Goal: Task Accomplishment & Management: Manage account settings

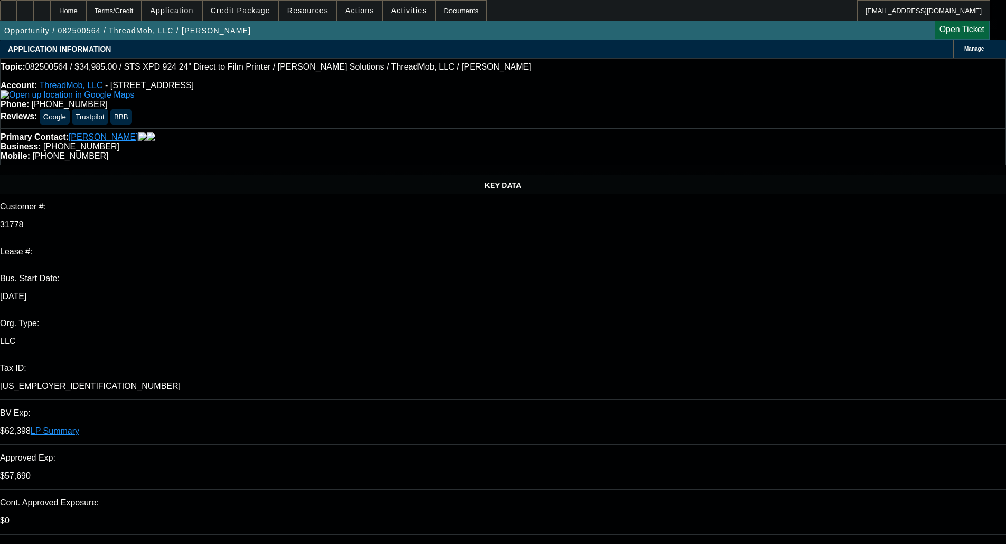
select select "0"
select select "2"
select select "0"
select select "6"
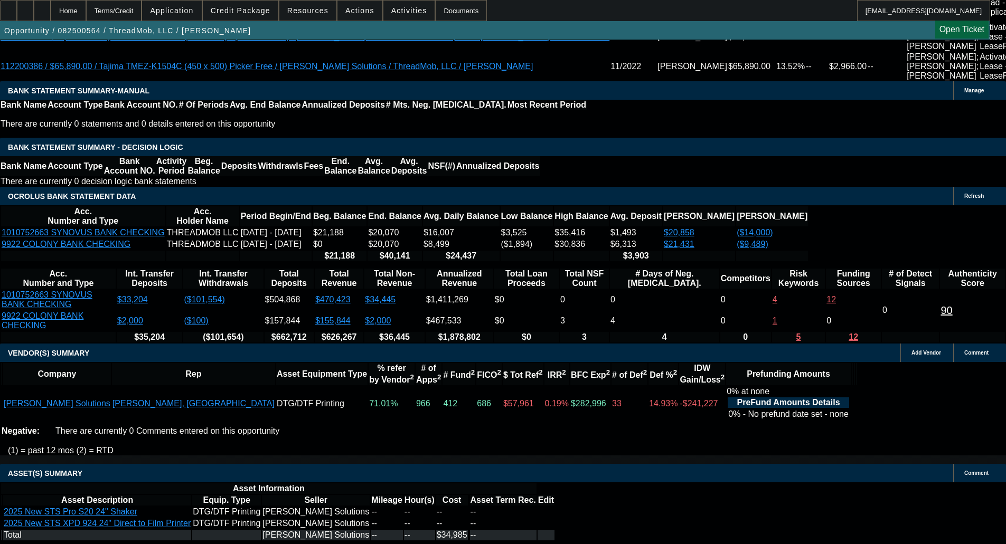
scroll to position [2299, 0]
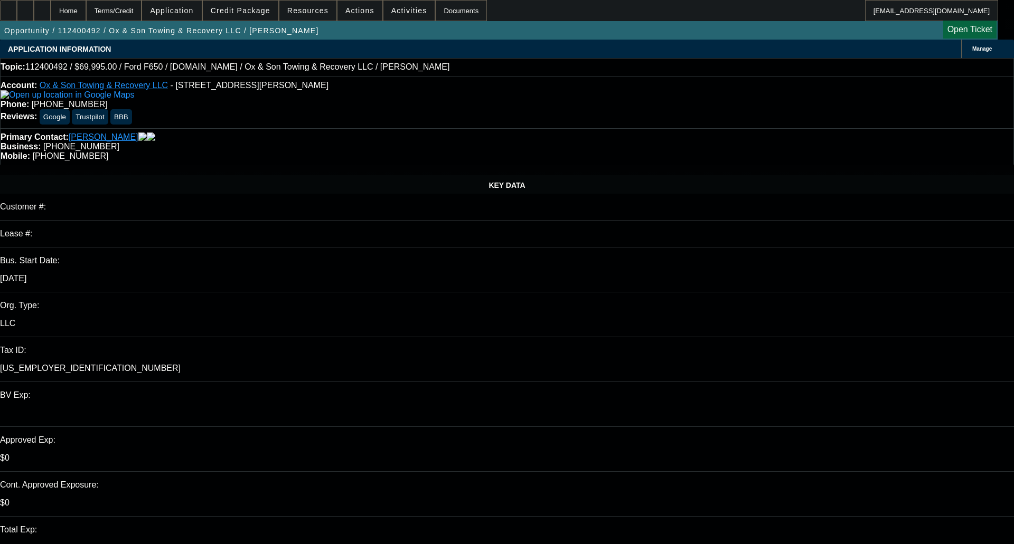
select select "0"
select select "3"
select select "0"
select select "6"
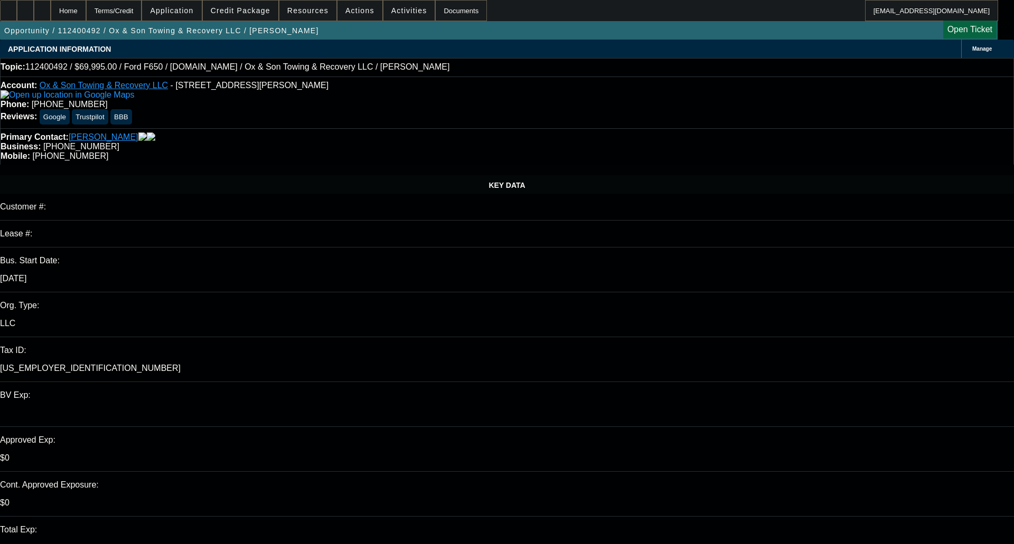
select select "0"
select select "3"
select select "0"
select select "6"
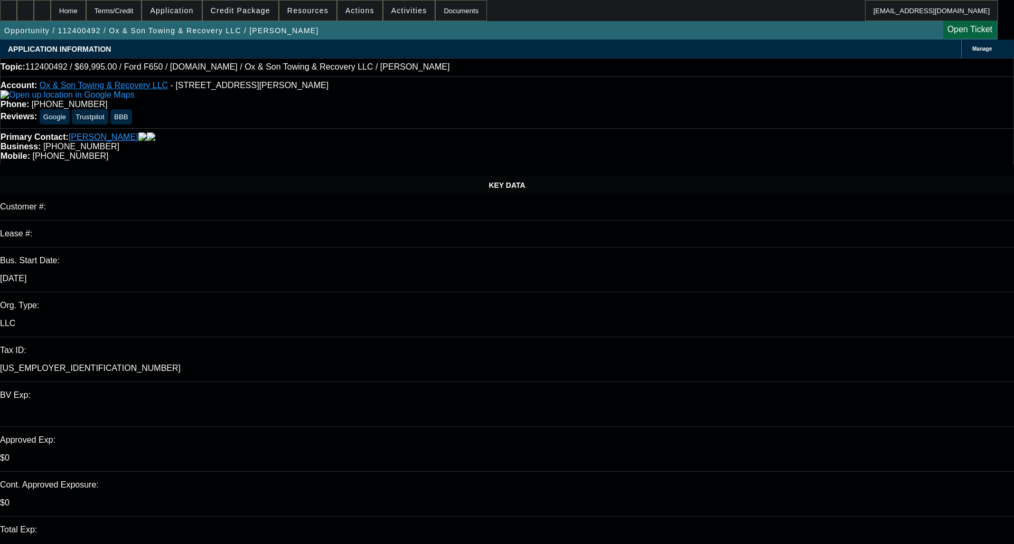
select select "0"
select select "3"
select select "0"
select select "6"
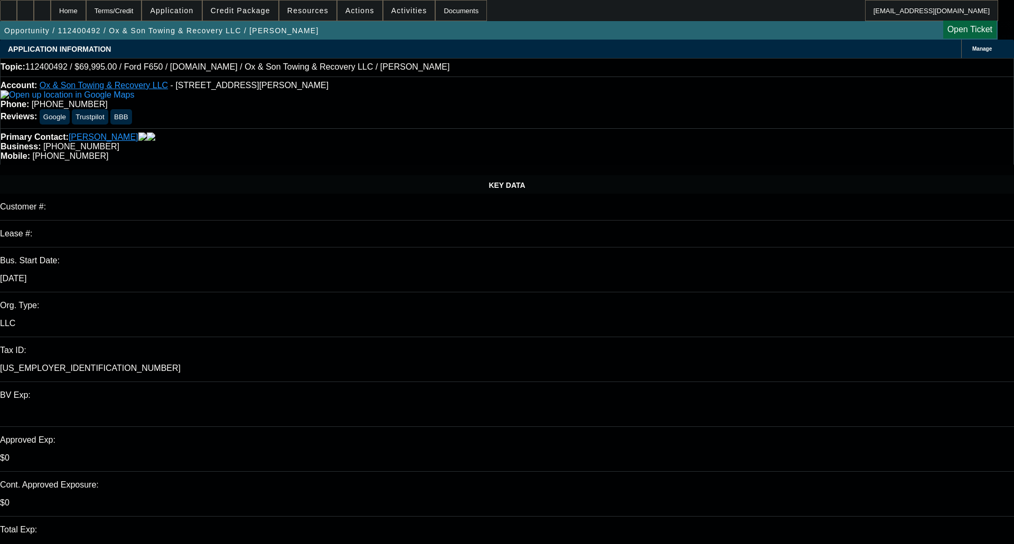
select select "0"
select select "3"
select select "0"
select select "6"
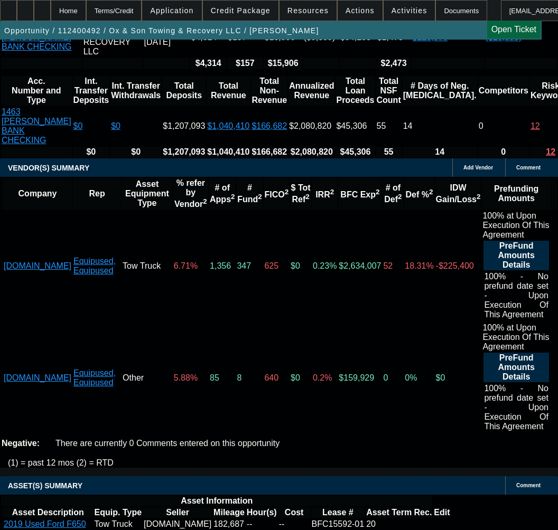
scroll to position [2298, 0]
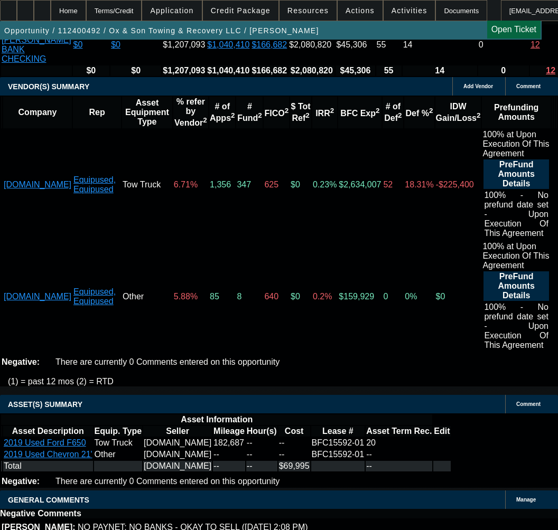
copy span "APPROVED BY FINPAC - Amount: $69,995.00; Approved Term: 48 months; Approved Pri…"
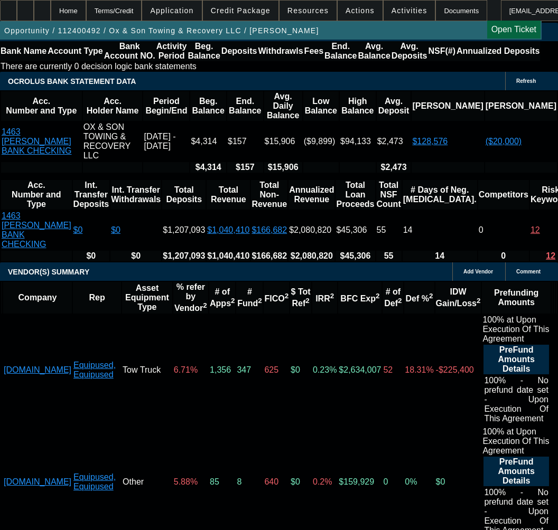
scroll to position [2139, 0]
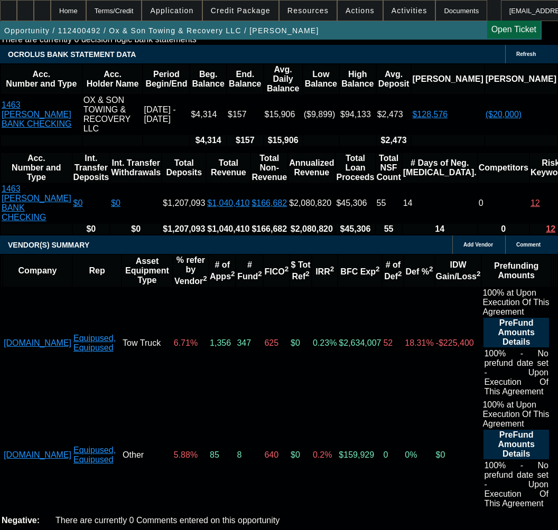
select select "3"
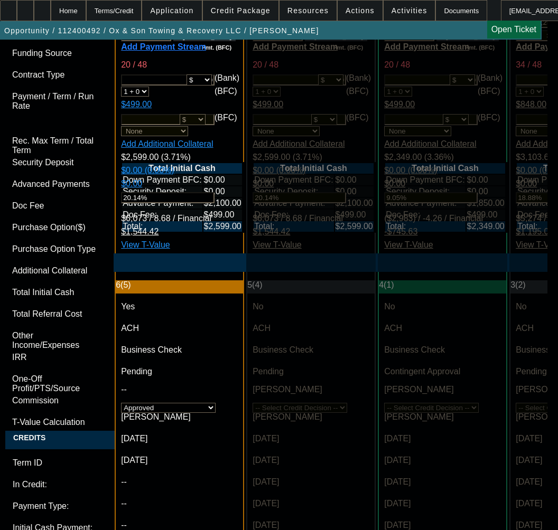
scroll to position [3142, 0]
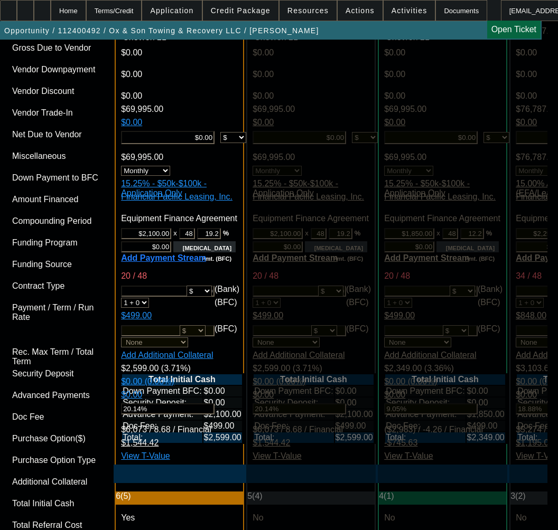
type input "11/16/2025"
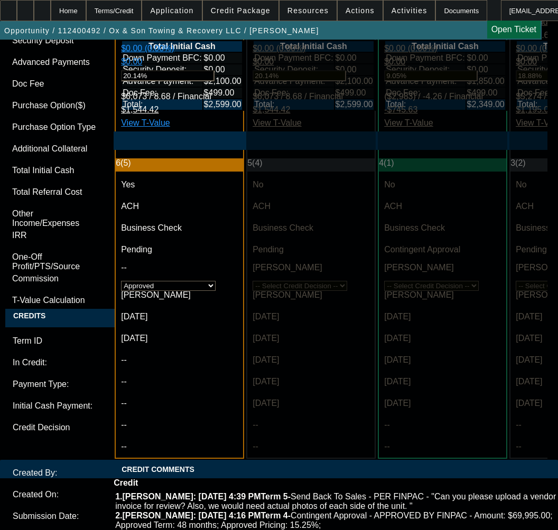
scroll to position [3618, 0]
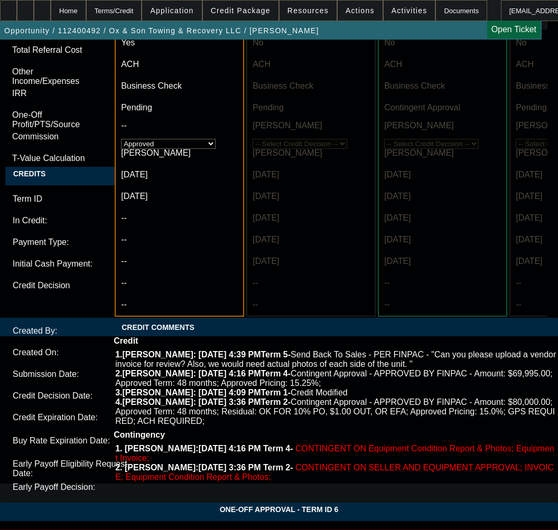
type input "11/16/2025"
type textarea "a"
paste textarea "APPROVED BY FINPAC - Amount: $69,995.00; Approved Term: 48 months; Approved Pri…"
paste textarea "mount: $69,995.00; Approved Term: 48 months; Approved Pricing: 15.25%;"
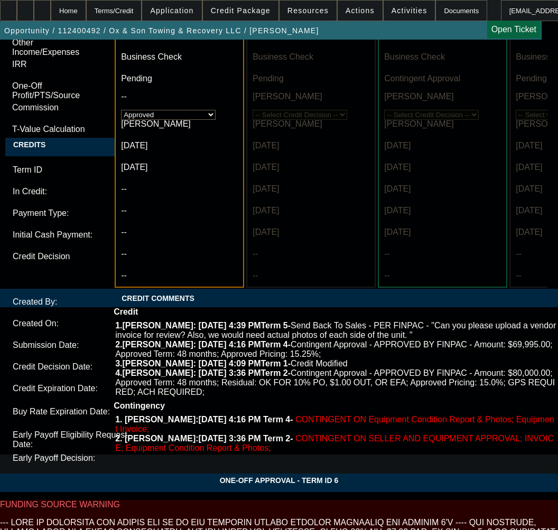
scroll to position [3670, 0]
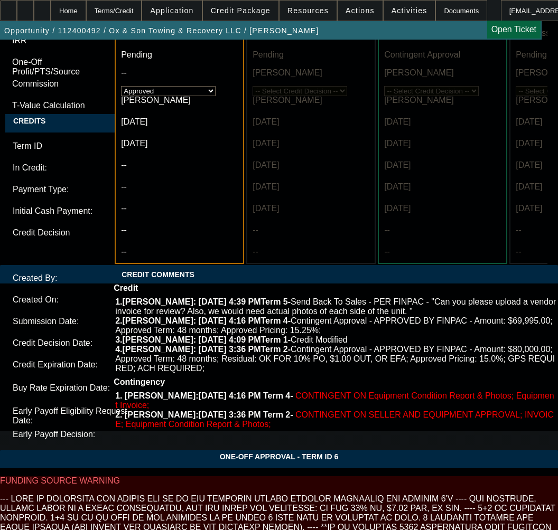
type textarea "APPROVED BY FINPAC - Amount: $69,995.00; Approved Term: 48 months; Approved Pri…"
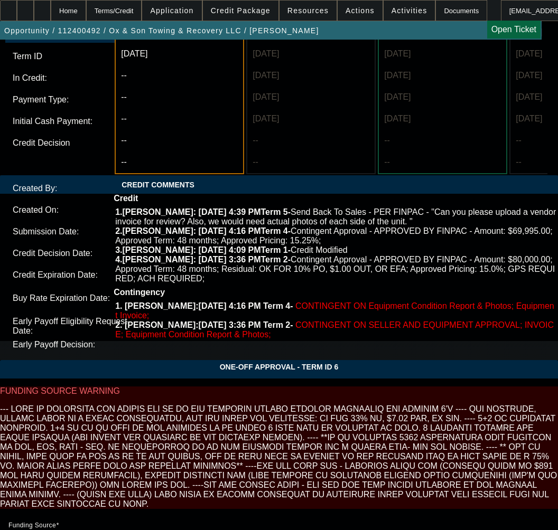
scroll to position [3833, 0]
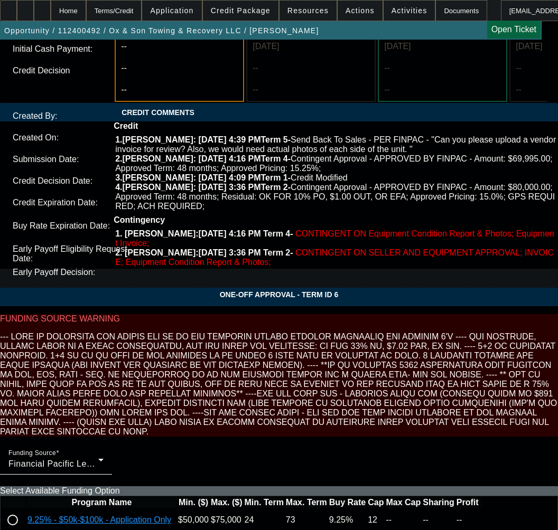
type input "05:18"
type input "8/20/2025"
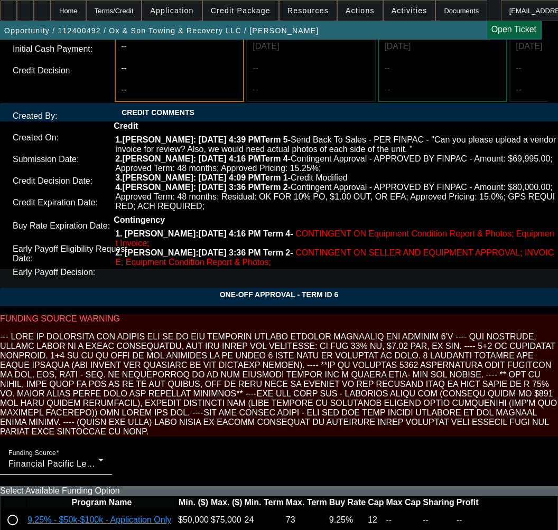
click at [93, 359] on span "20" at bounding box center [102, 353] width 19 height 19
type input "8/20/2025"
type input "05:04"
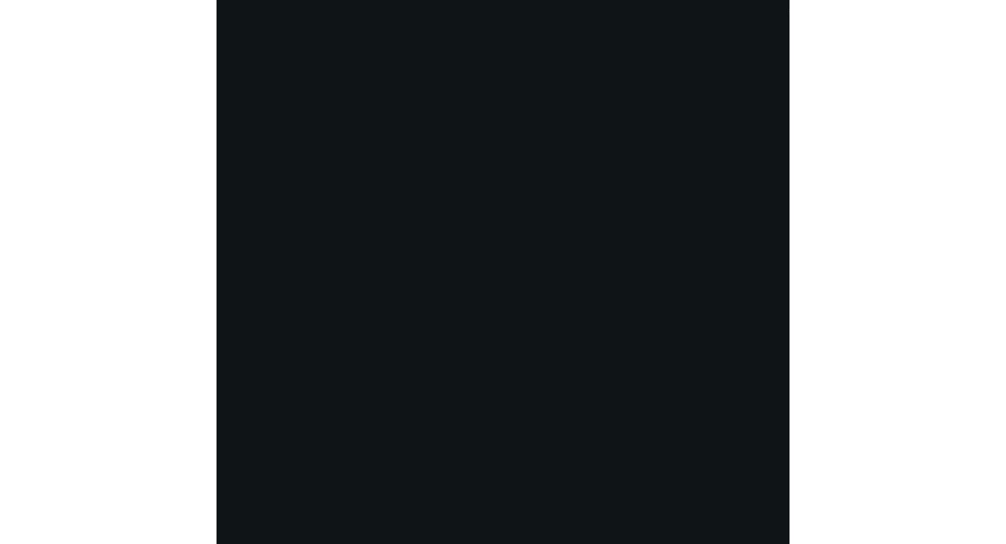
scroll to position [2009, 0]
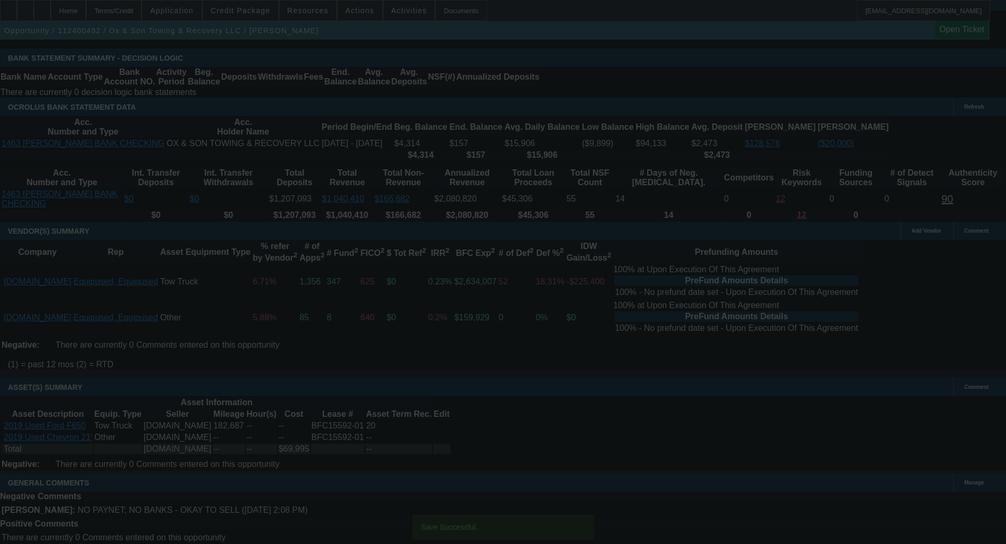
select select "0"
select select "3"
select select "0"
select select "6"
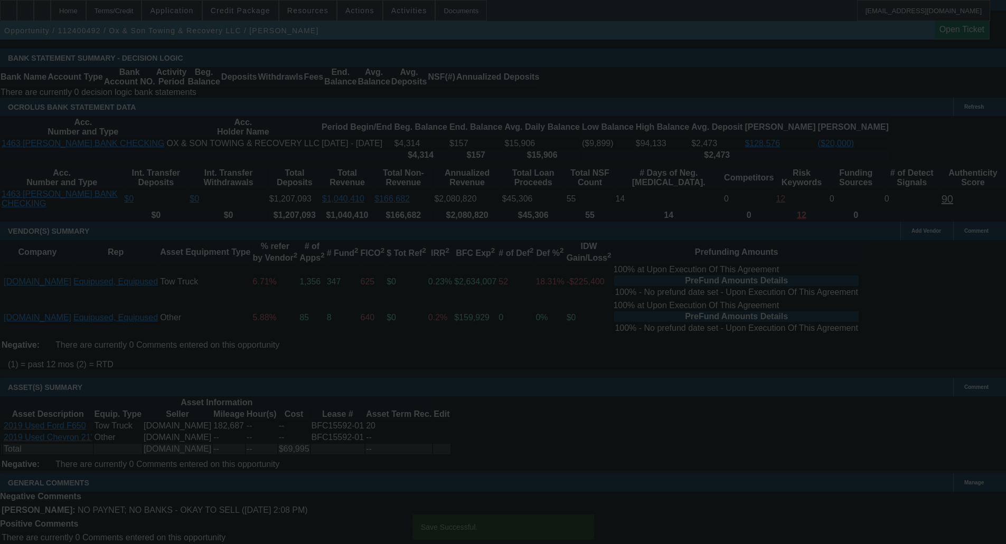
select select "0"
select select "3"
select select "0"
select select "6"
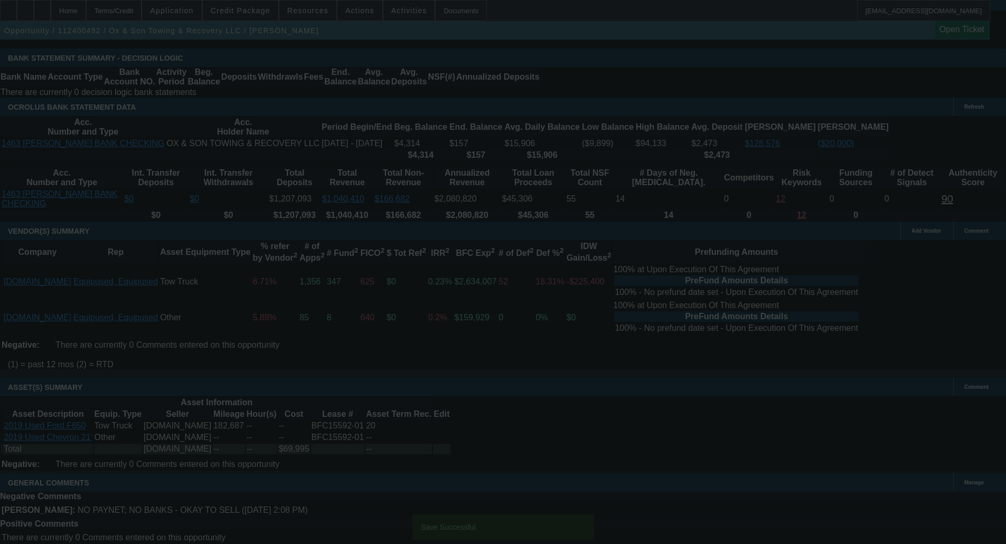
select select "0"
select select "3"
select select "0"
select select "6"
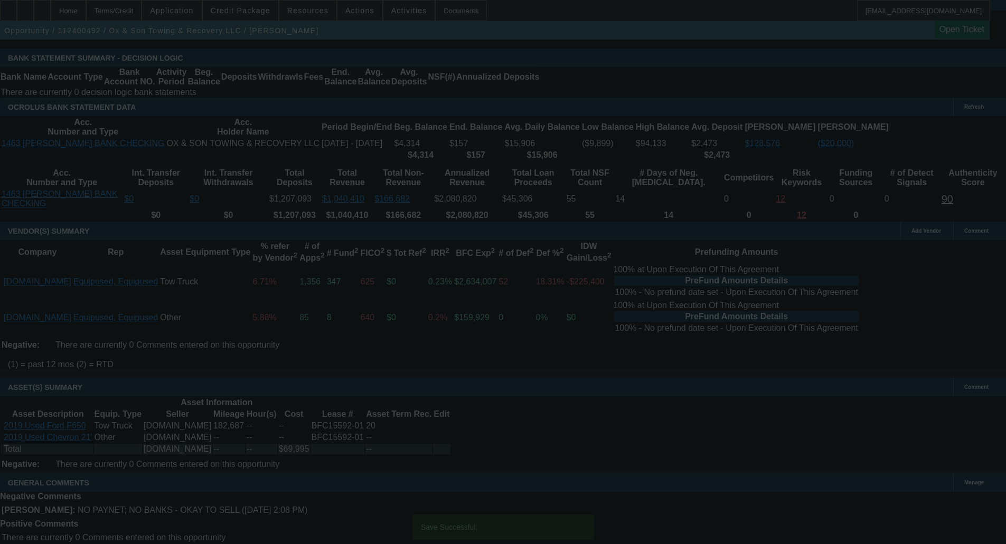
select select "0"
select select "3"
select select "0"
select select "6"
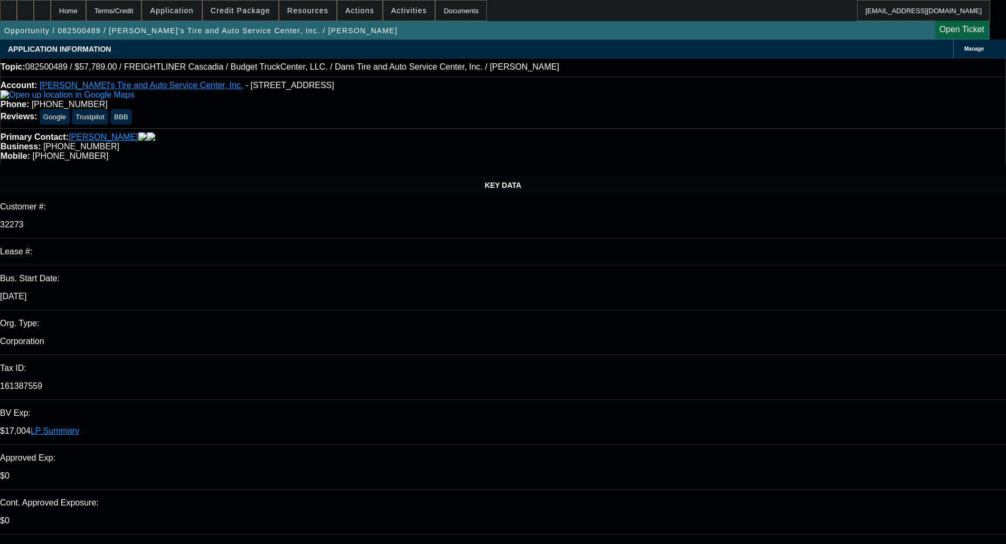
select select "0"
select select "3"
select select "0.1"
select select "4"
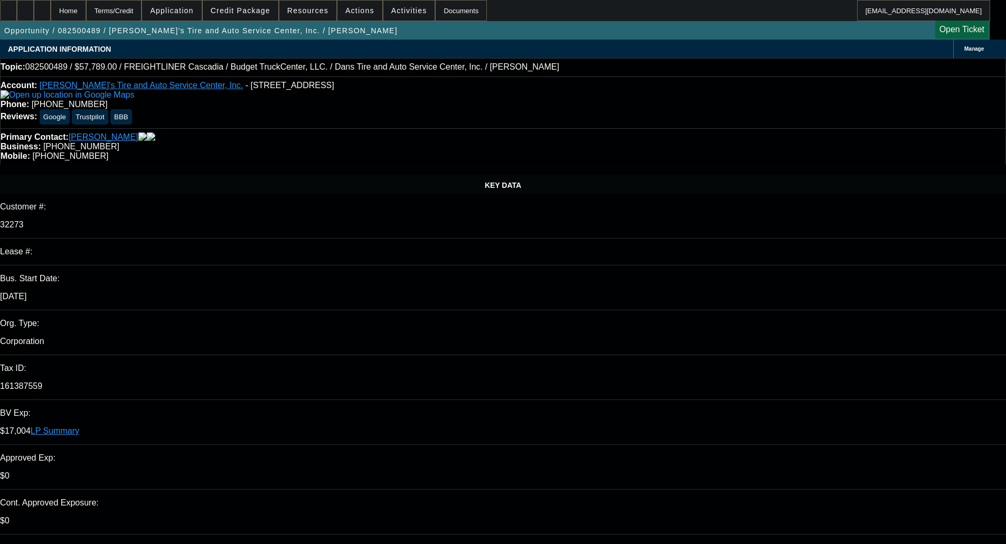
select select "0"
select select "3"
select select "0.1"
select select "4"
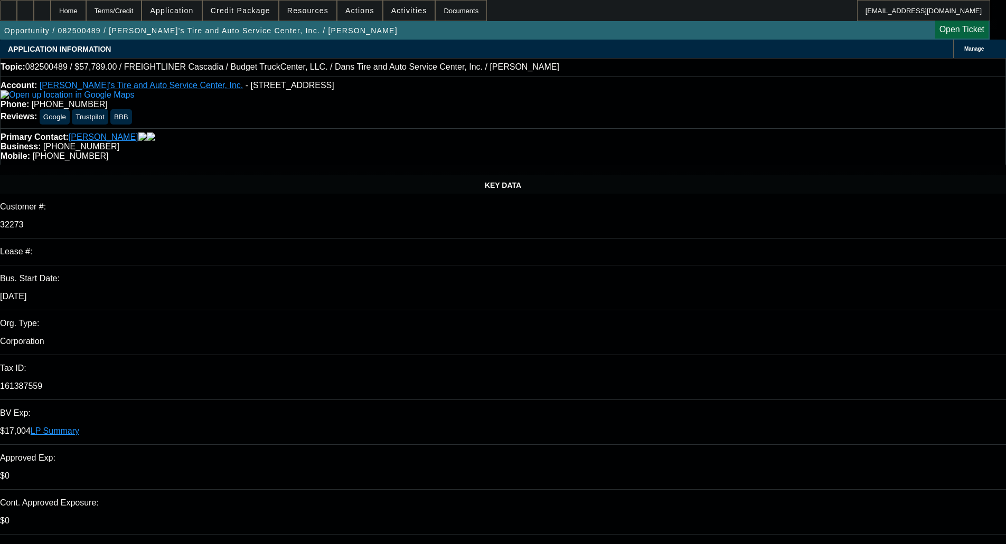
select select "0"
select select "3"
select select "0.1"
select select "4"
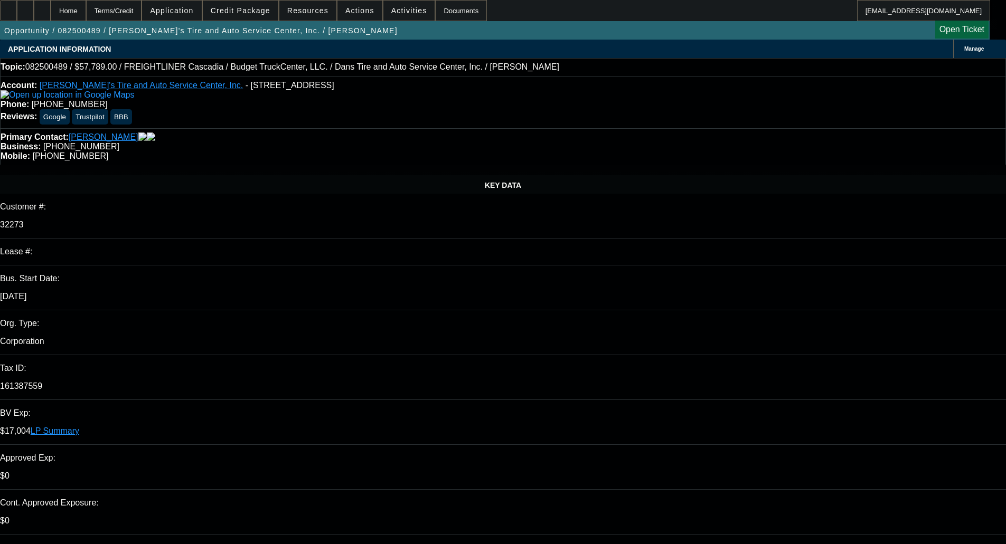
select select "0"
select select "2"
select select "0.1"
select select "4"
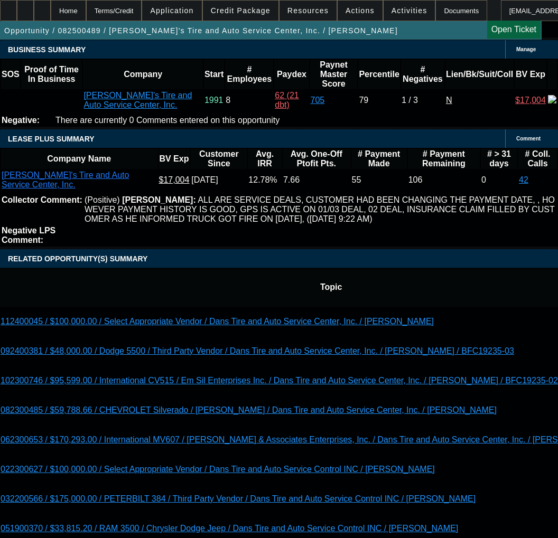
scroll to position [1478, 0]
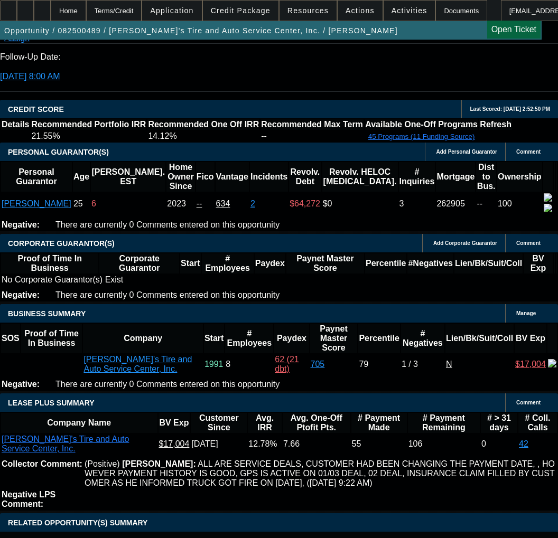
click at [251, 8] on span "Credit Package" at bounding box center [241, 10] width 60 height 8
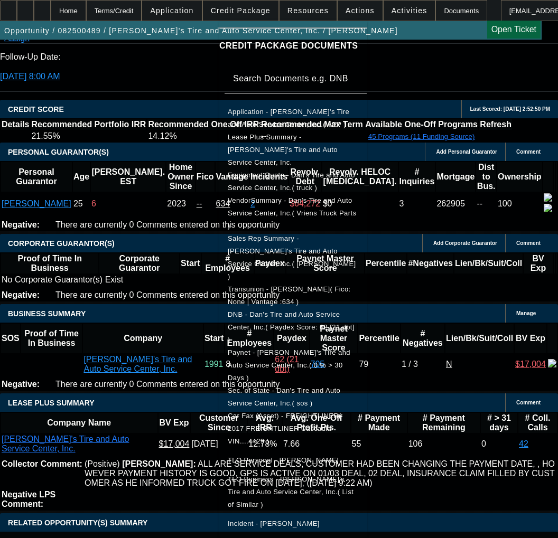
scroll to position [163, 0]
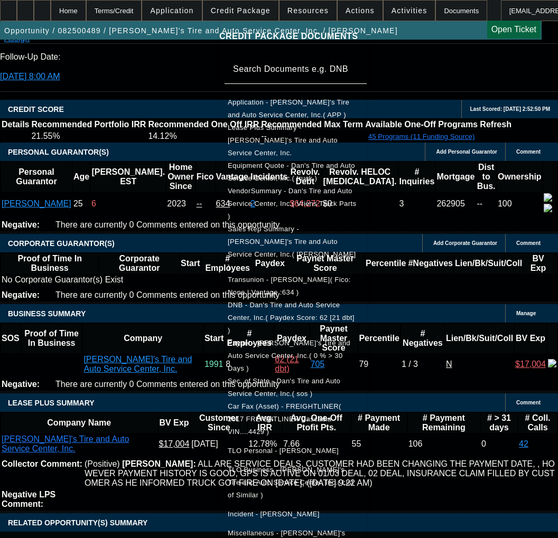
click at [101, 234] on div at bounding box center [279, 269] width 558 height 538
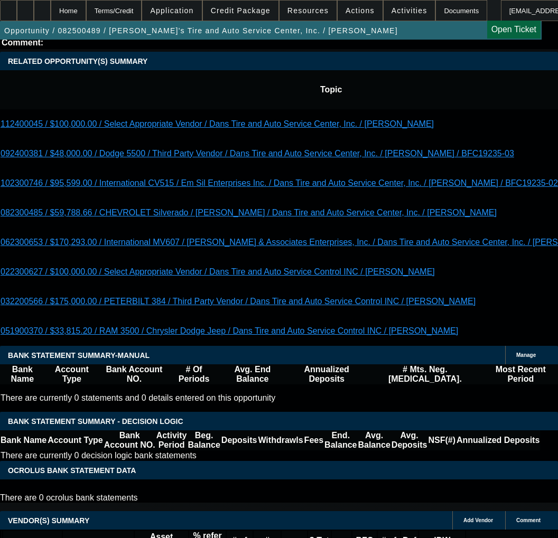
scroll to position [2270, 0]
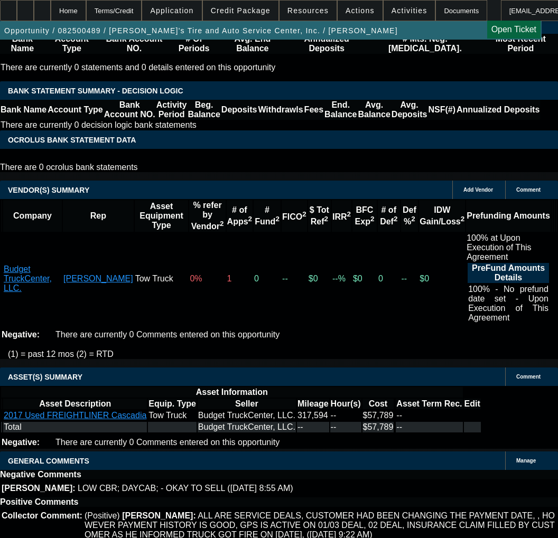
copy span "APPROVED BY FINPAC - Amount: $49,950.00; Approved Term: 48 months; Approved Pri…"
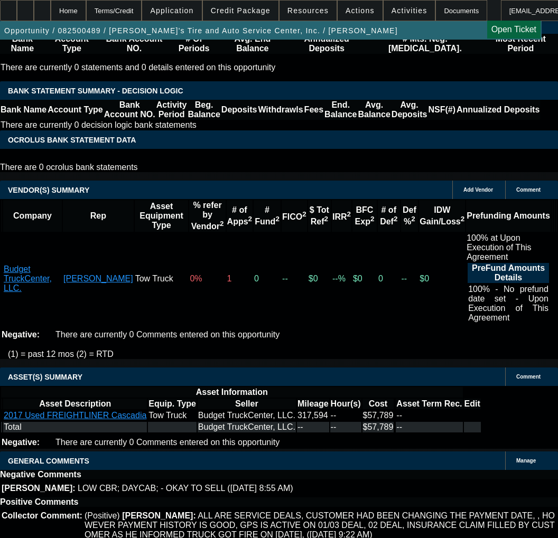
click at [246, 12] on span "Credit Package" at bounding box center [241, 10] width 60 height 8
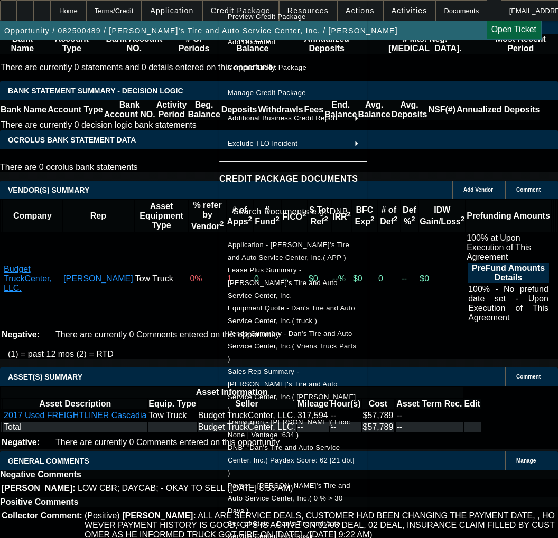
click at [299, 302] on span "Equipment Quote - Dan's Tire and Auto Service Center, Inc.( truck )" at bounding box center [293, 314] width 131 height 25
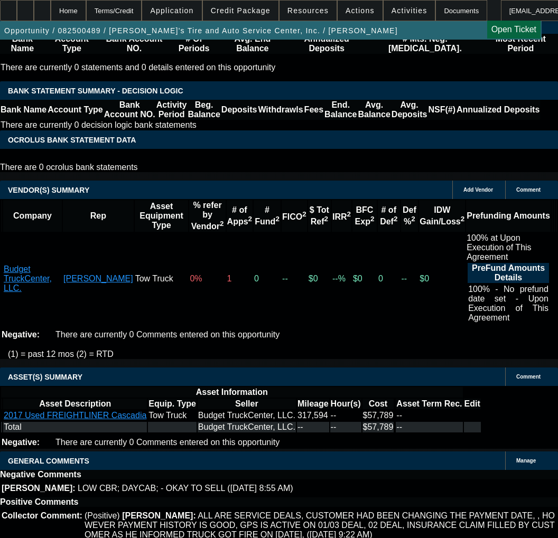
select select "9"
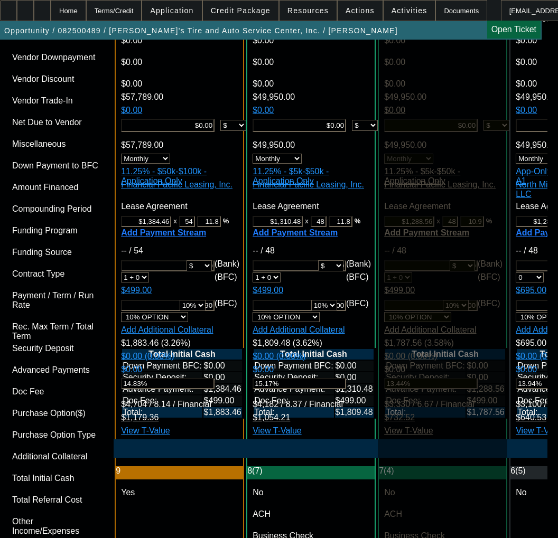
scroll to position [3142, 0]
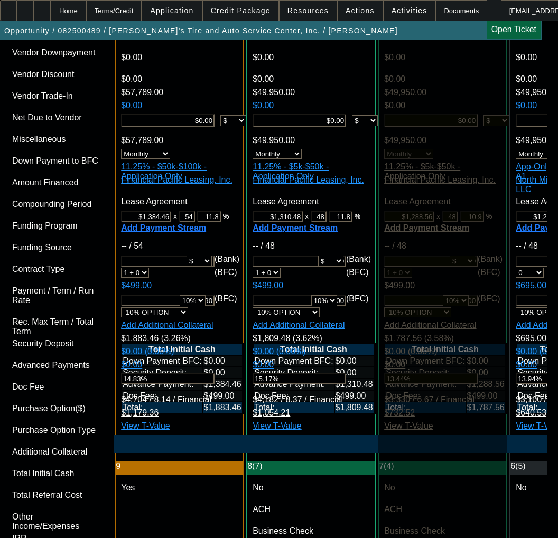
type input "11/17/2025"
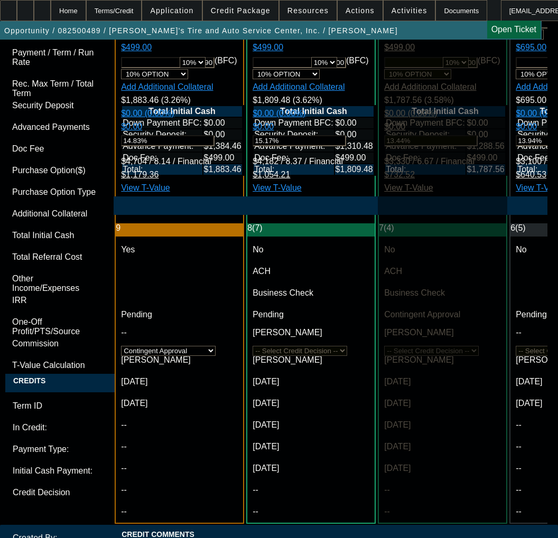
scroll to position [3459, 0]
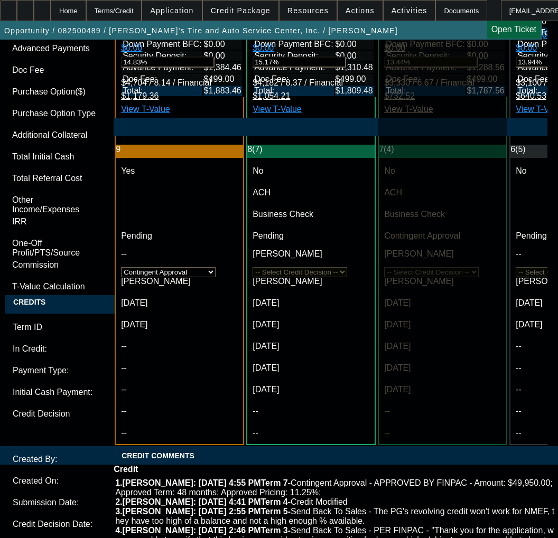
type input "11/17/2025"
paste textarea "APPROVED BY FINPAC - Amount: $49,950.00; Approved Term: 48 months; Approved Pri…"
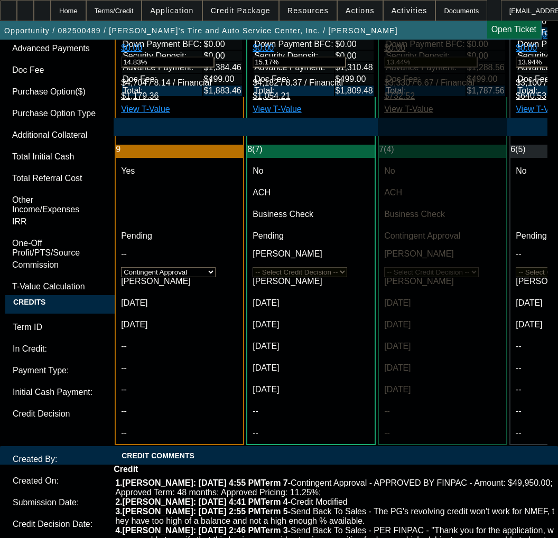
paste textarea "57,789"
type textarea "APPROVED BY FINPAC - Amount: $57,789.00; Approved Term: 48 months; Approved Pri…"
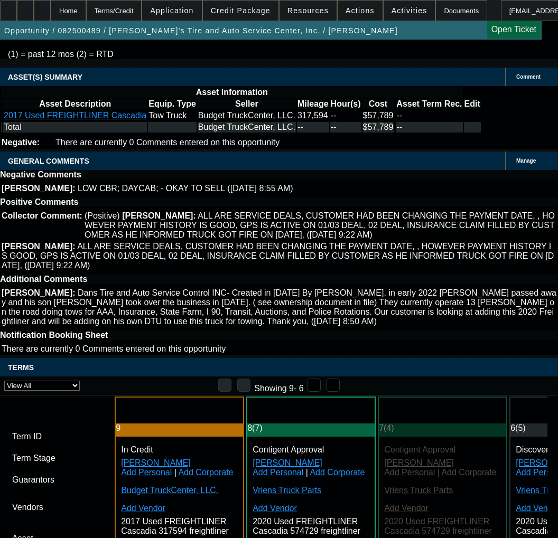
scroll to position [2562, 0]
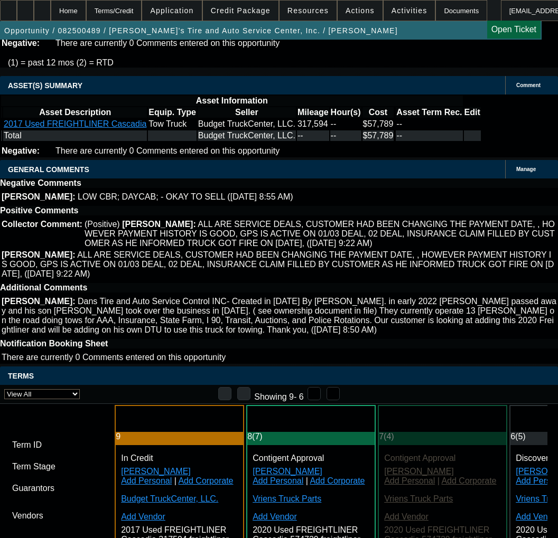
click at [250, 8] on span "Credit Package" at bounding box center [241, 10] width 60 height 8
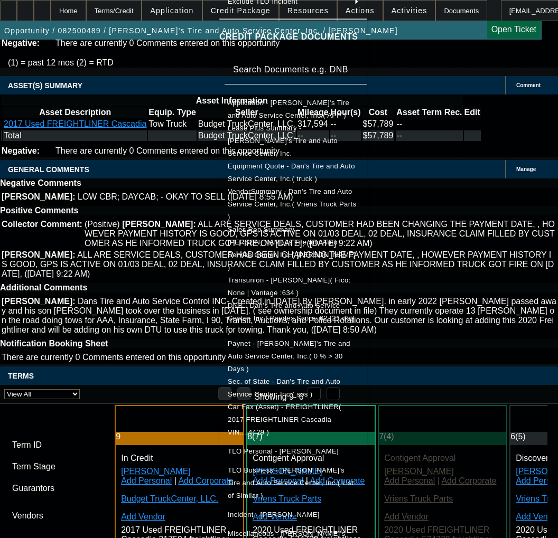
scroll to position [143, 0]
click at [148, 106] on div at bounding box center [279, 269] width 558 height 538
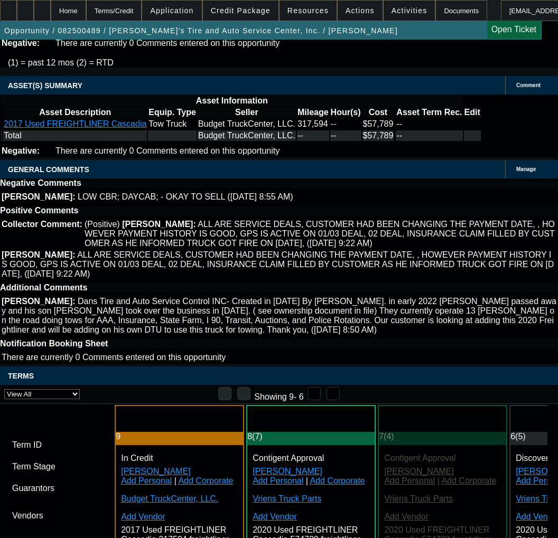
copy span "CONTINGENT ON SELLER SOS AND PAYNET;"
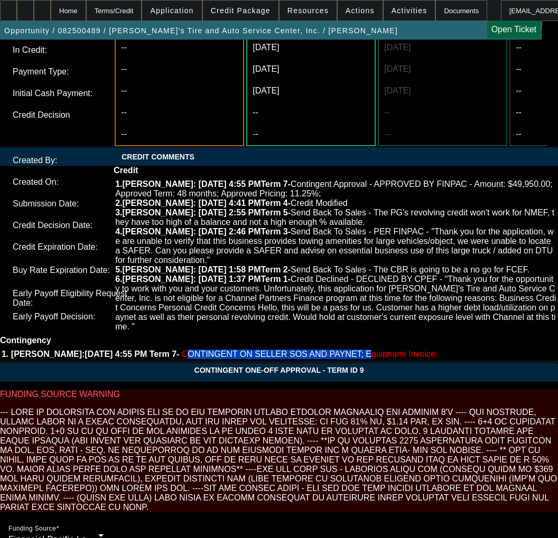
scroll to position [3776, 0]
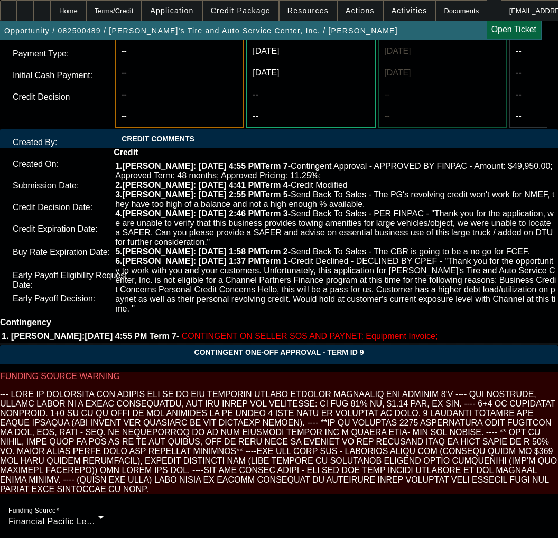
drag, startPoint x: 176, startPoint y: 94, endPoint x: -1, endPoint y: 87, distance: 177.0
paste textarea "SELLER SOS AND PAYNET;"
paste textarea "Equipment Condition Report & Photos"
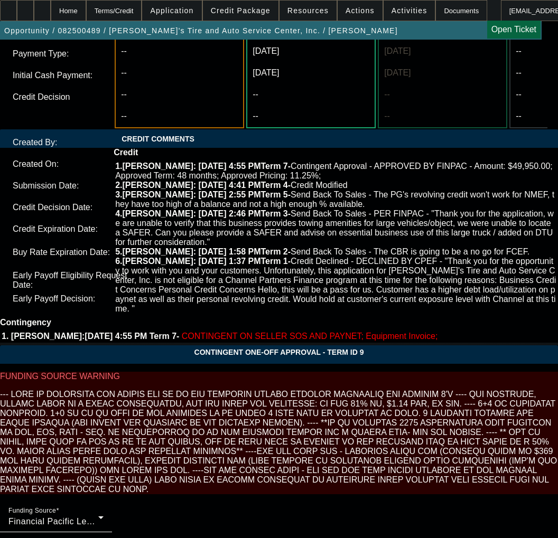
type textarea "CONTINGENT ON SELLER SOS AND PAYNET; Equipment Condition Report & Photos;"
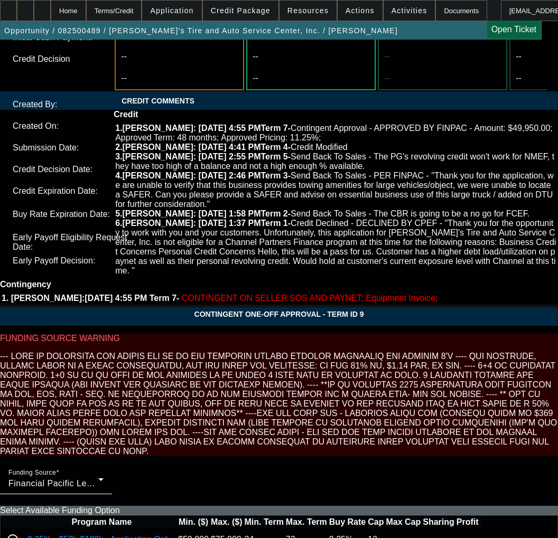
scroll to position [3854, 0]
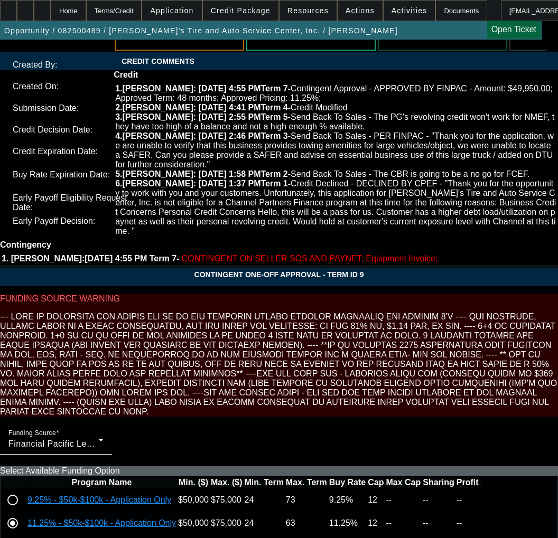
type input "03:48"
click at [102, 364] on span "20" at bounding box center [102, 361] width 19 height 19
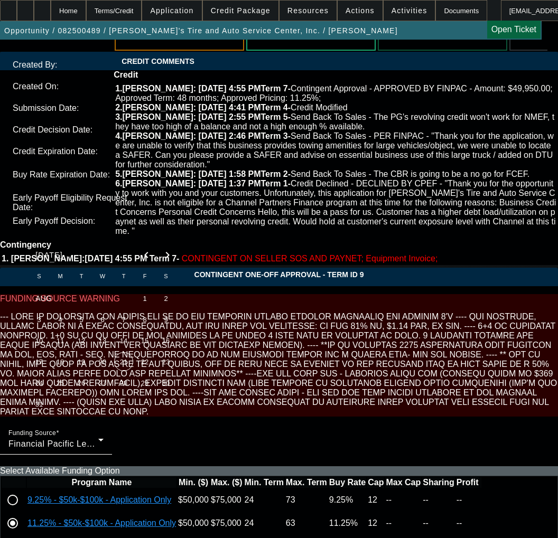
type input "8/20/2025"
type input "05:53"
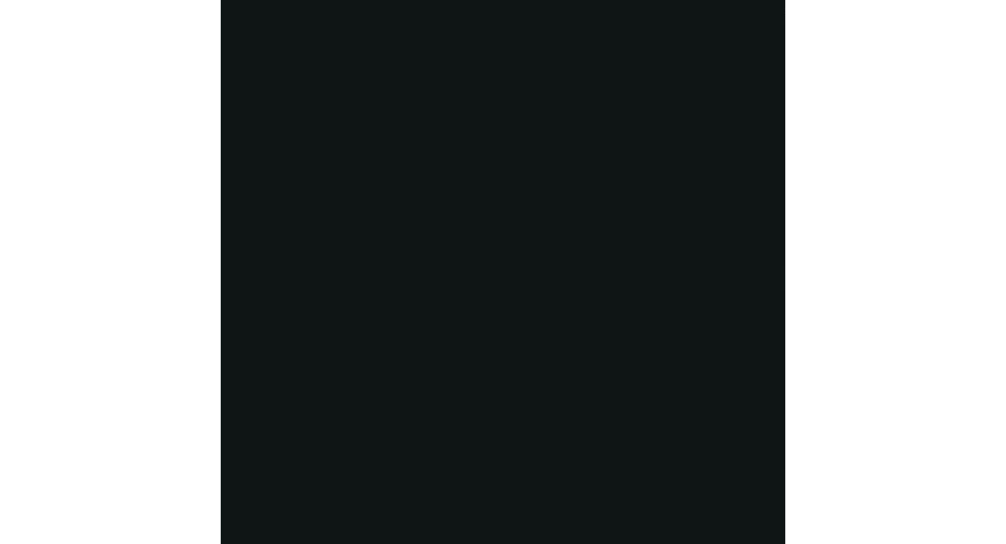
scroll to position [1951, 0]
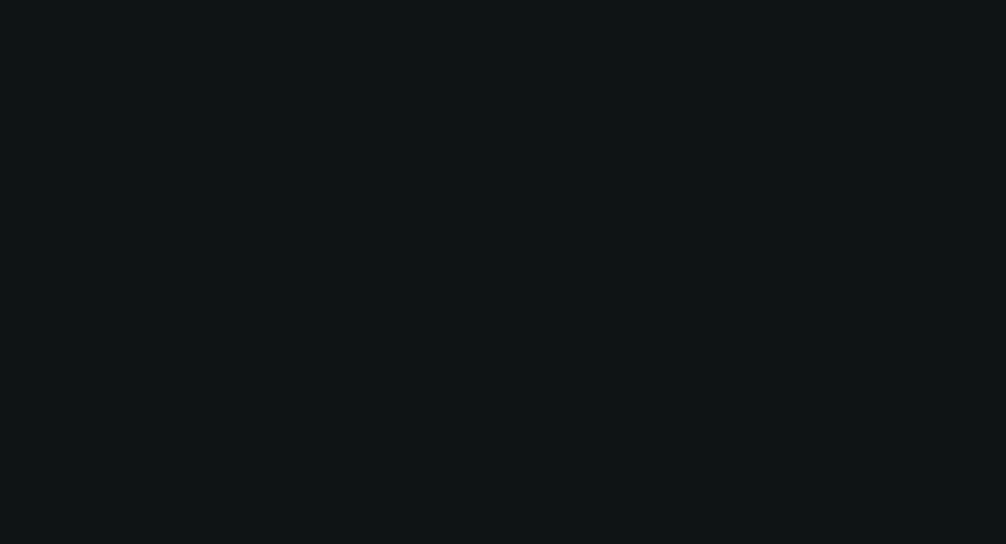
select select "0"
select select "3"
select select "0.1"
select select "4"
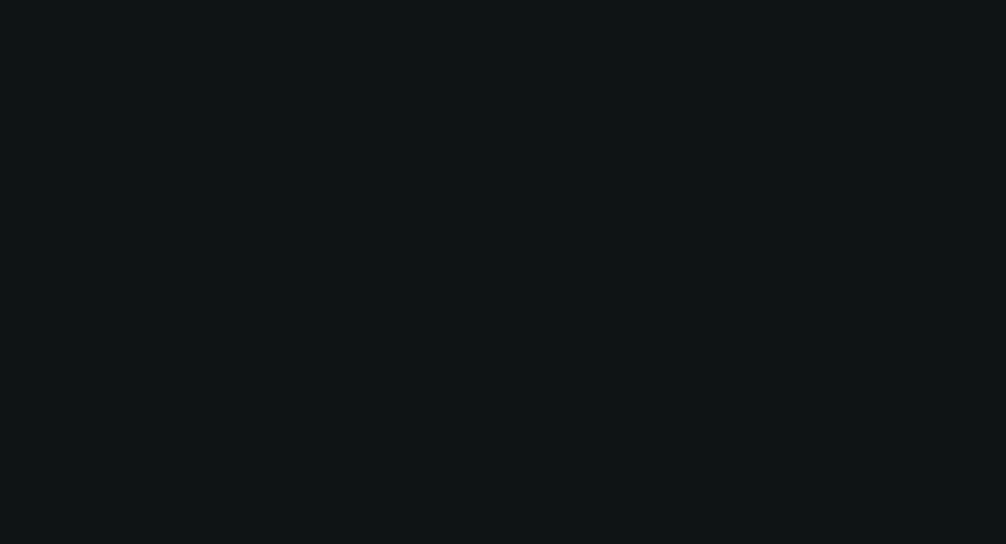
select select "0"
select select "3"
select select "0.1"
select select "4"
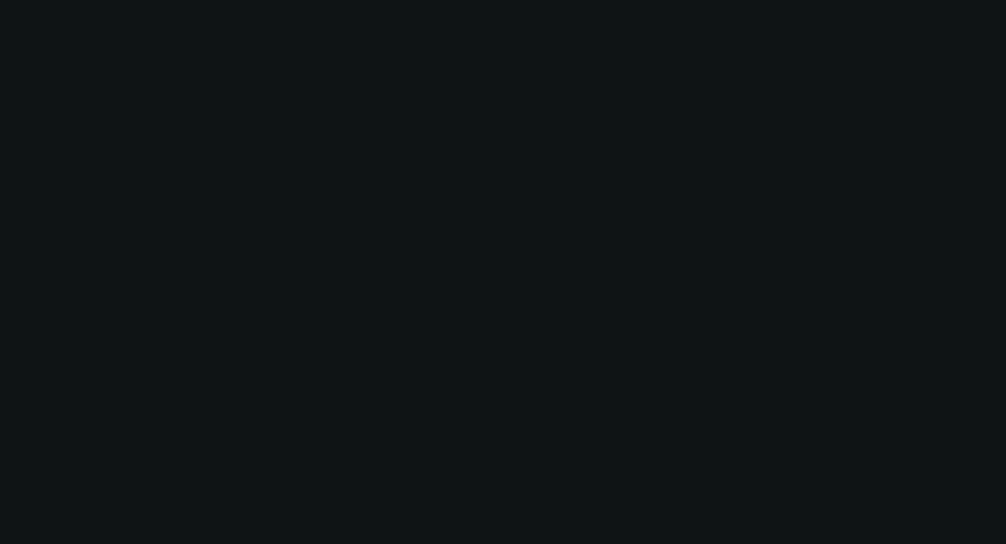
select select "0"
select select "3"
select select "0.1"
select select "4"
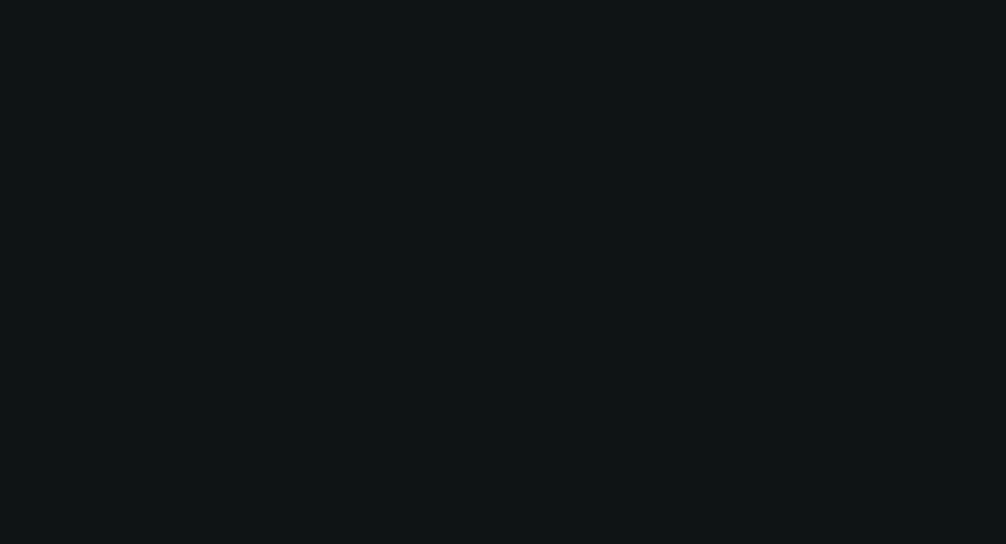
select select "0"
select select "3"
select select "0.1"
select select "4"
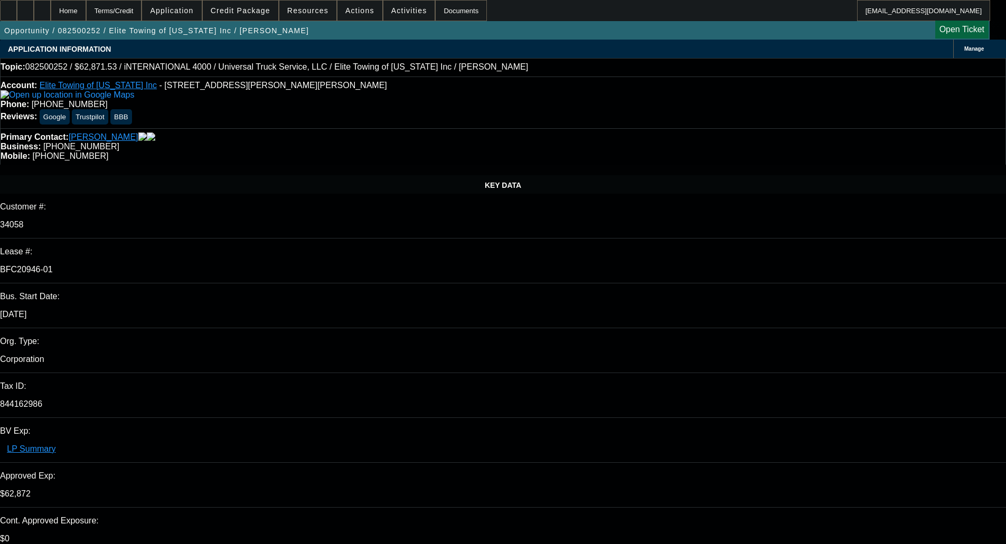
select select "0.1"
select select "0"
select select "6"
select select "0.1"
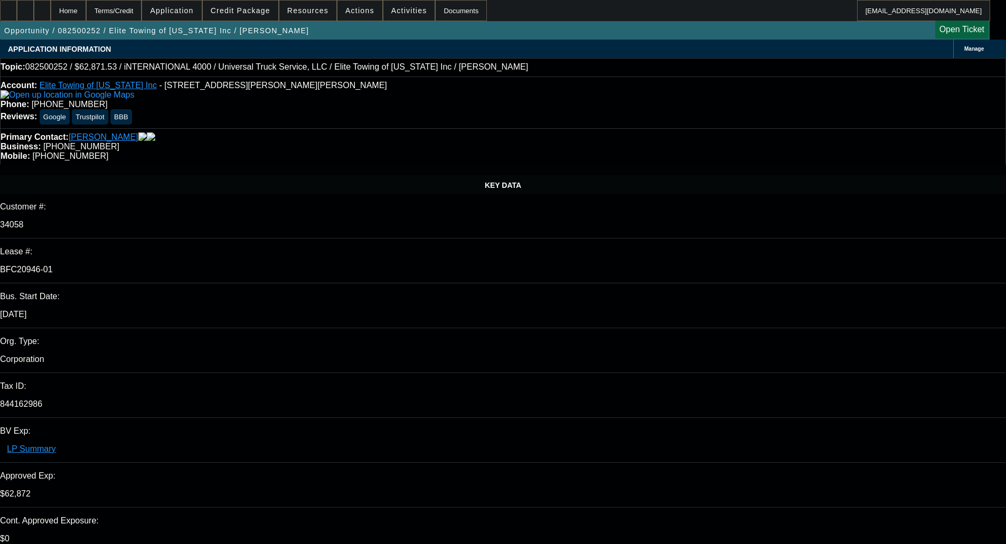
select select "0"
select select "6"
select select "0.1"
select select "0"
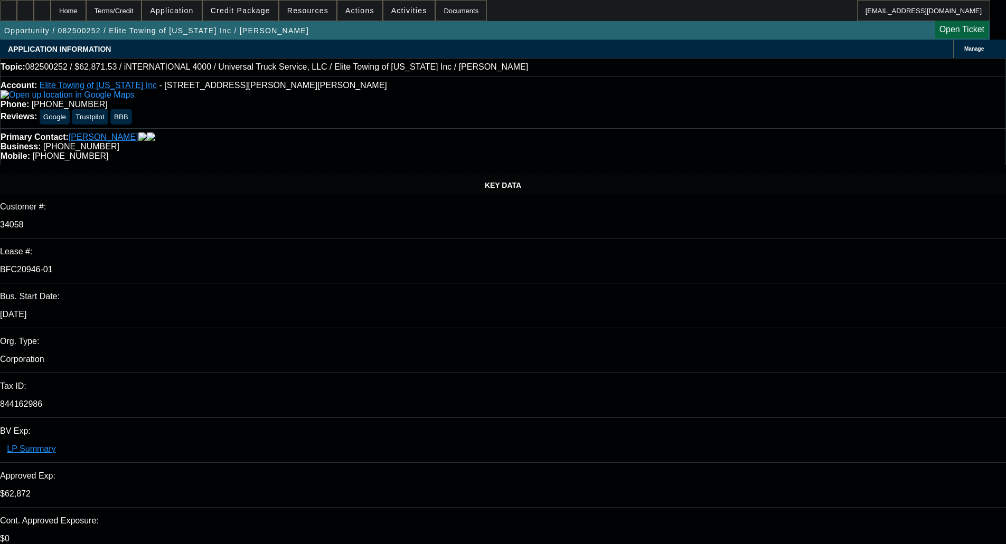
select select "0"
select select "6"
select select "0"
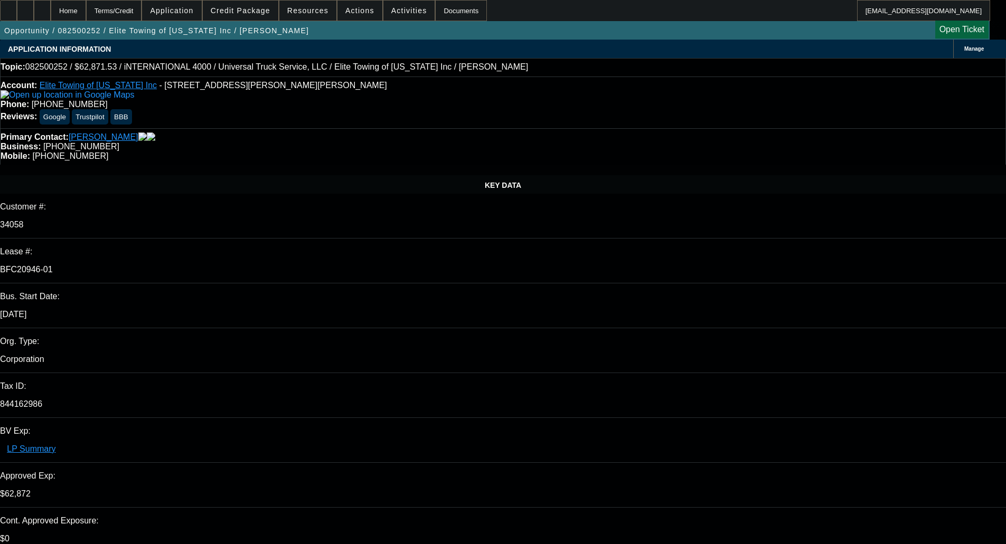
select select "6"
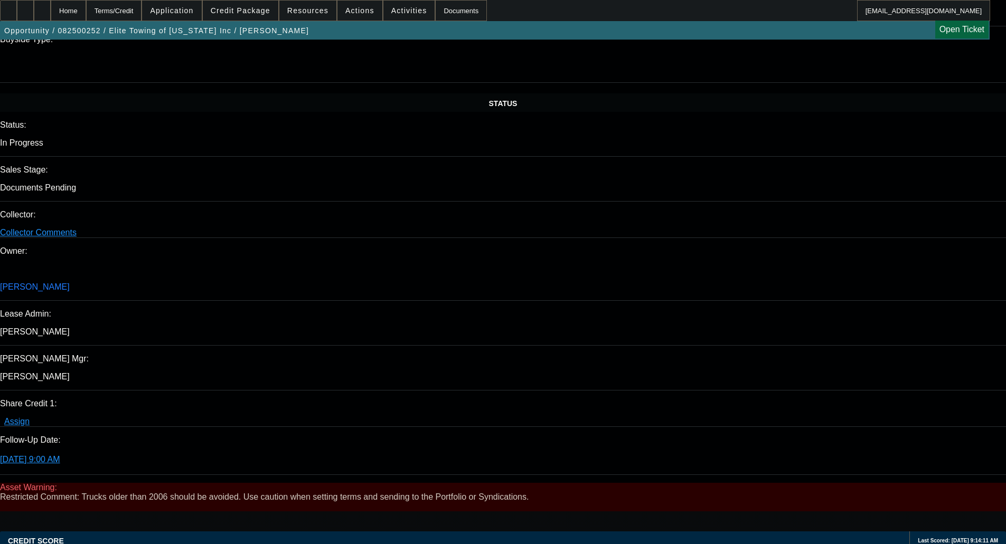
scroll to position [1109, 0]
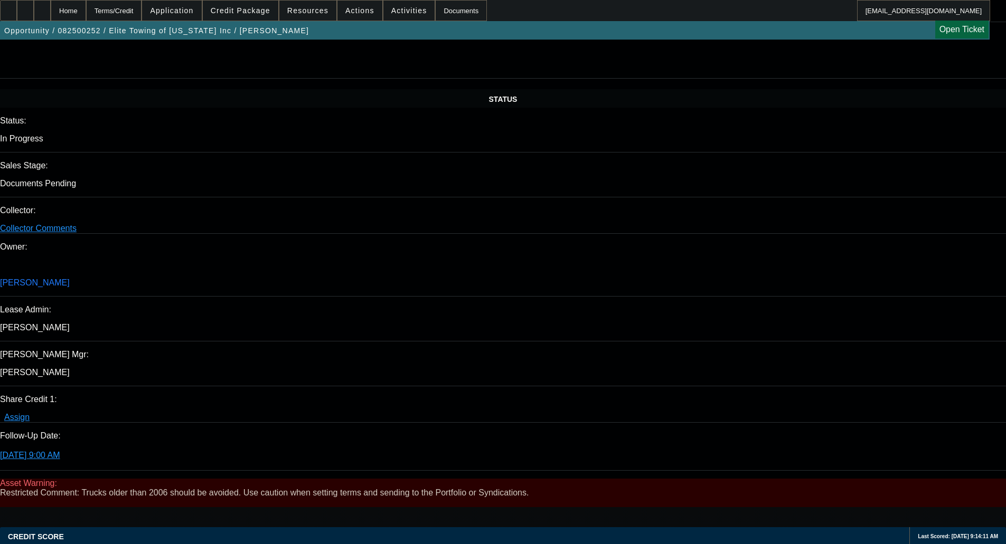
click at [255, 10] on span "Credit Package" at bounding box center [241, 10] width 60 height 8
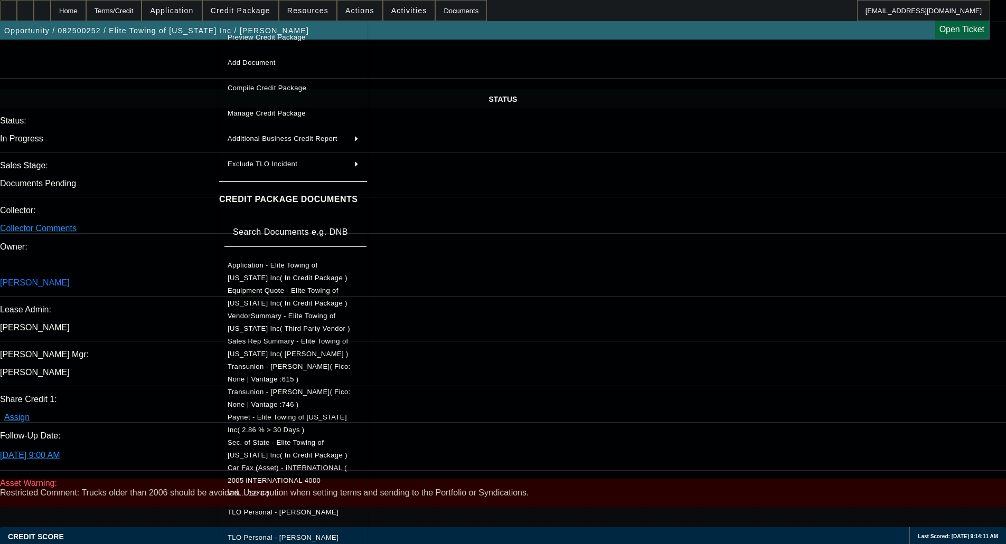
click at [298, 291] on span "Equipment Quote - Elite Towing of Minnesota Inc( In Credit Package )" at bounding box center [288, 297] width 120 height 21
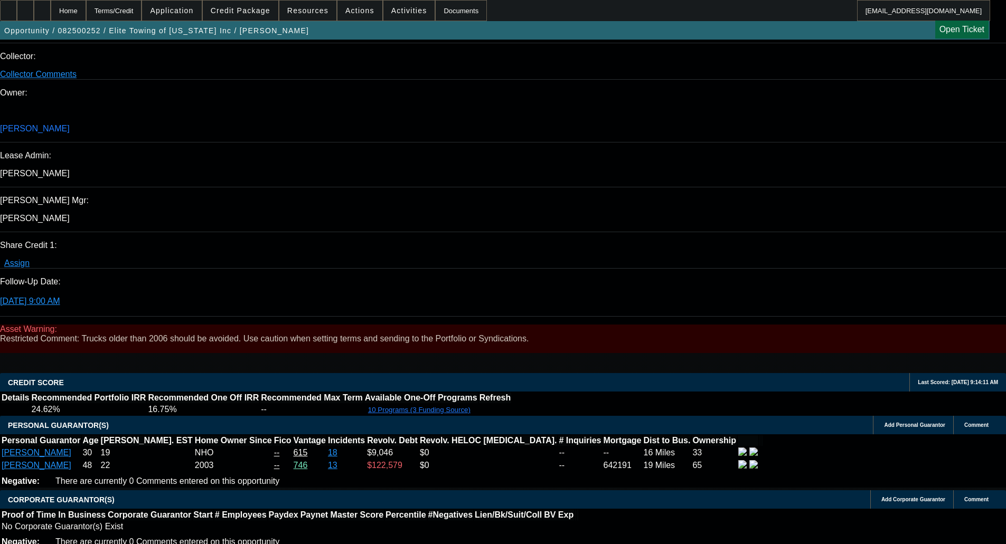
scroll to position [1267, 0]
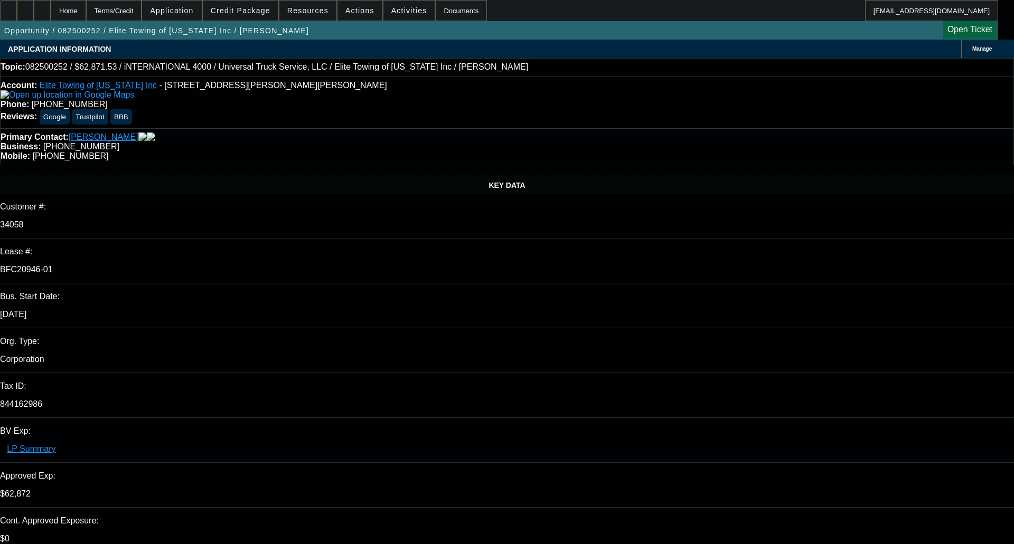
select select "0.1"
select select "0"
select select "6"
select select "0.1"
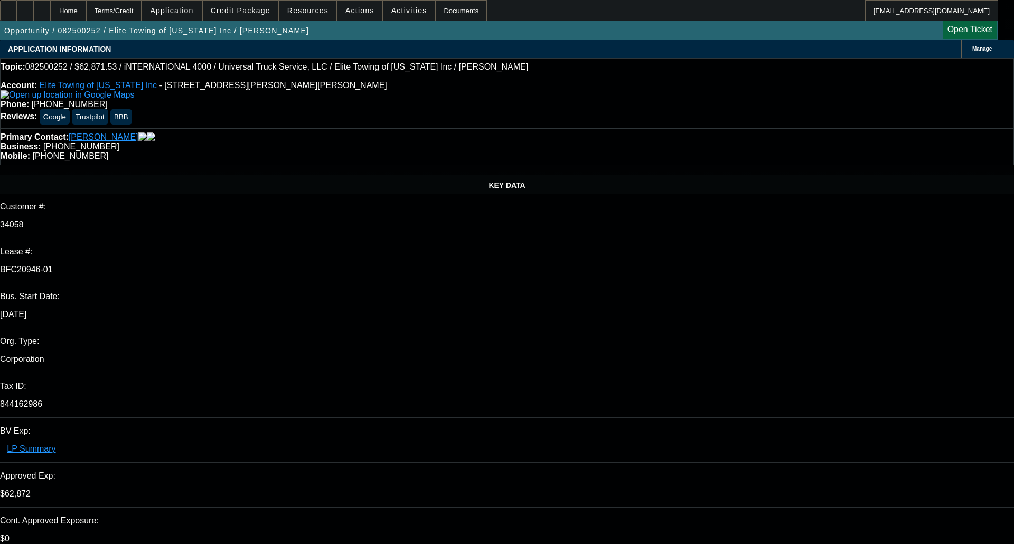
select select "0"
select select "6"
select select "0.1"
select select "0"
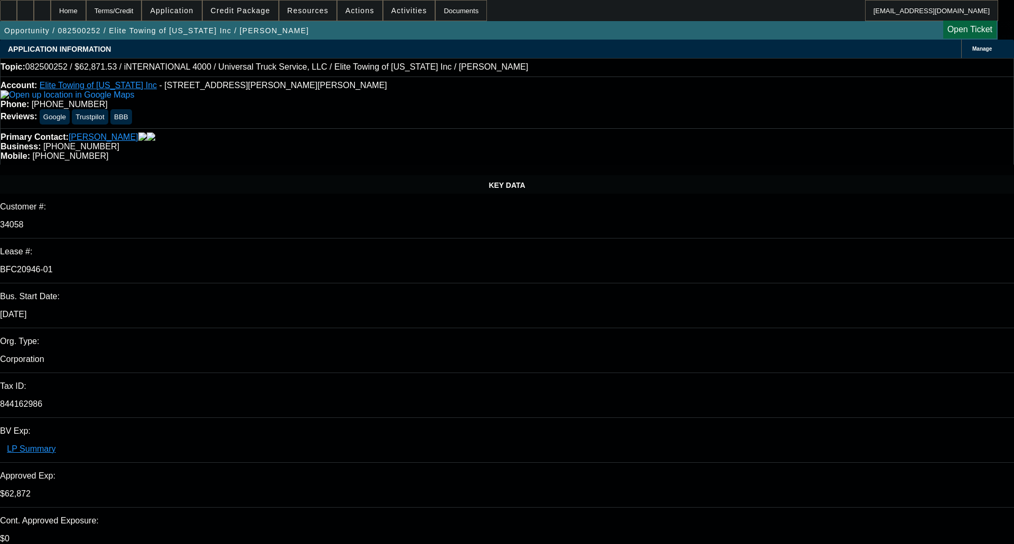
select select "0"
select select "6"
select select "0"
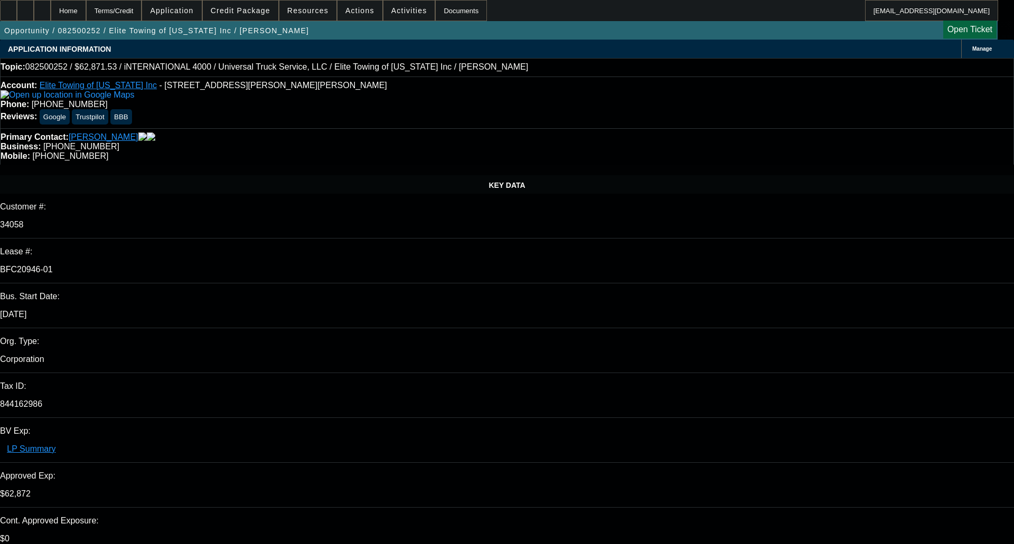
select select "6"
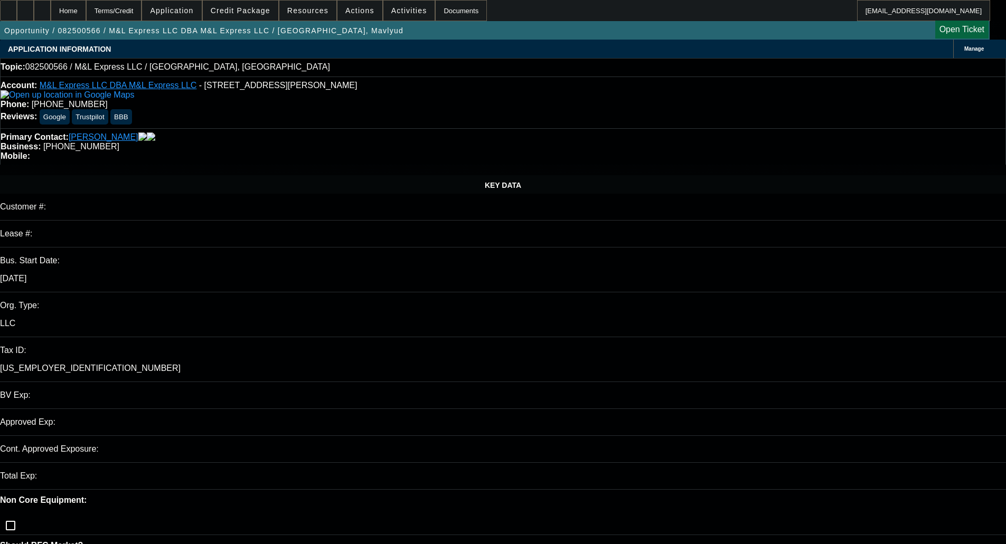
select select "0"
select select "2"
select select "0.1"
select select "1"
select select "2"
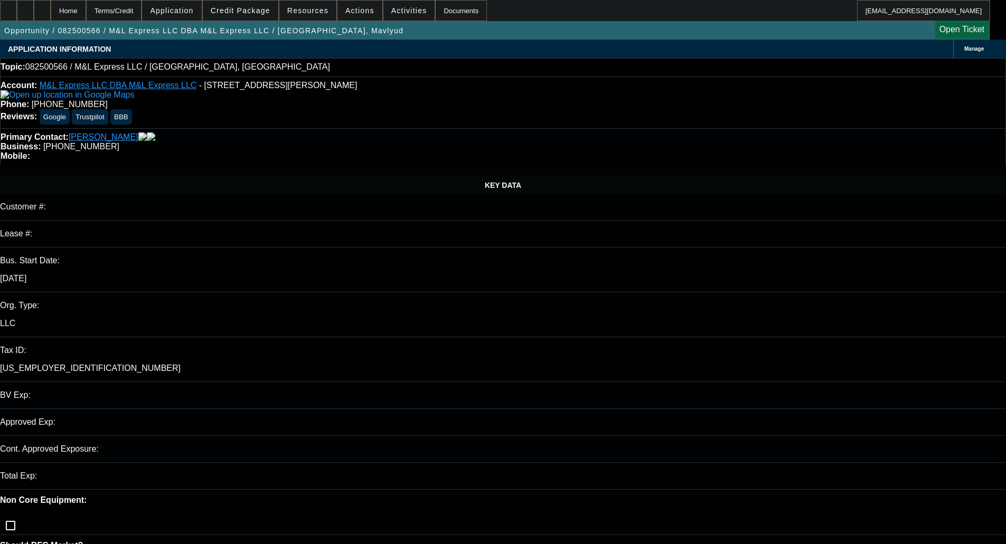
select select "4"
click at [244, 13] on span "Credit Package" at bounding box center [241, 10] width 60 height 8
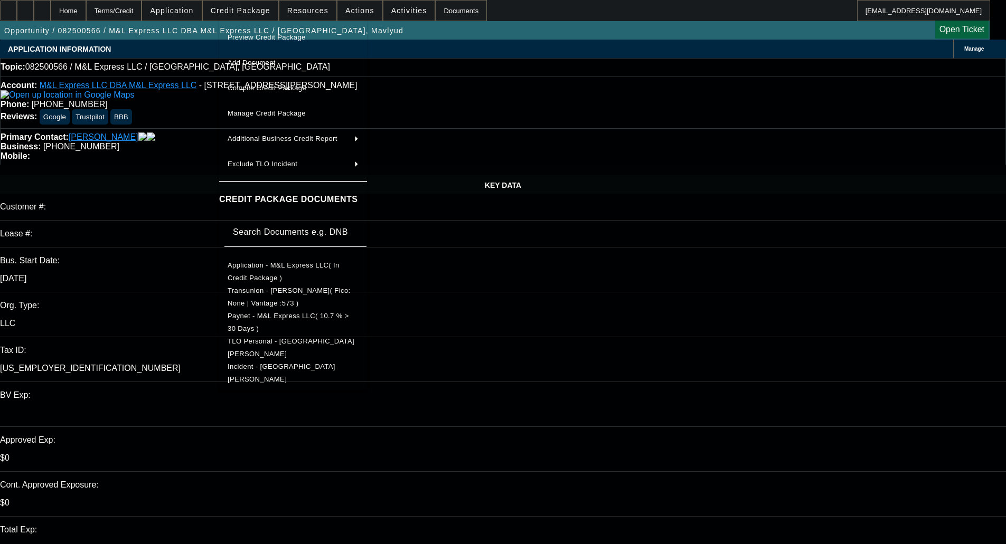
click at [285, 31] on span "Preview Credit Package" at bounding box center [293, 37] width 131 height 13
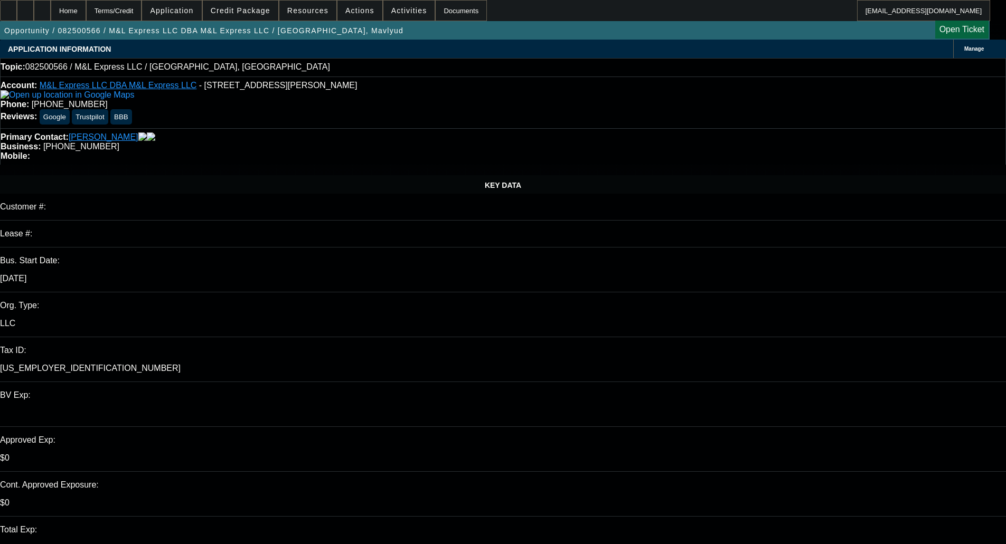
select select "0"
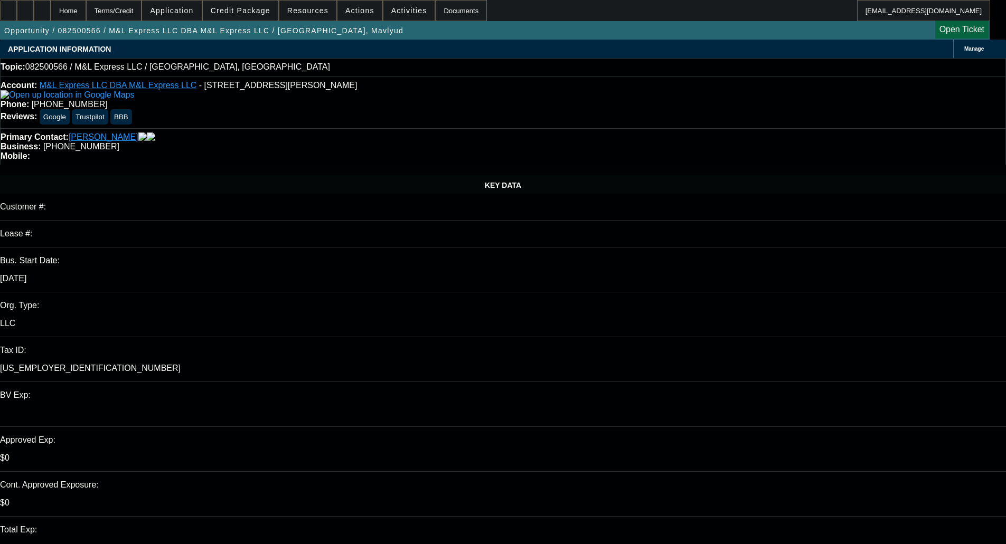
select select "2"
select select "0.1"
select select "1"
select select "2"
select select "4"
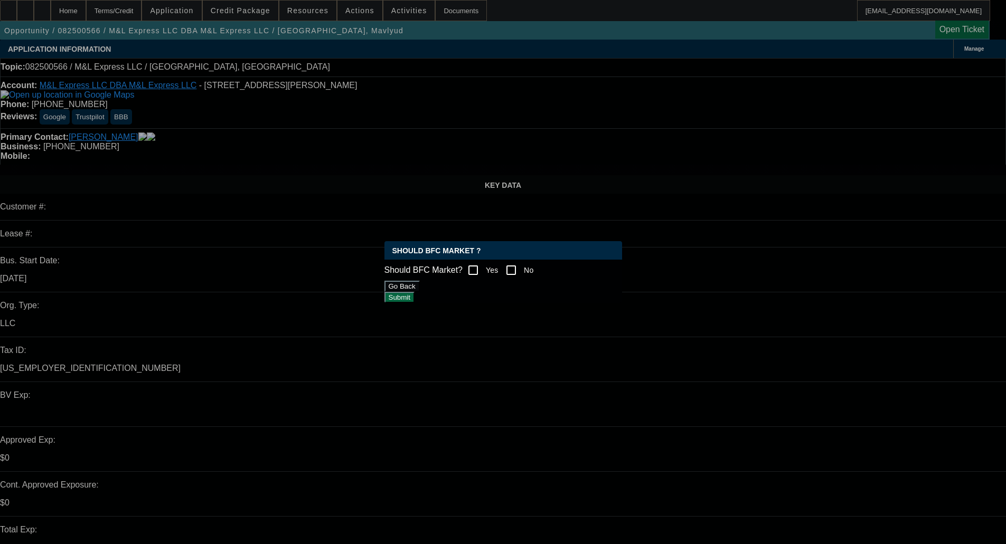
click at [522, 276] on input "No" at bounding box center [511, 270] width 21 height 21
checkbox input "true"
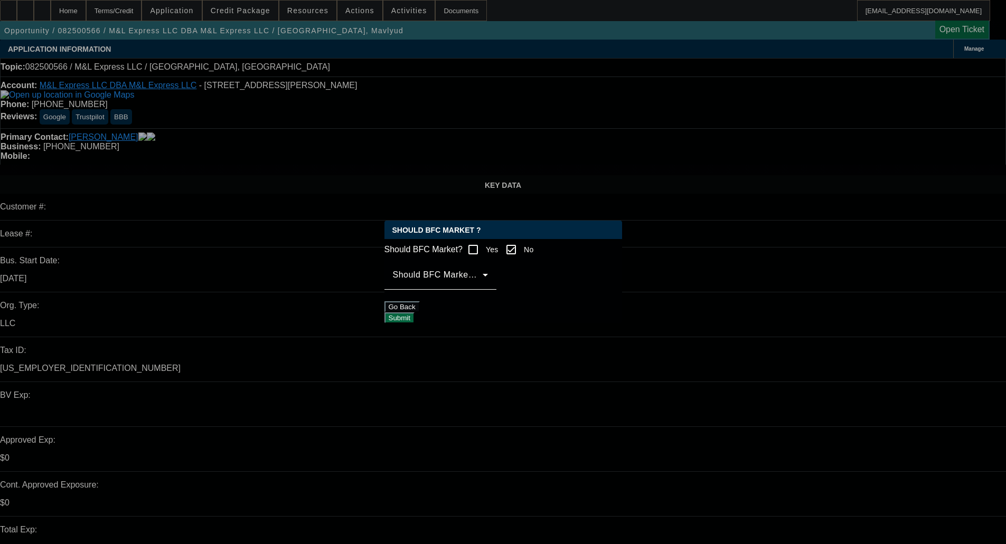
click at [483, 282] on span at bounding box center [438, 279] width 90 height 13
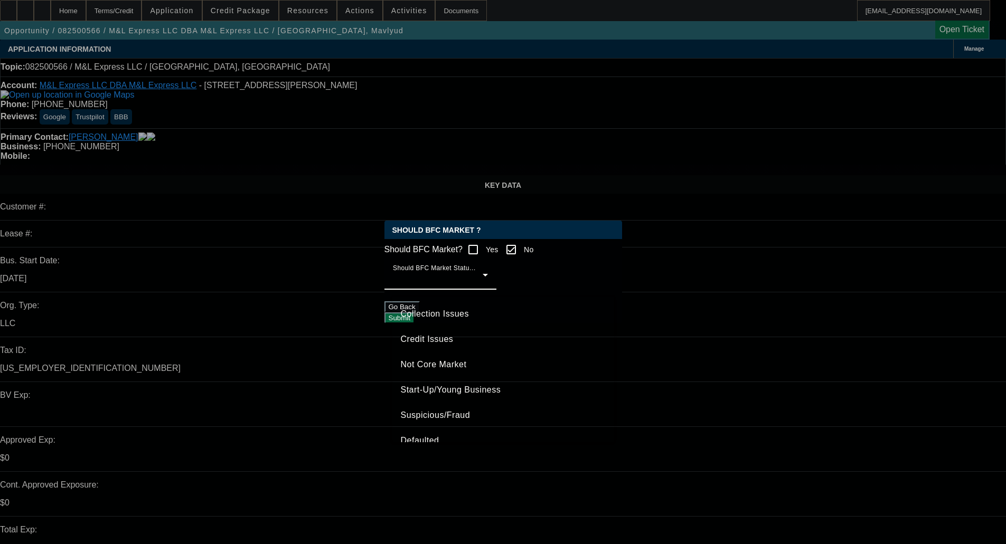
click at [435, 335] on span "Credit Issues" at bounding box center [427, 339] width 53 height 13
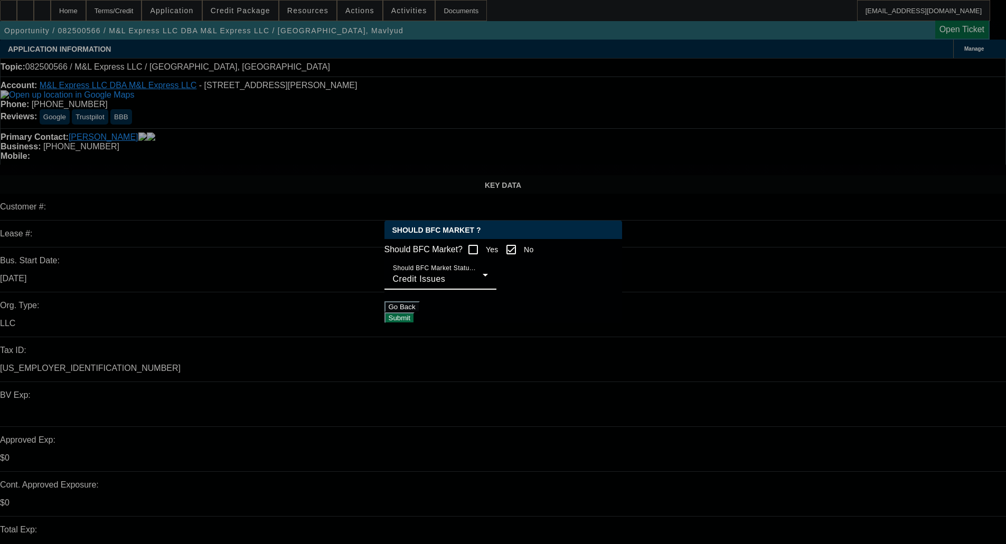
click at [414, 320] on button "Submit" at bounding box center [399, 318] width 30 height 11
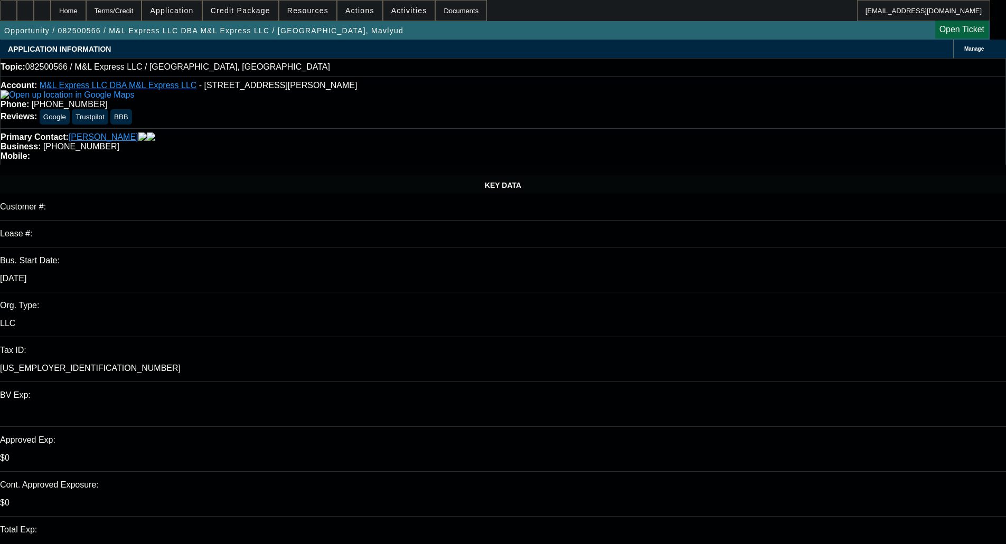
click at [357, 11] on span "Actions" at bounding box center [359, 10] width 29 height 8
click at [356, 35] on span "Assign" at bounding box center [382, 37] width 83 height 13
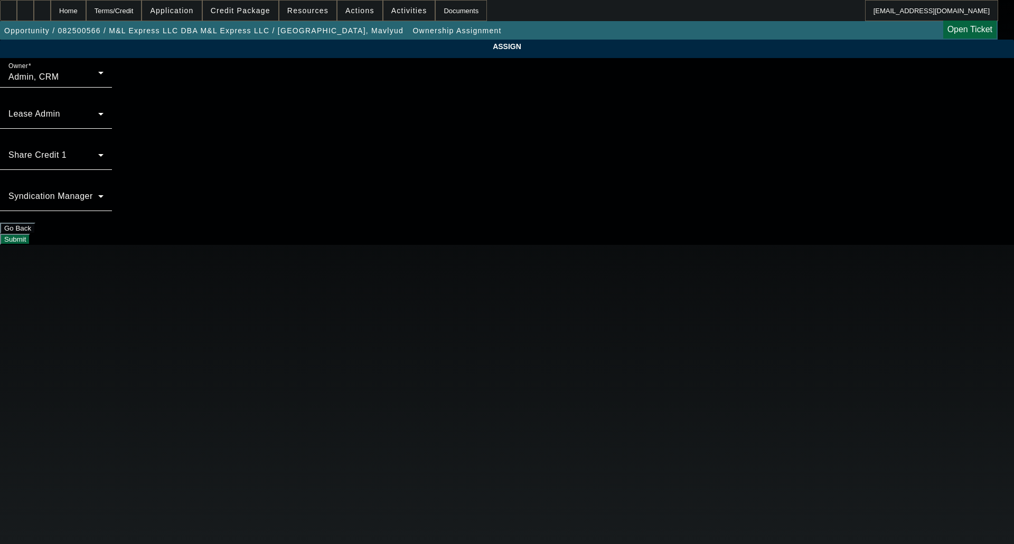
click at [103, 73] on div "Owner Admin, CRM" at bounding box center [55, 73] width 95 height 30
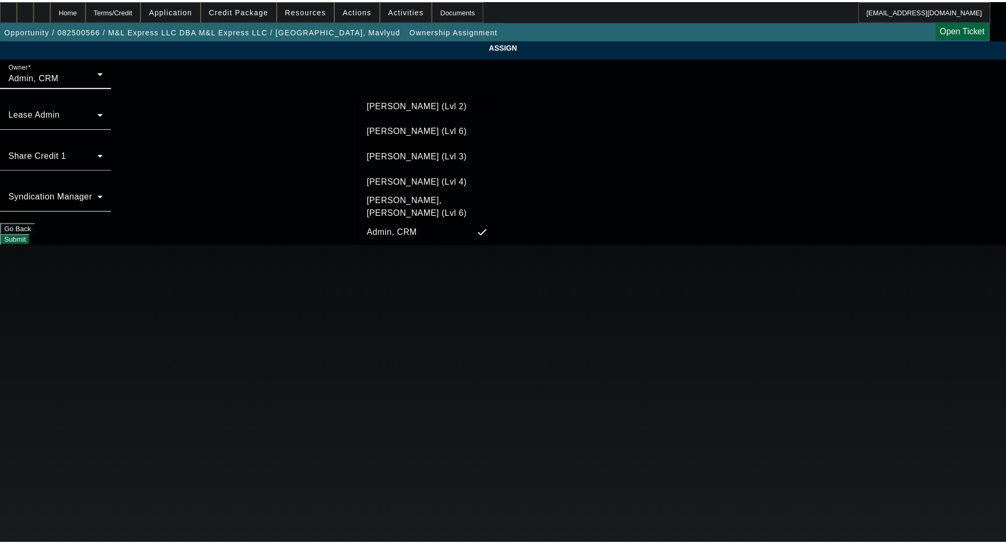
scroll to position [30, 0]
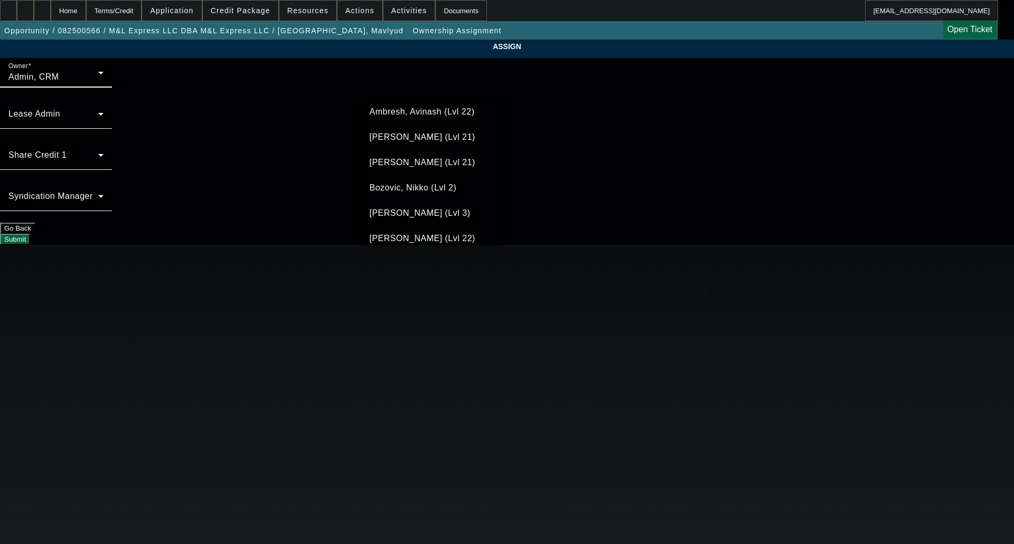
click at [401, 161] on span "[PERSON_NAME] (Lvl 21)" at bounding box center [423, 162] width 106 height 13
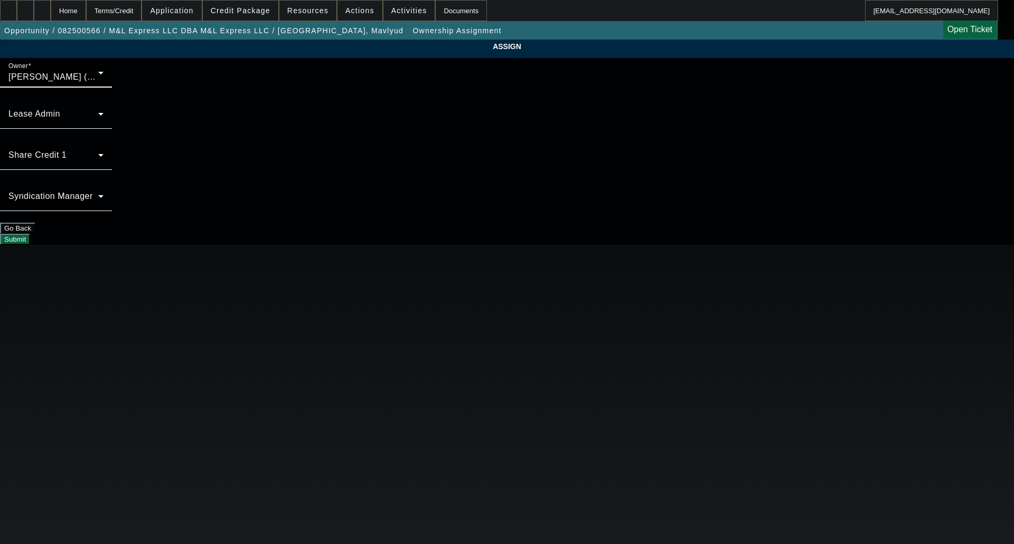
click at [30, 234] on button "Submit" at bounding box center [15, 239] width 30 height 11
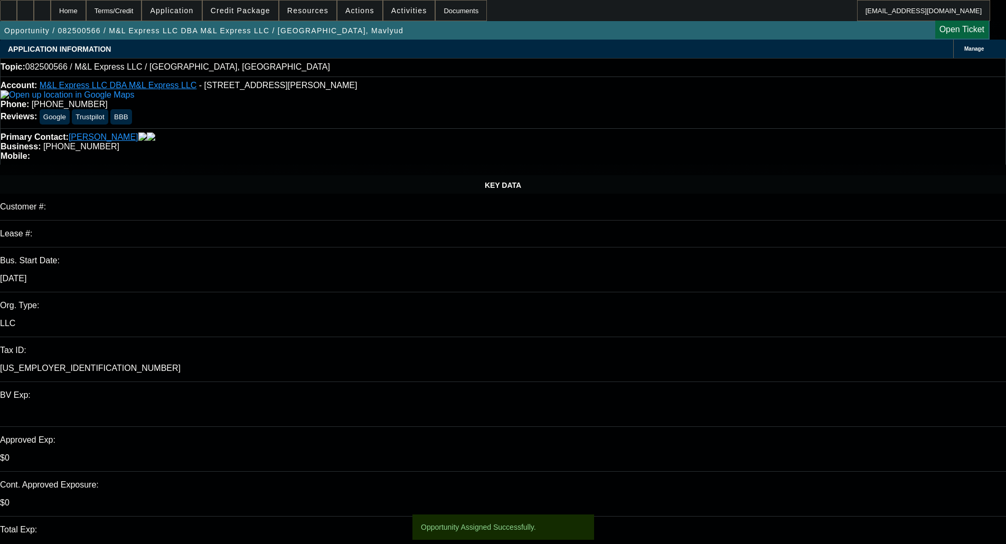
select select "0"
select select "2"
select select "0.1"
select select "4"
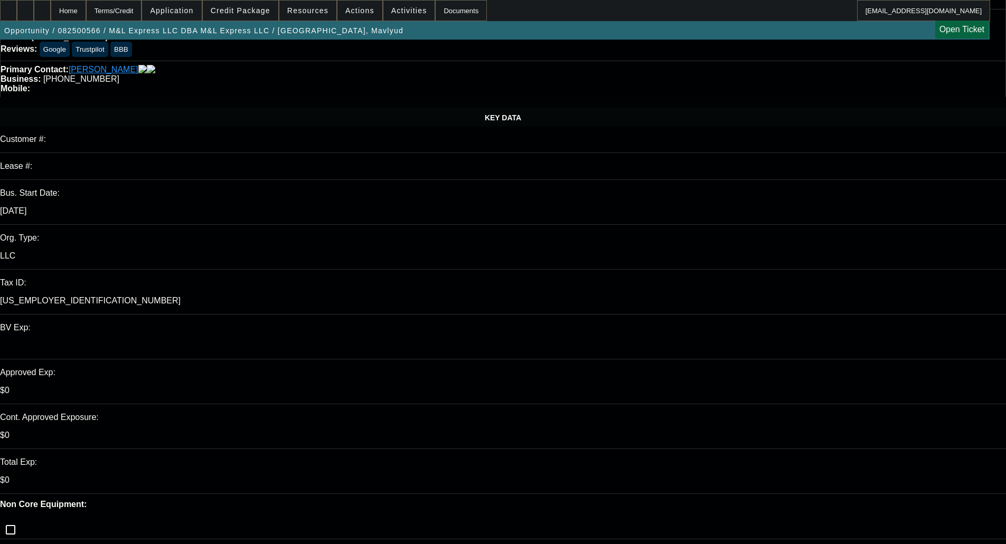
scroll to position [317, 0]
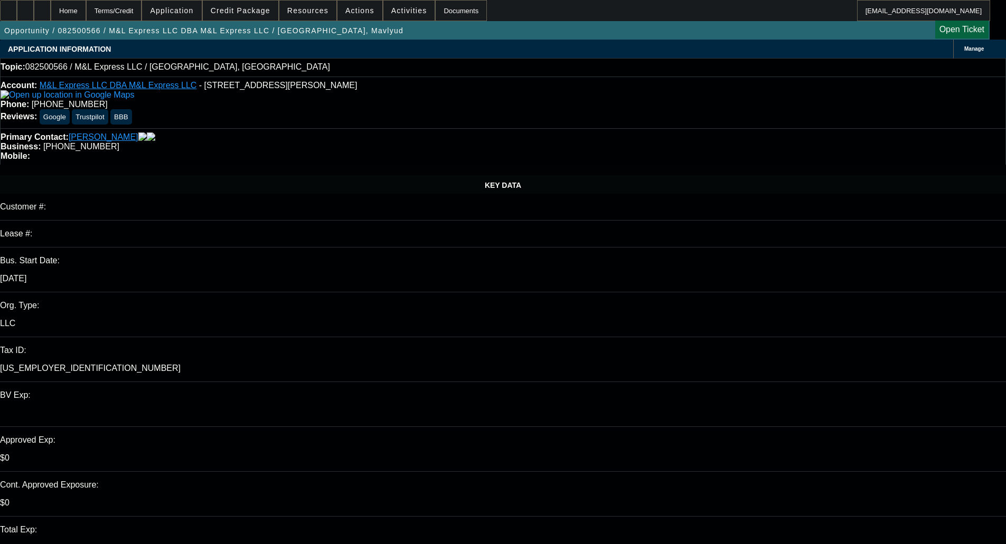
scroll to position [264, 0]
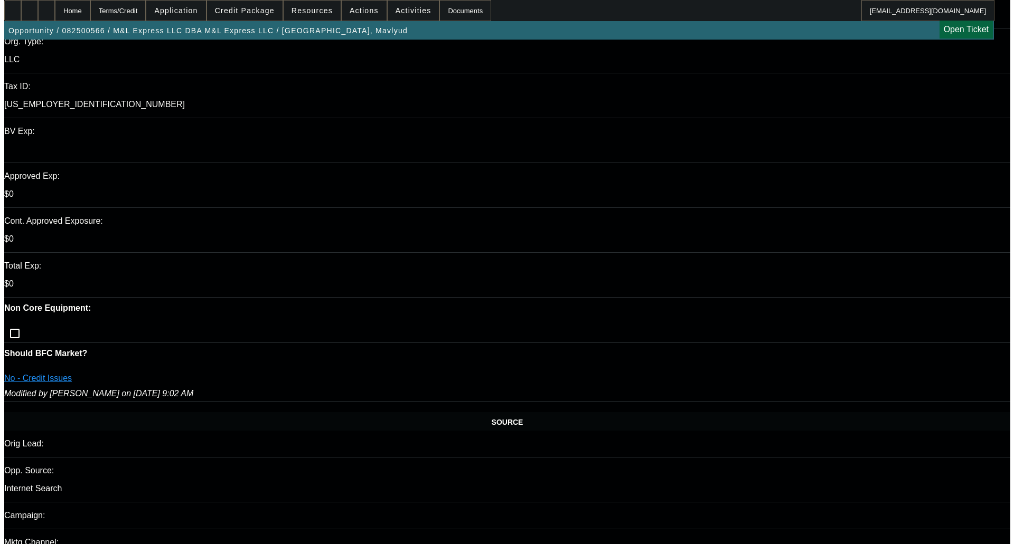
scroll to position [0, 0]
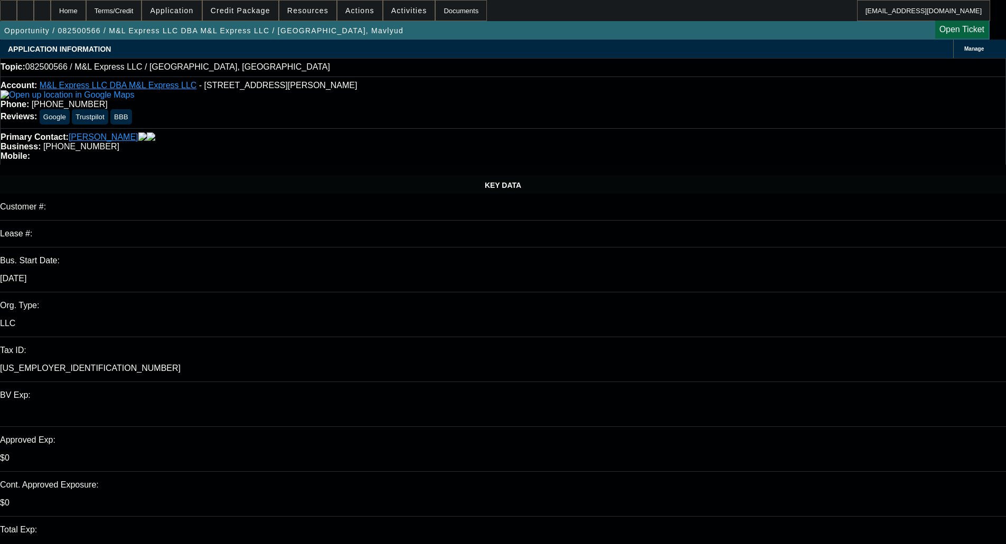
type textarea "SCARY PAYNET, LOOKS LIKE EVERYTHING IS ABOUT TO REPO"
click at [395, 11] on span "Activities" at bounding box center [409, 10] width 36 height 8
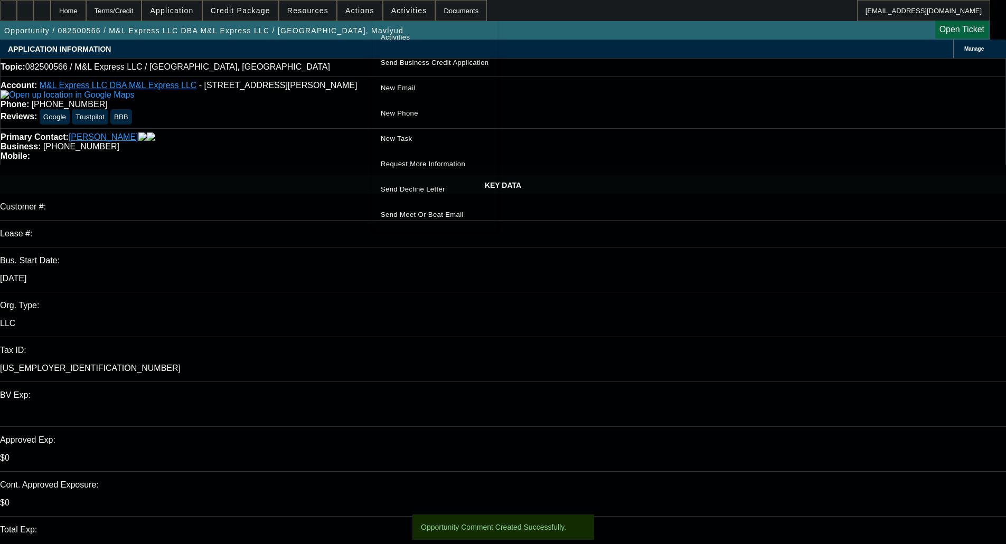
click at [408, 187] on span "Send Decline Letter" at bounding box center [413, 189] width 64 height 8
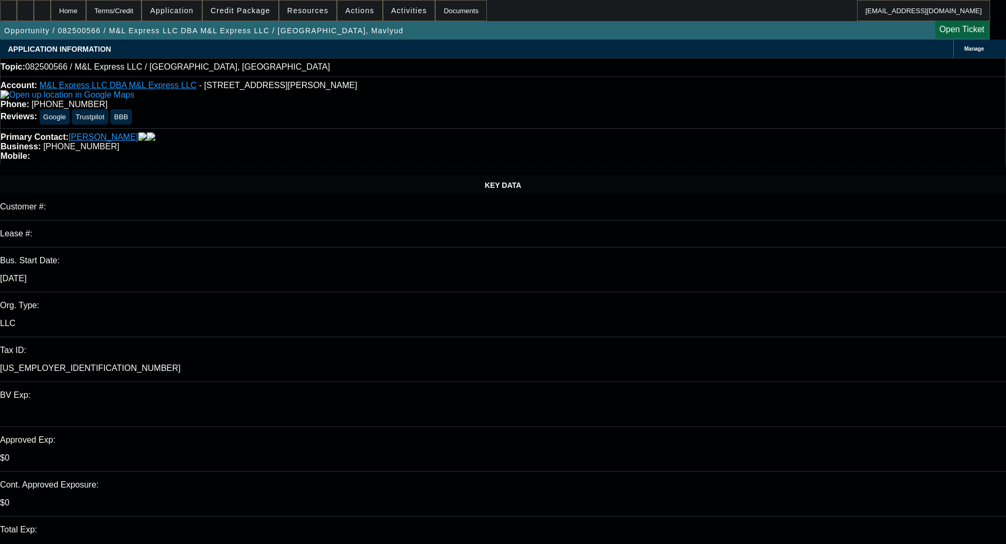
click at [520, 54] on div "APPLICATION INFORMATION Manage" at bounding box center [503, 49] width 1006 height 18
click at [339, 12] on span at bounding box center [359, 10] width 45 height 25
click at [358, 65] on span "Close" at bounding box center [382, 62] width 83 height 13
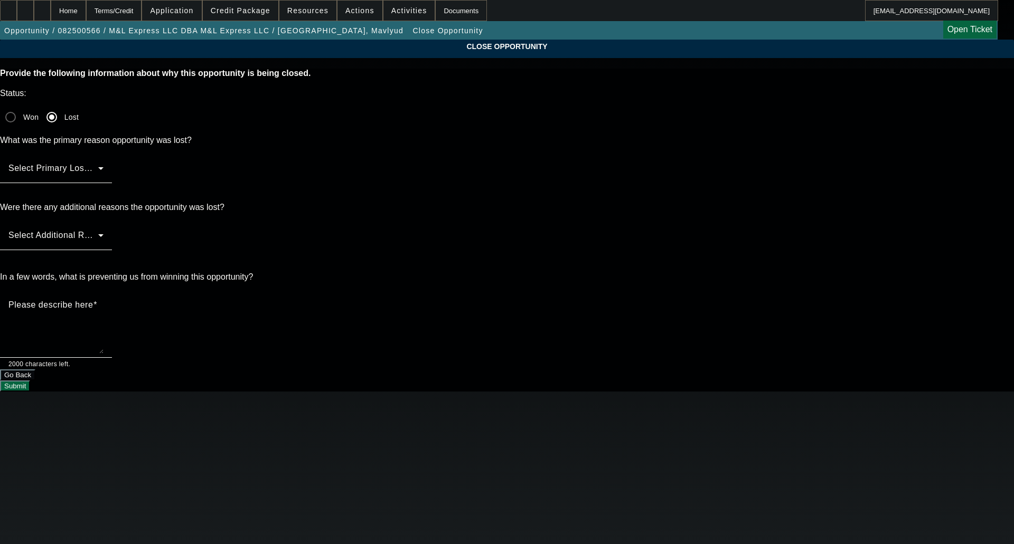
drag, startPoint x: 800, startPoint y: 139, endPoint x: 782, endPoint y: 137, distance: 17.5
click at [799, 138] on div "CLOSE OPPORTUNITY Provide the following information about why this opportunity …" at bounding box center [507, 216] width 1014 height 352
click at [103, 154] on div "Select Primary Lost Reason" at bounding box center [55, 169] width 95 height 30
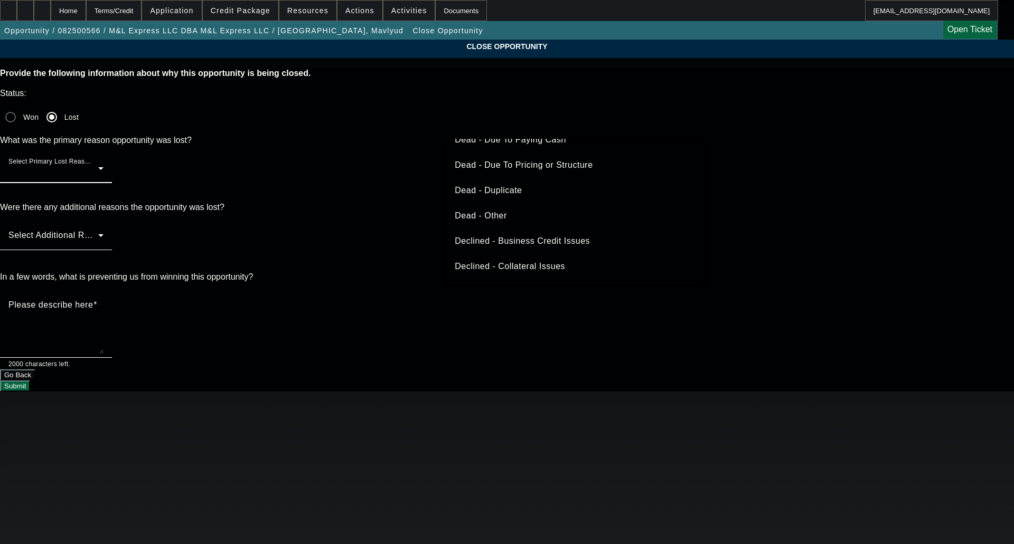
scroll to position [142, 0]
click at [522, 216] on span "Declined - Collateral Issues" at bounding box center [510, 216] width 110 height 13
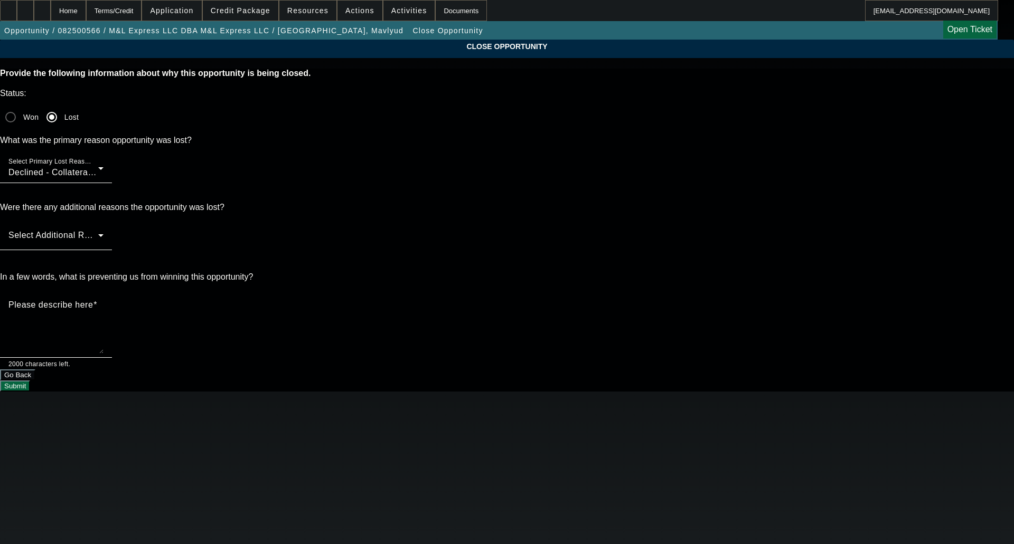
drag, startPoint x: 522, startPoint y: 216, endPoint x: 523, endPoint y: 198, distance: 18.5
click at [119, 168] on span "Declined - Collateral Issues" at bounding box center [63, 172] width 110 height 9
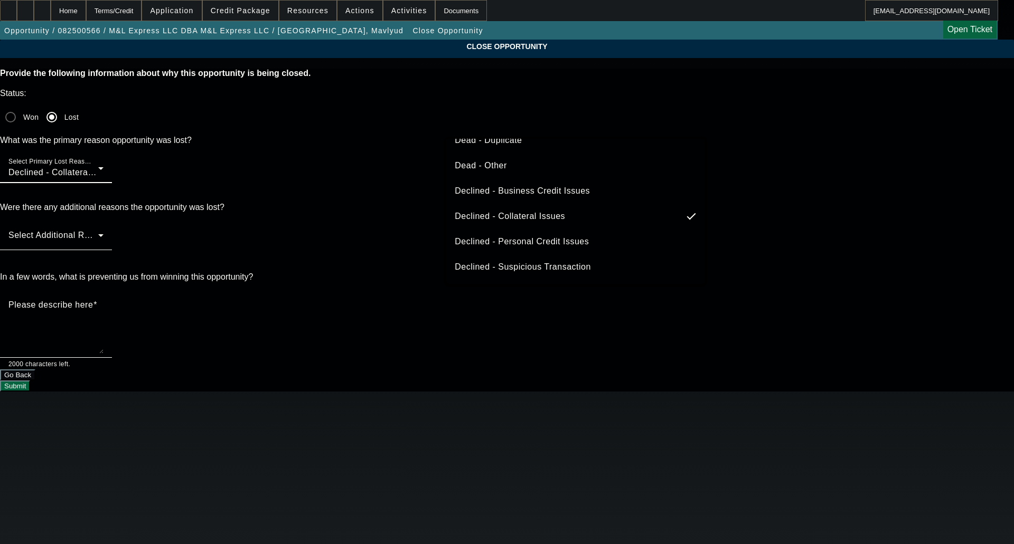
click at [539, 192] on span "Declined - Business Credit Issues" at bounding box center [522, 191] width 135 height 13
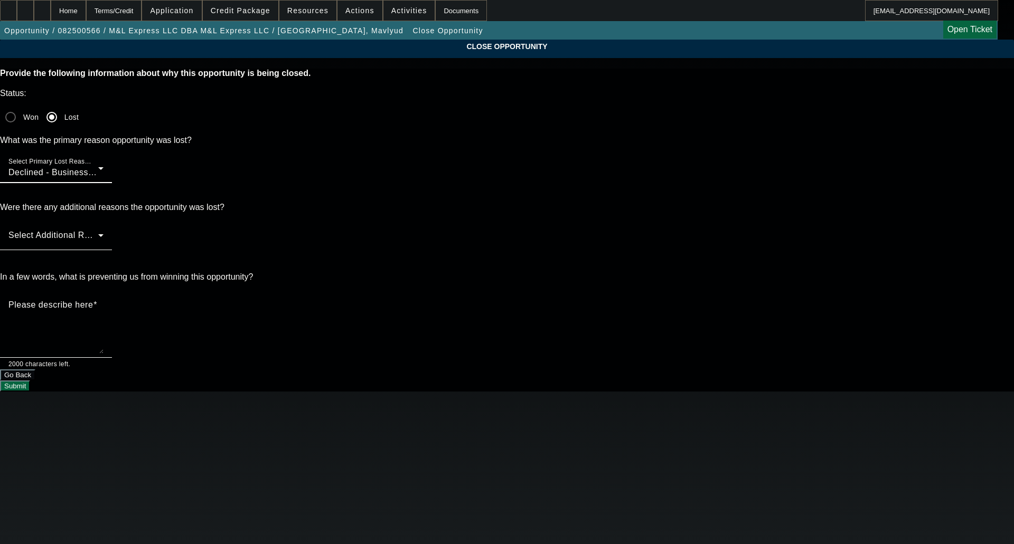
click at [113, 231] on mat-label "Select Additional Reasons" at bounding box center [60, 235] width 105 height 9
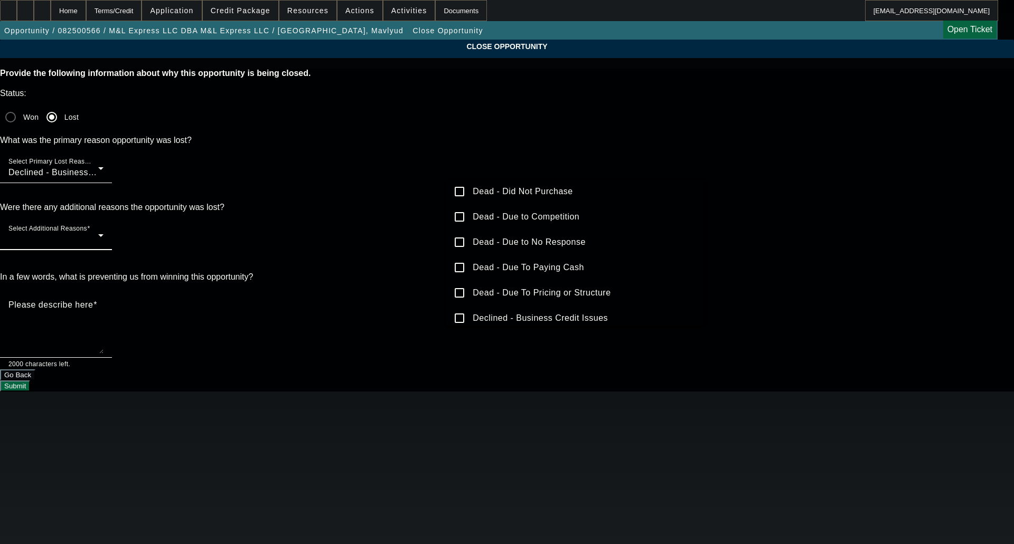
scroll to position [117, 0]
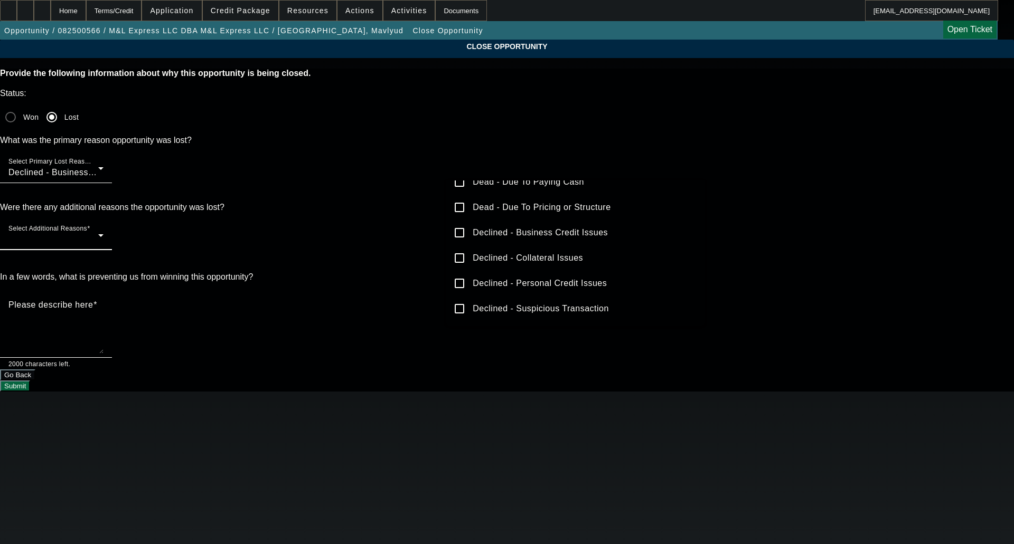
click at [539, 288] on span "Declined - Personal Credit Issues" at bounding box center [540, 283] width 134 height 13
click at [418, 218] on div at bounding box center [507, 272] width 1014 height 544
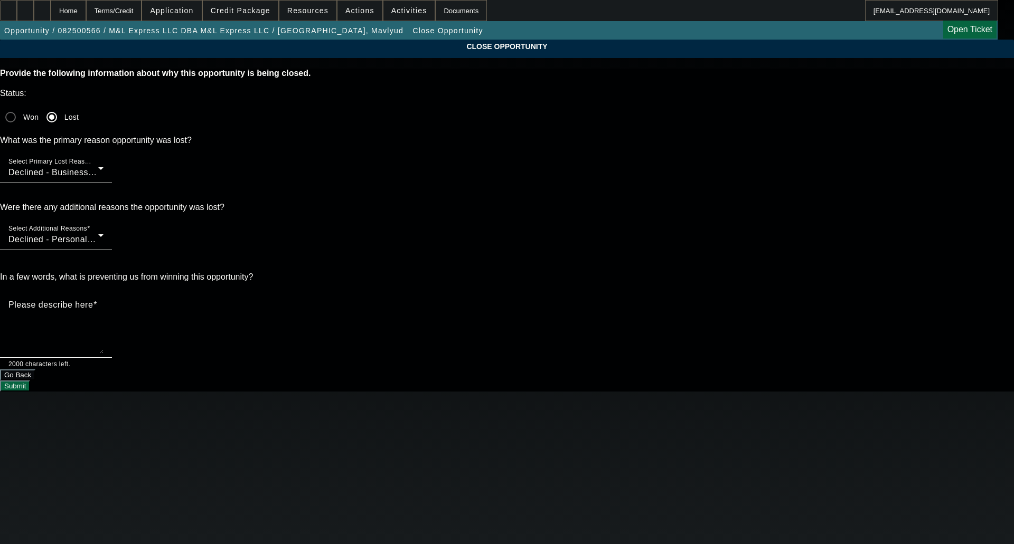
click at [103, 303] on textarea "Please describe here" at bounding box center [55, 328] width 95 height 51
click at [254, 14] on span "Credit Package" at bounding box center [241, 10] width 60 height 8
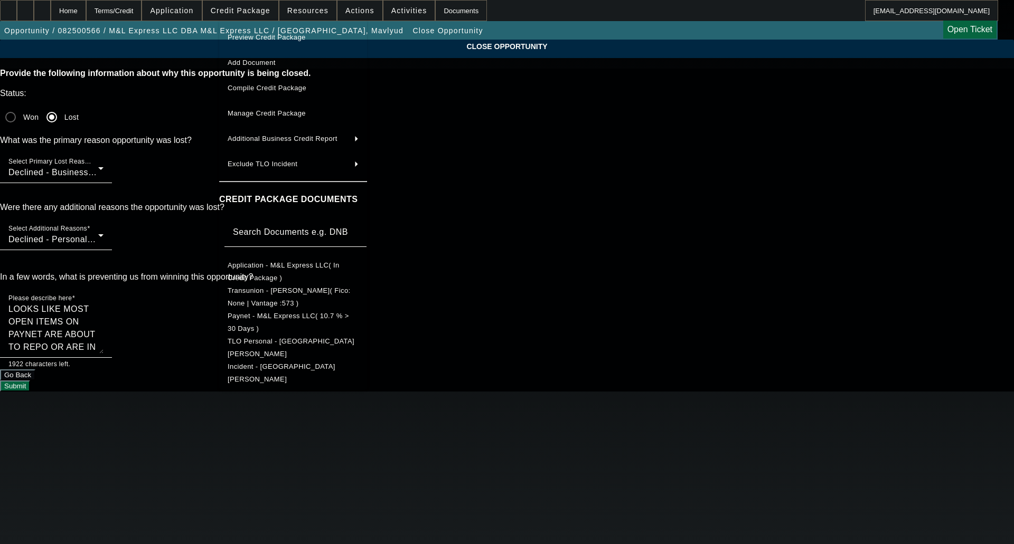
click at [264, 297] on span "Transunion - Gilmanov, Mavlyud( Fico: None | Vantage :573 )" at bounding box center [289, 297] width 123 height 21
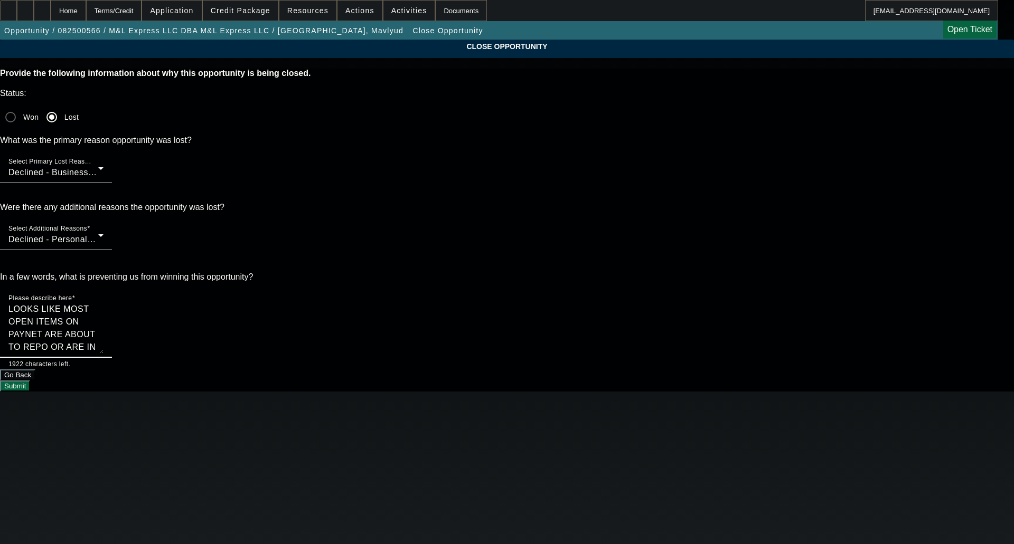
click at [103, 303] on textarea "LOOKS LIKE MOST OPEN ITEMS ON PAYNET ARE ABOUT TO REPO OR ARE IN THE PROCESS;" at bounding box center [55, 328] width 95 height 51
type textarea "LOOKS LIKE MOST OPEN ITEMS ON PAYNET ARE ABOUT TO REPO OR ARE IN THE PROCESS; C…"
click at [30, 381] on button "Submit" at bounding box center [15, 386] width 30 height 11
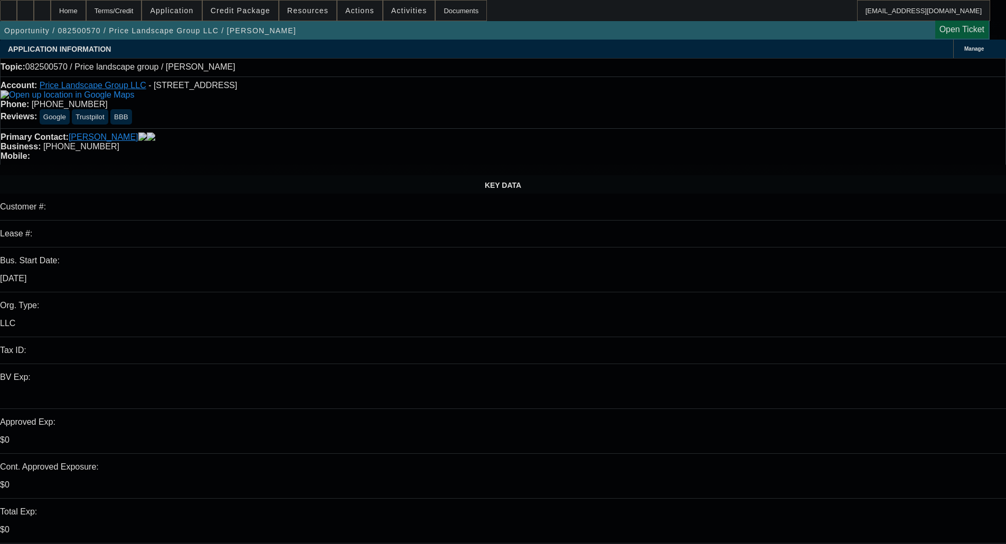
select select "0"
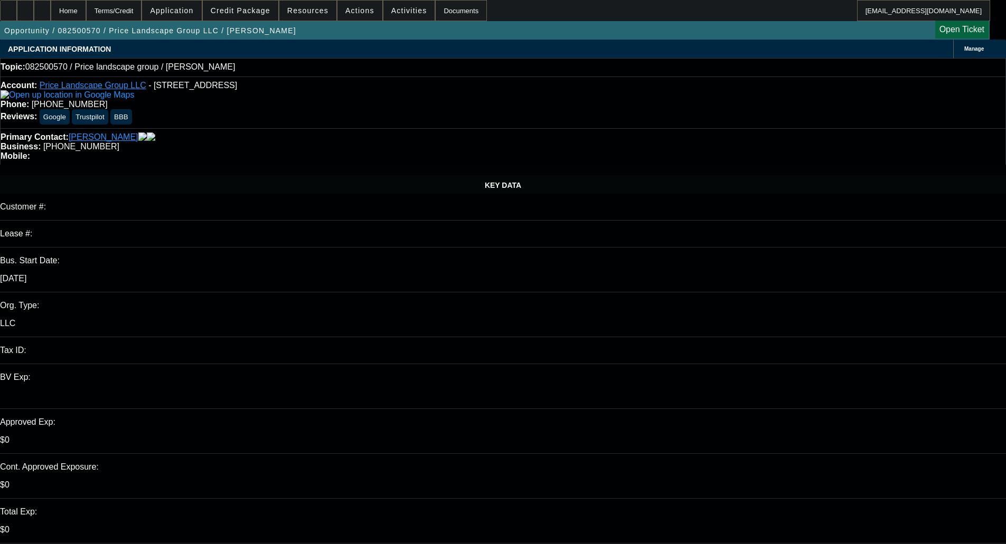
select select "2"
select select "0.1"
select select "1"
select select "2"
select select "4"
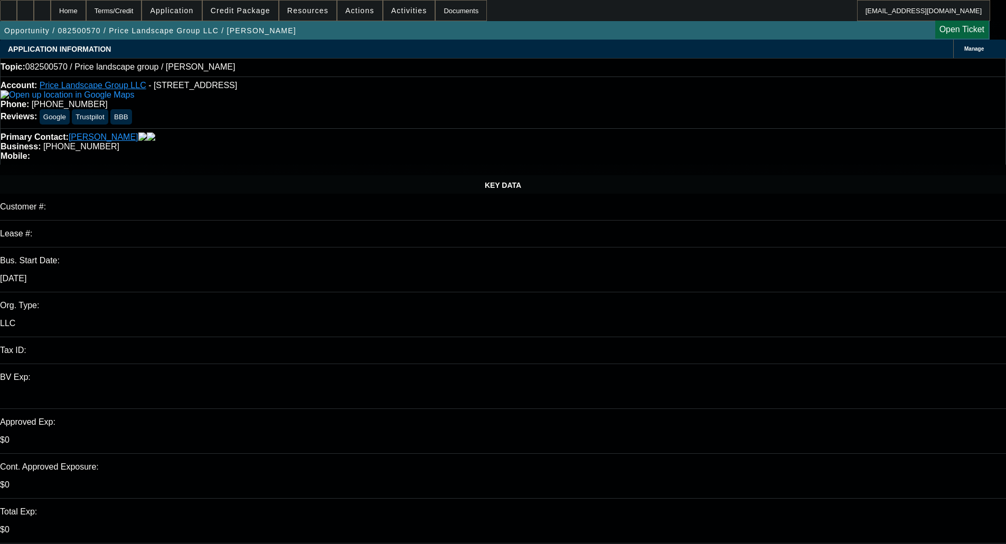
click at [269, 16] on span at bounding box center [240, 10] width 75 height 25
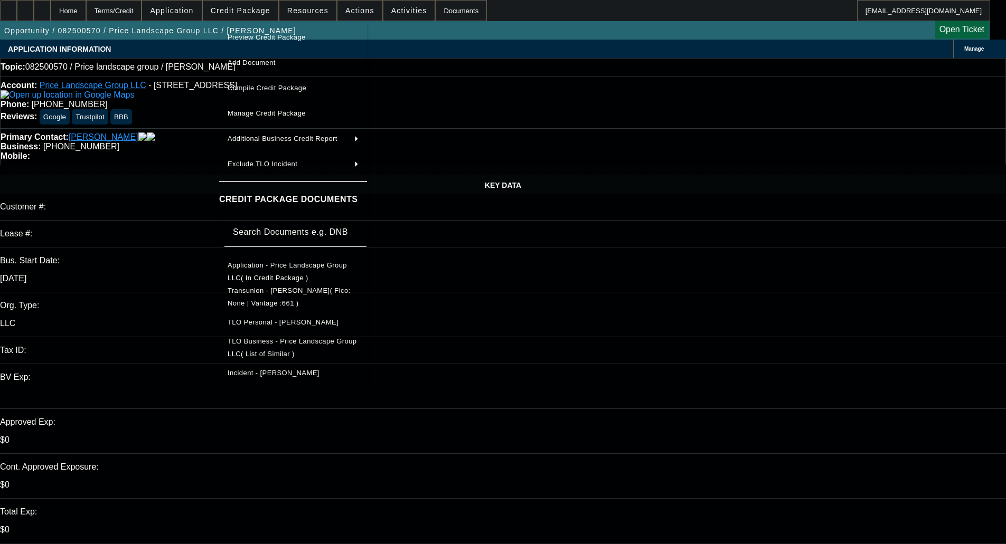
click at [263, 37] on span "Preview Credit Package" at bounding box center [267, 37] width 78 height 8
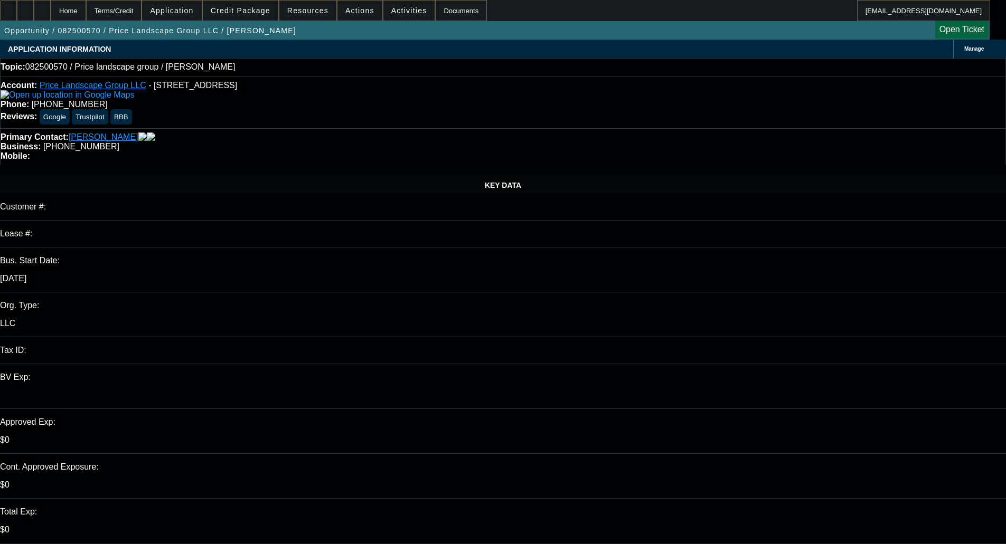
click at [266, 14] on span "Credit Package" at bounding box center [241, 10] width 60 height 8
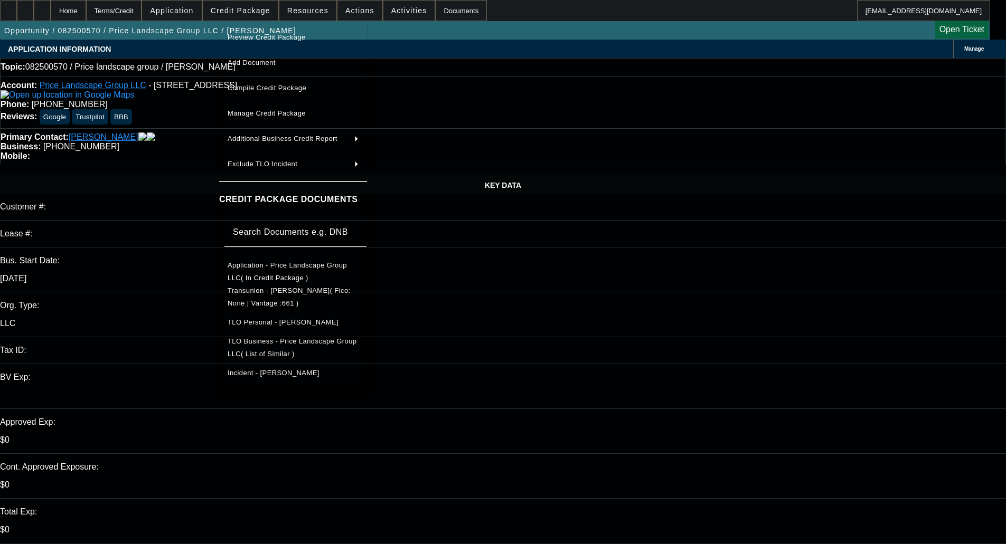
click at [262, 34] on span "Preview Credit Package" at bounding box center [267, 37] width 78 height 8
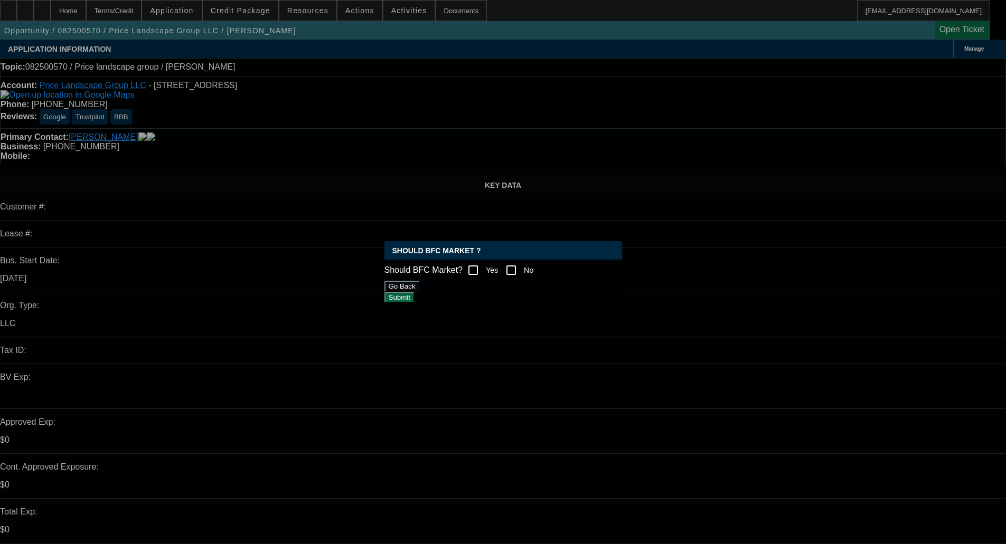
click at [522, 269] on input "No" at bounding box center [511, 270] width 21 height 21
checkbox input "true"
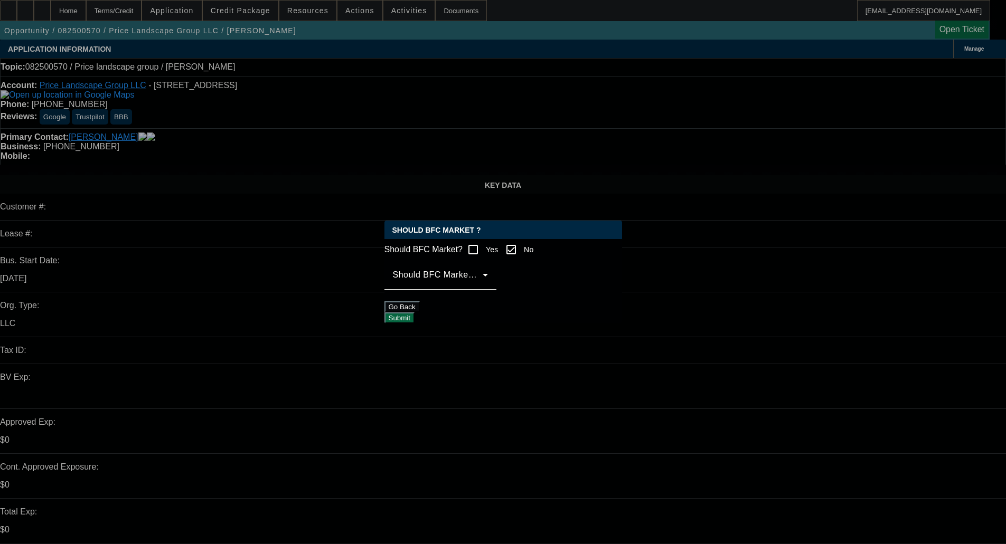
click at [483, 286] on span at bounding box center [438, 279] width 90 height 13
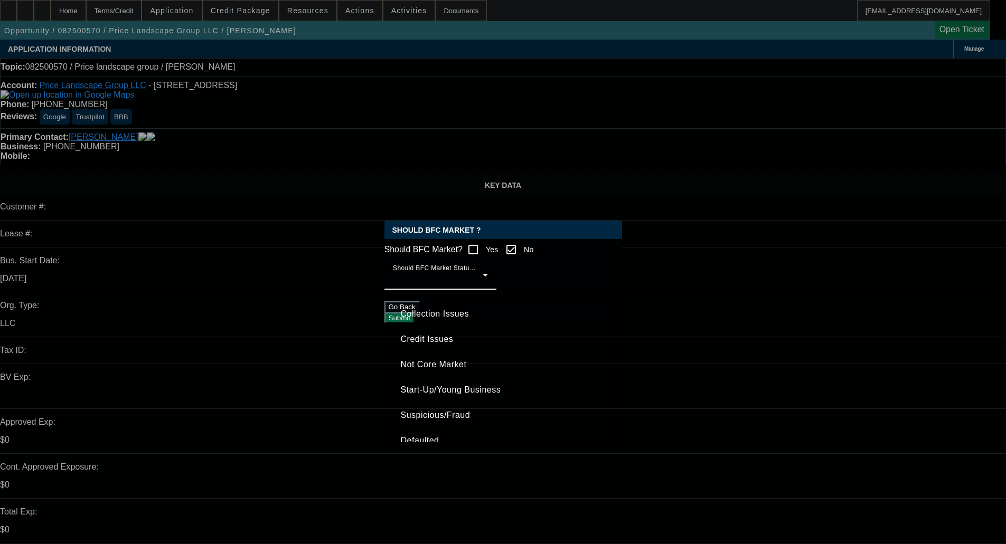
click at [443, 347] on mat-option "Credit Issues" at bounding box center [503, 339] width 222 height 25
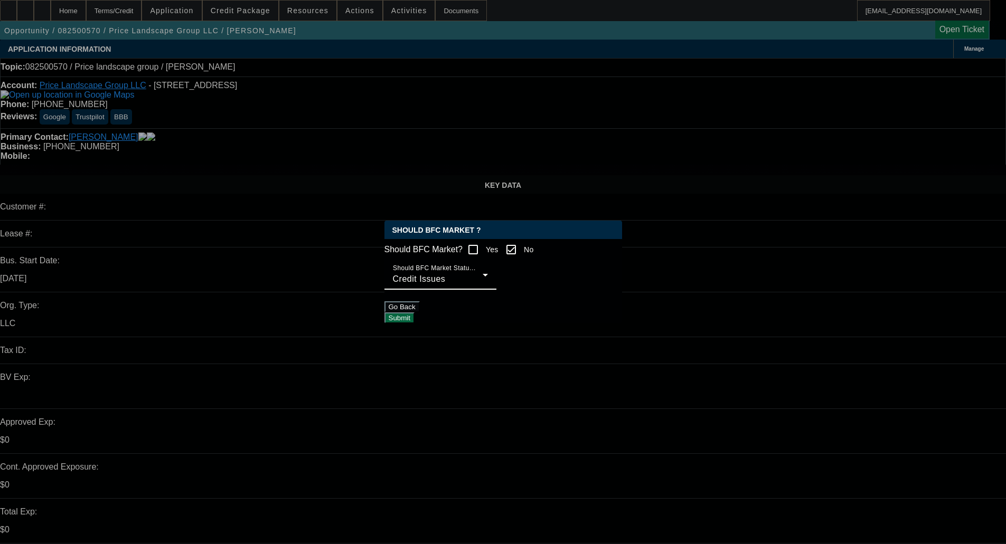
click at [414, 319] on button "Submit" at bounding box center [399, 318] width 30 height 11
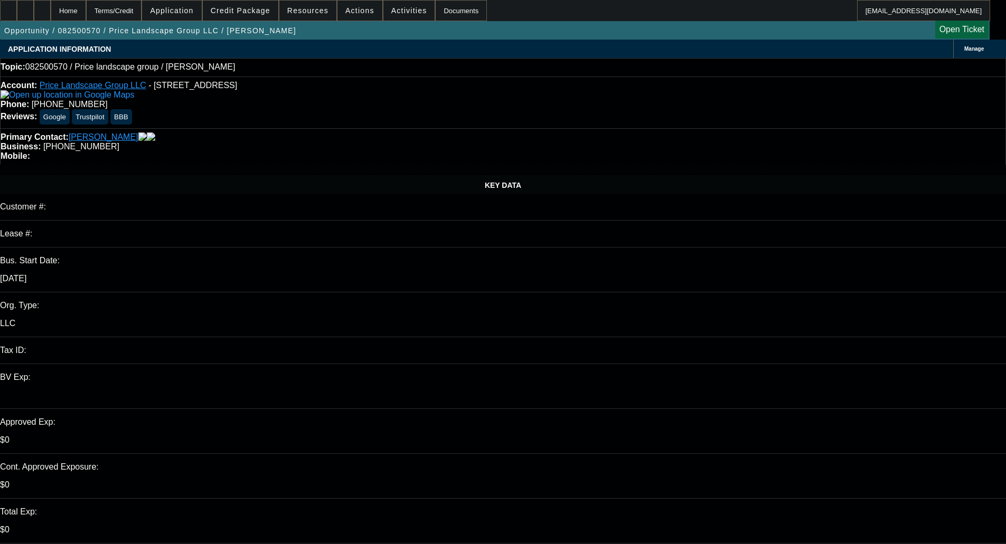
click at [350, 13] on span "Actions" at bounding box center [359, 10] width 29 height 8
click at [351, 39] on span "Assign" at bounding box center [382, 37] width 83 height 13
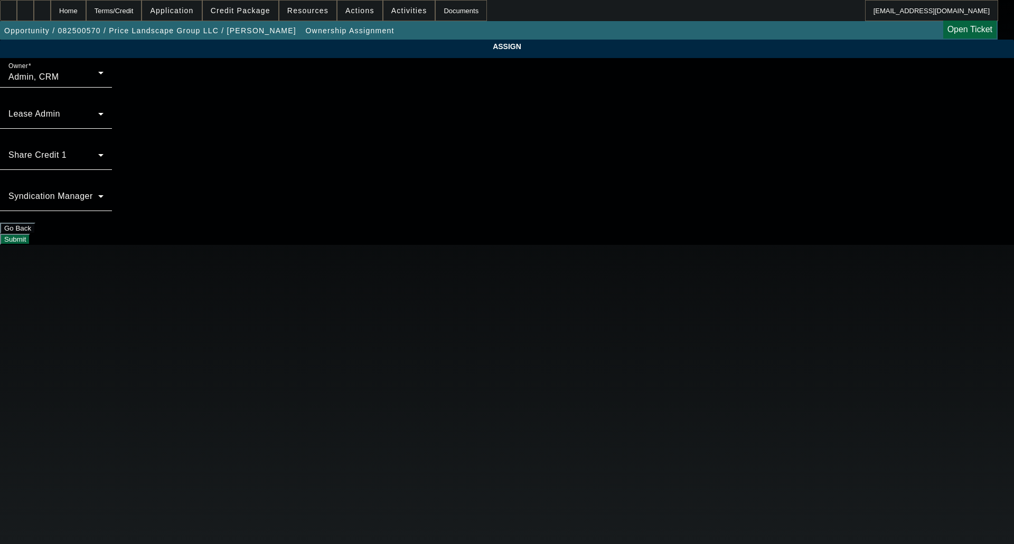
click at [59, 81] on span "Admin, CRM" at bounding box center [33, 76] width 51 height 9
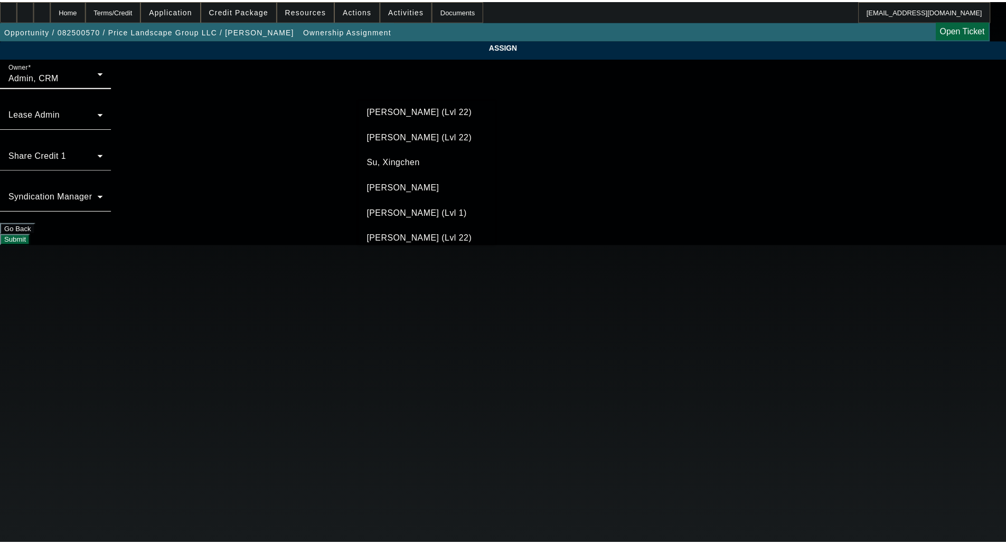
scroll to position [30, 0]
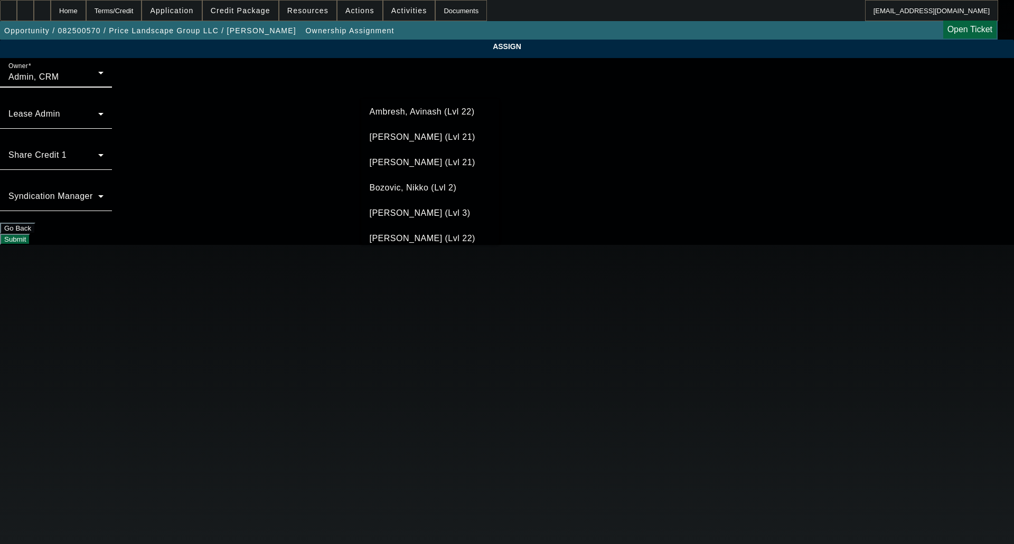
click at [405, 165] on span "Arida, Michael (Lvl 21)" at bounding box center [423, 162] width 106 height 13
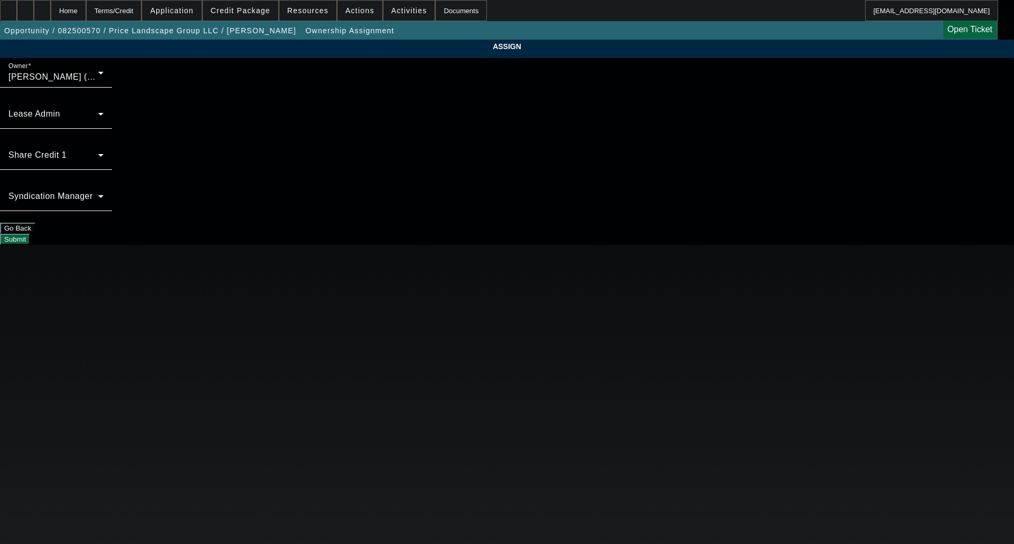
click at [30, 234] on button "Submit" at bounding box center [15, 239] width 30 height 11
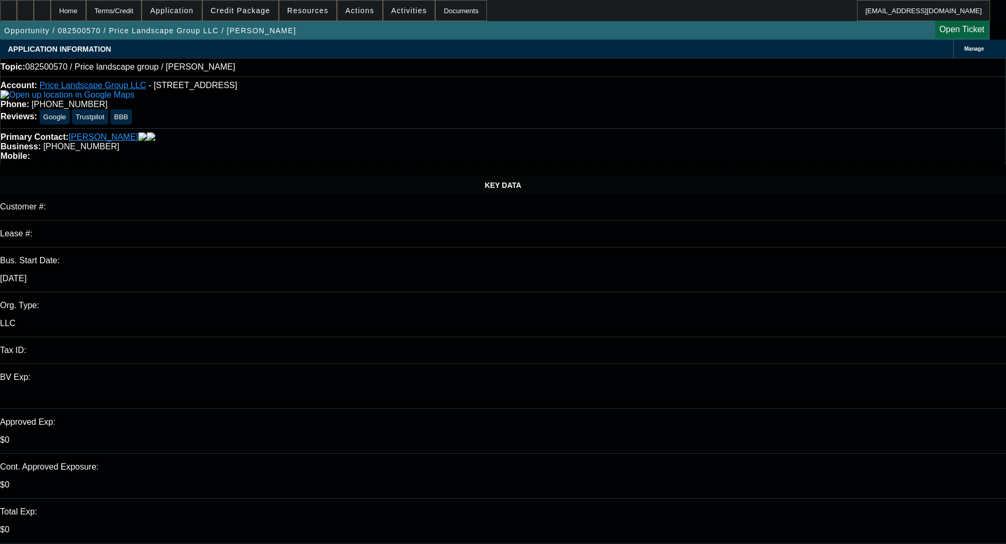
select select "0"
select select "2"
select select "0.1"
select select "4"
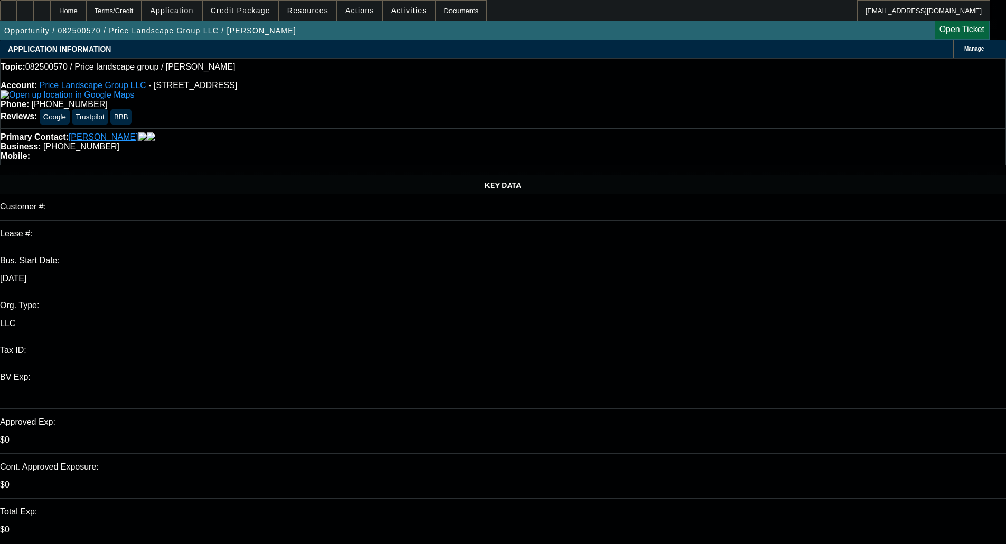
click at [351, 4] on span at bounding box center [359, 10] width 45 height 25
click at [393, 14] on div at bounding box center [503, 272] width 1006 height 544
click at [397, 13] on span "Activities" at bounding box center [409, 10] width 36 height 8
click at [420, 191] on span "Send Decline Letter" at bounding box center [413, 189] width 64 height 8
drag, startPoint x: 615, startPoint y: 156, endPoint x: 604, endPoint y: 146, distance: 14.6
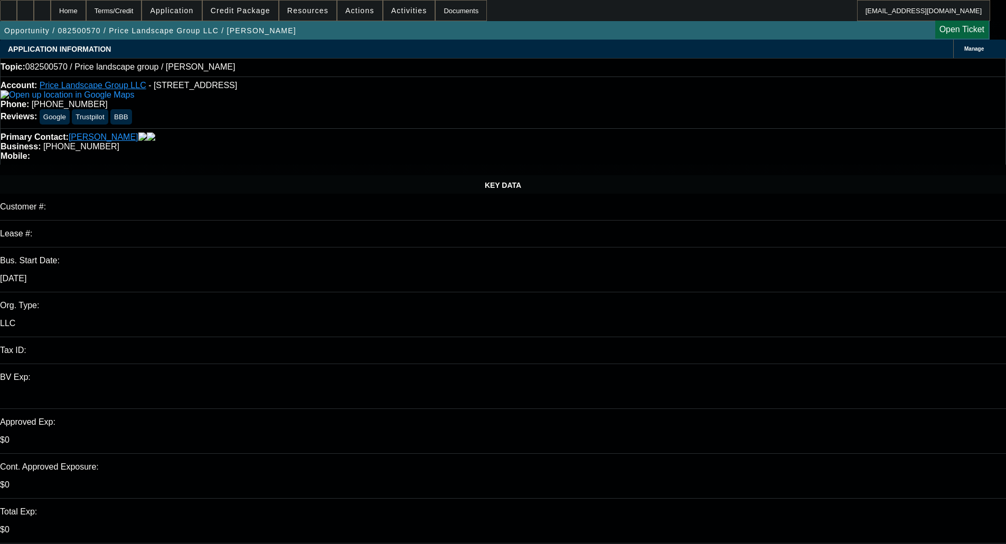
click at [331, 10] on span at bounding box center [307, 10] width 57 height 25
click at [354, 9] on div at bounding box center [503, 272] width 1006 height 544
click at [355, 10] on span "Actions" at bounding box center [359, 10] width 29 height 8
click at [353, 71] on button "Close" at bounding box center [383, 62] width 100 height 25
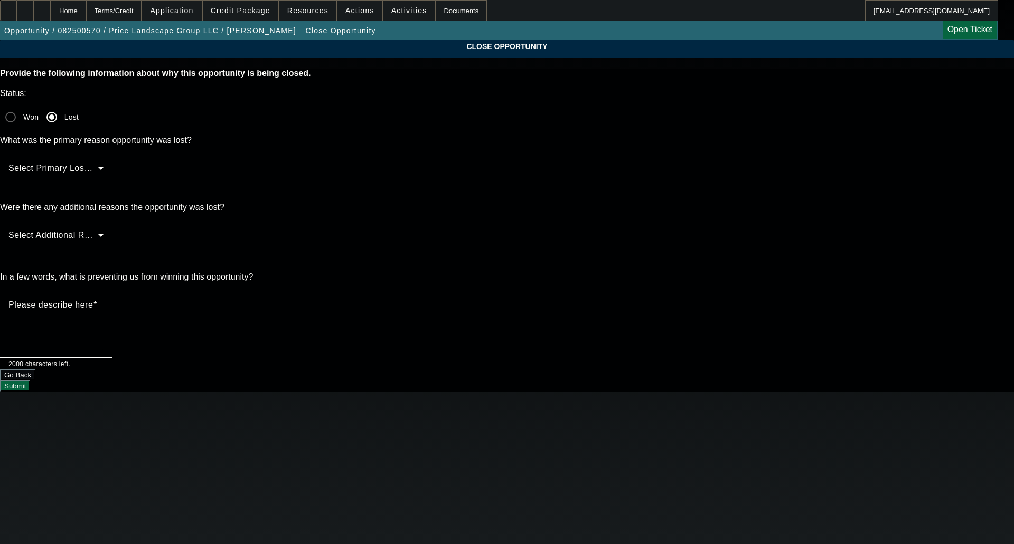
click at [98, 166] on span at bounding box center [53, 172] width 90 height 13
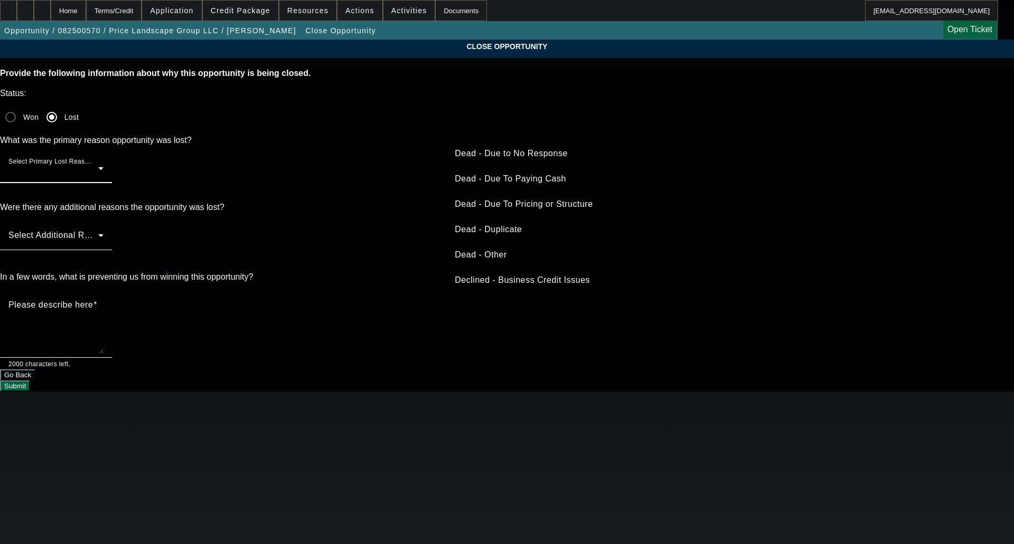
scroll to position [142, 0]
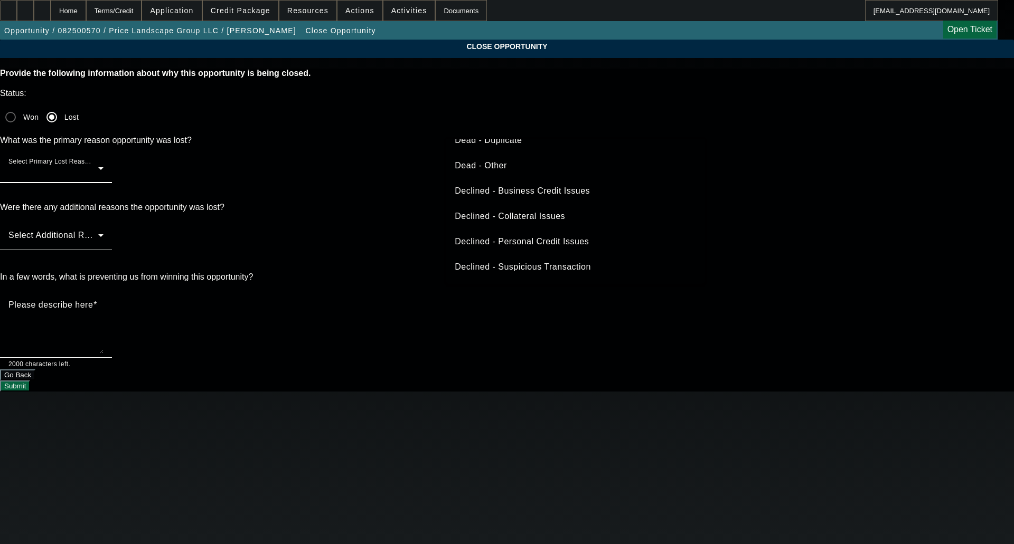
click at [525, 241] on span "Declined - Personal Credit Issues" at bounding box center [522, 241] width 134 height 13
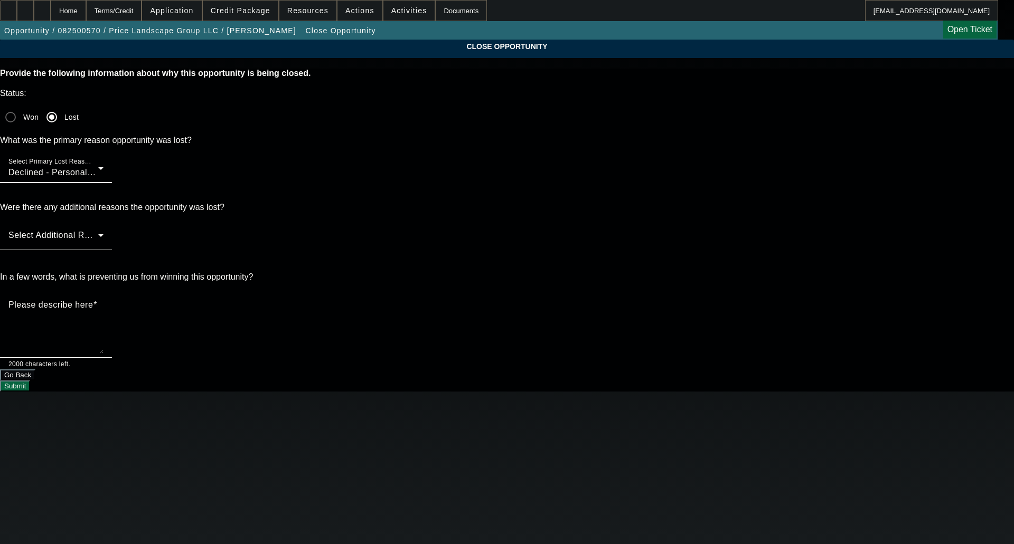
click at [98, 233] on span at bounding box center [53, 239] width 90 height 13
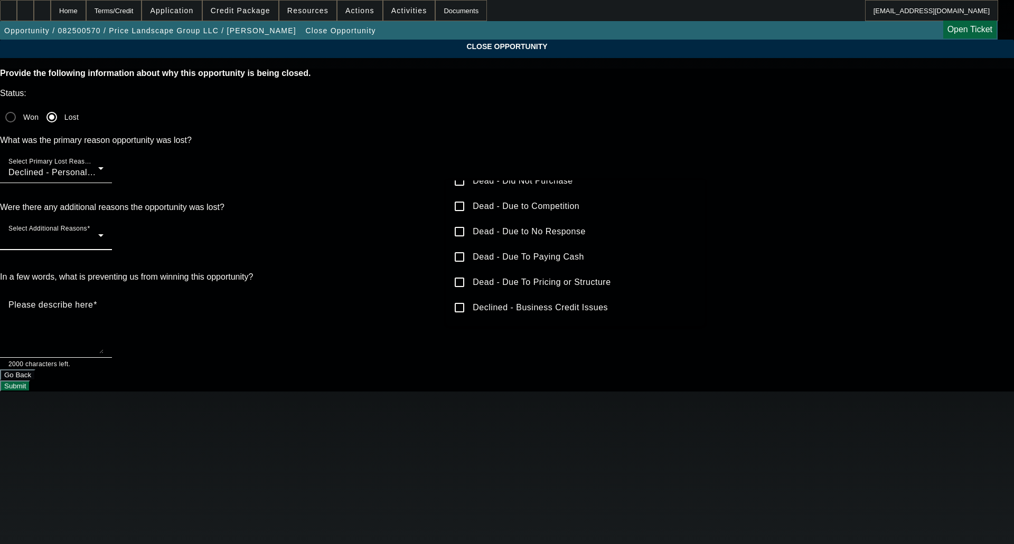
scroll to position [0, 0]
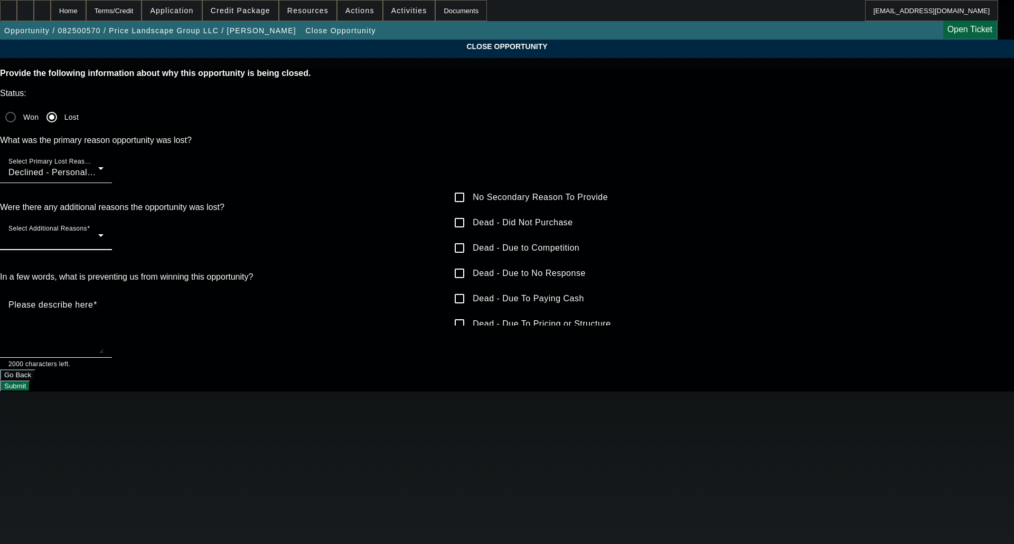
click at [505, 196] on span "No Secondary Reason To Provide" at bounding box center [540, 197] width 135 height 13
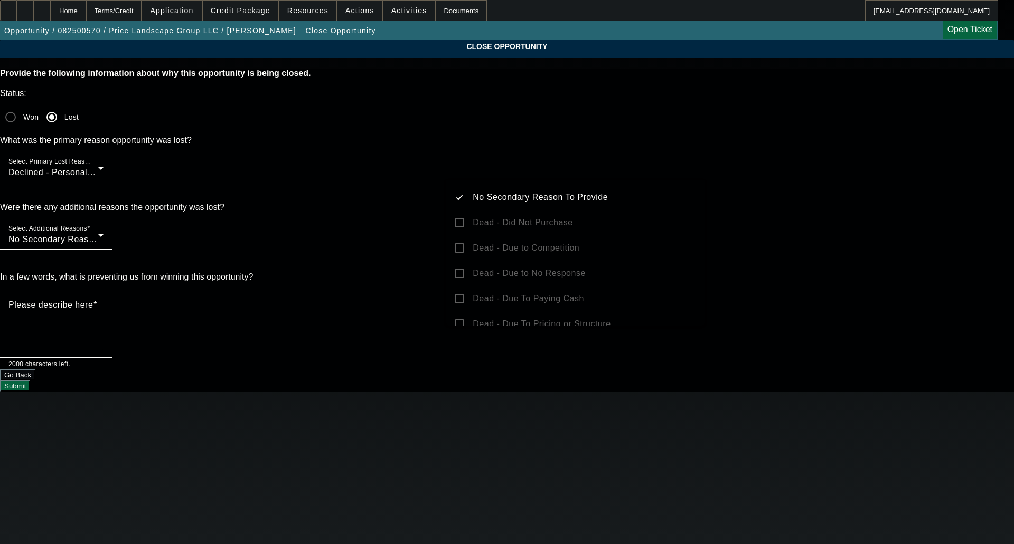
click at [496, 234] on div "No Secondary Reason To Provide Dead - Did Not Purchase Dead - Due to Competitio…" at bounding box center [575, 253] width 258 height 145
click at [400, 229] on div at bounding box center [507, 272] width 1014 height 544
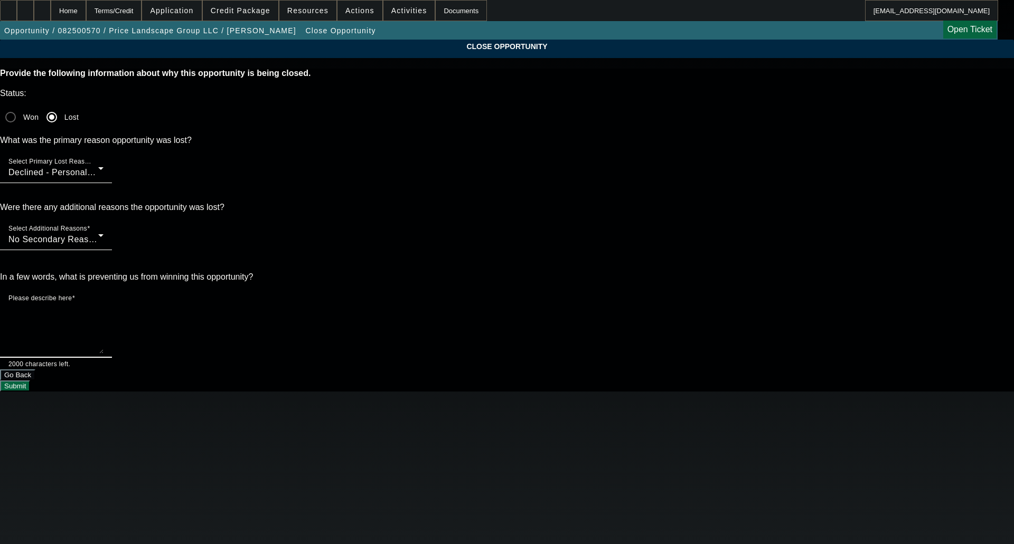
drag, startPoint x: 514, startPoint y: 236, endPoint x: 520, endPoint y: 236, distance: 5.8
click at [103, 303] on textarea "Please describe here" at bounding box center [55, 328] width 95 height 51
click at [249, 12] on span "Credit Package" at bounding box center [241, 10] width 60 height 8
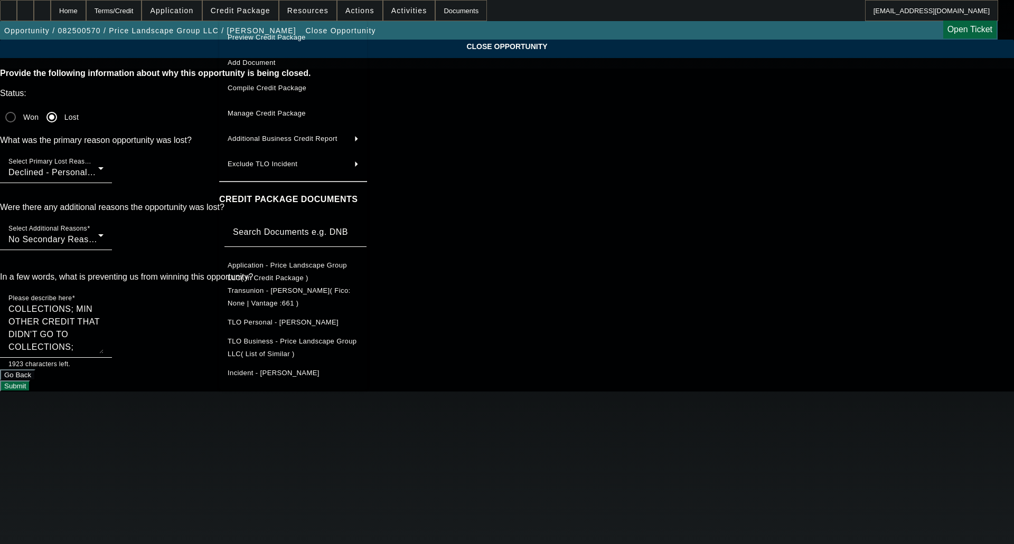
click at [554, 219] on div at bounding box center [507, 272] width 1014 height 544
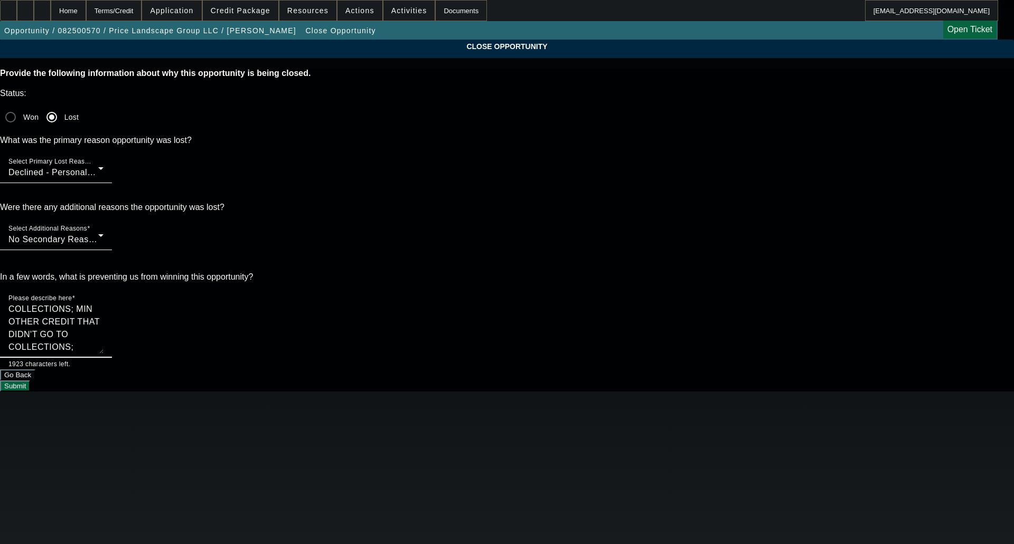
click at [103, 303] on textarea "COLLECTIONS; MIN OTHER CREDIT THAT DIDN'T GO TO COLLECTIONS; CHARACTER ISSUES" at bounding box center [55, 328] width 95 height 51
click at [103, 303] on textarea "COLLECTIONS; MIN OTHER CREDIT THAT DIDN'T GO TO COLLECTIONS; TLO ISSUES" at bounding box center [55, 328] width 95 height 51
type textarea "COLLECTIONS; MIN OTHER CREDIT THAT DIDN'T GO TO COLLECTIONS; TLO ISSUES"
click at [247, 11] on span "Credit Package" at bounding box center [241, 10] width 60 height 8
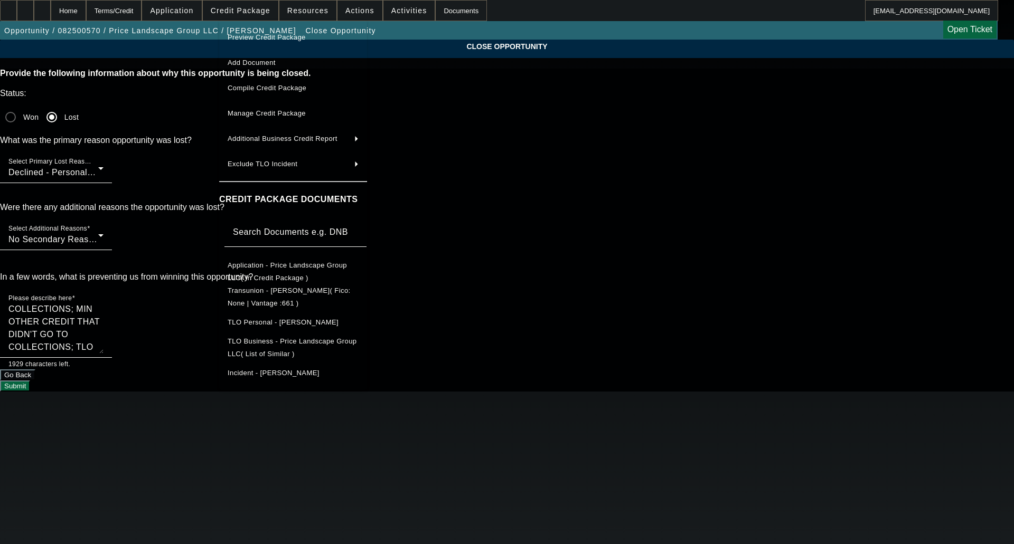
click at [276, 291] on span "Transunion - Price, Darryl( Fico: None | Vantage :661 )" at bounding box center [289, 297] width 123 height 21
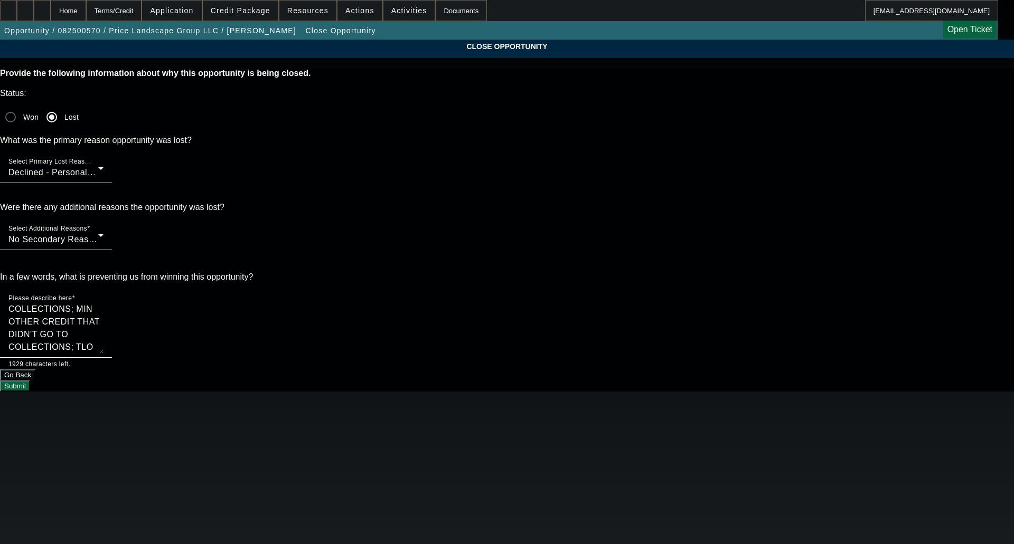
click at [30, 381] on button "Submit" at bounding box center [15, 386] width 30 height 11
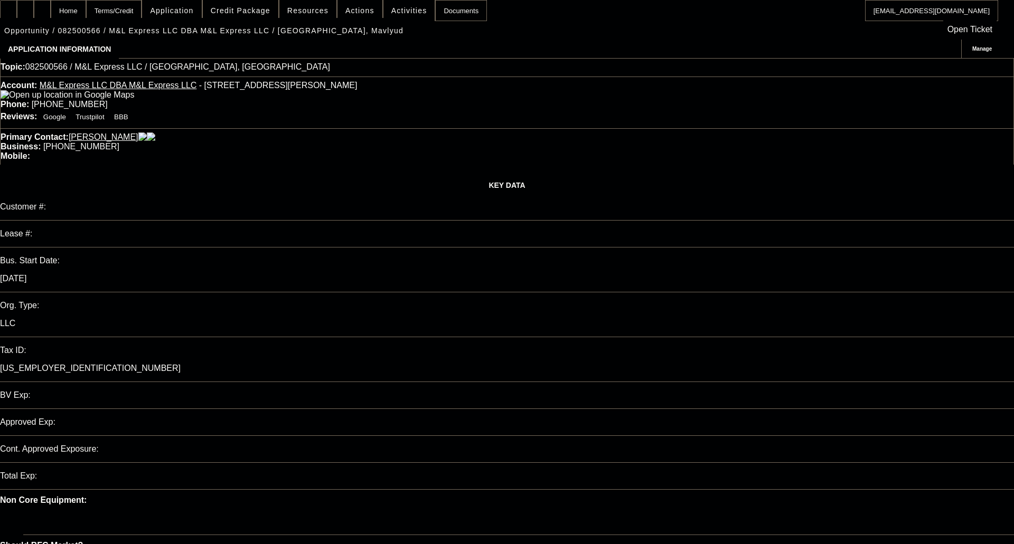
select select "0"
select select "2"
select select "0.1"
select select "1"
select select "2"
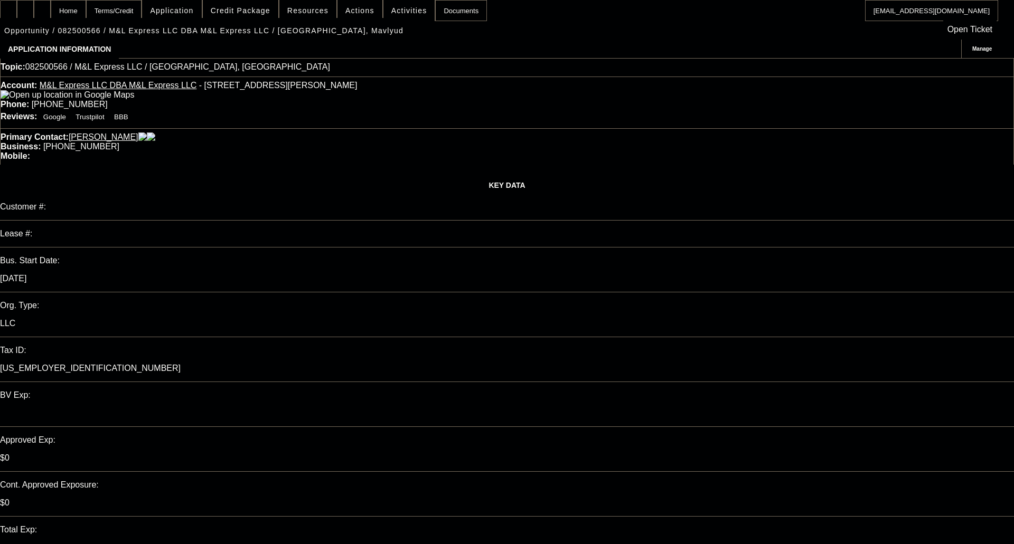
select select "4"
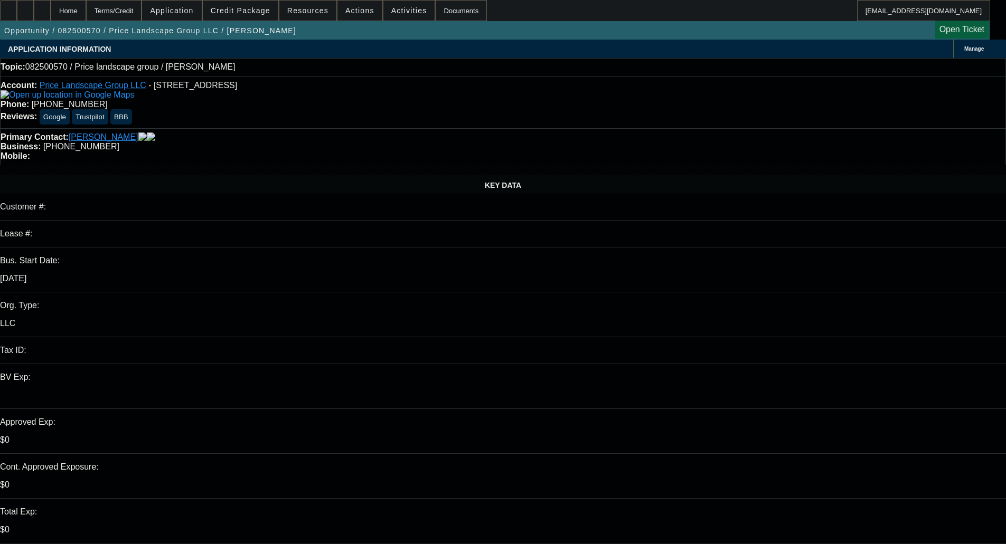
select select "0"
select select "2"
select select "0.1"
select select "4"
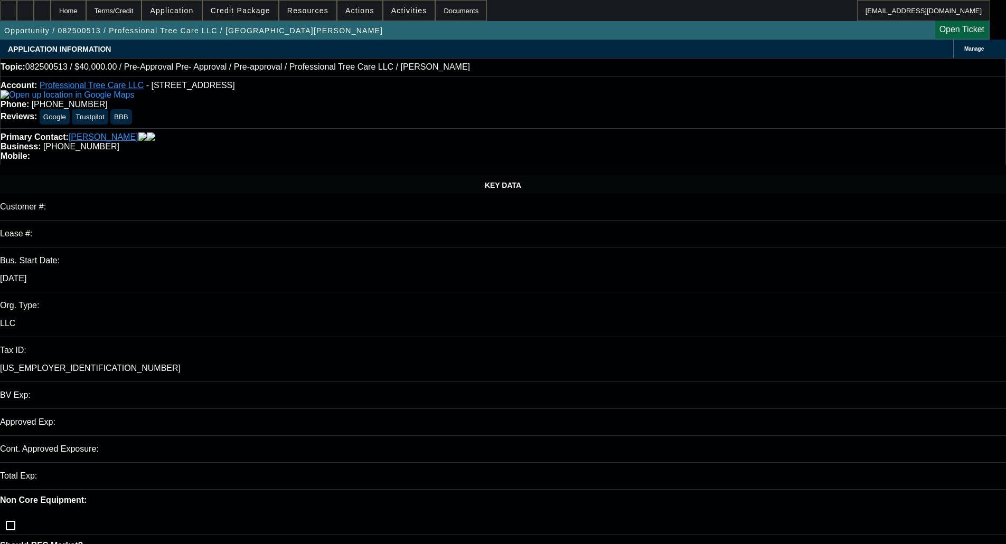
select select "0"
select select "6"
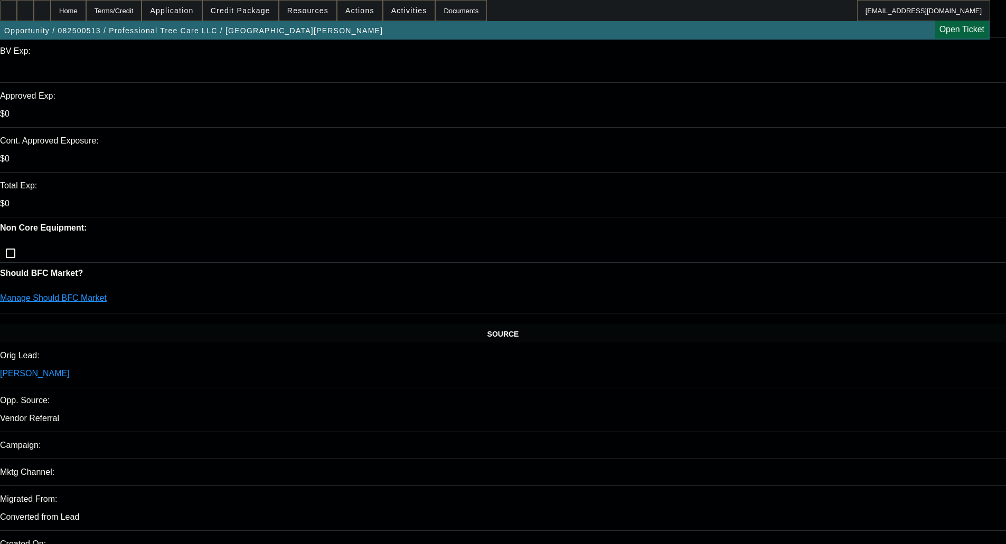
scroll to position [370, 0]
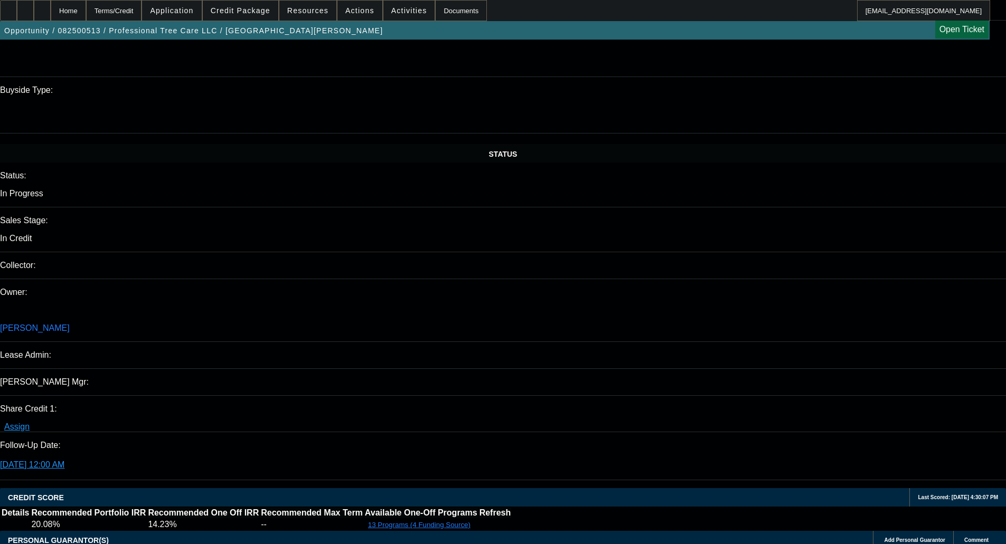
scroll to position [1162, 0]
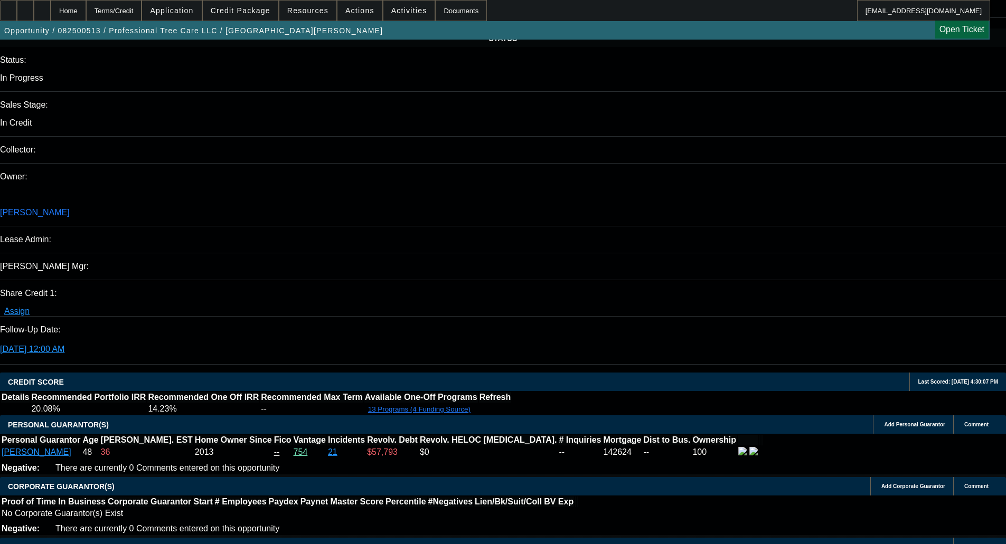
click at [262, 16] on span at bounding box center [240, 10] width 75 height 25
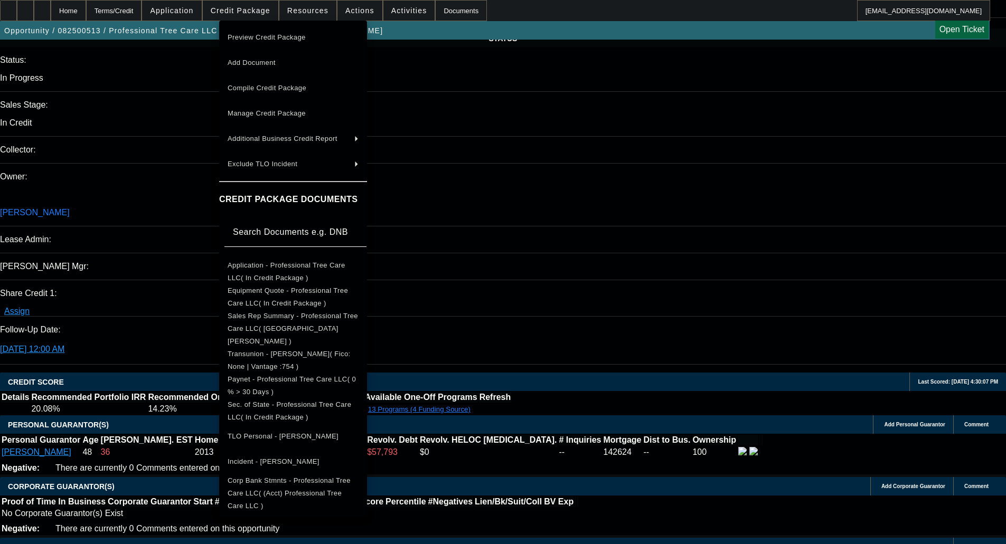
click at [306, 401] on span "Sec. of State - Professional Tree Care LLC( In Credit Package )" at bounding box center [290, 411] width 124 height 21
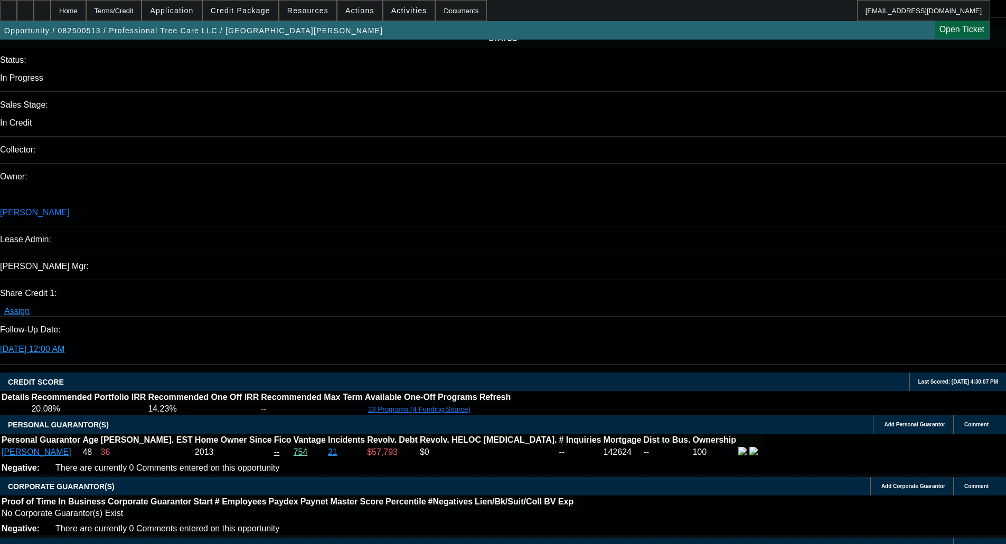
type textarea "OLDER TRUCK; LOW IRR; - OKAY TO SELL"
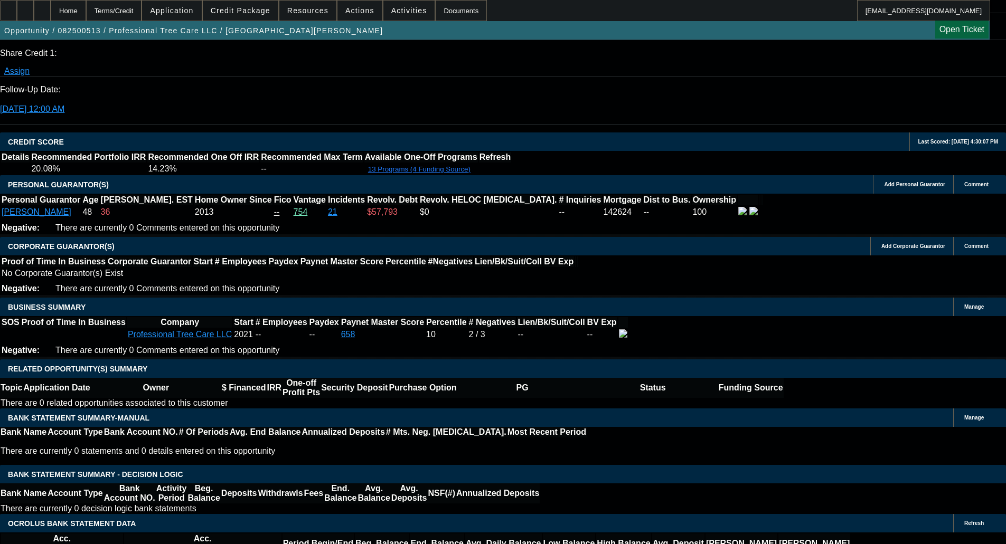
scroll to position [1426, 0]
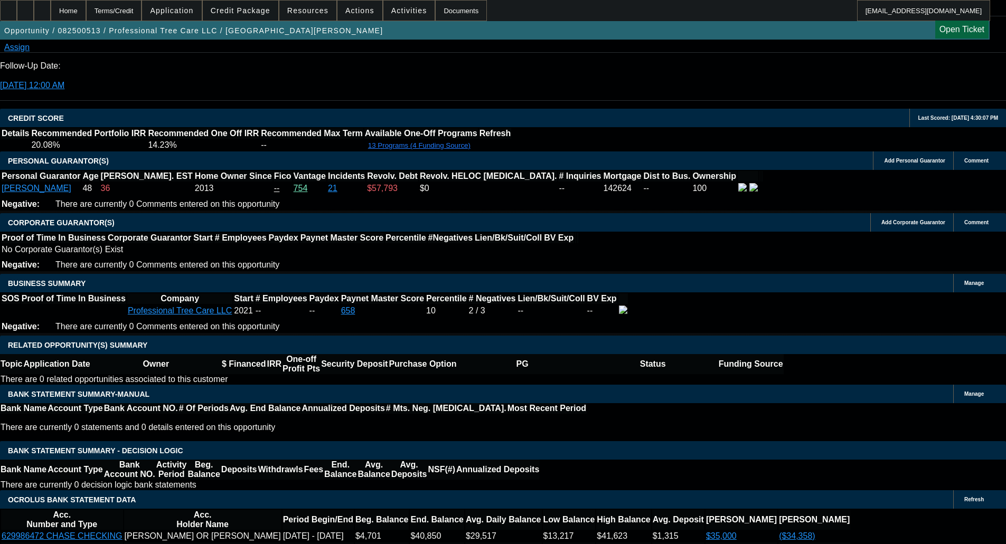
click at [247, 16] on span at bounding box center [240, 10] width 75 height 25
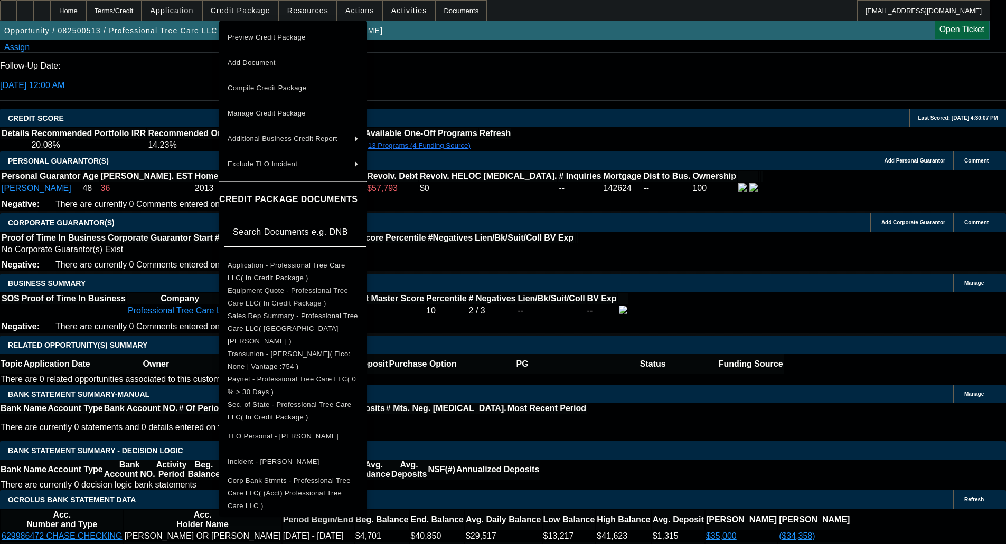
click at [286, 293] on span "Equipment Quote - Professional Tree Care LLC( In Credit Package )" at bounding box center [288, 297] width 120 height 21
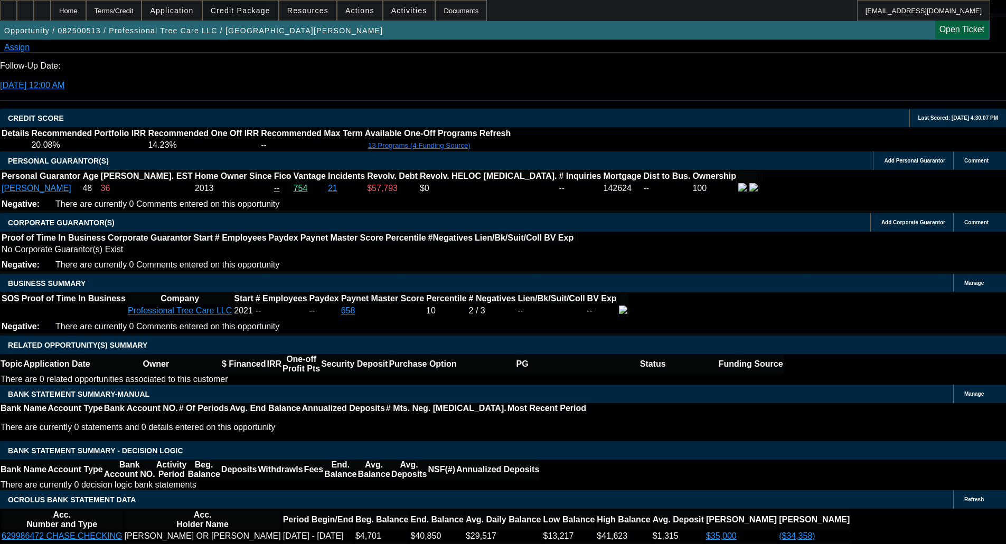
click at [241, 14] on span "Credit Package" at bounding box center [241, 10] width 60 height 8
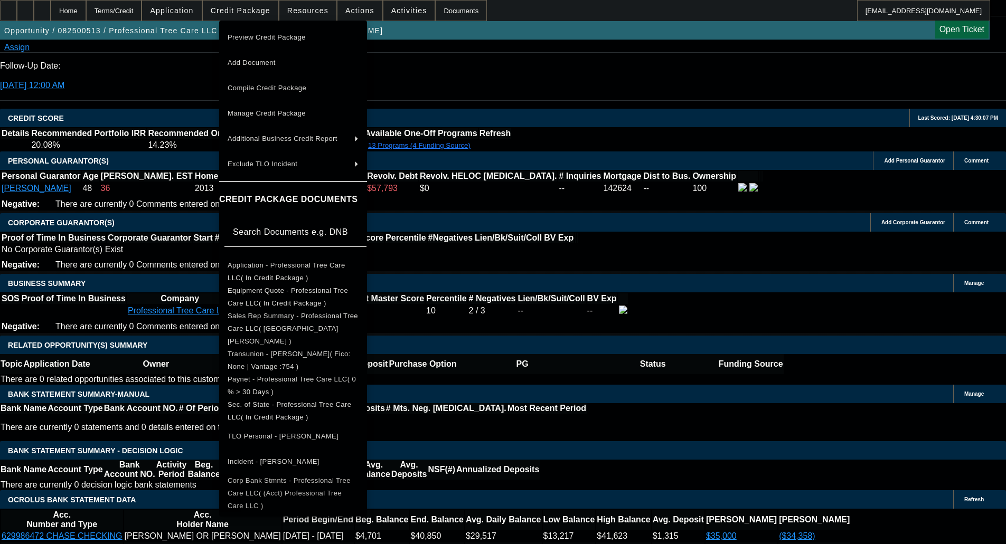
click at [306, 476] on span "Corp Bank Stmnts - Professional Tree Care LLC( (Acct) Professional Tree Care LL…" at bounding box center [293, 494] width 131 height 38
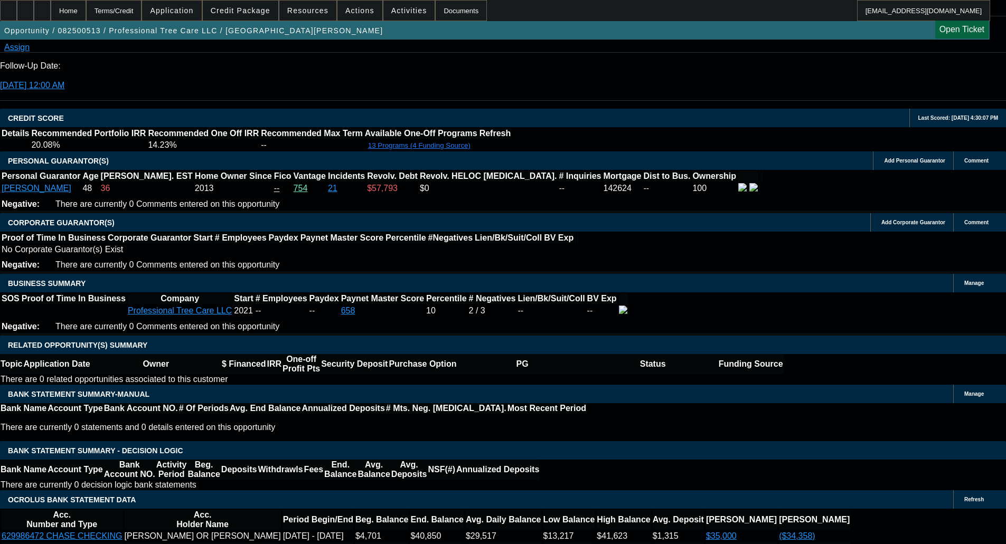
click at [247, 14] on span "Credit Package" at bounding box center [241, 10] width 60 height 8
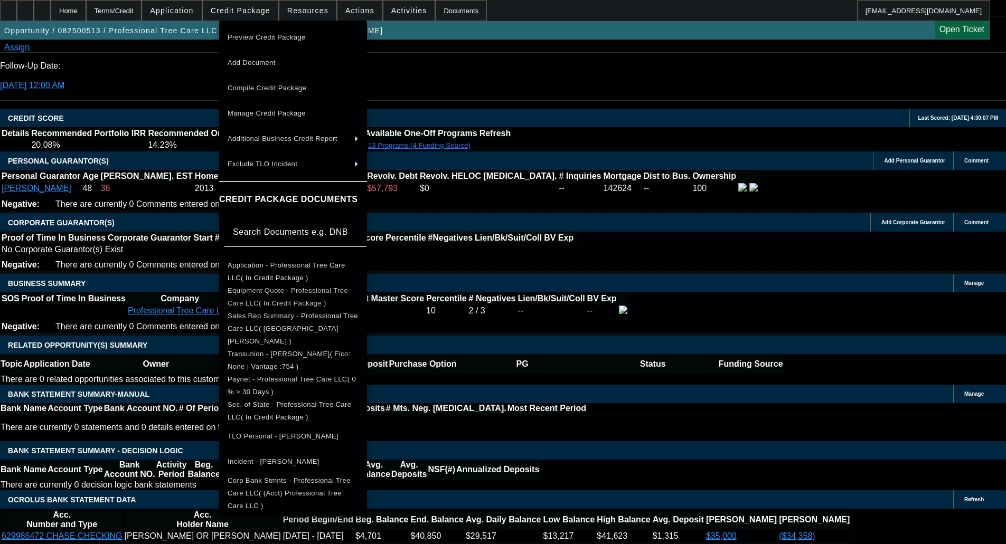
click at [283, 290] on span "Equipment Quote - Professional Tree Care LLC( In Credit Package )" at bounding box center [288, 297] width 120 height 21
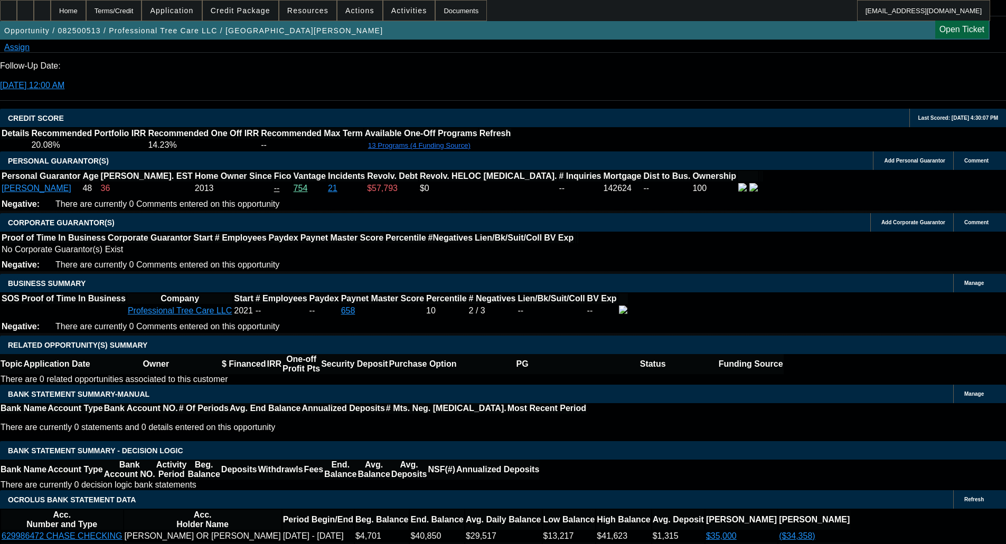
click at [249, 20] on span at bounding box center [240, 10] width 75 height 25
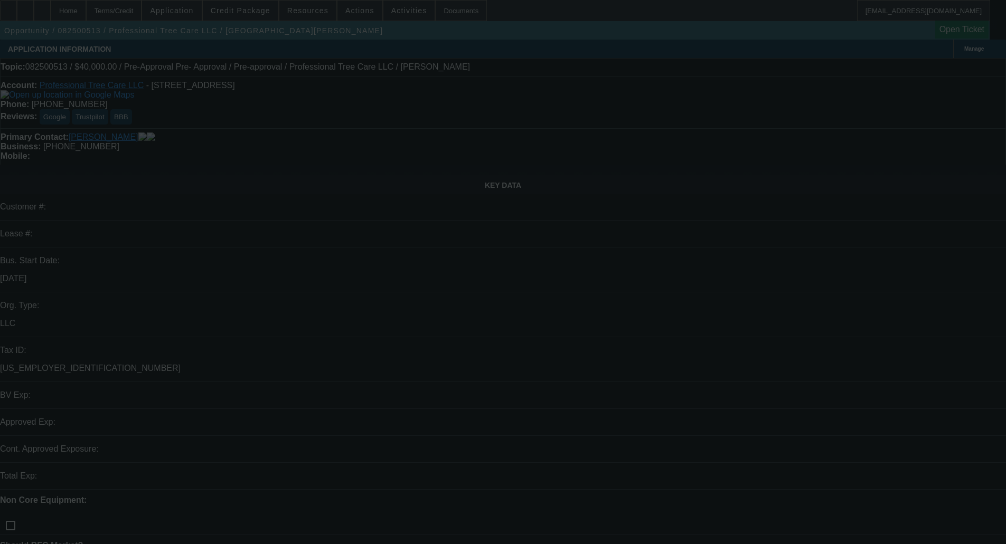
select select "0"
select select "6"
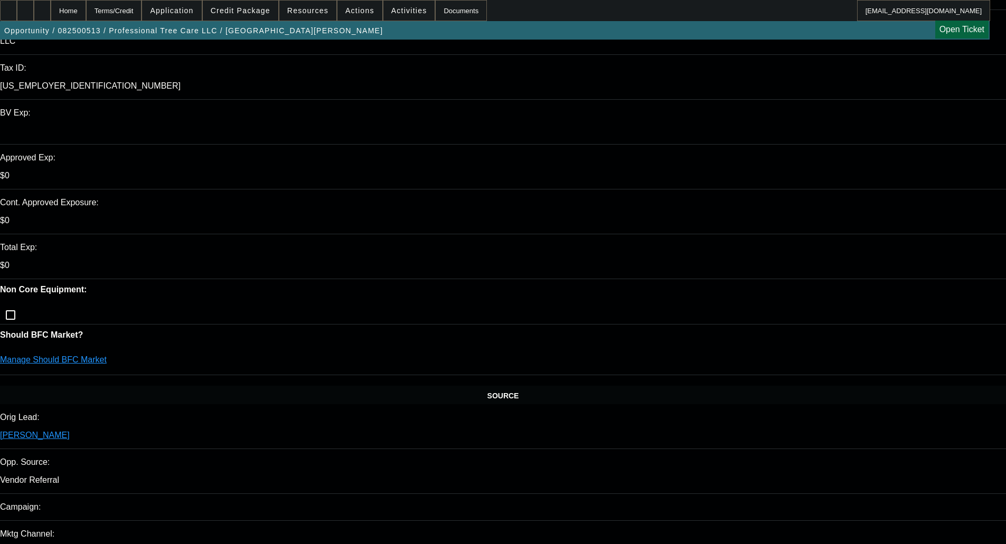
scroll to position [264, 0]
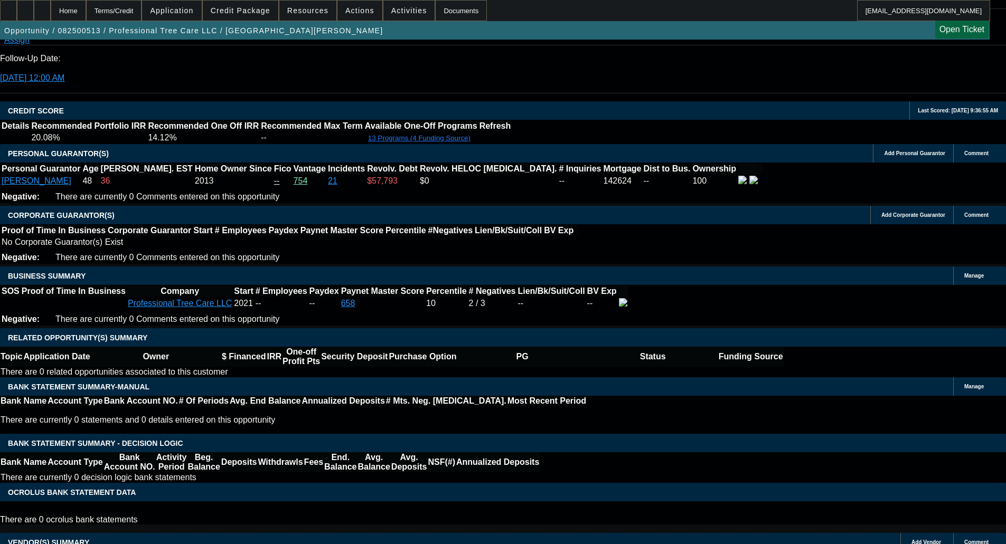
scroll to position [1267, 0]
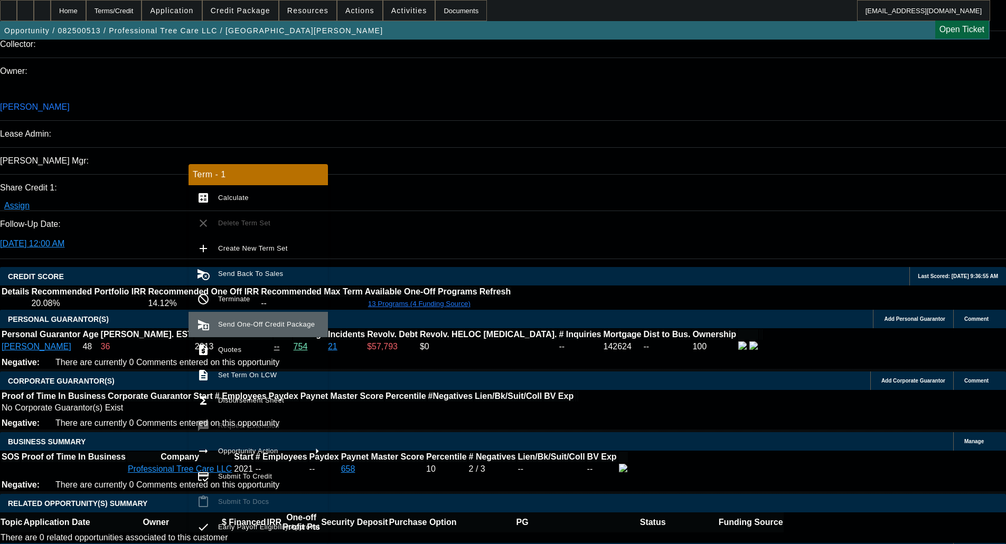
click at [246, 325] on span "Send One-Off Credit Package" at bounding box center [266, 324] width 97 height 8
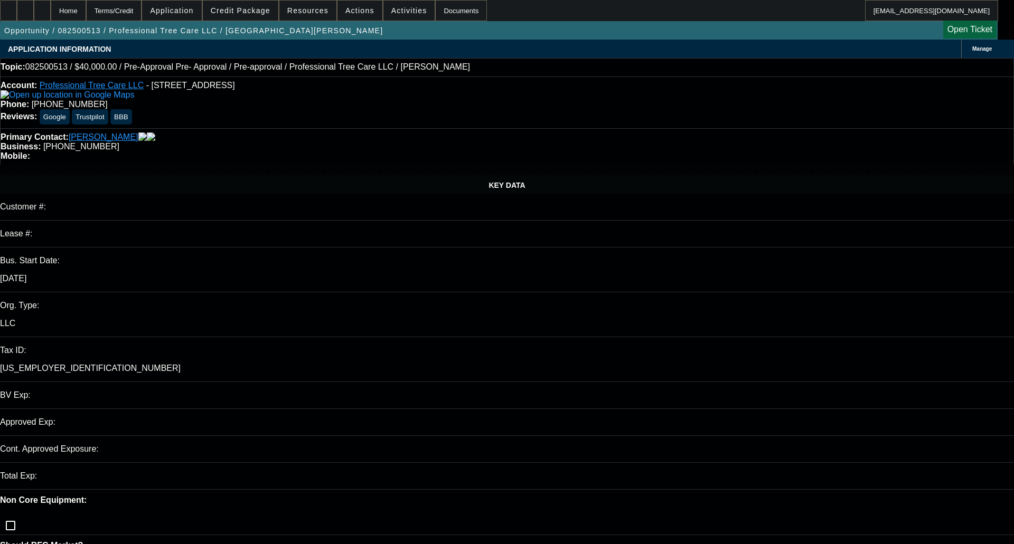
select select "0"
select select "6"
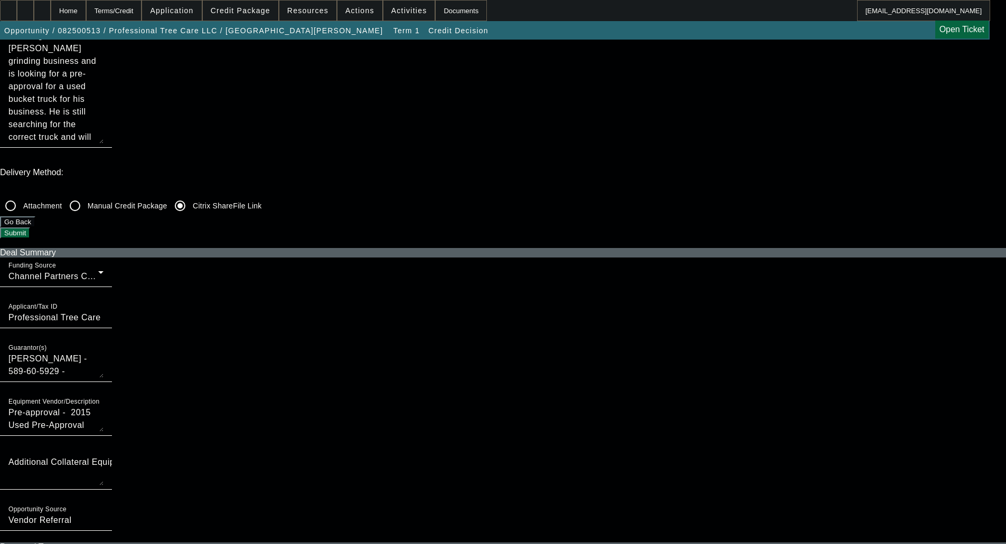
scroll to position [211, 0]
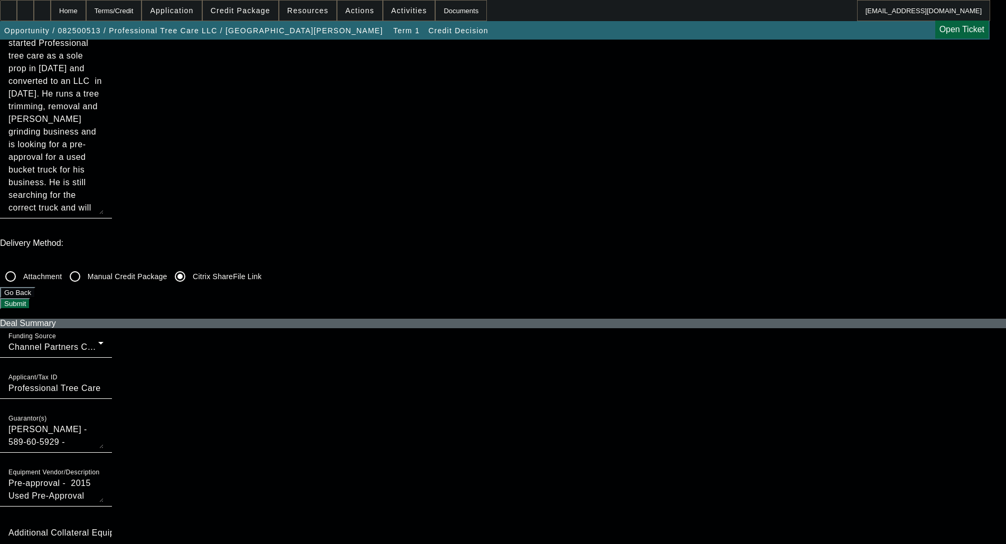
click at [30, 298] on button "Submit" at bounding box center [15, 303] width 30 height 11
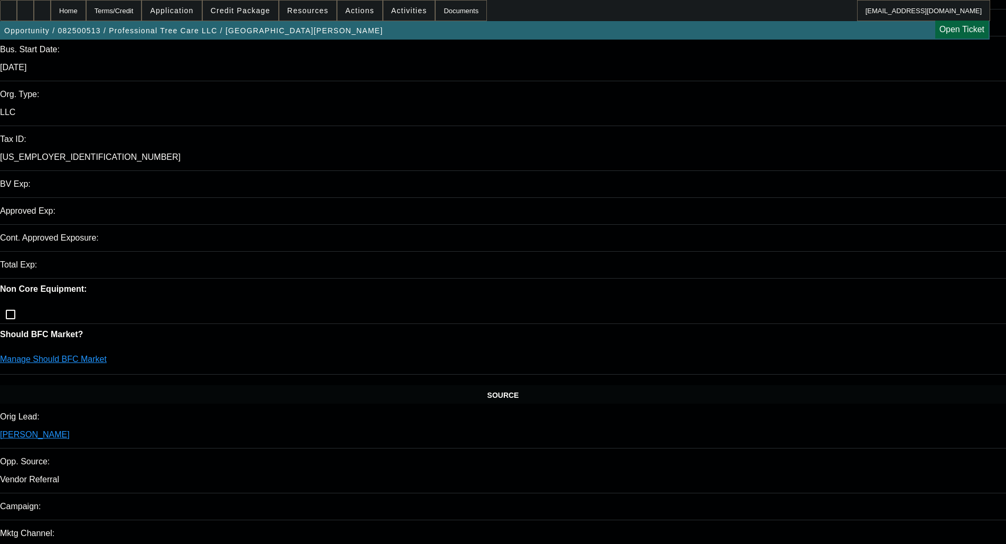
select select "0"
select select "6"
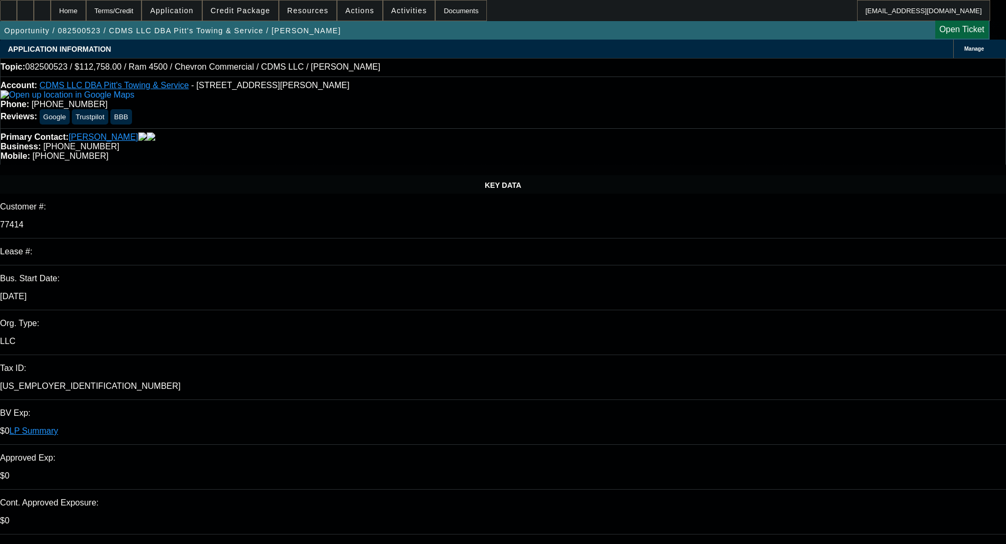
select select "0"
select select "2"
select select "0"
select select "6"
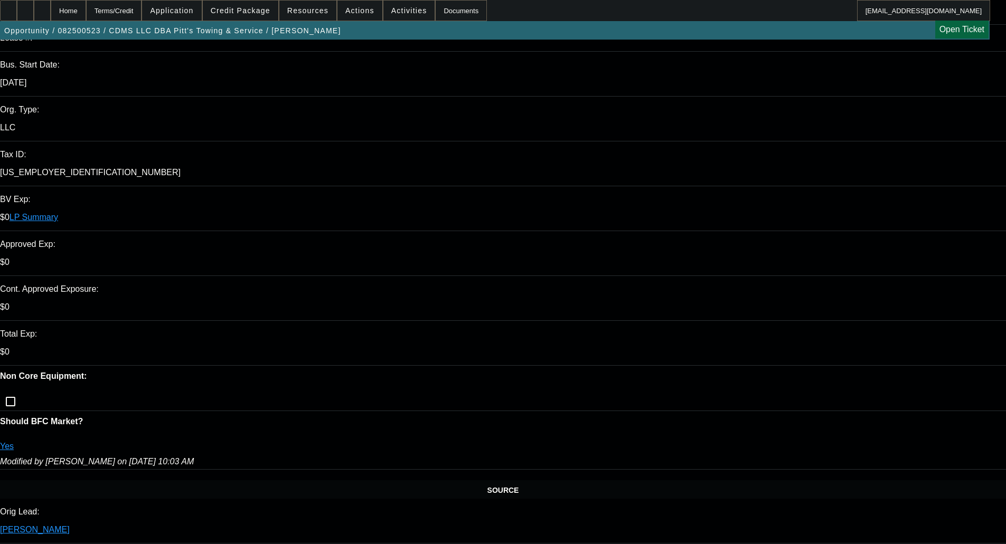
scroll to position [317, 0]
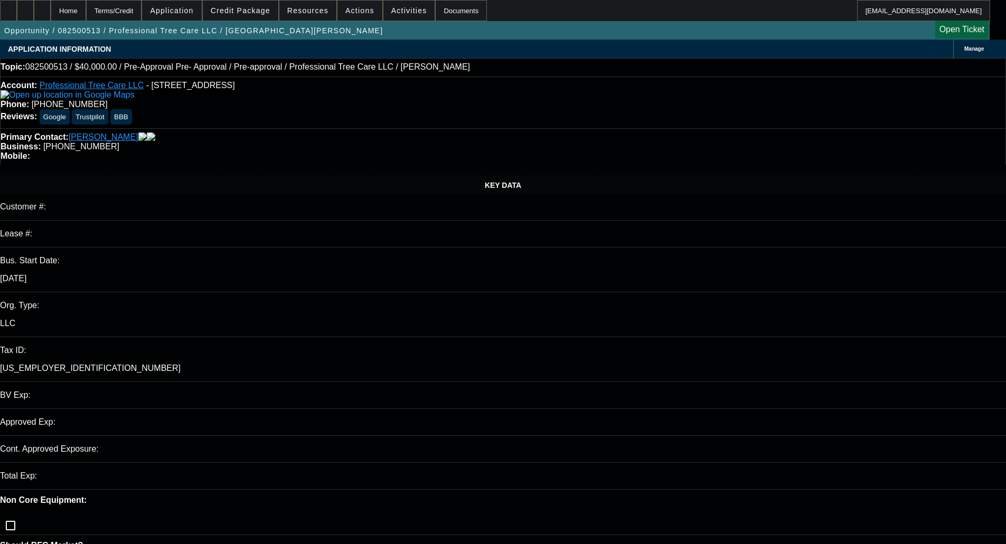
select select "0"
select select "6"
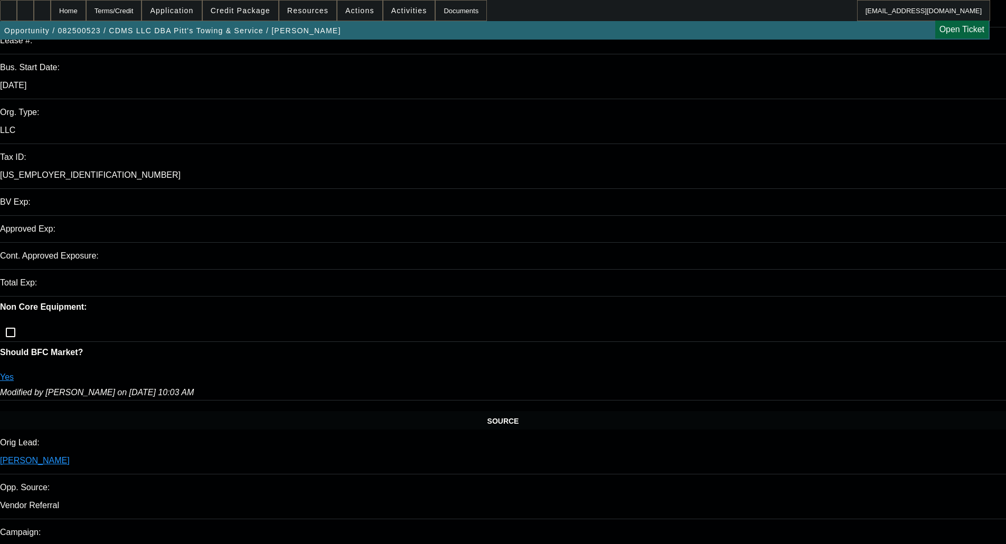
select select "0"
select select "2"
select select "0"
select select "6"
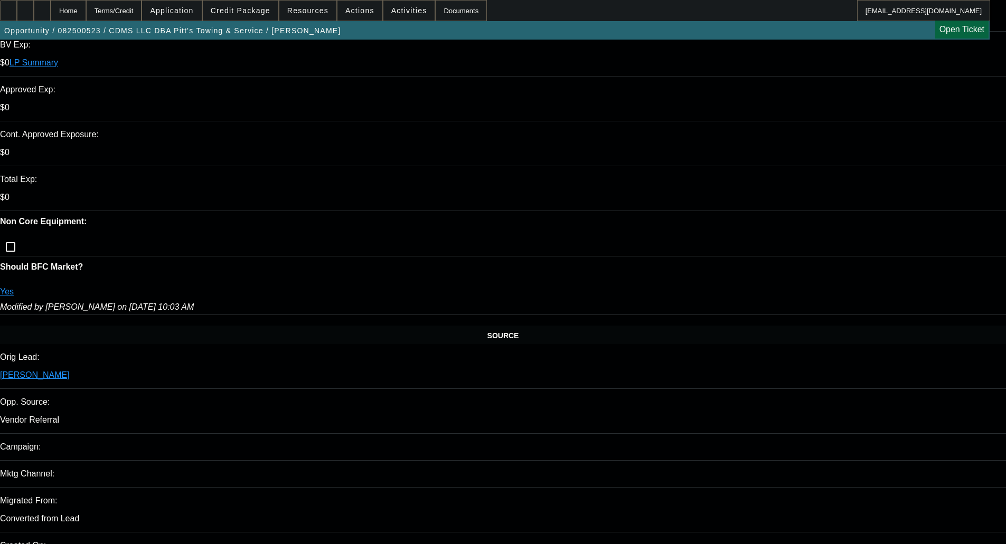
scroll to position [370, 0]
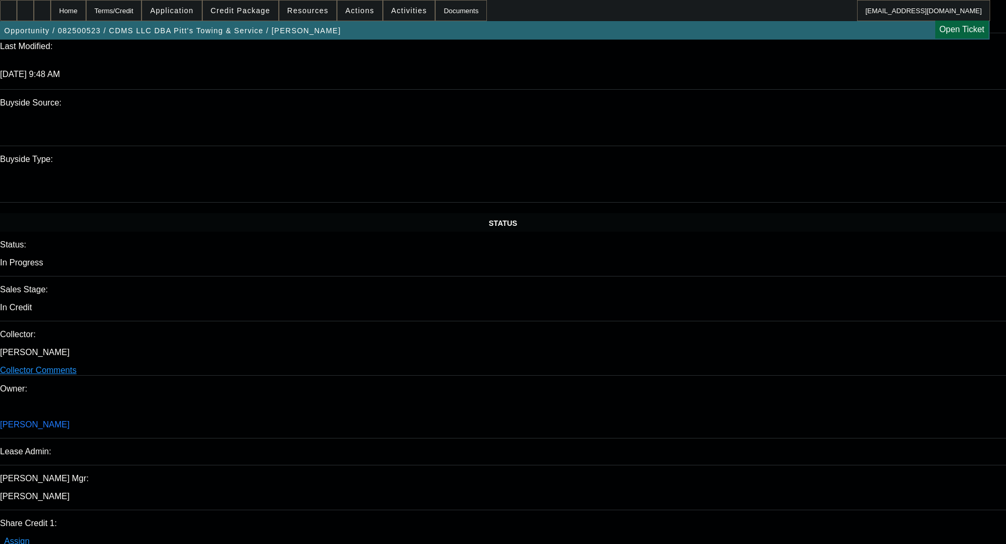
scroll to position [1003, 0]
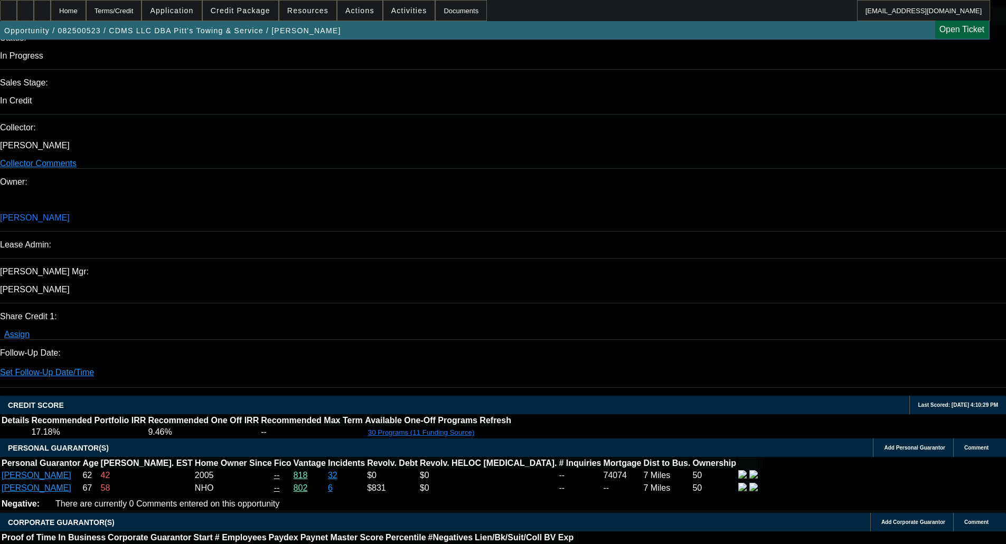
scroll to position [1214, 0]
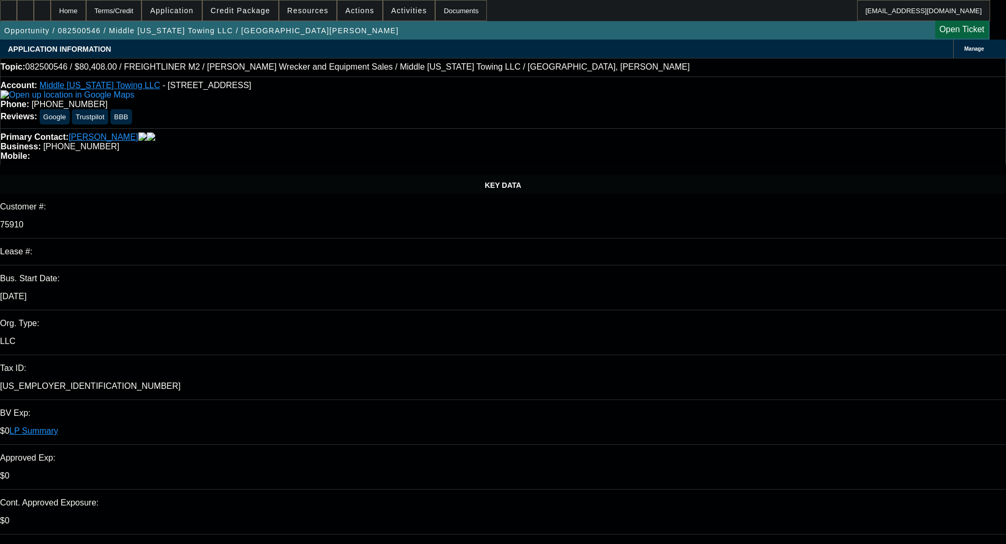
select select "0"
select select "2"
select select "0"
select select "6"
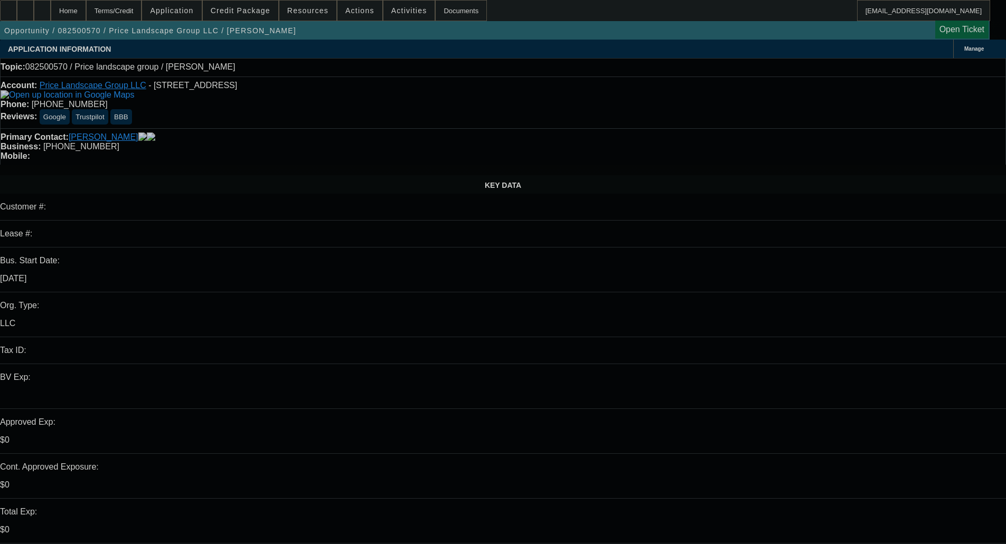
select select "0"
select select "2"
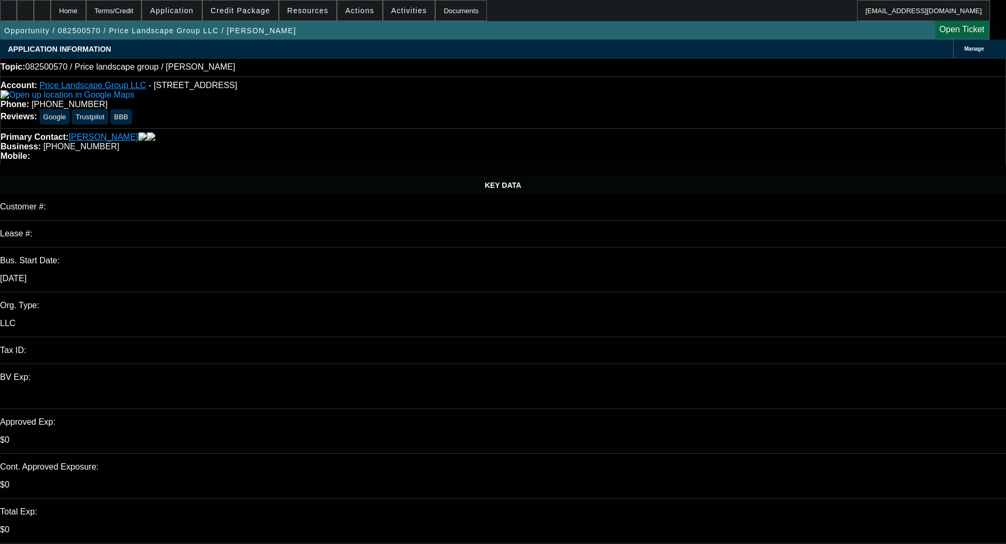
select select "0.1"
select select "4"
click at [255, 5] on span at bounding box center [240, 10] width 75 height 25
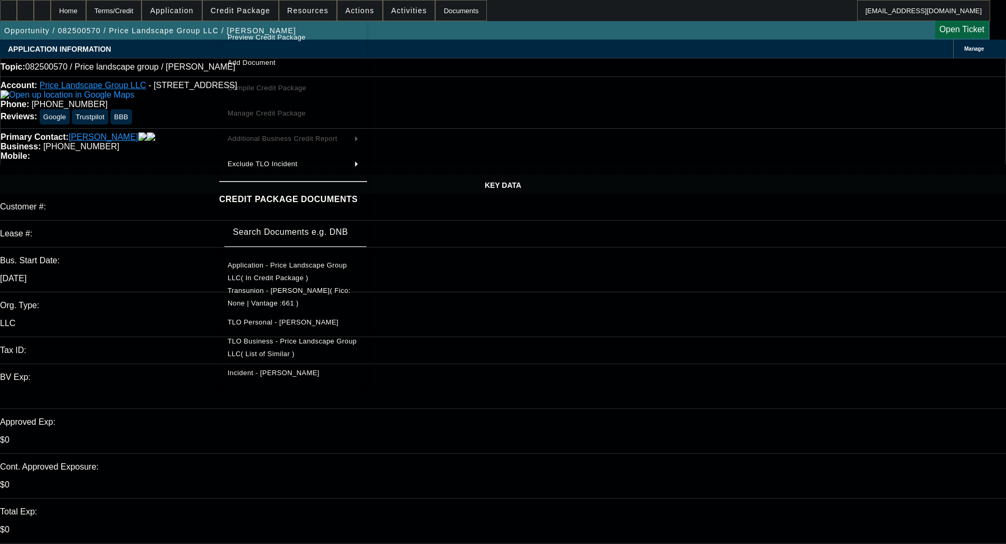
click at [271, 29] on button "Preview Credit Package" at bounding box center [293, 37] width 148 height 25
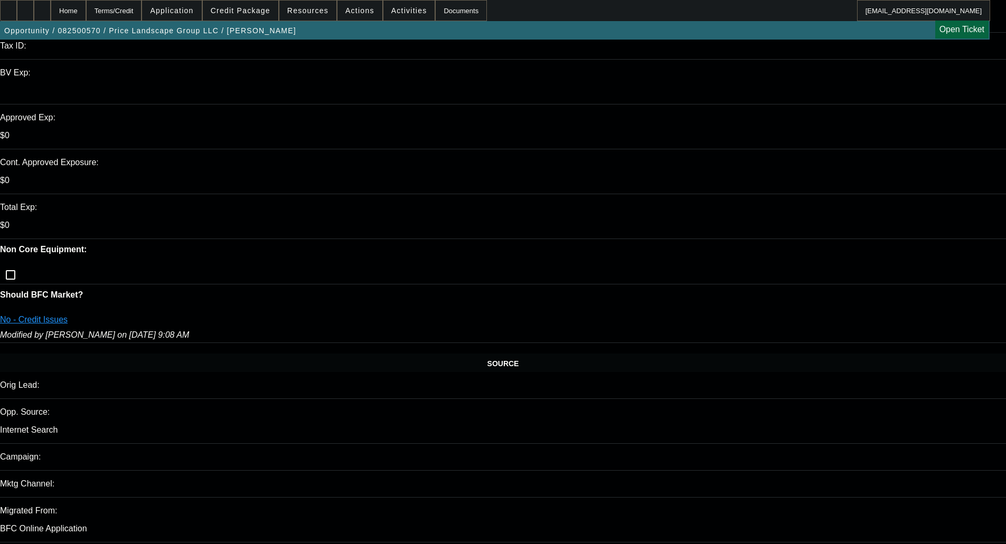
scroll to position [317, 0]
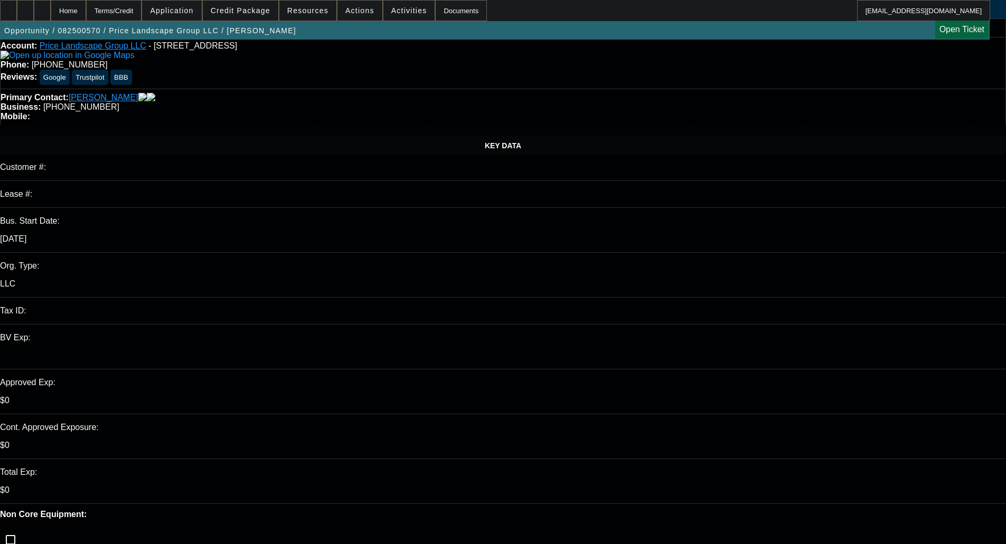
scroll to position [0, 0]
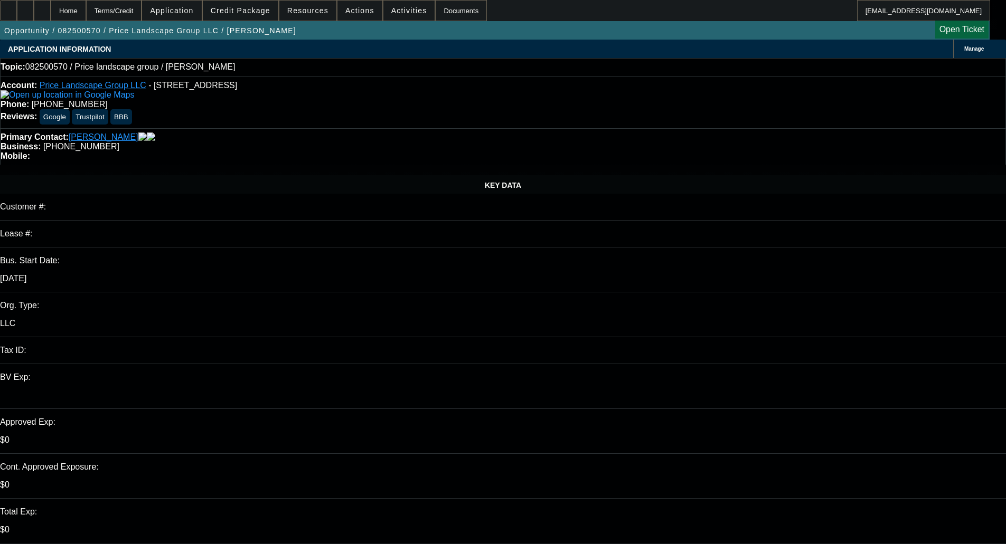
click at [260, 8] on span "Credit Package" at bounding box center [241, 10] width 60 height 8
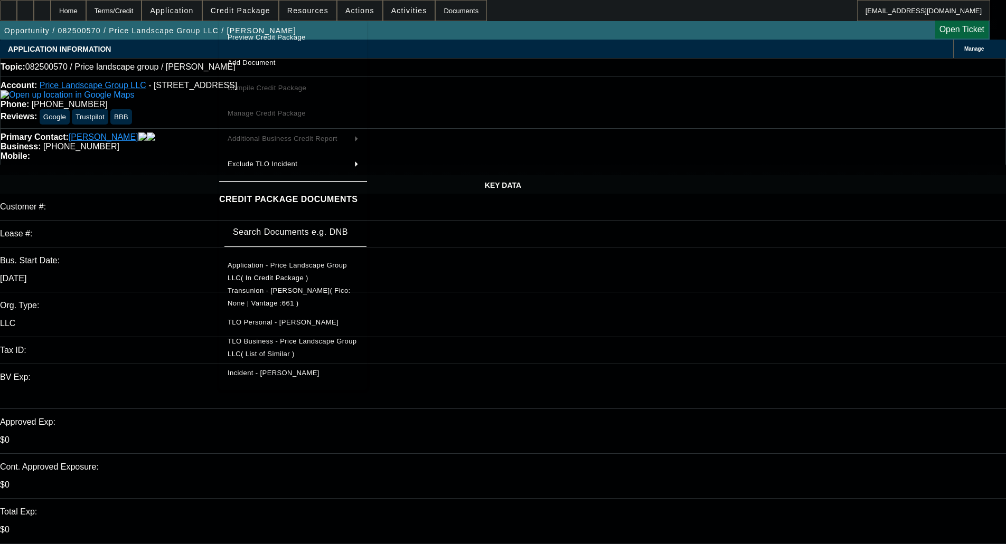
click at [289, 343] on span "TLO Business - Price Landscape Group LLC( List of Similar )" at bounding box center [292, 347] width 129 height 21
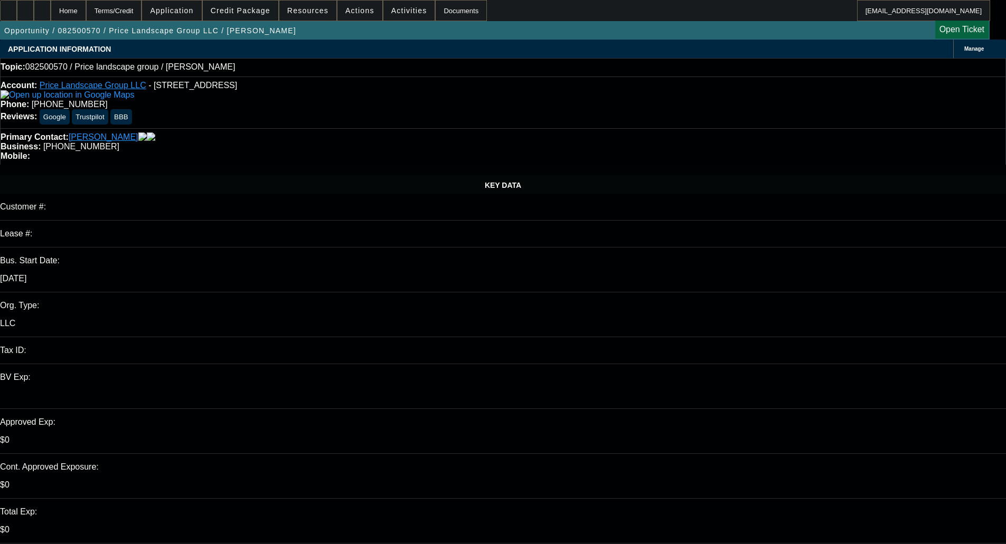
click at [235, 13] on span "Credit Package" at bounding box center [241, 10] width 60 height 8
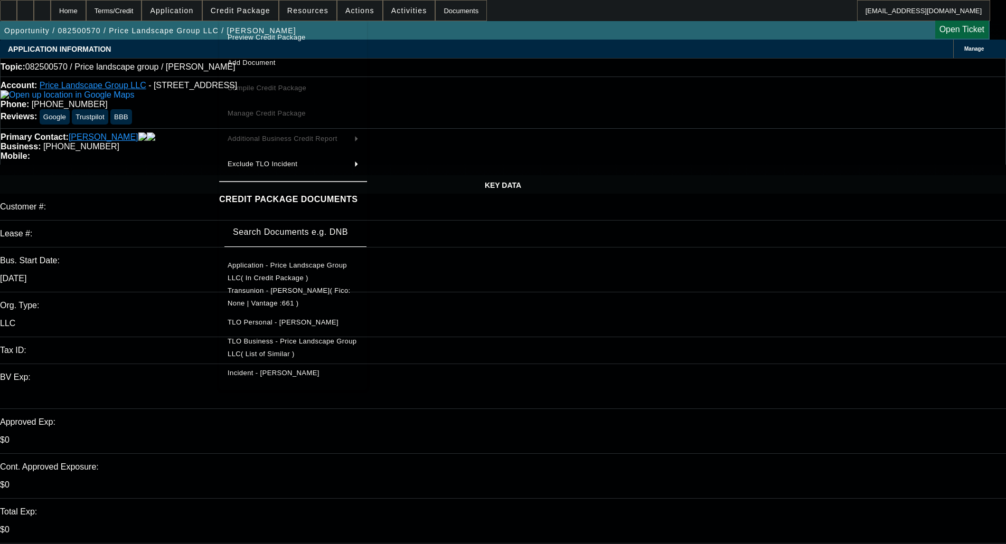
click at [588, 304] on div at bounding box center [503, 272] width 1006 height 544
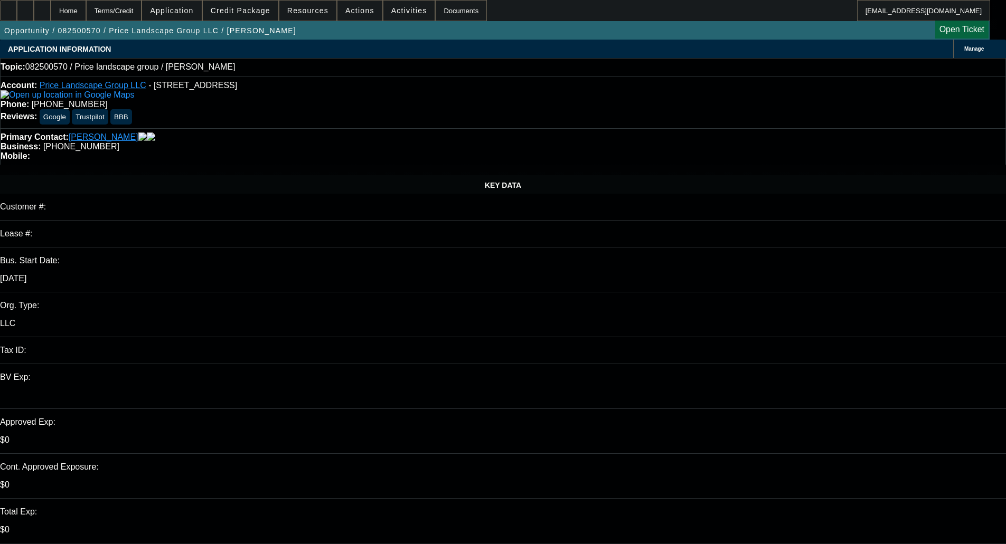
click at [253, 15] on span at bounding box center [240, 10] width 75 height 25
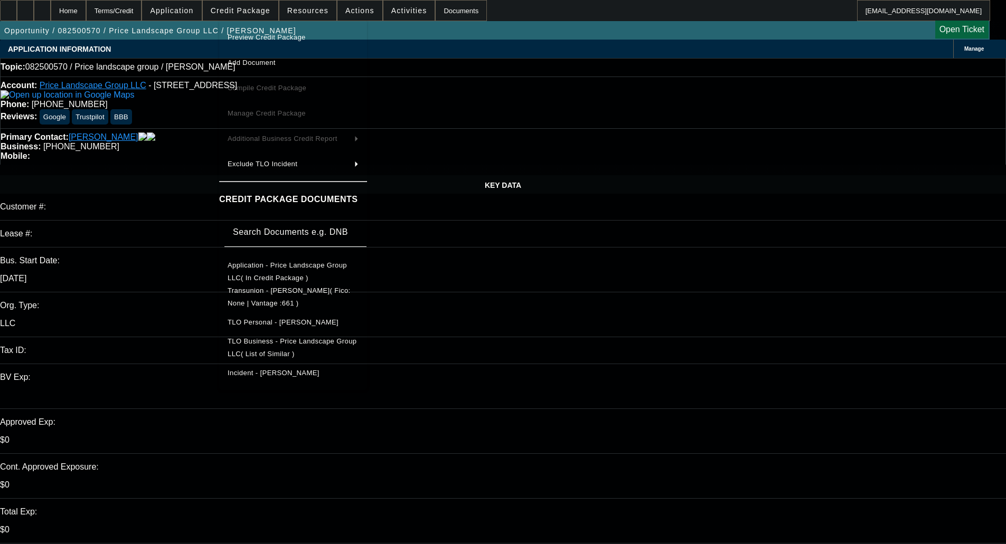
click at [278, 33] on span "Preview Credit Package" at bounding box center [267, 37] width 78 height 8
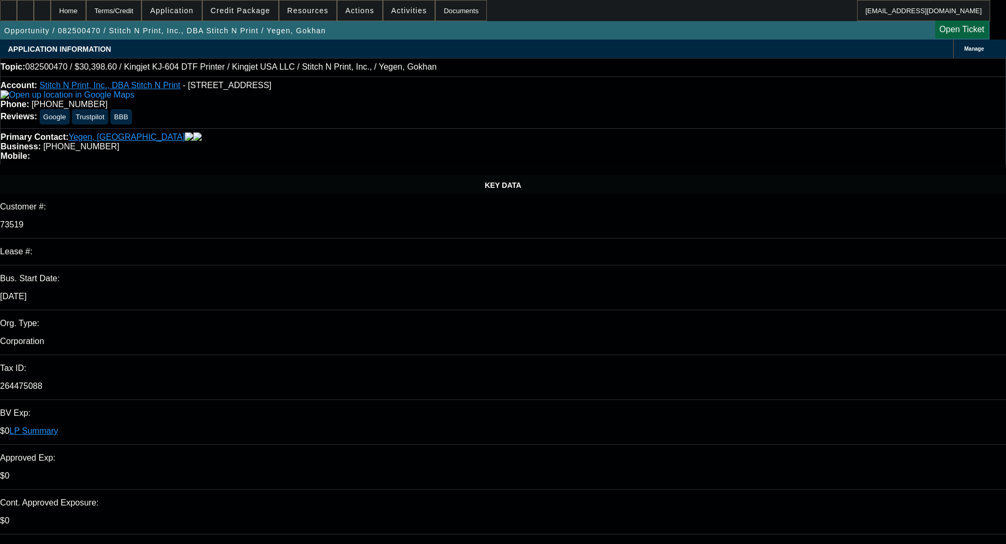
select select "0"
select select "2"
select select "0"
select select "2"
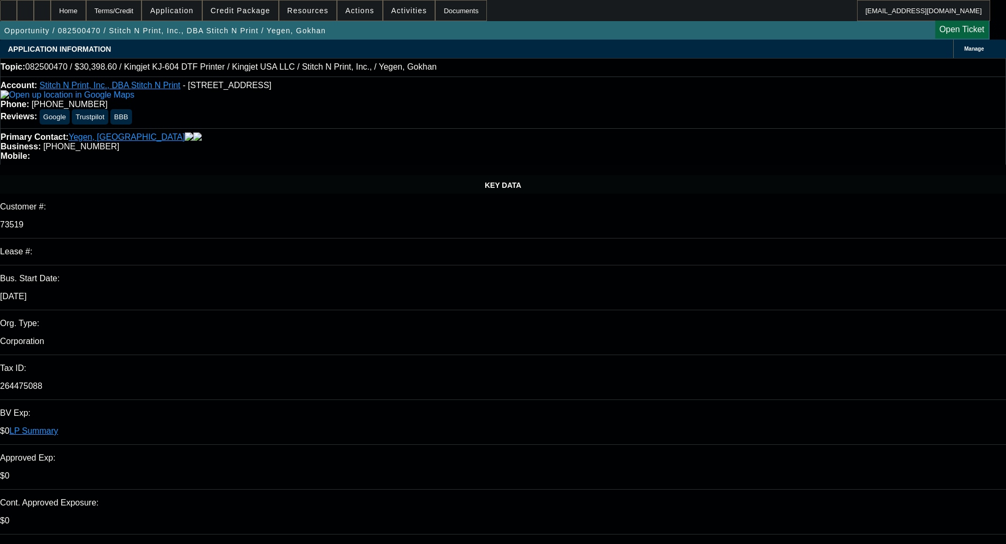
select select "0"
select select "2"
select select "0"
select select "2"
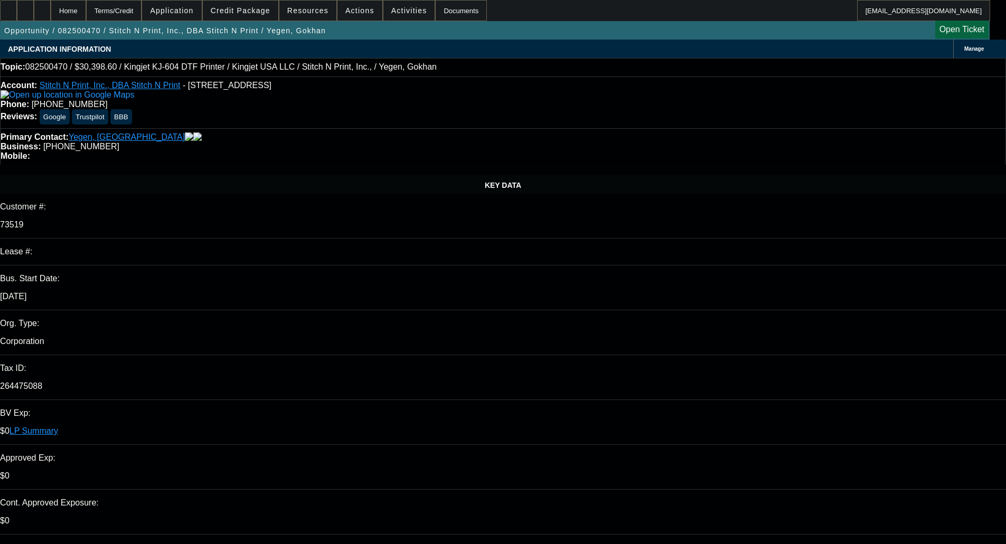
select select "0"
select select "2"
select select "0"
select select "2"
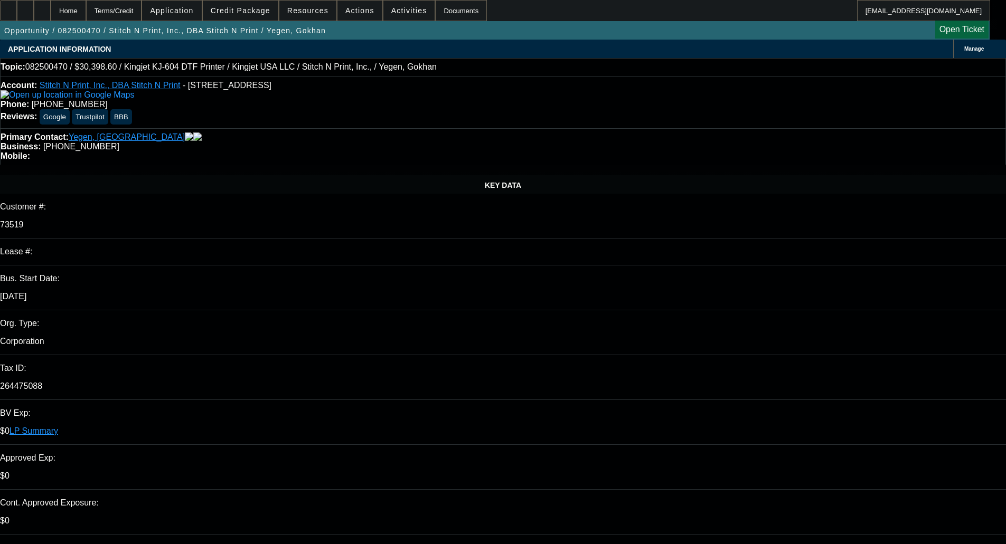
select select "0"
select select "2"
select select "0"
select select "2"
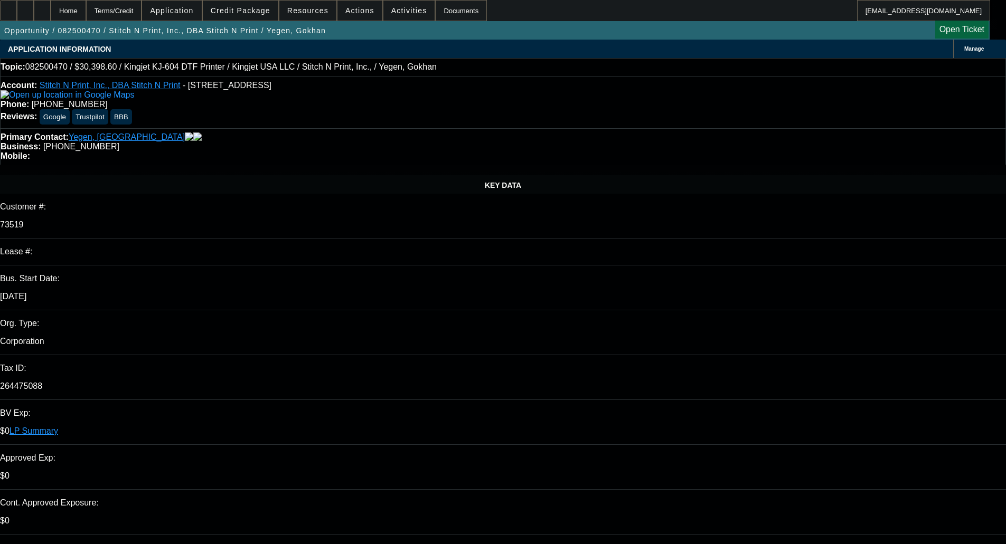
click at [241, 16] on span at bounding box center [240, 10] width 75 height 25
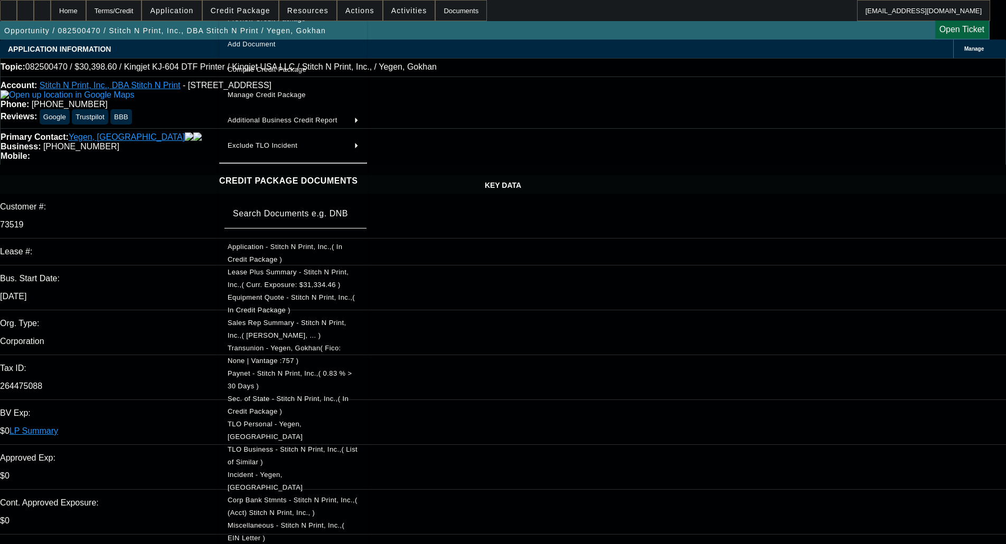
scroll to position [27, 0]
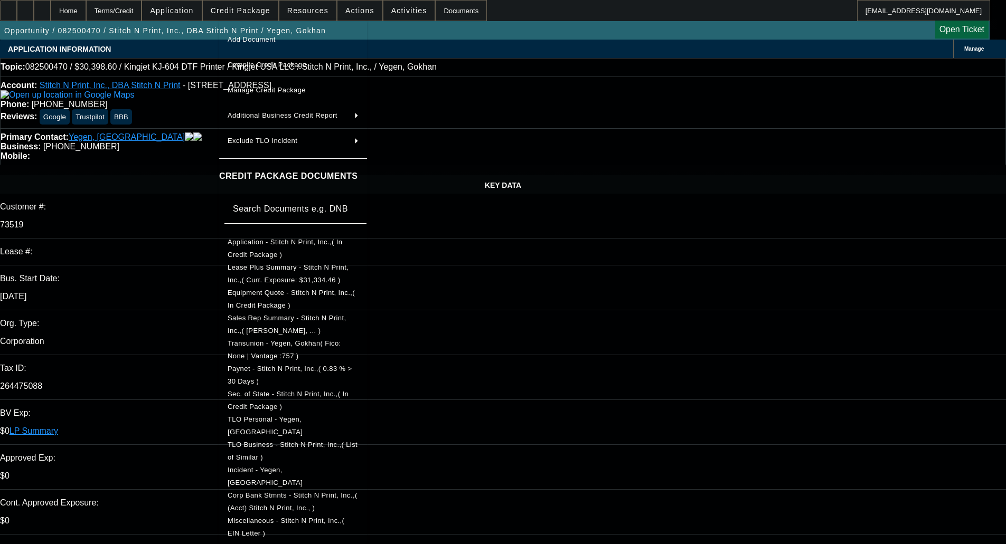
click at [344, 517] on span "Miscellaneous - Stitch N Print, Inc.,( EIN Letter )" at bounding box center [286, 527] width 117 height 21
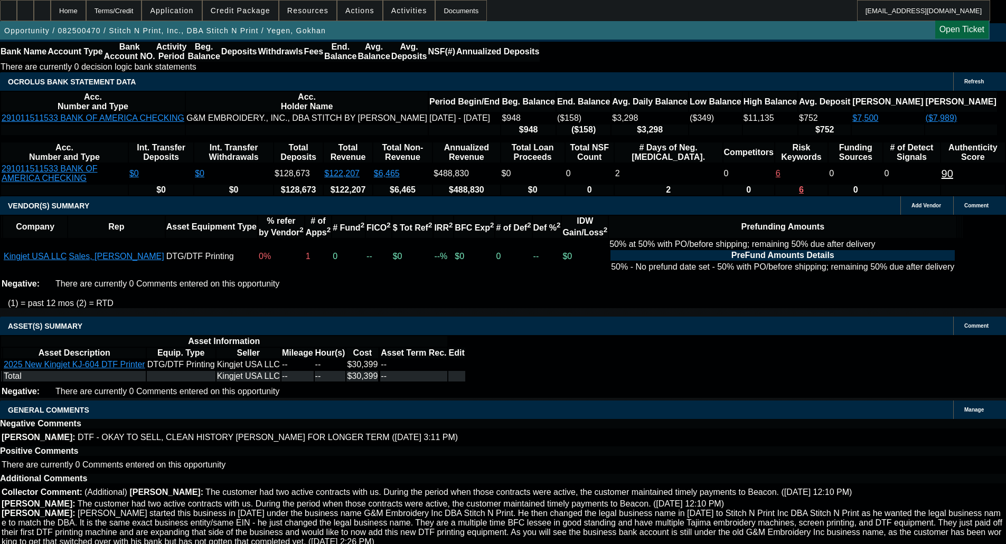
scroll to position [2194, 0]
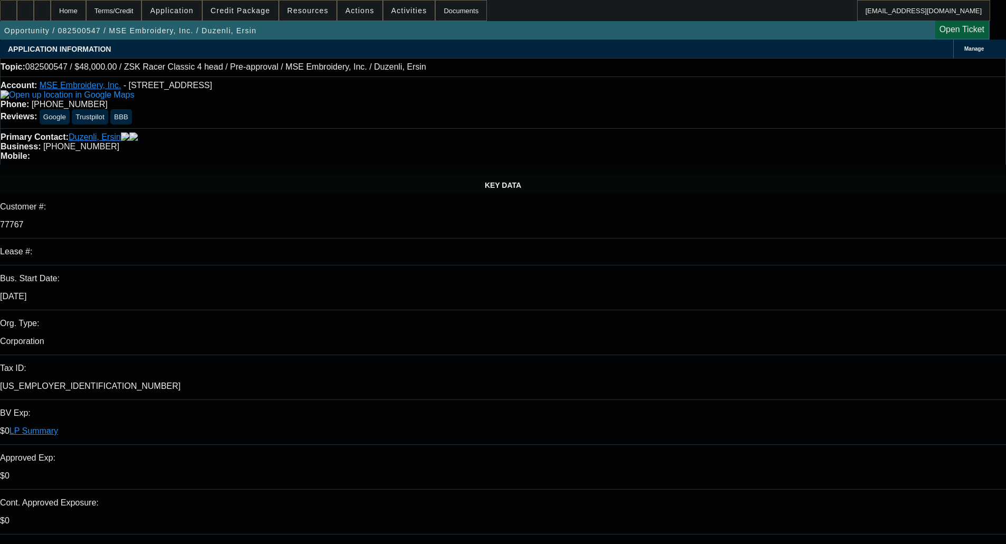
select select "0"
select select "2"
select select "0.1"
select select "0"
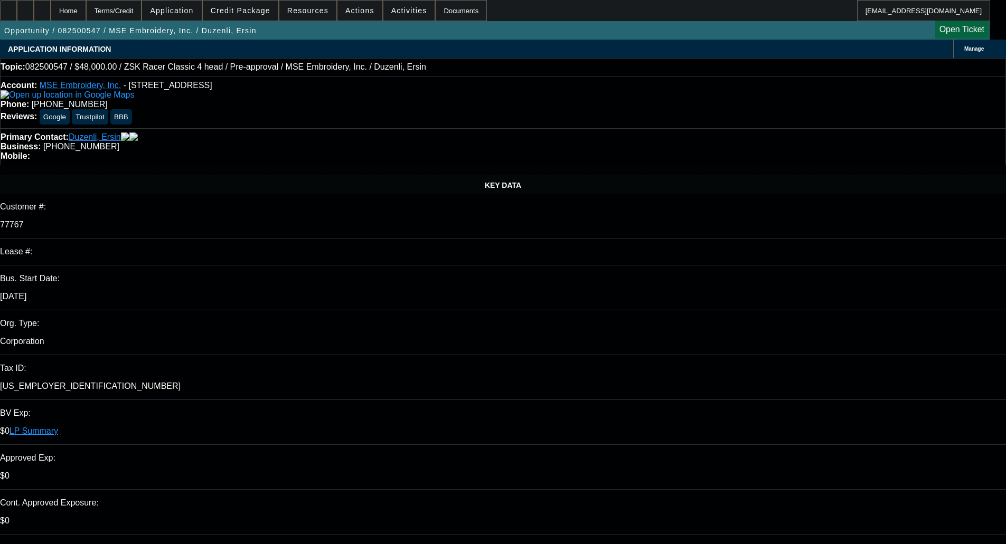
select select "0"
select select "2"
select select "0"
select select "4"
select select "6"
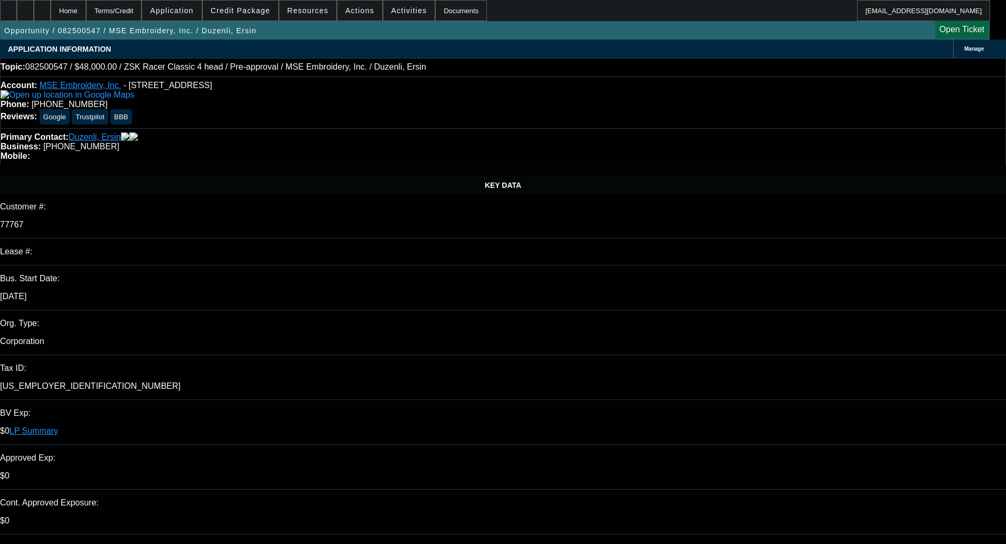
click at [242, 14] on span "Credit Package" at bounding box center [241, 10] width 60 height 8
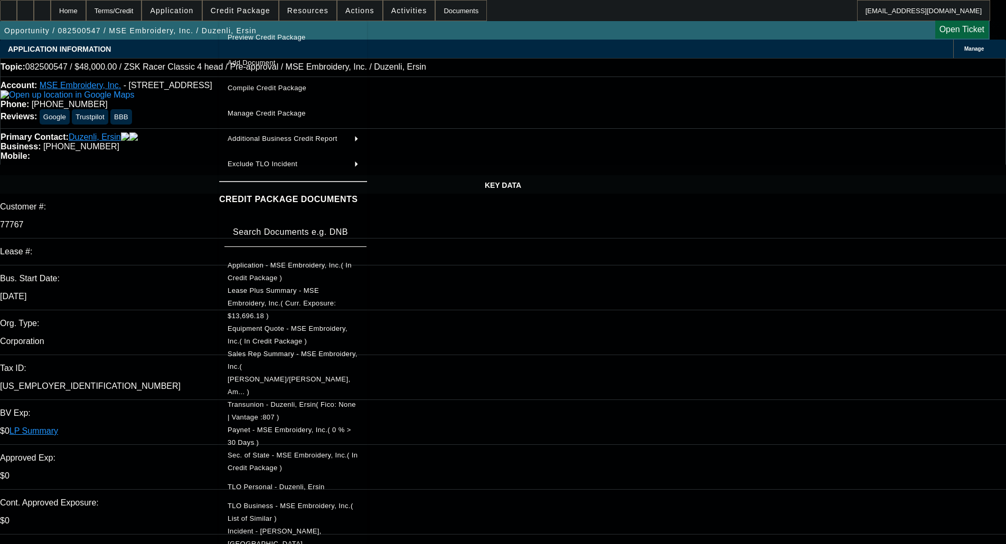
click at [257, 39] on span "Preview Credit Package" at bounding box center [267, 37] width 78 height 8
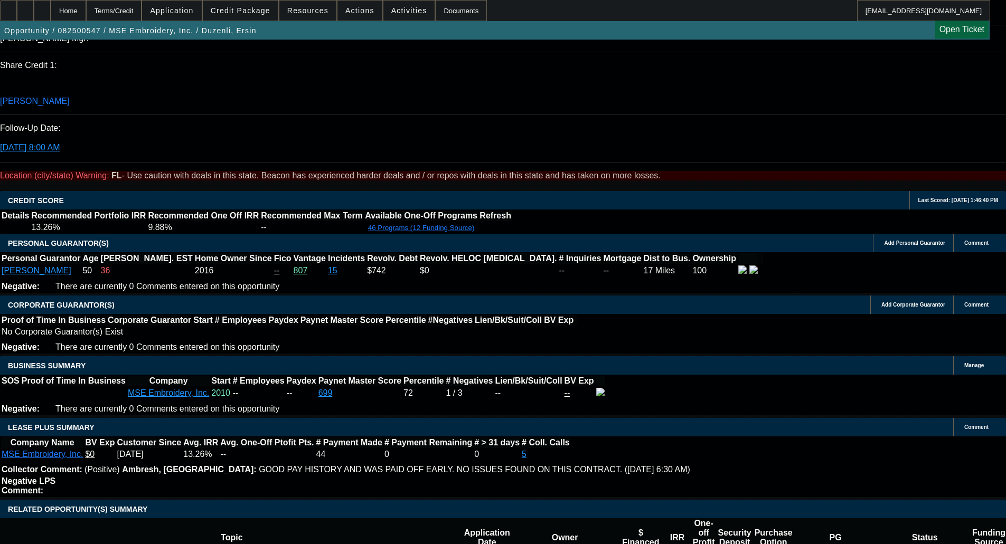
scroll to position [1478, 0]
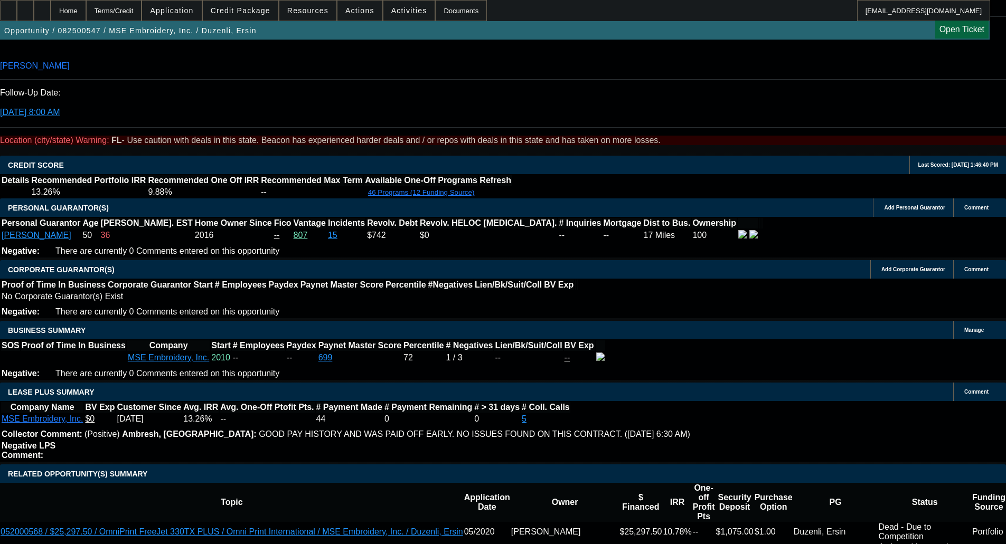
click at [249, 14] on span "Credit Package" at bounding box center [241, 10] width 60 height 8
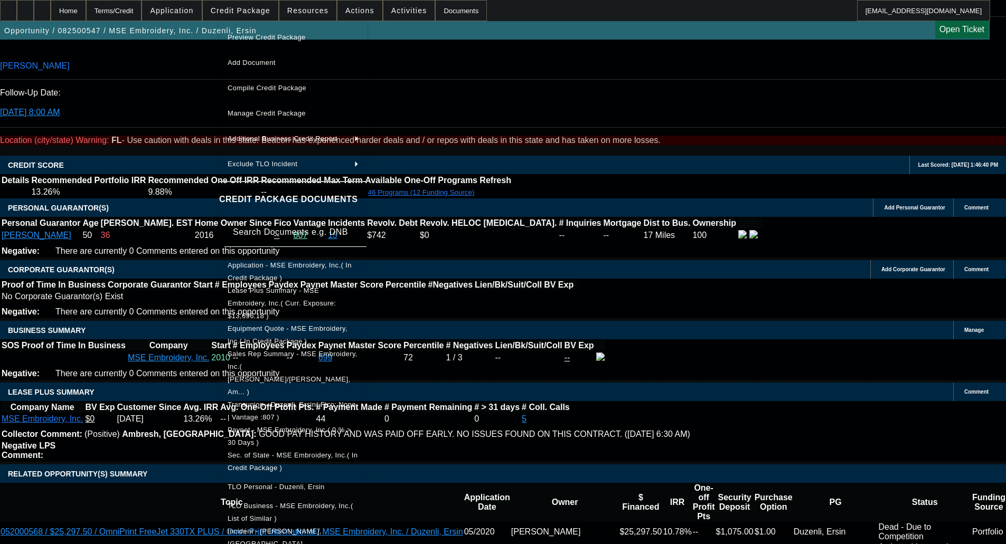
click at [301, 325] on span "Equipment Quote - MSE Embroidery, Inc.( In Credit Package )" at bounding box center [288, 335] width 120 height 21
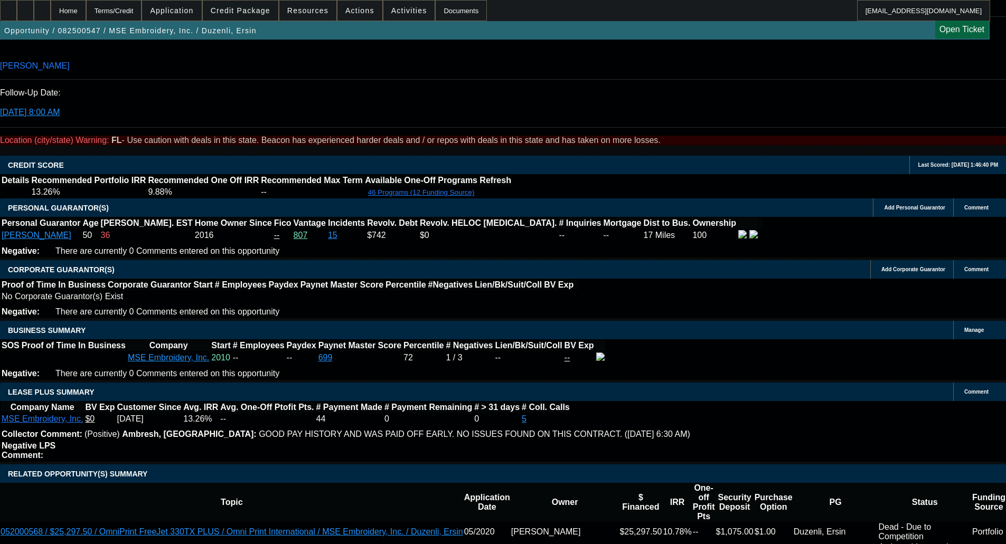
click at [234, 12] on span "Credit Package" at bounding box center [241, 10] width 60 height 8
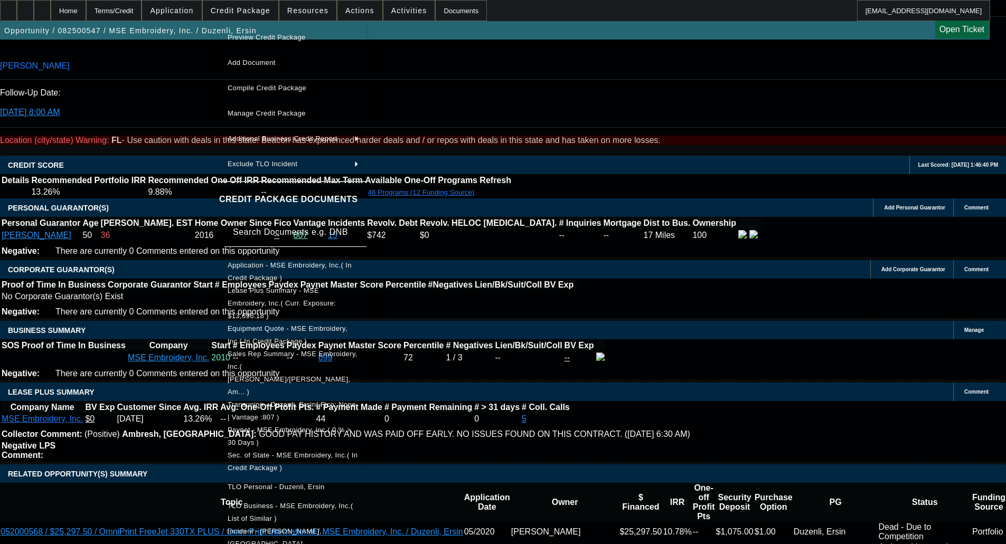
click at [292, 426] on span "Paynet - MSE Embroidery, Inc.( 0 % > 30 Days )" at bounding box center [290, 436] width 124 height 21
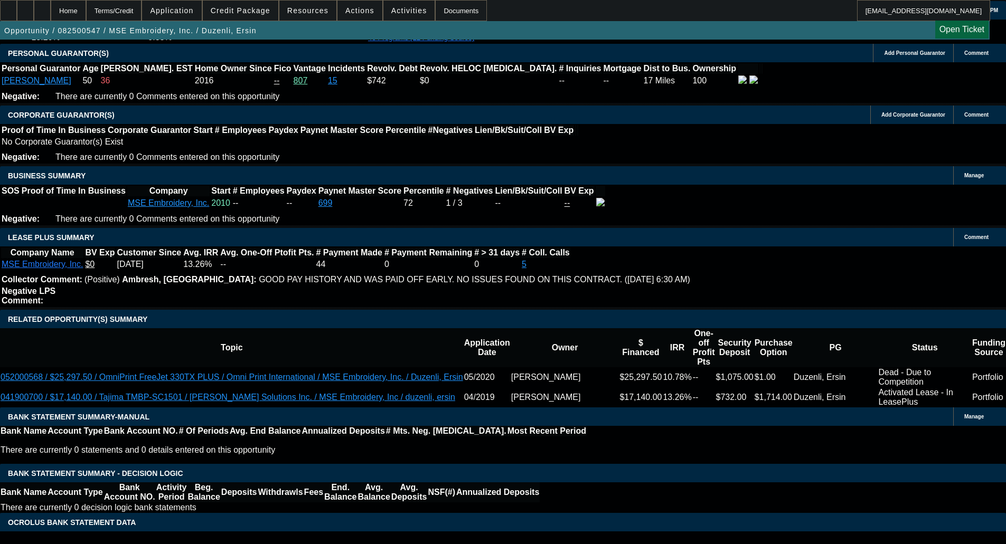
scroll to position [1625, 0]
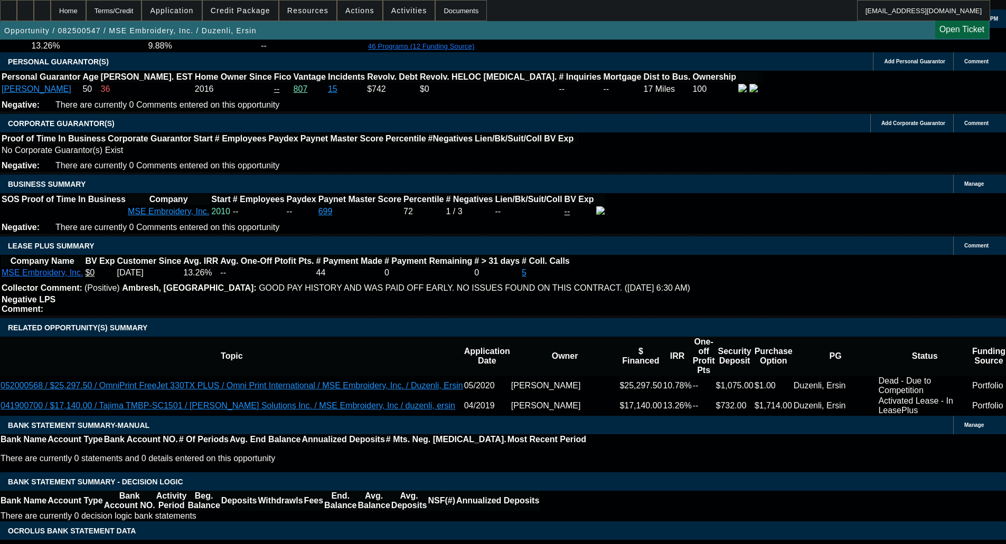
type textarea "LOW IRR - OKAY TO SELL"
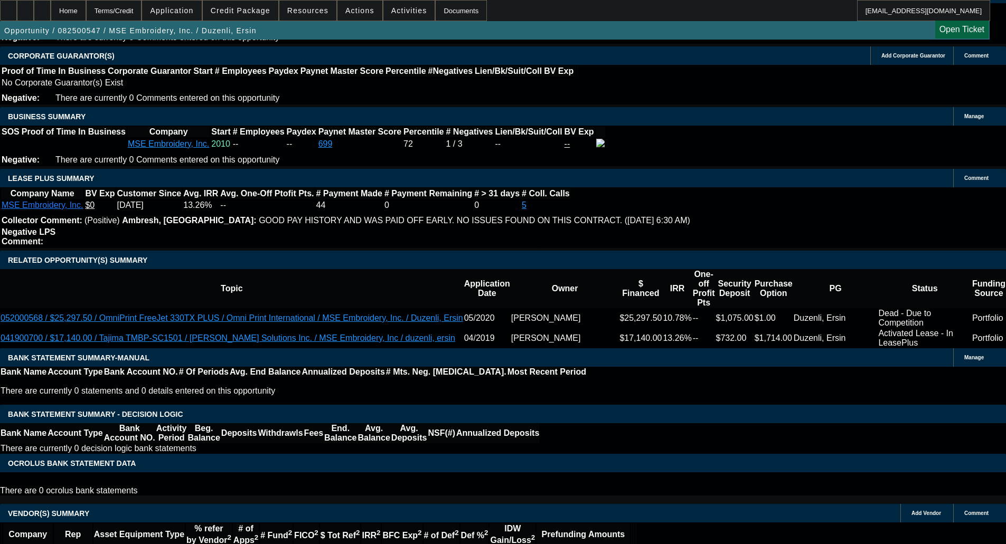
scroll to position [1783, 0]
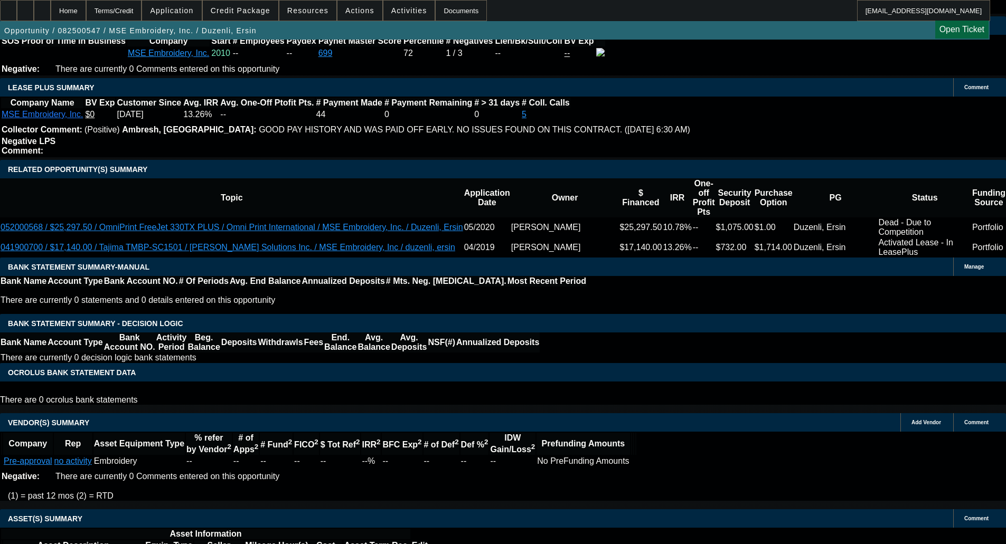
drag, startPoint x: 330, startPoint y: 321, endPoint x: 336, endPoint y: 327, distance: 9.0
select select "6"
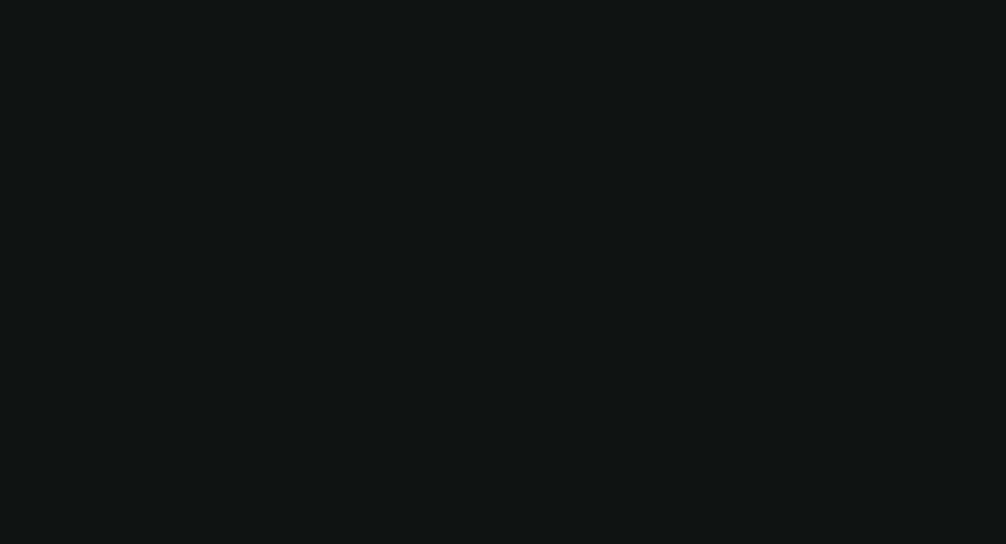
scroll to position [0, 0]
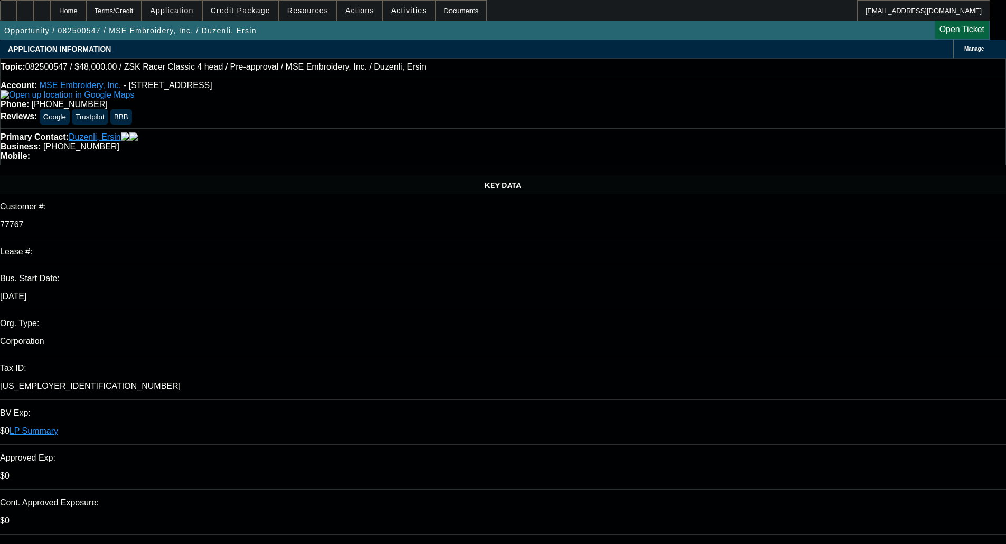
type textarea "FCEF doesn't consider pre-approvals, do we have an invoice to send over for rev…"
checkbox input "true"
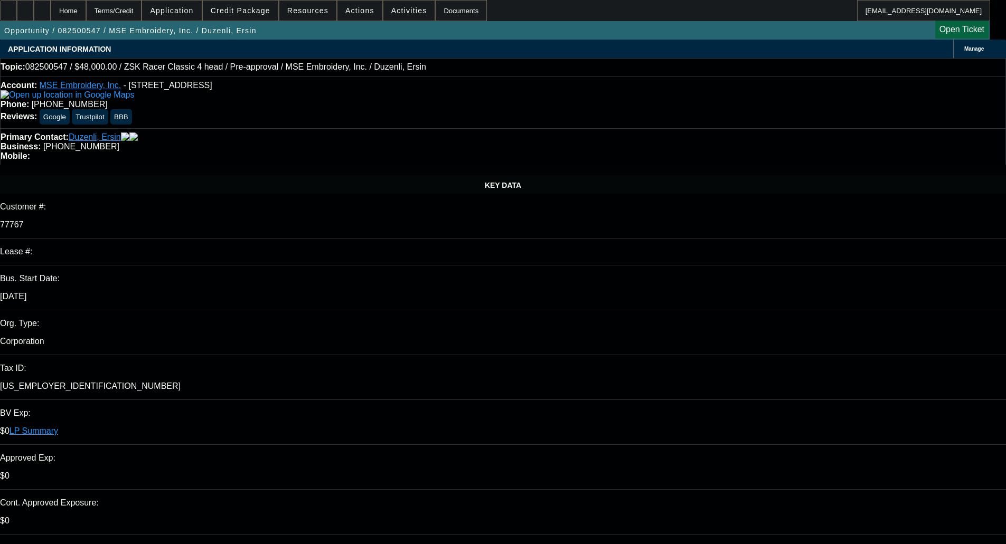
select select "0"
select select "2"
select select "0"
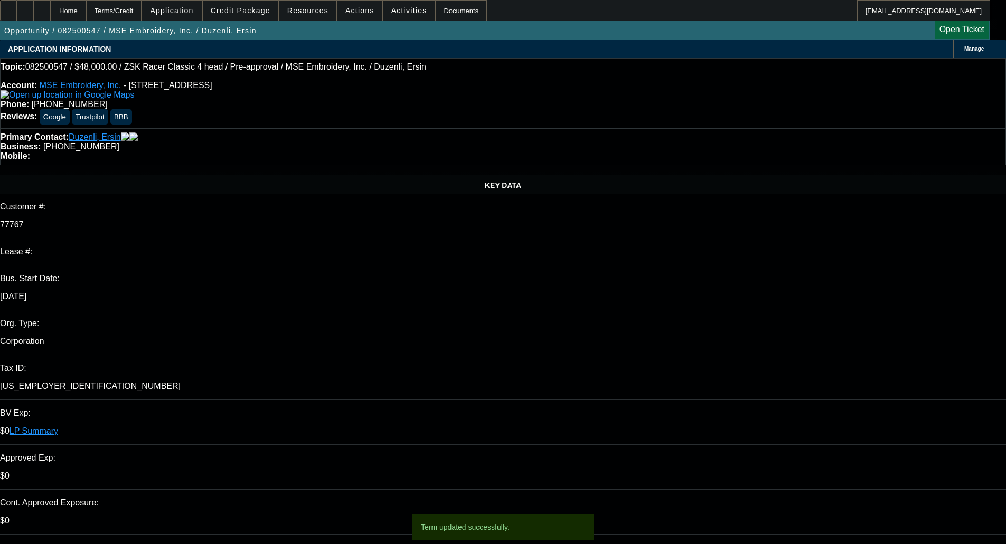
select select "6"
select select "0"
select select "2"
select select "0.1"
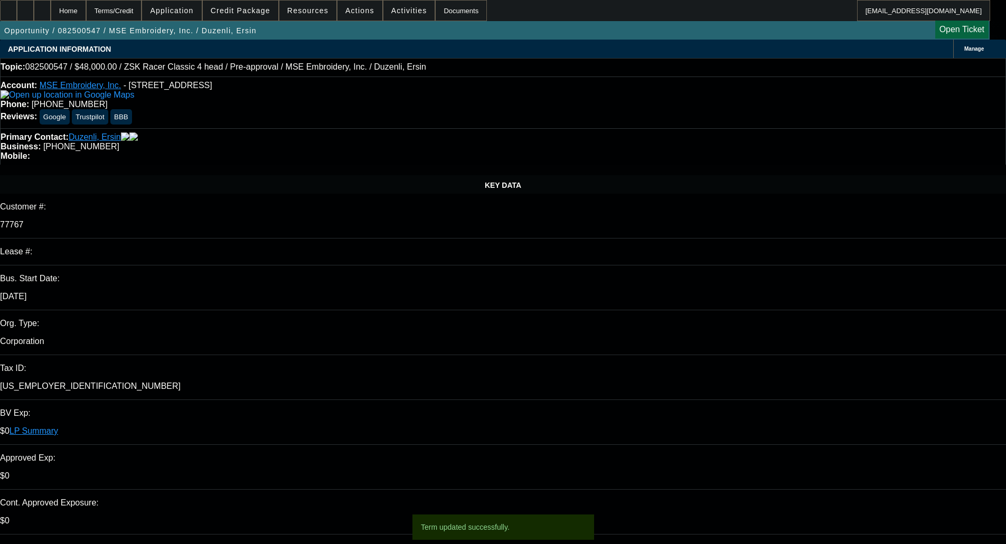
select select "4"
select select "0"
select select "2"
select select "0"
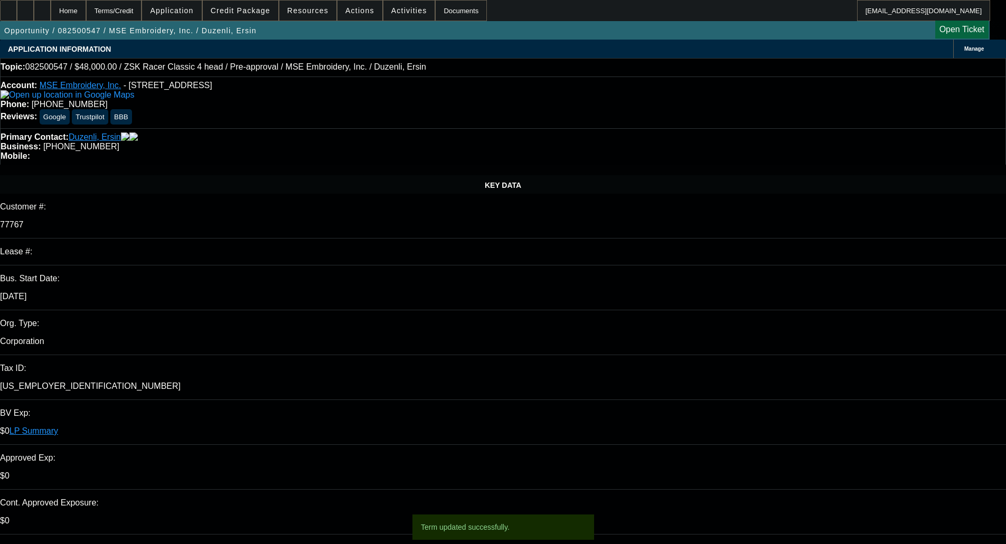
select select "6"
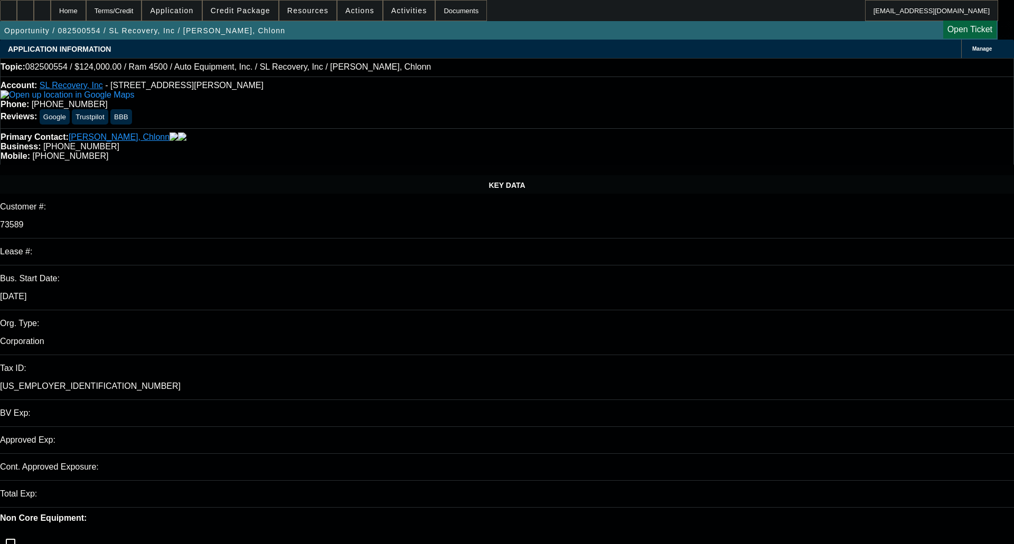
select select "0"
select select "2"
select select "0"
select select "6"
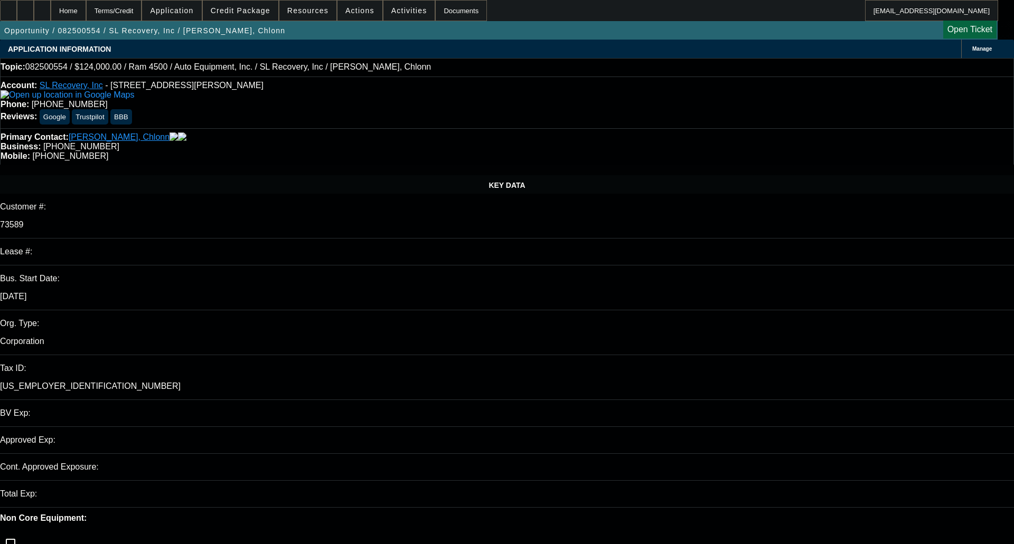
select select "0"
select select "2"
select select "0"
select select "6"
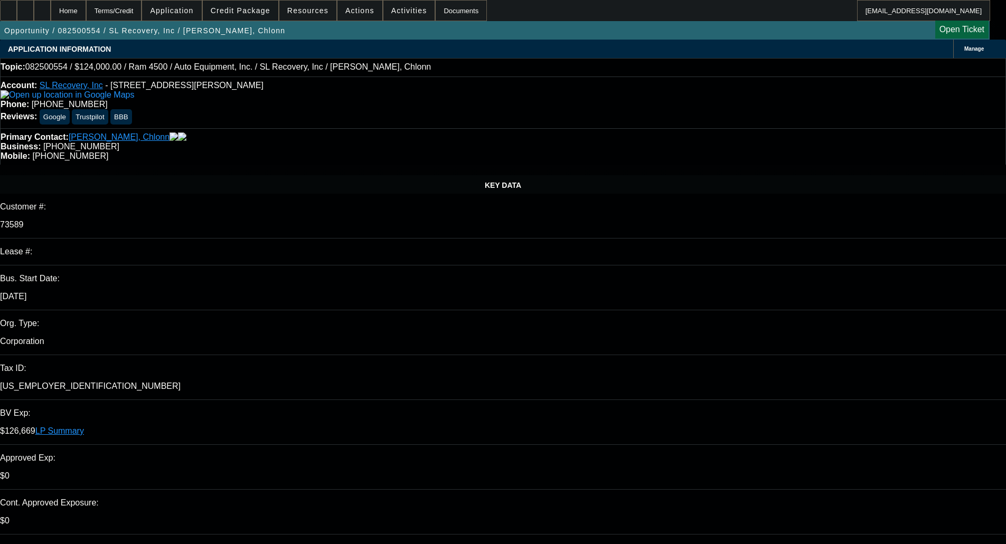
click at [251, 8] on span "Credit Package" at bounding box center [241, 10] width 60 height 8
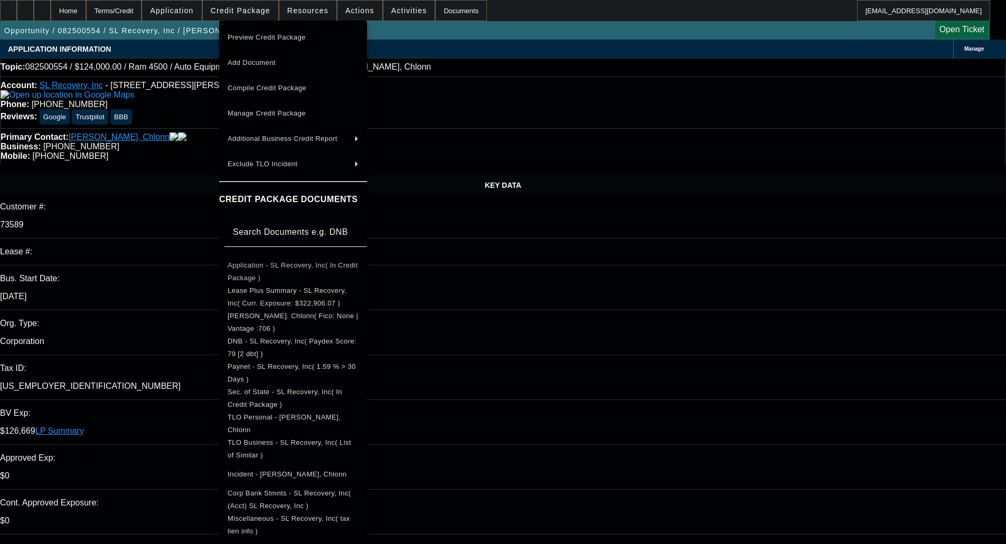
click at [268, 270] on span "Application - SL Recovery, Inc( In Credit Package )" at bounding box center [293, 271] width 130 height 21
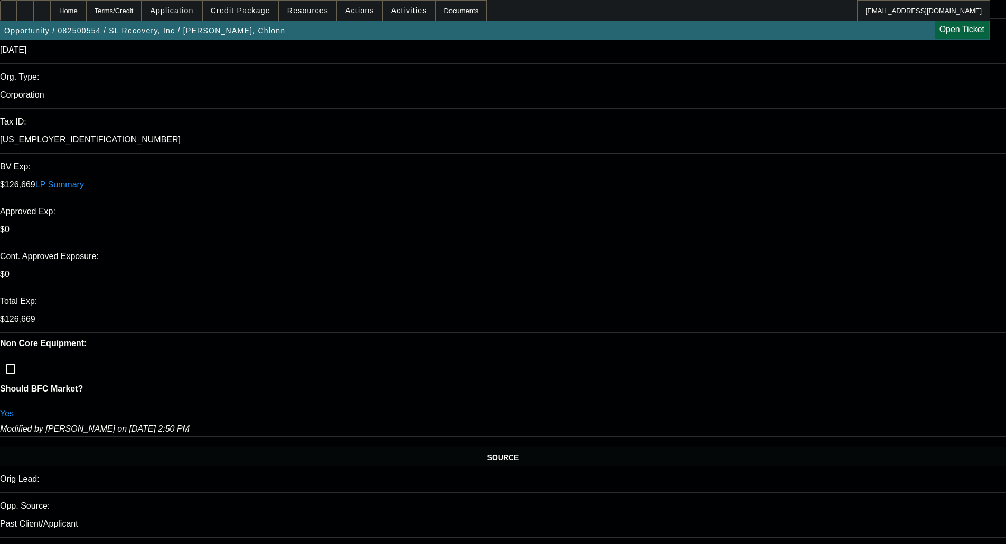
scroll to position [264, 0]
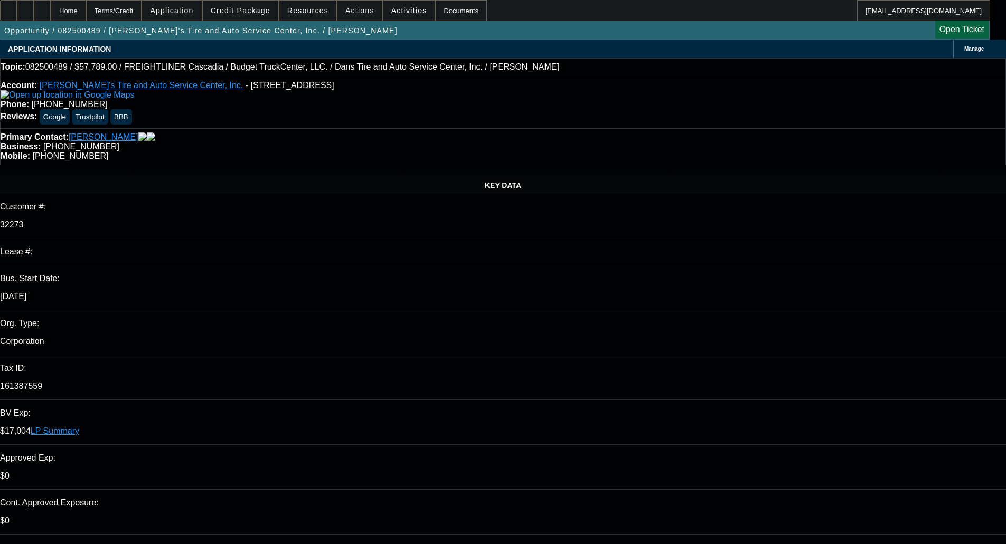
select select "0"
select select "3"
select select "0.1"
select select "4"
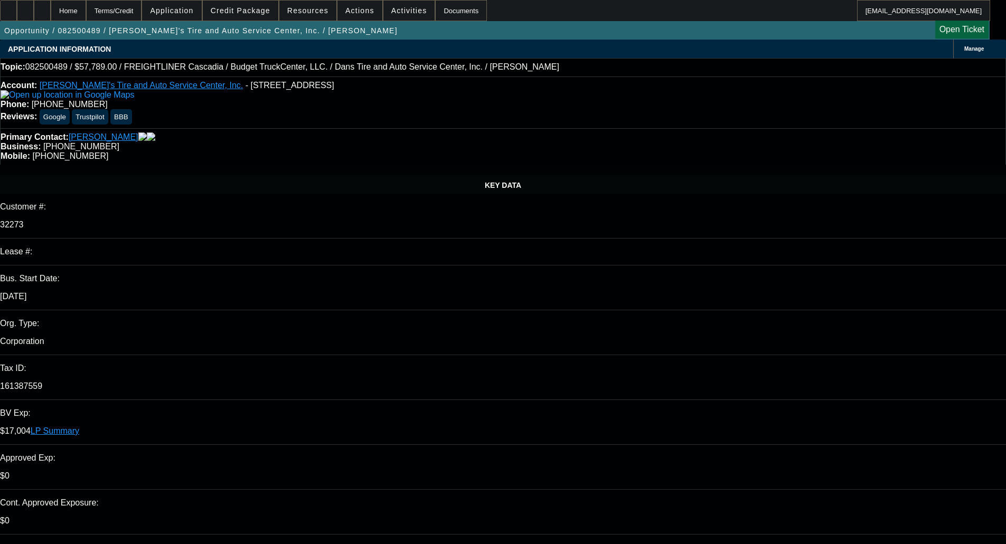
select select "0"
select select "3"
select select "0.1"
select select "4"
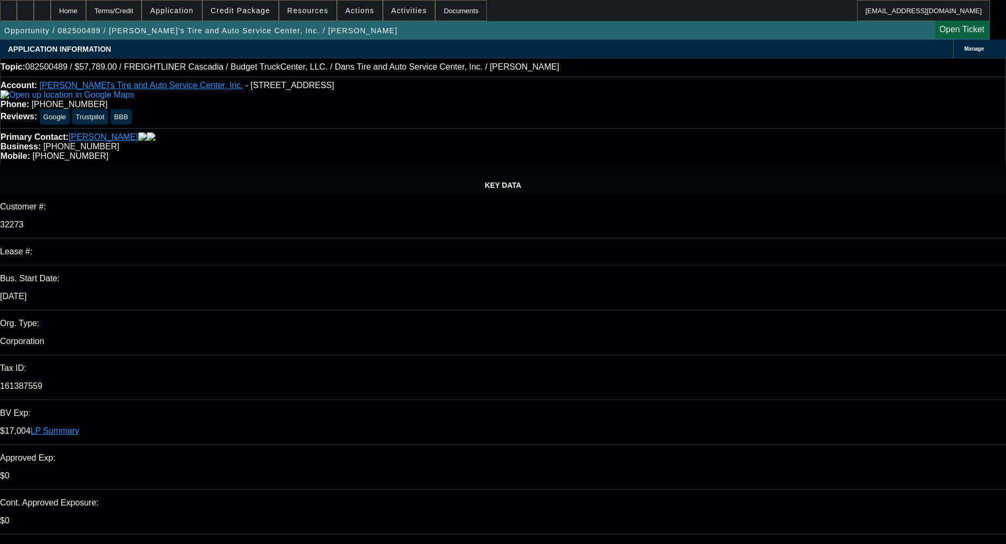
select select "0"
select select "3"
select select "0.1"
select select "4"
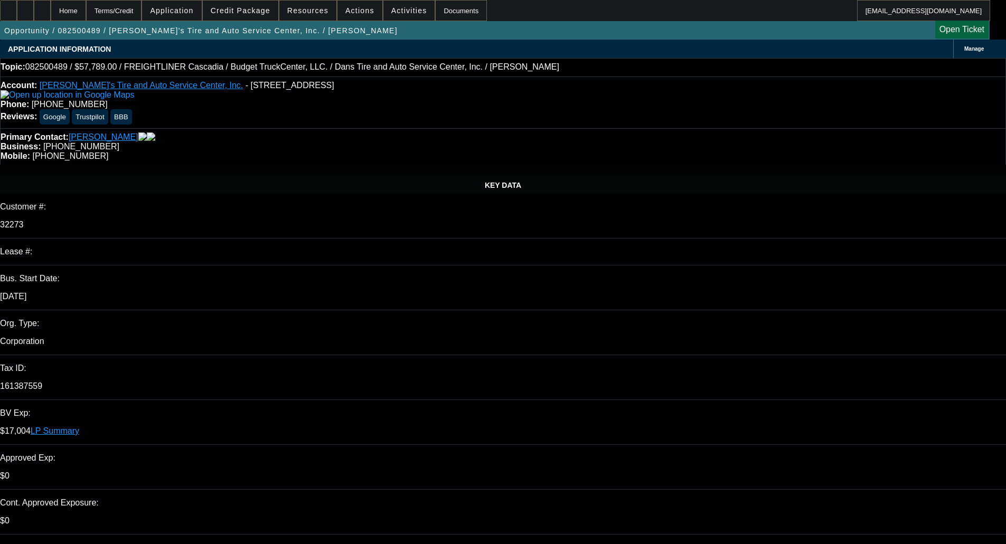
select select "0"
select select "3"
select select "0.1"
select select "4"
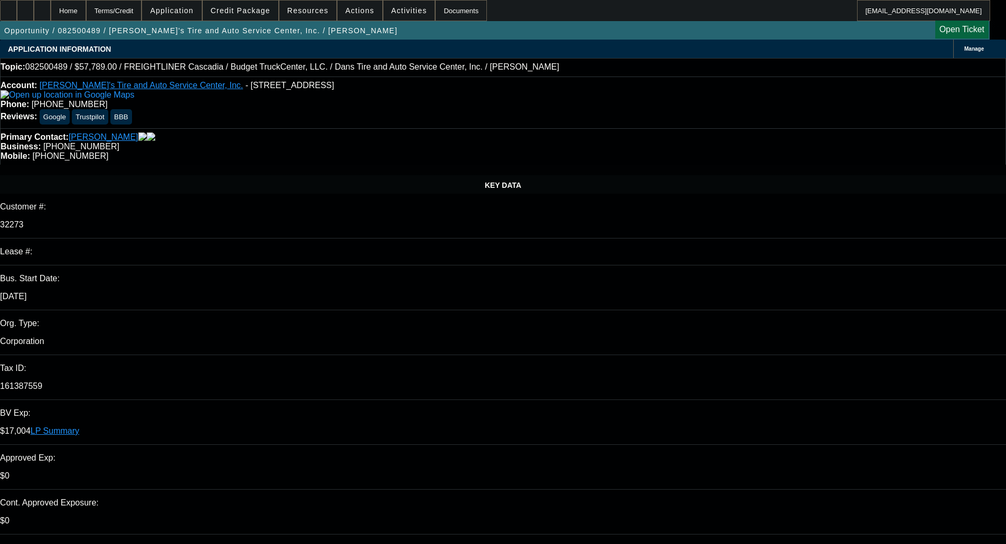
click at [250, 14] on span "Credit Package" at bounding box center [241, 10] width 60 height 8
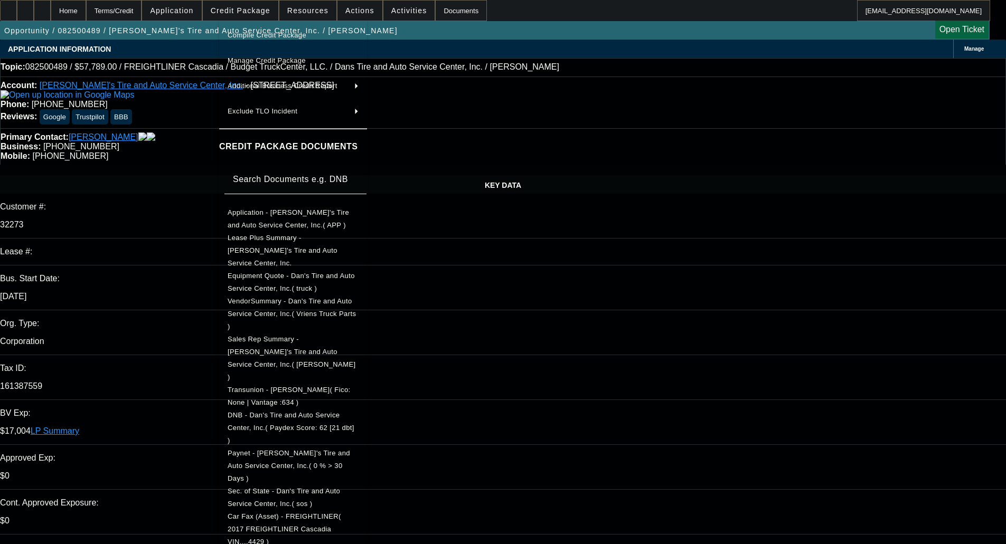
scroll to position [207, 0]
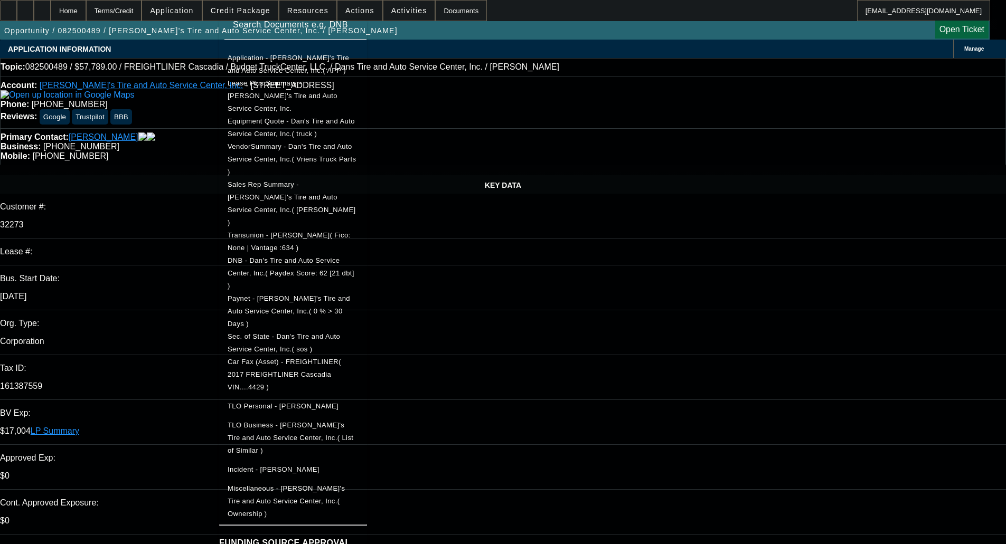
click at [285, 117] on span "Equipment Quote - Dan's Tire and Auto Service Center, Inc.( truck )" at bounding box center [291, 127] width 127 height 21
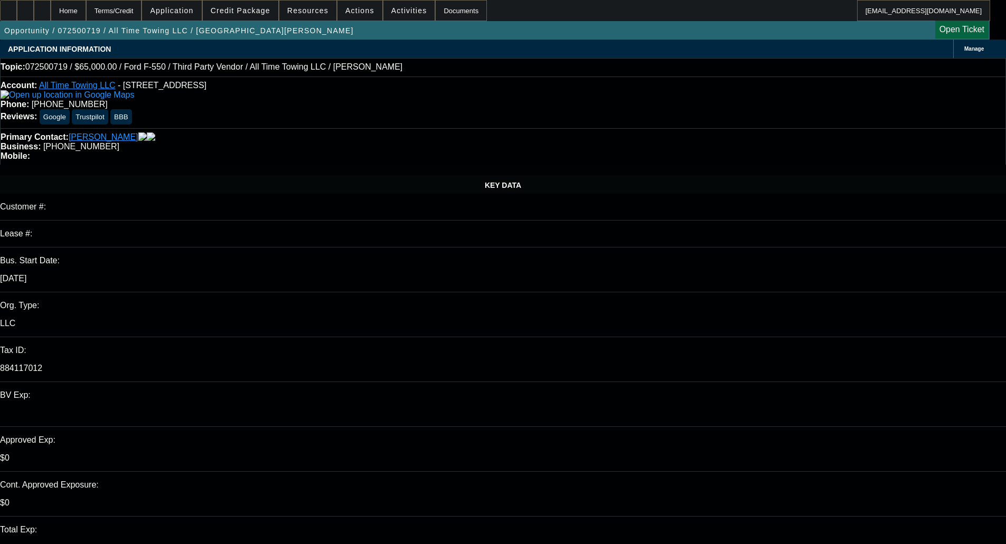
select select "0"
select select "3"
select select "0"
select select "6"
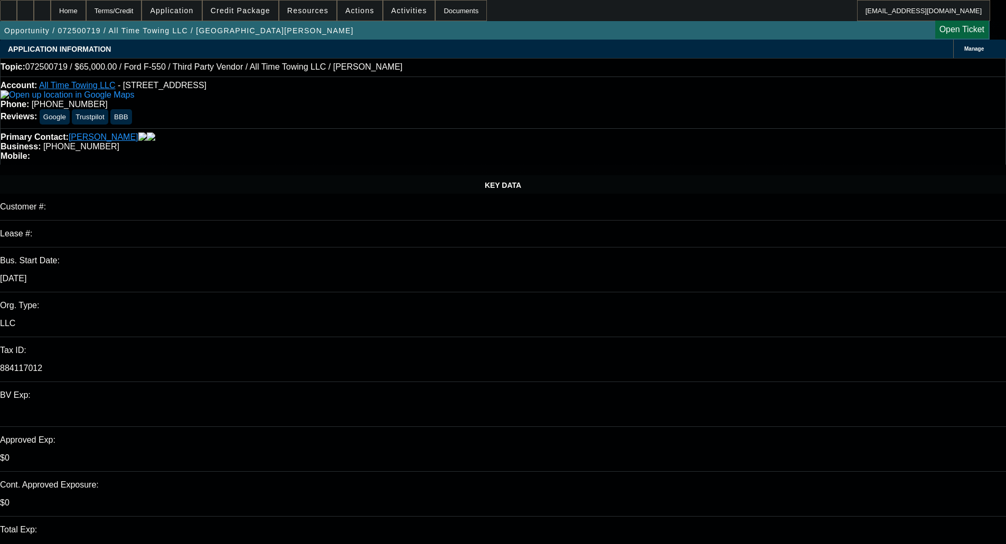
select select "0"
select select "3"
select select "0"
select select "6"
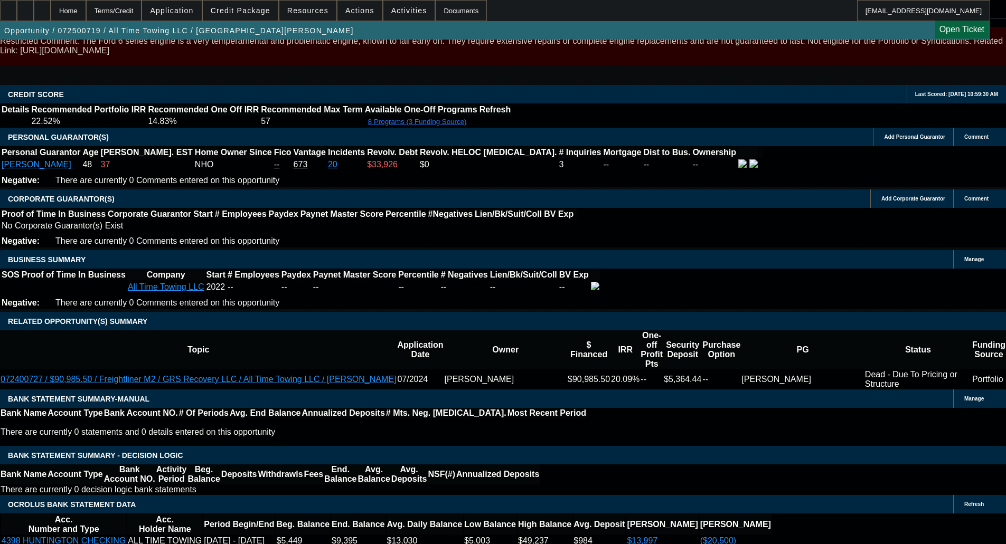
scroll to position [1876, 0]
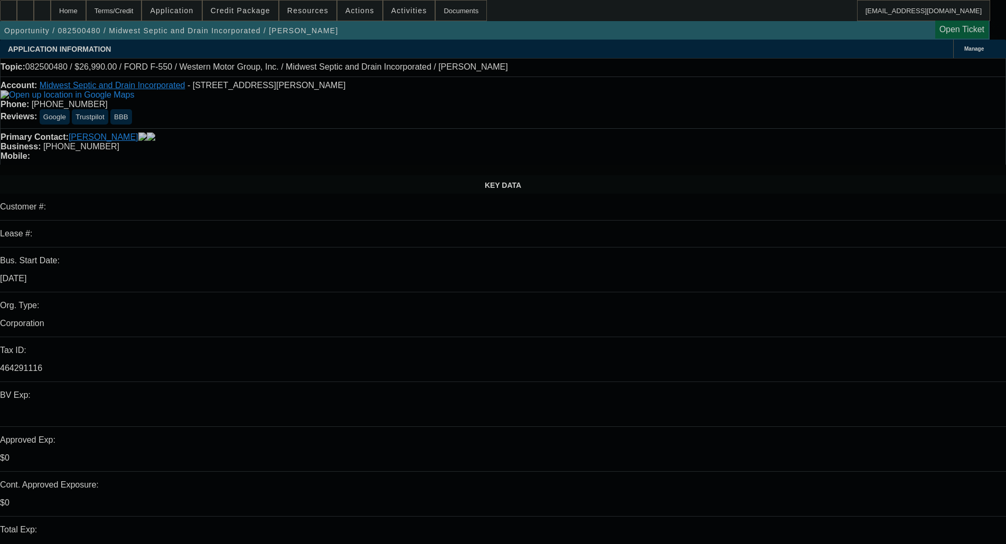
select select "0"
select select "6"
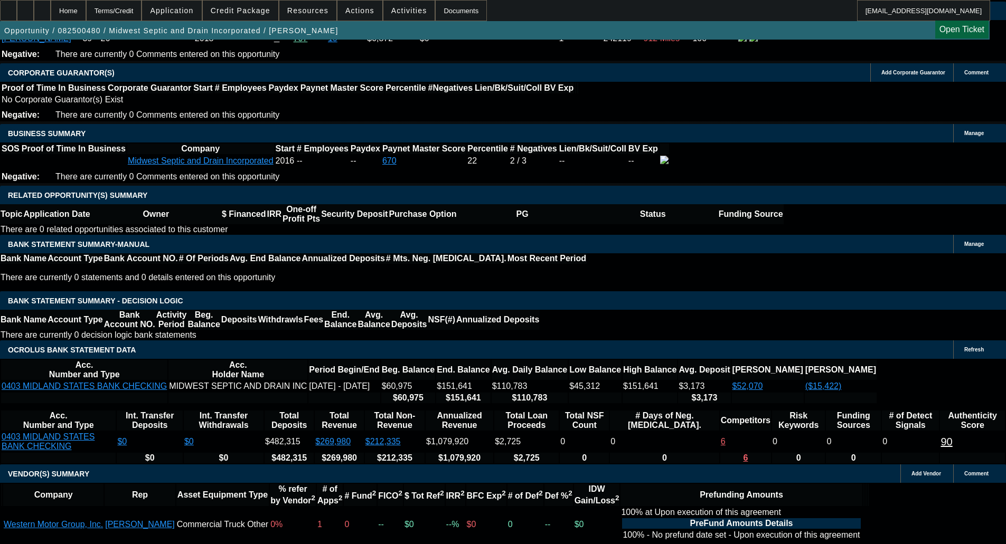
scroll to position [1689, 0]
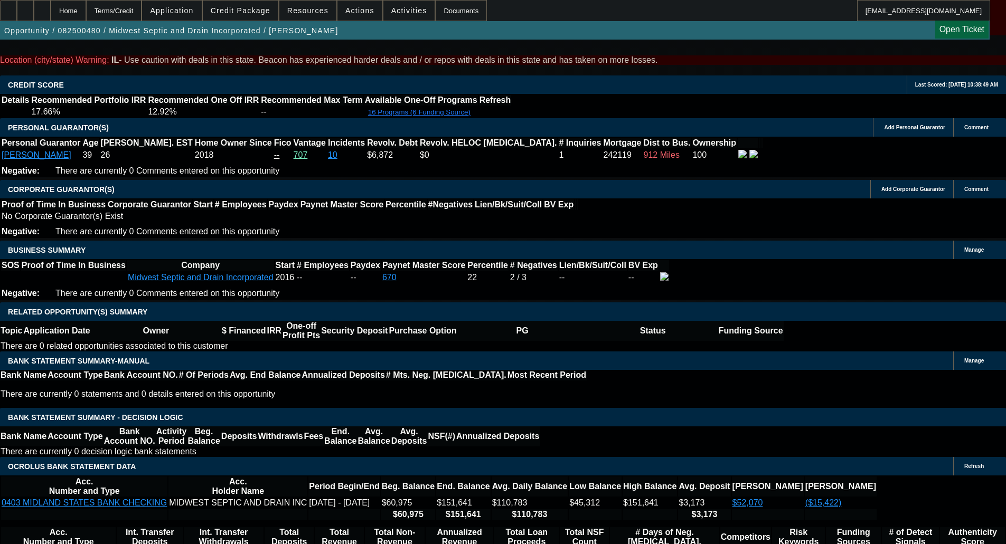
scroll to position [1531, 0]
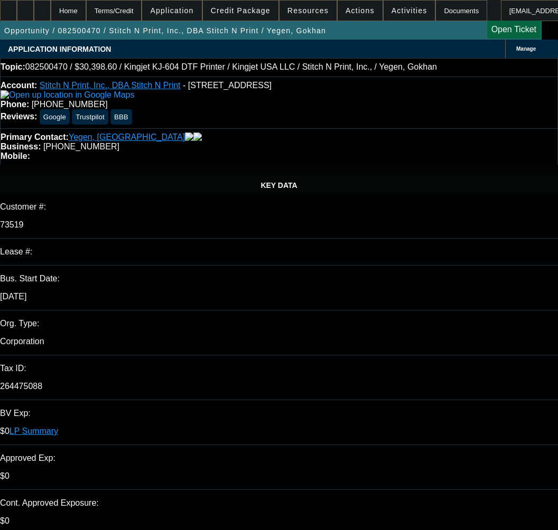
select select "0"
select select "2"
select select "0"
select select "2"
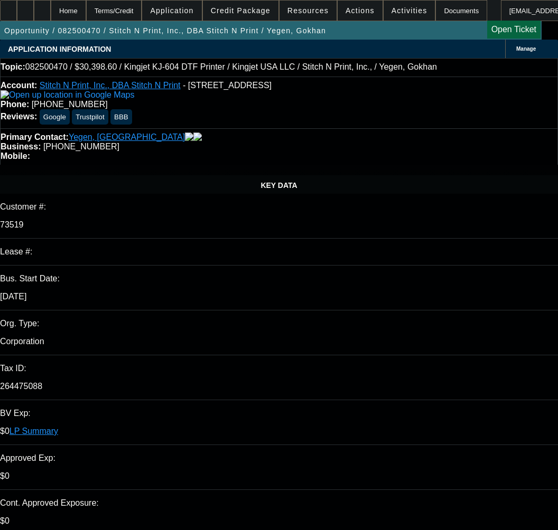
select select "0"
select select "2"
select select "0"
select select "2"
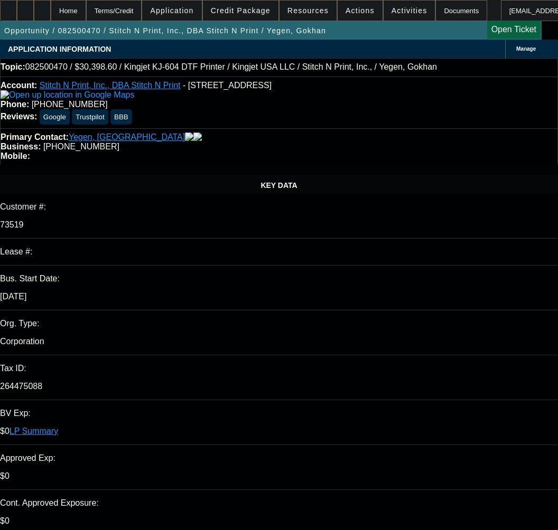
select select "0"
select select "2"
select select "0"
select select "2"
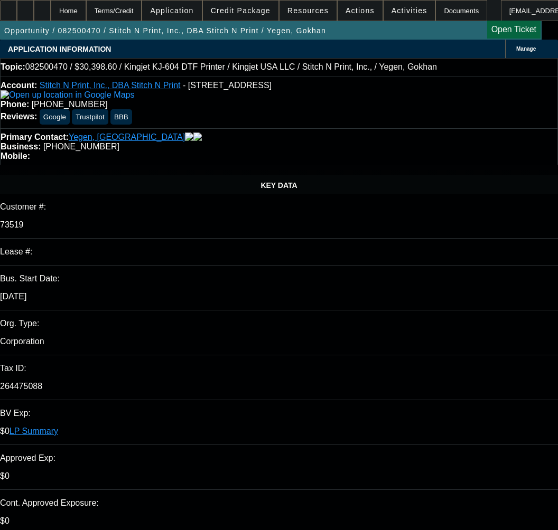
select select "0"
select select "2"
select select "0"
select select "2"
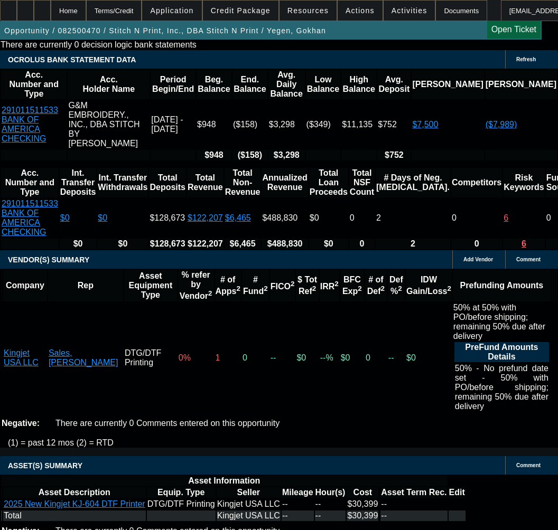
scroll to position [2376, 0]
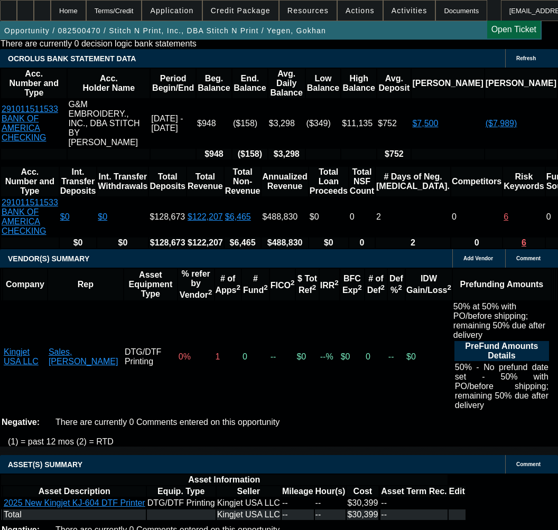
select select "5"
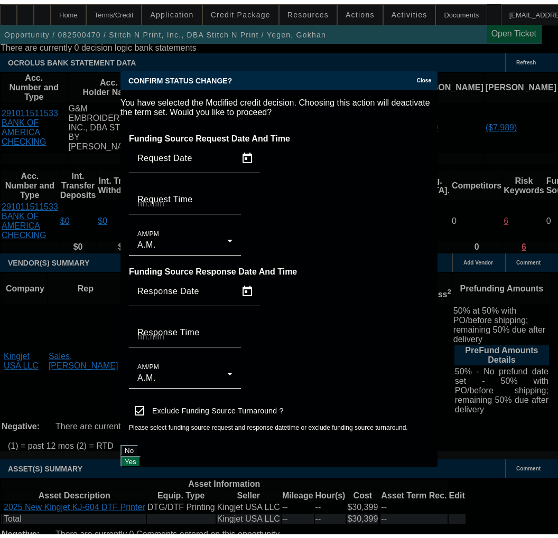
scroll to position [0, 0]
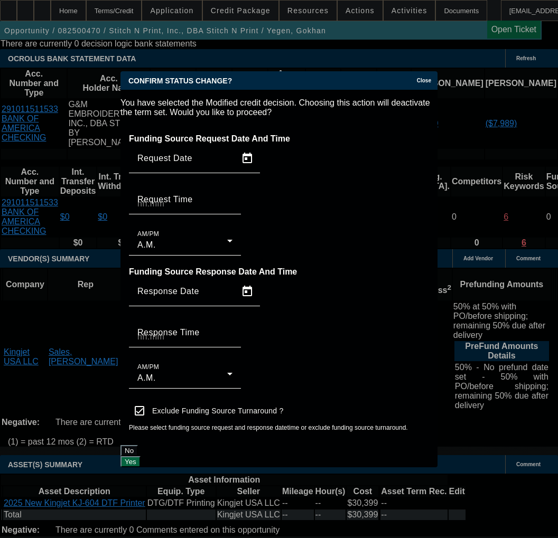
click at [140, 456] on button "Yes" at bounding box center [130, 461] width 20 height 11
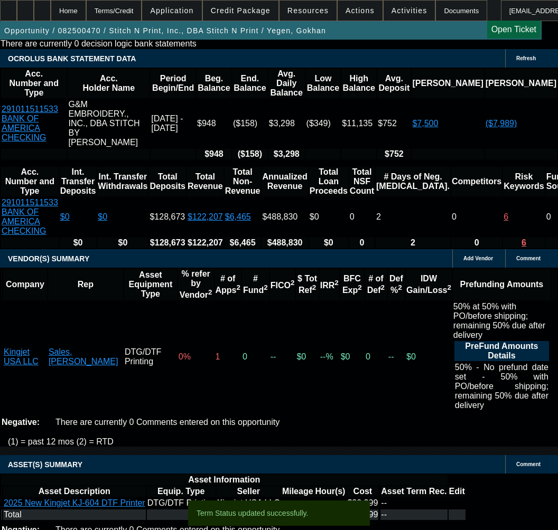
scroll to position [2366, 0]
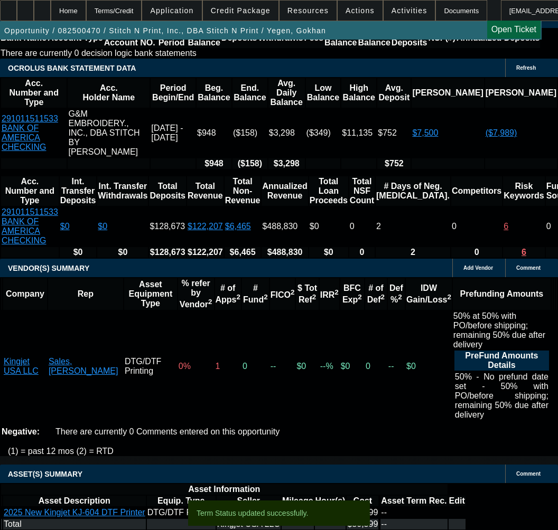
select select "0"
select select "2"
select select "0"
select select "2"
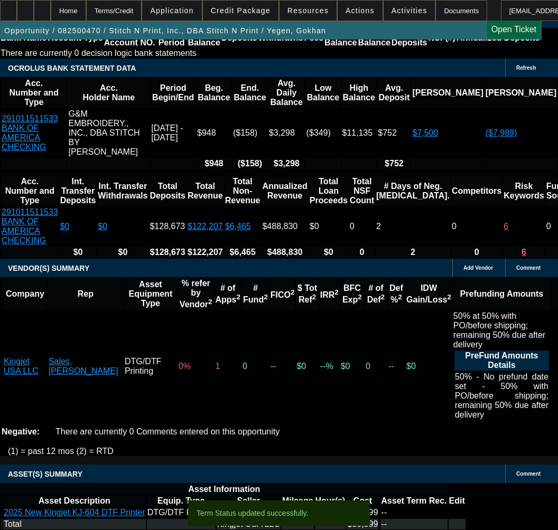
select select "0"
select select "2"
select select "0"
select select "2"
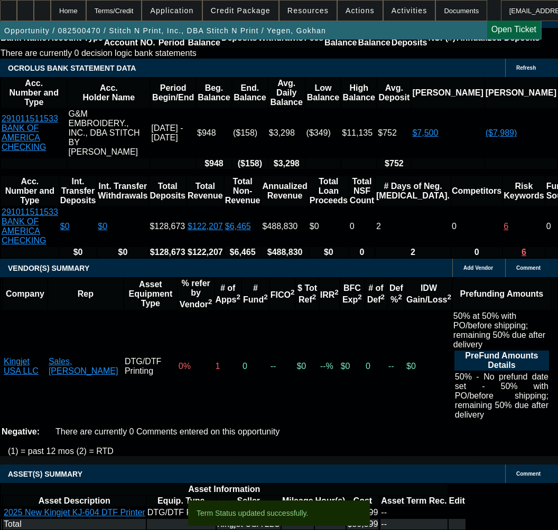
select select "0"
select select "2"
select select "0"
select select "2"
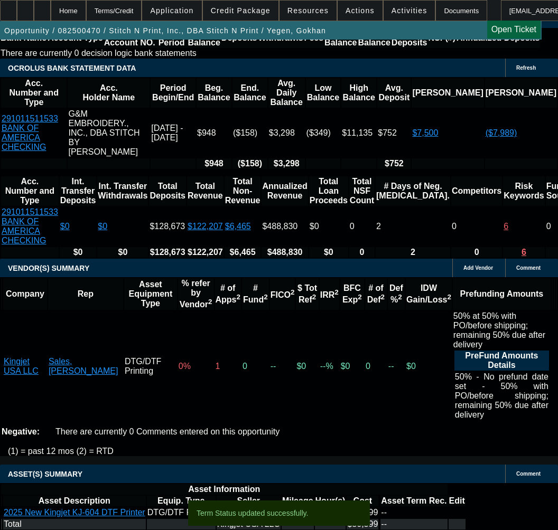
select select "0"
select select "2"
select select "0"
select select "2"
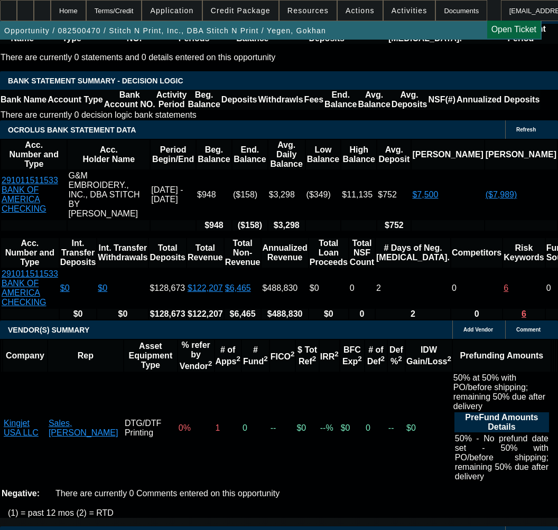
scroll to position [2102, 0]
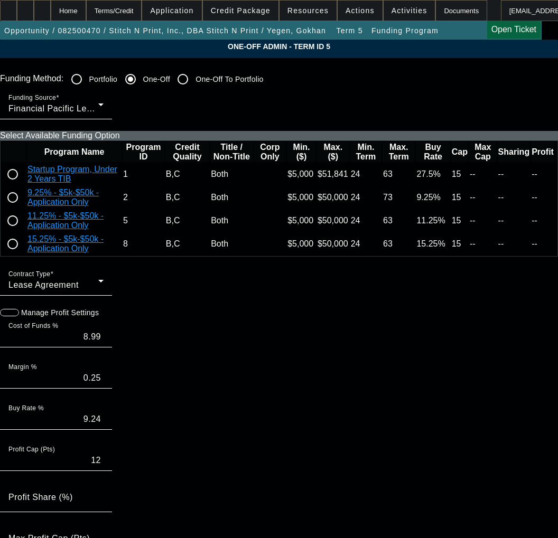
paste input "0000242067,"
type input "0000242067"
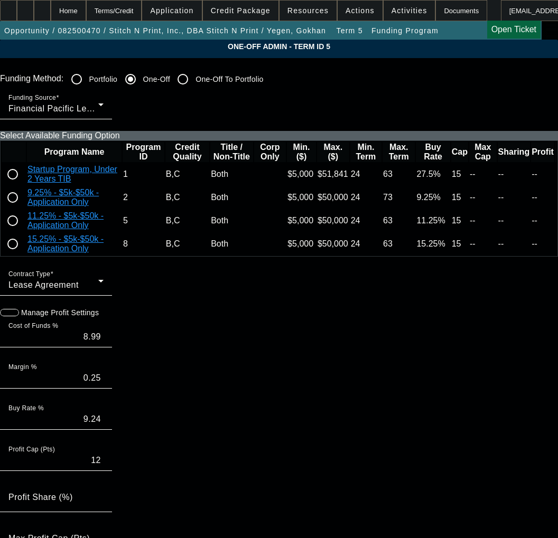
paste input "242067"
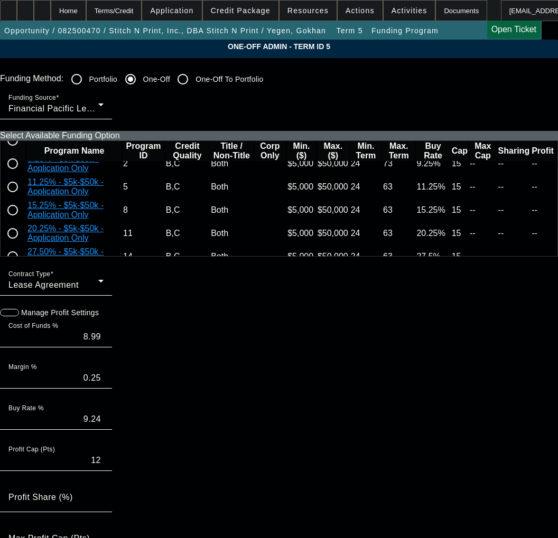
scroll to position [53, 0]
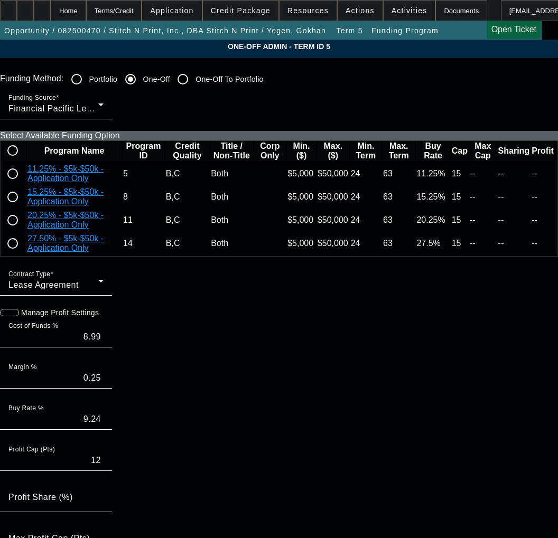
type input "242067"
click at [23, 184] on input "radio" at bounding box center [12, 173] width 21 height 21
radio input "true"
type input "10.75"
type input "0.50"
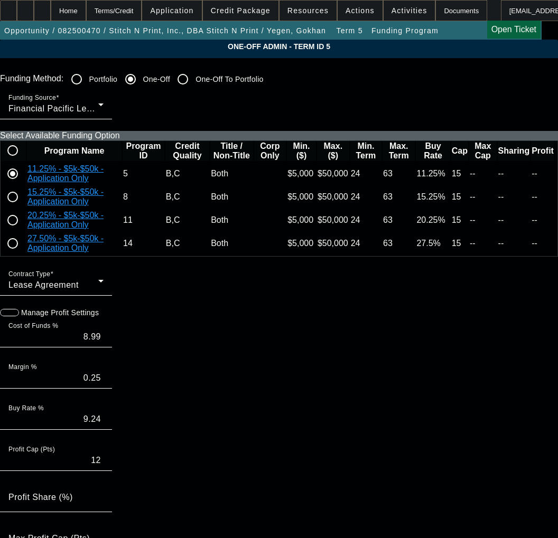
type input "11.25"
type input "15"
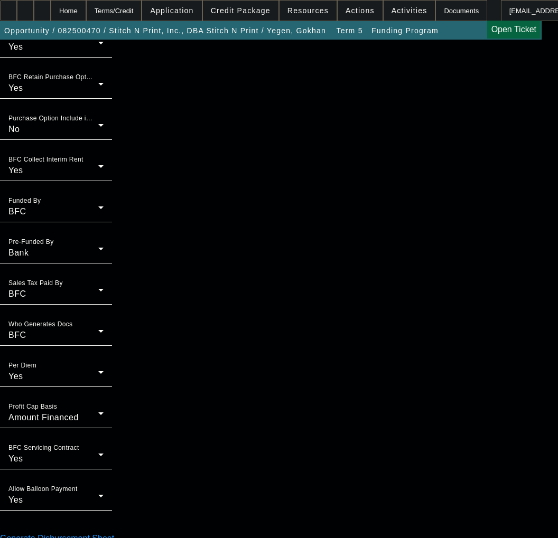
scroll to position [869, 0]
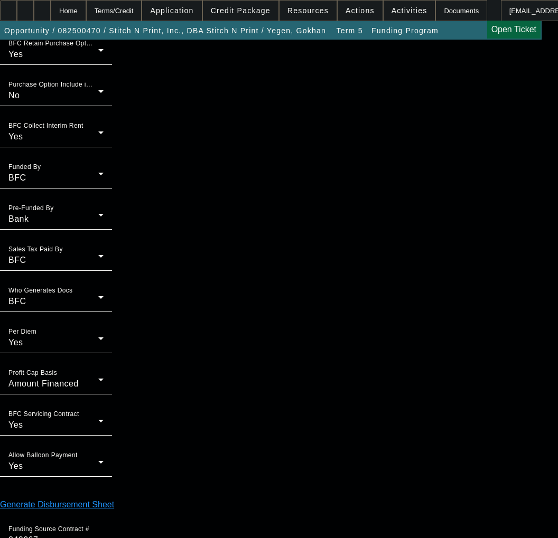
type input "11:07"
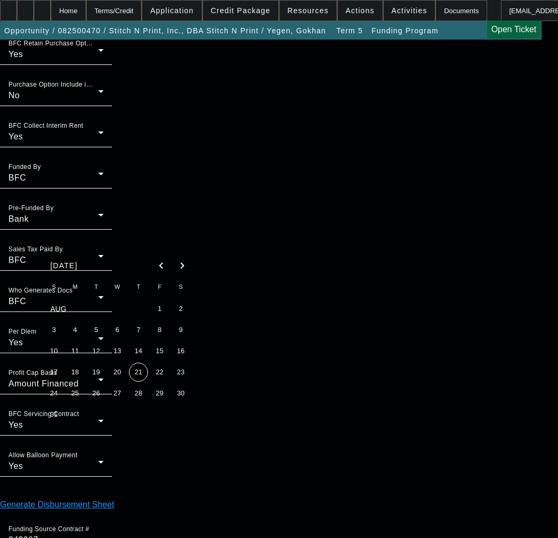
click at [135, 377] on span "21" at bounding box center [138, 372] width 19 height 19
type input "8/21/2025"
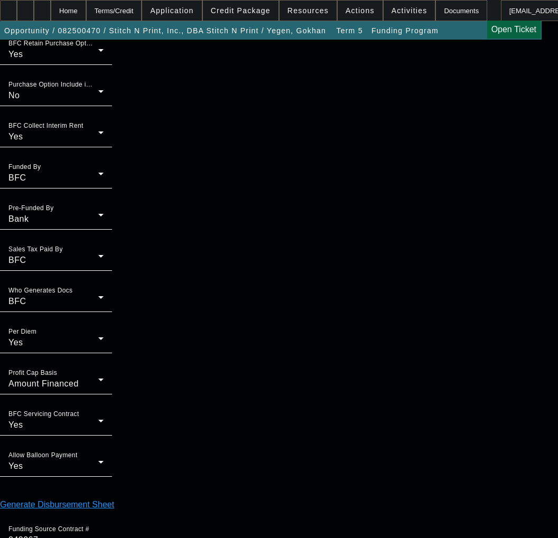
type input "10:50"
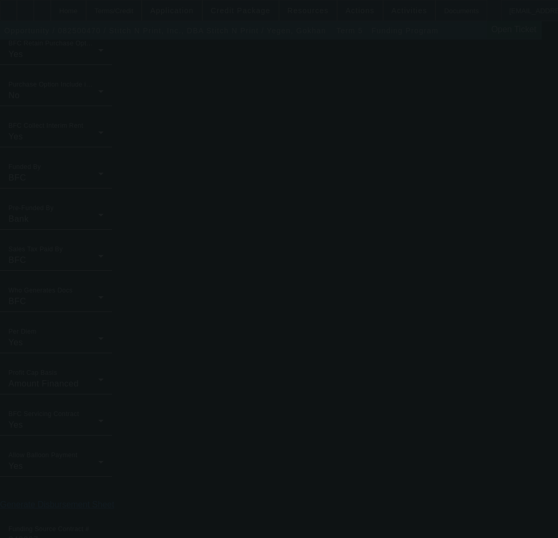
type input "8.99"
type input "0.25"
type input "9.24"
type input "12"
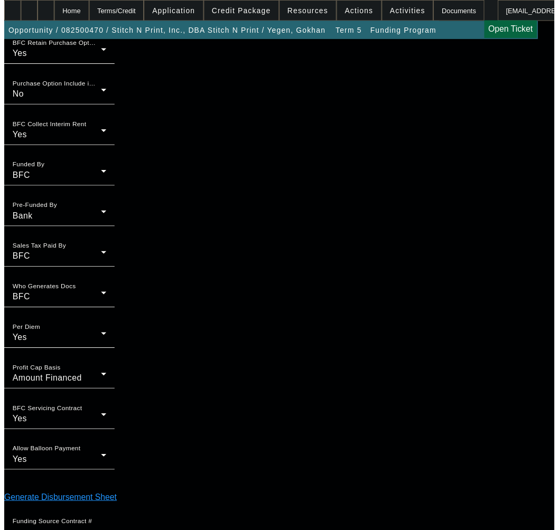
scroll to position [0, 0]
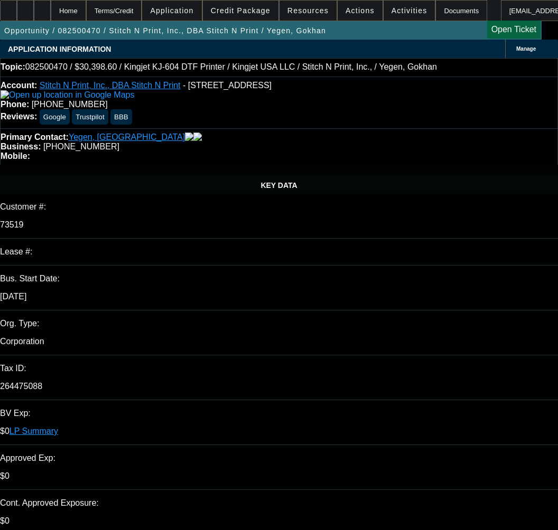
select select "0"
select select "2"
select select "0"
select select "2"
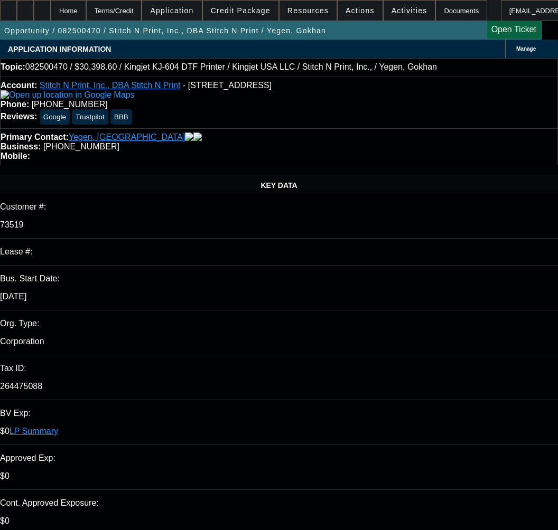
select select "0"
select select "2"
select select "0"
select select "2"
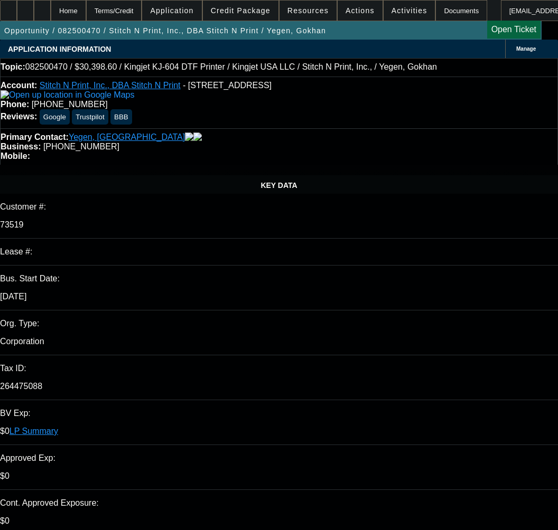
select select "0"
select select "2"
select select "0"
select select "2"
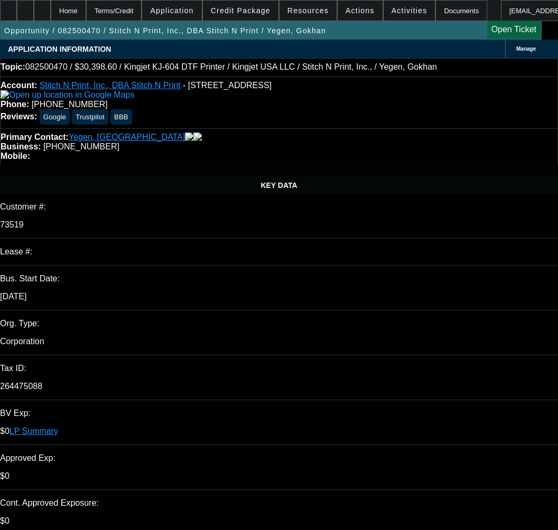
select select "0"
select select "2"
select select "0"
select select "2"
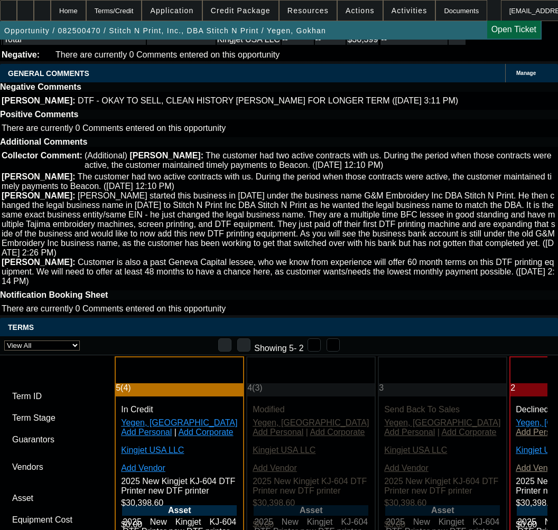
scroll to position [2534, 0]
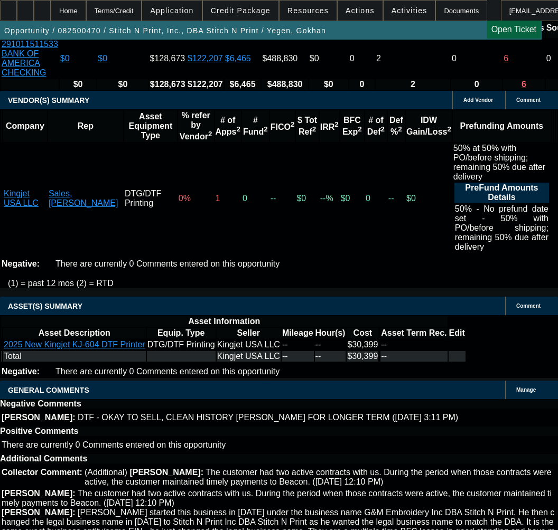
select select "9"
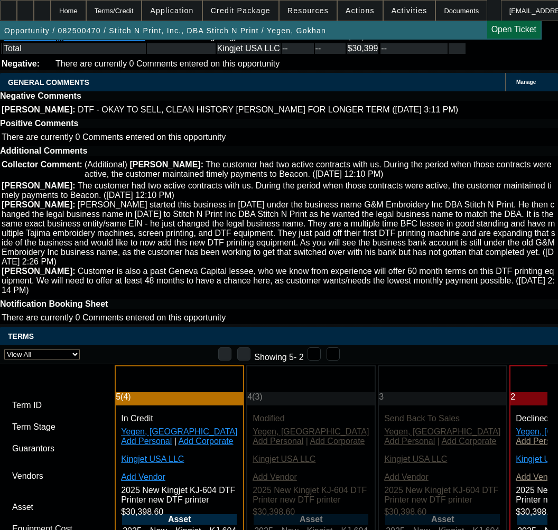
scroll to position [3696, 0]
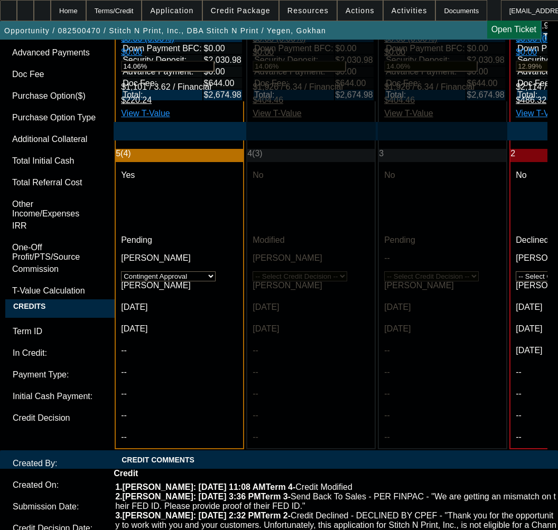
type input "11/19/2025"
type textarea "a"
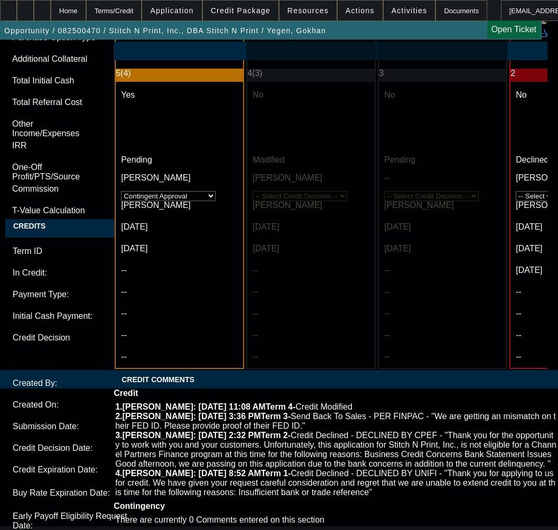
paste textarea "Amount: $30,398.60 Approved Term: 36 months"
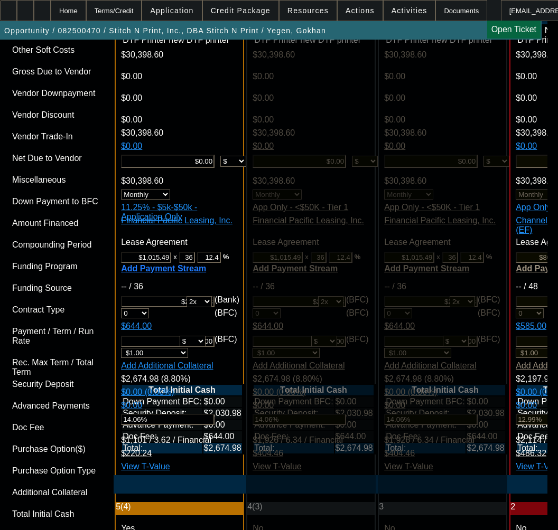
scroll to position [3406, 0]
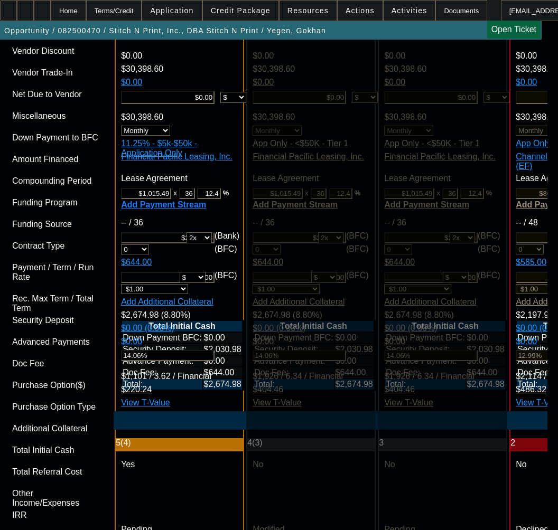
type textarea "APPROVED BY FINPAC - Amount: $30,398.60; Approved Term: 36 months;"
type input "11/18/2025"
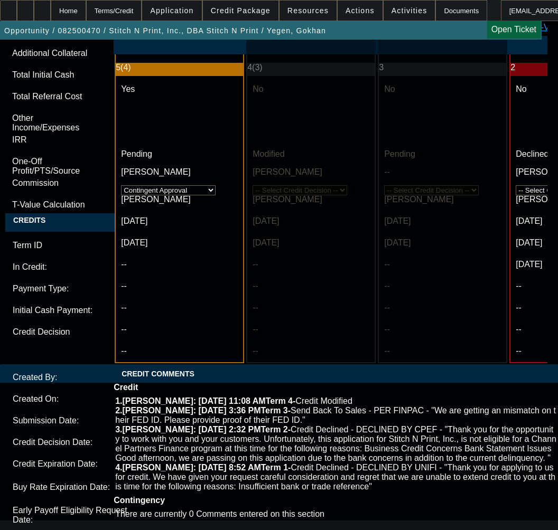
scroll to position [3829, 0]
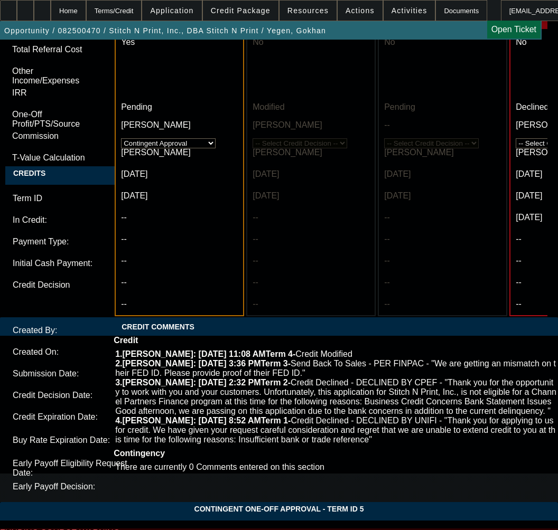
type input "11/18/2025"
paste textarea "Approved Pricing:"
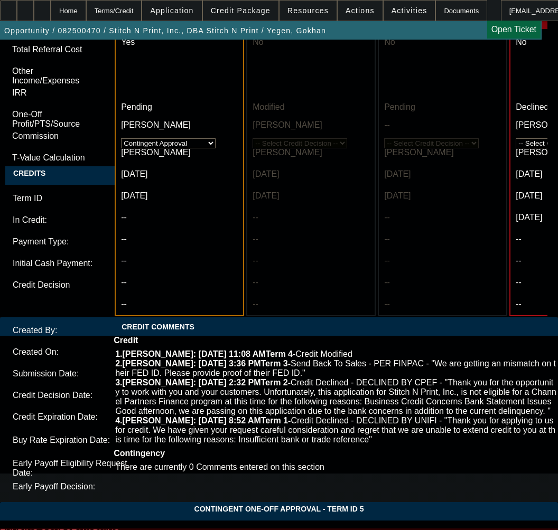
type textarea "APPROVED BY FINPAC - Amount: $30,398.60; Approved Term: 36 months; Approved Pri…"
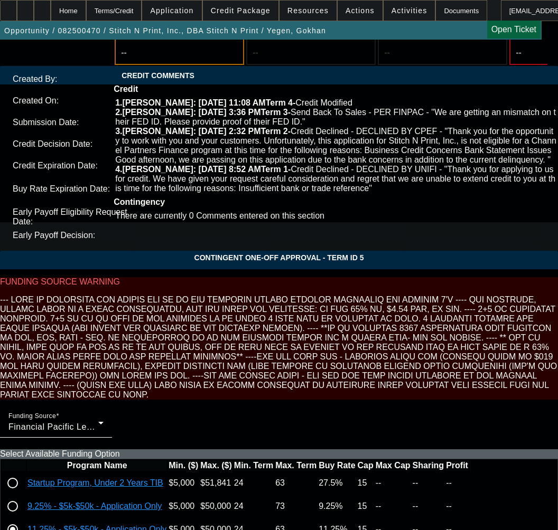
scroll to position [4093, 0]
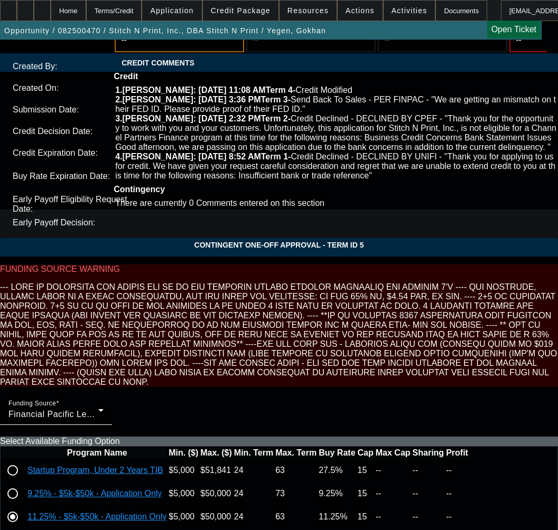
type textarea "CONTINGENT ON SELLER AND EQUIPMENT APPROVAL; INVOICE;"
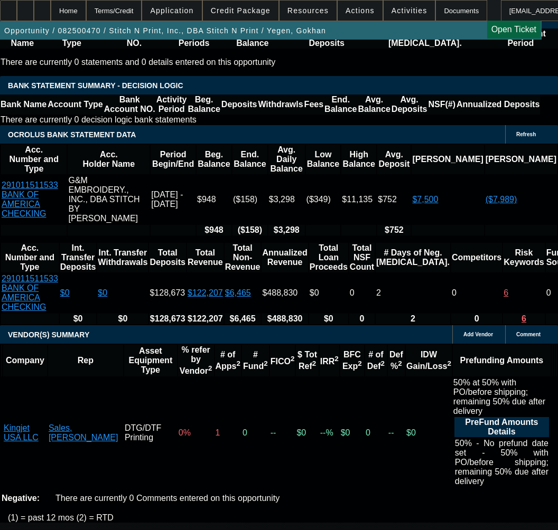
scroll to position [2269, 0]
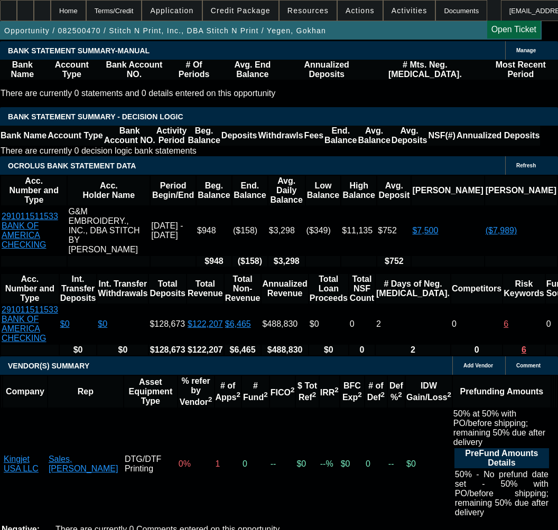
select select "1"
type input "UNKNOWN"
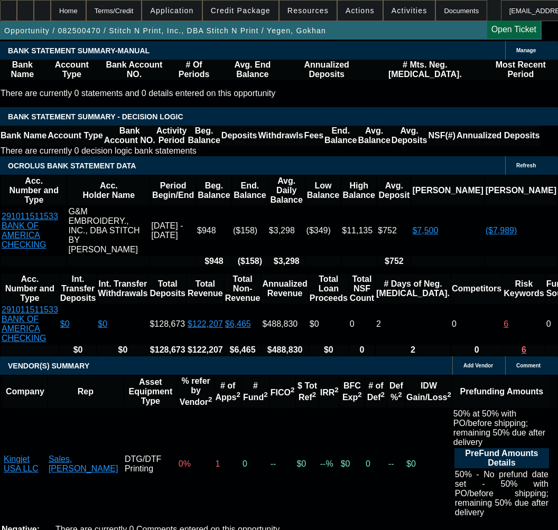
select select "0"
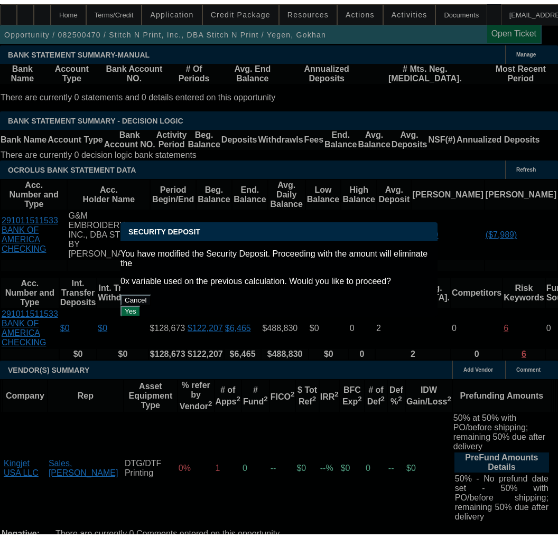
scroll to position [0, 0]
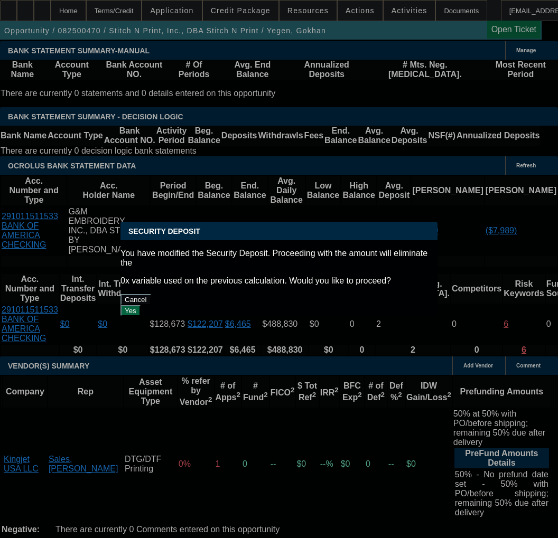
click at [140, 305] on button "Yes" at bounding box center [130, 310] width 20 height 11
type input "$0.00"
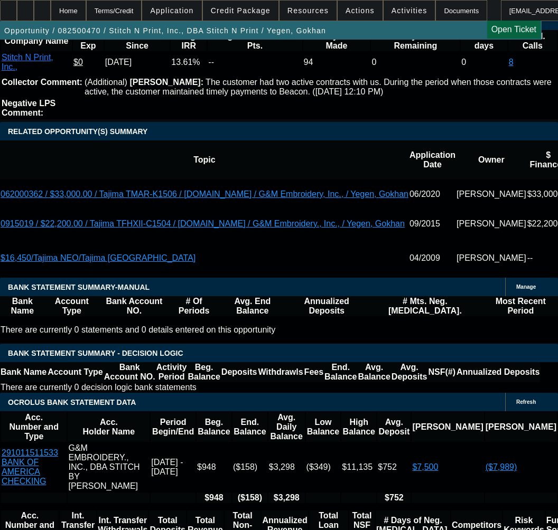
scroll to position [2005, 0]
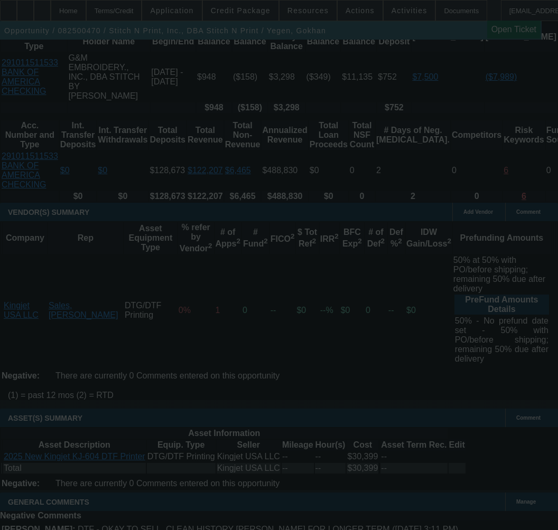
scroll to position [2427, 0]
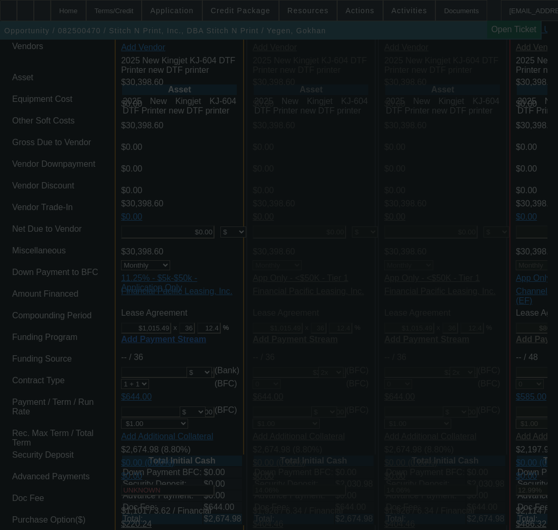
select select "0"
select select "2"
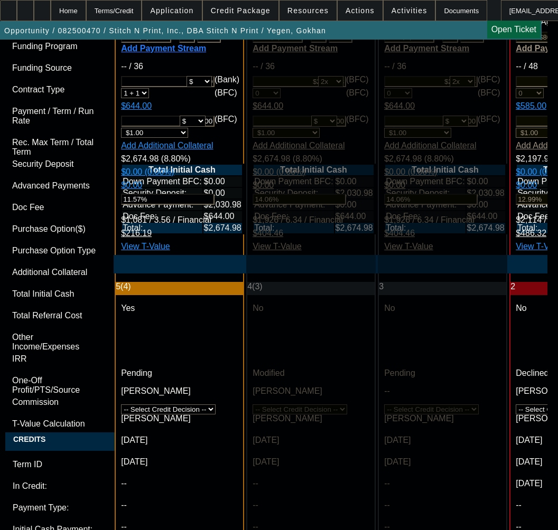
scroll to position [4117, 0]
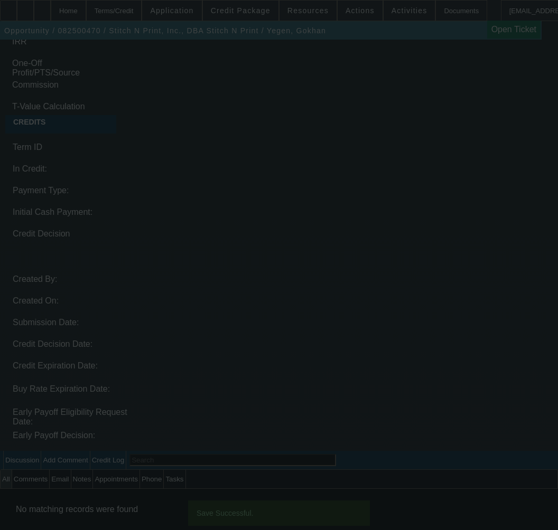
select select "0"
select select "2"
select select "0"
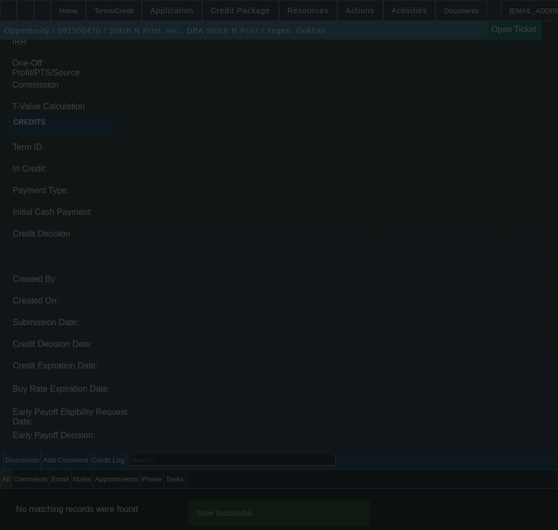
select select "0"
select select "2"
select select "0"
select select "2"
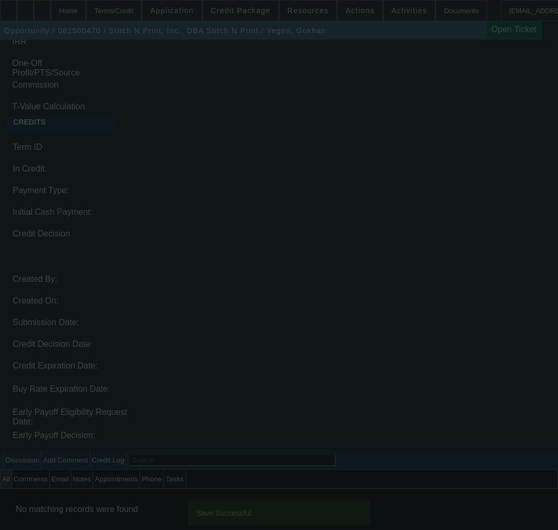
select select "2"
select select "0"
select select "2"
select select "0"
select select "2"
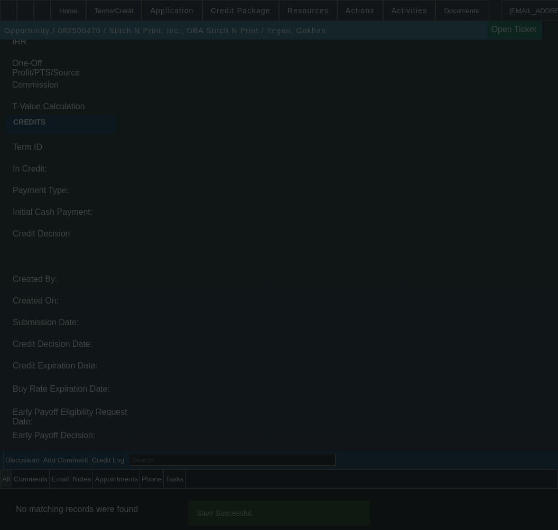
select select "2"
select select "0"
select select "2"
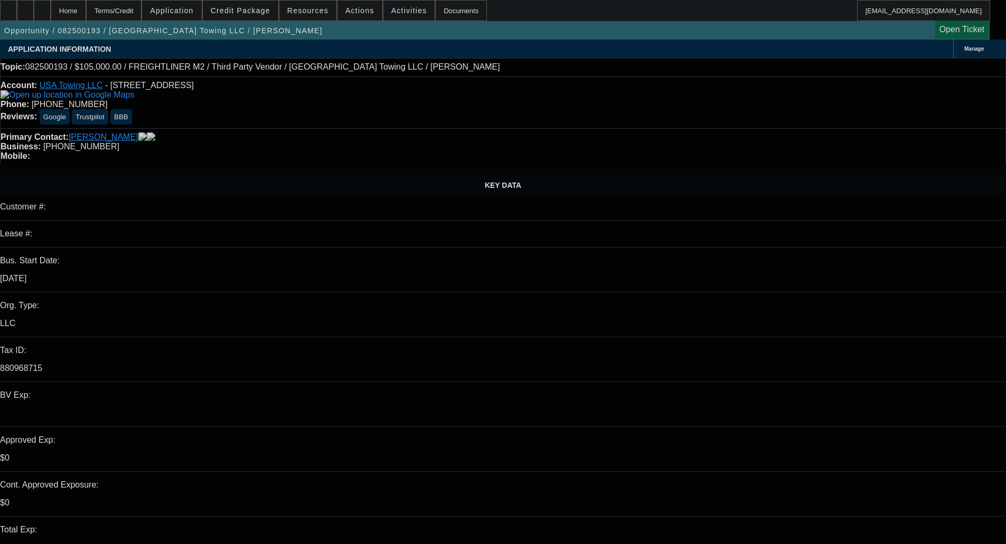
select select "0"
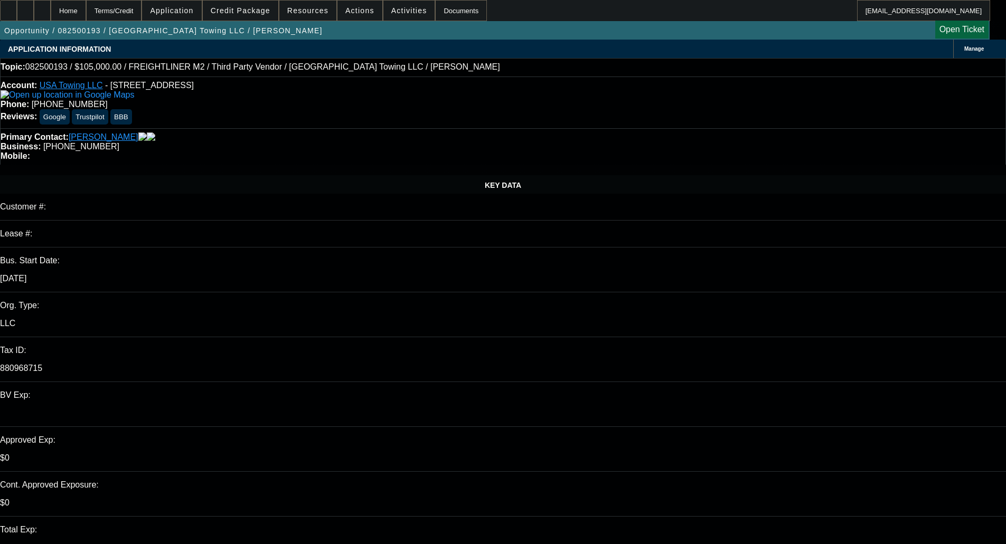
select select "0"
select select "2"
select select "0"
select select "6"
select select "0"
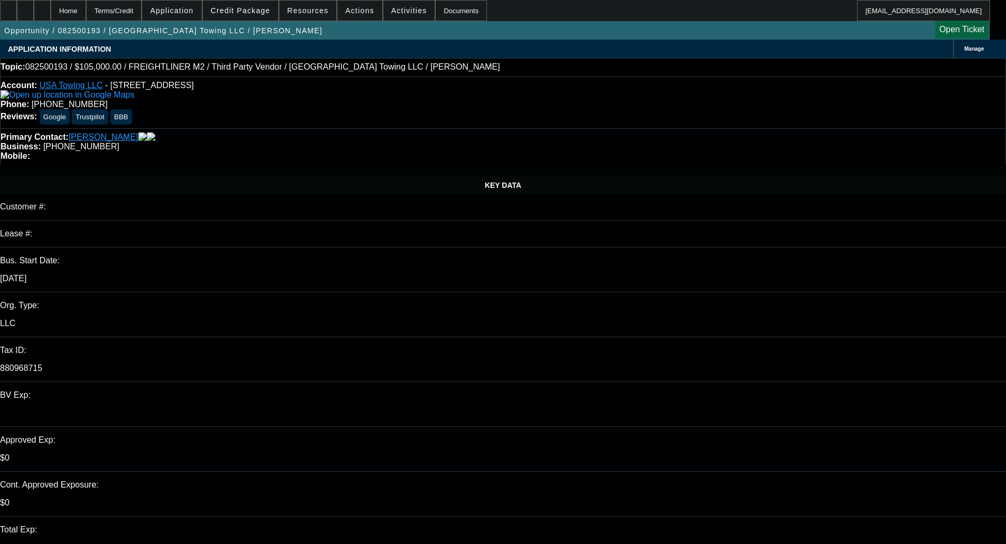
select select "0"
select select "2"
select select "0"
select select "6"
select select "0"
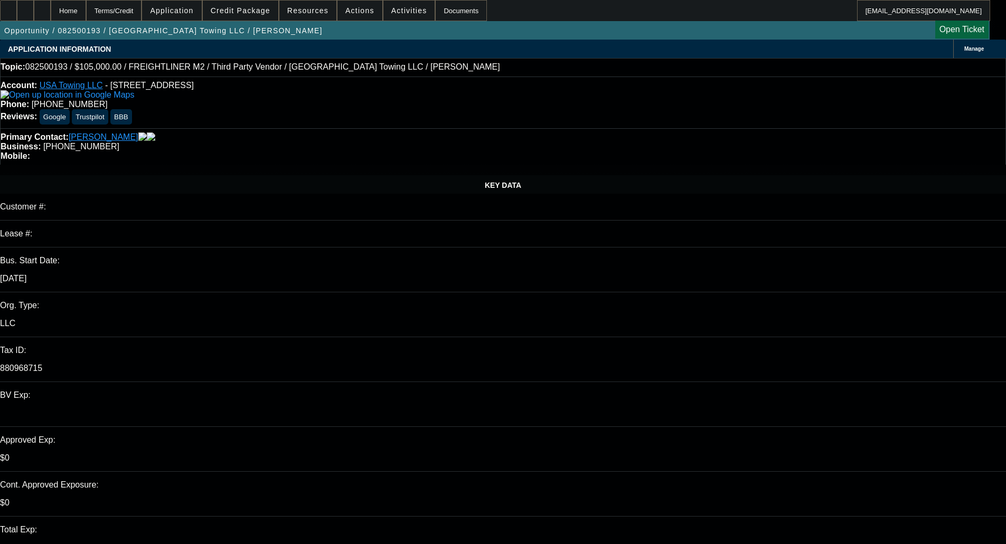
select select "0"
select select "2"
select select "0"
select select "6"
select select "0.1"
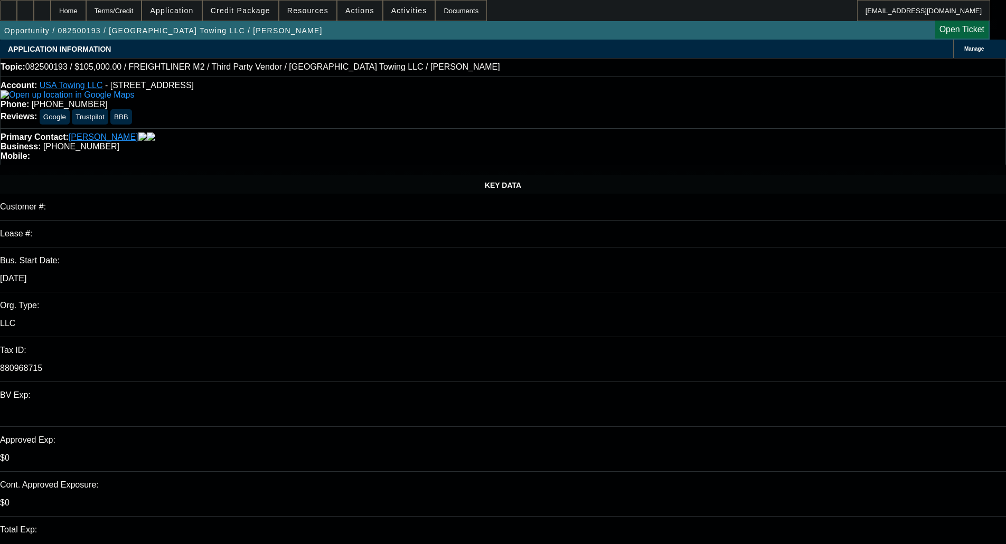
select select "0"
select select "2"
select select "0"
select select "6"
drag, startPoint x: 837, startPoint y: 132, endPoint x: 839, endPoint y: 139, distance: 7.8
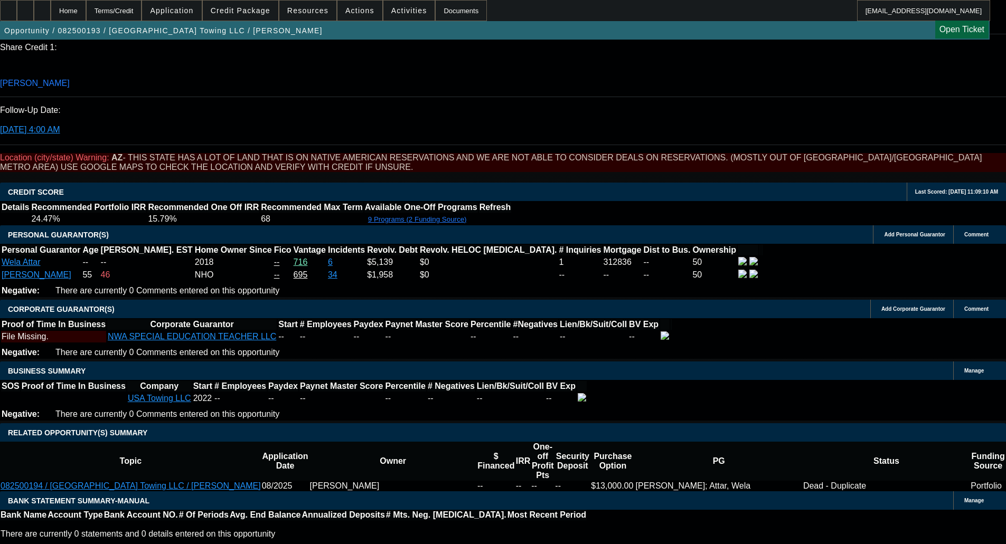
scroll to position [1443, 0]
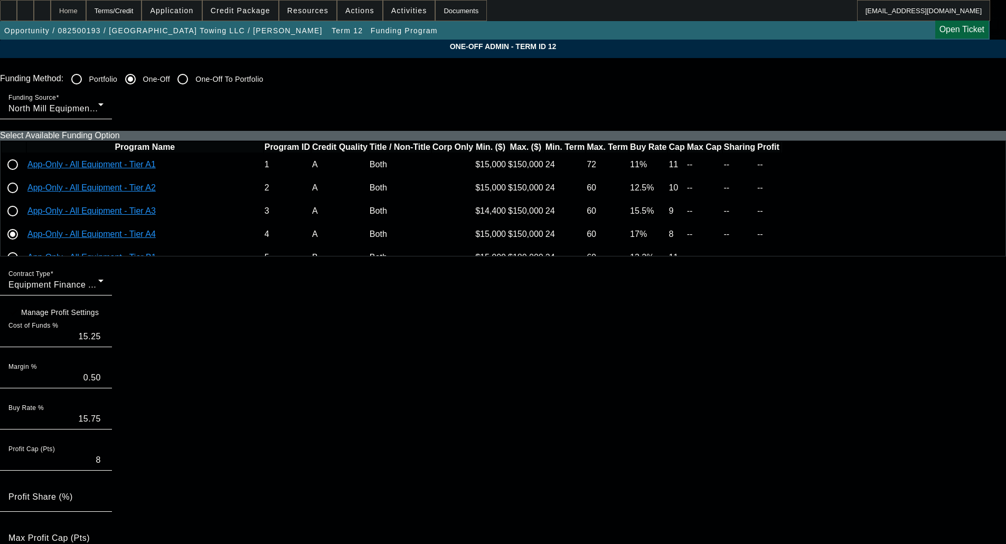
click at [86, 14] on div "Home" at bounding box center [68, 10] width 35 height 21
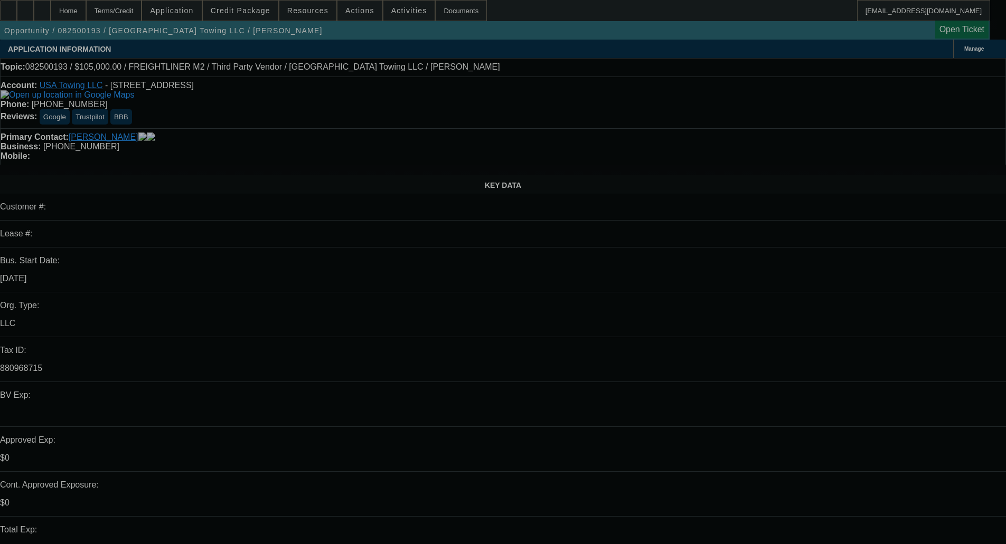
select select "0"
select select "2"
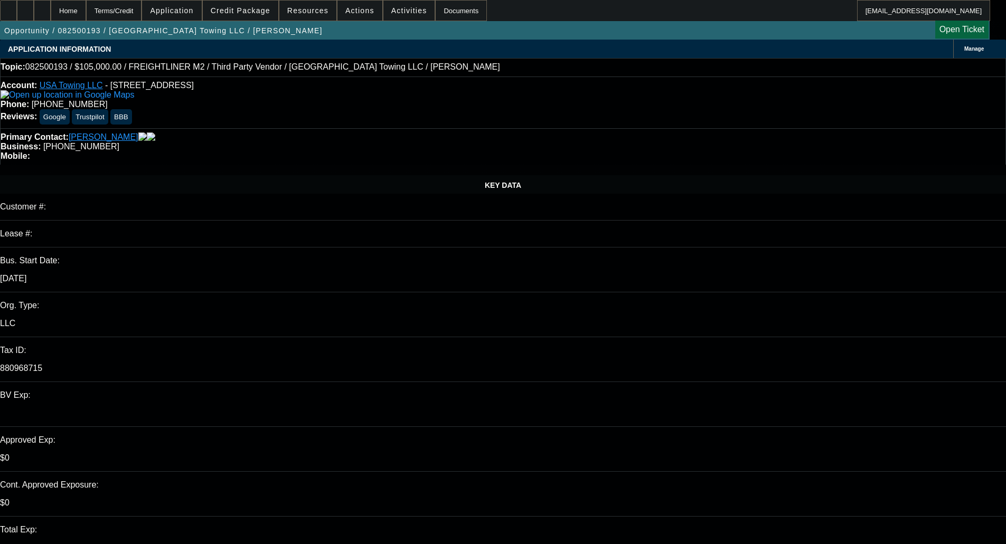
select select "0"
select select "6"
select select "0"
select select "2"
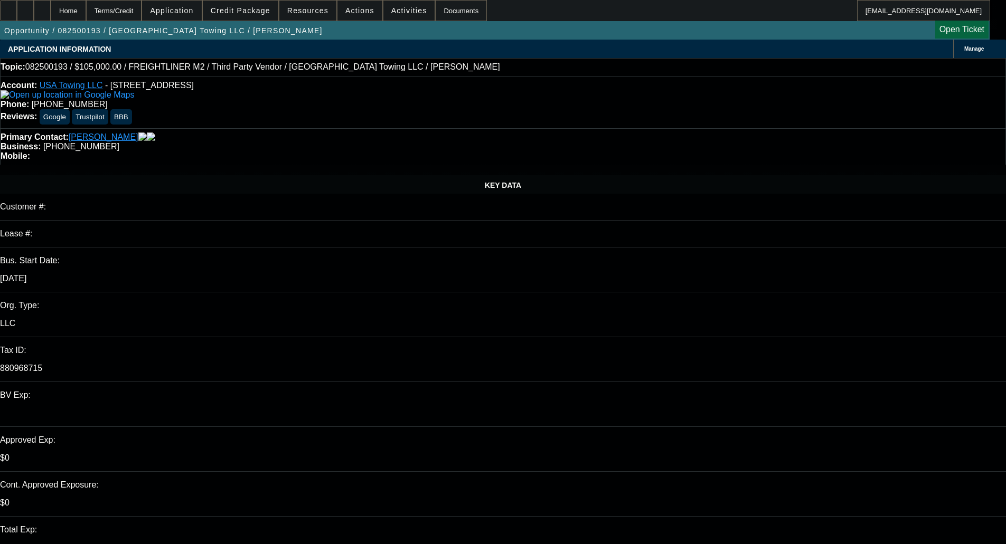
select select "0"
select select "6"
select select "0"
select select "2"
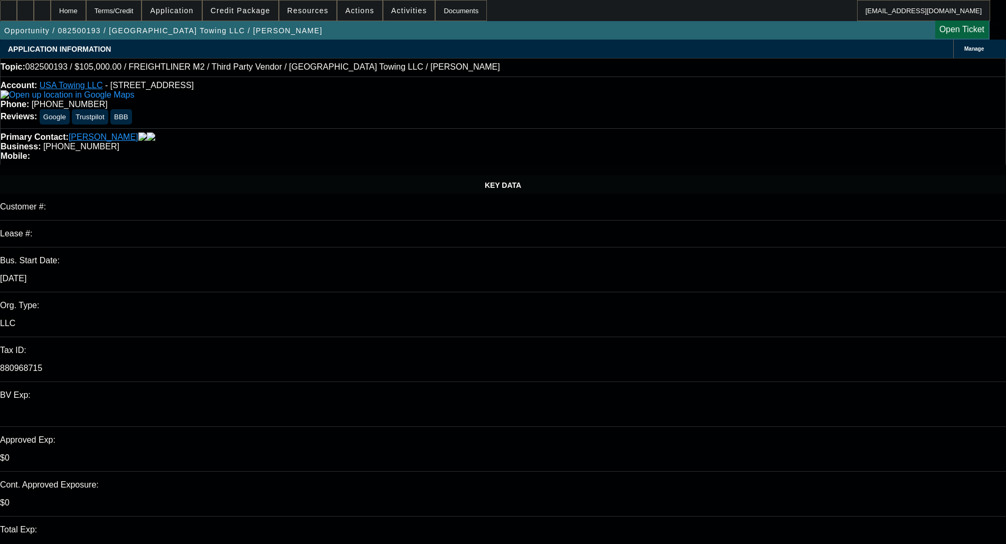
select select "0"
select select "6"
select select "0.1"
select select "0"
select select "2"
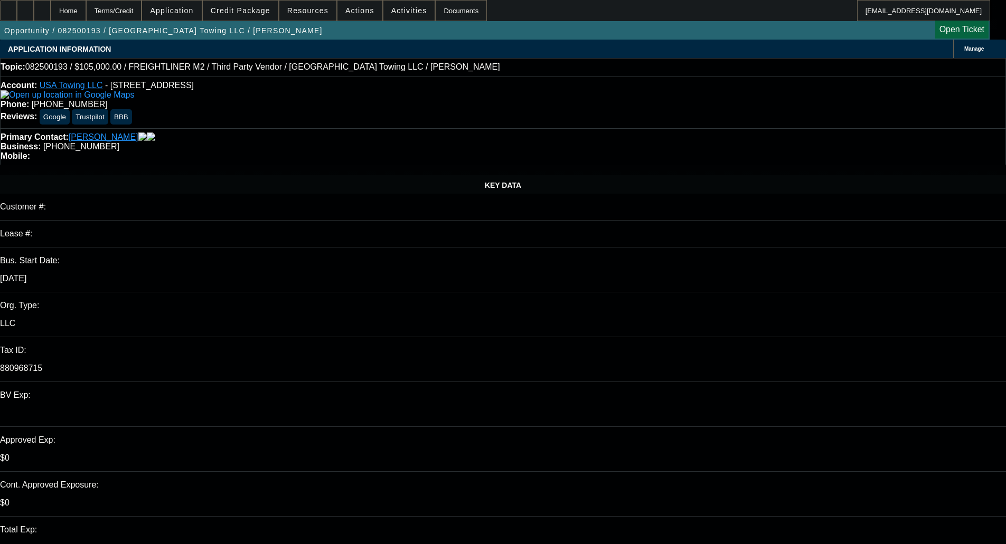
select select "0"
select select "6"
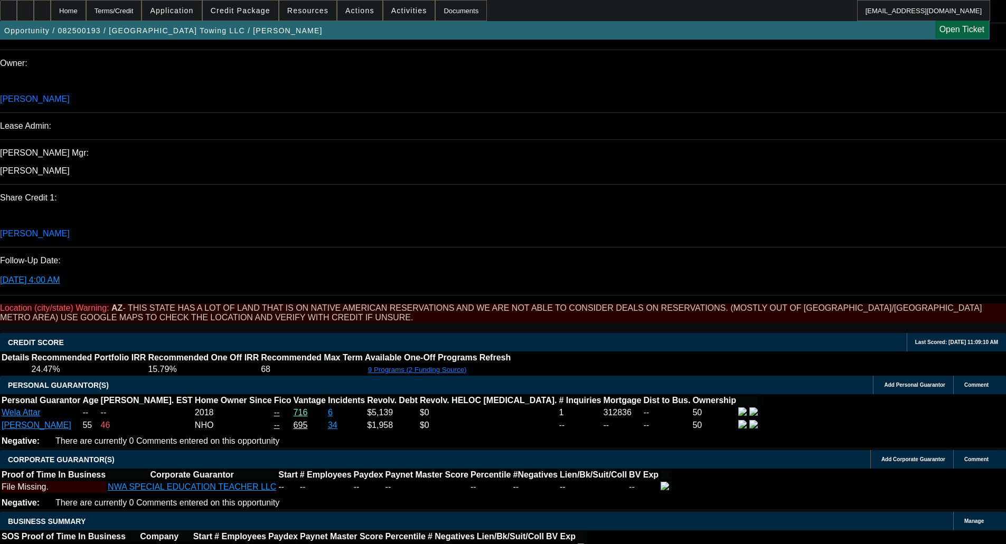
scroll to position [1355, 0]
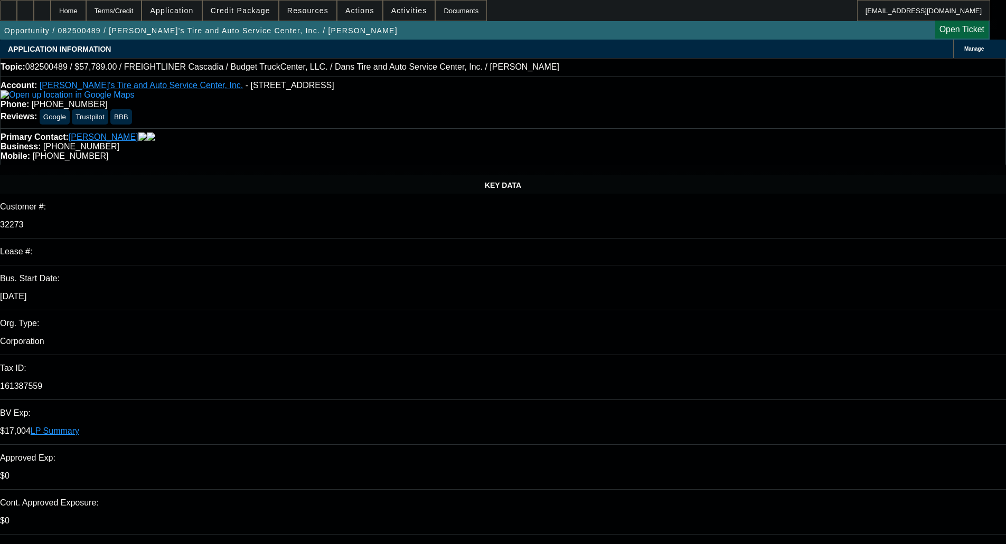
select select "0"
select select "3"
select select "0.1"
select select "4"
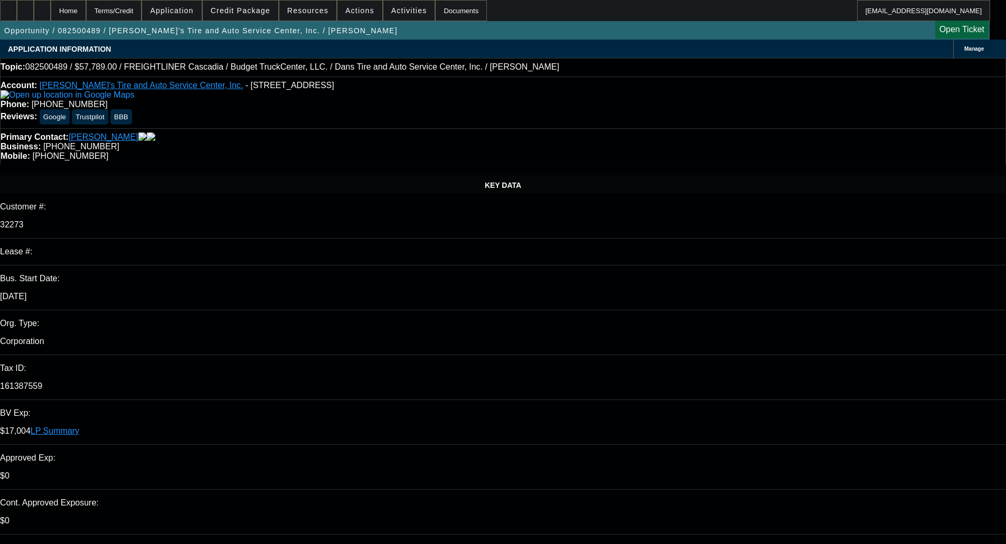
select select "0"
select select "3"
select select "0.1"
select select "4"
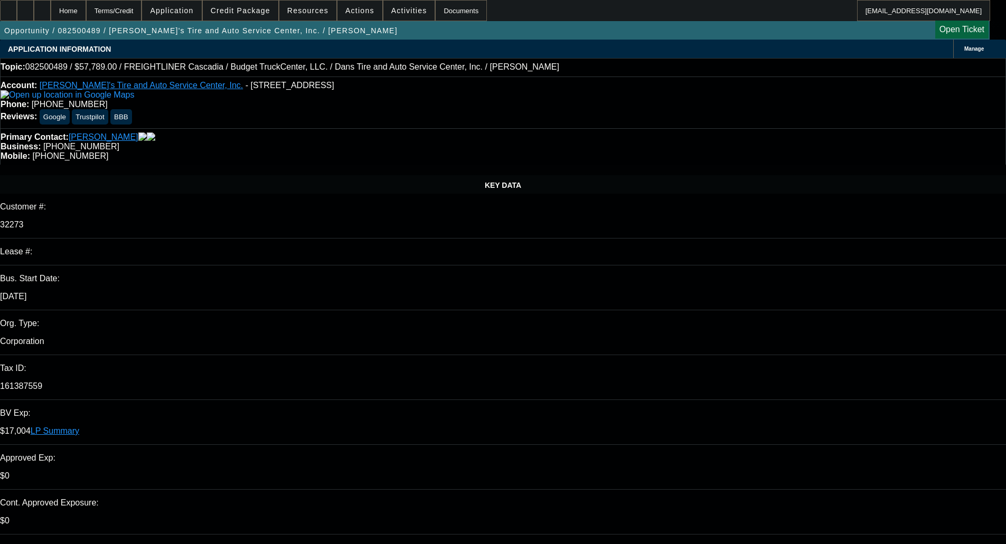
select select "0"
select select "3"
select select "0.1"
select select "4"
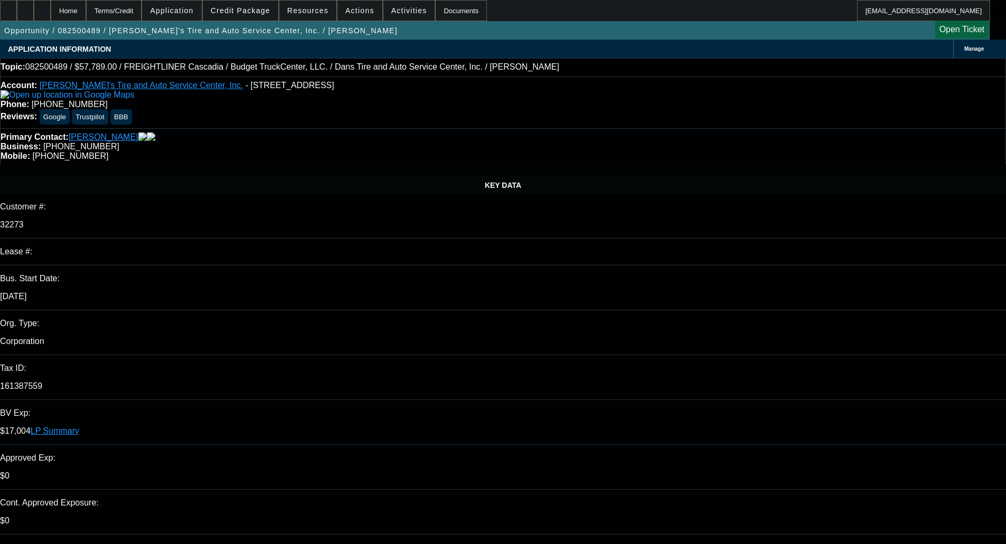
select select "0"
select select "3"
select select "0.1"
select select "4"
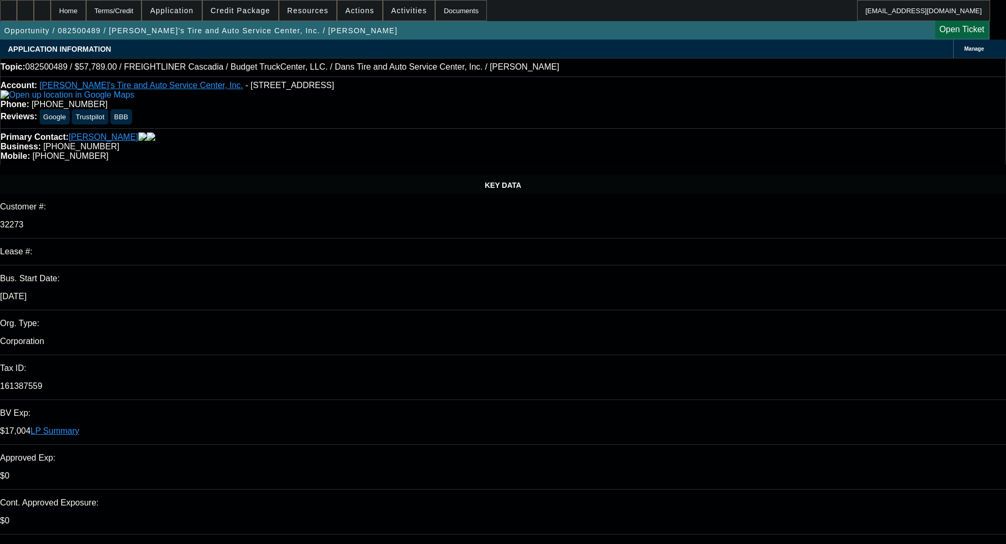
click at [251, 14] on span "Credit Package" at bounding box center [241, 10] width 60 height 8
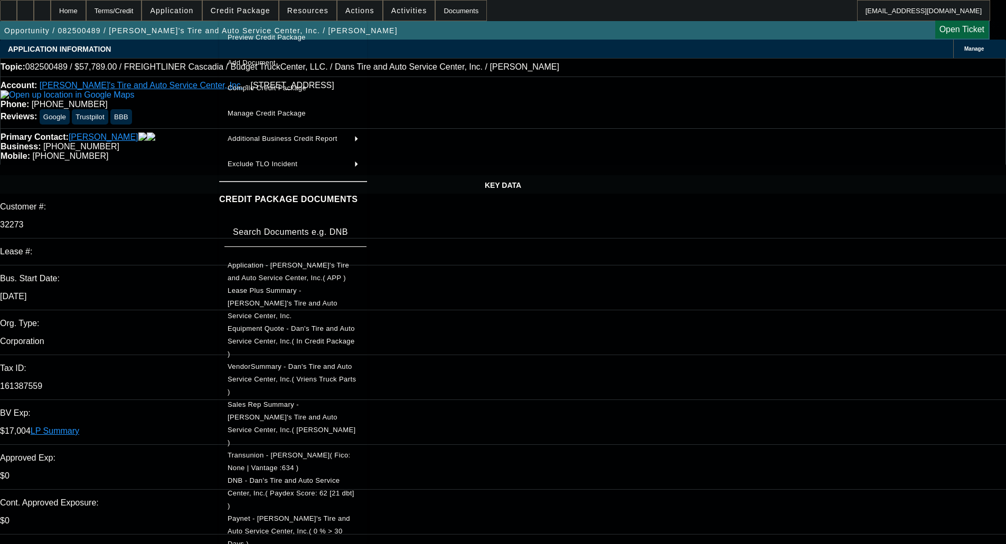
click at [260, 325] on span "Equipment Quote - Dan's Tire and Auto Service Center, Inc.( In Credit Package )" at bounding box center [291, 341] width 127 height 33
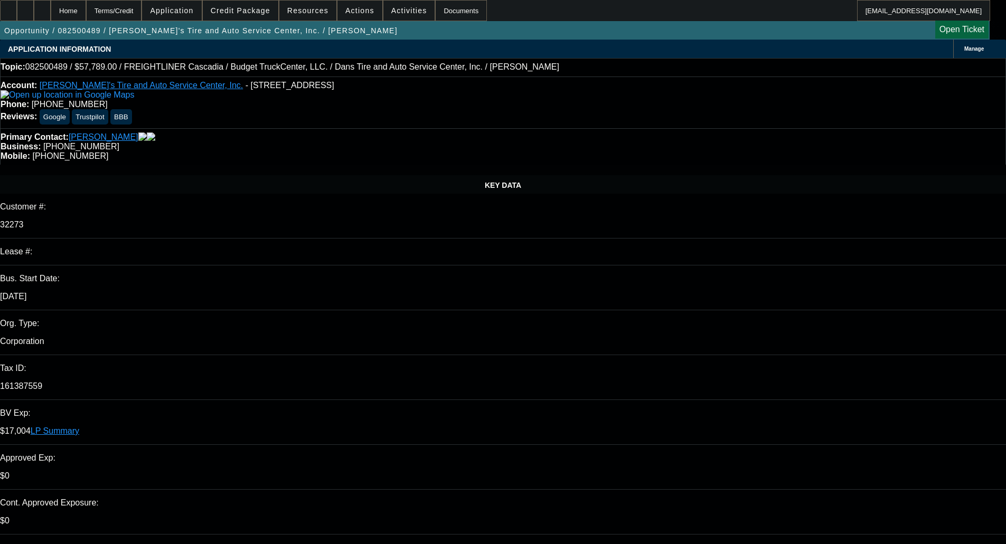
click at [246, 10] on span "Credit Package" at bounding box center [241, 10] width 60 height 8
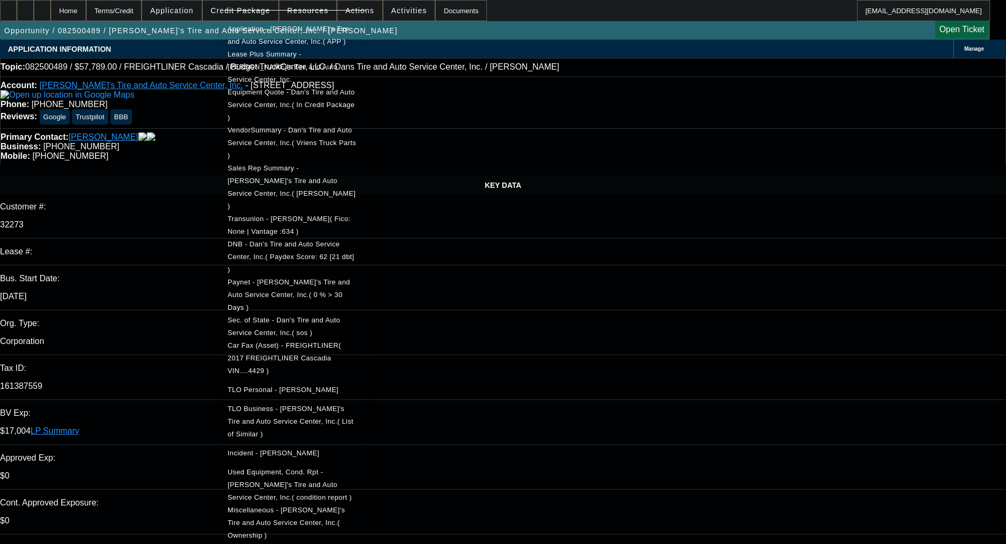
scroll to position [218, 0]
click at [203, 213] on div at bounding box center [503, 272] width 1006 height 544
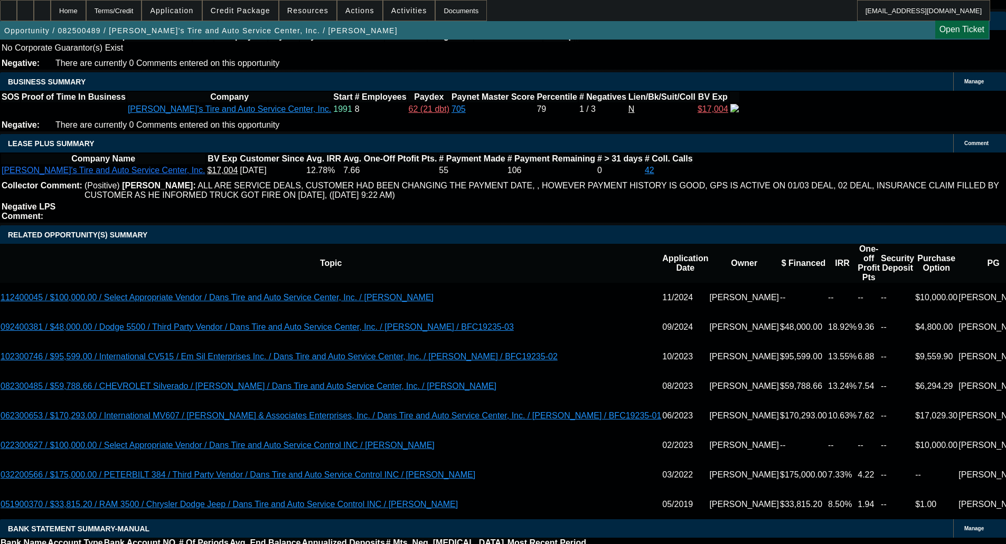
scroll to position [1653, 0]
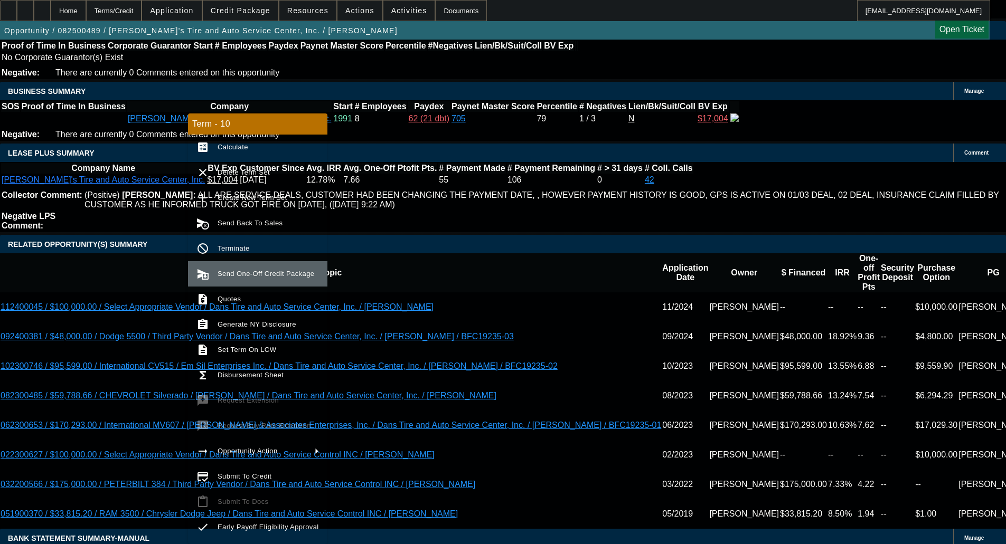
click at [233, 278] on span "Send One-Off Credit Package" at bounding box center [268, 274] width 101 height 13
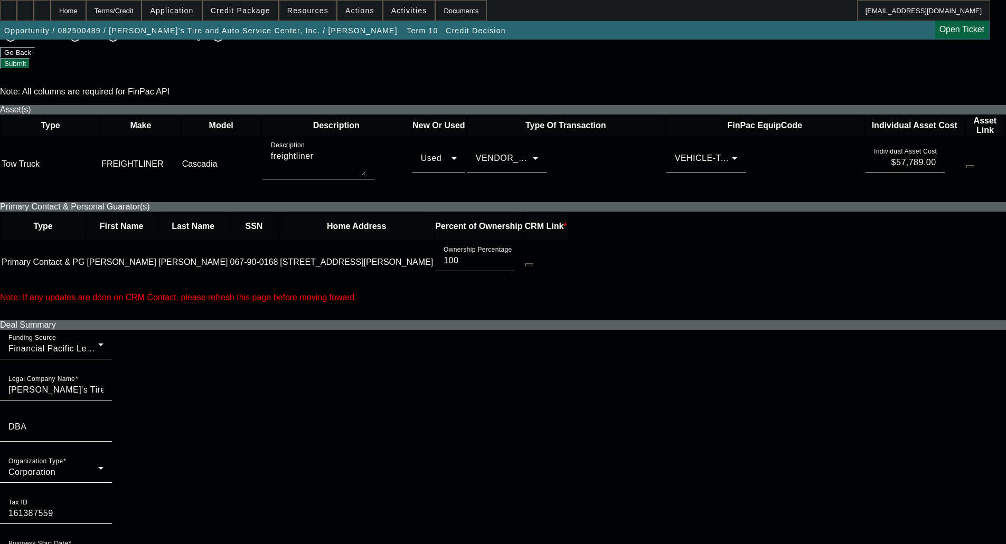
scroll to position [475, 0]
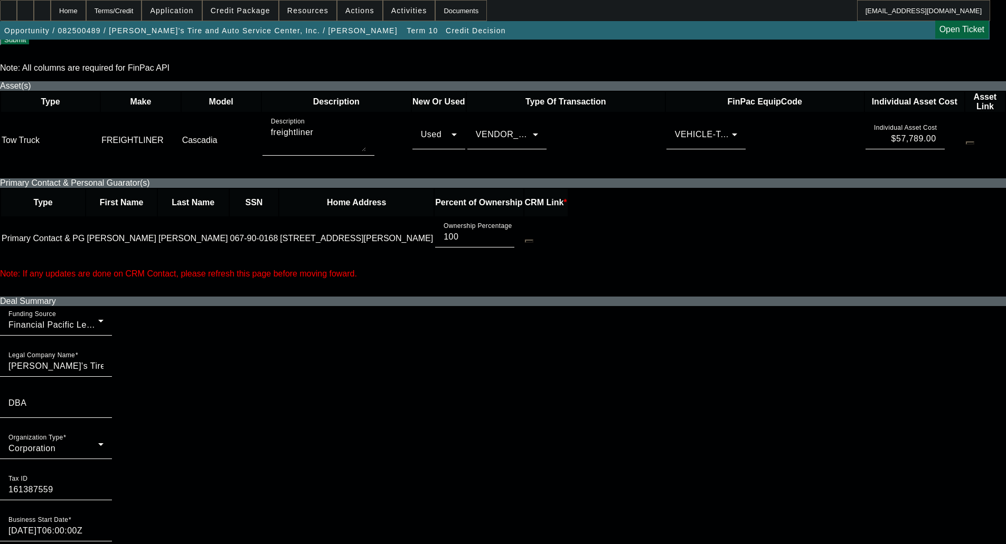
checkbox input "true"
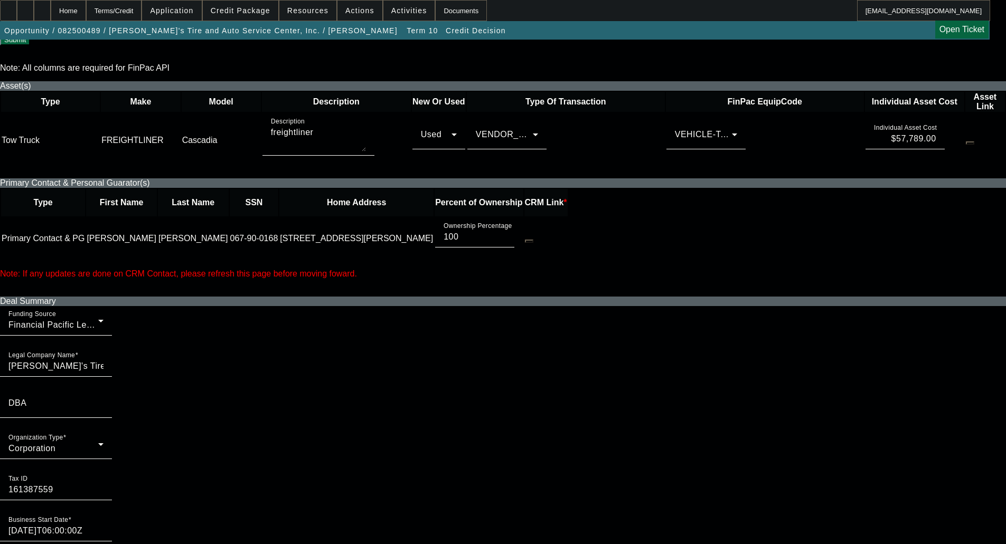
checkbox input "true"
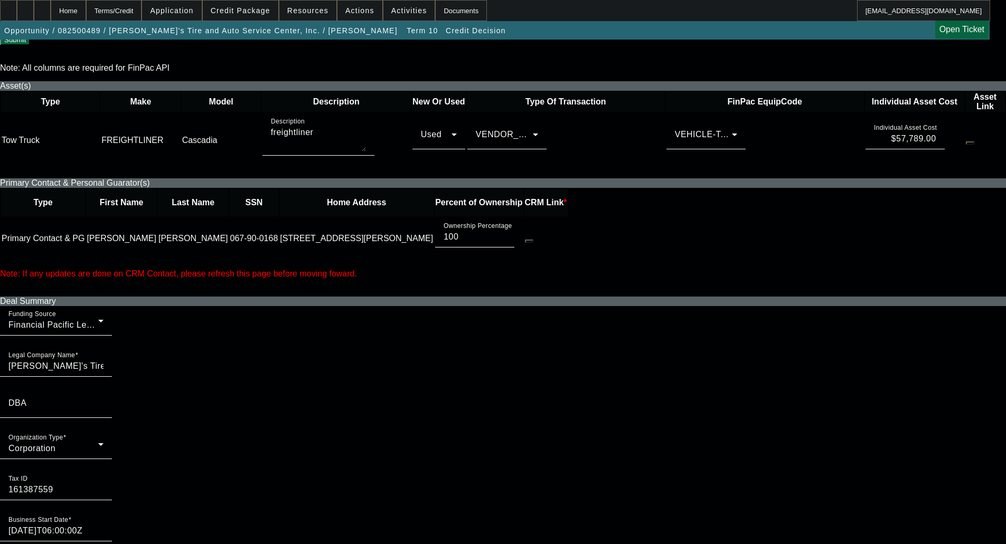
checkbox input "false"
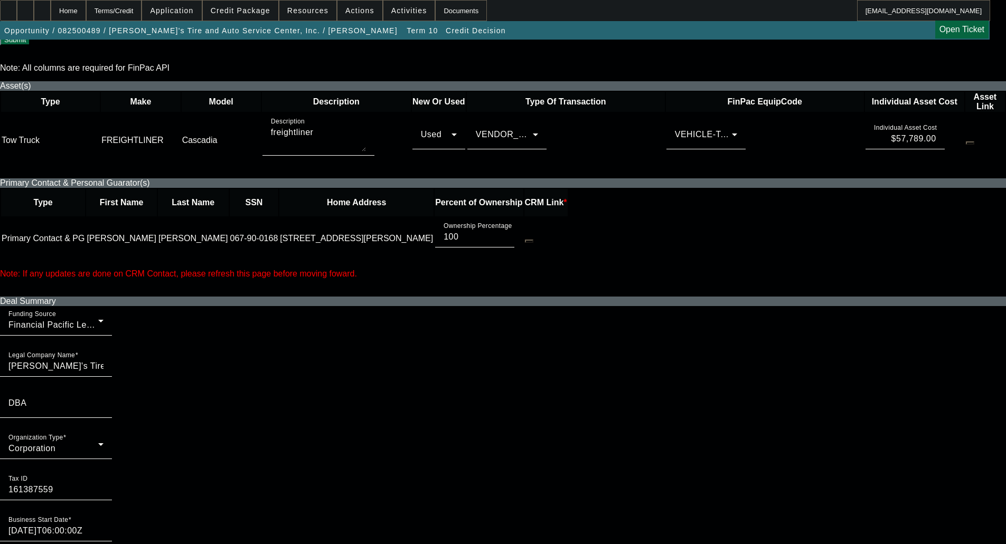
checkbox input "false"
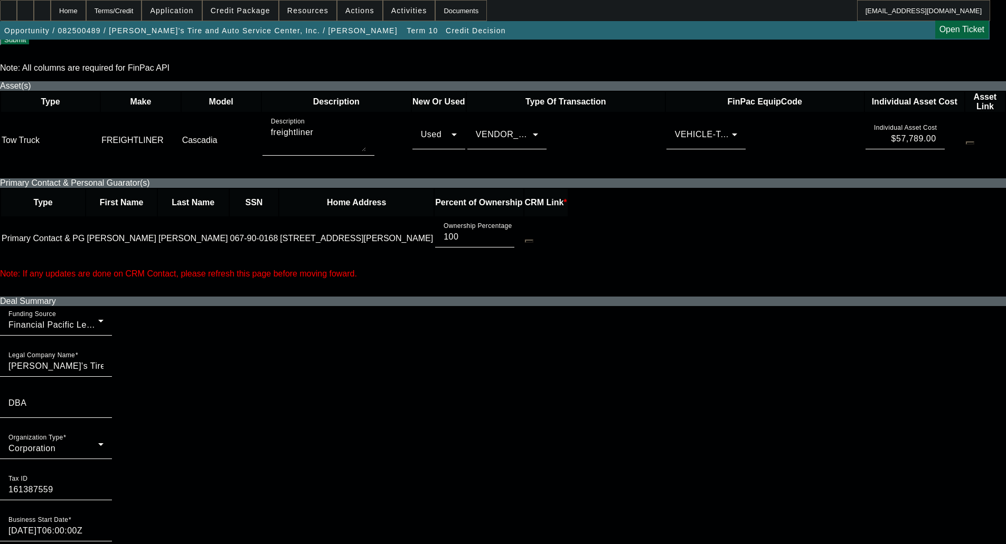
checkbox input "false"
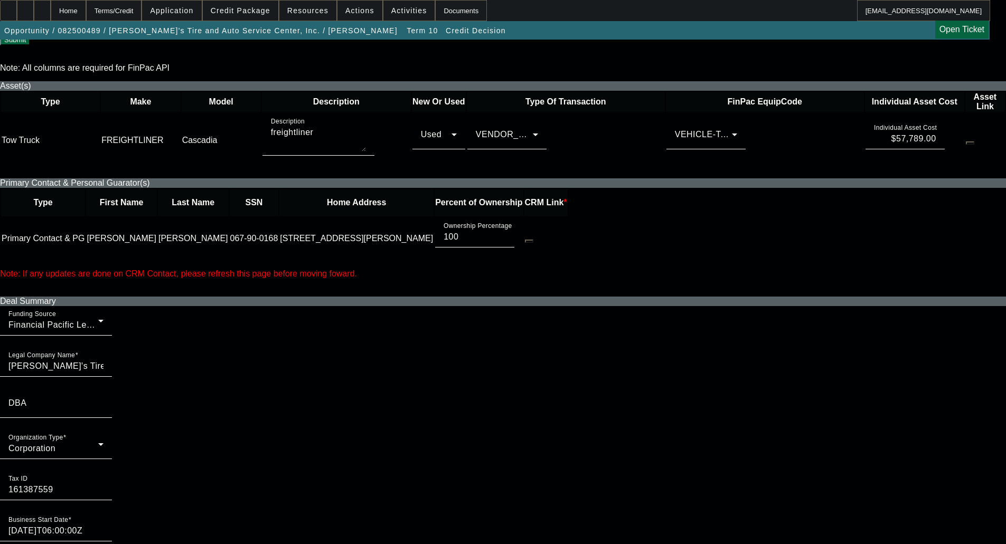
checkbox input "false"
checkbox input "true"
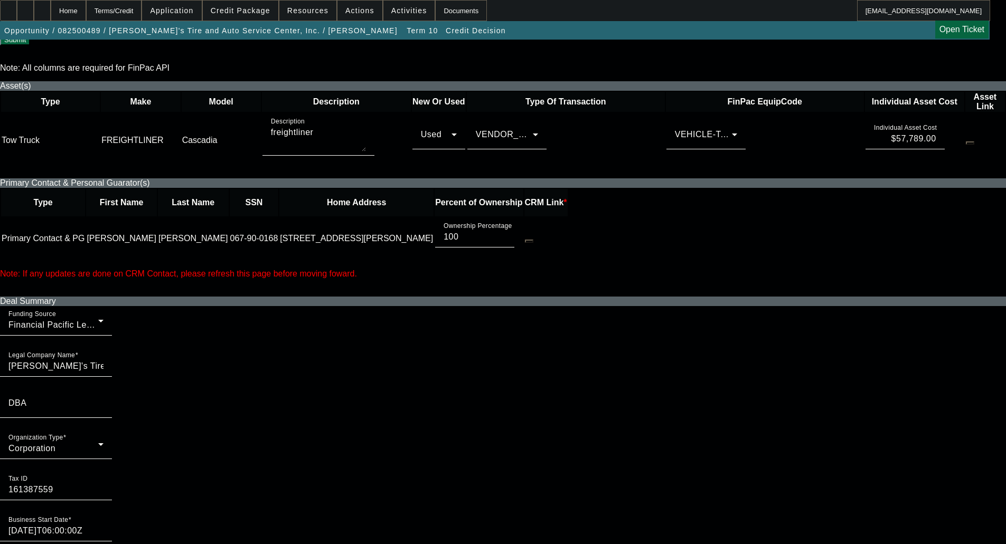
checkbox input "true"
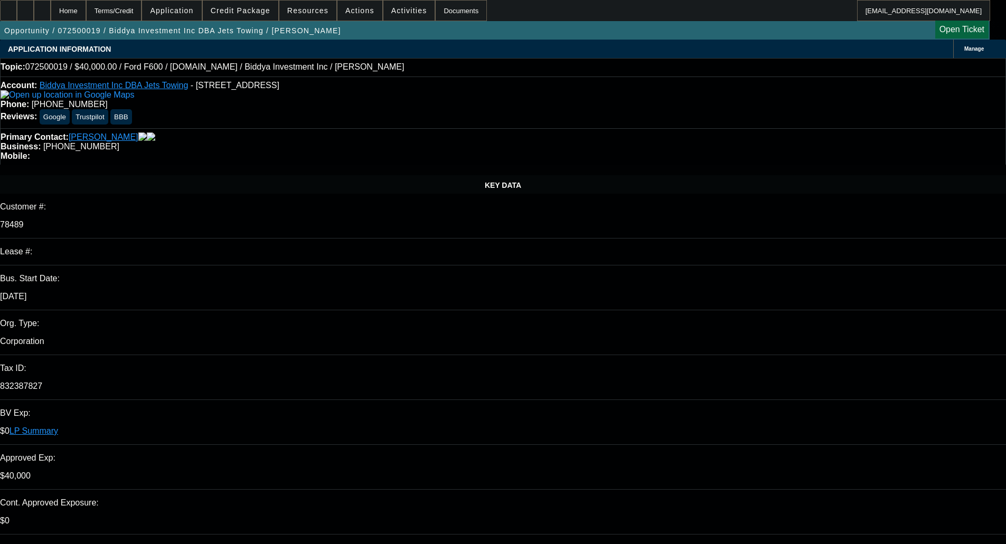
select select "0.1"
select select "2"
select select "0"
select select "6"
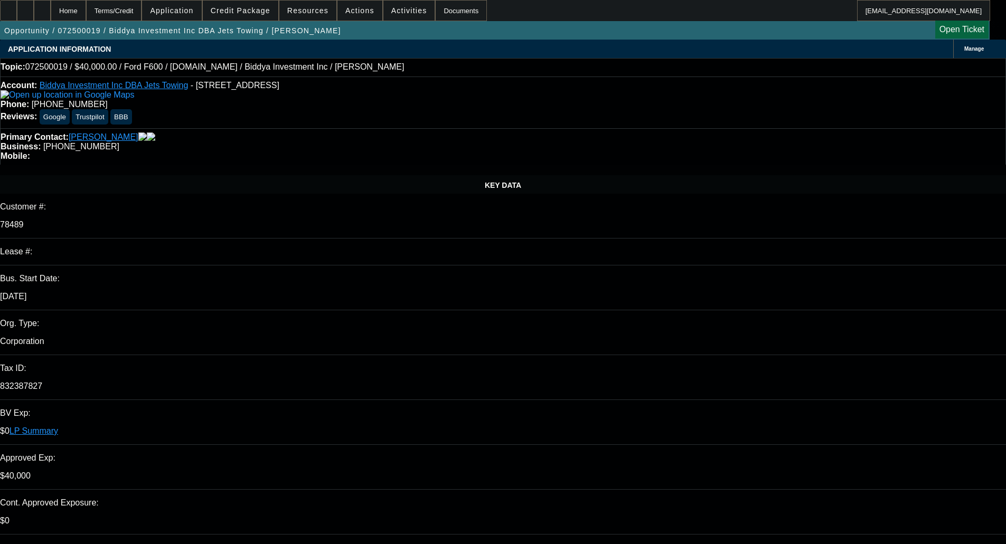
select select "0"
select select "2"
select select "0"
select select "6"
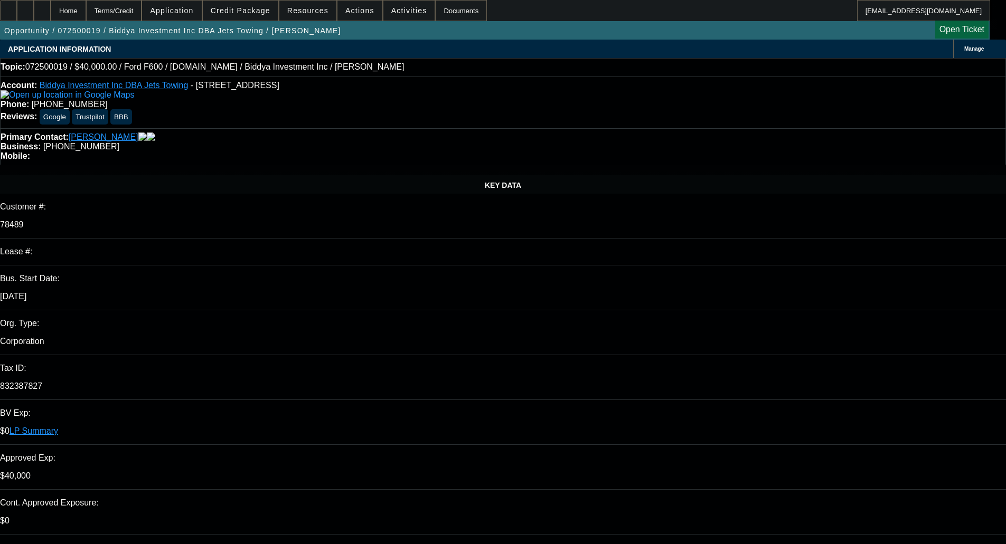
select select "0"
select select "2"
select select "0"
select select "6"
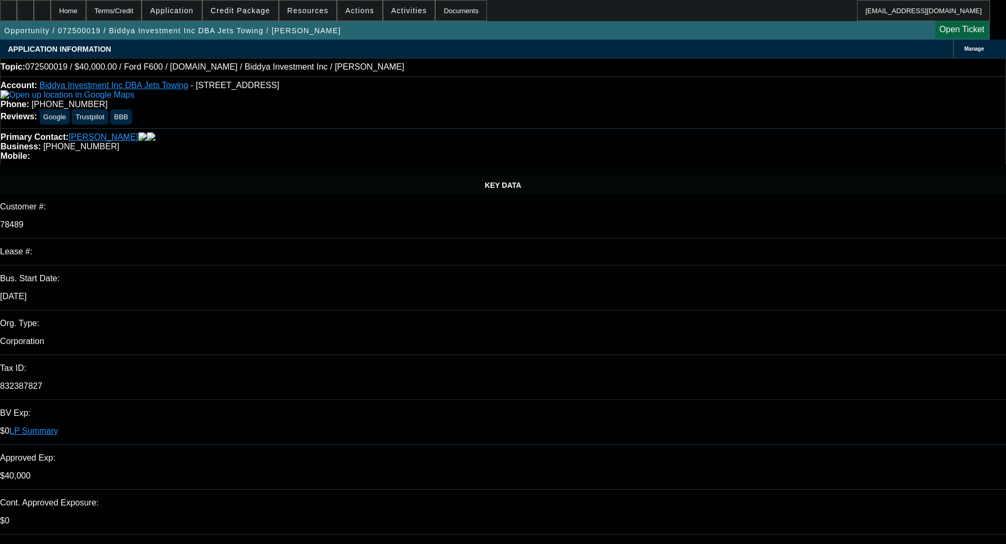
select select "0"
select select "2"
select select "0"
select select "6"
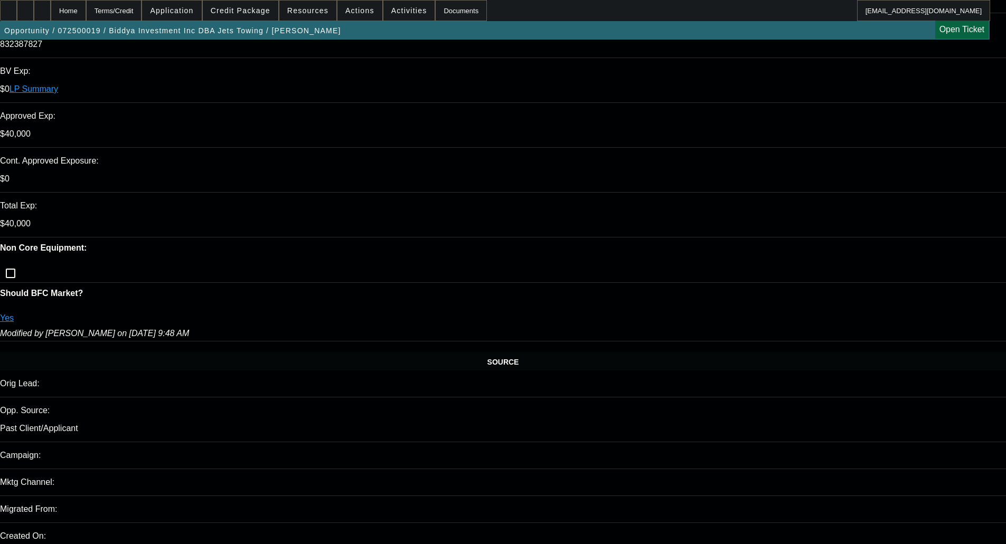
scroll to position [106, 0]
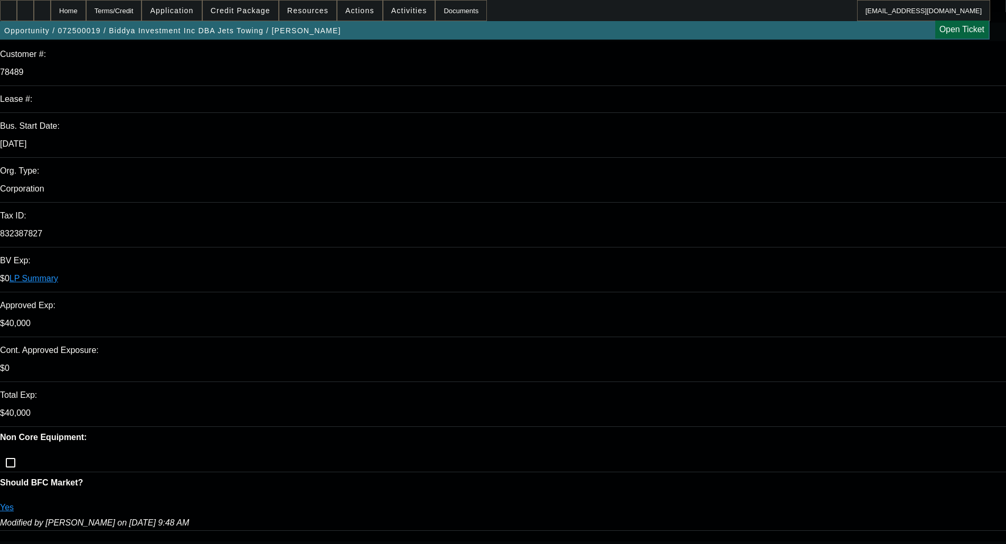
scroll to position [0, 0]
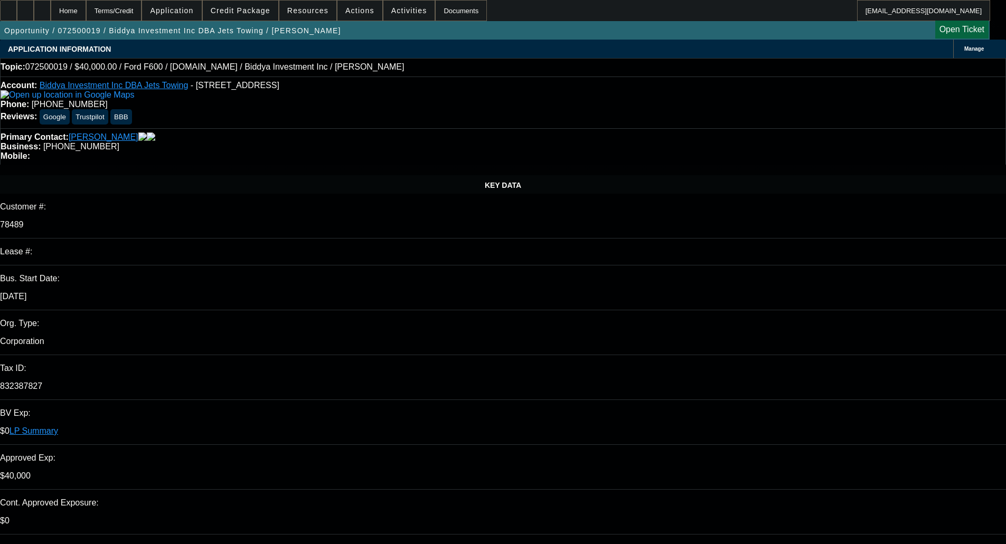
click at [253, 14] on span "Credit Package" at bounding box center [241, 10] width 60 height 8
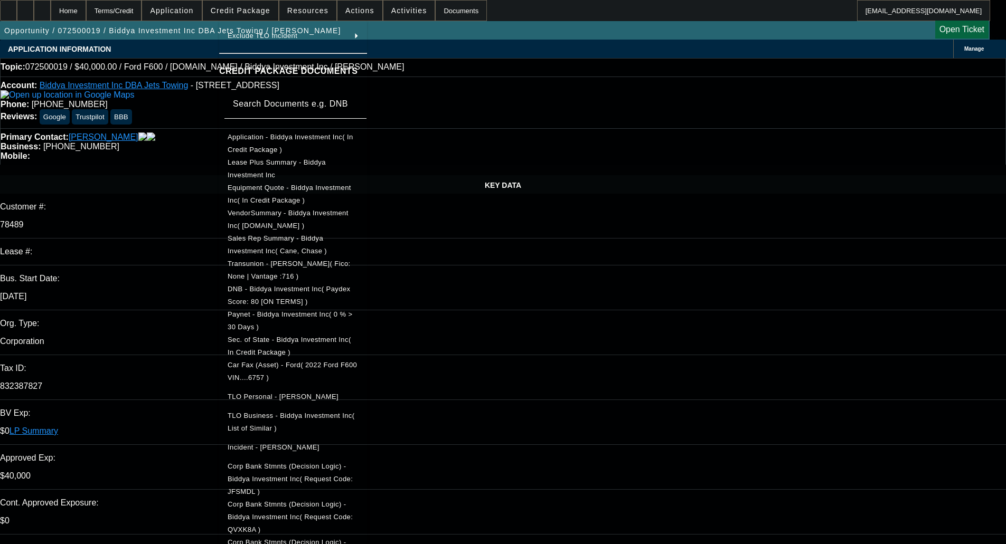
scroll to position [162, 0]
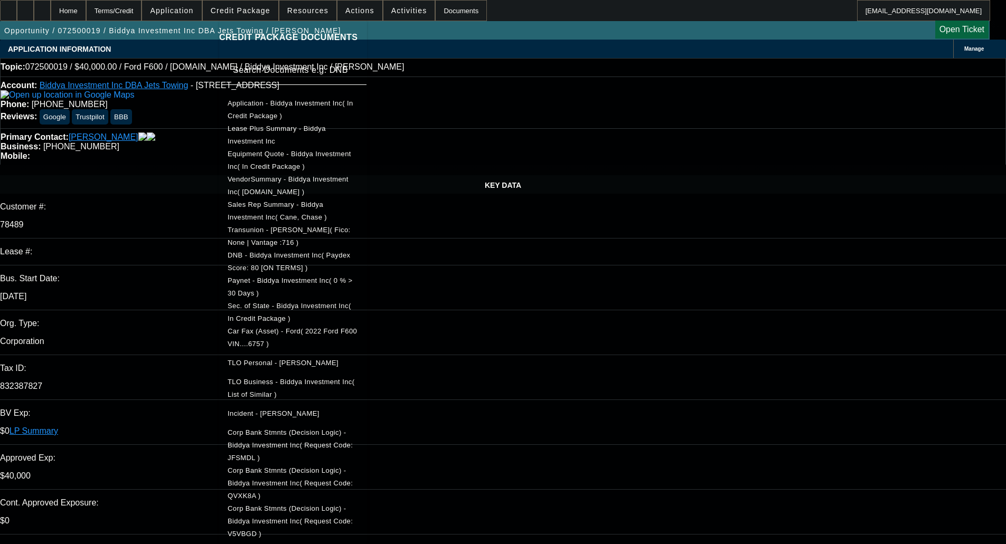
click at [308, 156] on span "Equipment Quote - Biddya Investment Inc( In Credit Package )" at bounding box center [290, 160] width 124 height 21
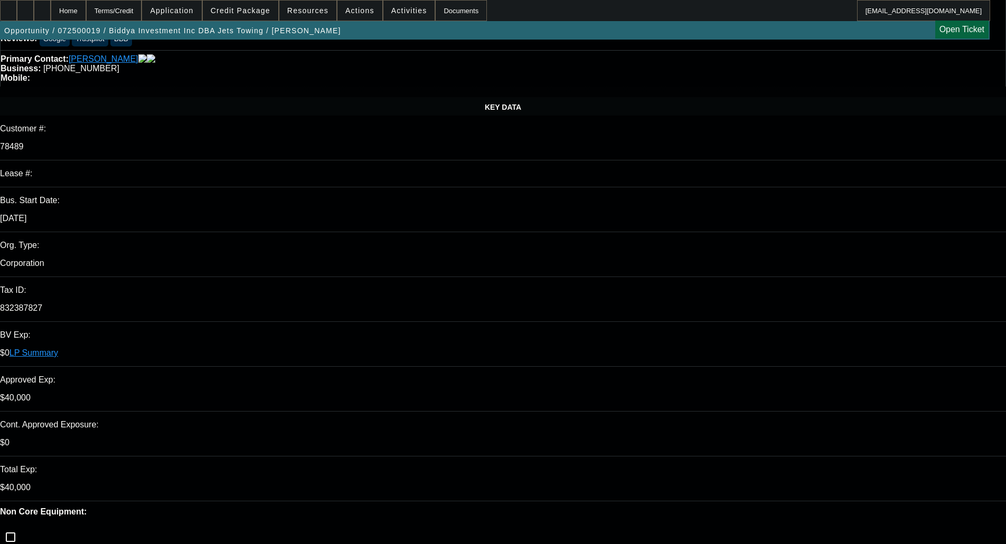
scroll to position [317, 0]
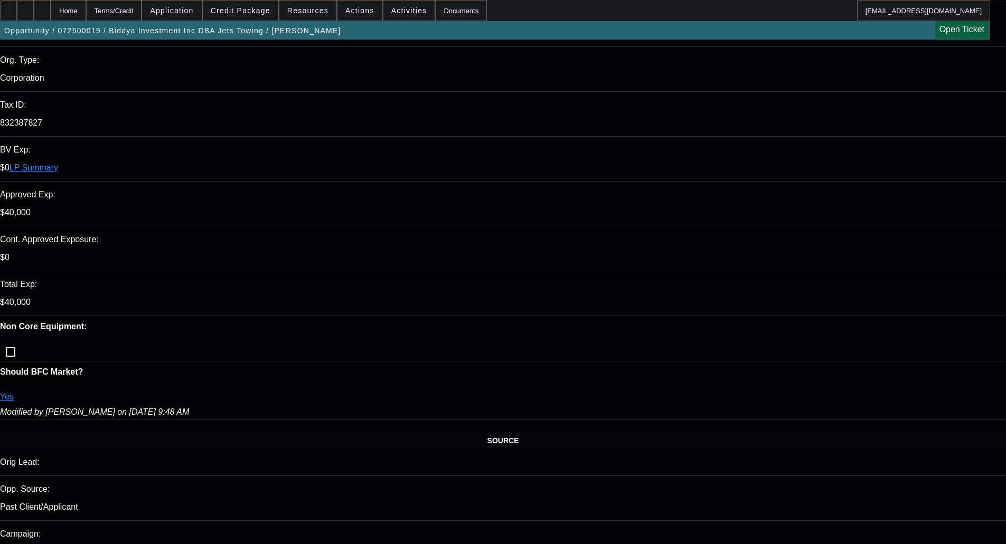
scroll to position [264, 0]
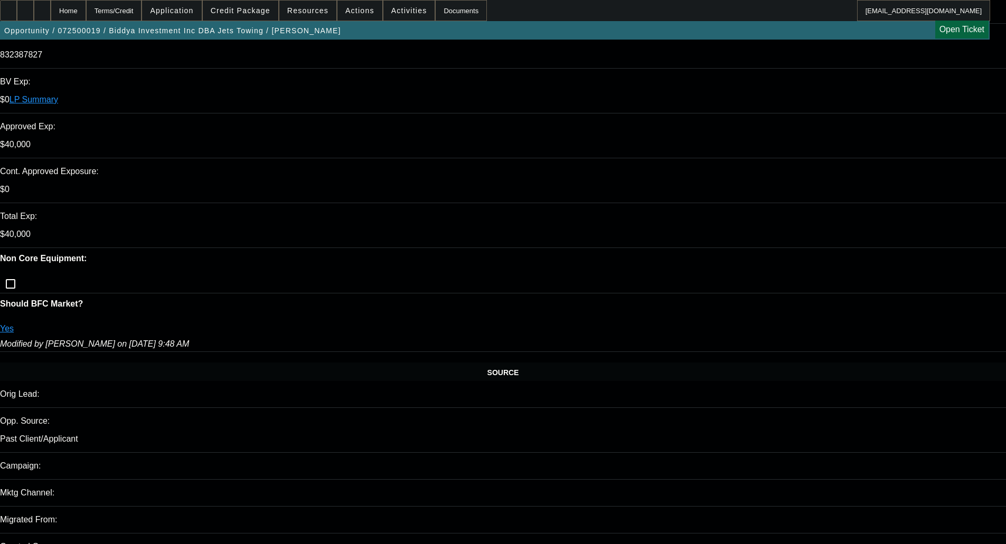
scroll to position [422, 0]
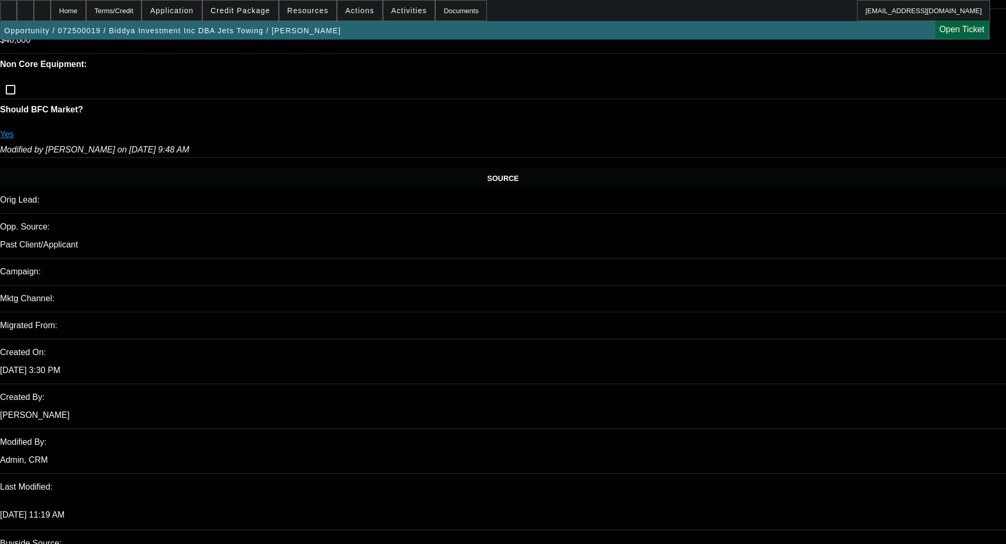
scroll to position [528, 0]
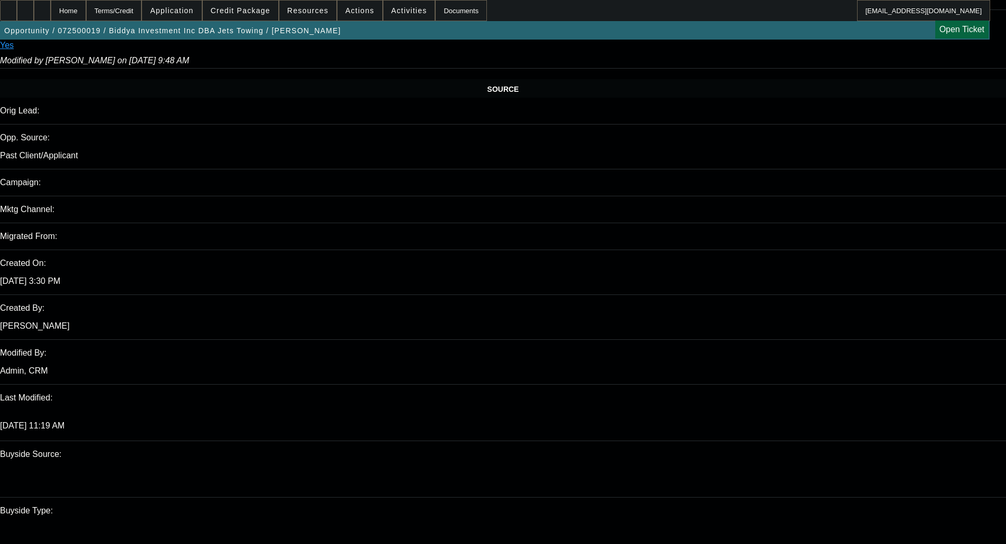
scroll to position [634, 0]
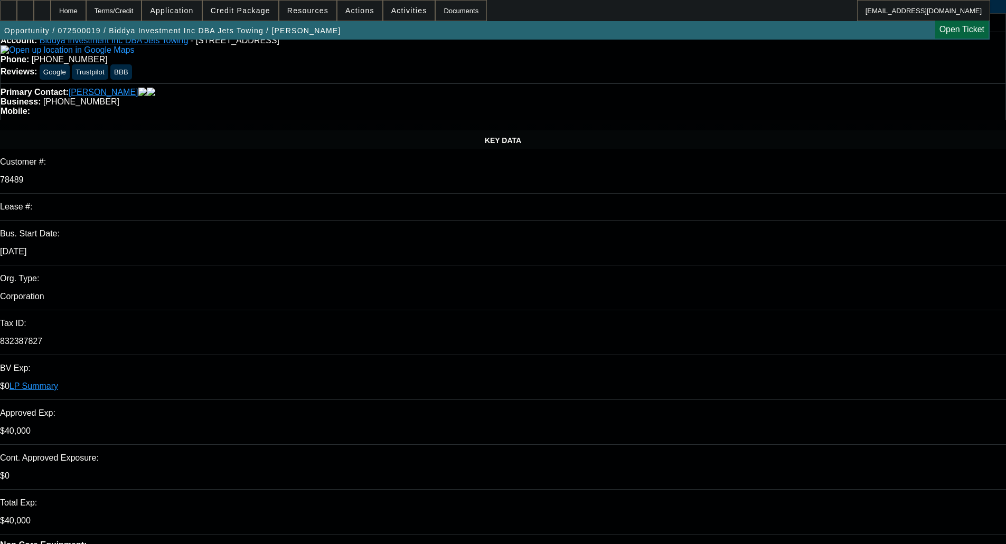
scroll to position [0, 0]
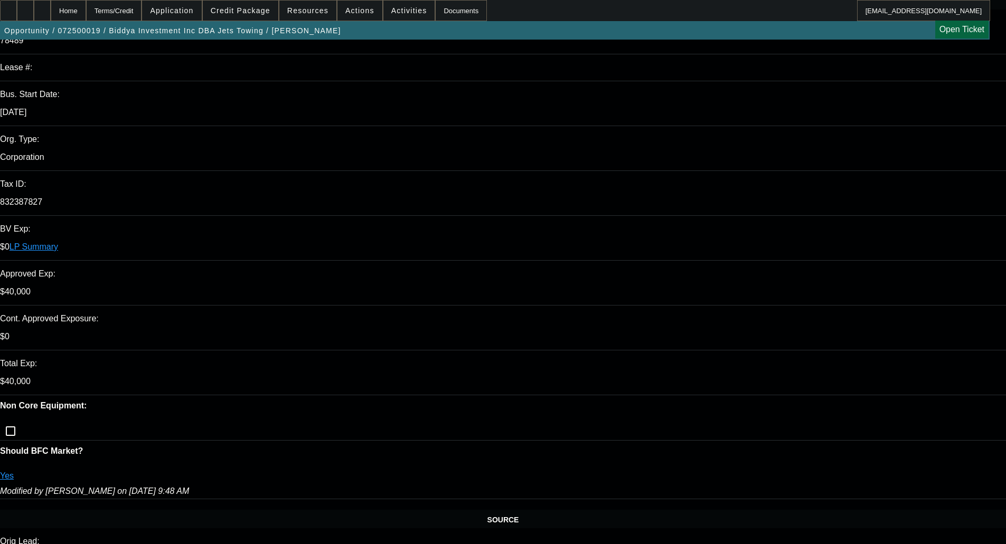
scroll to position [317, 0]
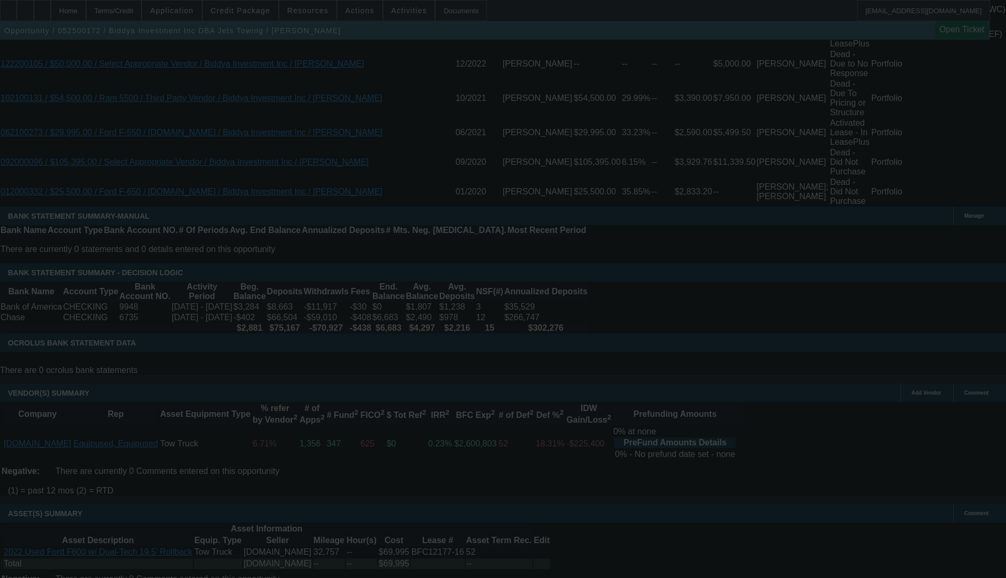
scroll to position [2096, 0]
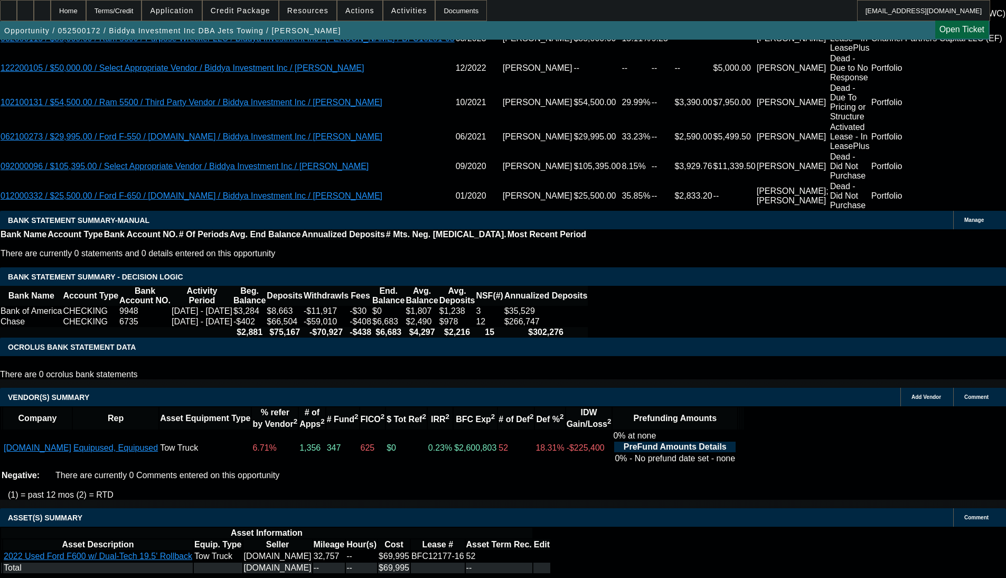
select select "0"
select select "2"
select select "0"
select select "6"
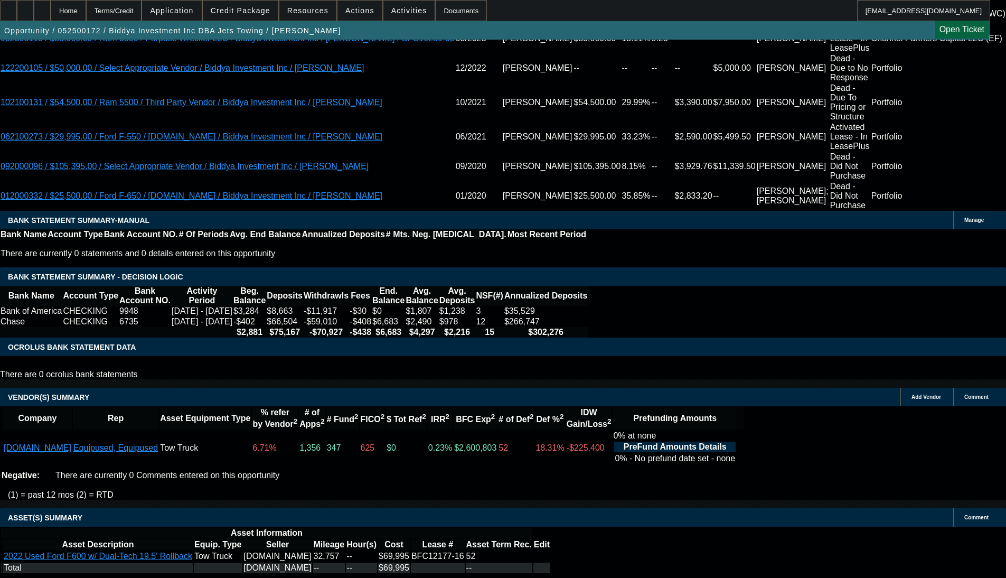
select select "2"
select select "0"
select select "6"
select select "2"
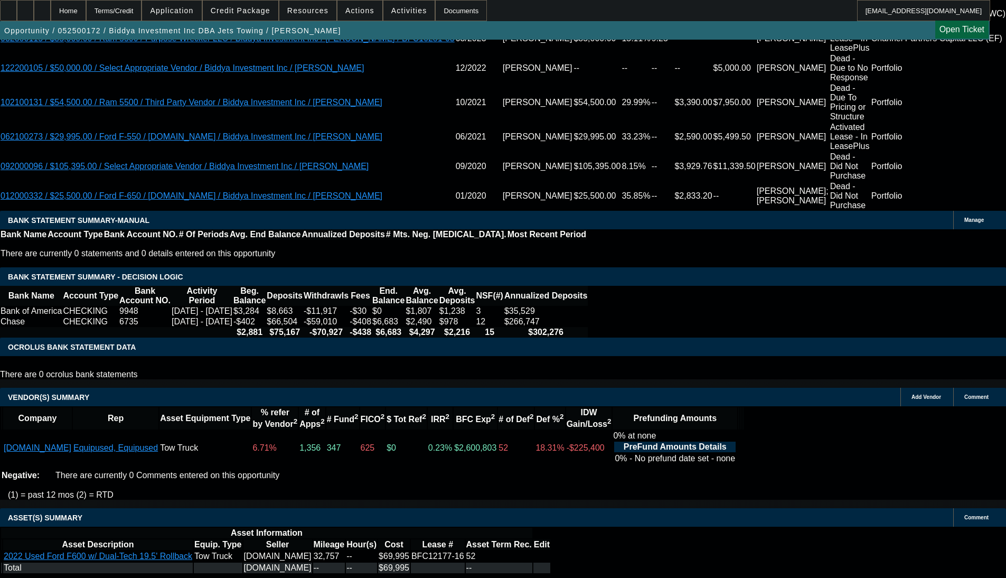
select select "2"
select select "0.1"
select select "4"
select select "2"
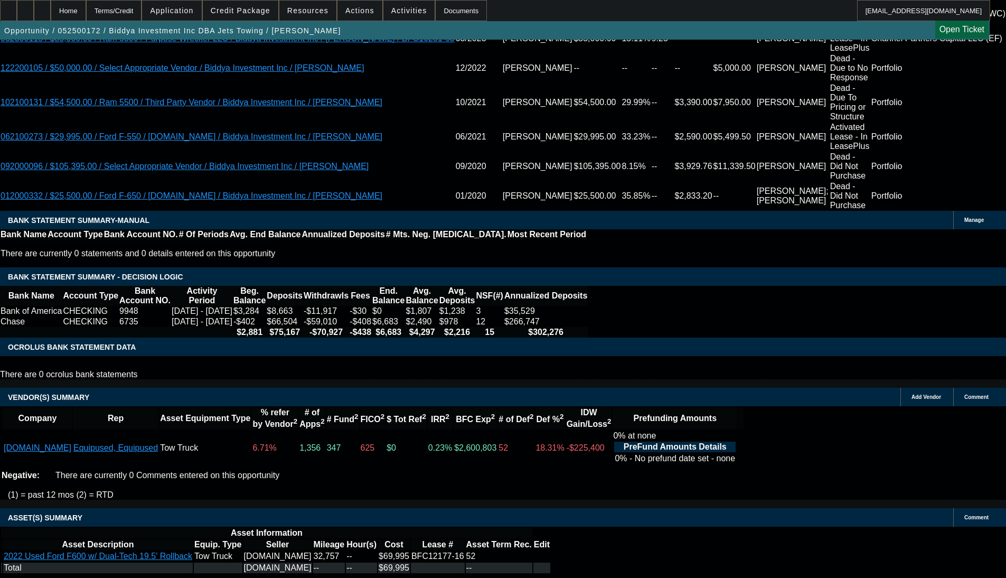
select select "0.1"
select select "4"
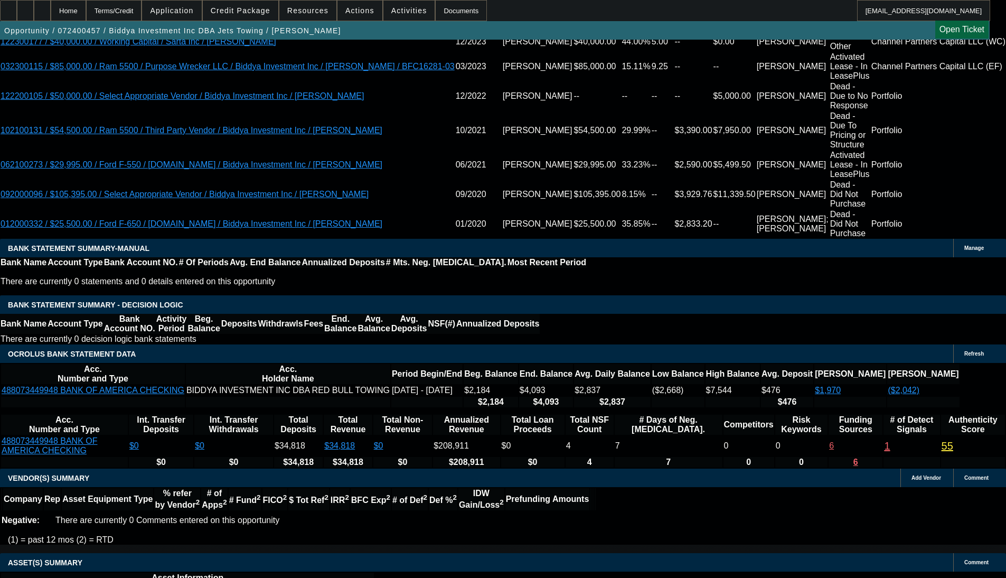
select select "0"
select select "2"
select select "0"
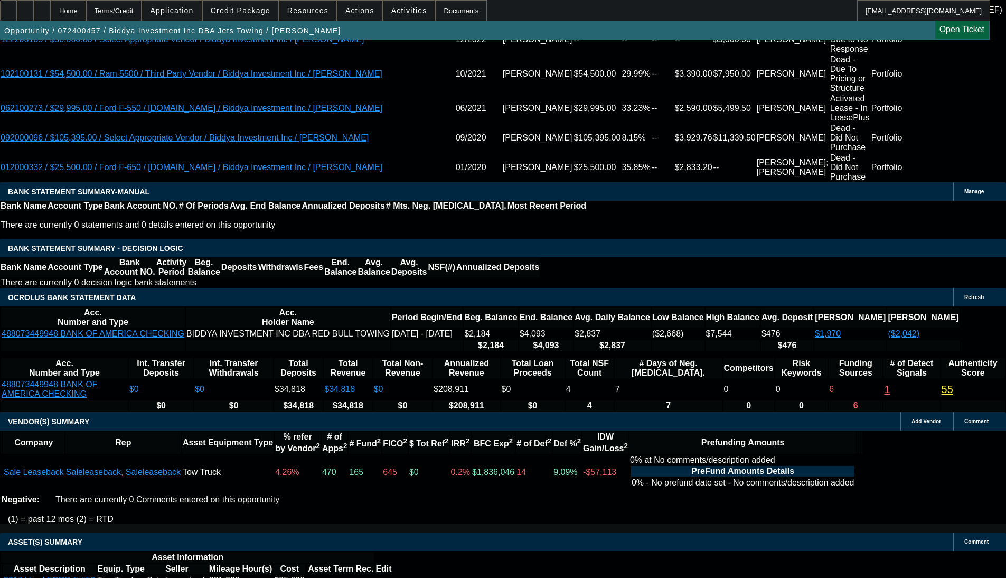
select select "1"
select select "2"
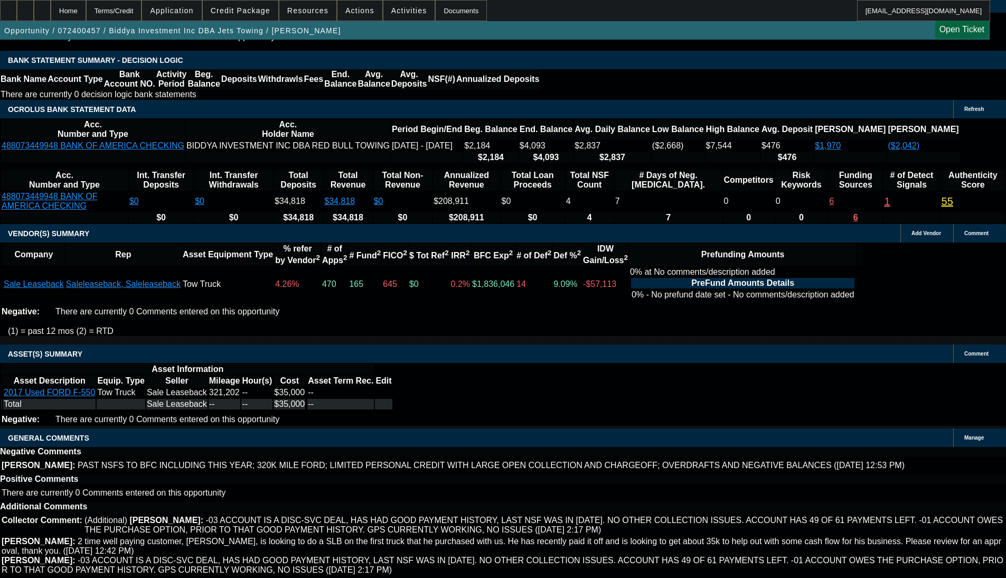
select select "6"
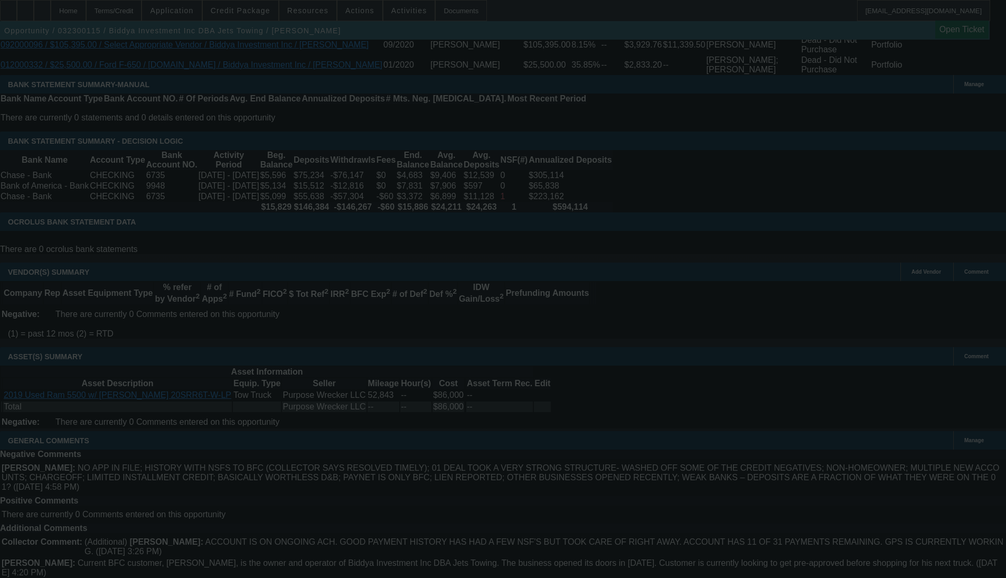
scroll to position [2330, 0]
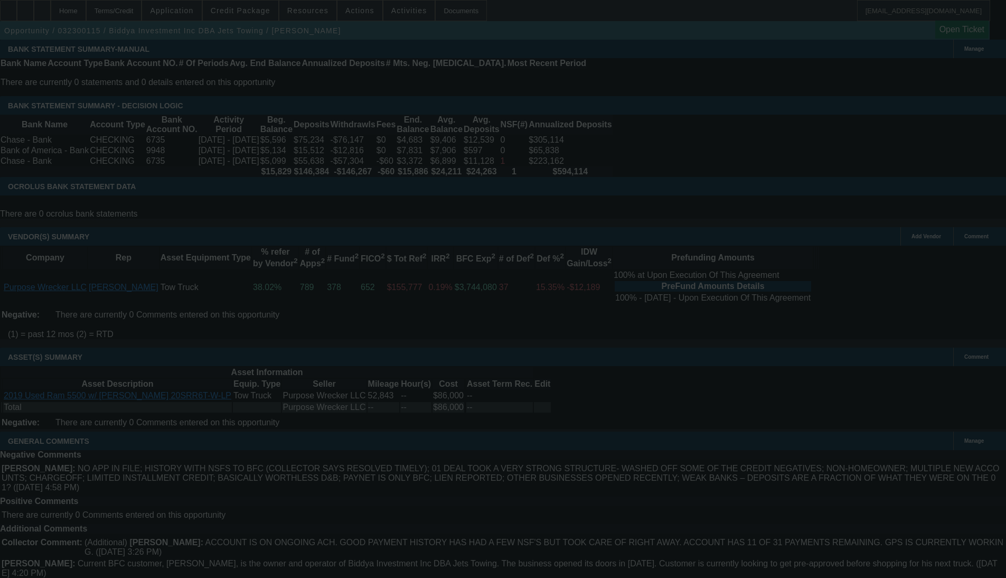
select select "0"
select select "2"
select select "0"
select select "6"
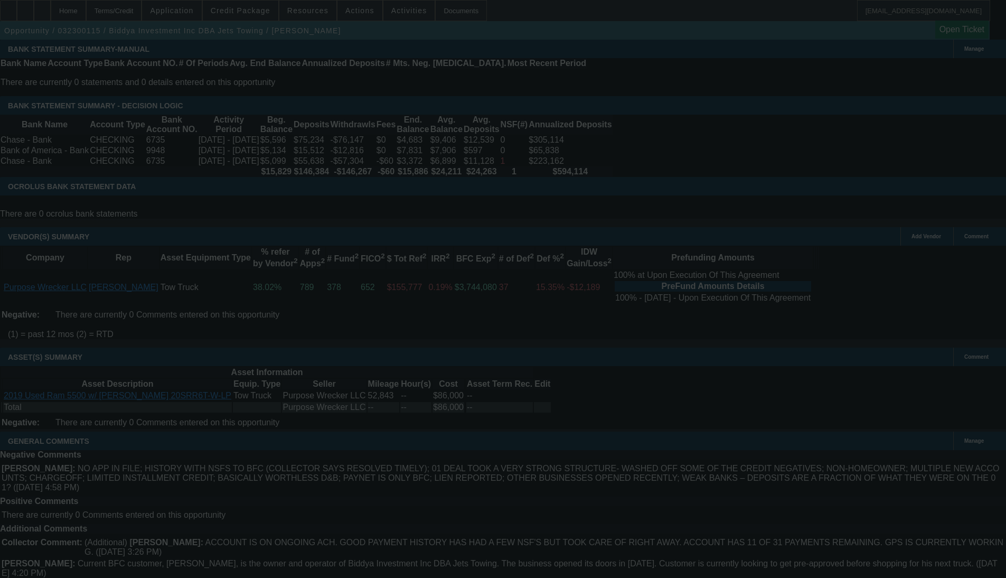
select select "0"
select select "2"
select select "0"
select select "6"
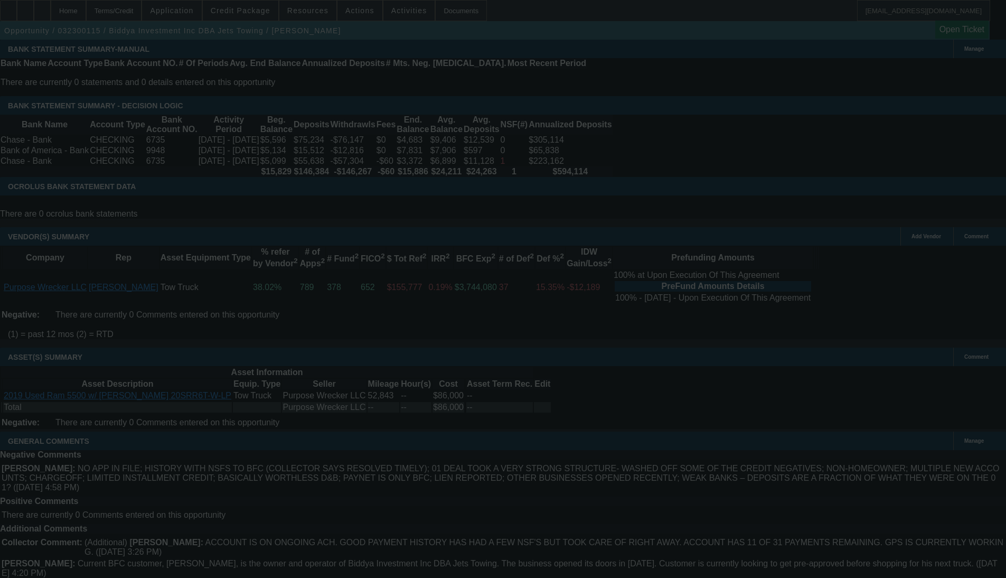
select select "0"
select select "2"
select select "0"
select select "6"
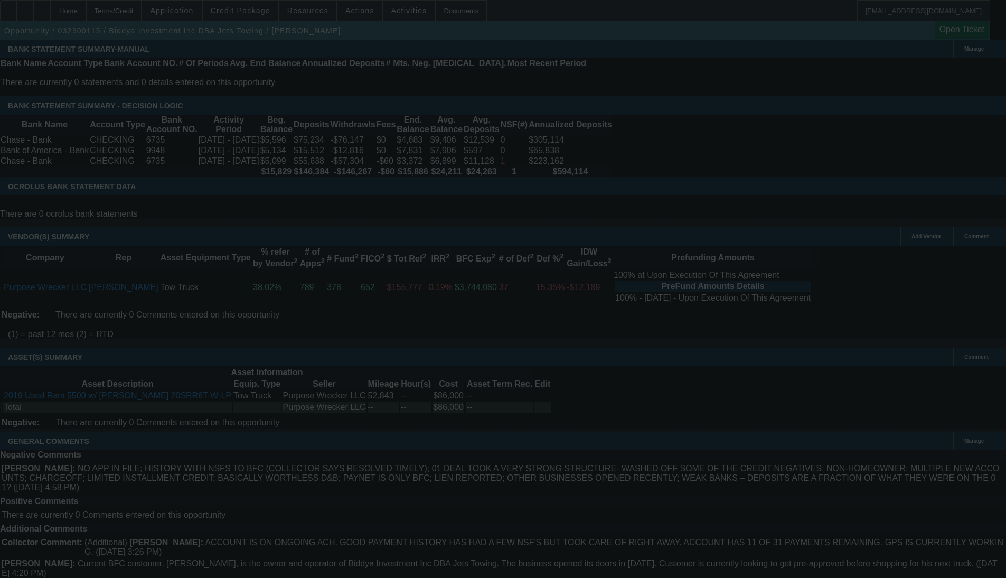
select select "0"
select select "2"
select select "0"
select select "6"
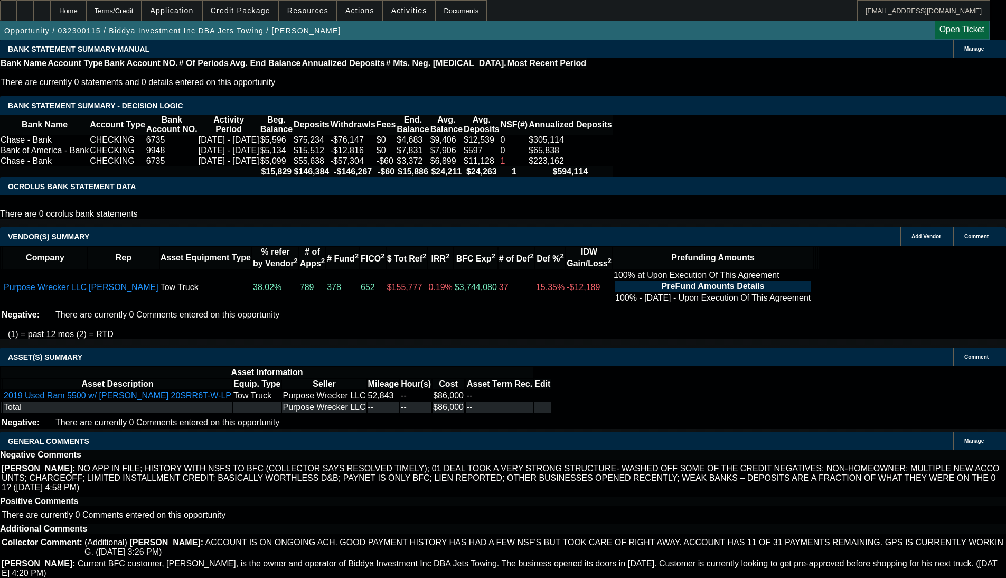
scroll to position [2376, 0]
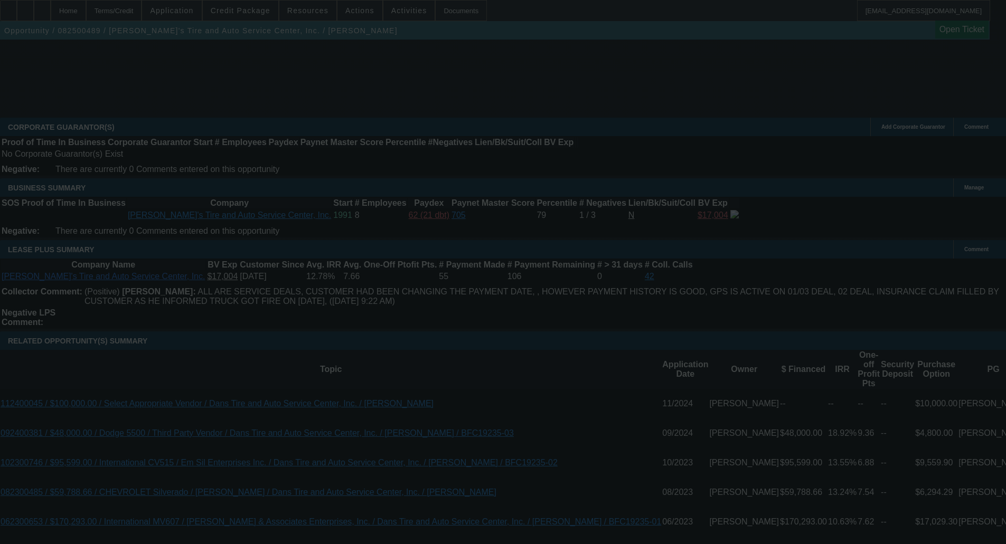
scroll to position [1600, 0]
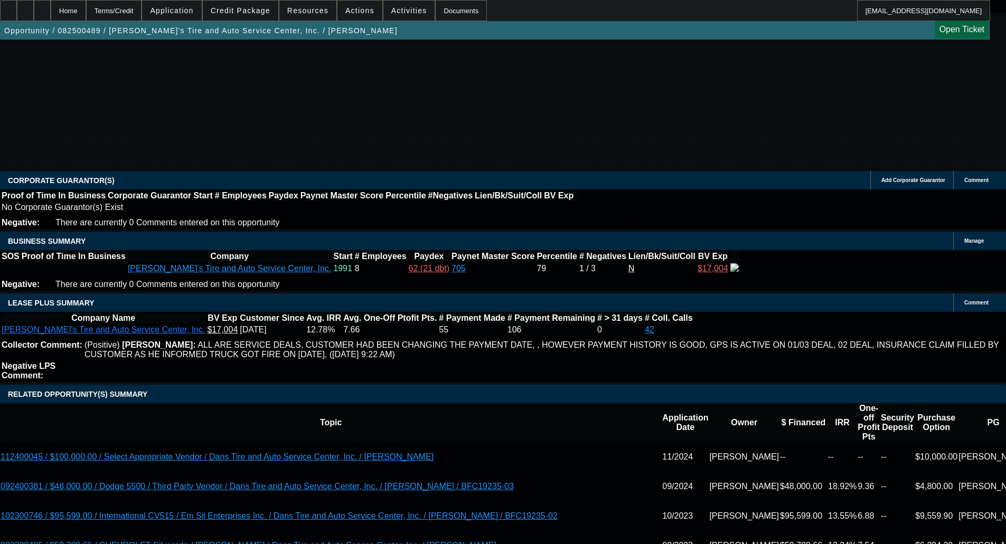
select select "0"
select select "3"
select select "0.1"
select select "4"
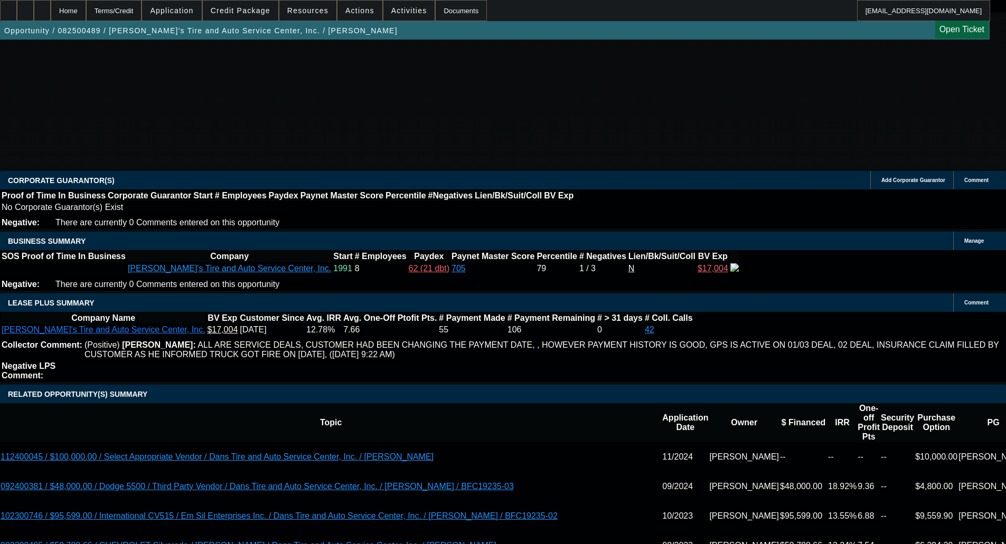
select select "0"
select select "3"
select select "0.1"
select select "4"
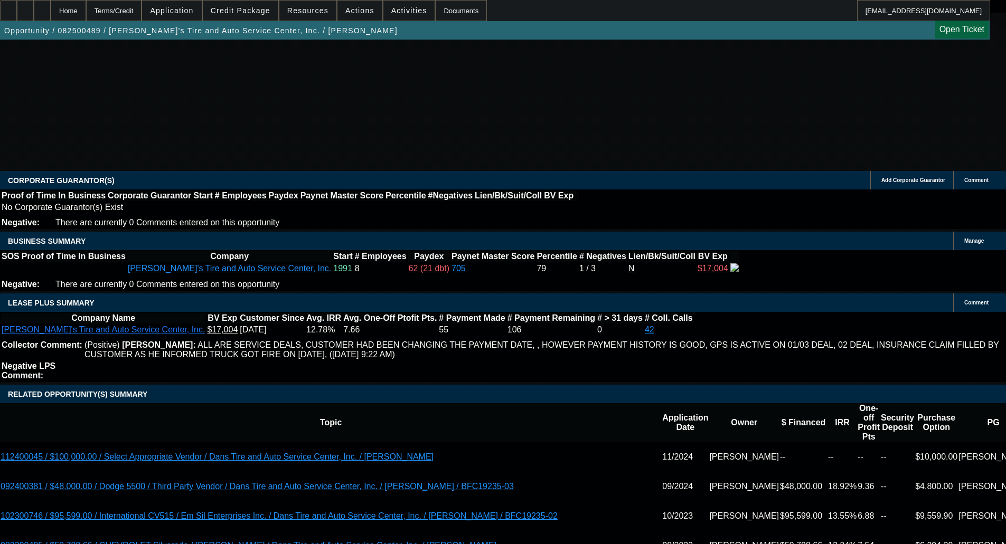
select select "0"
select select "3"
select select "0.1"
select select "4"
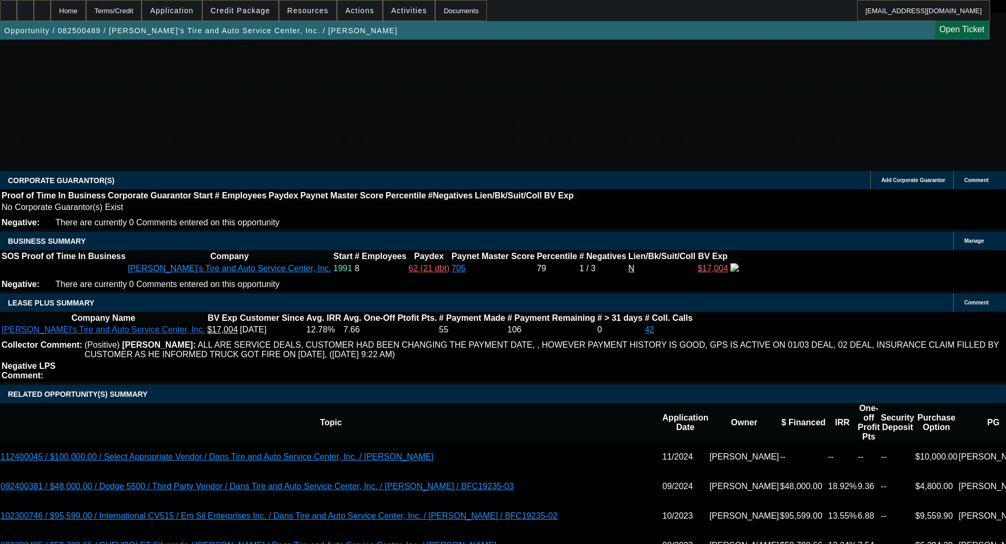
select select "0"
select select "3"
select select "0.1"
select select "4"
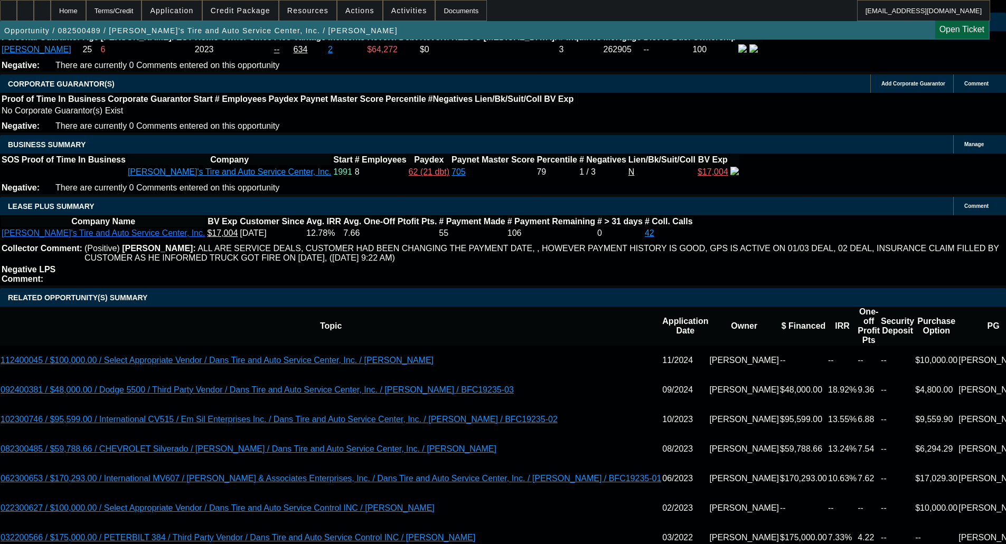
scroll to position [1554, 0]
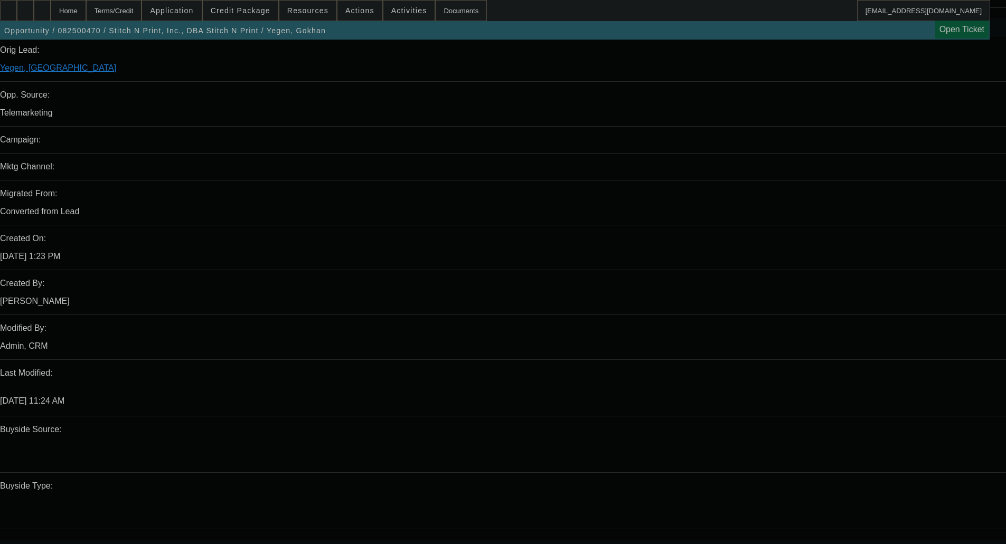
select select "0"
select select "2"
select select "0"
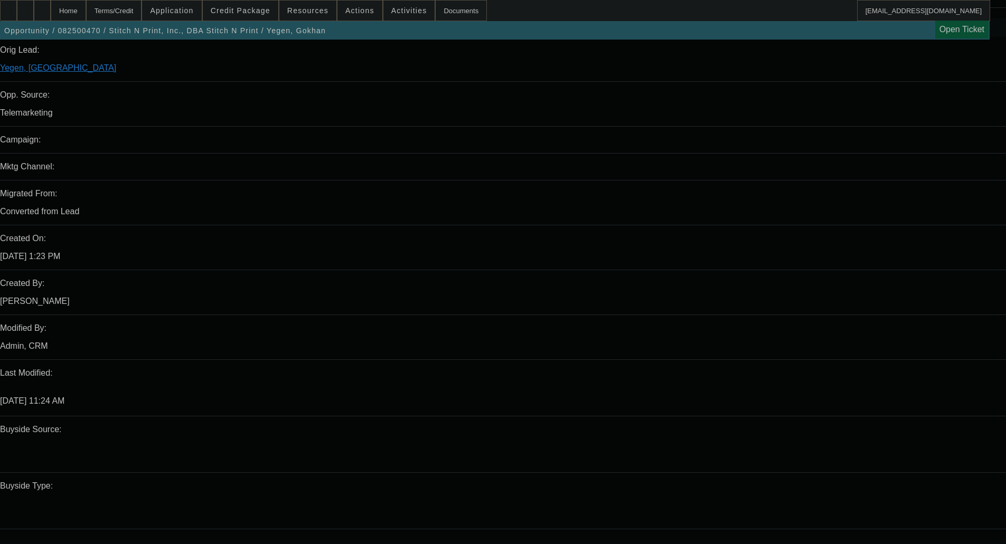
select select "0"
select select "2"
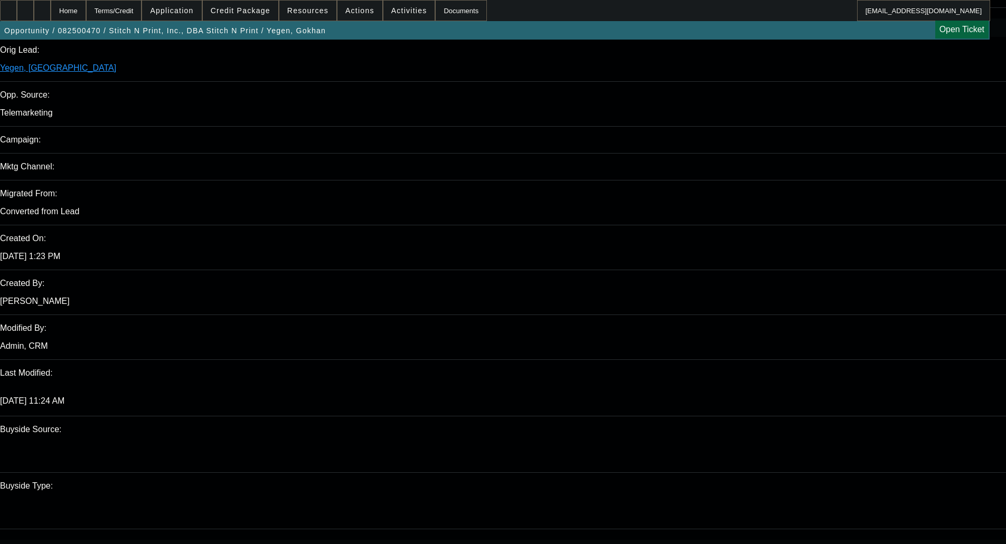
select select "0"
select select "2"
select select "0"
select select "2"
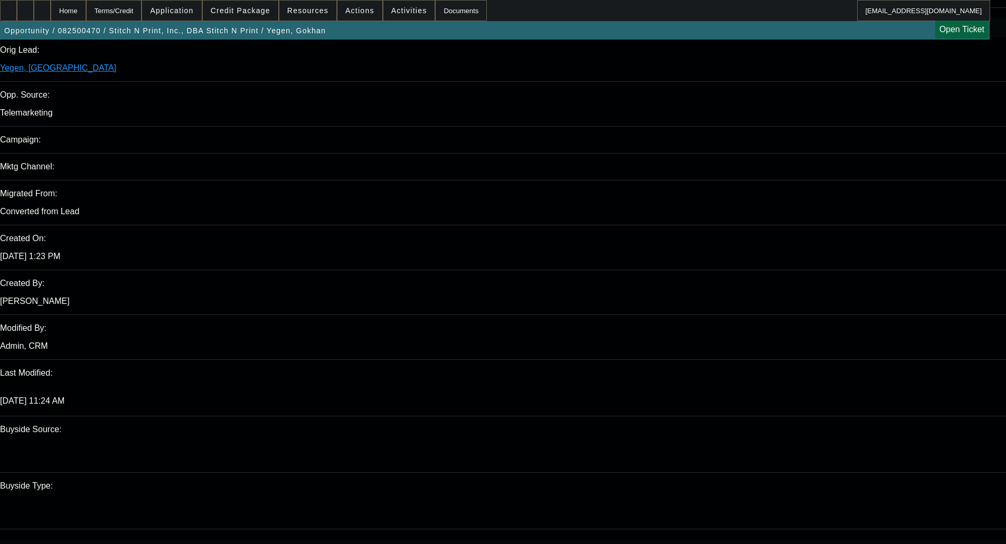
select select "0"
select select "2"
select select "0"
select select "2"
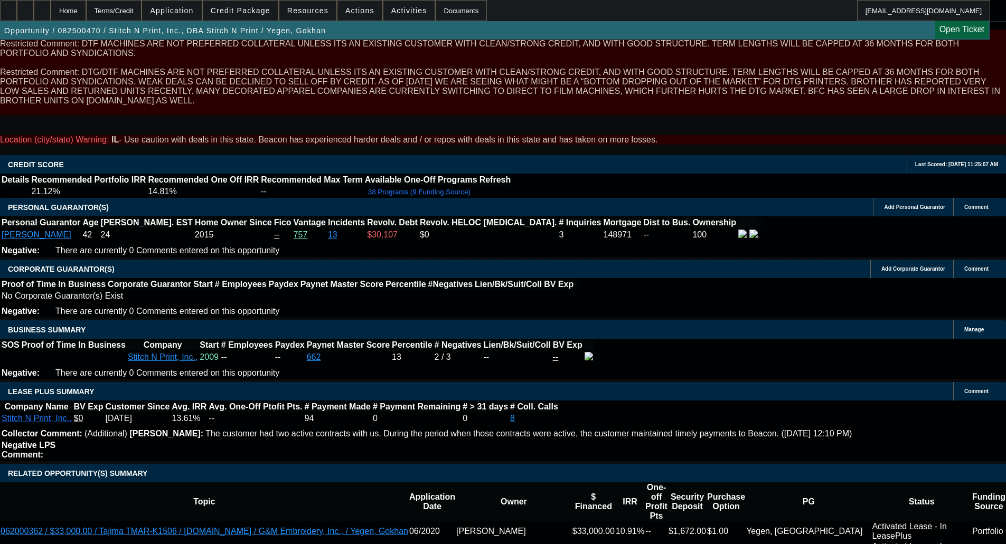
scroll to position [1267, 0]
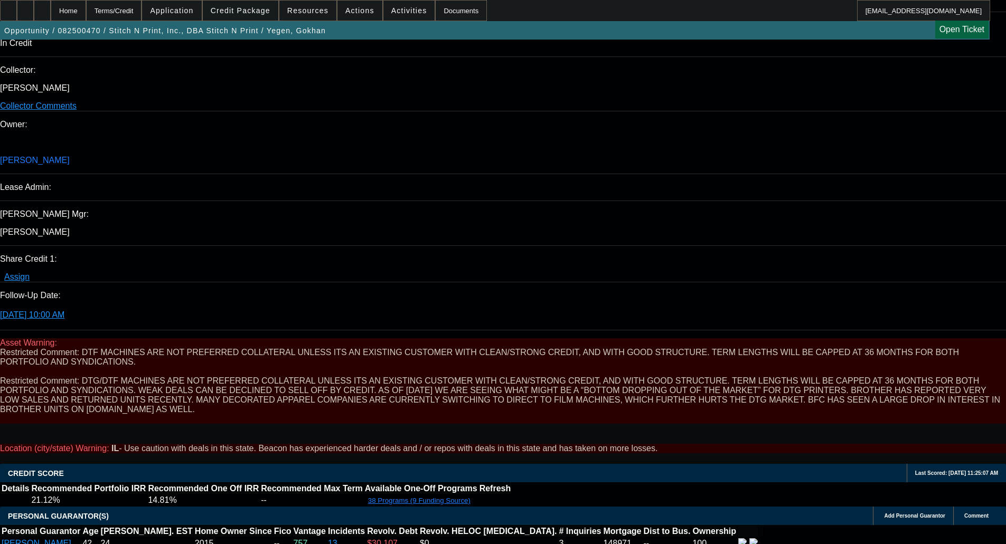
click at [246, 14] on span "Credit Package" at bounding box center [241, 10] width 60 height 8
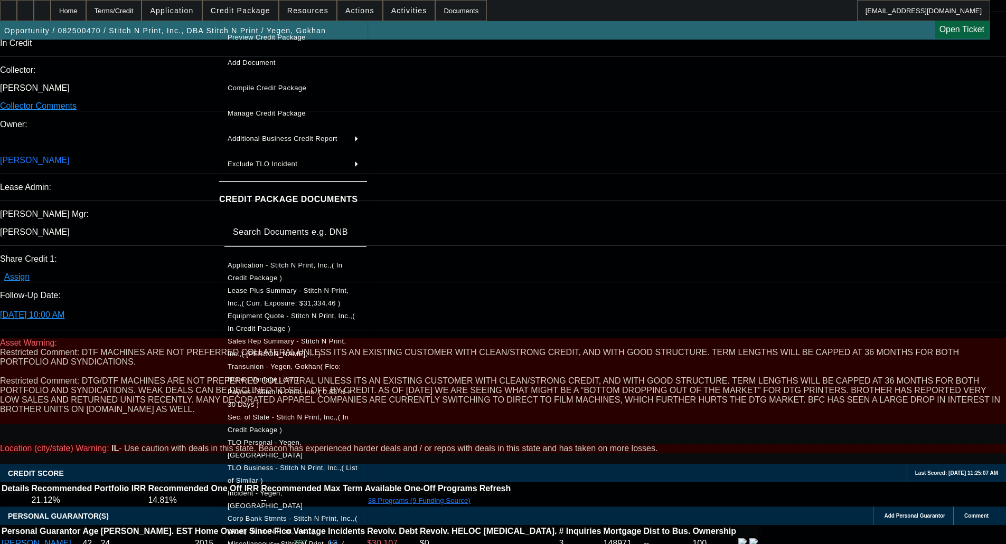
click at [275, 322] on span "Equipment Quote - Stitch N Print, Inc.,( In Credit Package )" at bounding box center [291, 322] width 127 height 21
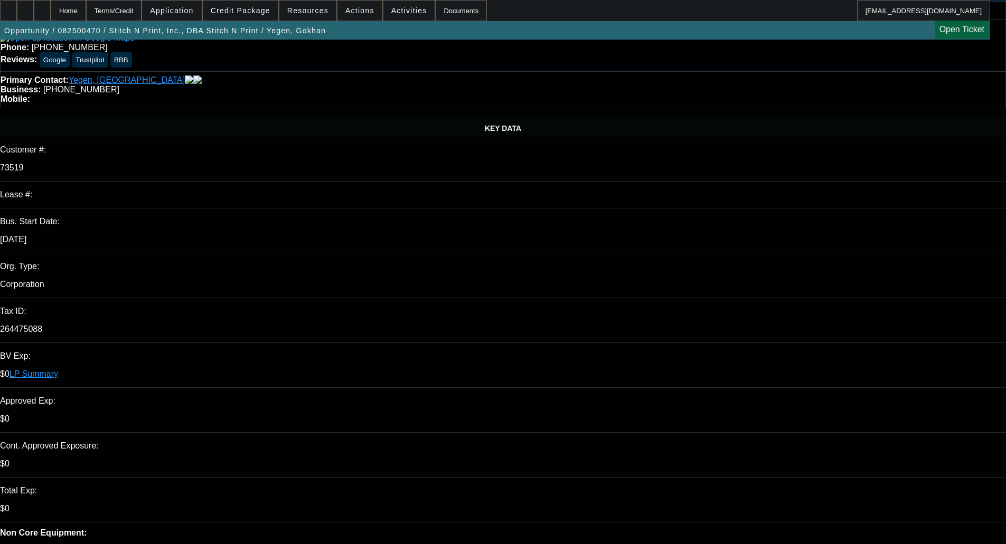
scroll to position [0, 0]
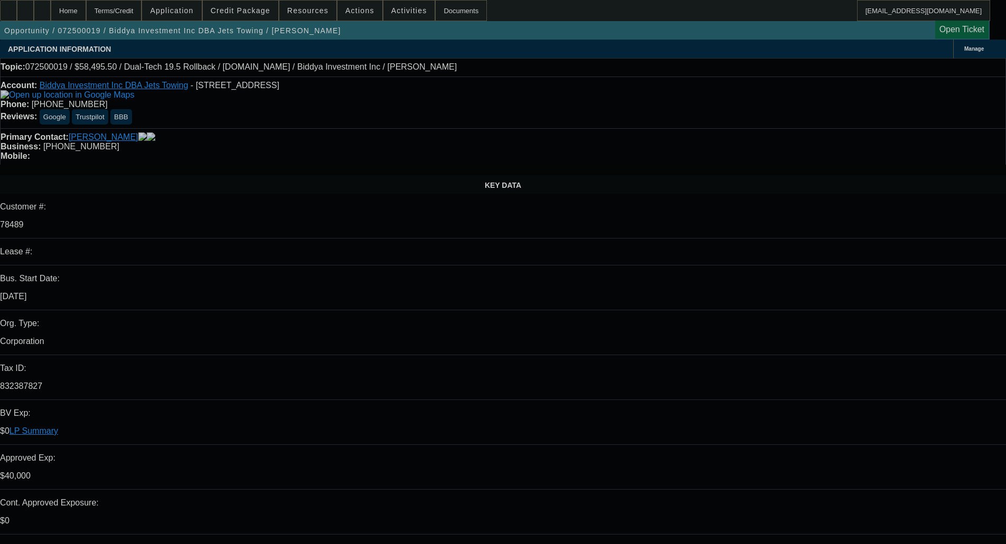
select select "0.1"
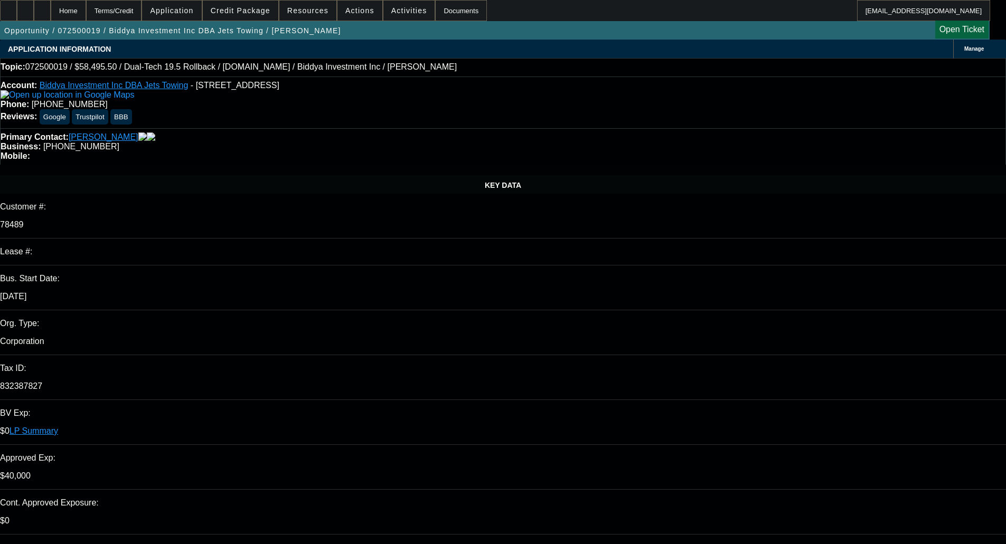
select select "0"
select select "6"
select select "0"
select select "2"
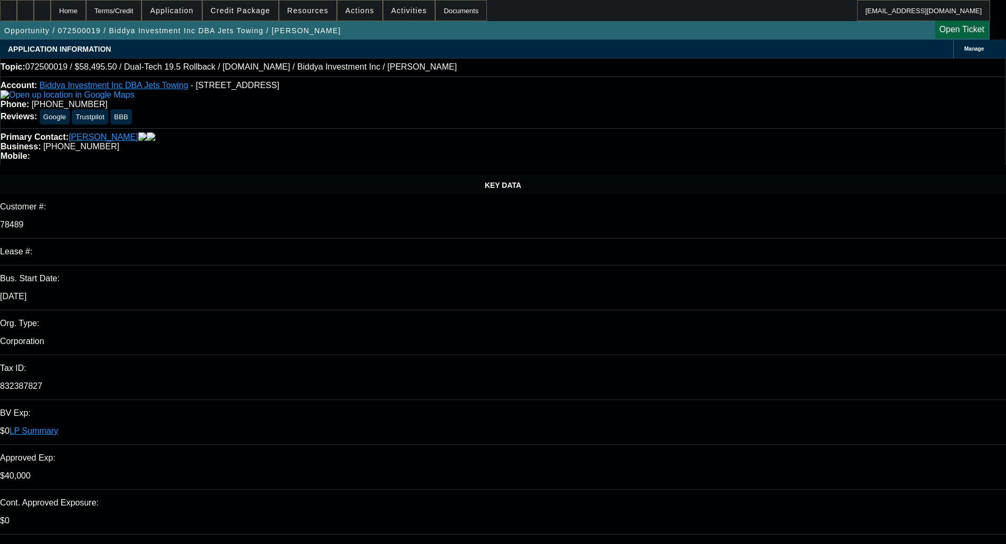
select select "2"
select select "0"
select select "6"
select select "0"
select select "2"
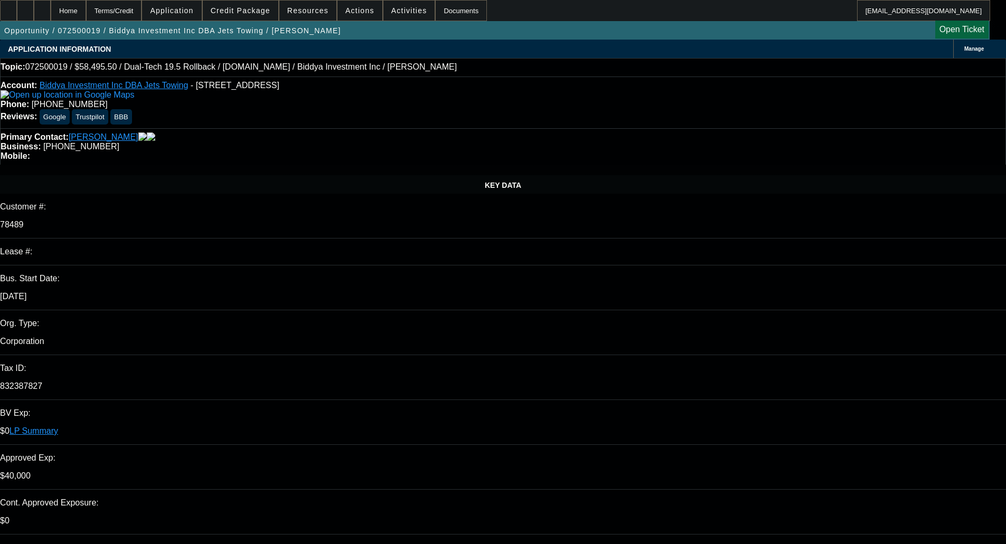
select select "2"
select select "0"
select select "6"
select select "0"
select select "2"
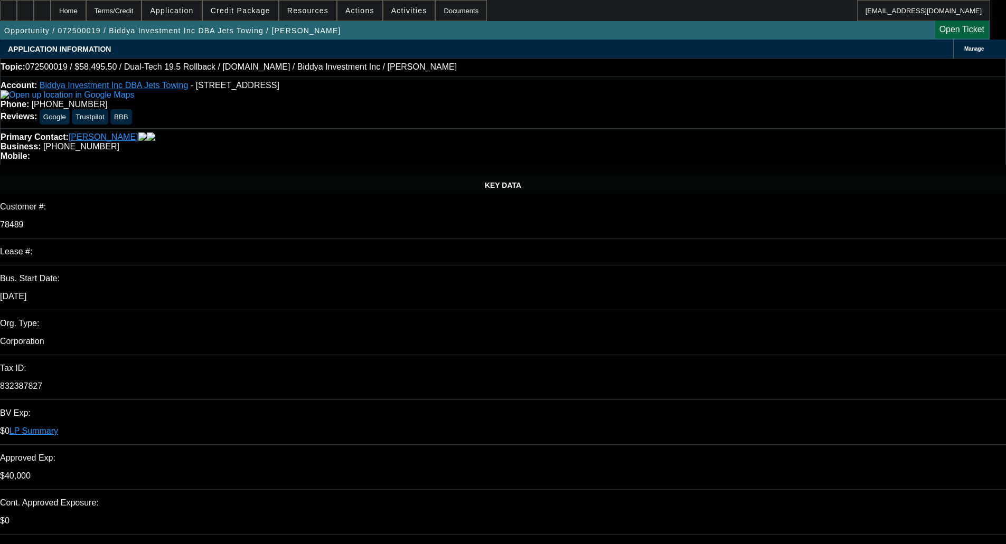
select select "2"
select select "0"
select select "6"
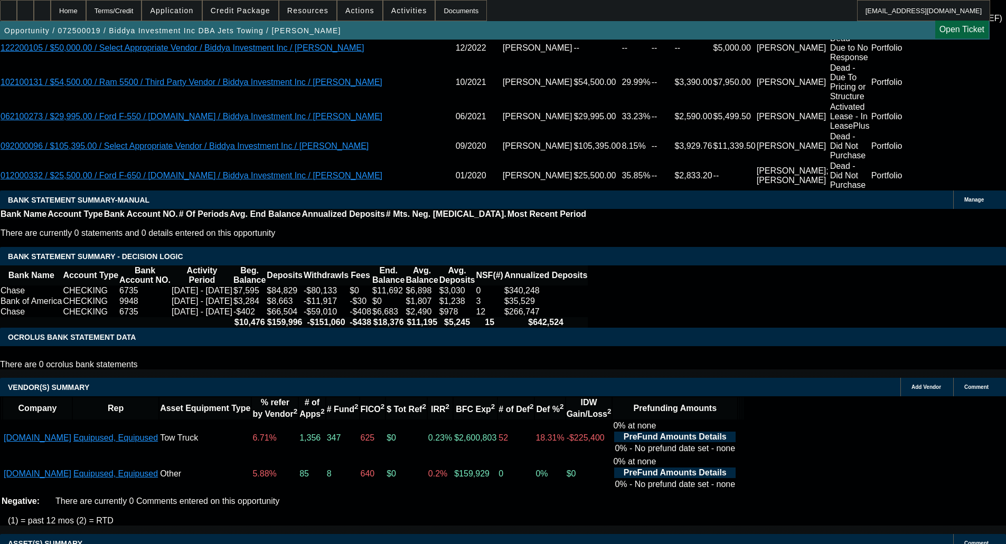
scroll to position [1901, 0]
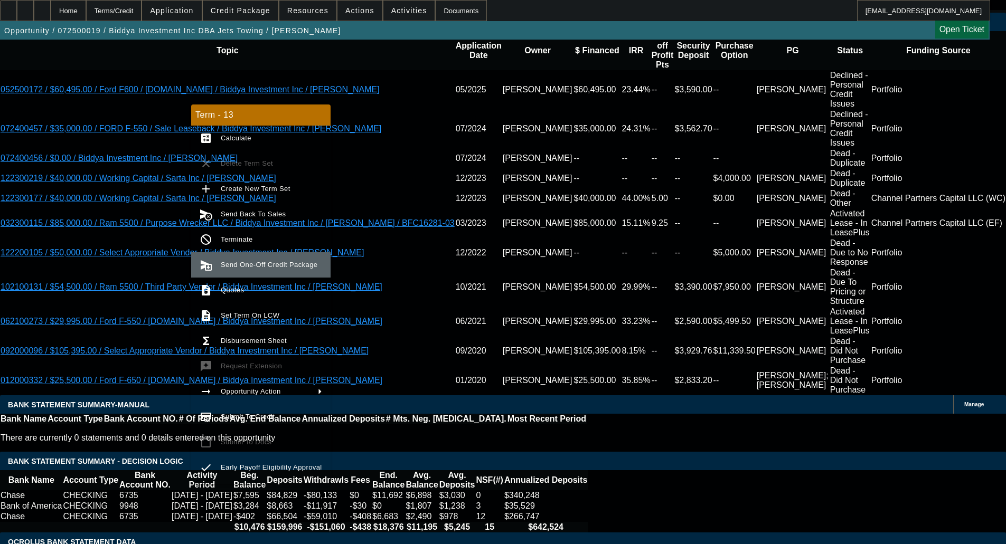
click at [233, 268] on span "Send One-Off Credit Package" at bounding box center [269, 265] width 97 height 8
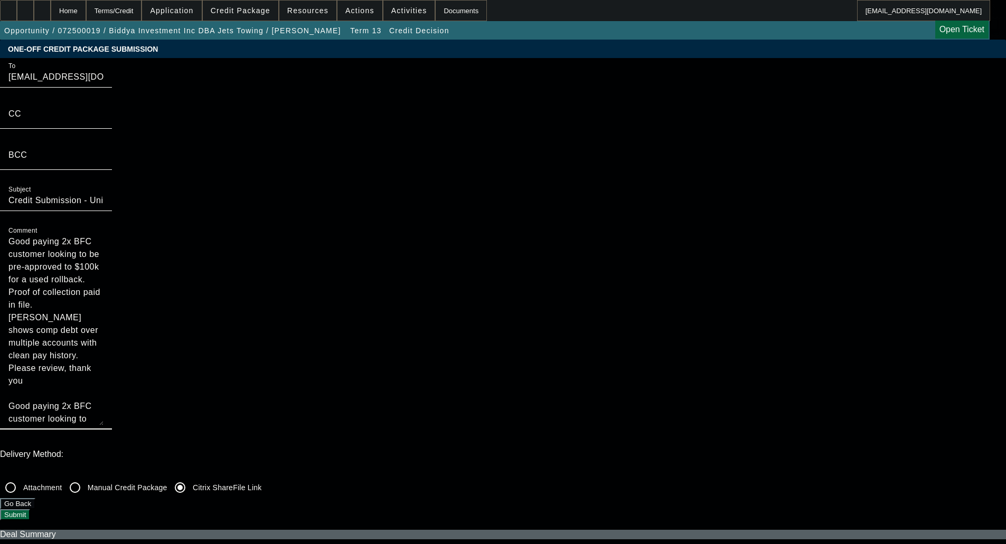
drag, startPoint x: 572, startPoint y: 141, endPoint x: 451, endPoint y: 66, distance: 141.8
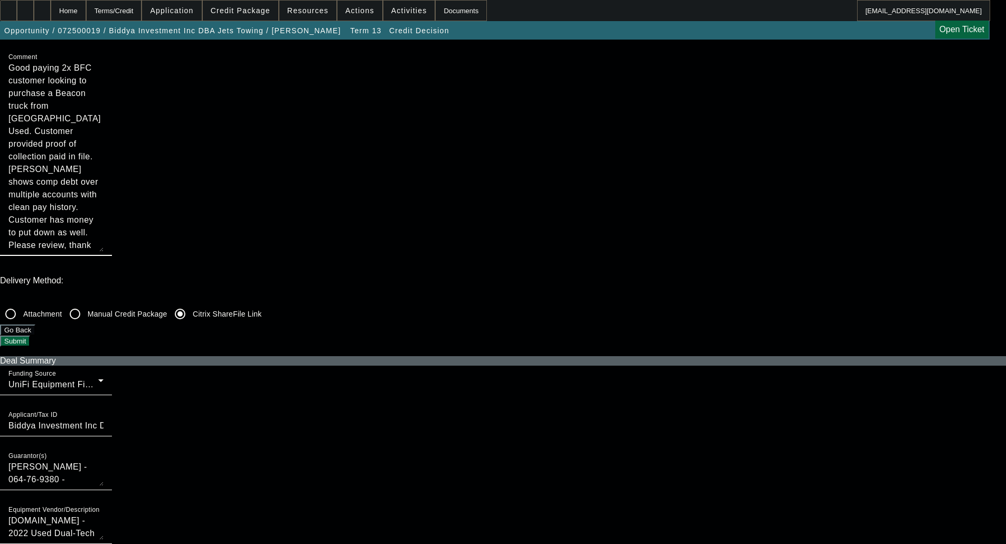
scroll to position [370, 0]
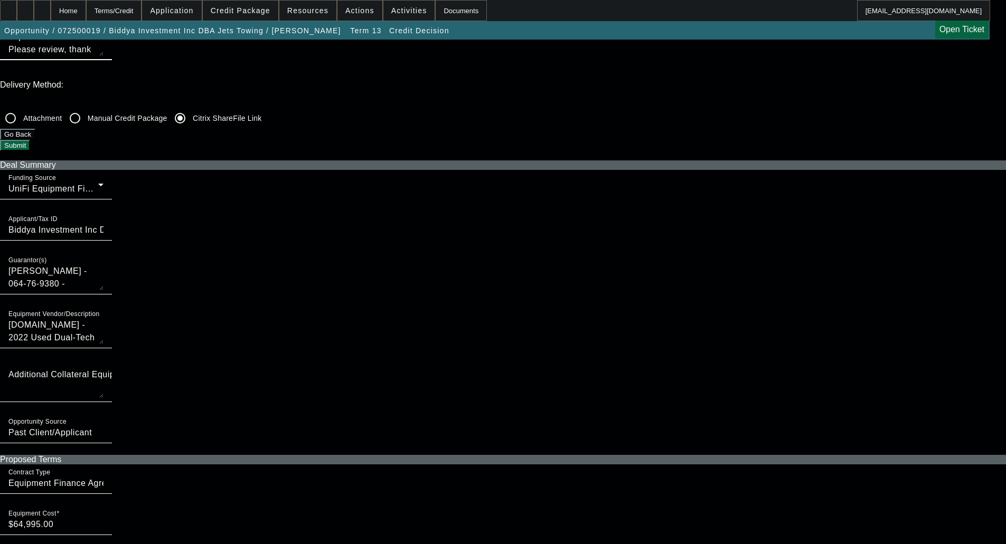
type textarea "Good paying 2x BFC customer looking to purchase a Beacon truck from [GEOGRAPHIC…"
checkbox input "true"
checkbox input "false"
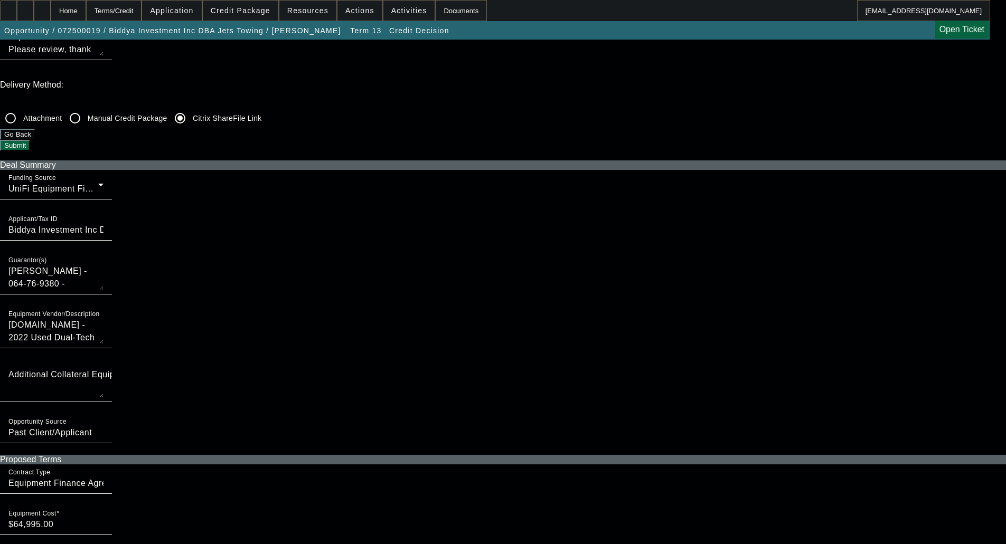
checkbox input "false"
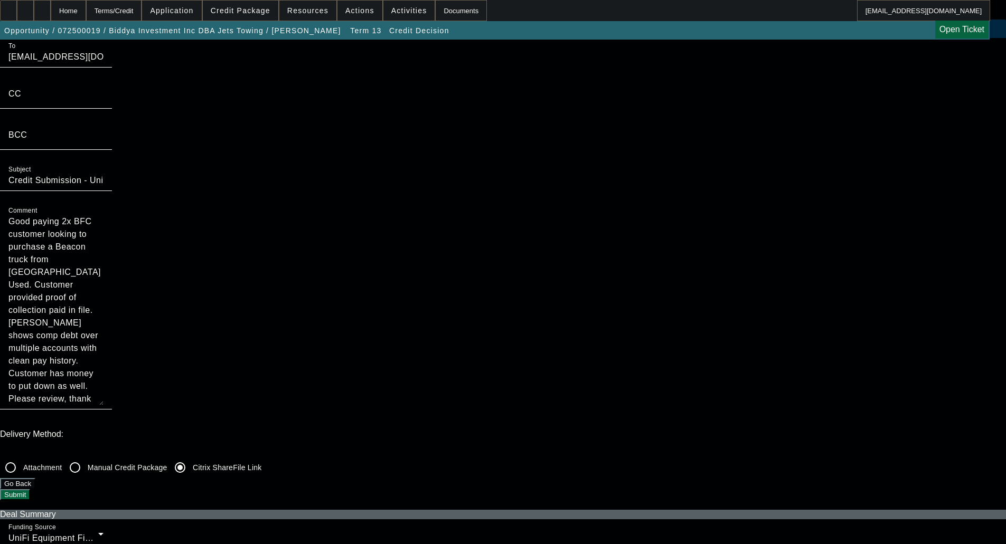
scroll to position [0, 0]
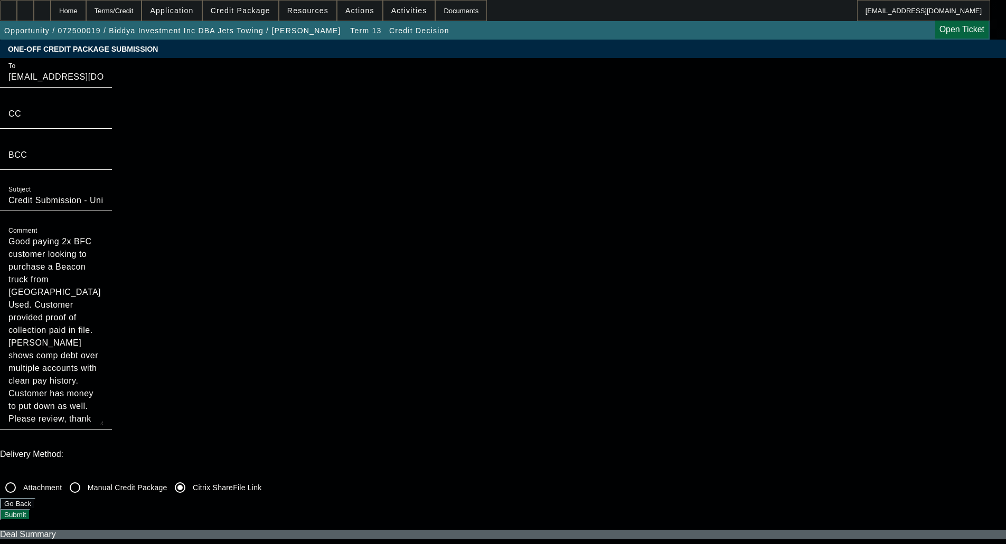
click at [30, 509] on button "Submit" at bounding box center [15, 514] width 30 height 11
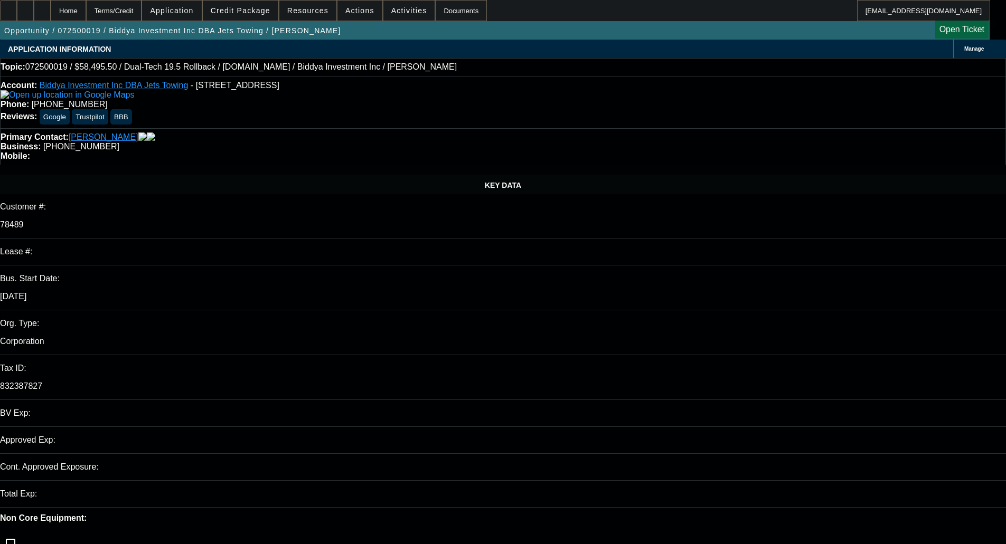
select select "0.1"
select select "0"
select select "6"
select select "0"
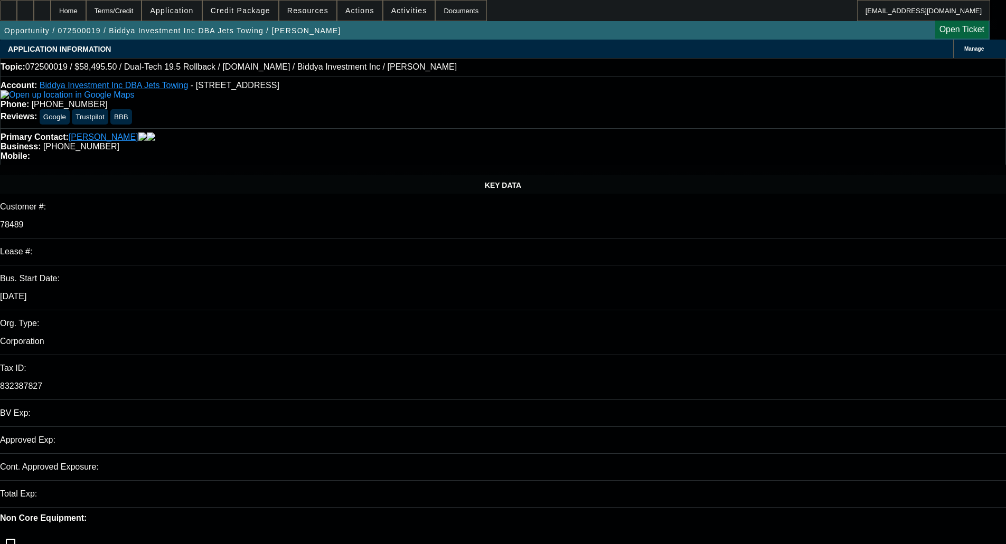
select select "2"
select select "0"
select select "6"
select select "0"
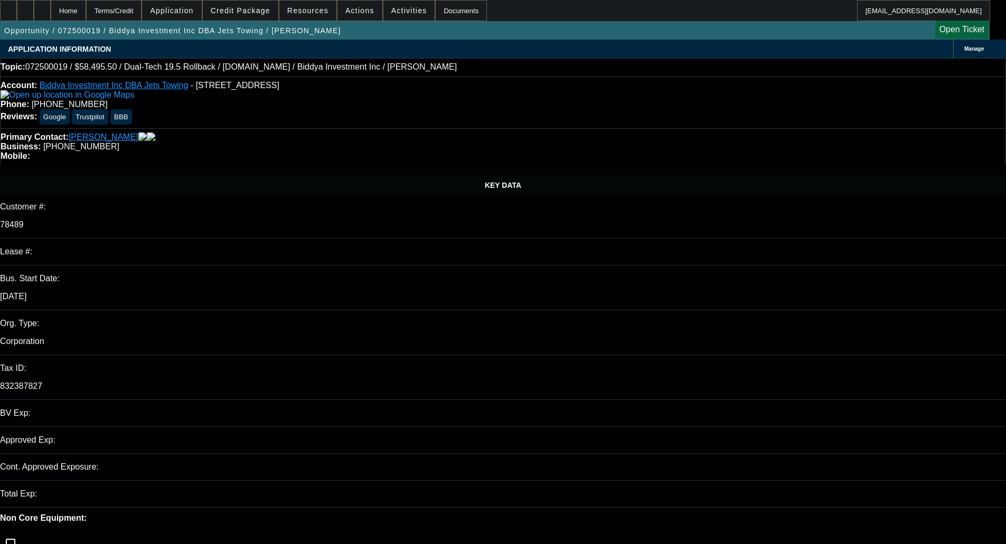
select select "2"
select select "0"
select select "6"
select select "0"
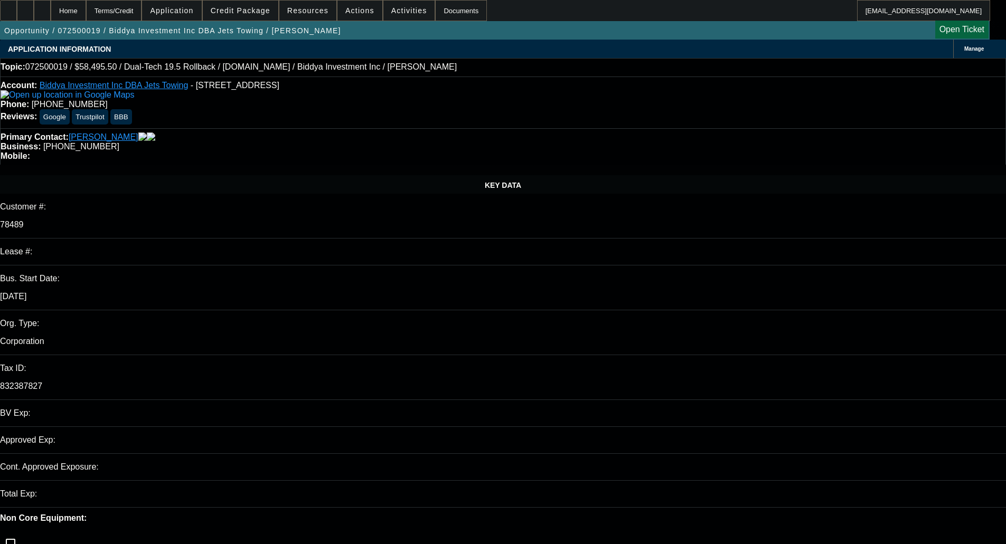
select select "2"
select select "0"
select select "6"
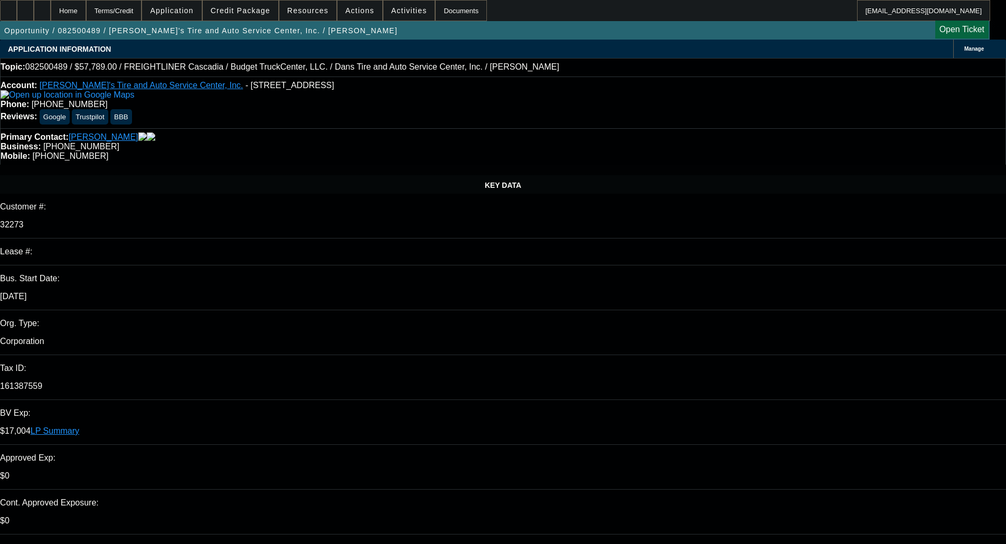
select select "0"
select select "3"
select select "0.1"
select select "4"
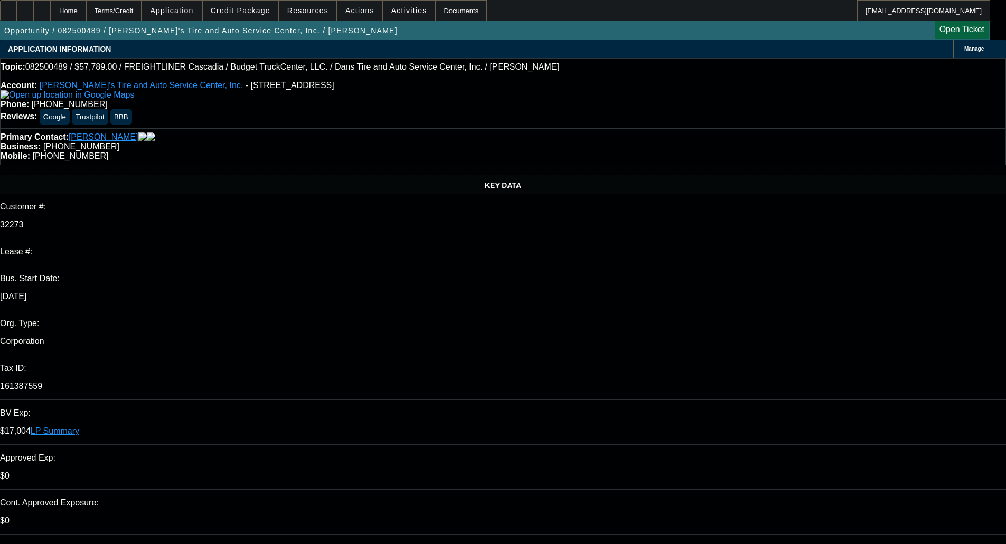
select select "0"
select select "3"
select select "0.1"
select select "4"
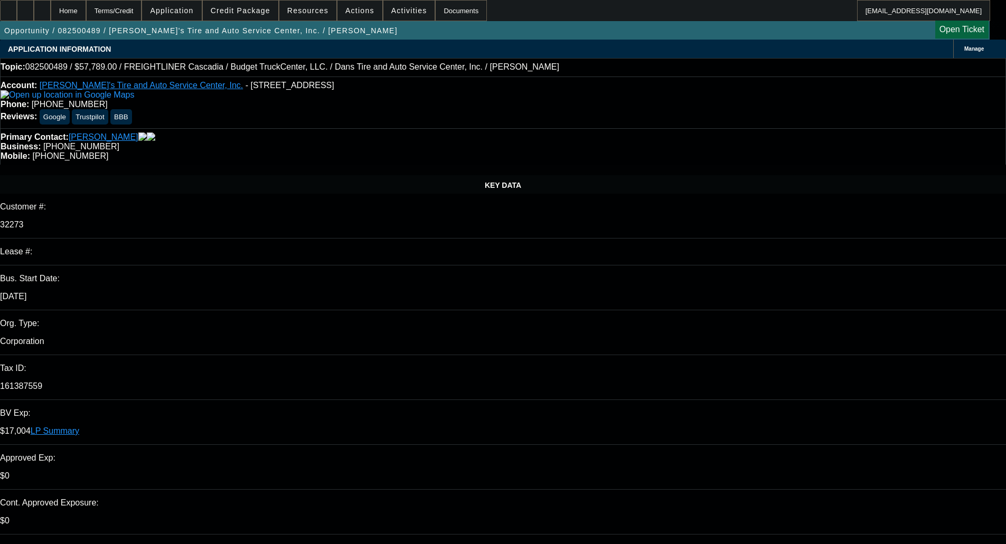
select select "0"
select select "3"
select select "0.1"
select select "4"
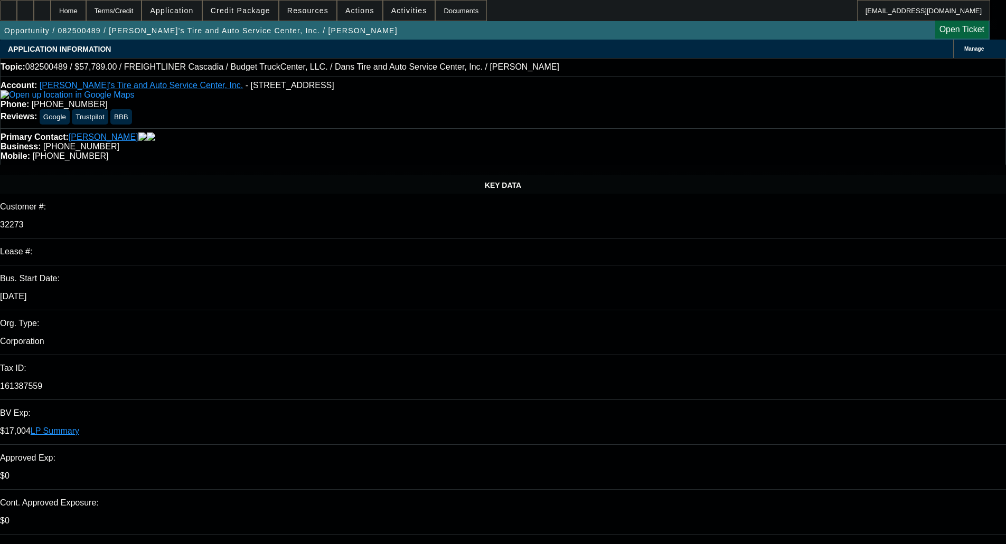
select select "0"
select select "3"
select select "0.1"
select select "4"
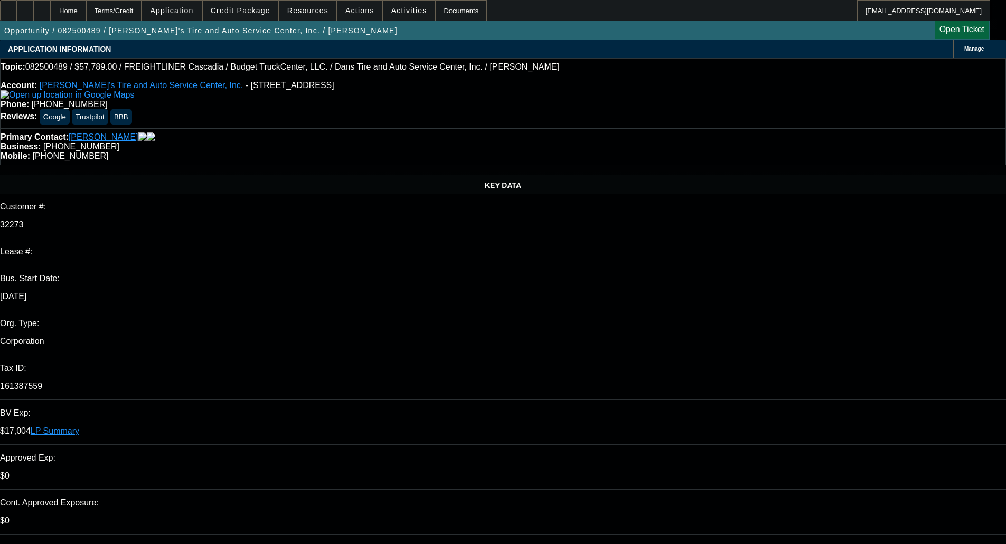
click at [299, 128] on div "Primary Contact: [PERSON_NAME] Business: [PHONE_NUMBER] Mobile: [PHONE_NUMBER]" at bounding box center [503, 146] width 1006 height 36
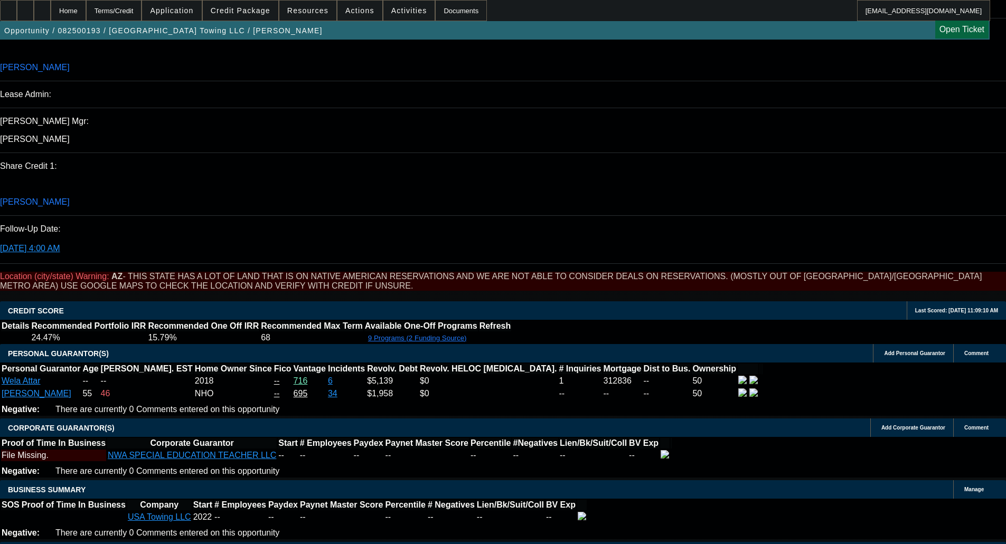
select select "0"
select select "2"
select select "0"
select select "6"
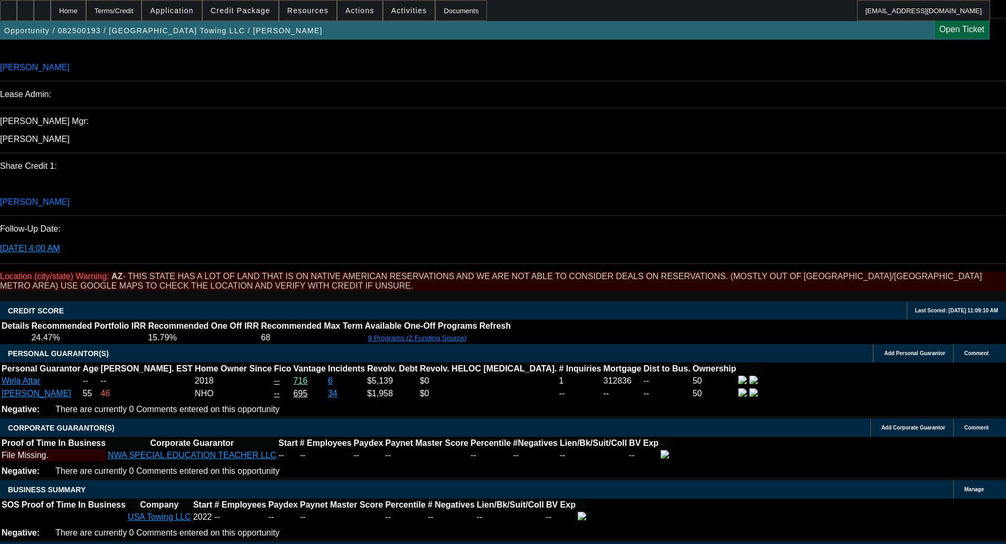
select select "0"
select select "2"
select select "0"
select select "6"
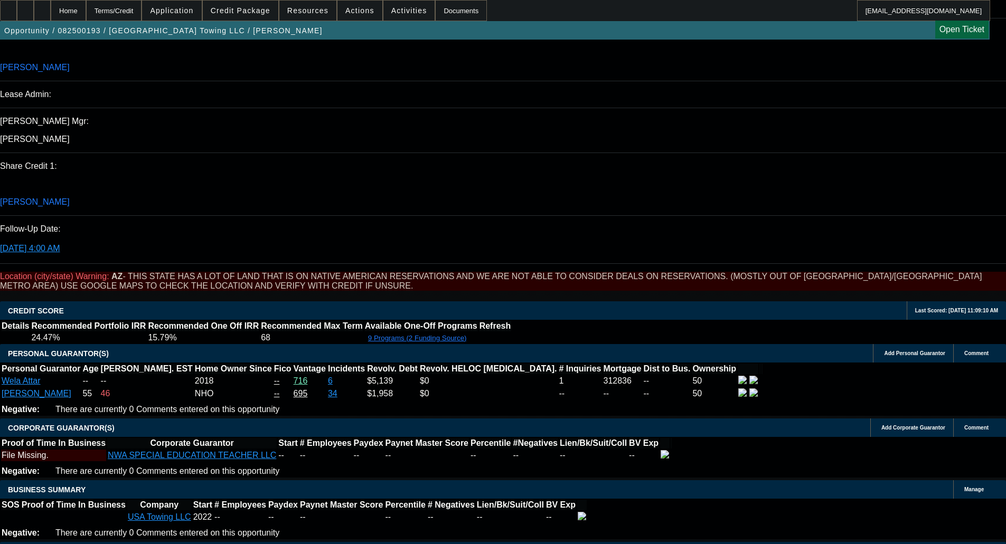
select select "0"
select select "2"
select select "0"
select select "6"
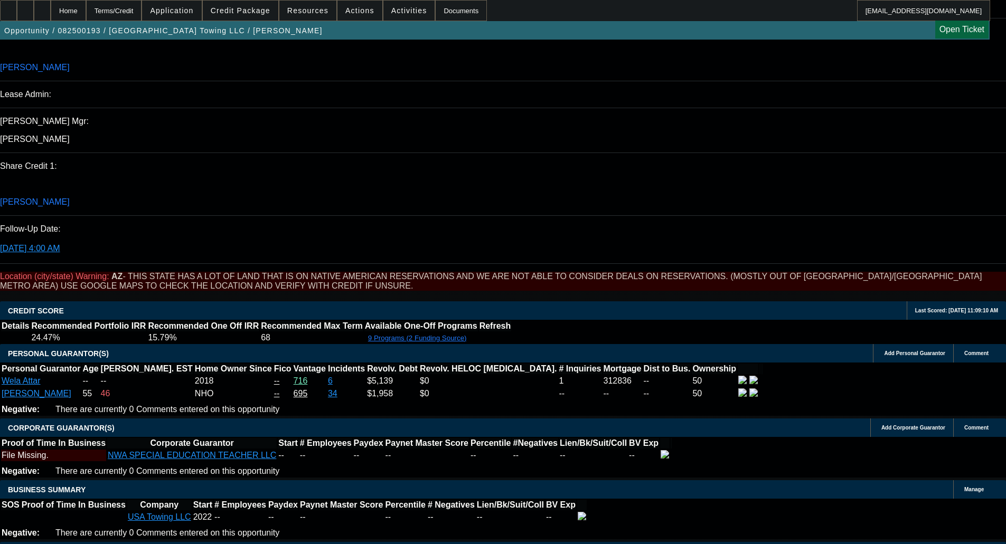
select select "0.1"
select select "0"
select select "2"
select select "0"
select select "6"
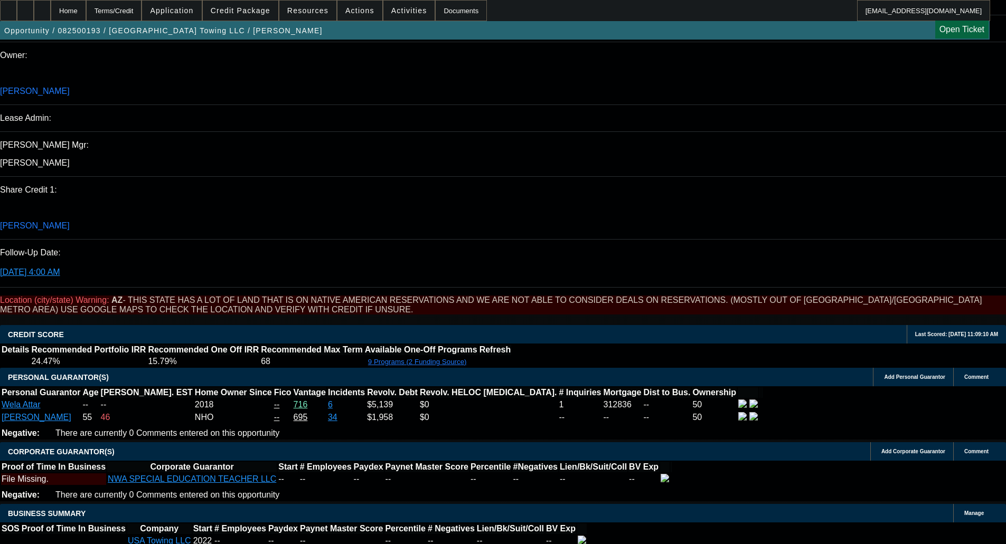
scroll to position [1361, 0]
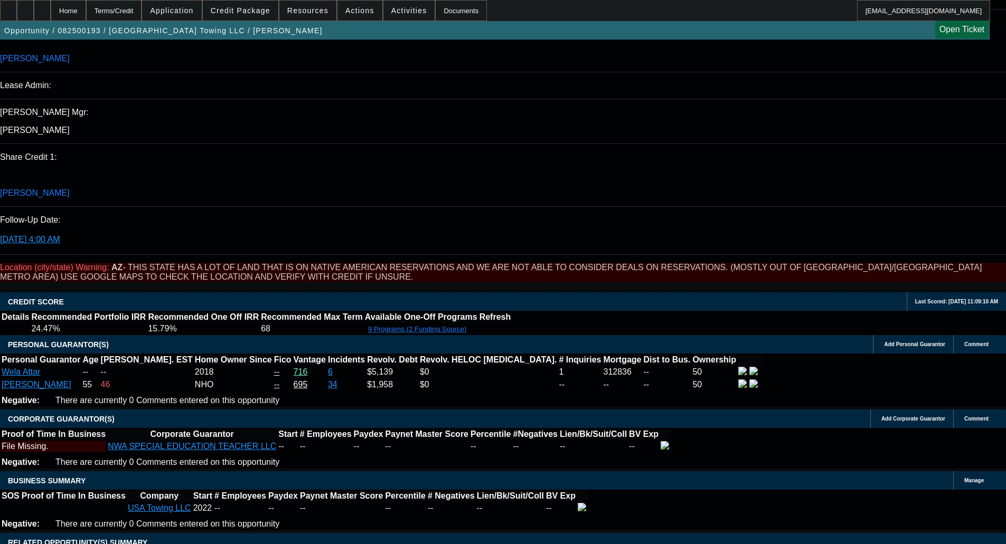
click at [258, 7] on span "Credit Package" at bounding box center [241, 10] width 60 height 8
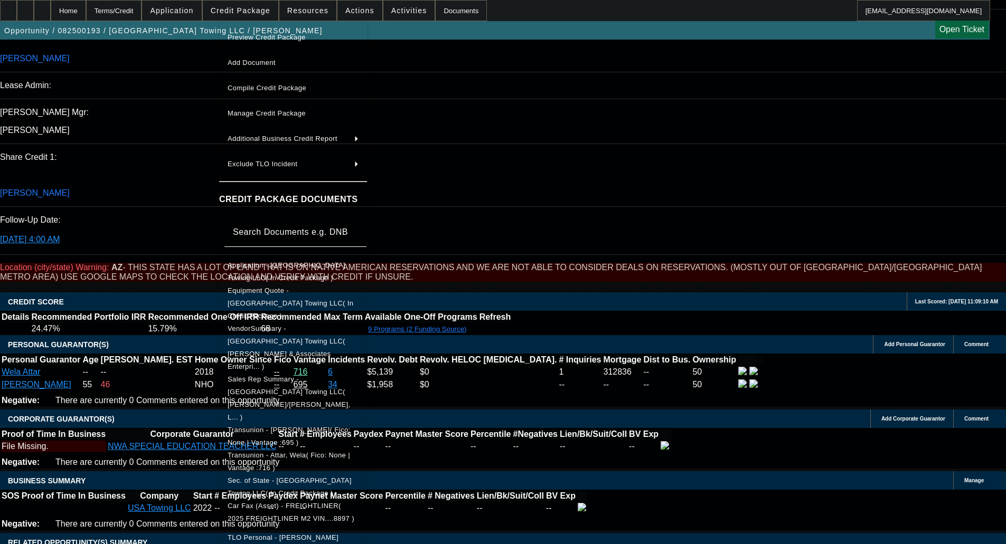
click at [258, 296] on span "Equipment Quote - USA Towing LLC( In Credit Package )" at bounding box center [291, 303] width 126 height 33
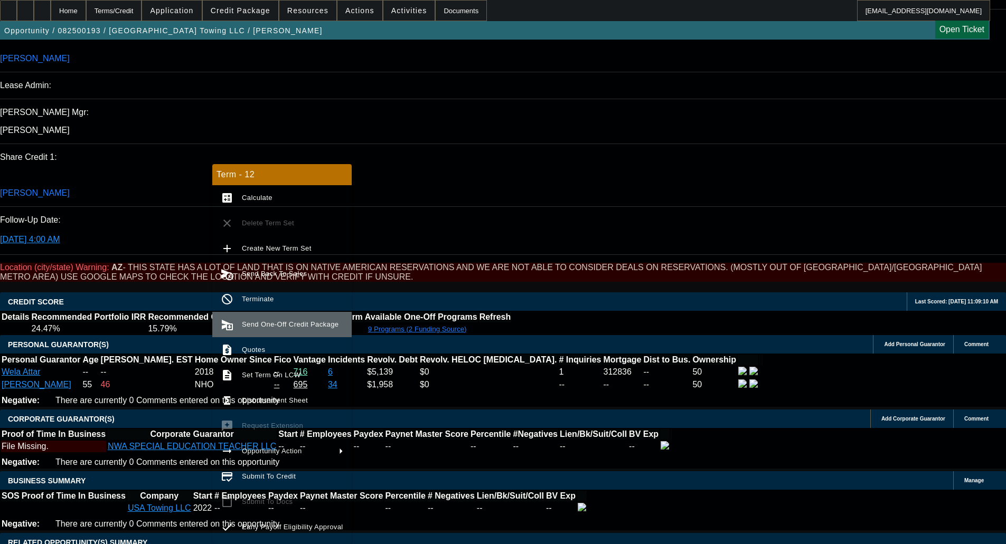
click at [256, 323] on span "Send One-Off Credit Package" at bounding box center [290, 324] width 97 height 8
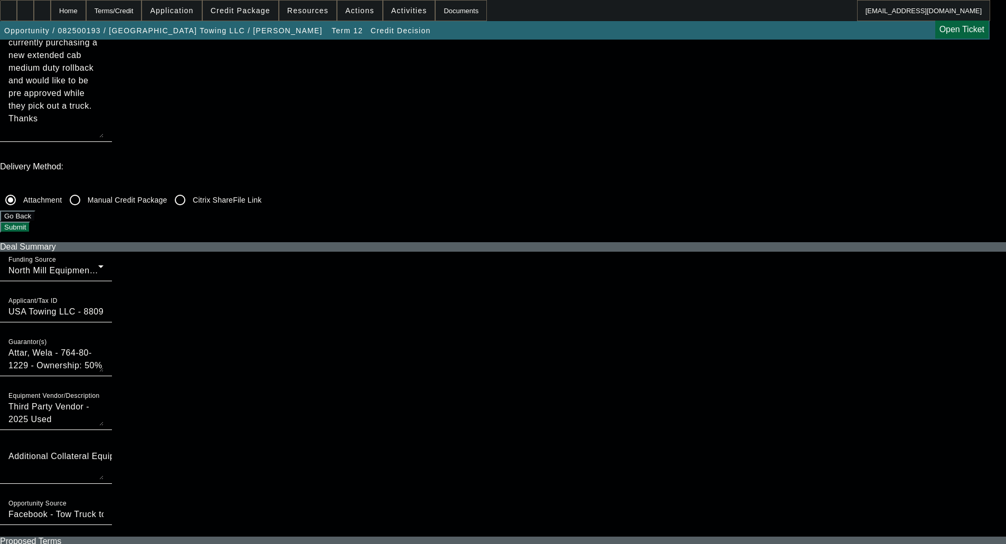
scroll to position [264, 0]
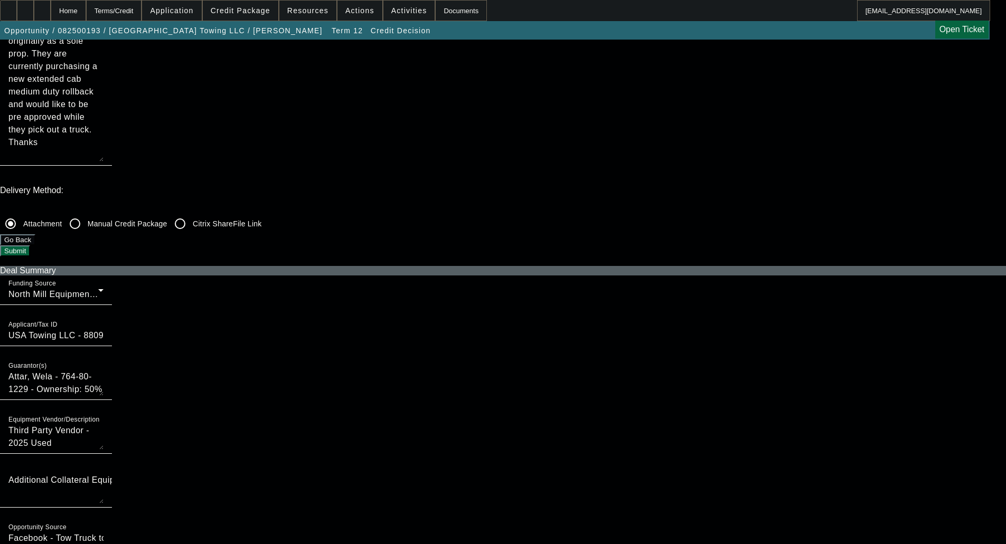
checkbox input "true"
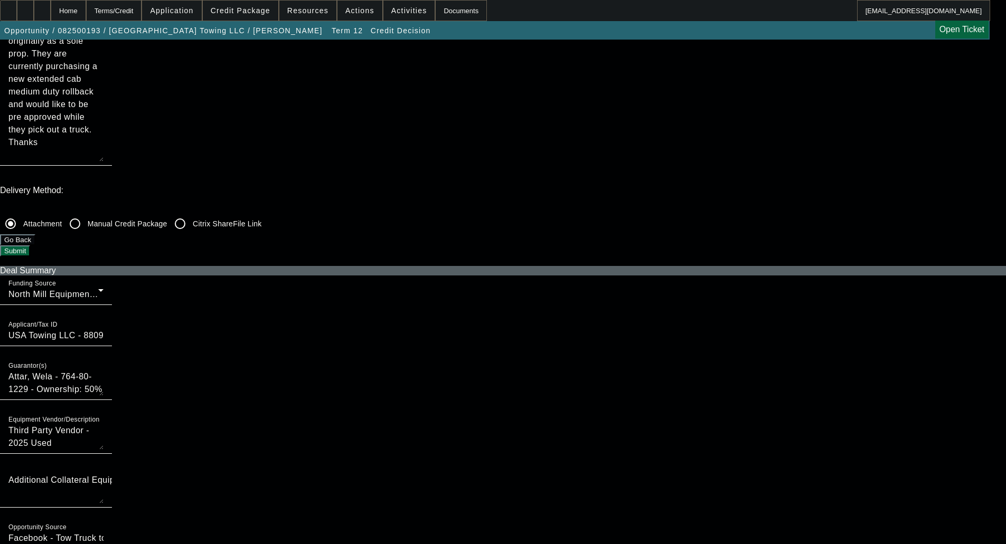
checkbox input "true"
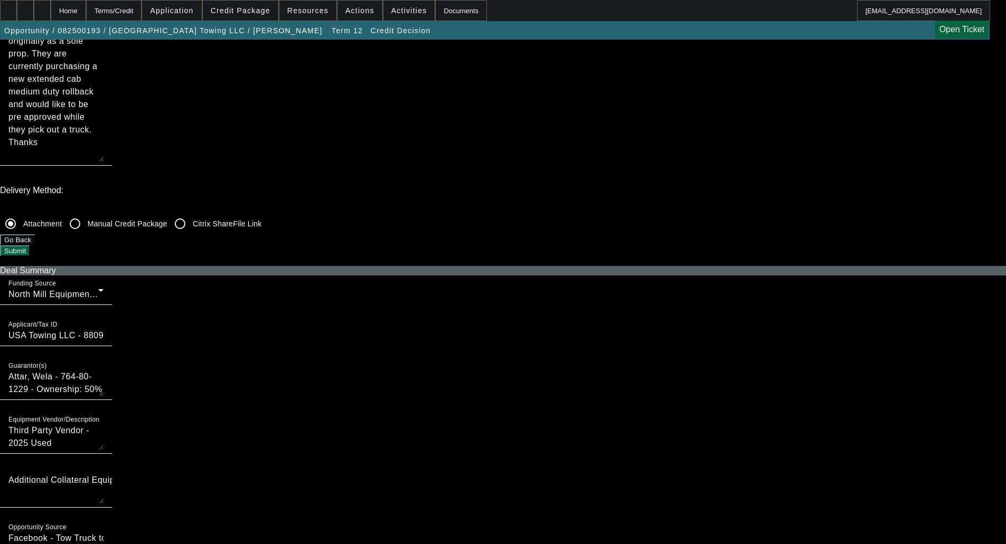
checkbox input "true"
checkbox input "false"
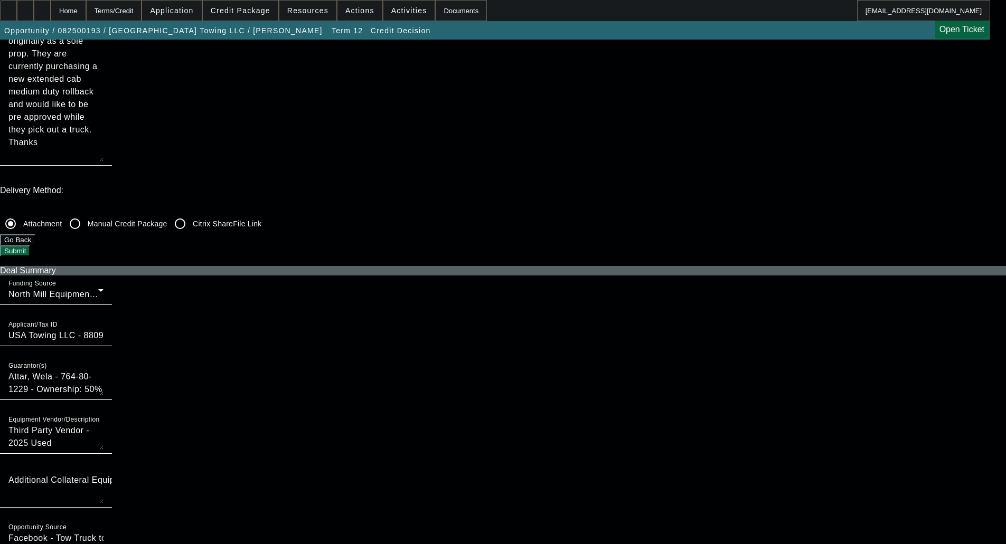
checkbox input "false"
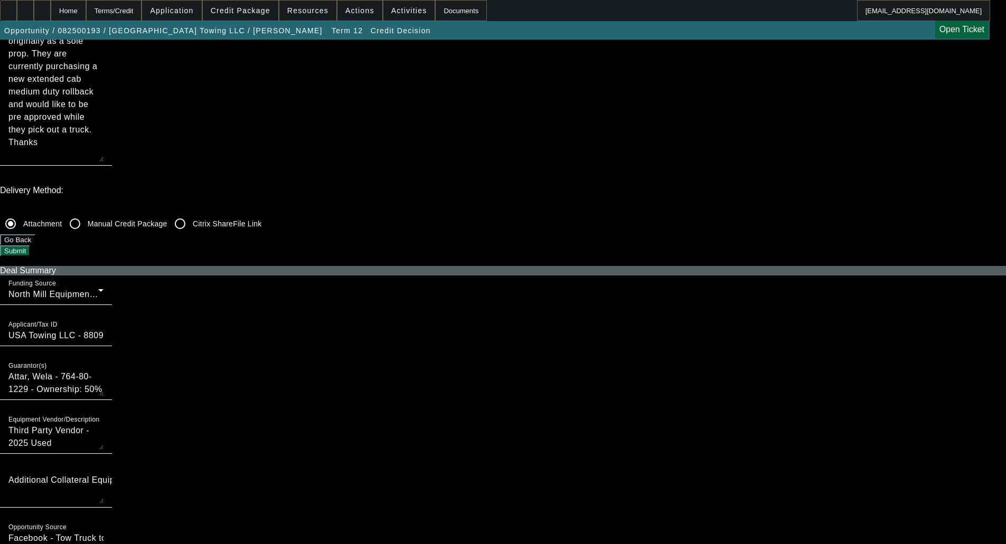
checkbox input "false"
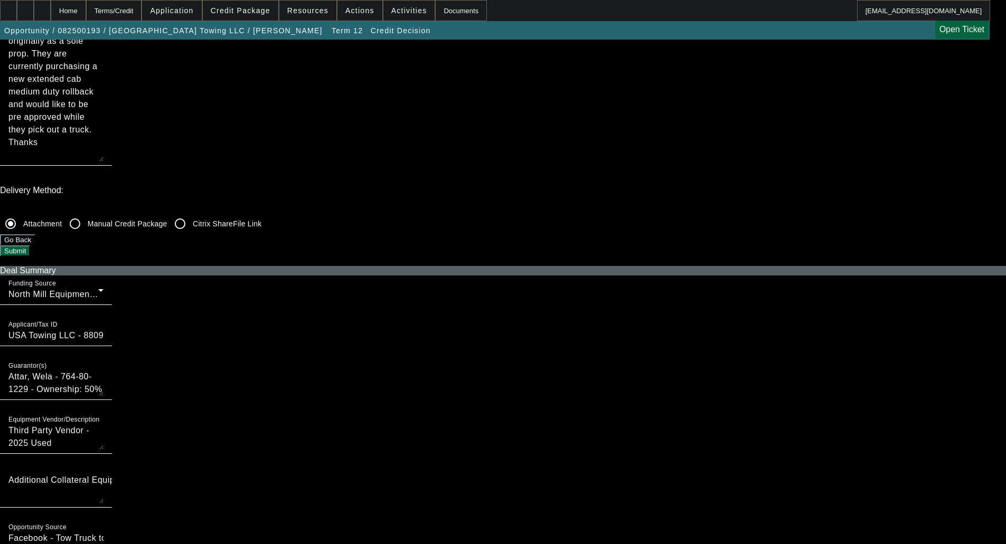
checkbox input "false"
checkbox input "true"
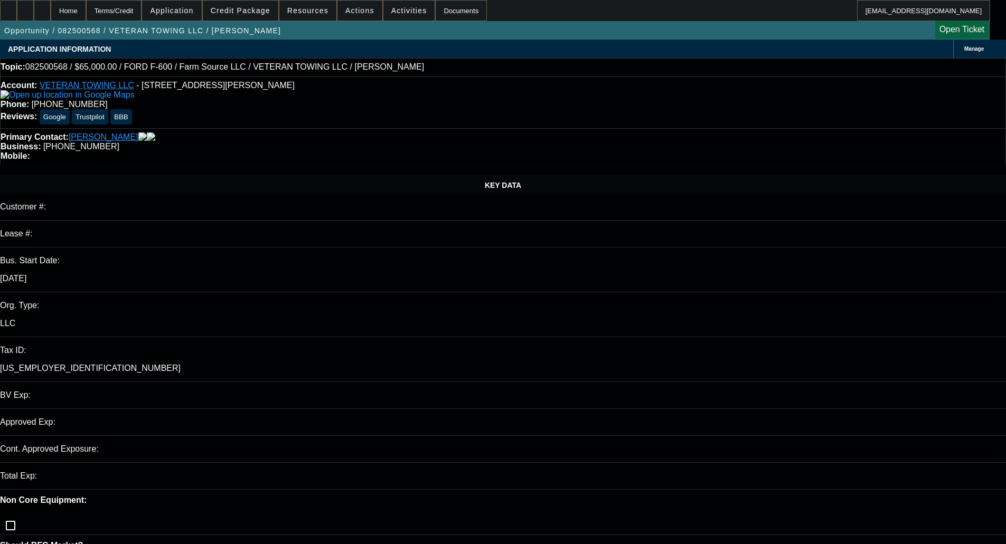
select select "0"
select select "1"
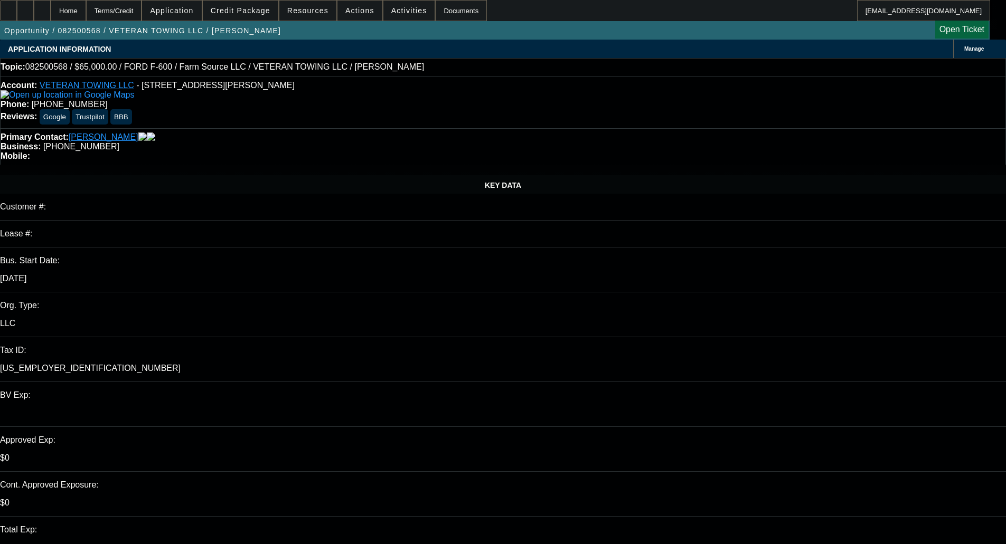
select select "6"
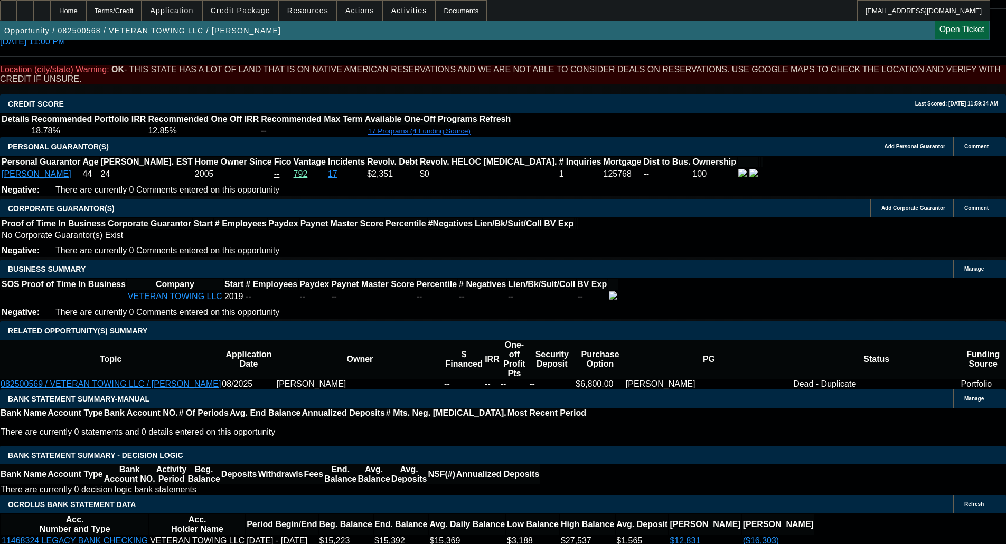
scroll to position [1478, 0]
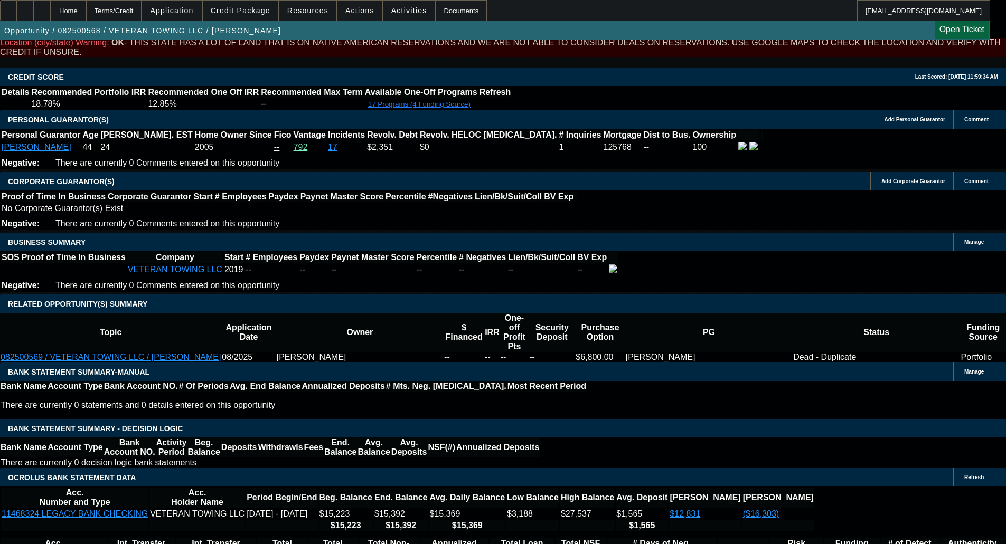
click at [251, 10] on span "Credit Package" at bounding box center [241, 10] width 60 height 8
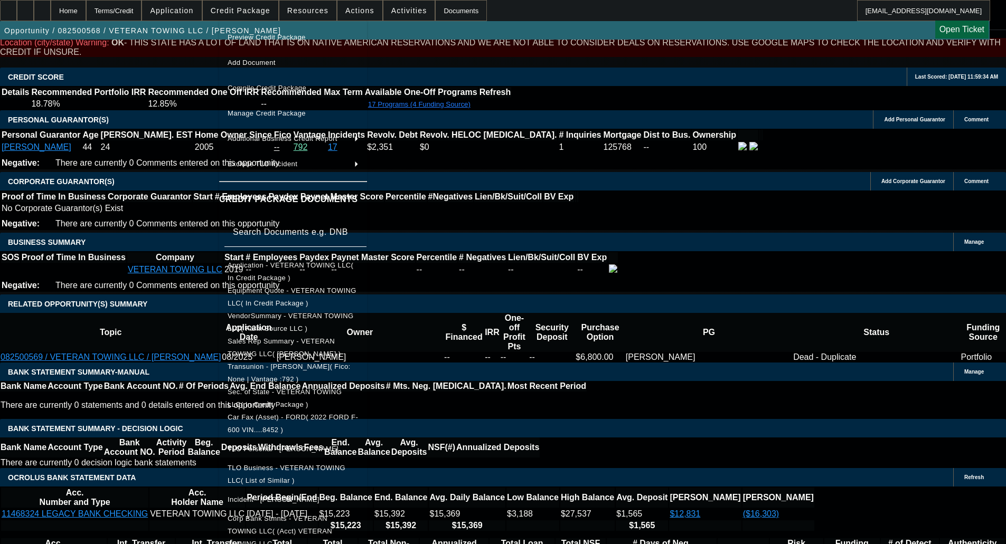
click at [251, 10] on div at bounding box center [503, 272] width 1006 height 544
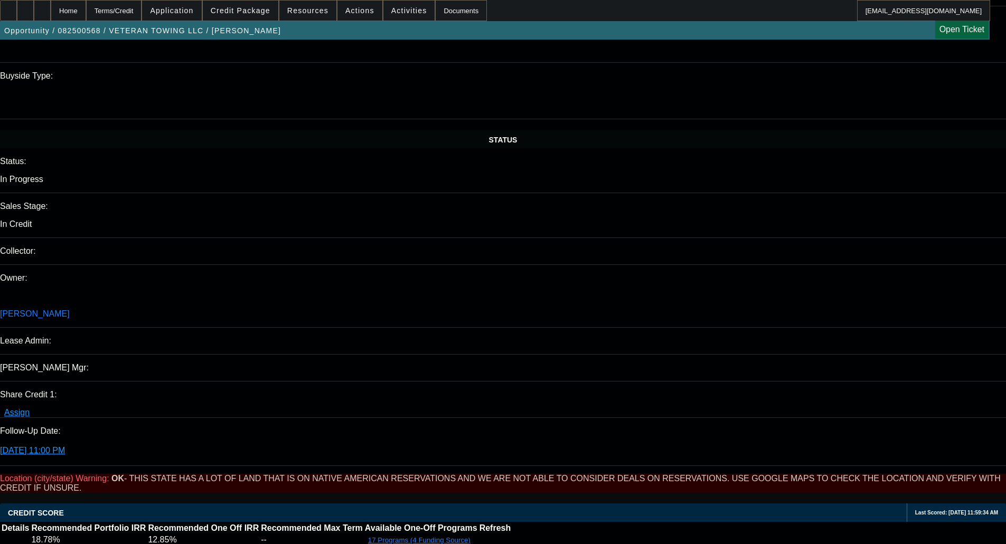
scroll to position [1003, 0]
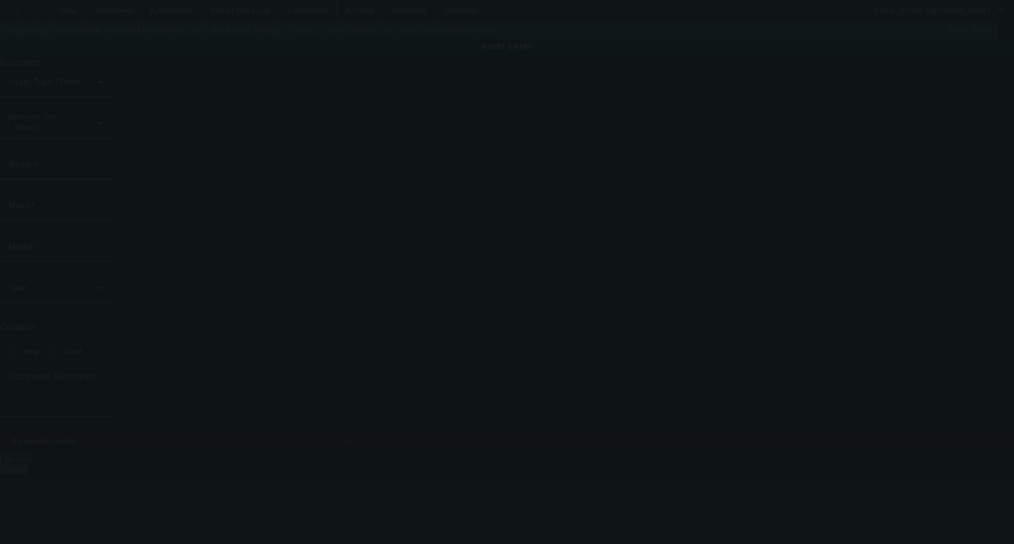
type input "[US_VEHICLE_IDENTIFICATION_NUMBER]"
type input "FORD"
type input "F-600"
radio input "true"
type textarea "Rollback tow truck"
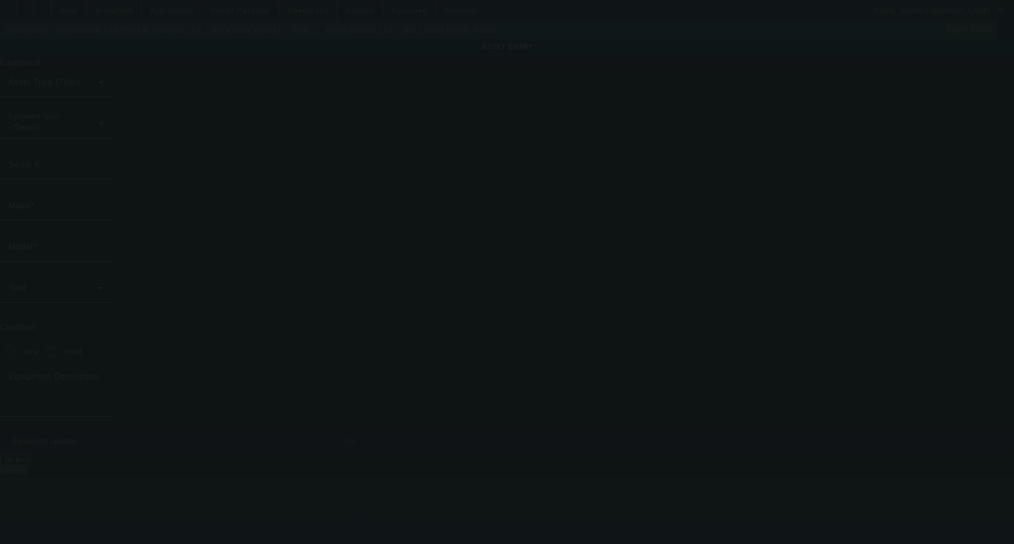
type input "10377 N 2400Rd"
type input "[PERSON_NAME]"
type input "73096"
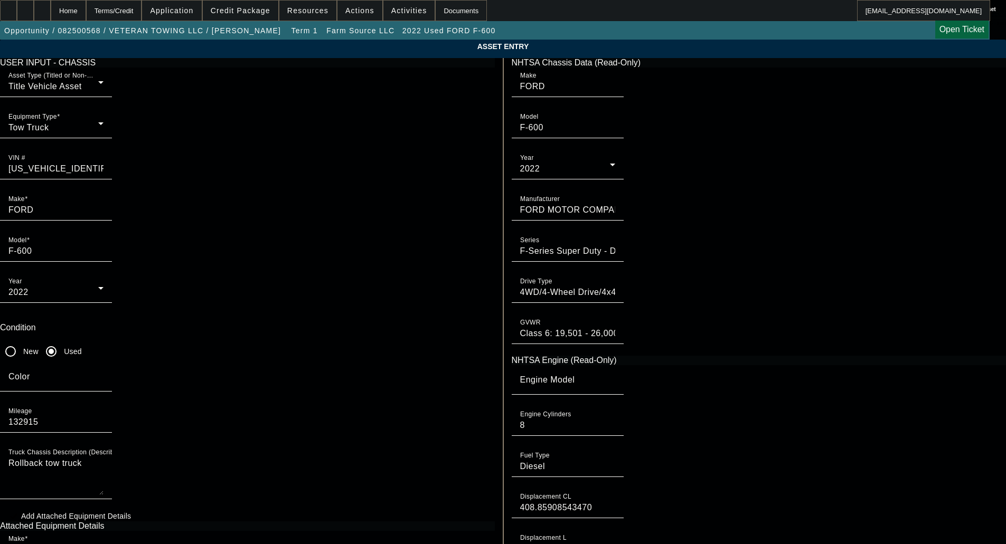
click at [247, 12] on span "Credit Package" at bounding box center [241, 10] width 60 height 8
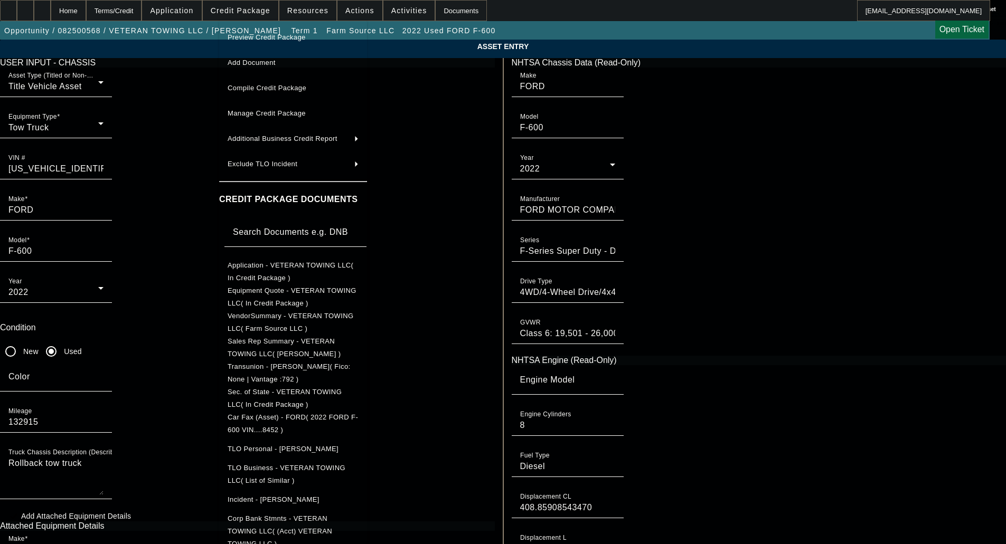
click at [317, 419] on span "Car Fax (Asset) - FORD( 2022 FORD F-600 VIN....8452 )" at bounding box center [293, 423] width 130 height 21
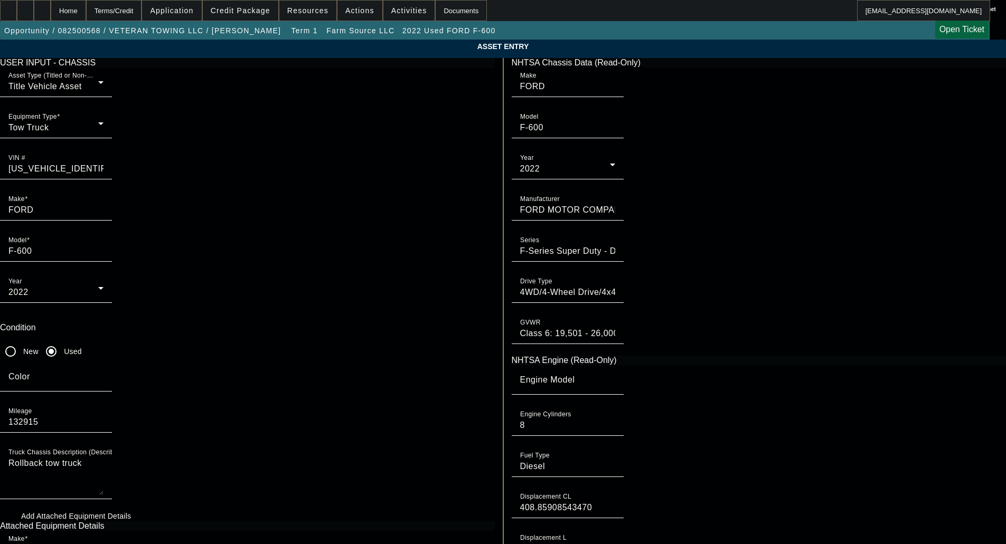
click at [59, 162] on app-asset-collateral-manage "ASSET ENTRY Delete asset USER INPUT - CHASSIS Asset Type (Titled or Non-Titled)…" at bounding box center [503, 451] width 1006 height 822
click at [78, 101] on app-asset-collateral-manage "ASSET ENTRY Delete asset USER INPUT - CHASSIS Asset Type (Titled or Non-Titled)…" at bounding box center [503, 451] width 1006 height 822
click at [86, 12] on div "Home" at bounding box center [68, 10] width 35 height 21
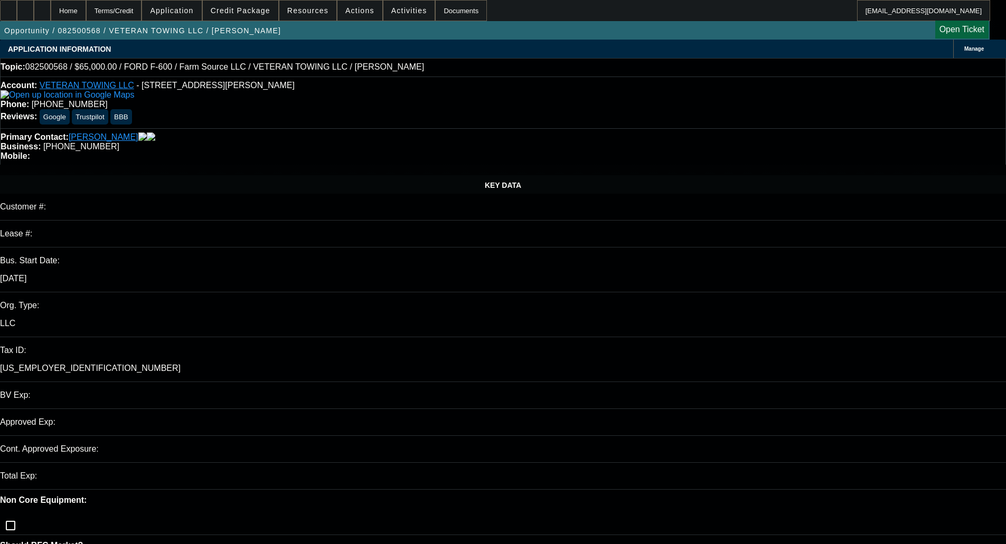
select select "0"
select select "6"
click at [267, 11] on span "Credit Package" at bounding box center [241, 10] width 60 height 8
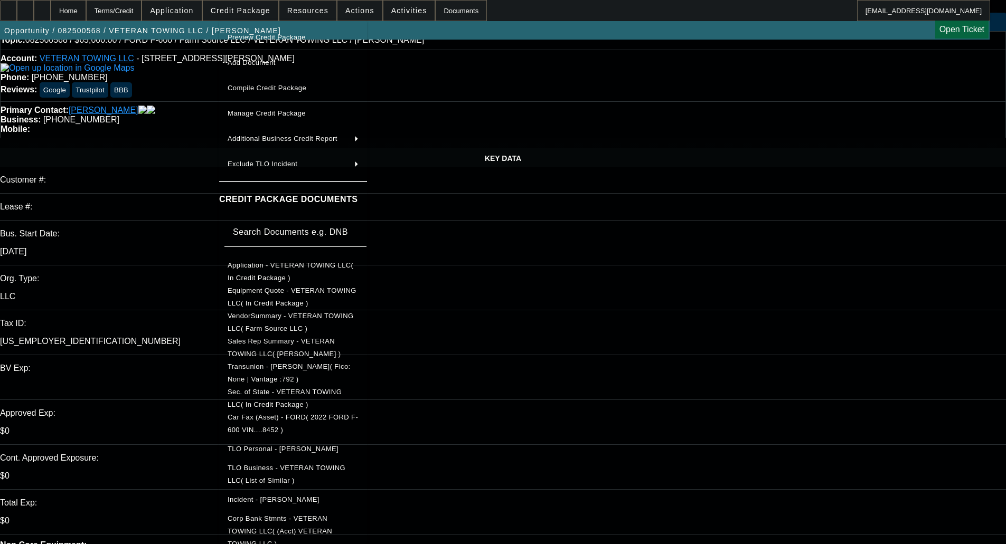
scroll to position [53, 0]
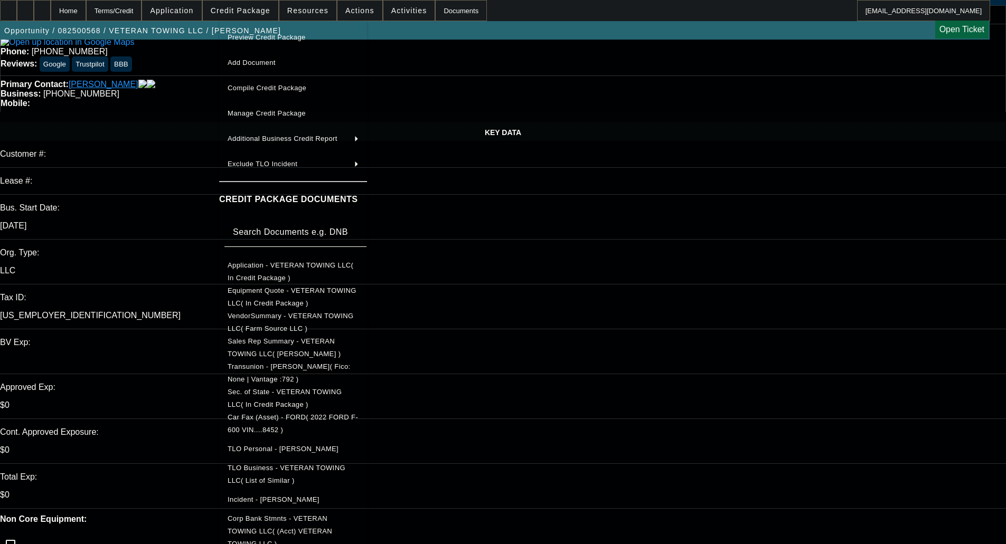
click at [266, 32] on span "Preview Credit Package" at bounding box center [293, 37] width 131 height 13
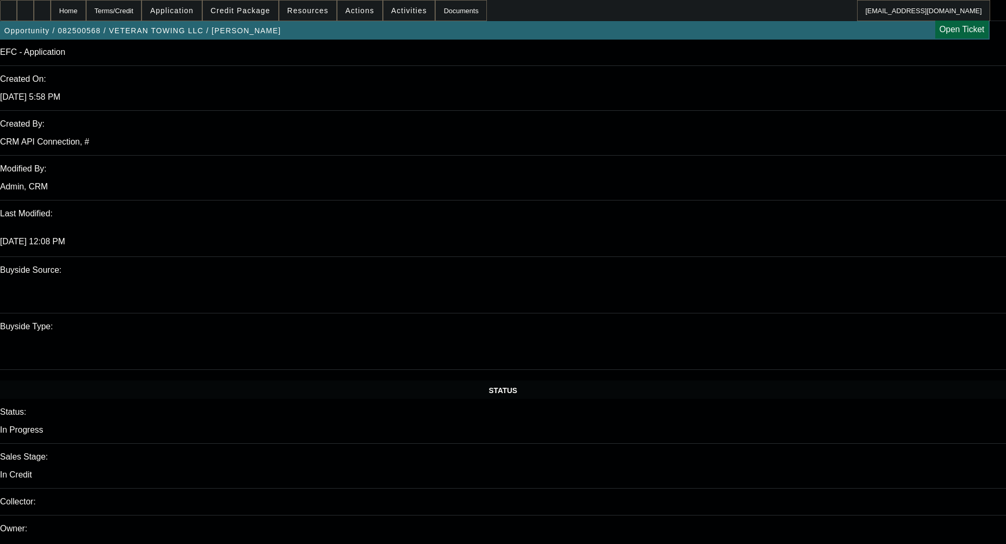
scroll to position [792, 0]
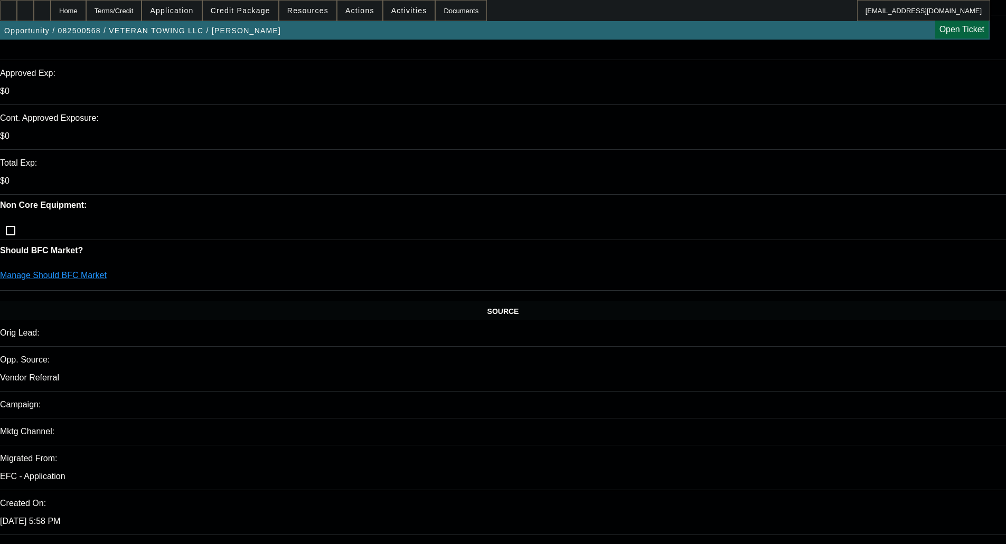
scroll to position [370, 0]
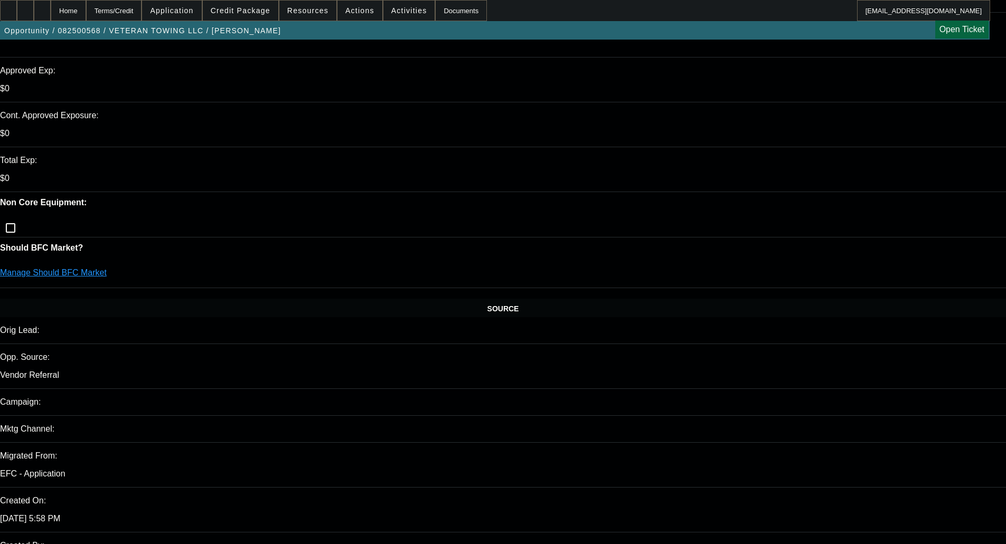
type textarea "NO PAYNET; - OKAY TO SELL"
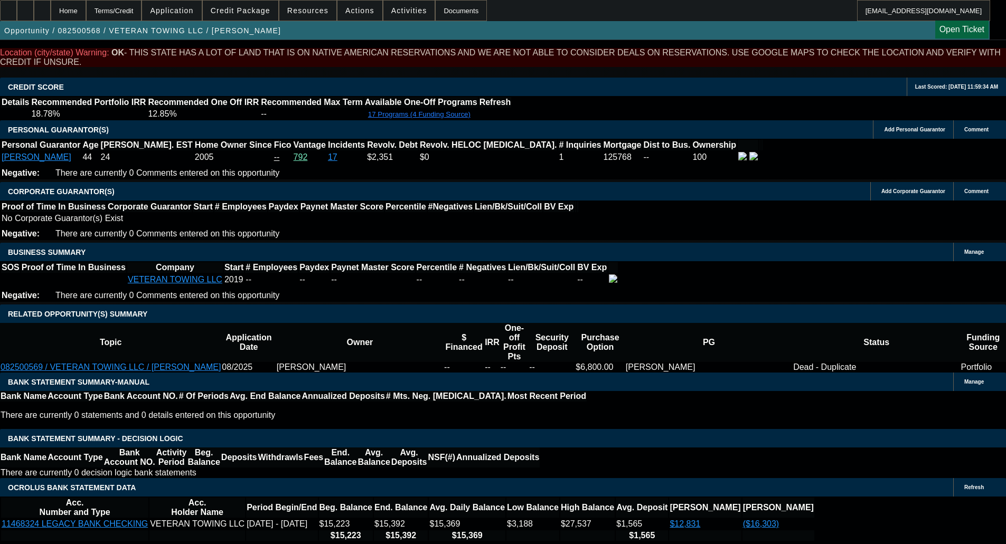
scroll to position [1566, 0]
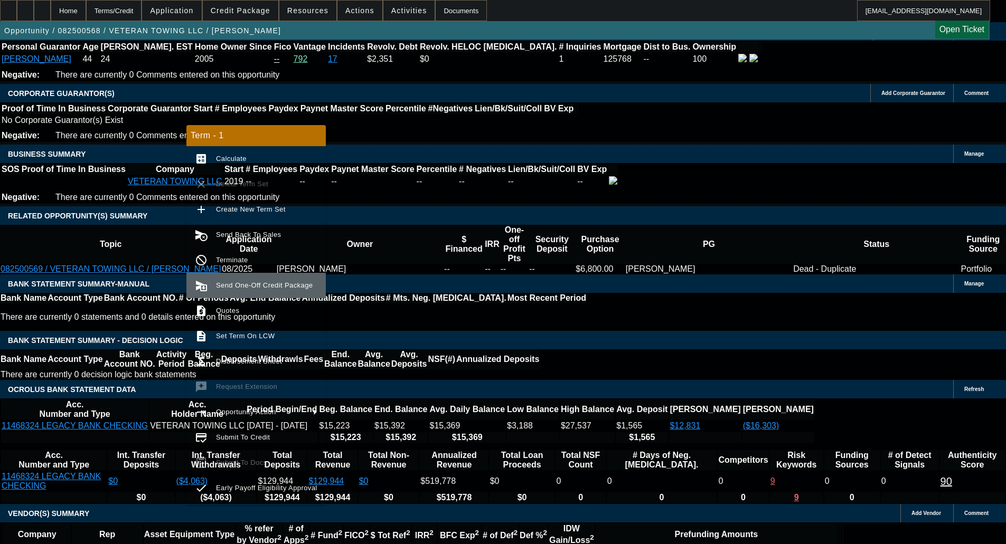
click at [246, 277] on button "send_and_archive Send One-Off Credit Package" at bounding box center [255, 285] width 139 height 25
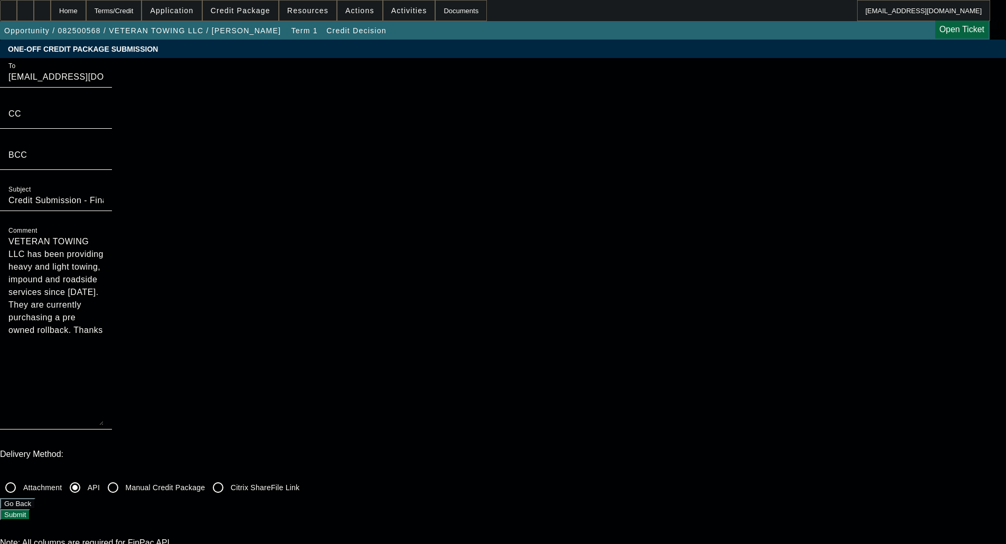
click at [30, 509] on button "Submit" at bounding box center [15, 514] width 30 height 11
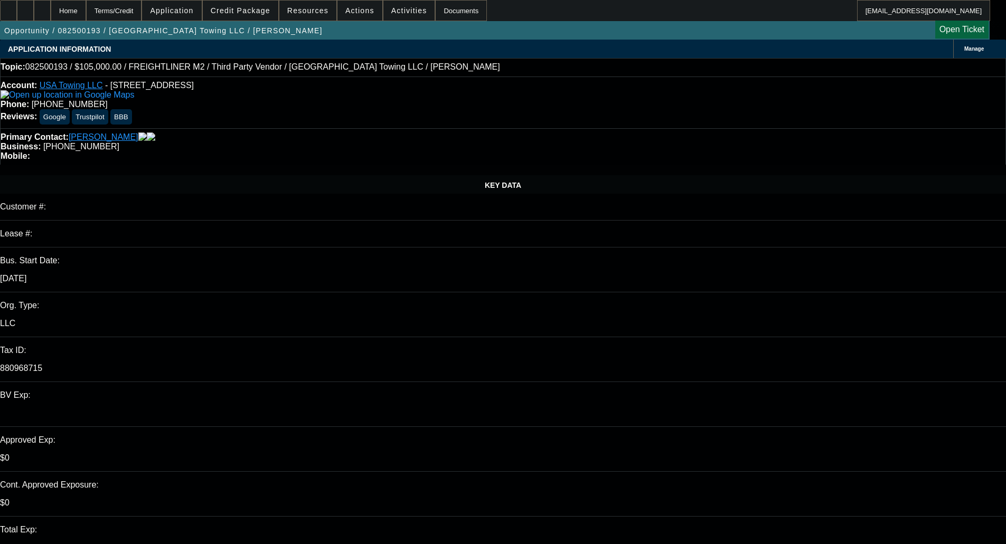
select select "0"
select select "2"
select select "0"
select select "6"
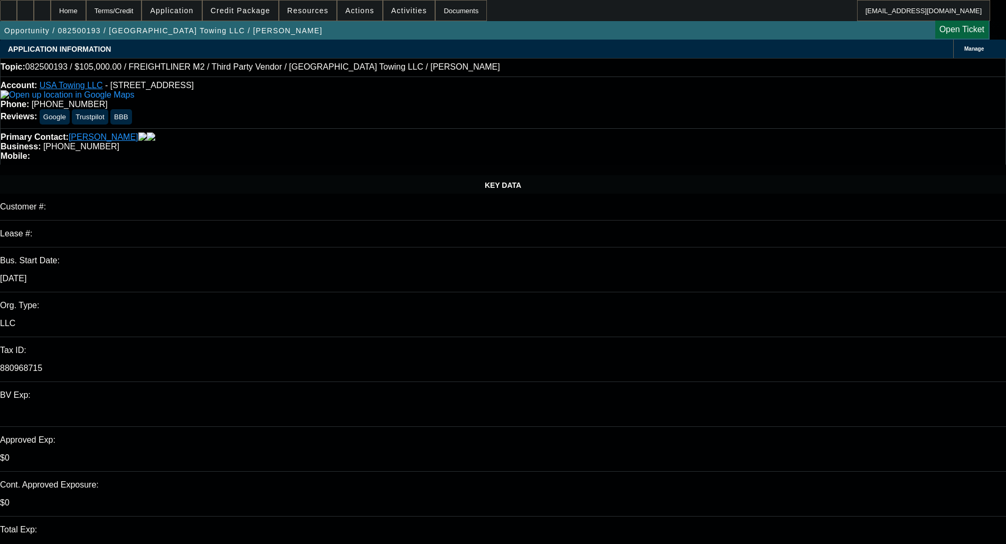
select select "0"
select select "2"
select select "0"
select select "6"
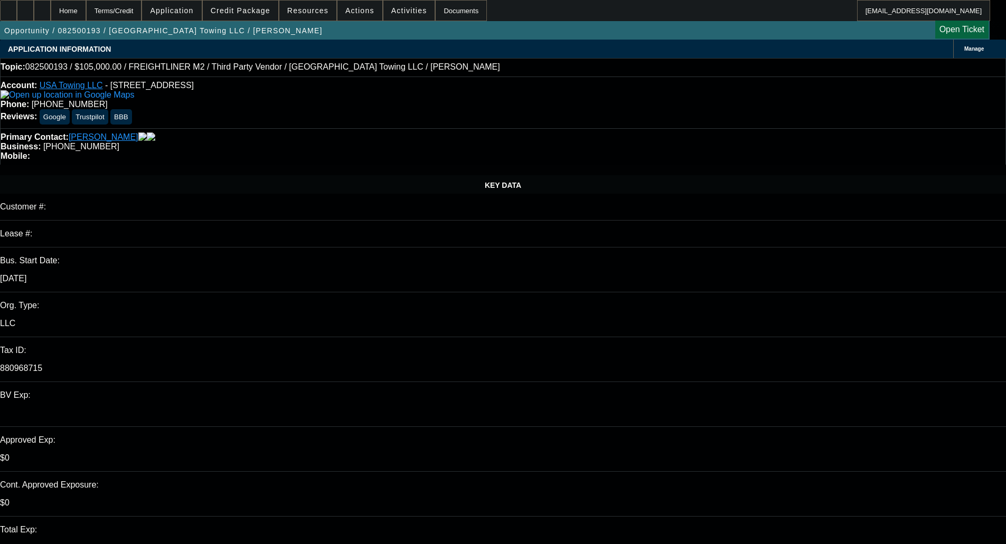
select select "0"
select select "2"
select select "0"
select select "6"
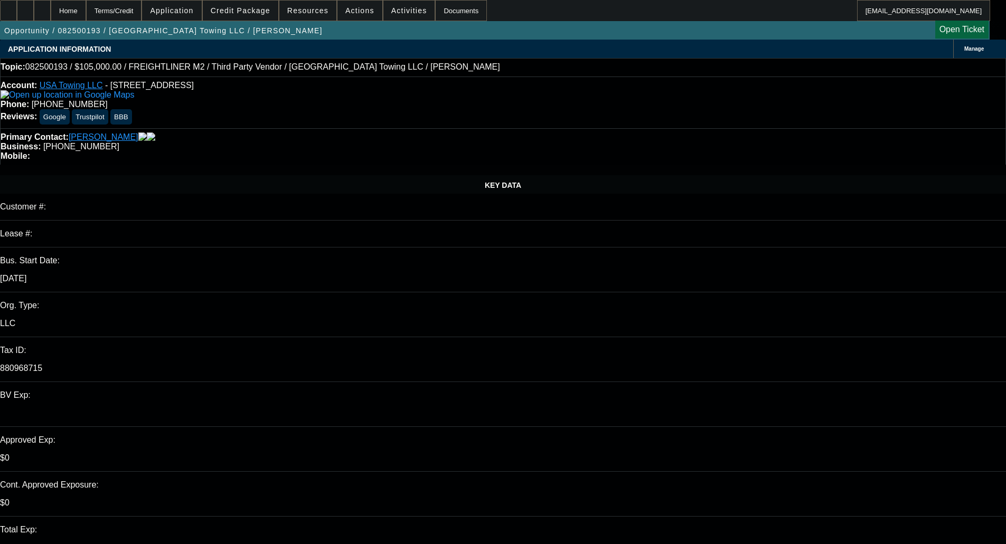
select select "0.1"
select select "0"
select select "2"
select select "0"
select select "6"
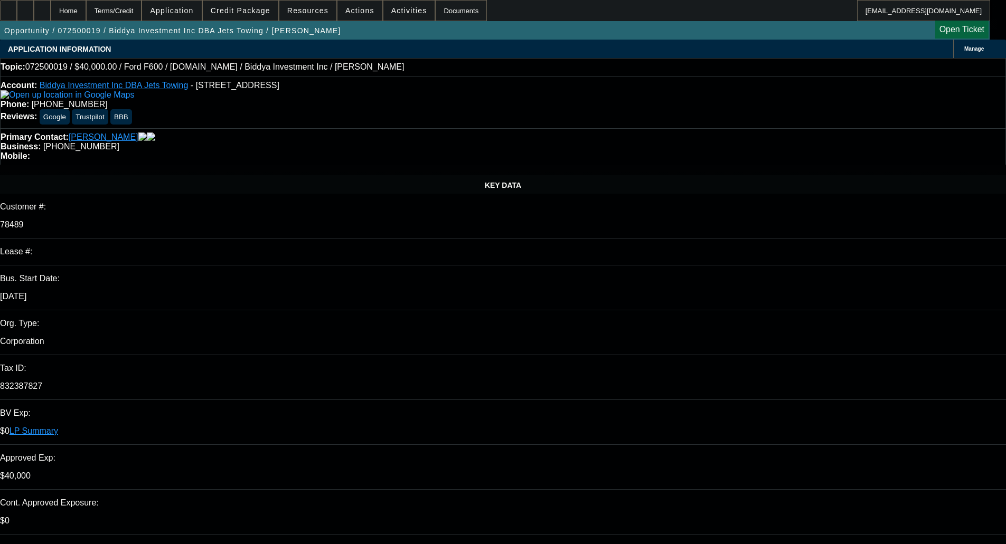
select select "0.1"
select select "2"
select select "0"
select select "6"
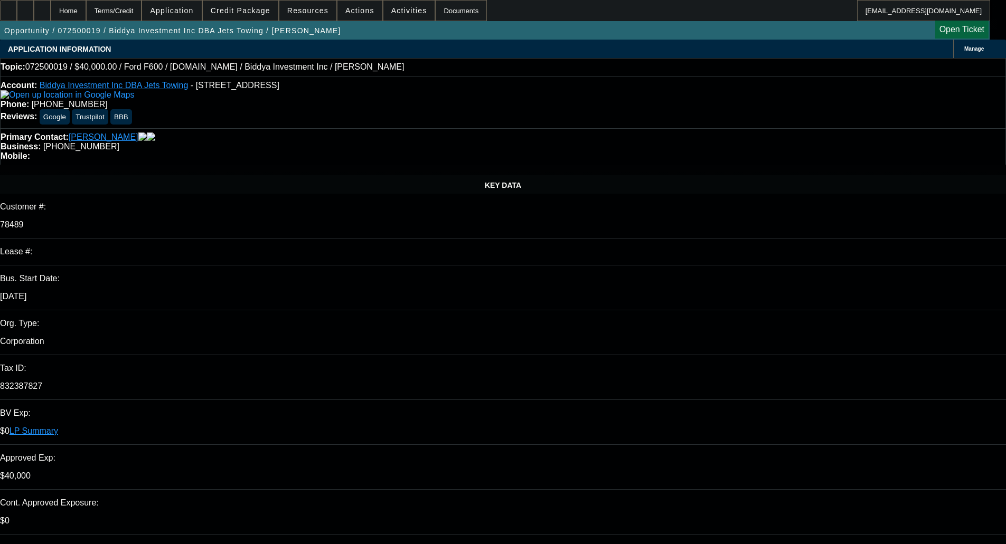
select select "0"
select select "2"
select select "0"
select select "6"
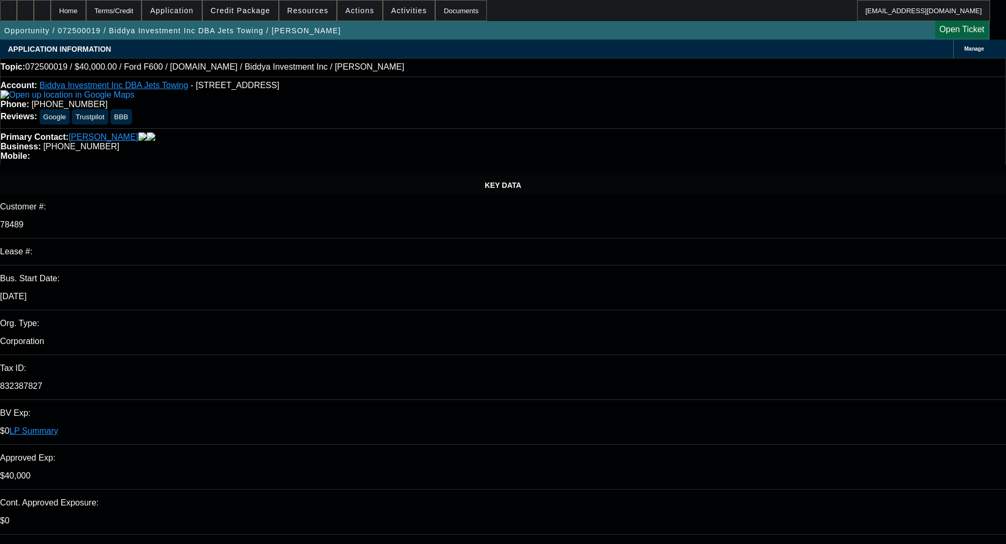
select select "0"
select select "2"
select select "0"
select select "6"
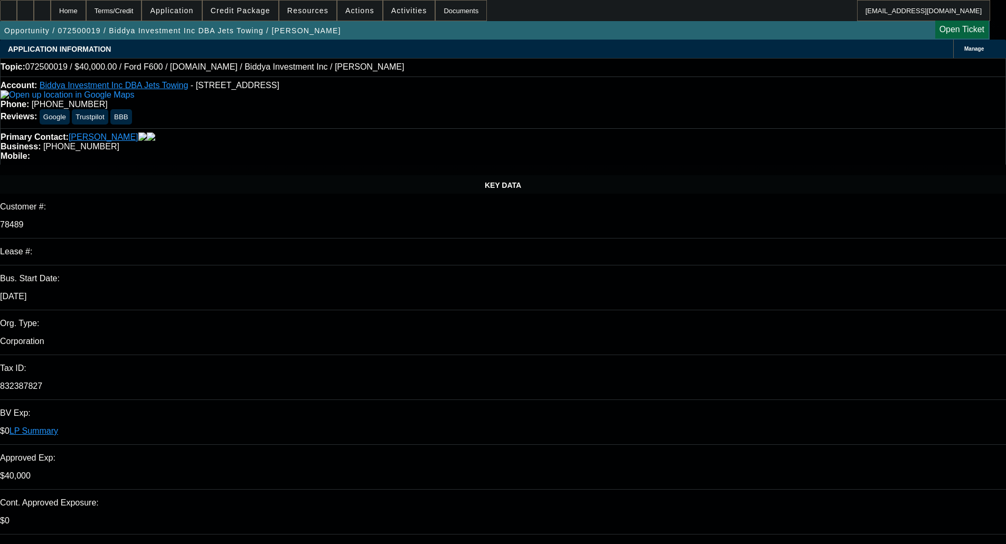
select select "0"
select select "2"
select select "0"
select select "6"
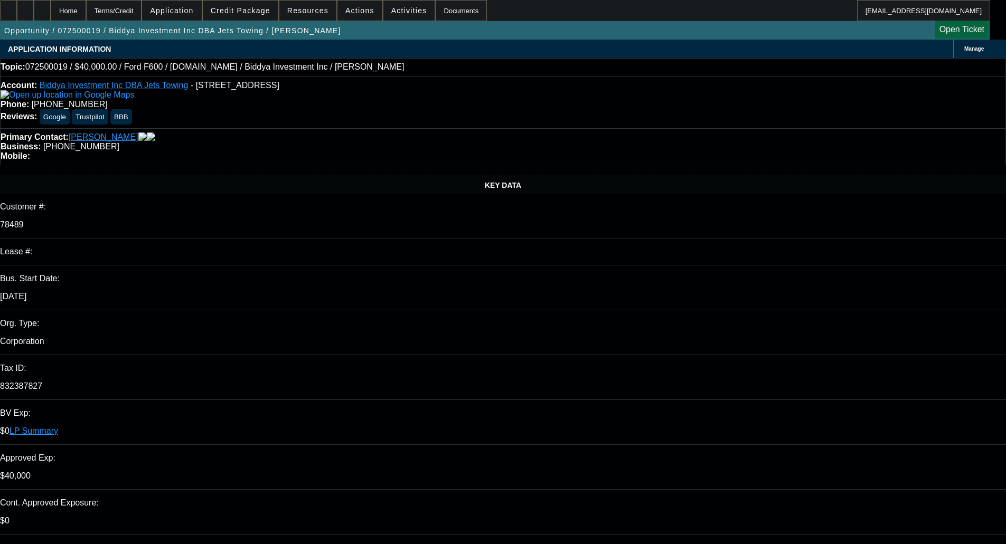
scroll to position [317, 0]
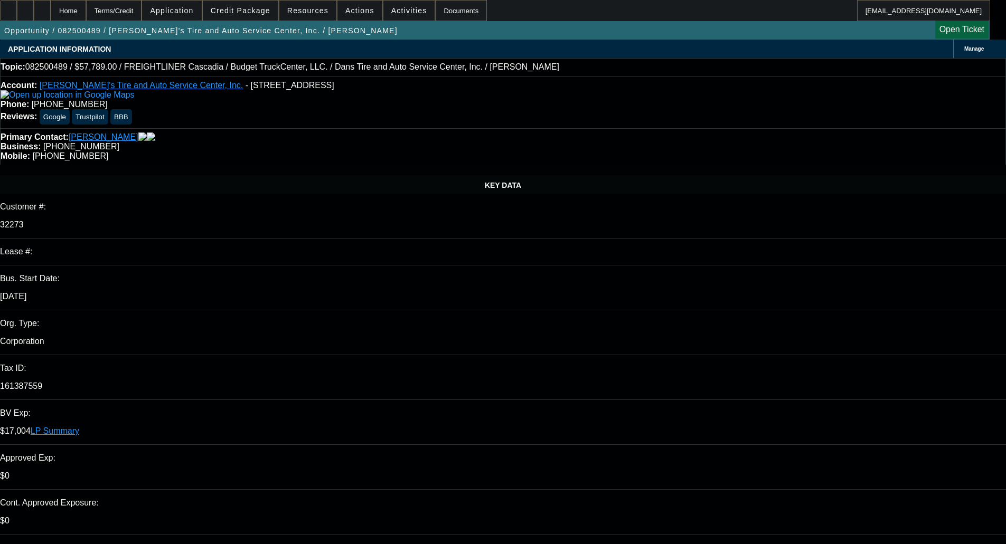
select select "0"
select select "3"
select select "0.1"
select select "4"
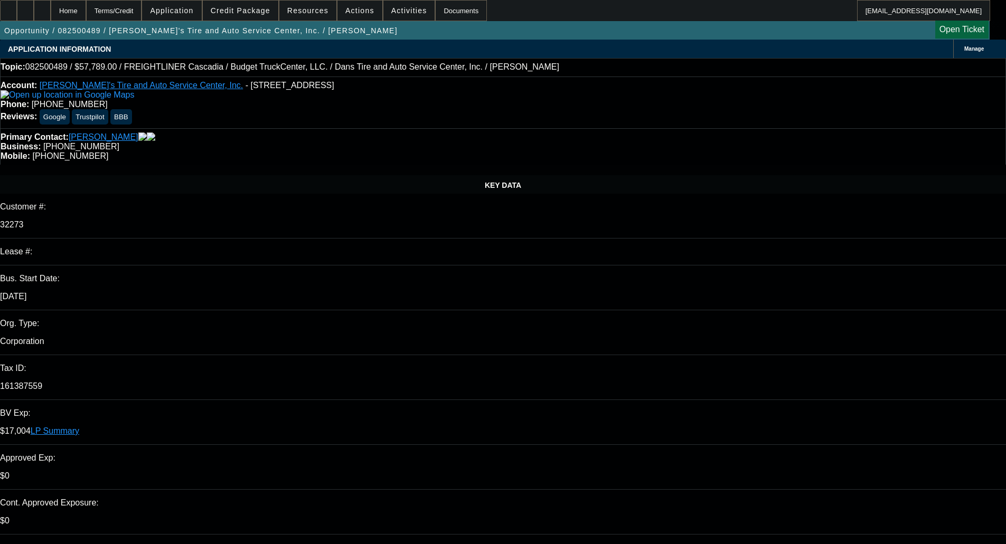
select select "0"
select select "3"
select select "0.1"
select select "4"
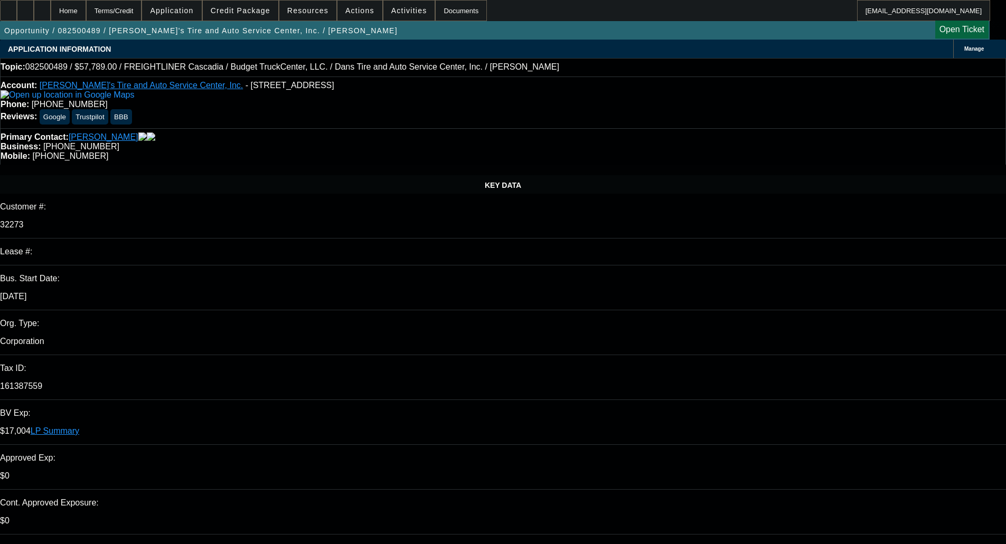
select select "0"
select select "3"
select select "0.1"
select select "4"
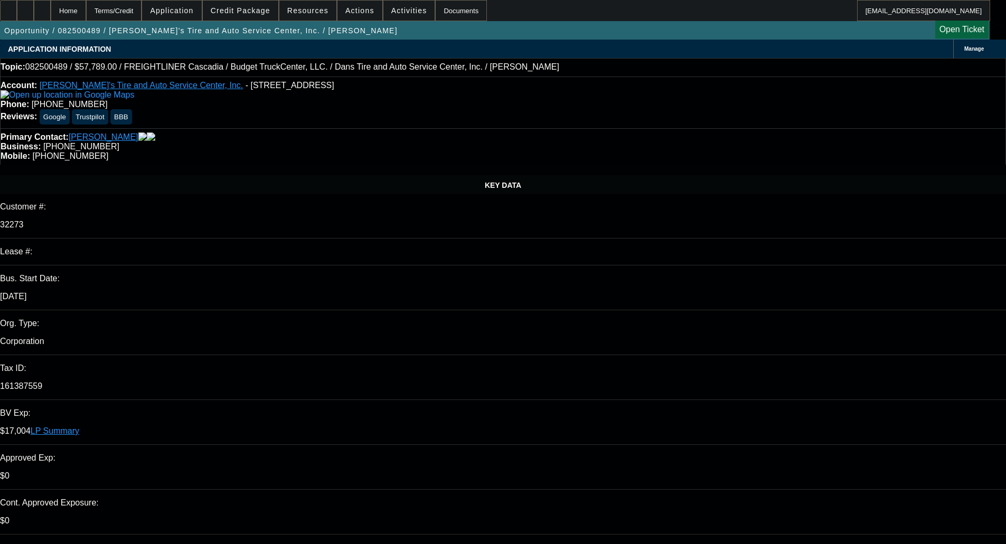
select select "0"
select select "3"
select select "0.1"
select select "4"
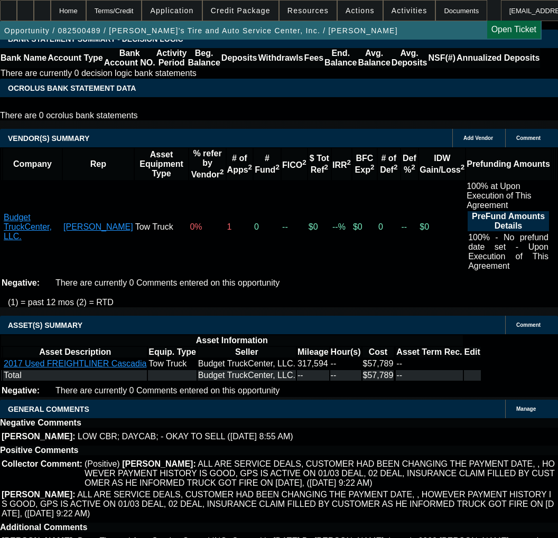
scroll to position [2323, 0]
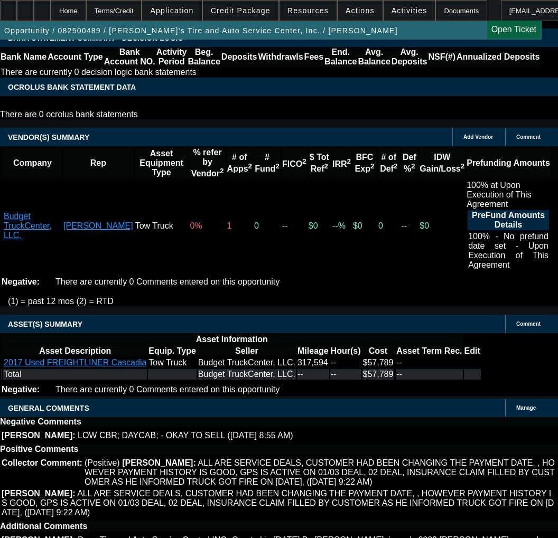
copy span "APPROVED BY [PERSON_NAME]: $57,789.00; Approved Term: 48 months; Approved Prici…"
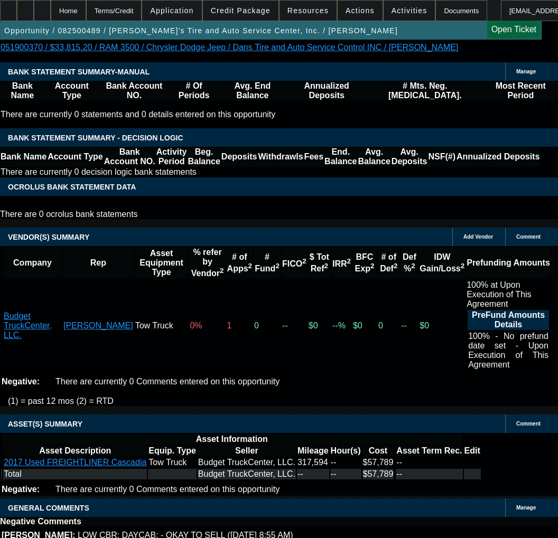
scroll to position [2112, 0]
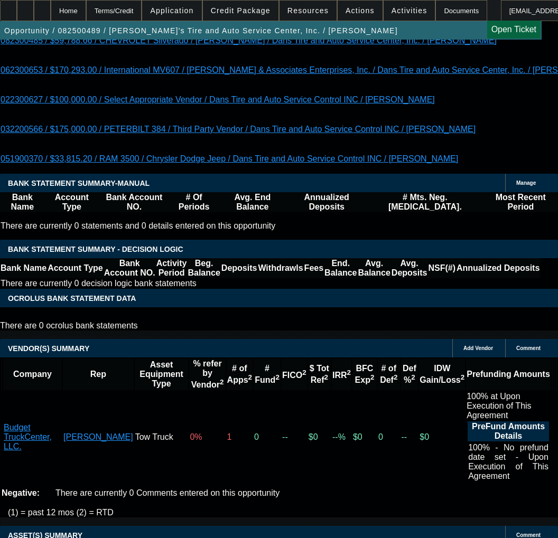
select select "3"
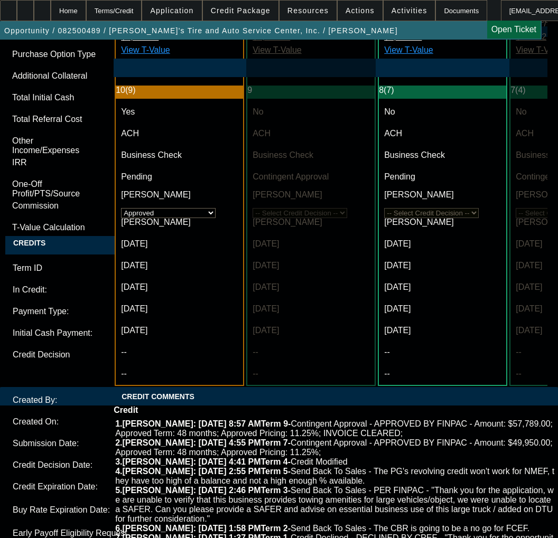
scroll to position [3622, 0]
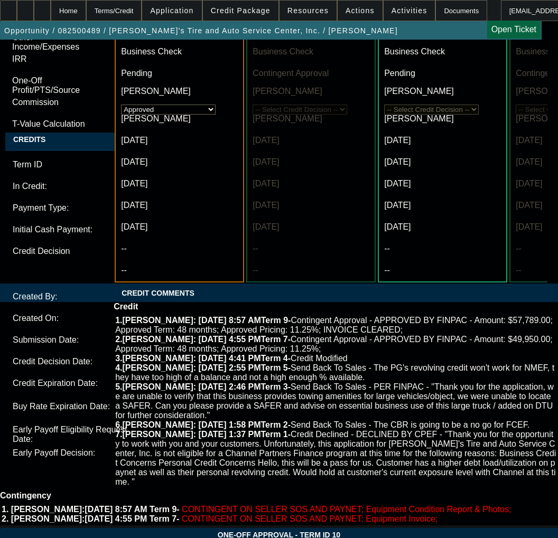
paste textarea "APPROVED BY [PERSON_NAME]: $57,789.00; Approved Term: 48 months; Approved Prici…"
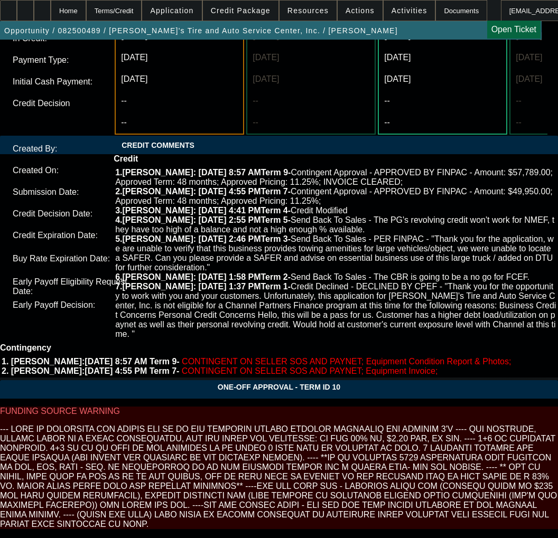
scroll to position [3781, 0]
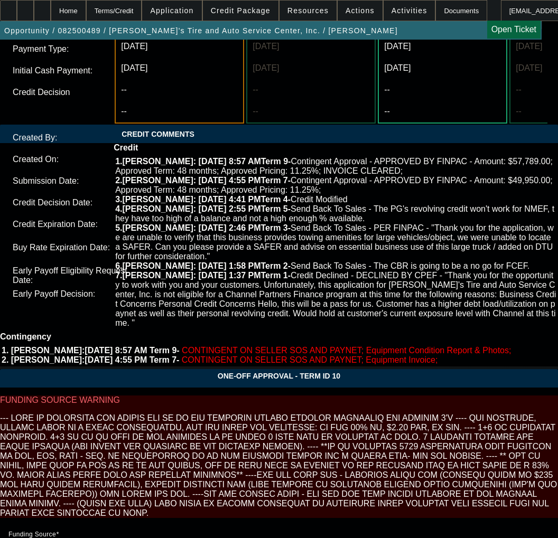
type textarea "APPROVED BY [PERSON_NAME]: $57,789.00; Approved Term: 54 months; Approved Prici…"
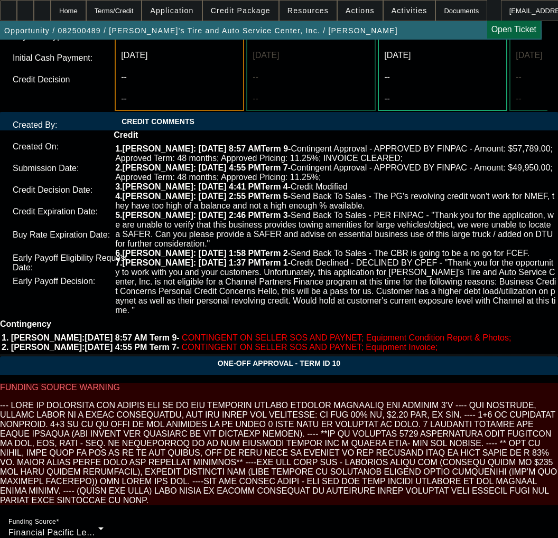
scroll to position [3799, 0]
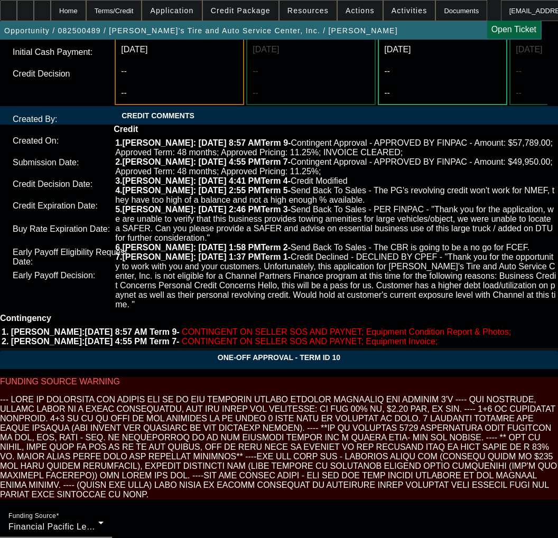
checkbox input "true"
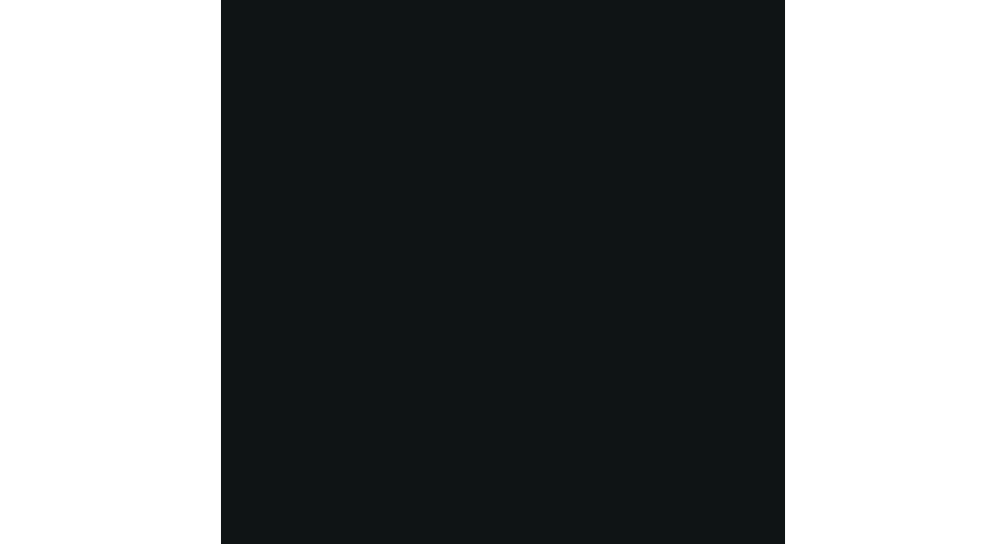
scroll to position [1970, 0]
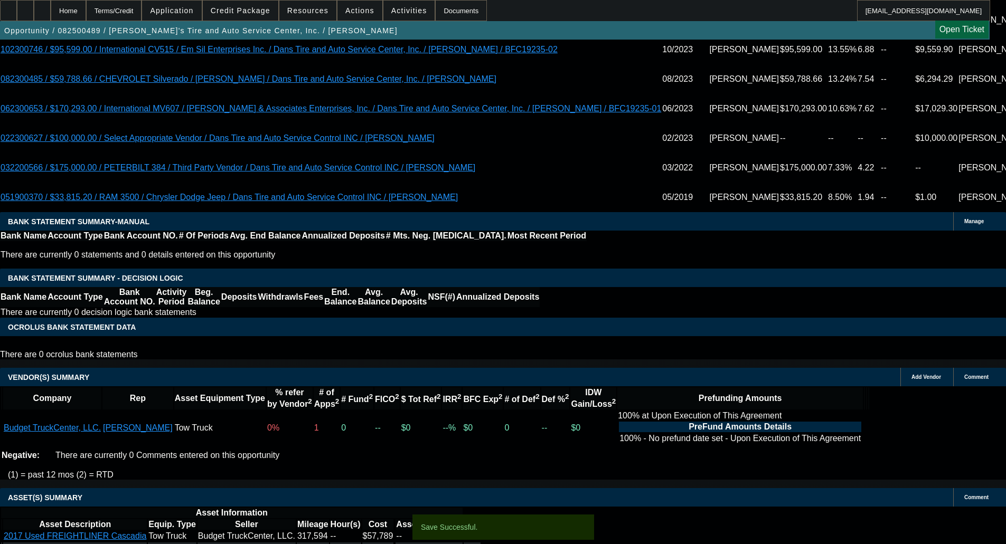
select select "0"
select select "3"
select select "0.1"
select select "4"
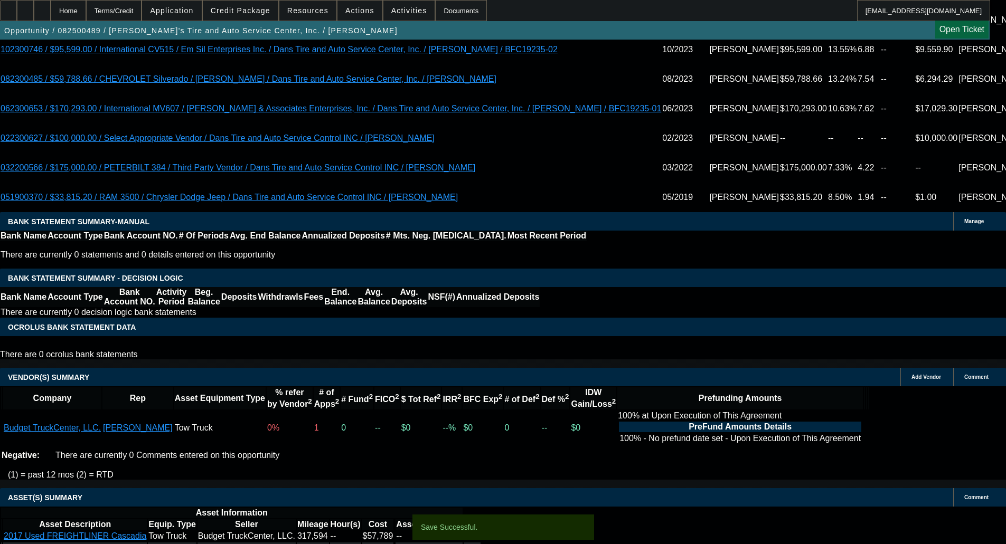
select select "0"
select select "3"
select select "0.1"
select select "4"
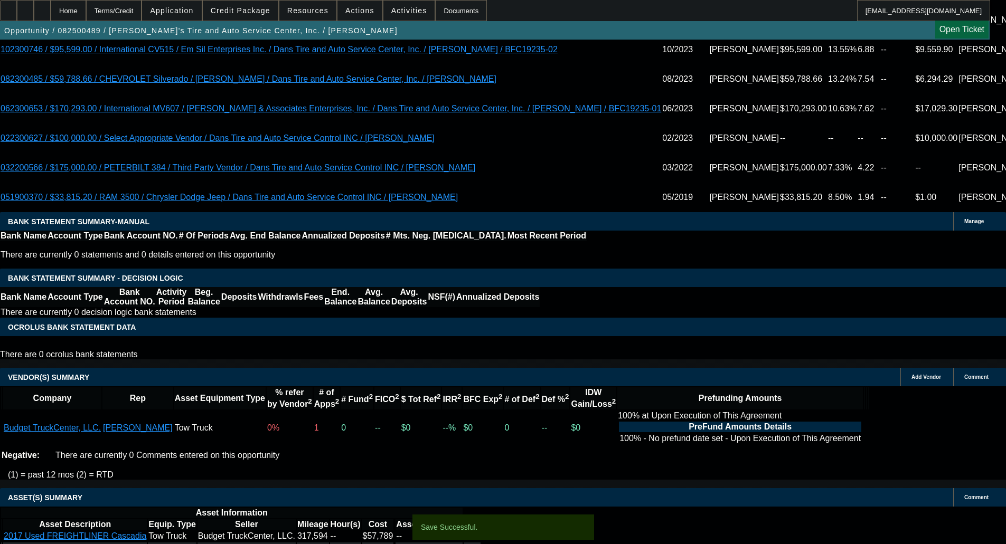
select select "0"
select select "3"
select select "0.1"
select select "4"
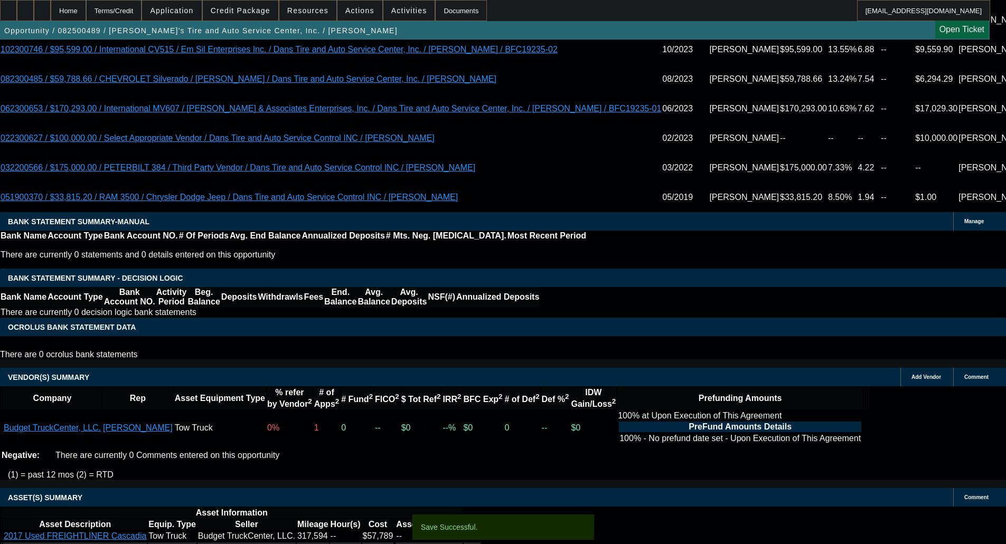
select select "0"
select select "3"
select select "0.1"
select select "4"
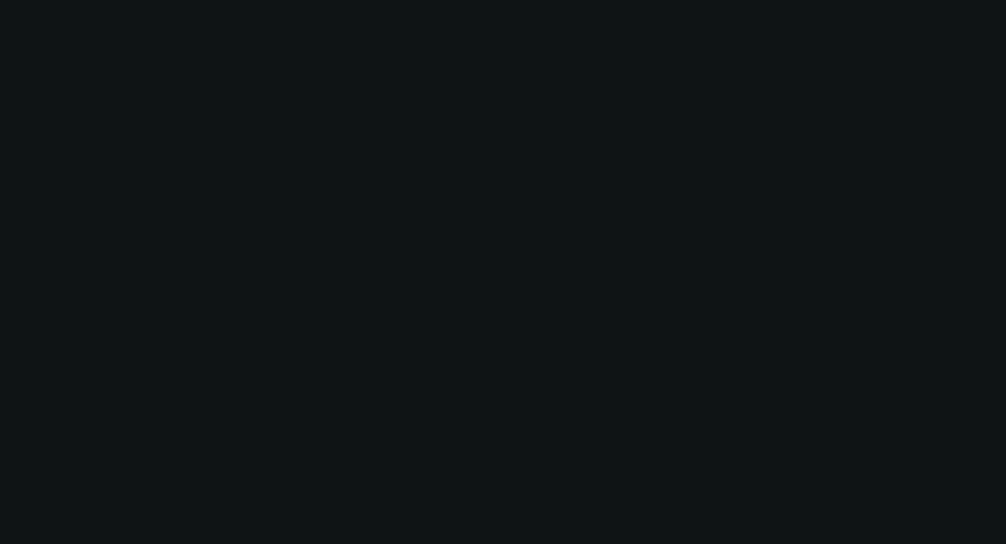
scroll to position [0, 0]
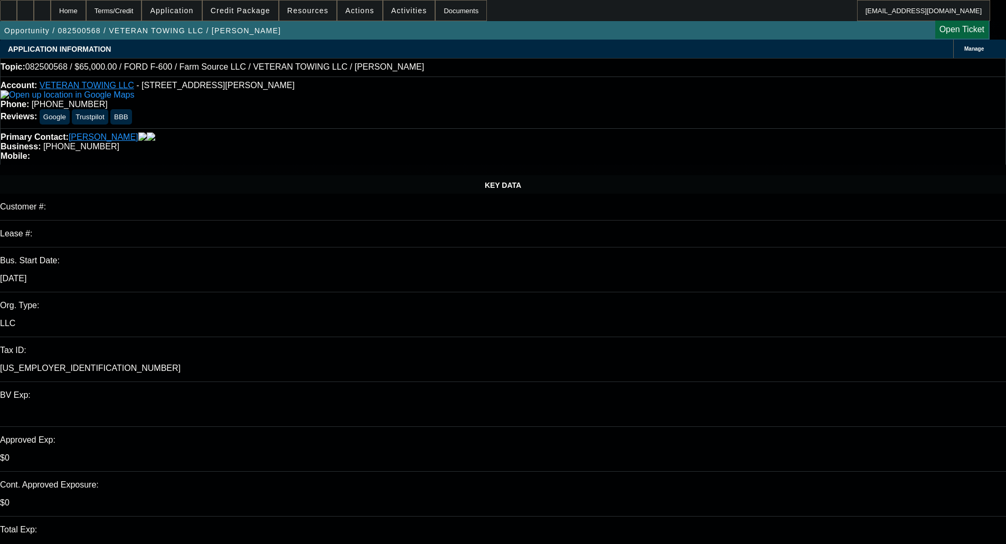
select select "0"
select select "6"
select select "0"
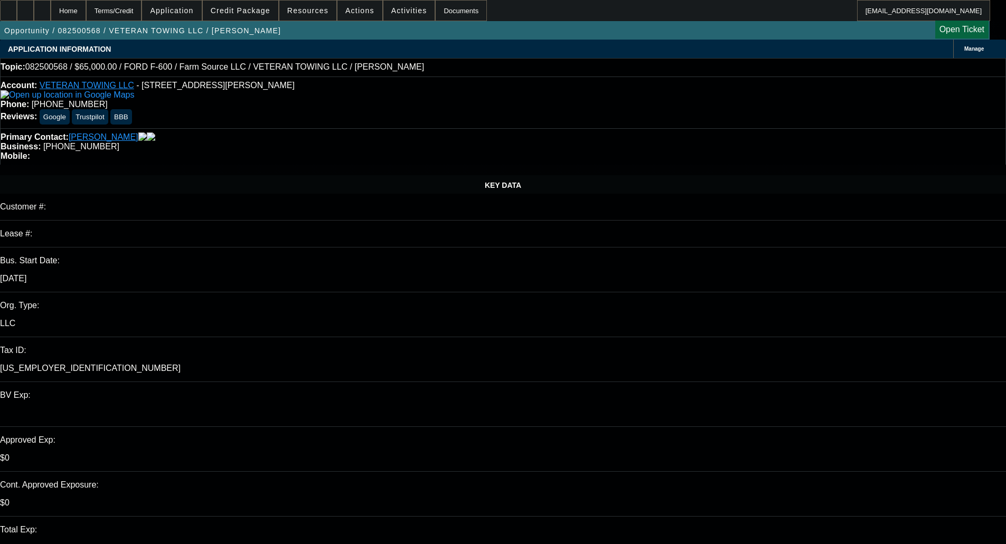
select select "0"
select select "6"
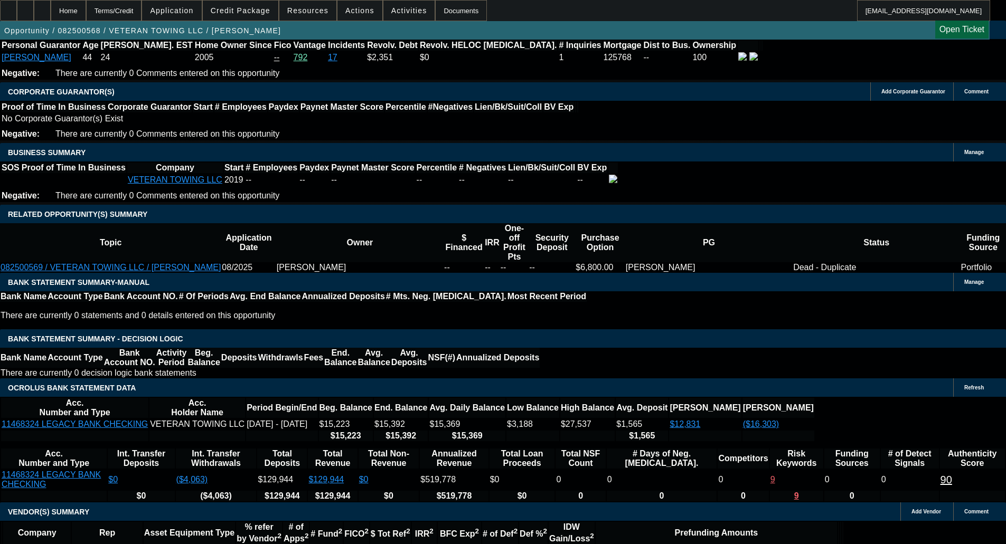
scroll to position [1584, 0]
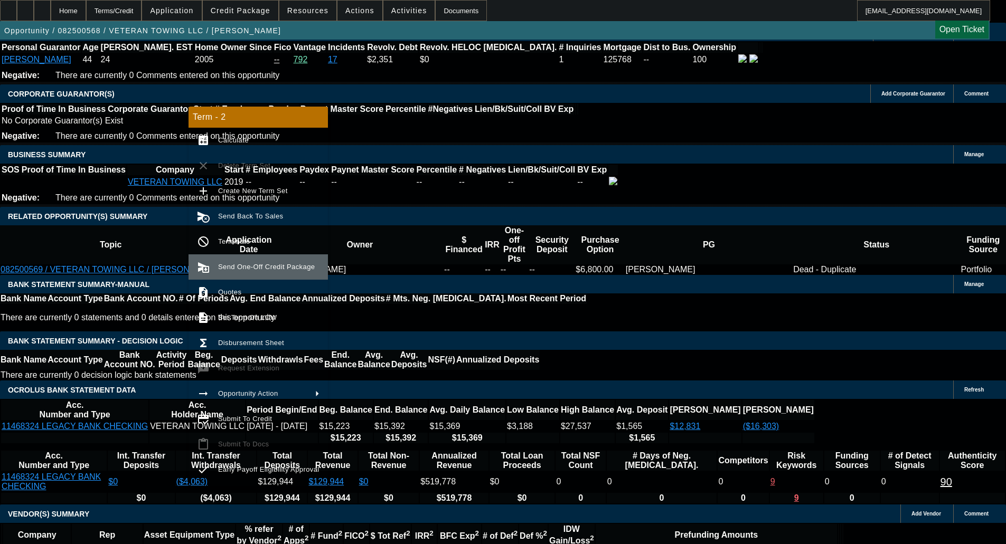
click at [234, 271] on span "Send One-Off Credit Package" at bounding box center [268, 267] width 101 height 13
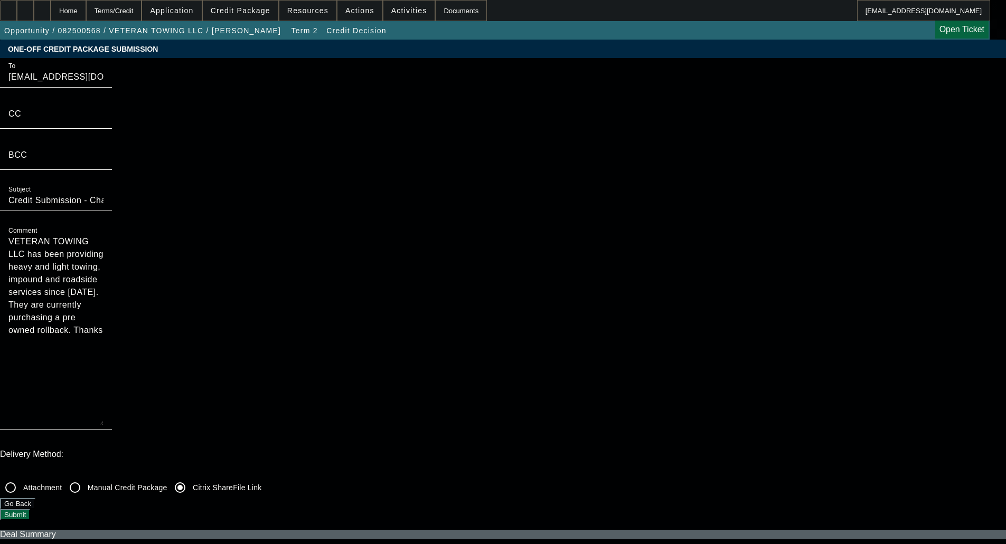
click at [30, 509] on button "Submit" at bounding box center [15, 514] width 30 height 11
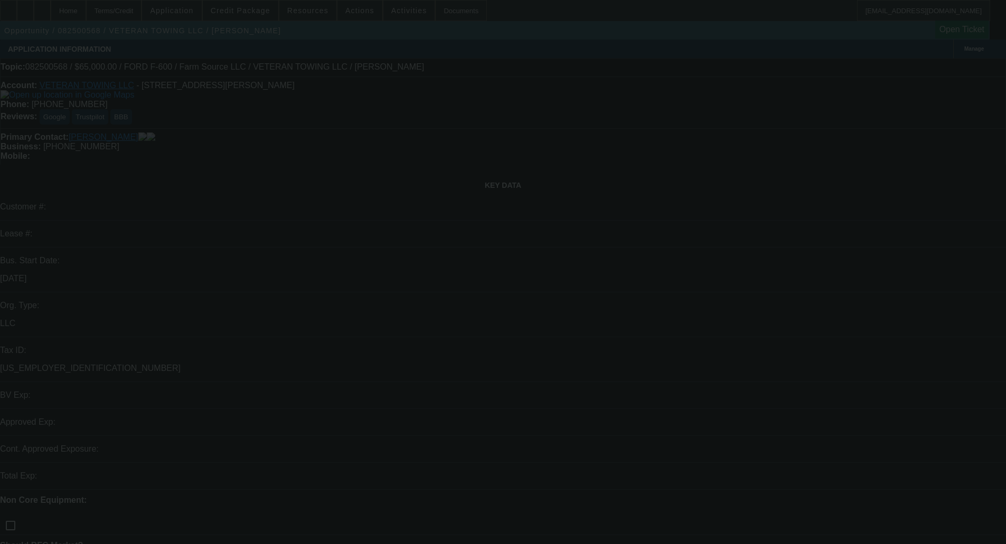
select select "0"
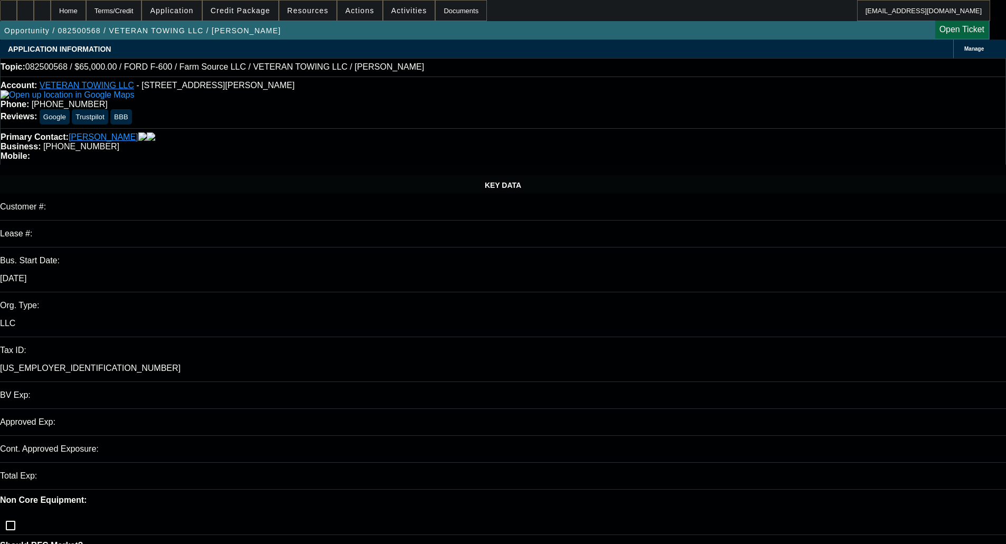
select select "0"
select select "6"
select select "0"
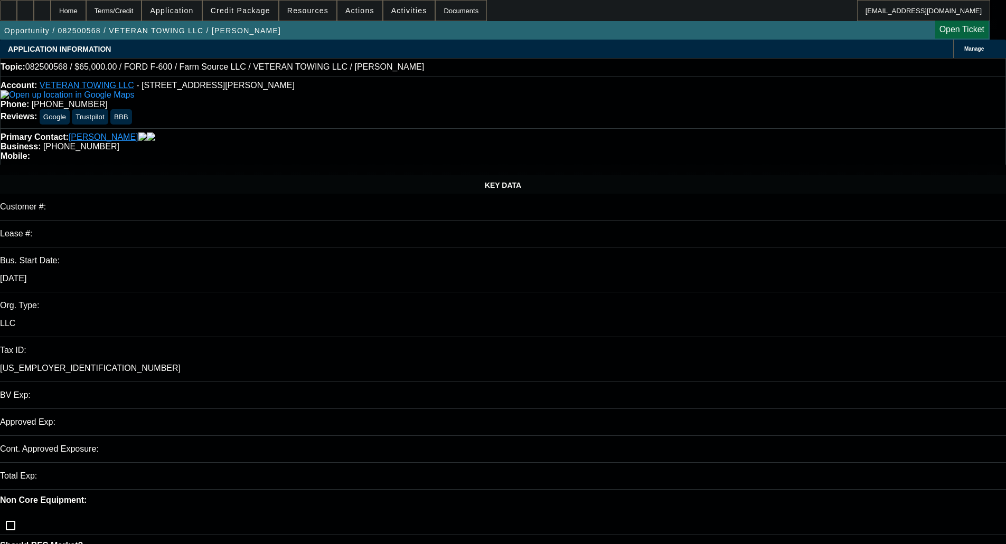
select select "6"
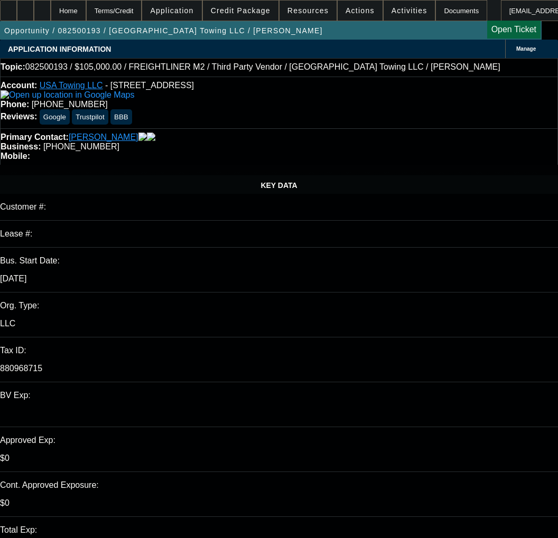
select select "0"
select select "2"
select select "0"
select select "6"
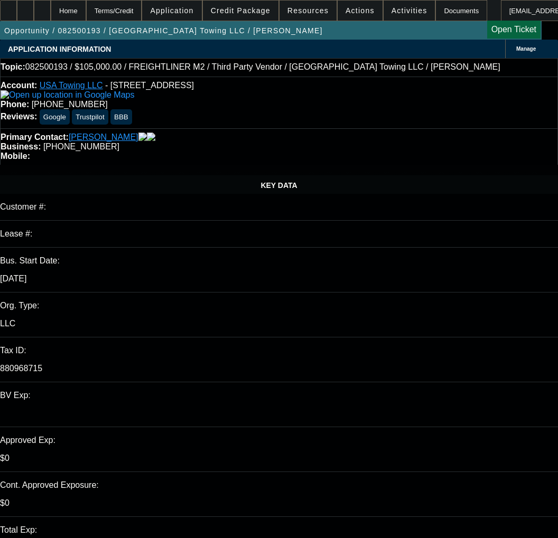
select select "0"
select select "2"
select select "0"
select select "6"
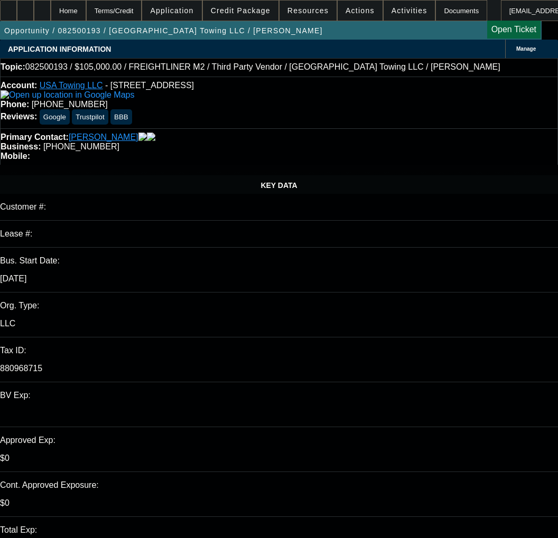
select select "0"
select select "2"
select select "0"
select select "6"
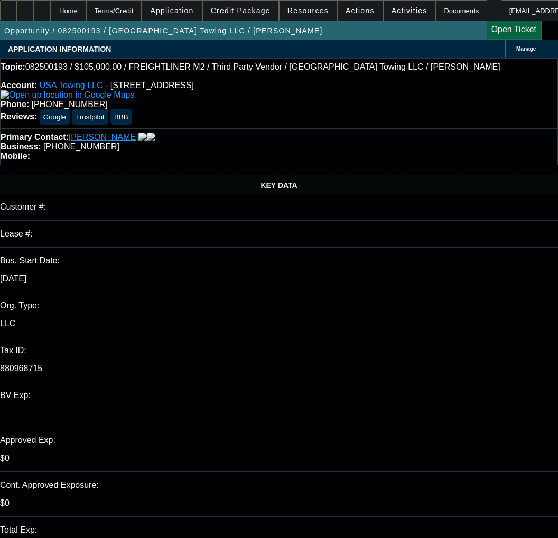
select select "0.1"
select select "0"
select select "2"
select select "0"
select select "6"
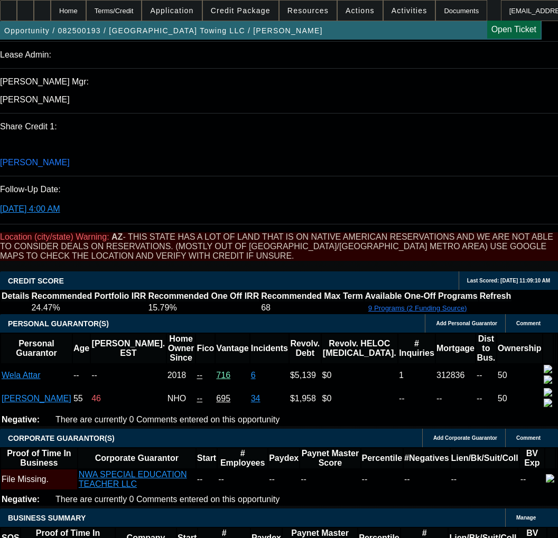
scroll to position [1584, 0]
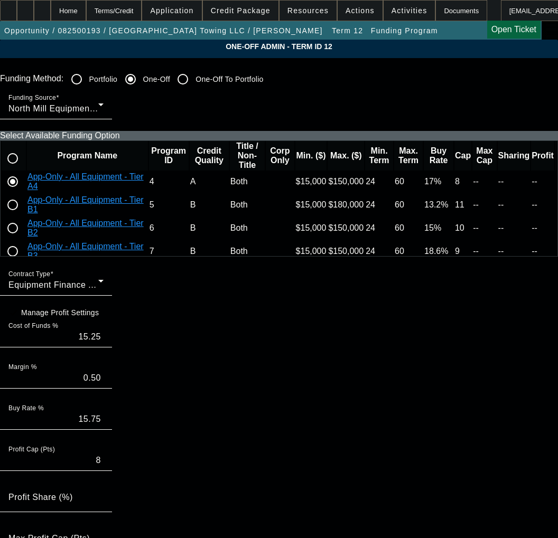
scroll to position [53, 0]
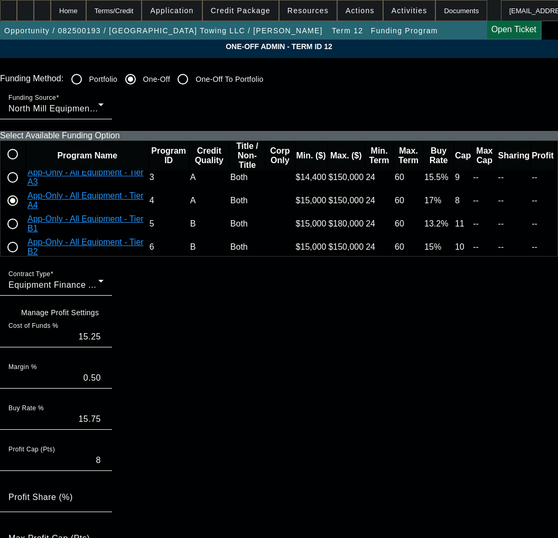
click at [555, 131] on icon at bounding box center [555, 131] width 0 height 0
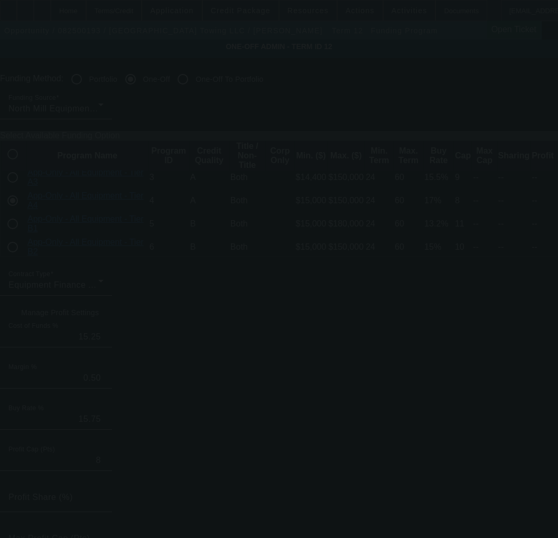
type input "16.50"
type input "17.00"
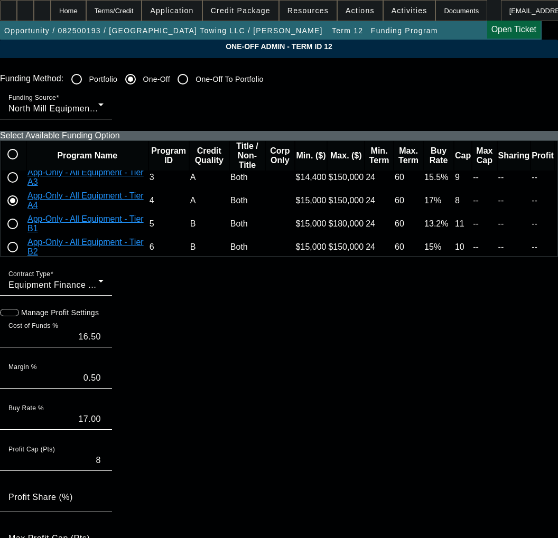
click at [10, 317] on icon "button" at bounding box center [6, 313] width 10 height 10
click at [96, 343] on input "16.50" at bounding box center [55, 337] width 95 height 13
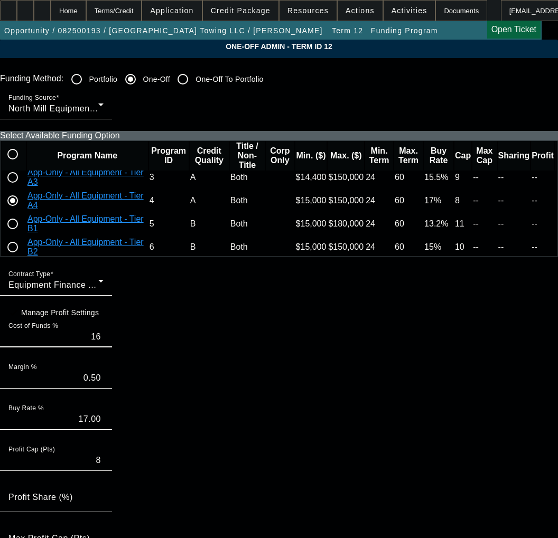
type input "16"
type input "16.50"
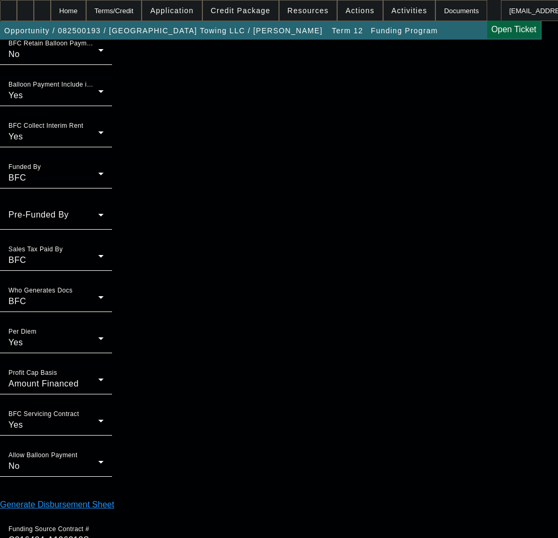
type input "12:32"
type input "12:09"
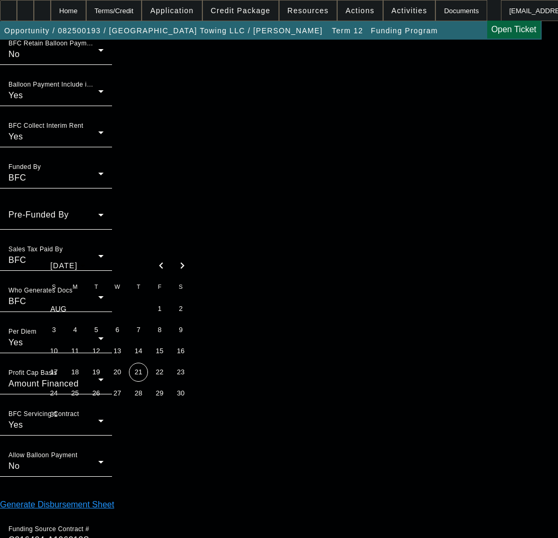
click at [143, 380] on span "21" at bounding box center [138, 372] width 19 height 19
type input "[DATE]"
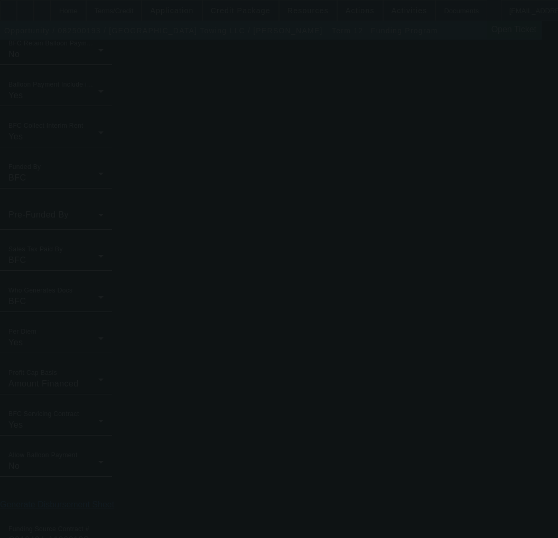
type input "15.25"
type input "15.75"
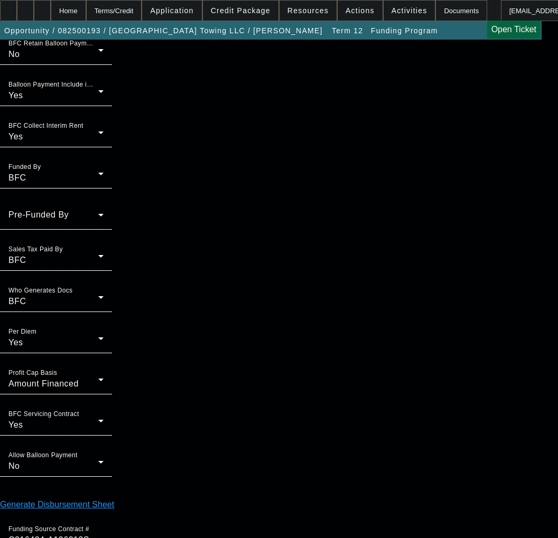
scroll to position [0, 0]
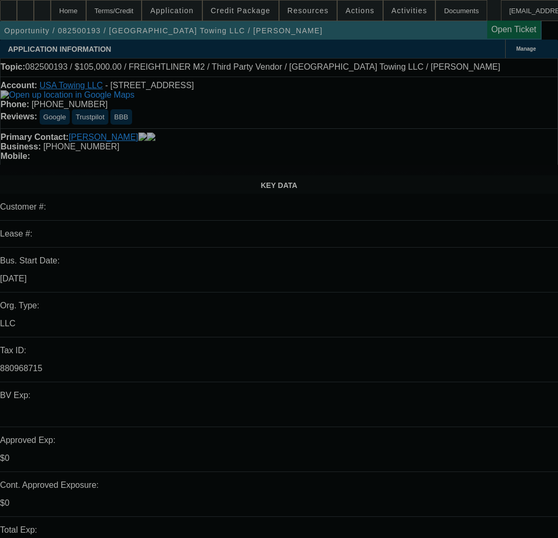
select select "0"
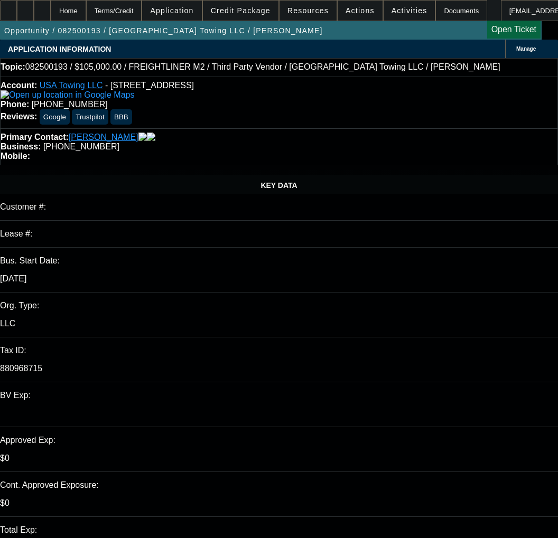
select select "2"
select select "0"
select select "6"
select select "0"
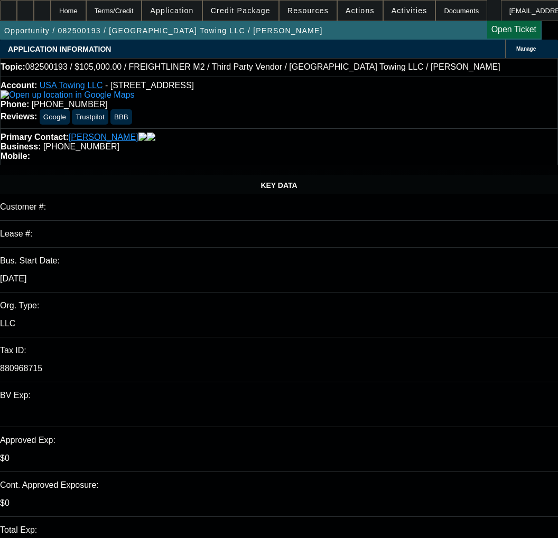
select select "2"
select select "0"
select select "6"
select select "0"
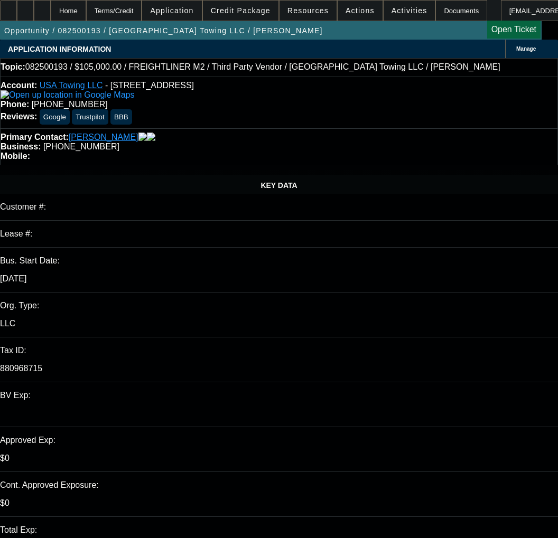
select select "2"
select select "0"
select select "6"
select select "0.1"
select select "0"
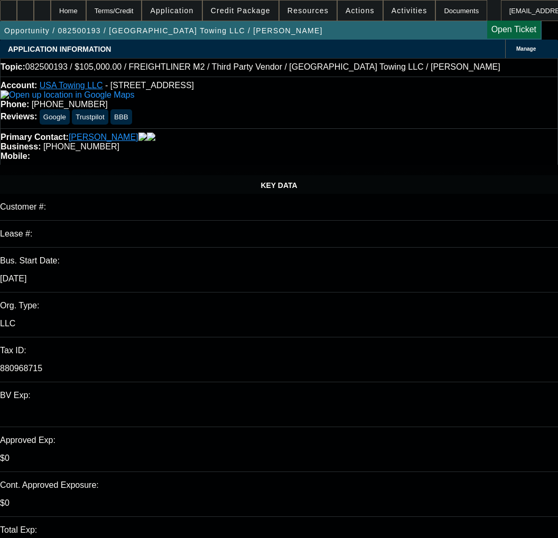
select select "2"
select select "0"
select select "6"
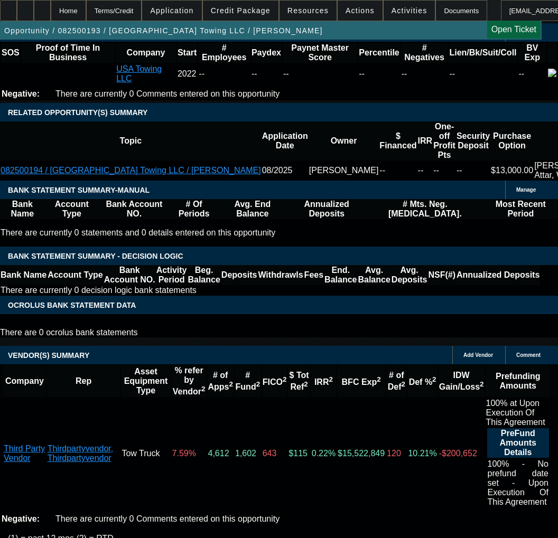
scroll to position [1901, 0]
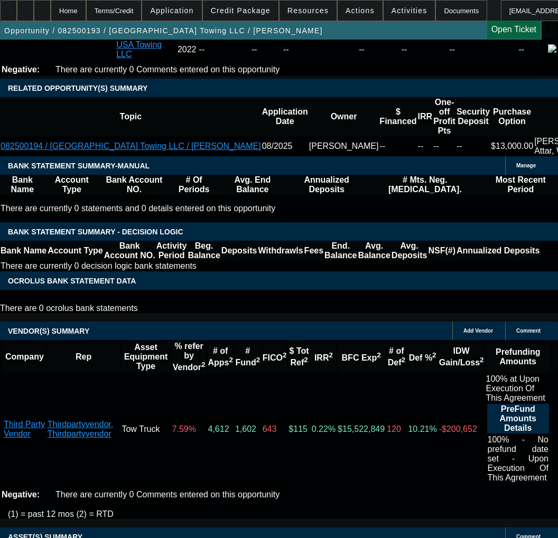
select select "3"
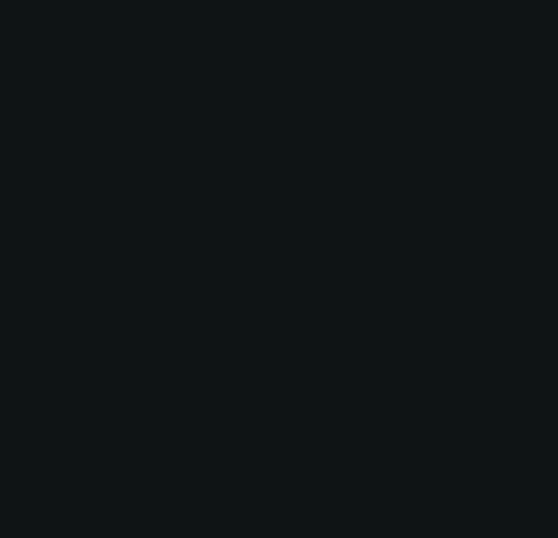
scroll to position [0, 0]
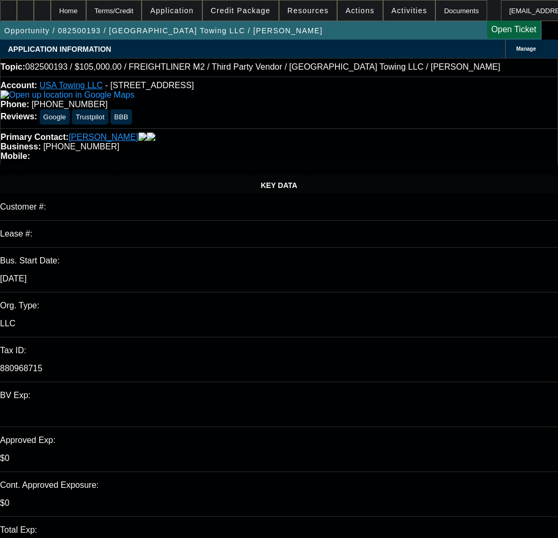
type input "[DATE]"
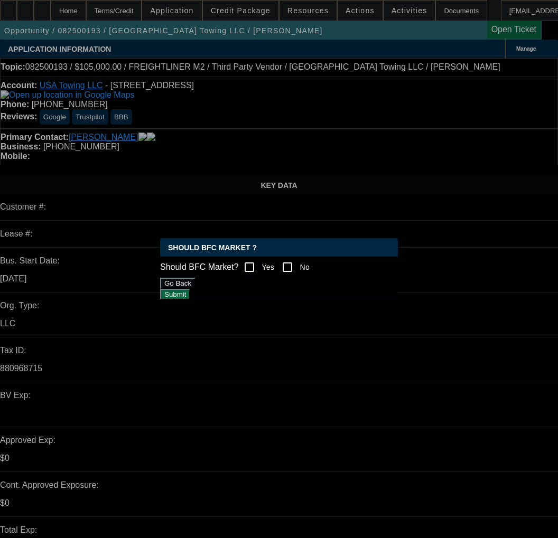
click at [260, 257] on input "Yes" at bounding box center [249, 267] width 21 height 21
checkbox input "true"
click at [190, 300] on button "Submit" at bounding box center [175, 294] width 30 height 11
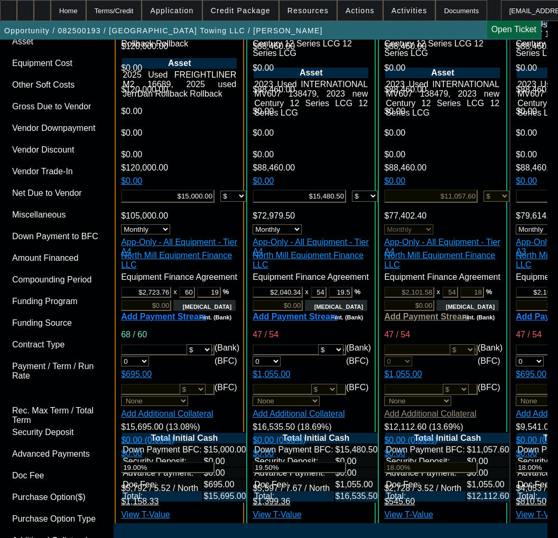
scroll to position [2904, 0]
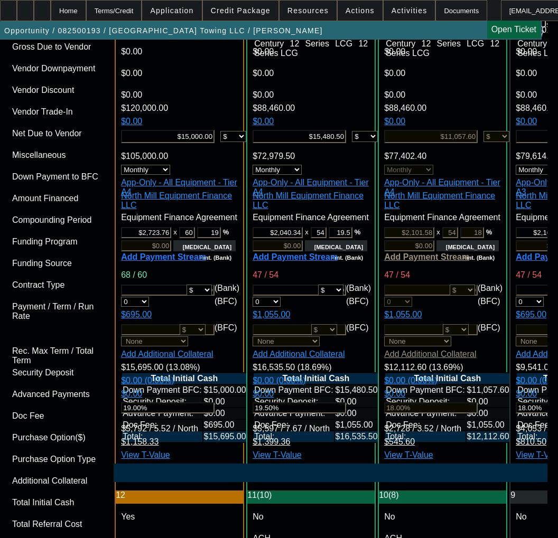
click at [365, 345] on span "Previous month" at bounding box center [363, 343] width 21 height 21
click at [345, 479] on span "25" at bounding box center [341, 470] width 19 height 19
type input "[DATE]"
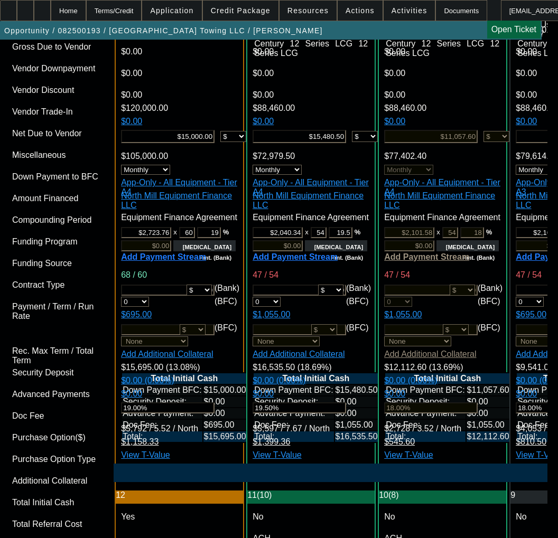
paste input "9/2"
type input "[DATE]"
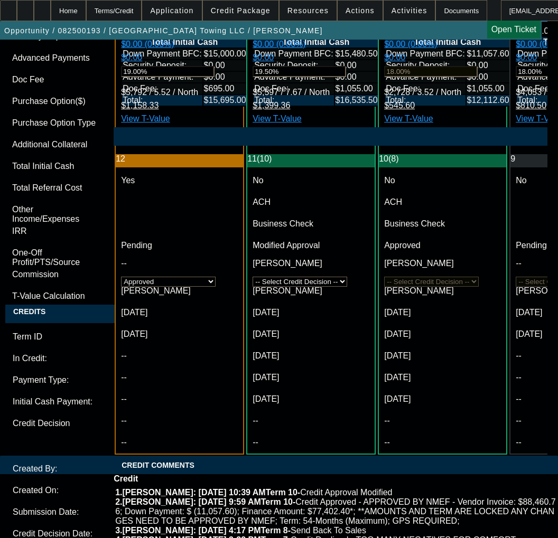
scroll to position [3326, 0]
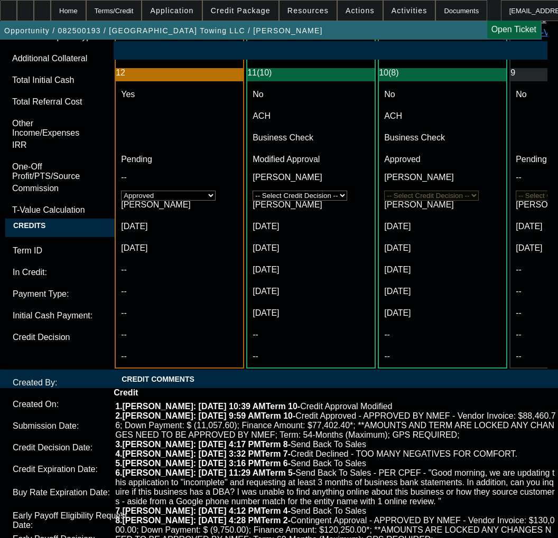
checkbox input "true"
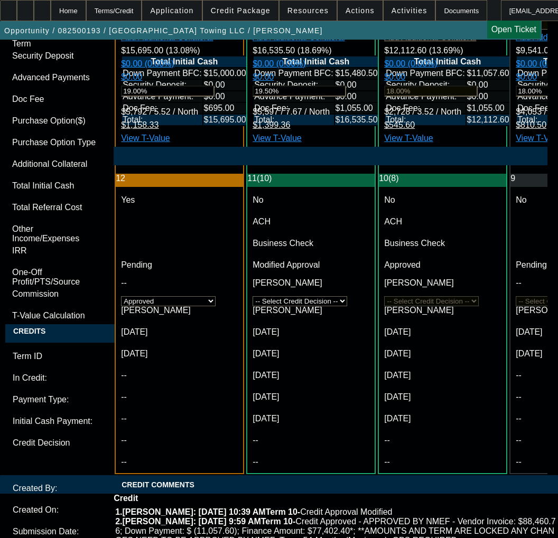
checkbox input "true"
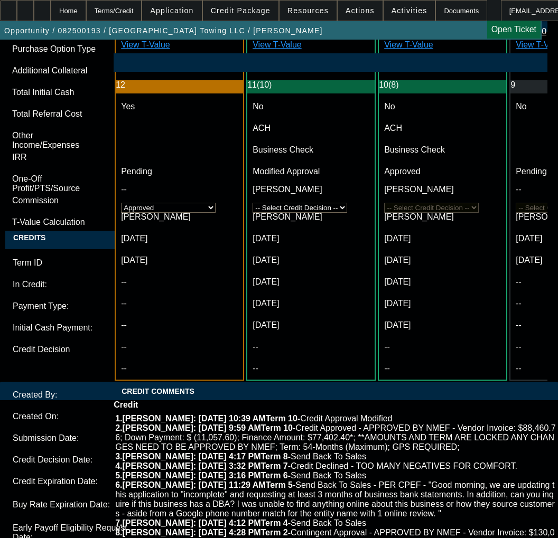
scroll to position [3326, 0]
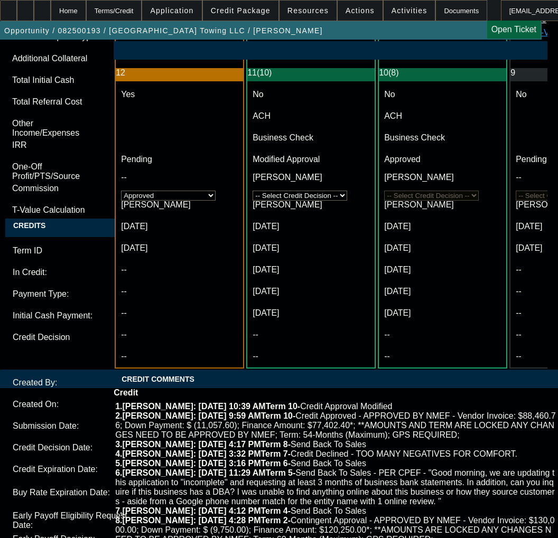
type textarea "a"
paste textarea "Vendor Invoice: $120,000.00"
paste textarea "Down Payment: $ (9,000.00) Finance Amount: $111,000.00"
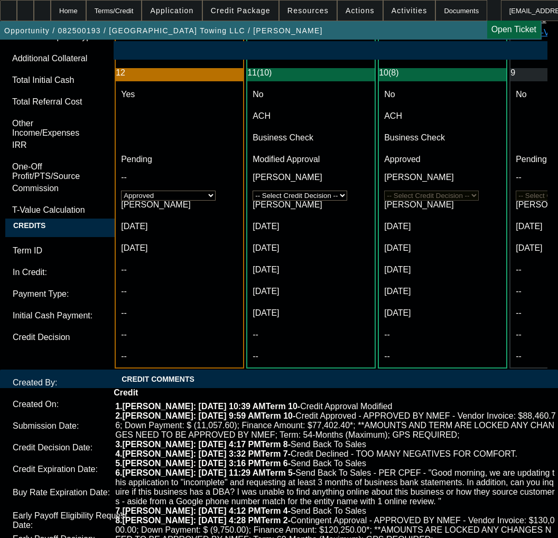
paste textarea "Term: 60-Months (Maximum)"
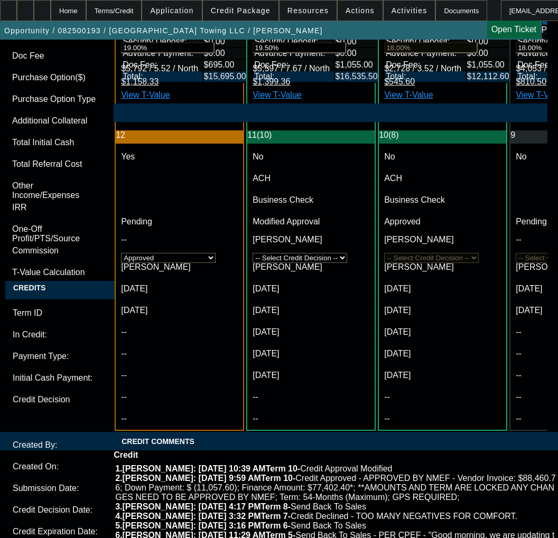
scroll to position [3485, 0]
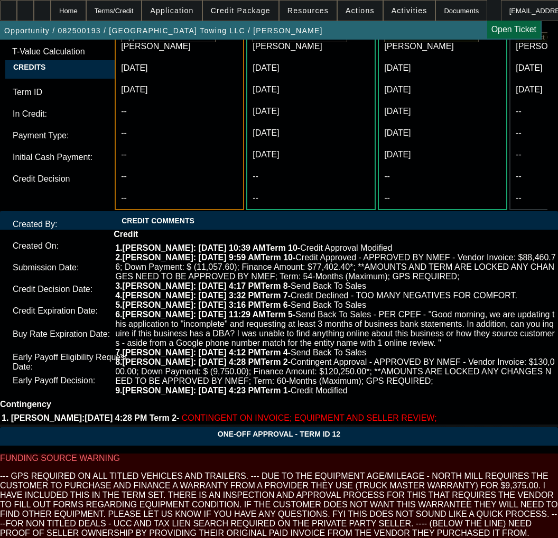
type textarea "APPROVED BY NMEF - Vendor Invoice: $120,000.00; Down Payment: $ (15,000.00); Fi…"
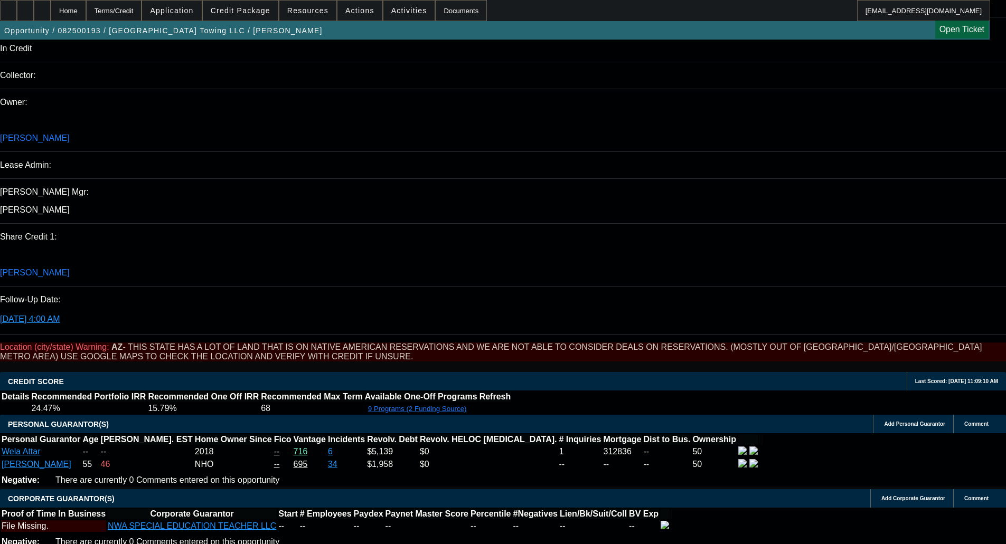
scroll to position [1232, 0]
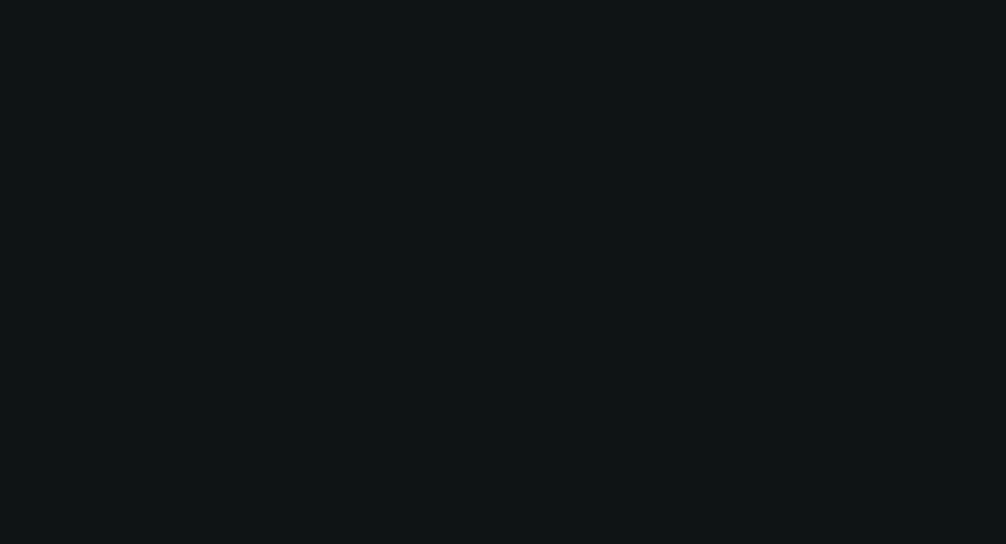
scroll to position [0, 0]
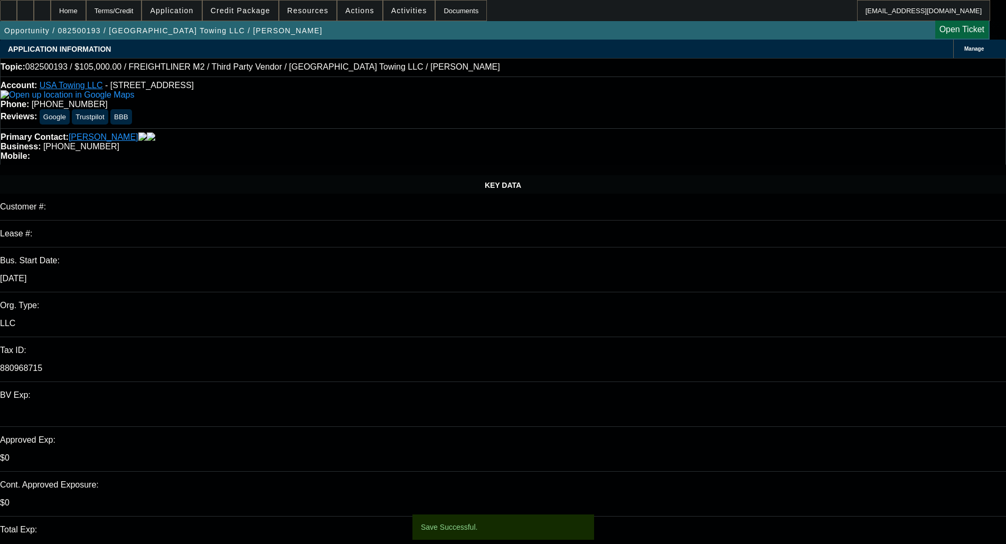
select select "0"
select select "2"
select select "0"
select select "6"
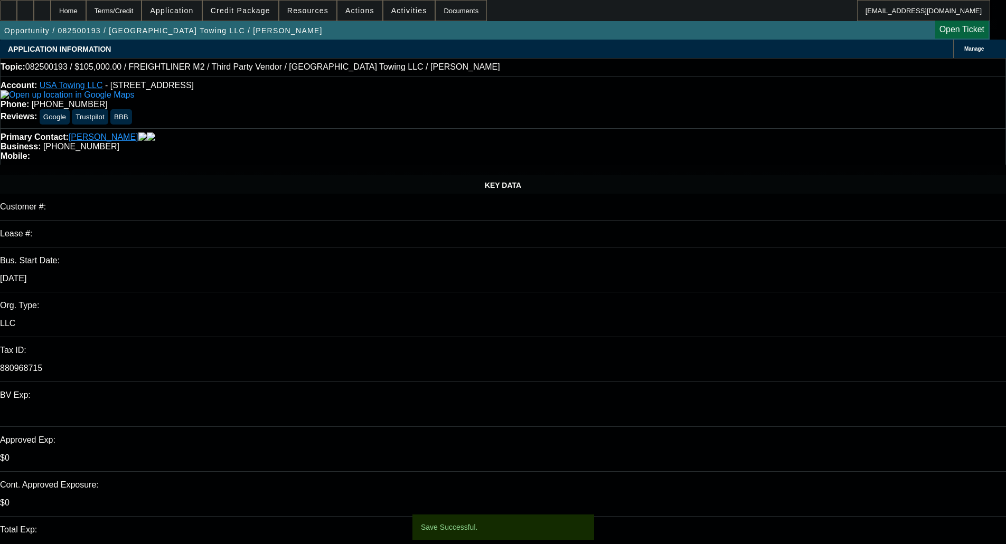
select select "0"
select select "2"
select select "0"
select select "6"
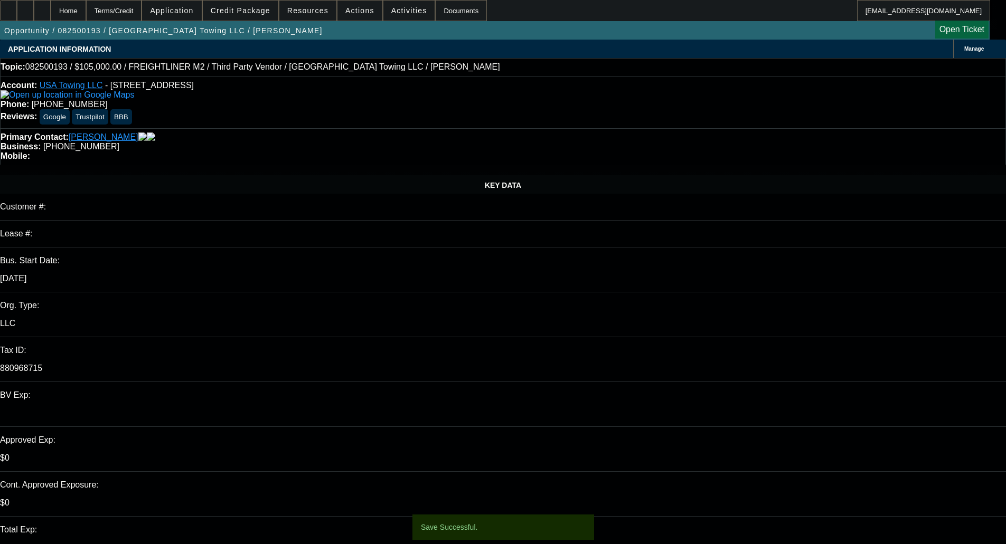
select select "0"
select select "2"
select select "0"
select select "6"
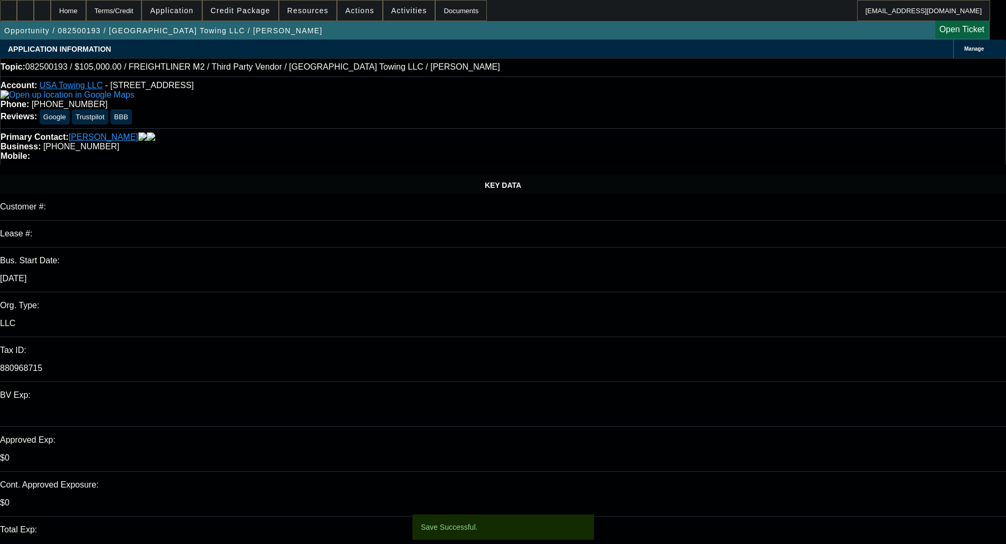
select select "0.1"
select select "0"
select select "2"
select select "0"
select select "6"
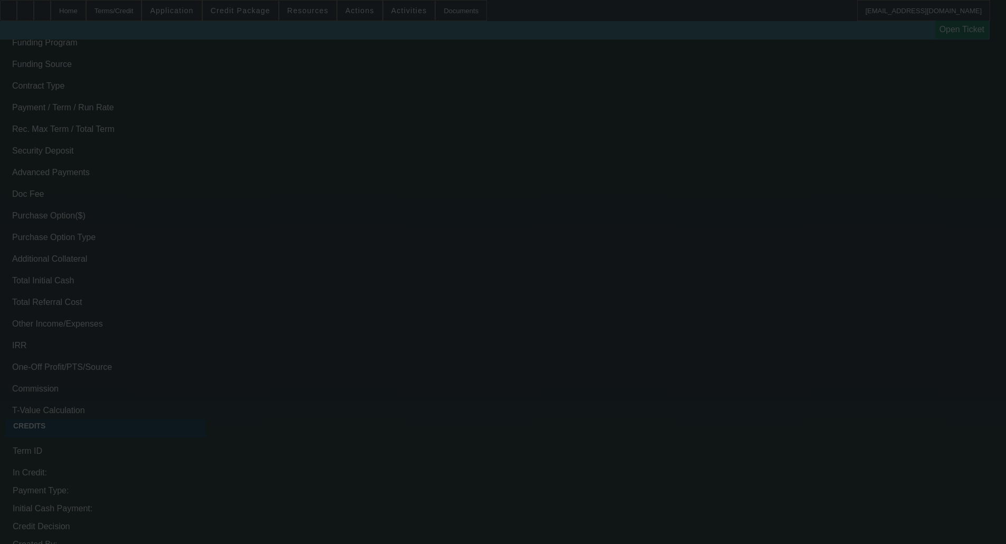
scroll to position [1524, 0]
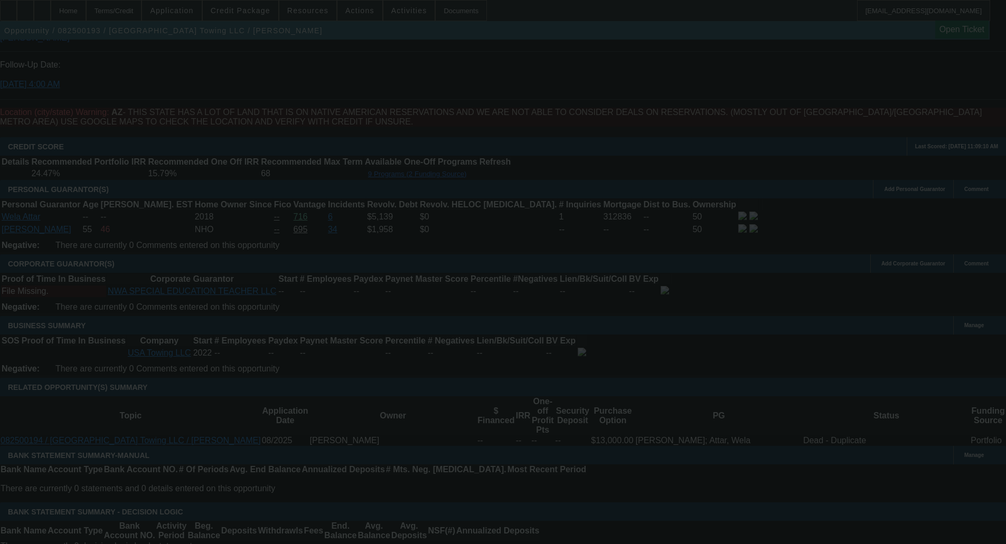
select select "0"
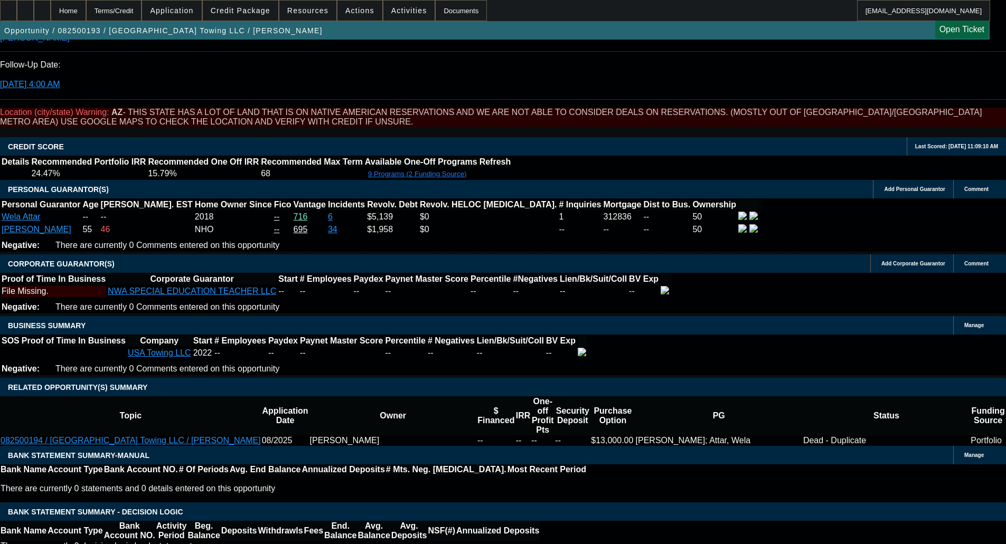
select select "0"
select select "2"
select select "0"
select select "6"
select select "0"
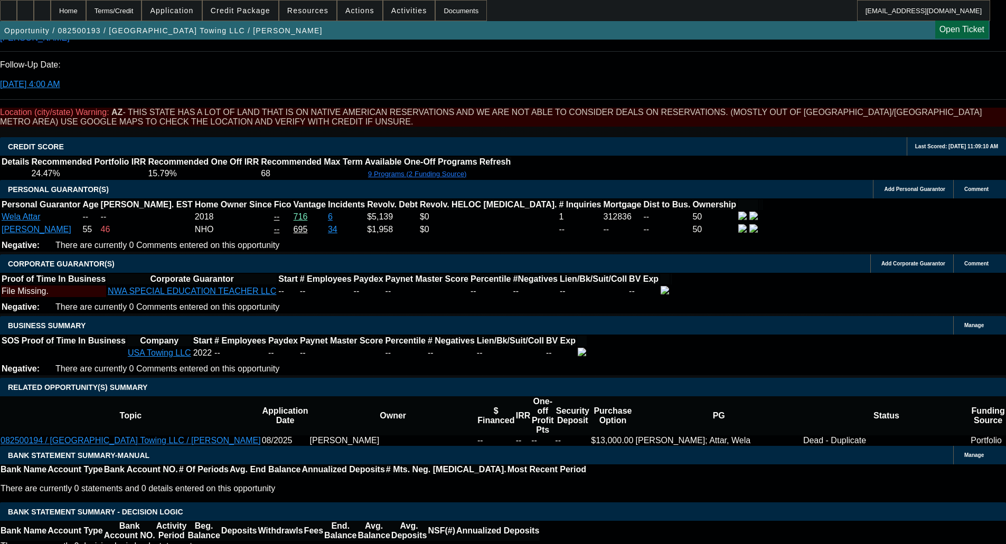
select select "0"
select select "2"
select select "0"
select select "6"
select select "0"
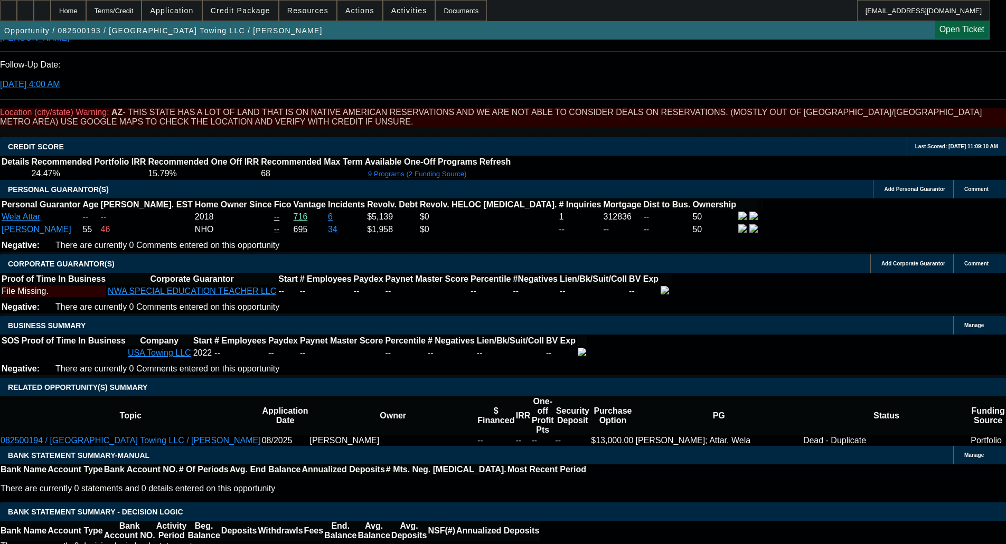
select select "0"
select select "2"
select select "0"
select select "6"
select select "0.1"
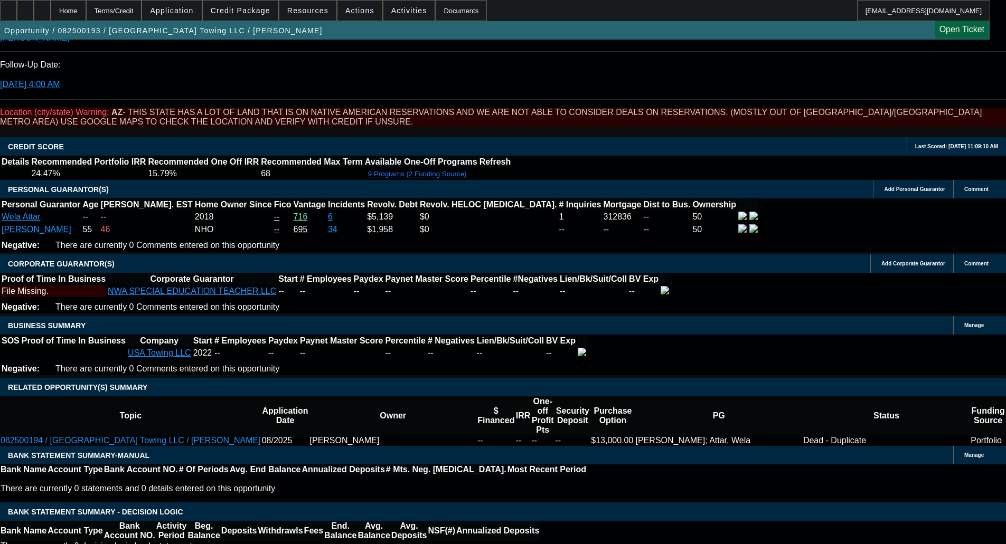
select select "0"
select select "2"
select select "0"
select select "6"
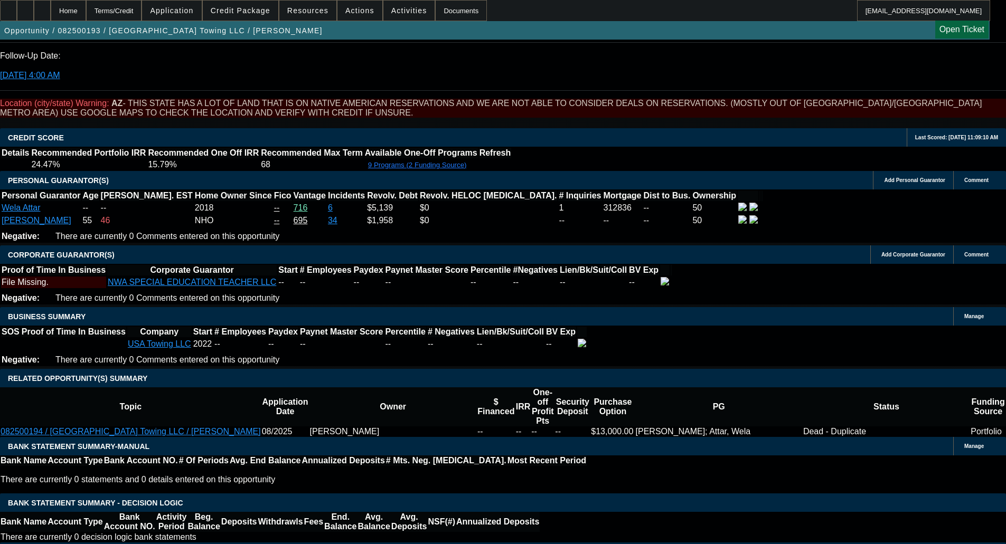
scroll to position [1514, 0]
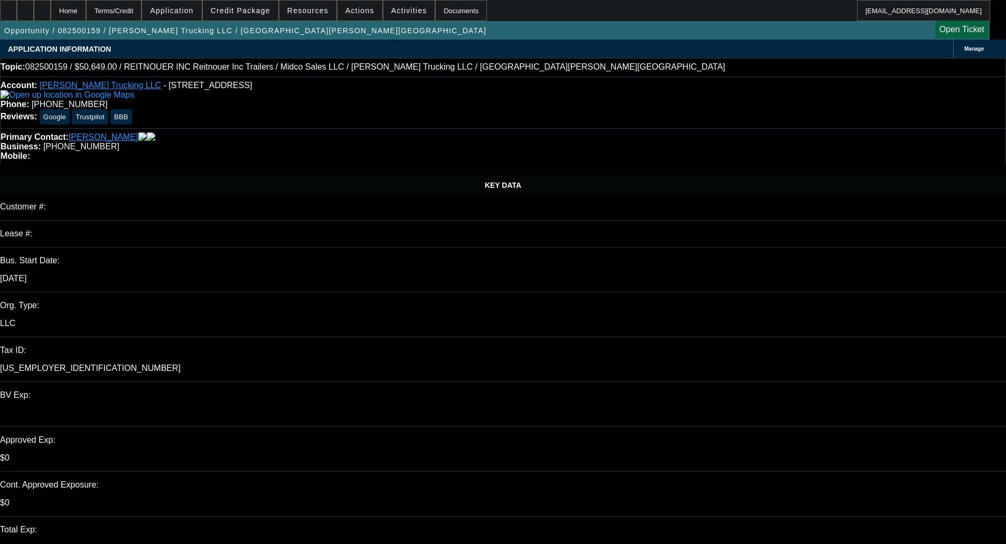
select select "0"
select select "3"
select select "0.1"
select select "0"
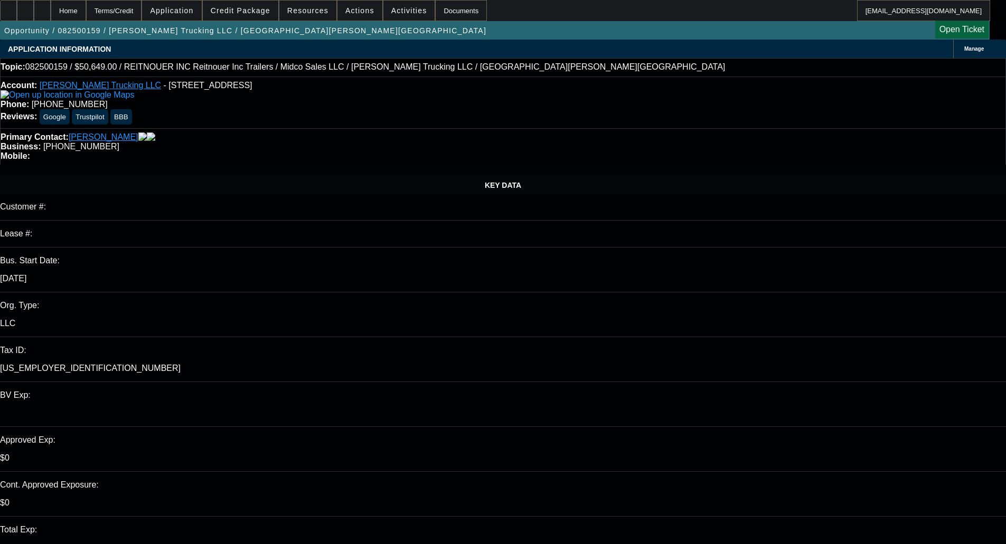
select select "0"
select select "3"
select select "0.1"
select select "0"
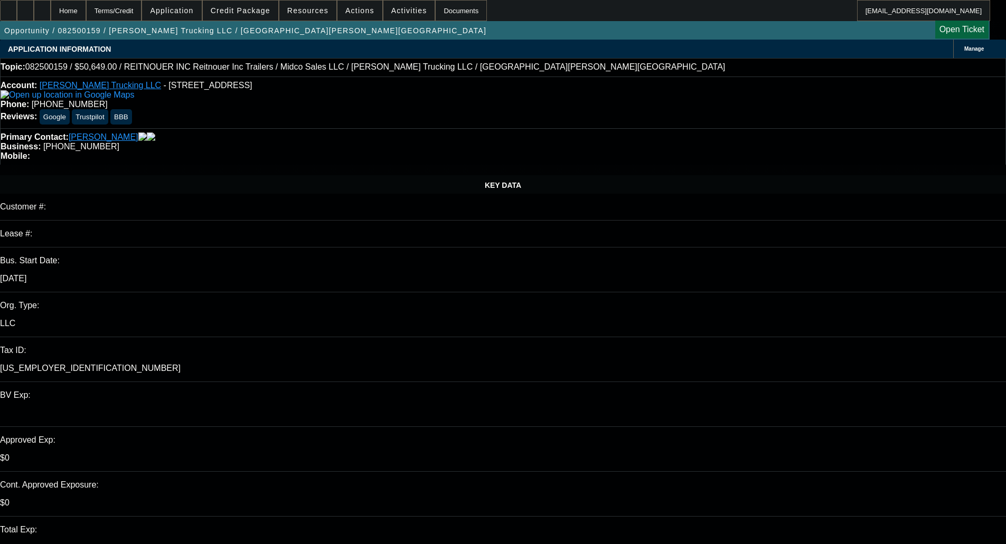
select select "3"
select select "0.1"
select select "4"
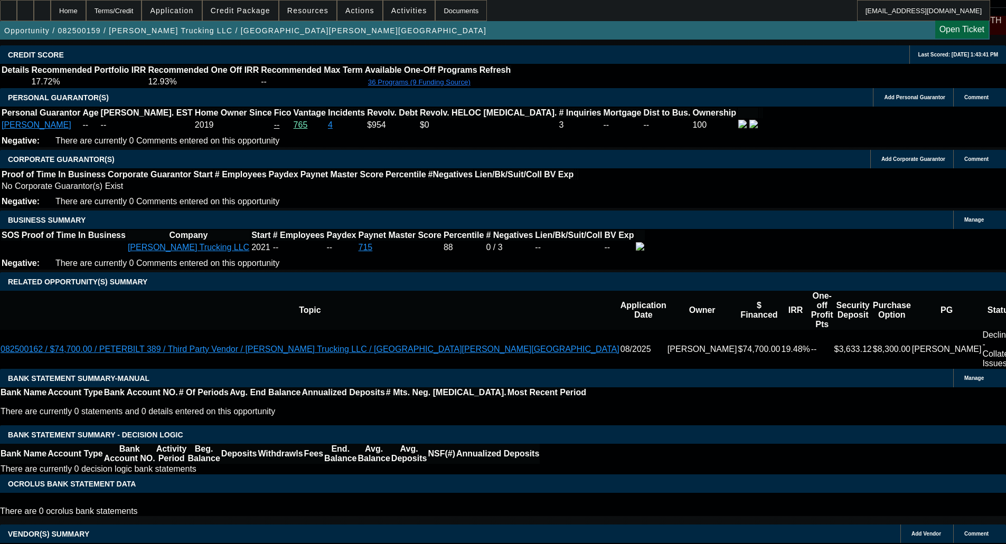
scroll to position [1672, 0]
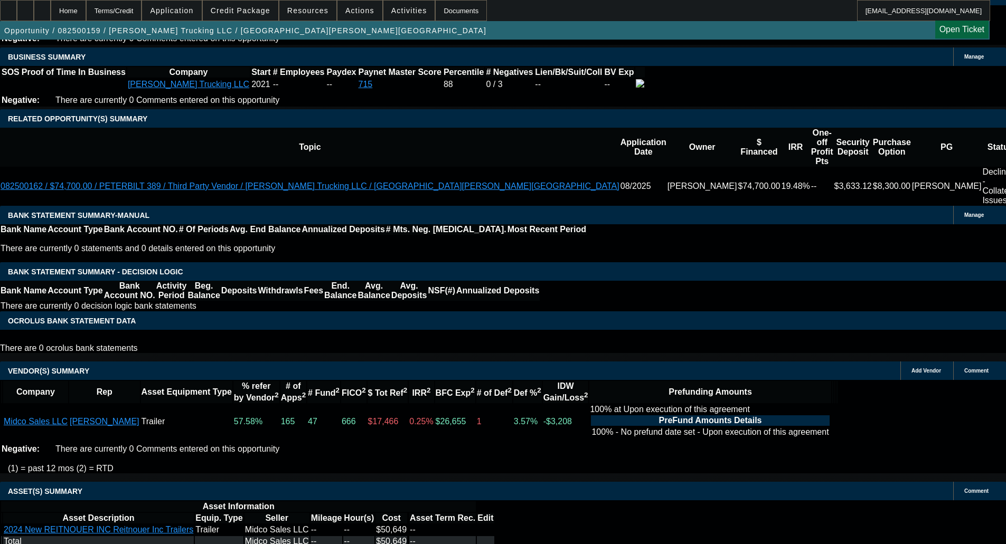
select select "4"
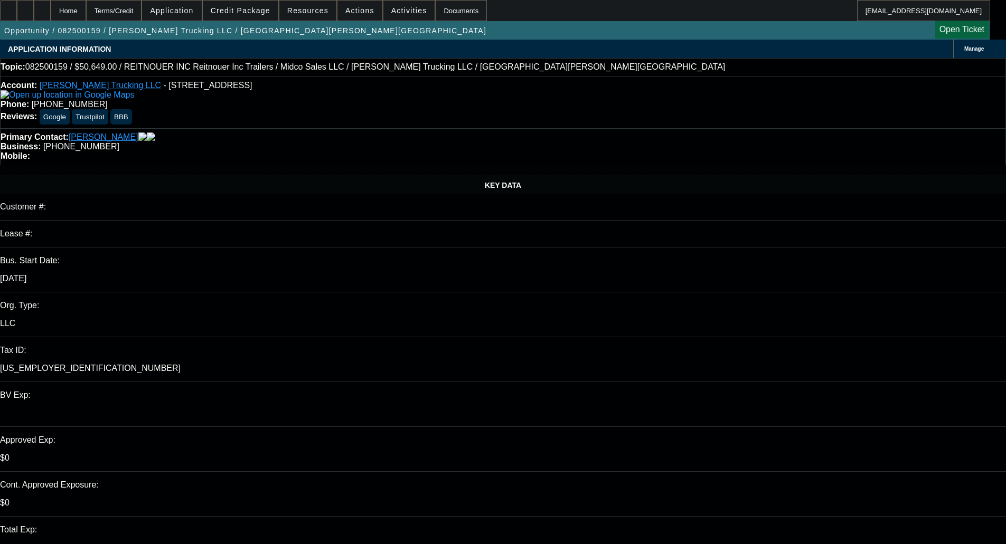
type input "11:42"
type input "12:55"
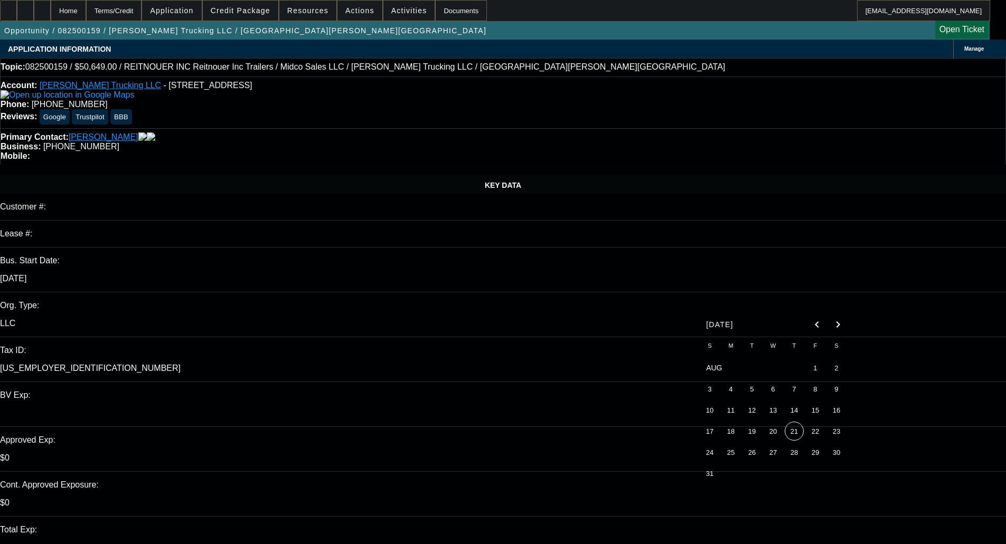
click at [770, 441] on span "20" at bounding box center [772, 431] width 19 height 19
type input "8/20/2025"
paste textarea "Thank you for applying to us for credit. We have given your request careful con…"
type textarea "DECLINED BY MITSU - "Thank you for applying to us for credit. We have given you…"
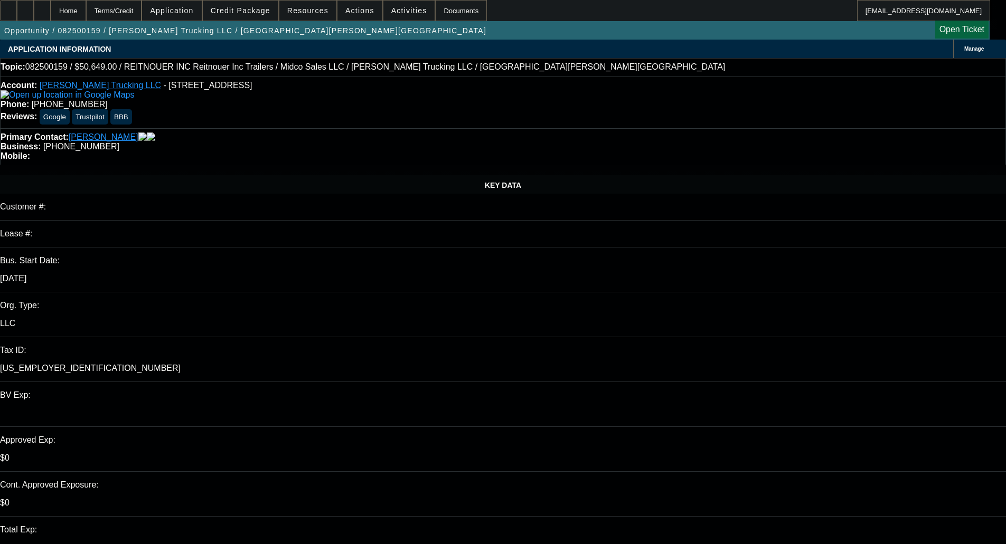
select select "0"
select select "3"
select select "0.1"
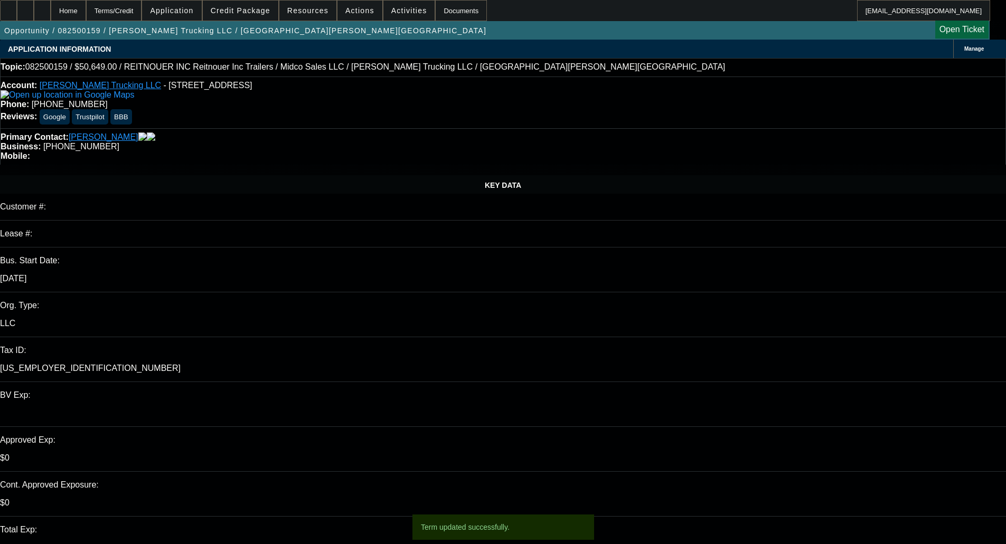
select select "4"
select select "0"
select select "3"
select select "0.1"
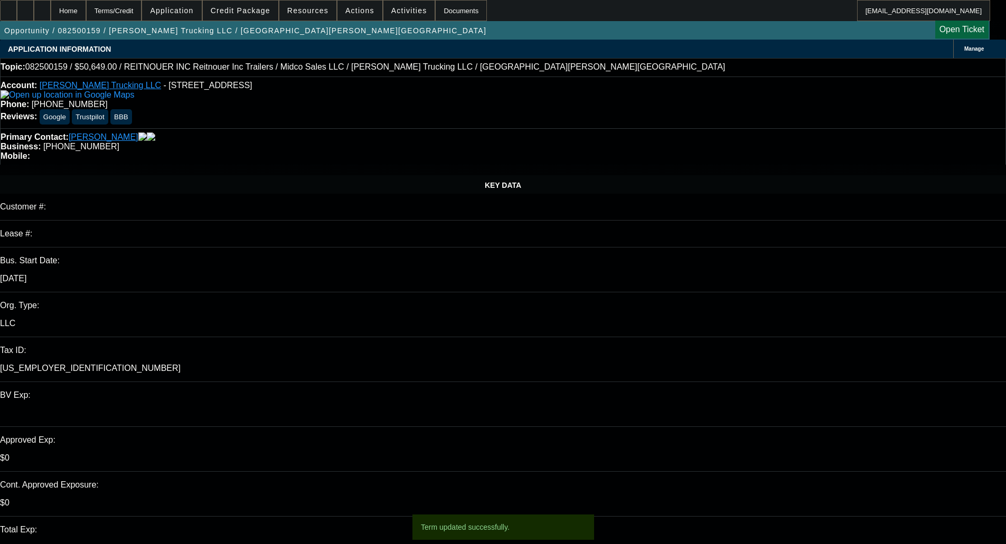
select select "4"
select select "0"
select select "3"
select select "0.1"
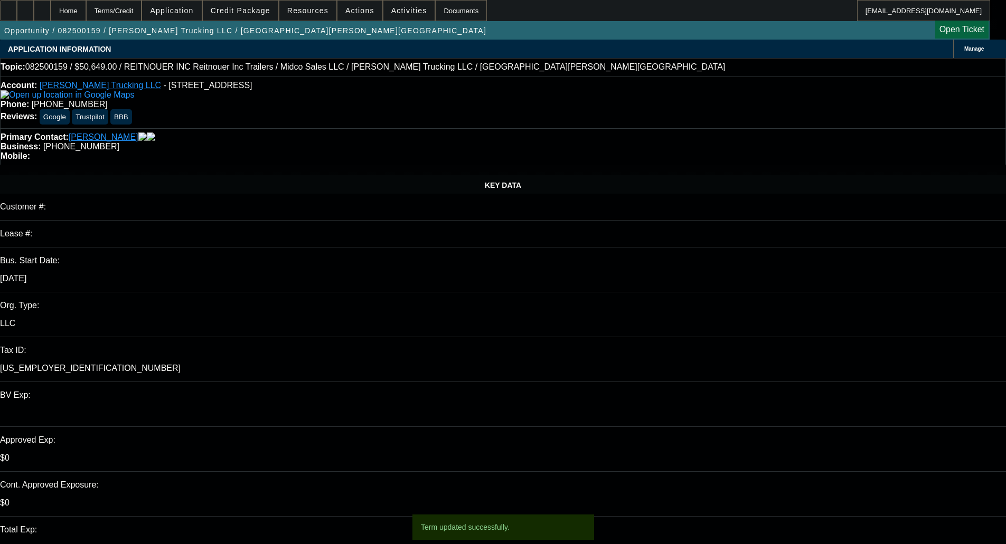
select select "4"
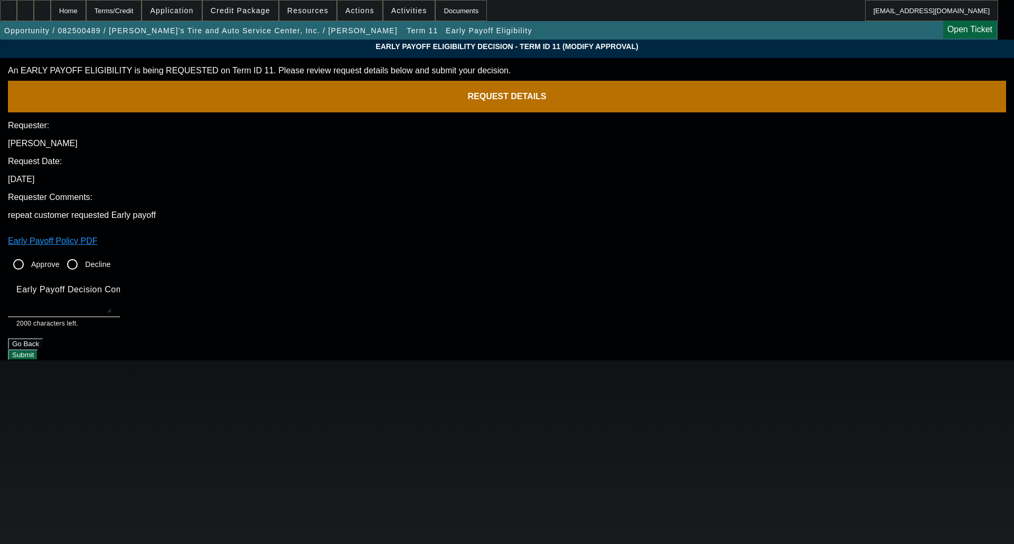
click at [29, 254] on input "Approve" at bounding box center [18, 264] width 21 height 21
radio input "true"
click at [147, 285] on label "Early Payoff Decision Comment" at bounding box center [81, 290] width 131 height 10
click at [111, 288] on textarea "Early Payoff Decision Comment" at bounding box center [63, 300] width 95 height 25
type textarea "OKAY FOR SERVICED EBO"
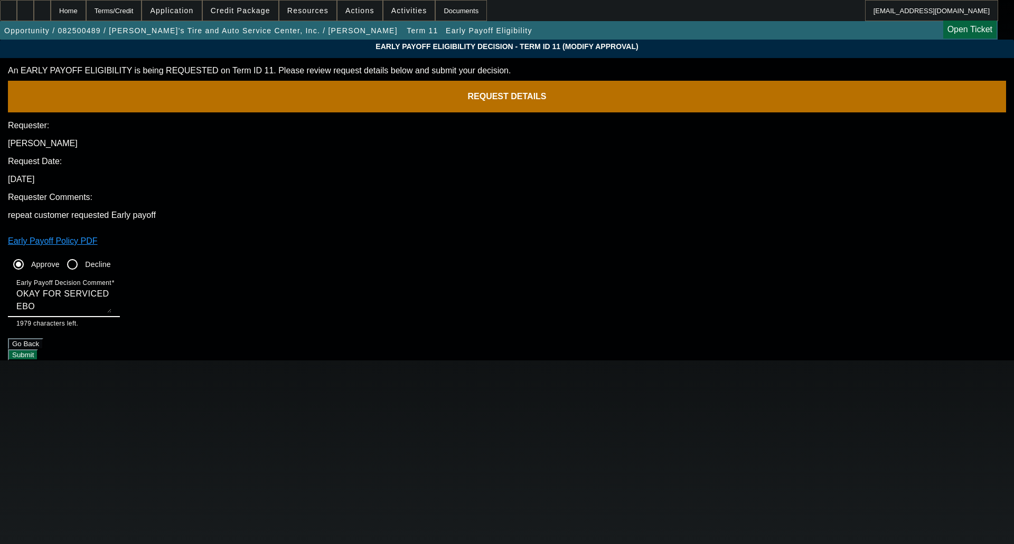
click at [38, 350] on button "Submit" at bounding box center [23, 355] width 30 height 11
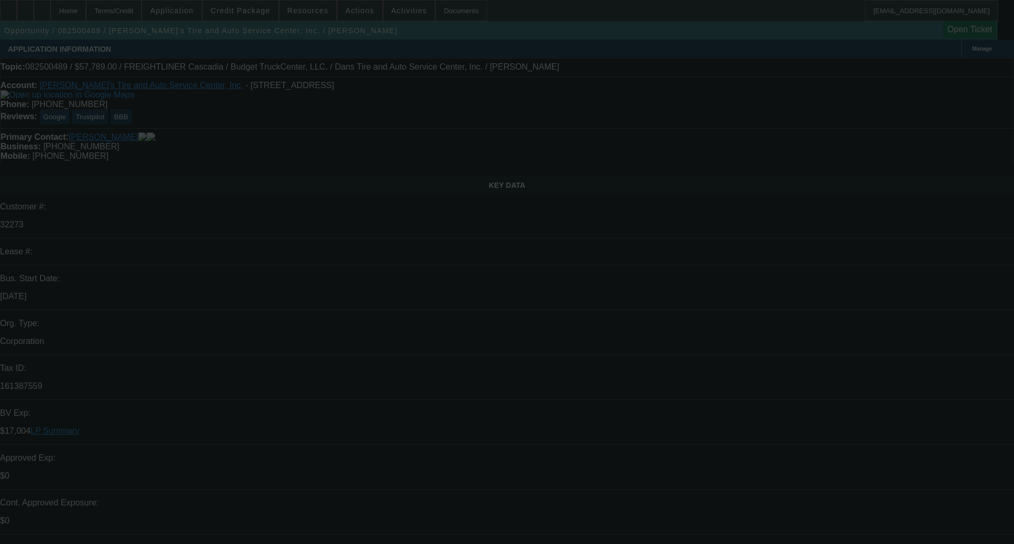
select select "0"
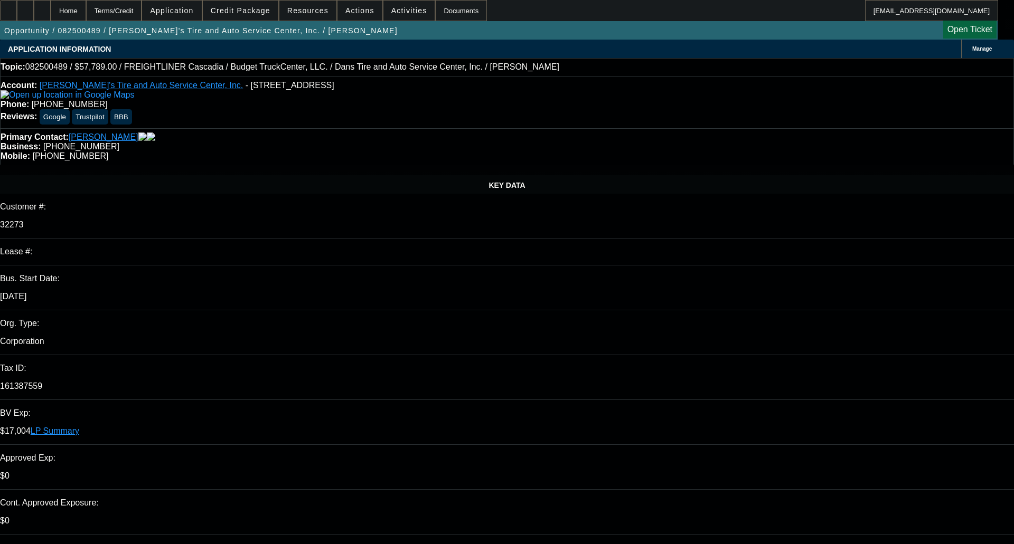
select select "0"
select select "3"
select select "0.1"
select select "4"
select select "0"
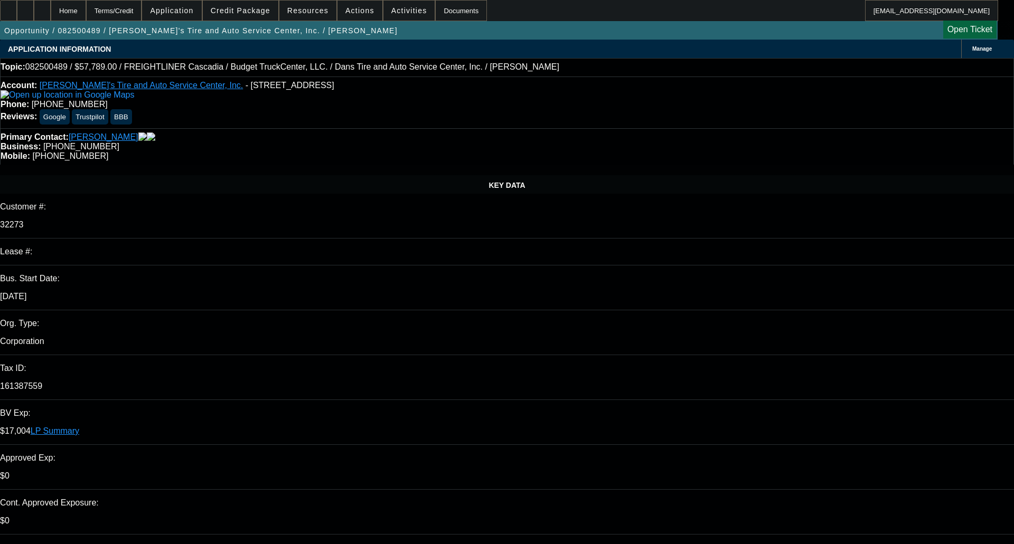
select select "0"
select select "3"
select select "0.1"
select select "4"
select select "0"
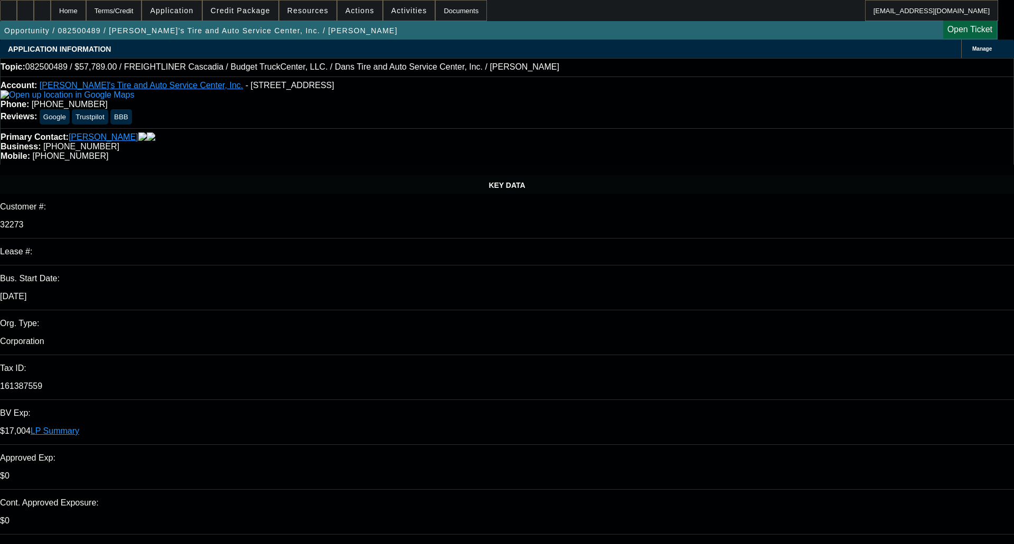
select select "0"
select select "3"
select select "0.1"
select select "4"
select select "0"
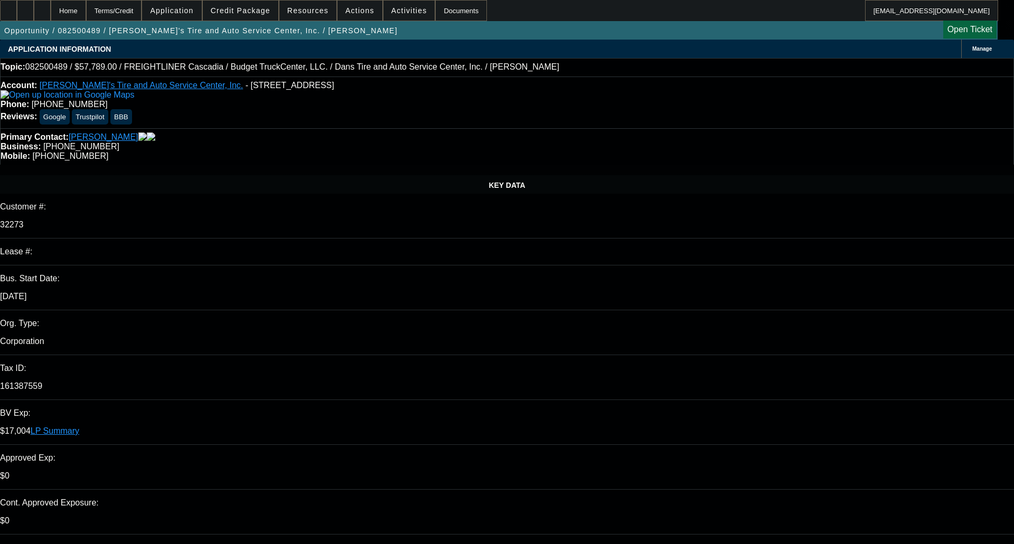
select select "0"
select select "3"
select select "0.1"
select select "4"
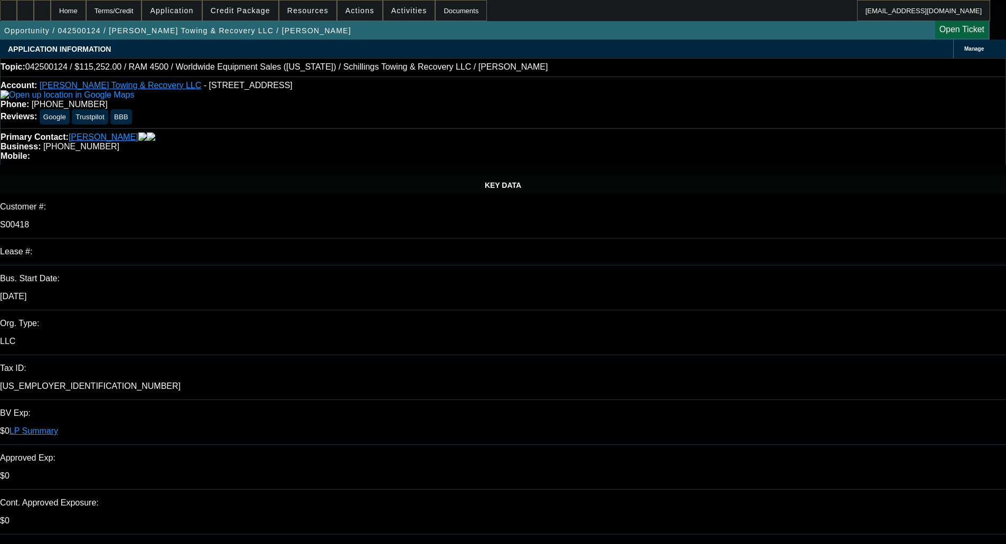
select select "0"
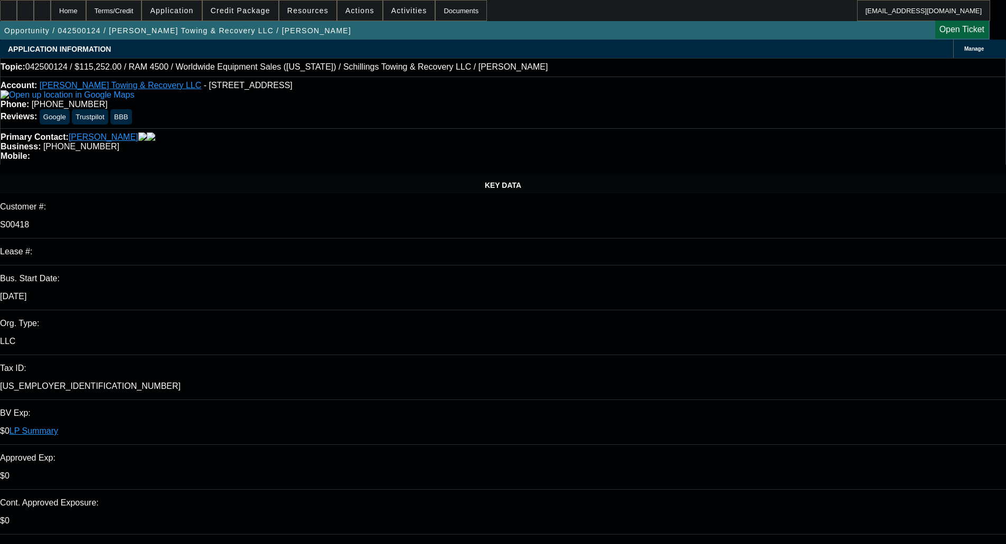
select select "0"
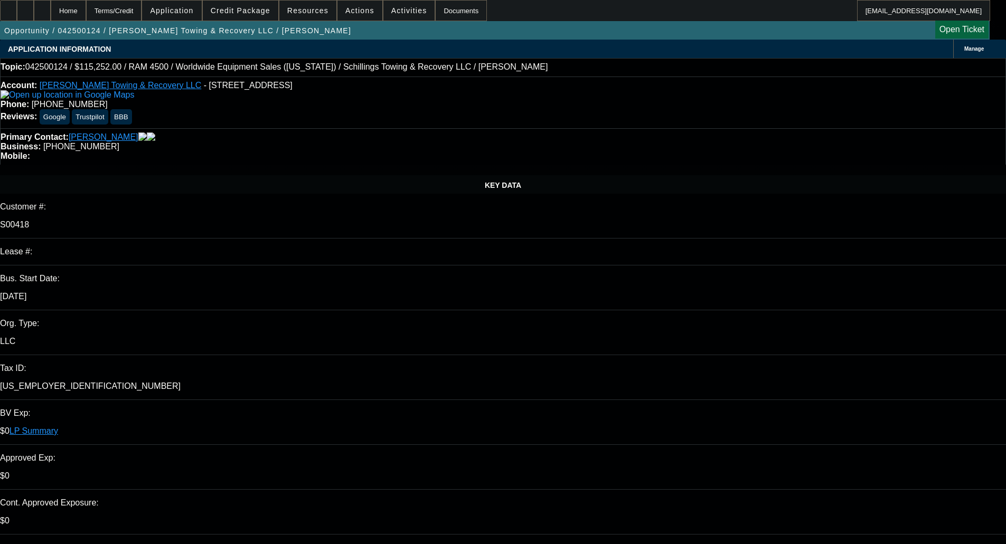
select select "0"
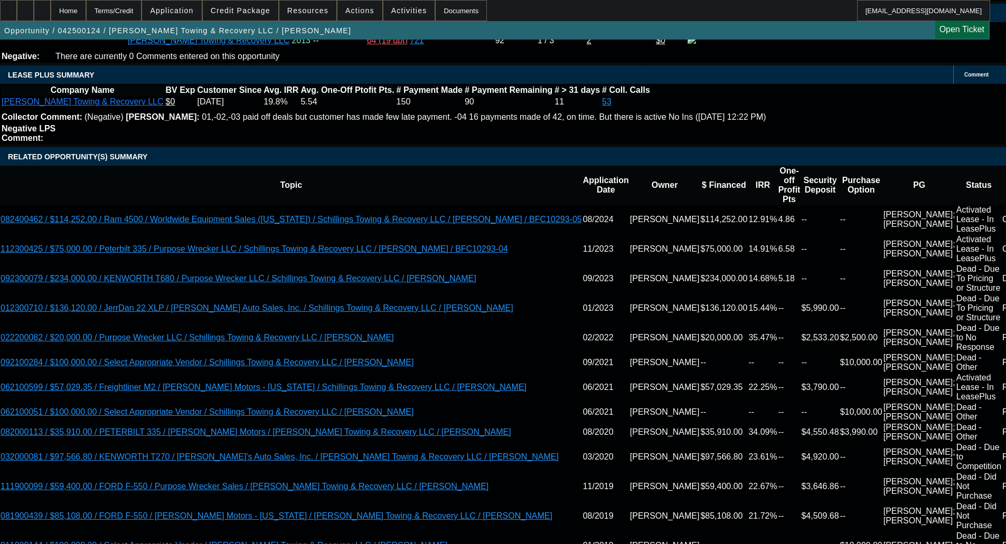
select select "1"
select select "3"
select select "6"
select select "1"
select select "3"
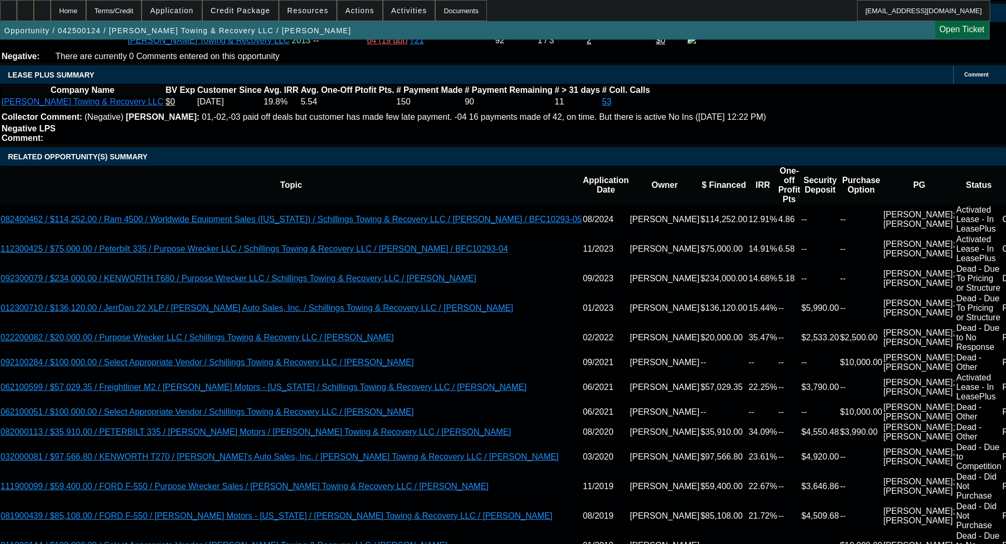
select select "6"
select select "1"
select select "3"
select select "6"
select select "1"
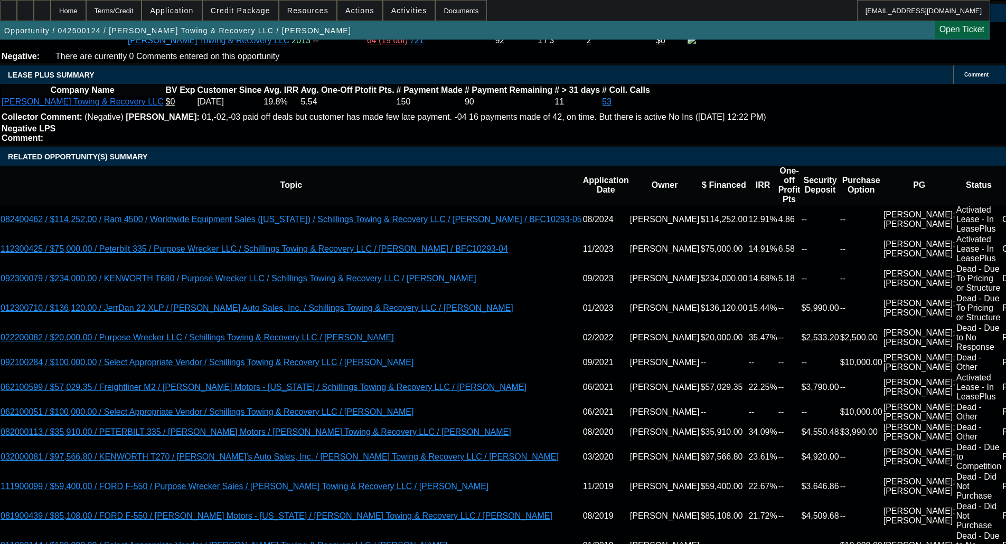
select select "3"
select select "6"
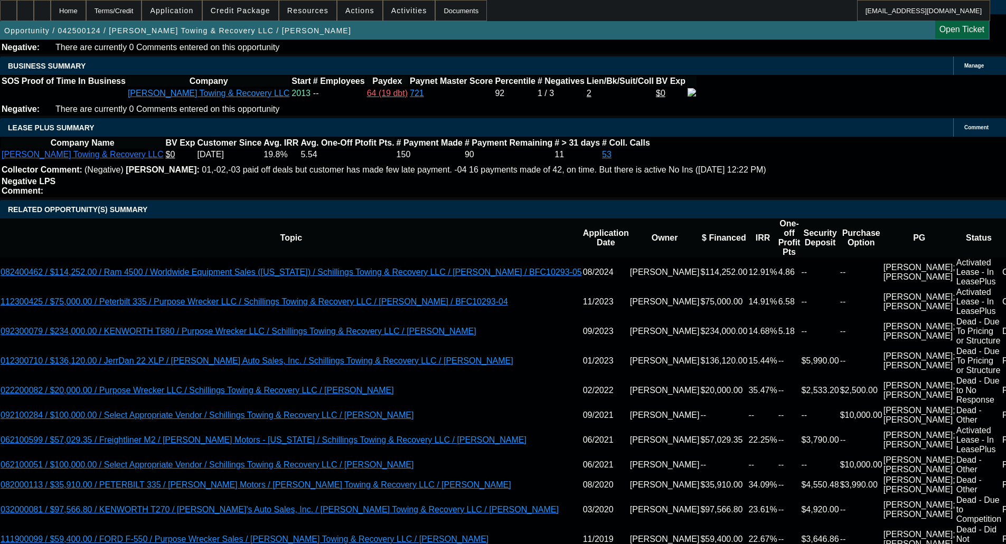
scroll to position [2274, 0]
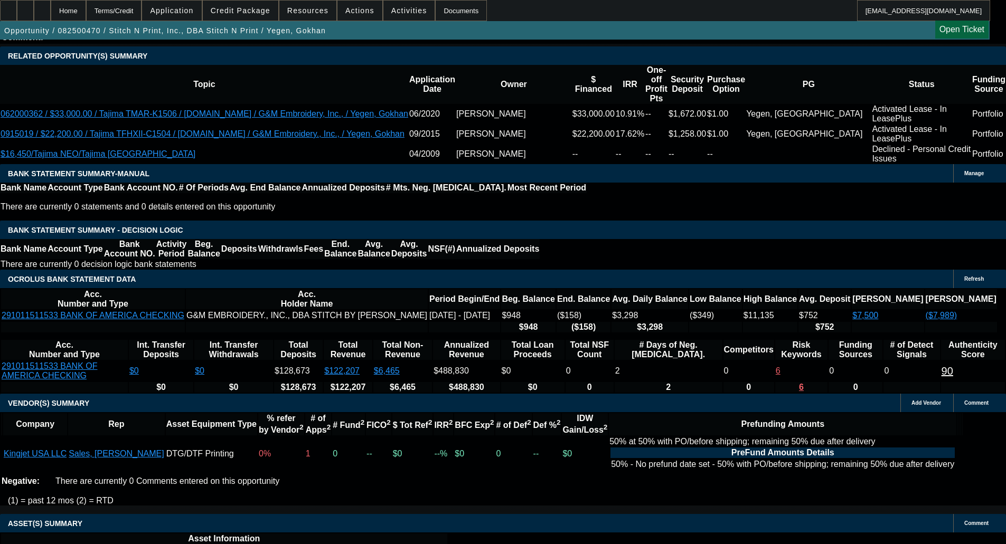
select select "0"
select select "2"
select select "0"
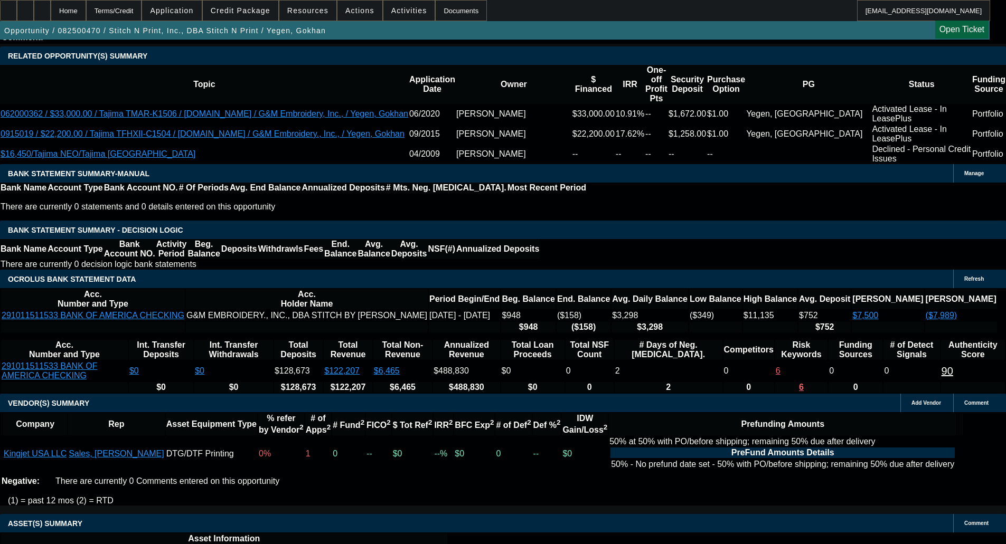
select select "0"
select select "2"
select select "0"
select select "2"
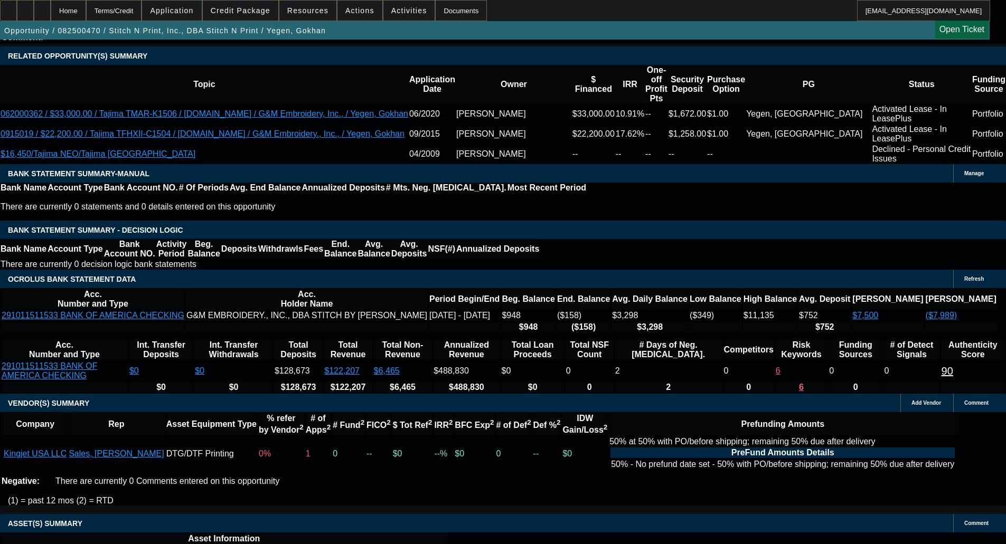
select select "2"
select select "0"
select select "2"
select select "0"
select select "2"
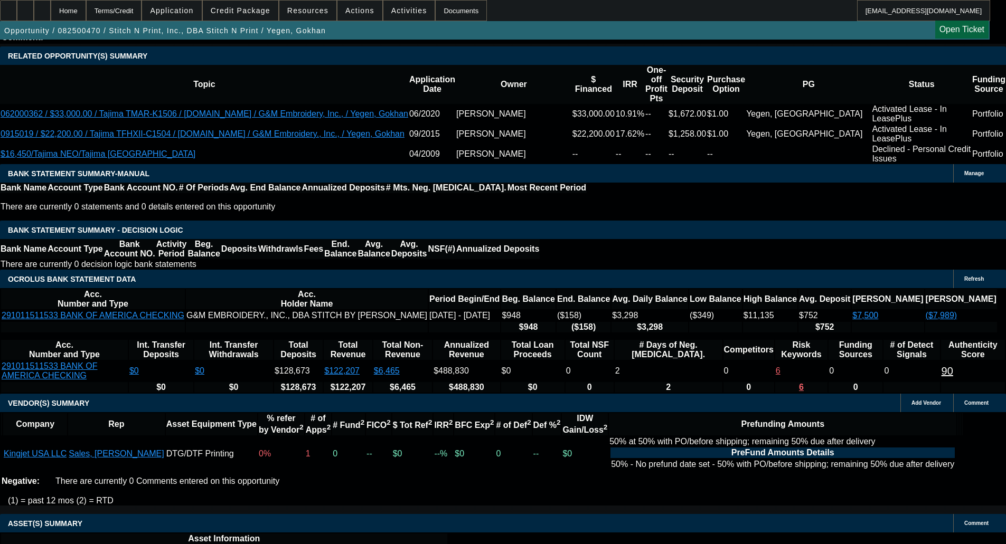
select select "2"
select select "0"
select select "2"
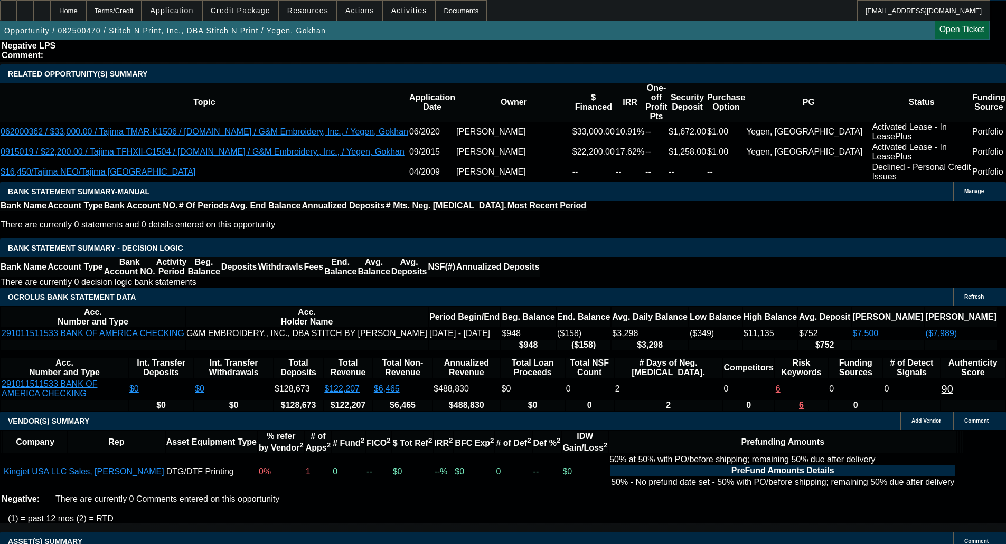
scroll to position [2213, 0]
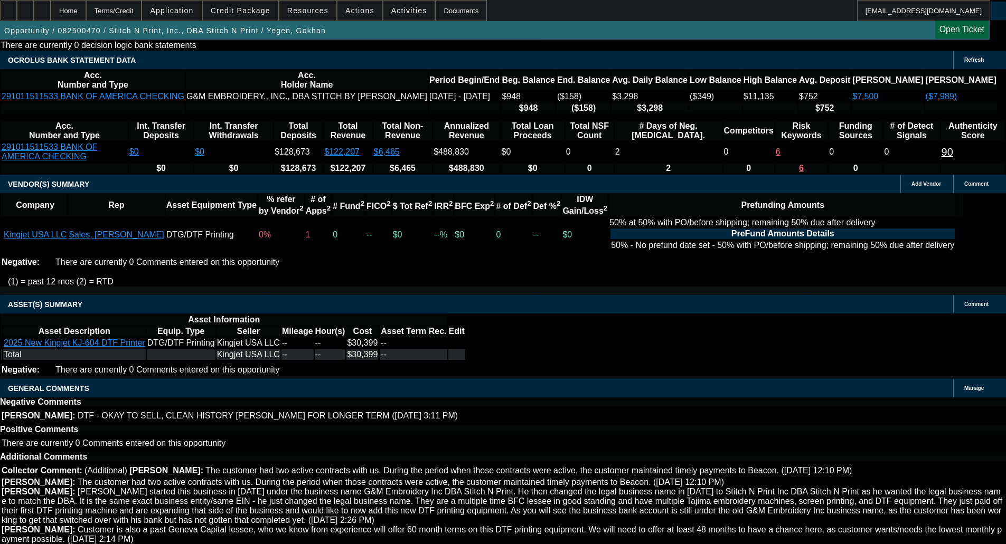
select select "6"
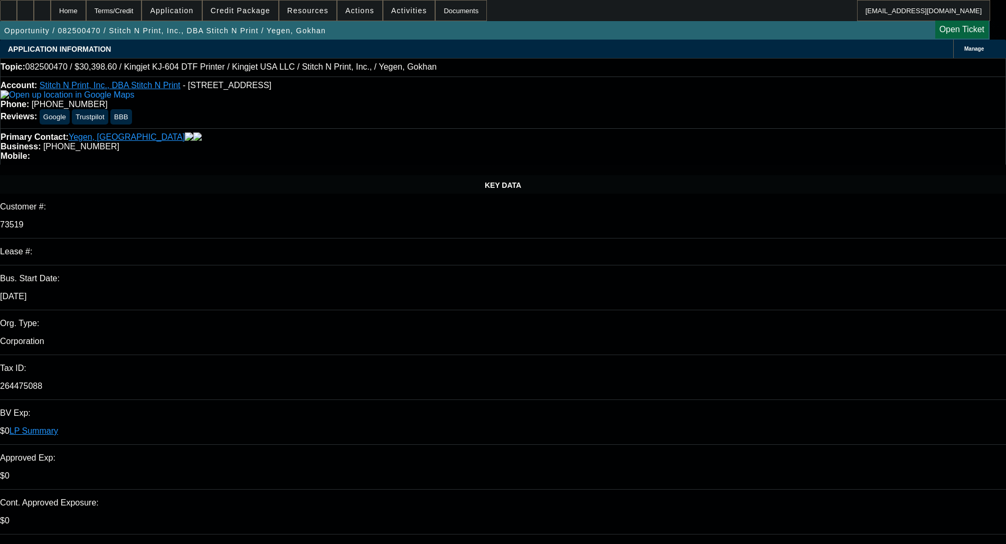
type textarea "w"
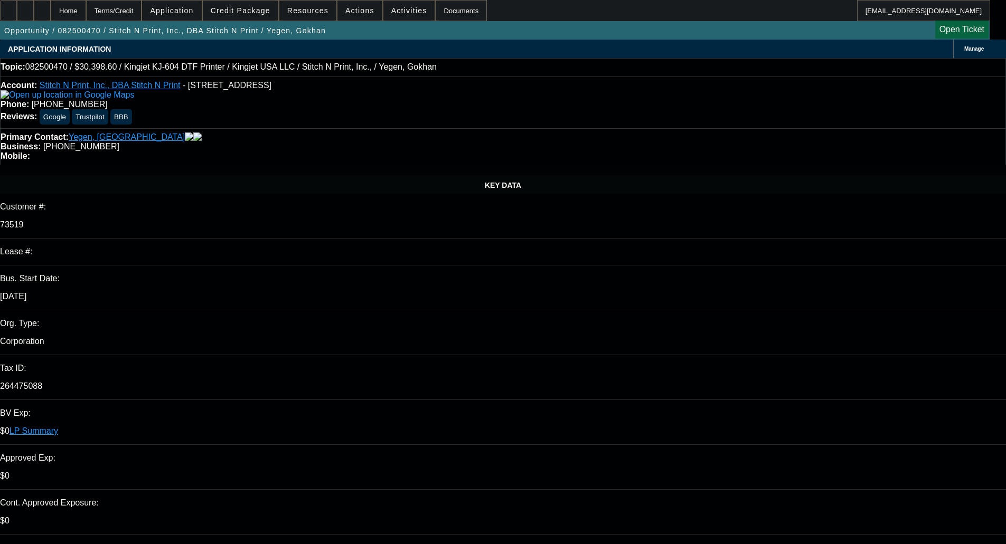
paste textarea "[URL][DOMAIN_NAME]"
type textarea "Hey [PERSON_NAME], We've been reviewing the seller and equipment here, and we'r…"
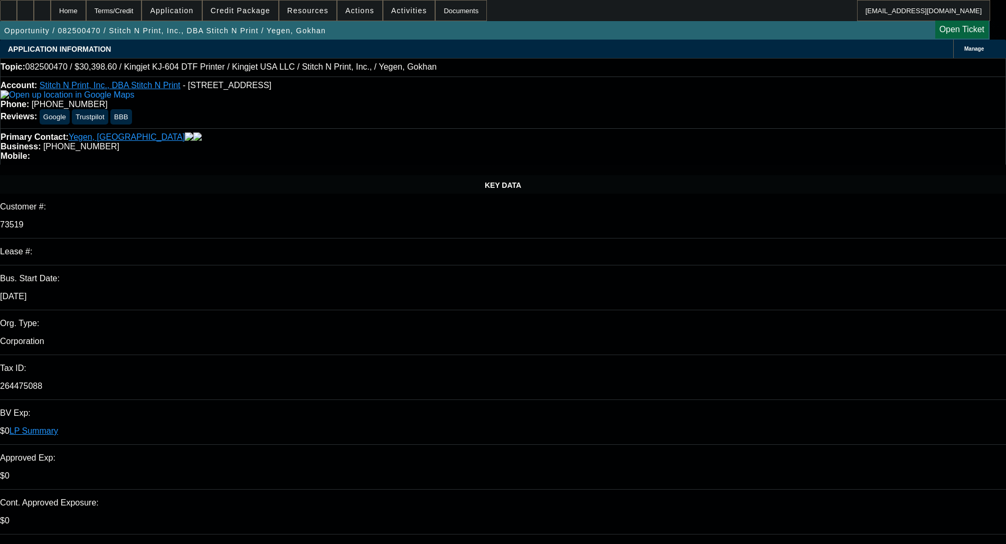
type input "s"
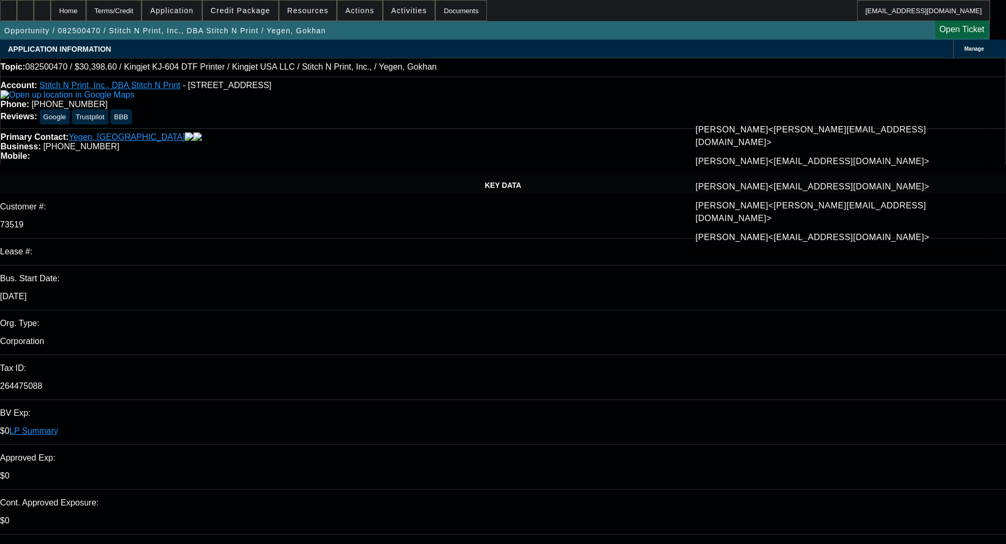
scroll to position [76, 0]
type input "[PERSON_NAME]"
click at [802, 213] on span "[PERSON_NAME]<[PERSON_NAME][EMAIL_ADDRESS][DOMAIN_NAME]>" at bounding box center [838, 210] width 286 height 25
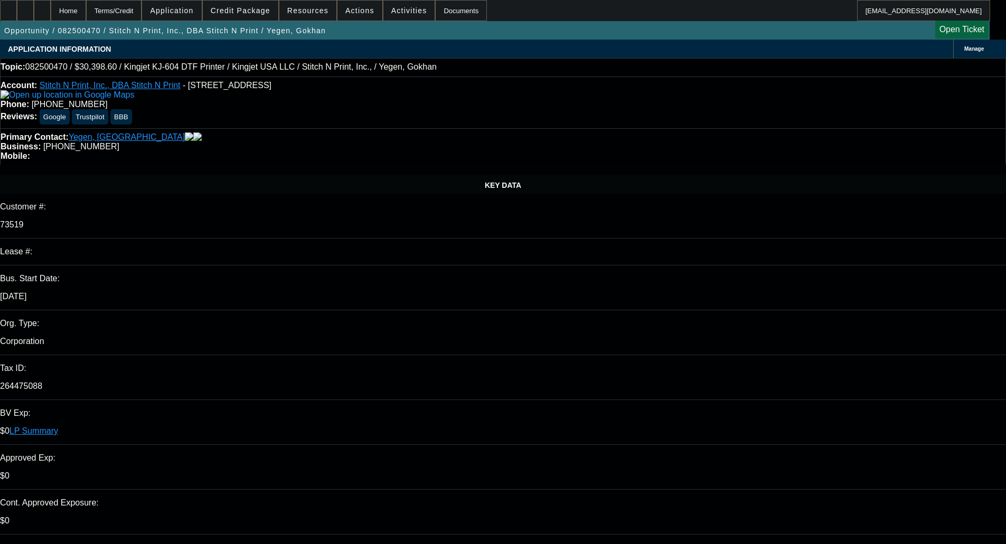
checkbox input "true"
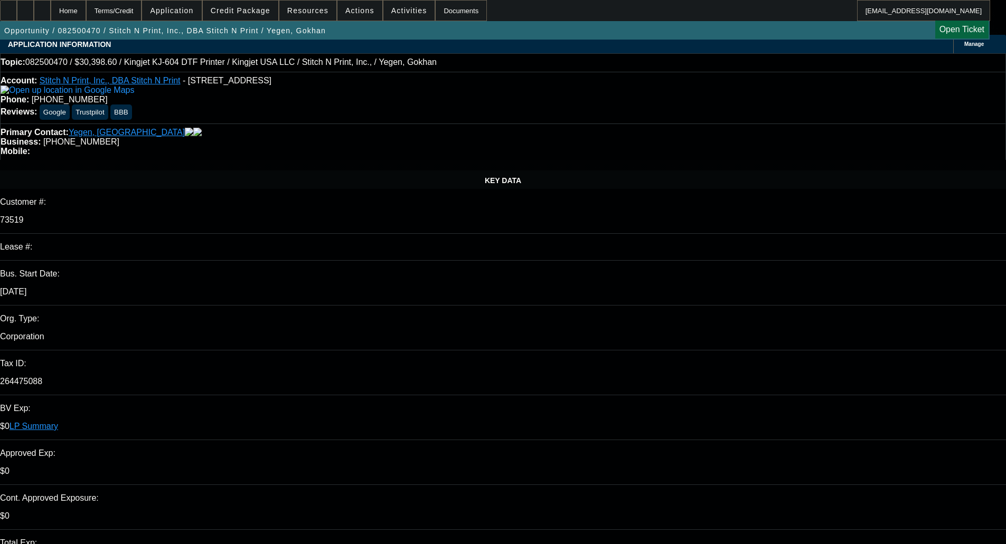
scroll to position [0, 0]
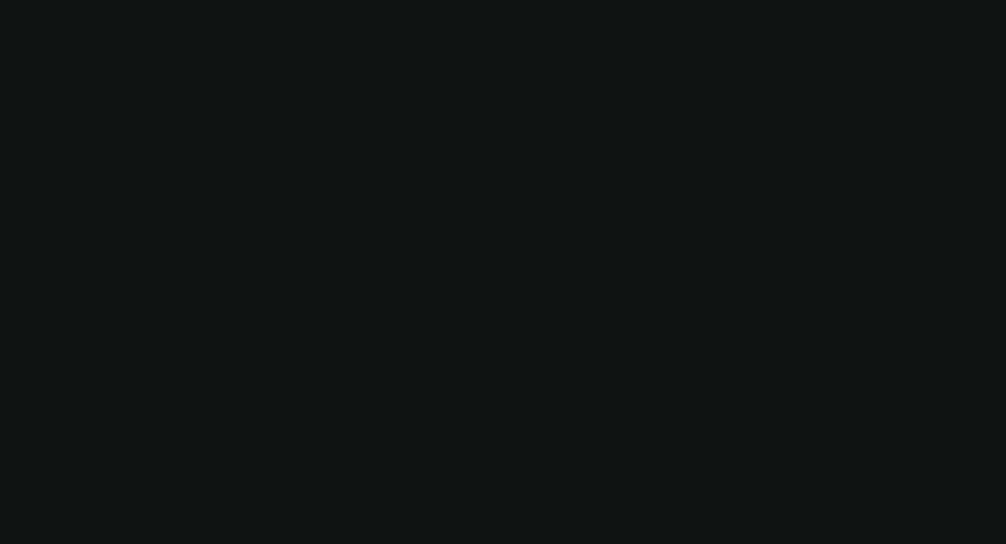
select select "0"
select select "2"
select select "0"
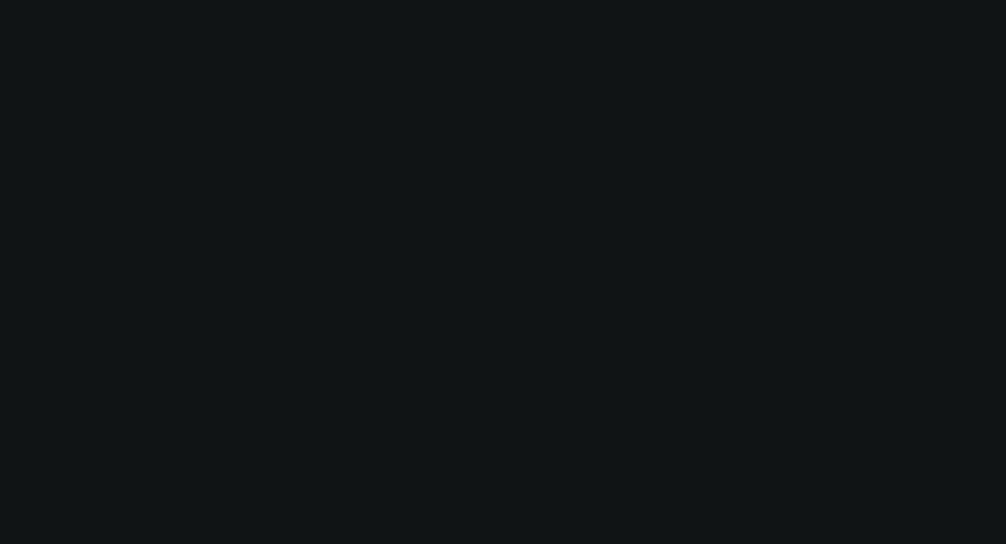
select select "0"
select select "2"
select select "0"
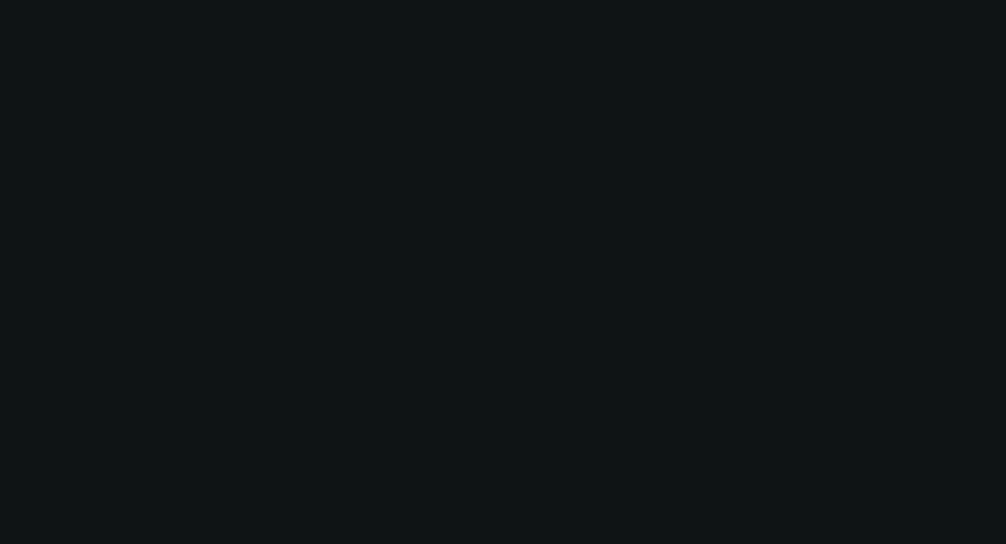
select select "0"
select select "2"
select select "0"
select select "2"
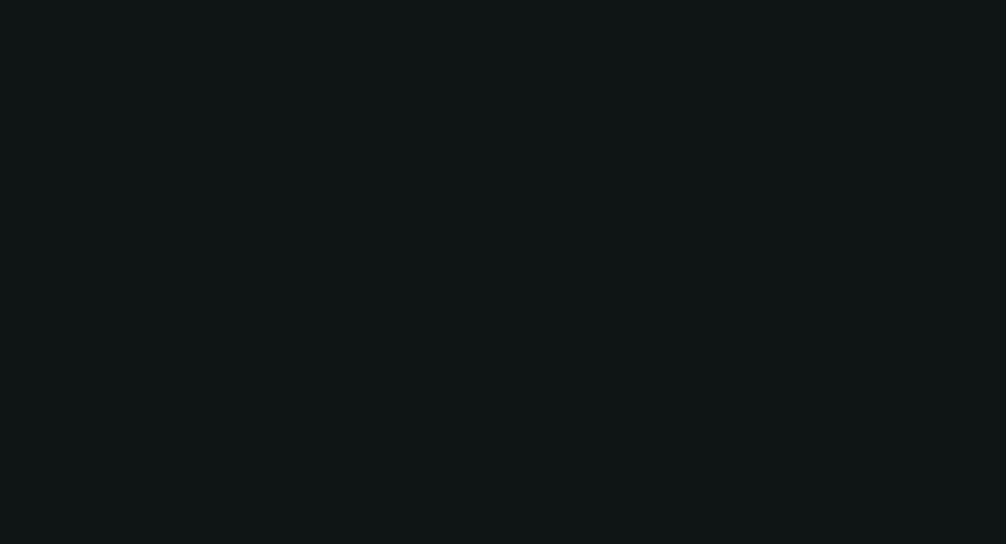
select select "0"
select select "2"
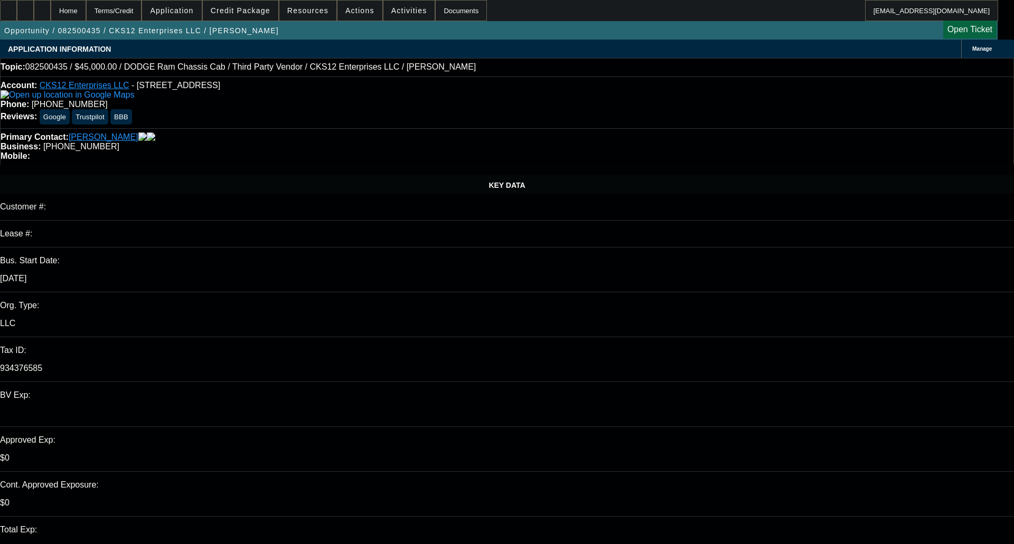
select select "0"
select select "6"
select select "0"
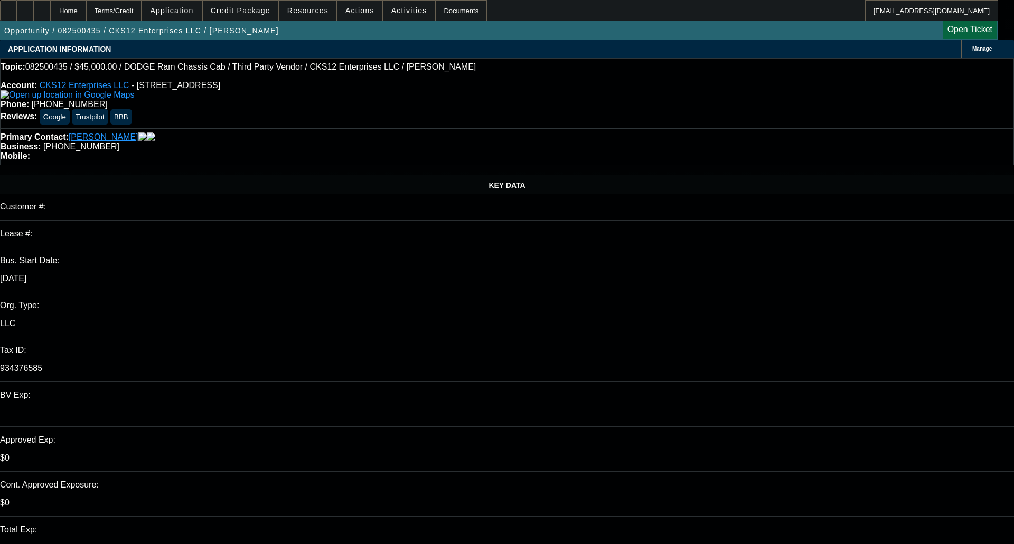
select select "0"
select select "6"
select select "0.1"
select select "0"
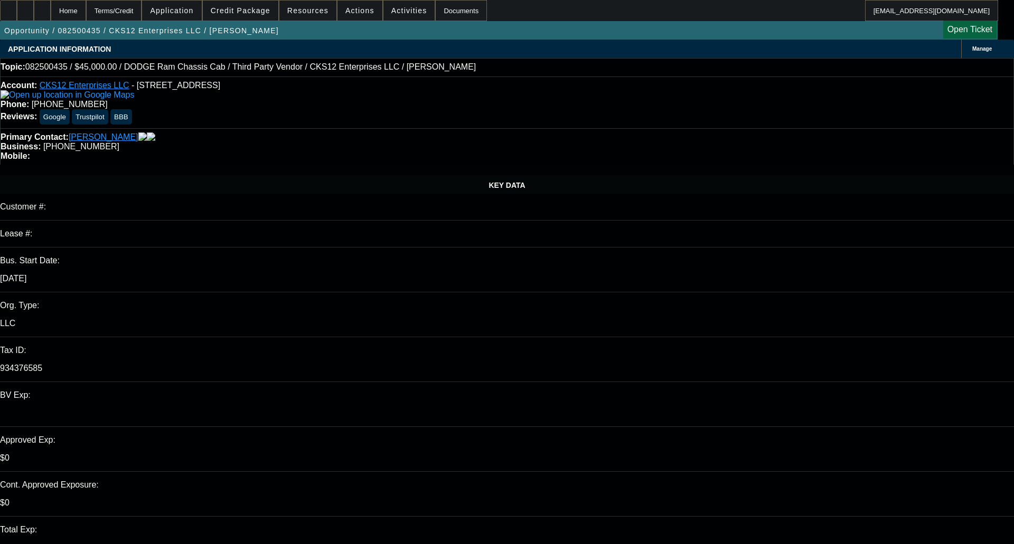
select select "9"
select select "0.1"
select select "6"
select select "0.1"
select select "2"
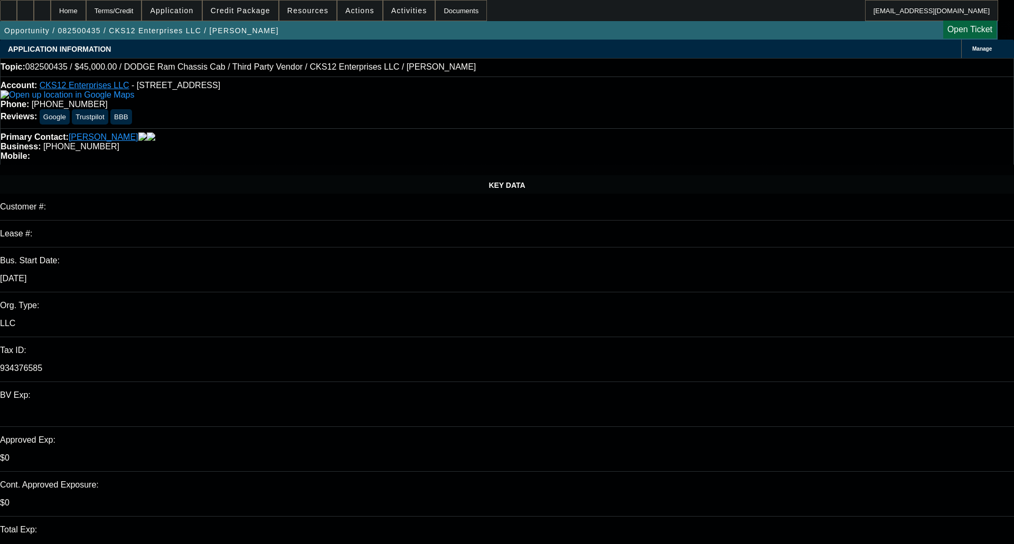
select select "0"
select select "6"
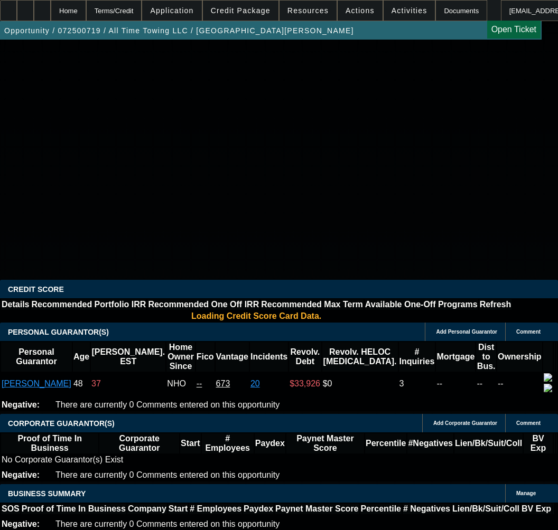
select select "0"
select select "3"
select select "0"
select select "6"
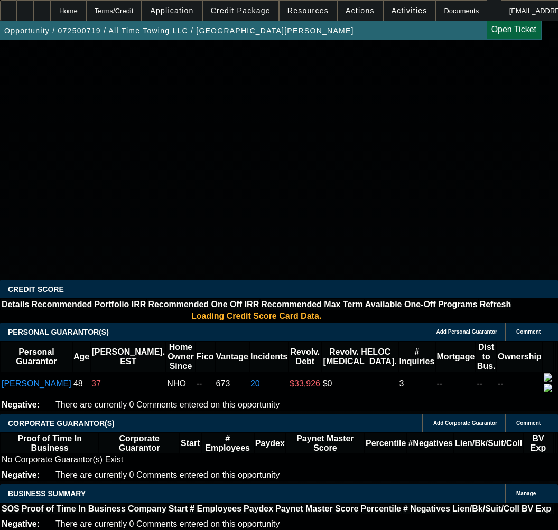
select select "0"
select select "3"
select select "0"
select select "6"
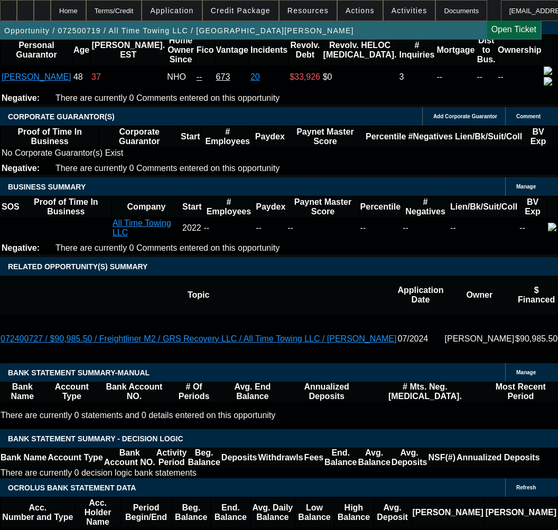
scroll to position [1689, 0]
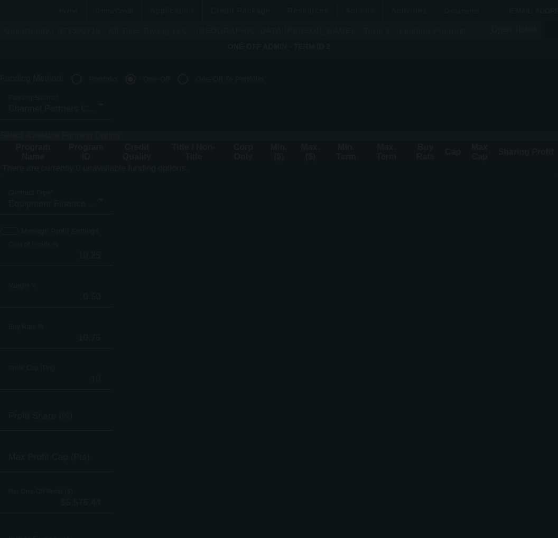
radio input "true"
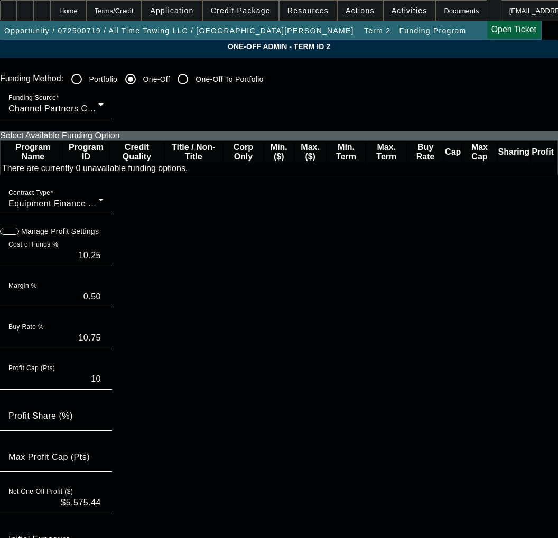
click at [10, 236] on icon "button" at bounding box center [6, 231] width 10 height 10
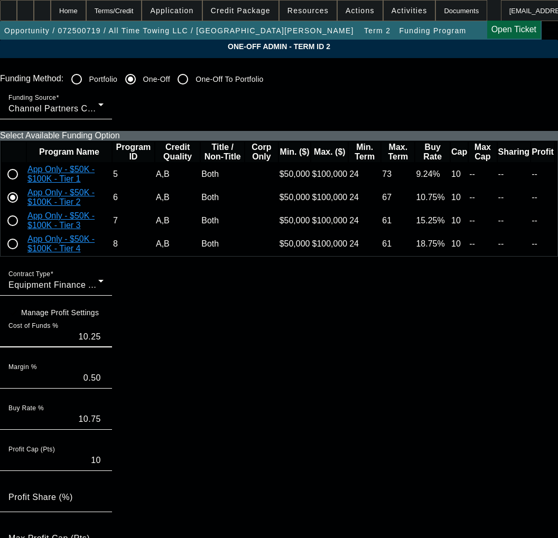
click at [128, 306] on div "Contract Type Equipment Finance Agreement Manage Profit Settings Cost of Funds …" at bounding box center [279, 456] width 558 height 381
type input "10.75"
type input "11.25"
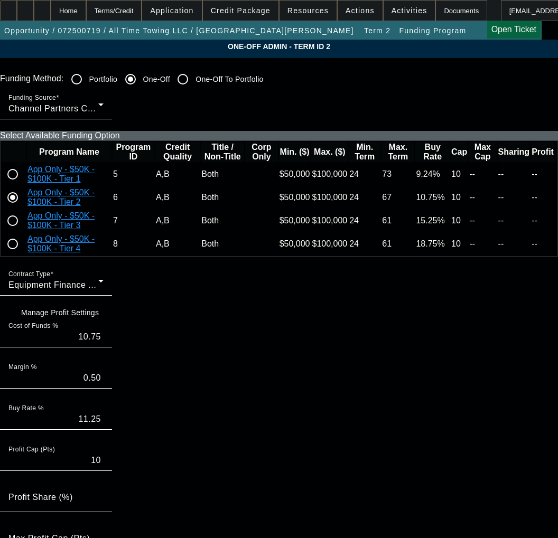
paste input "538173"
type input "538173"
drag, startPoint x: 462, startPoint y: 312, endPoint x: 464, endPoint y: 327, distance: 15.5
paste input "538173"
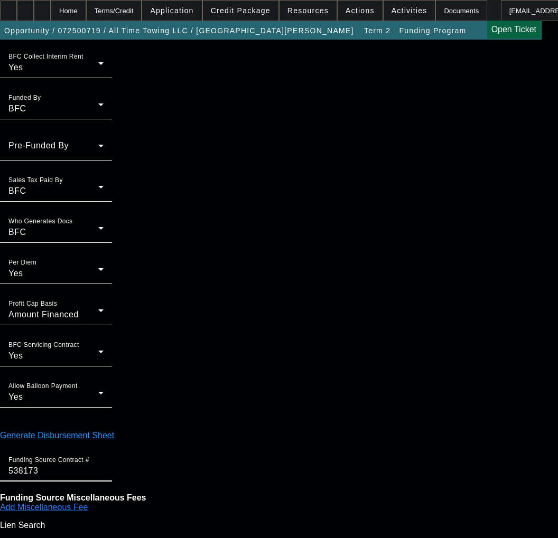
scroll to position [965, 0]
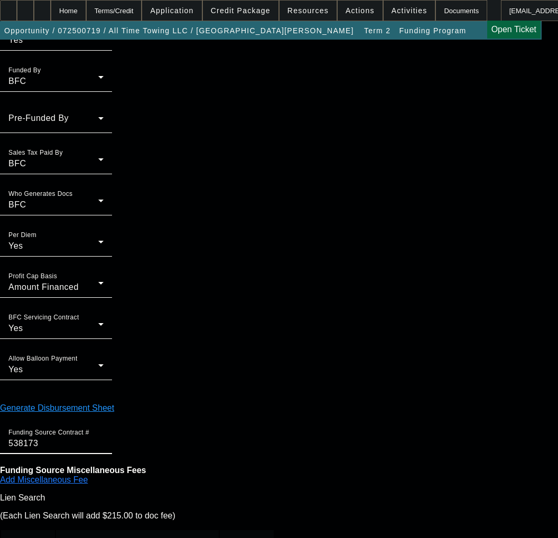
type input "538173"
type input "01:54"
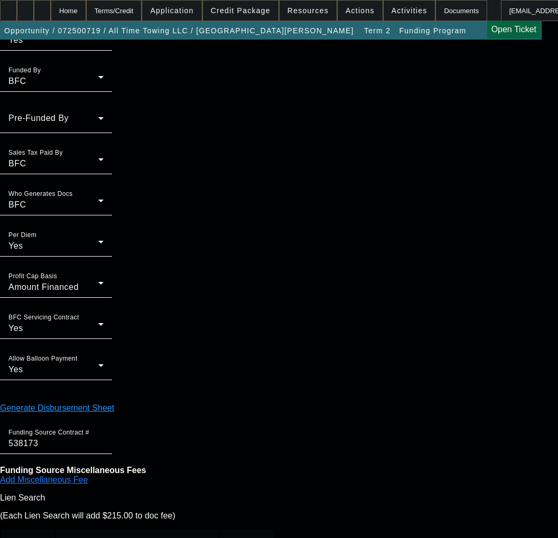
type input "12:38"
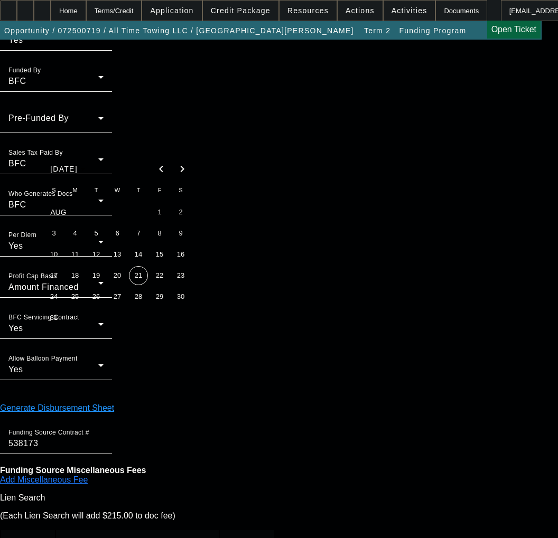
click at [136, 278] on span "21" at bounding box center [138, 275] width 19 height 19
type input "[DATE]"
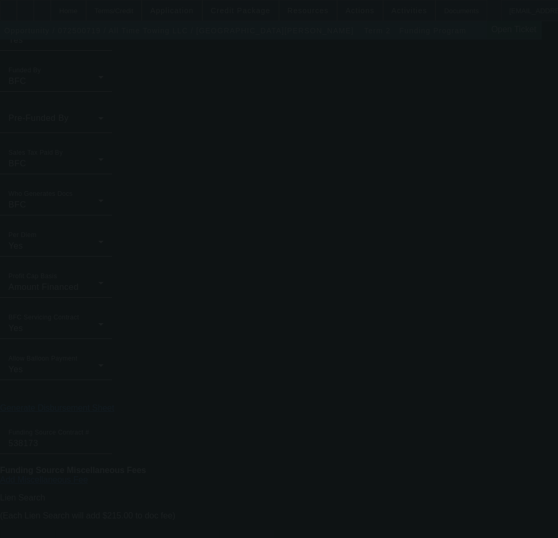
type input "10.25"
type input "10.75"
radio input "true"
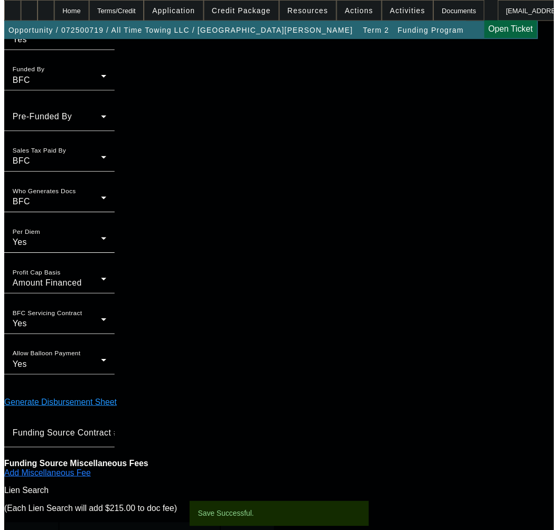
scroll to position [0, 0]
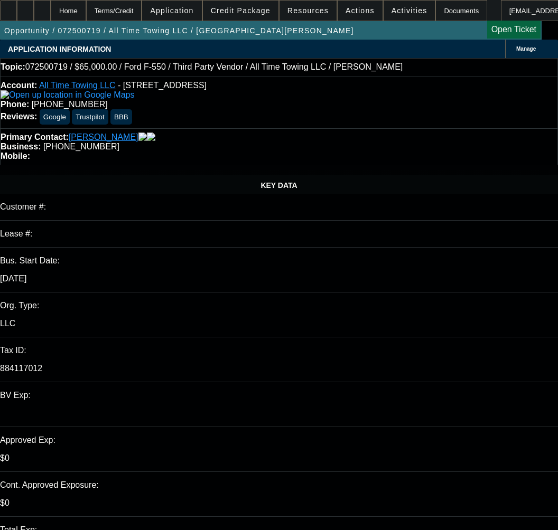
select select "0"
select select "3"
select select "0"
select select "6"
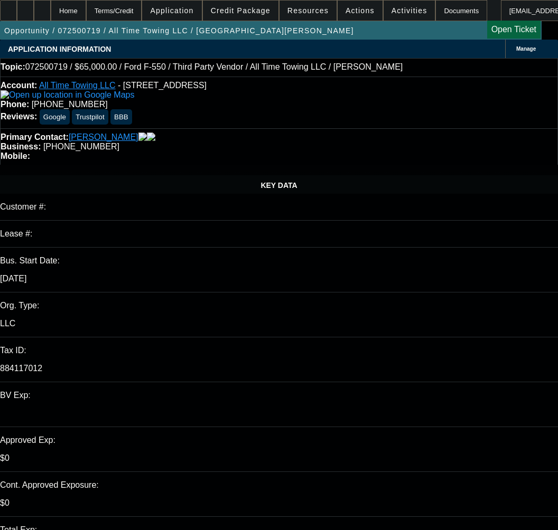
select select "0"
select select "3"
select select "0"
select select "6"
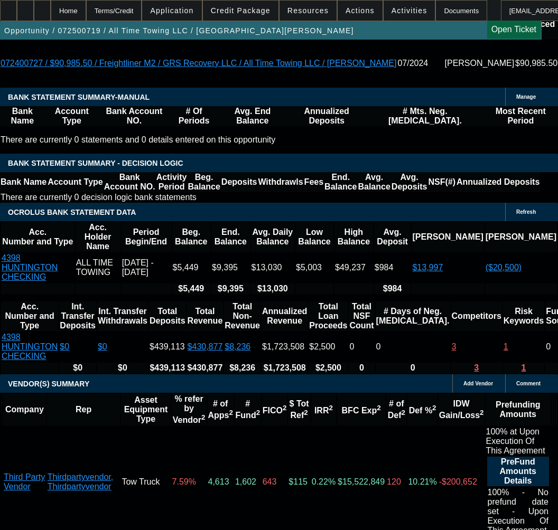
scroll to position [1901, 0]
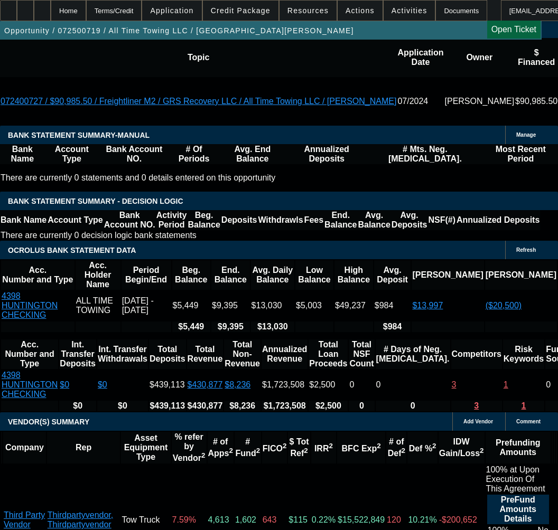
select select "9"
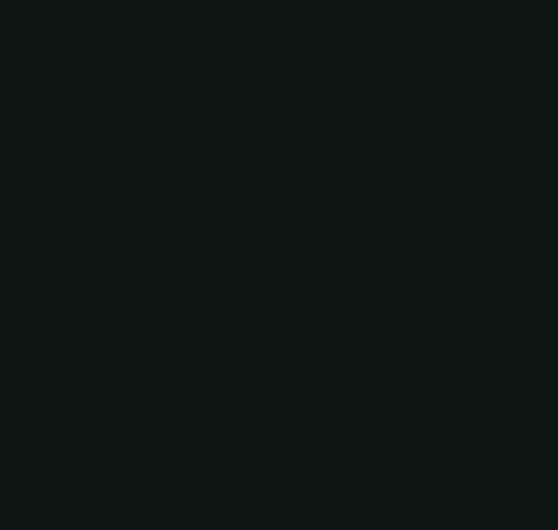
scroll to position [0, 0]
radio input "true"
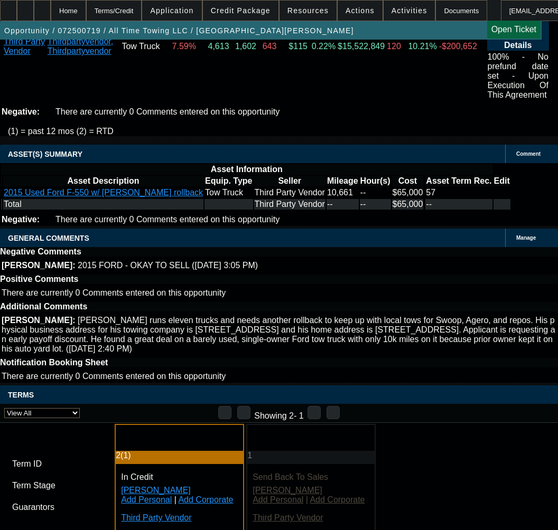
type input "[DATE]"
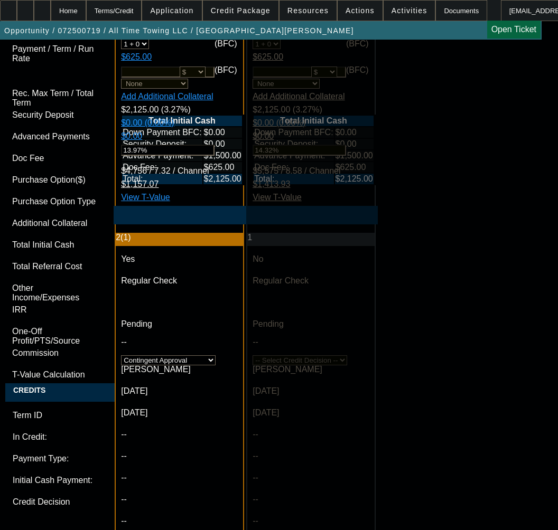
scroll to position [3221, 0]
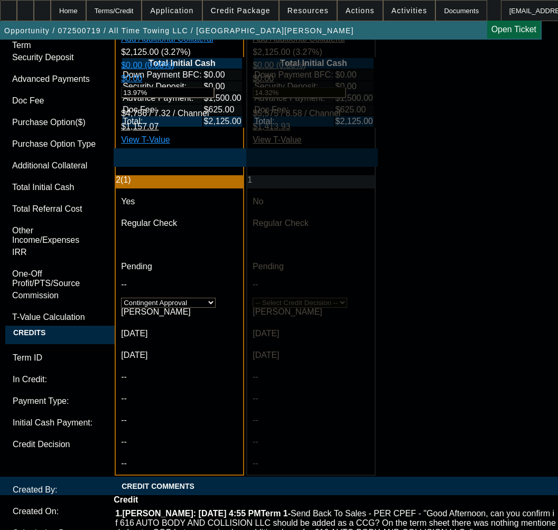
paste textarea "Approval Amount (10% Variance Allowed) $65,000.00"
paste textarea "Advance Payments 1 Advance"
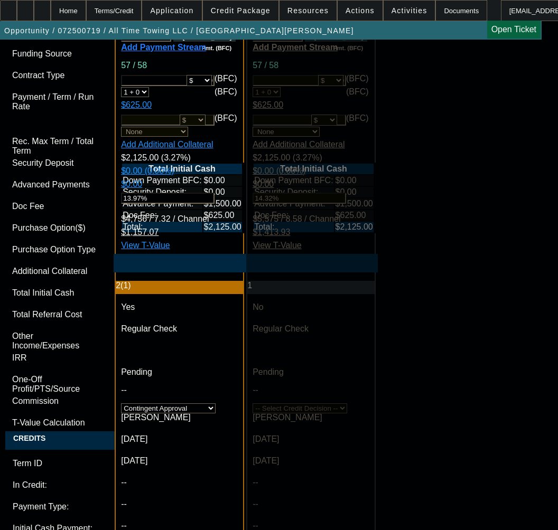
scroll to position [3221, 0]
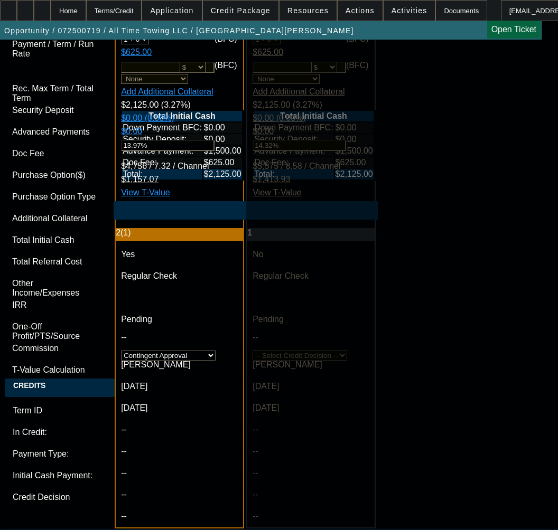
type textarea "APPROVED BY CPEF - Approval Amount (10% Variance Allowed) $65,000.00; Advance P…"
paste textarea "vendor and equipment review/approval"
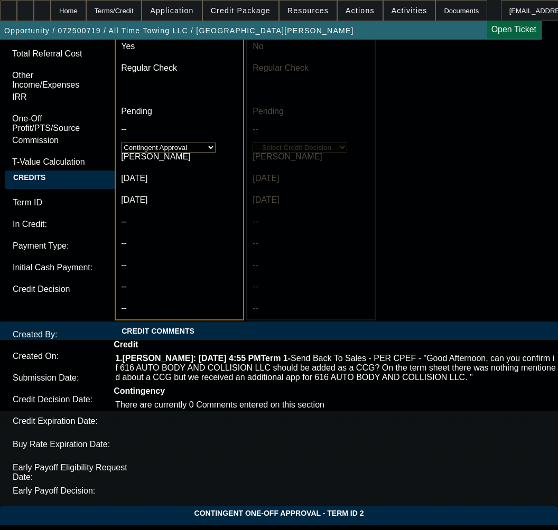
scroll to position [3537, 0]
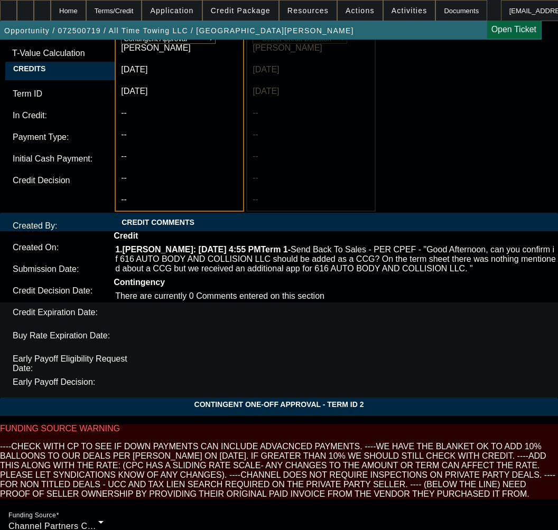
type textarea "CONTINGENT ON Invoice - vendor and equipment review/approval; 2024 Schedule C;"
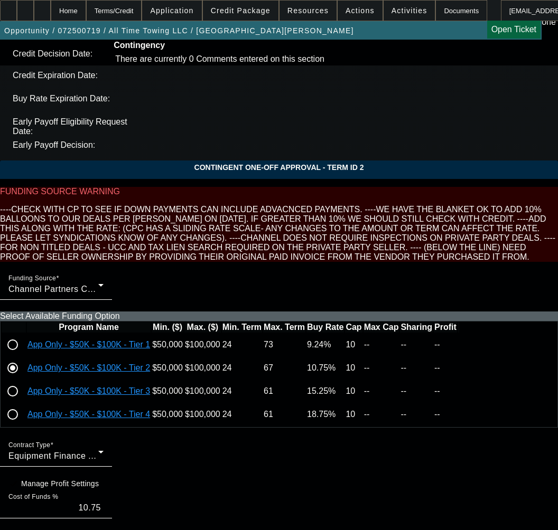
scroll to position [3788, 0]
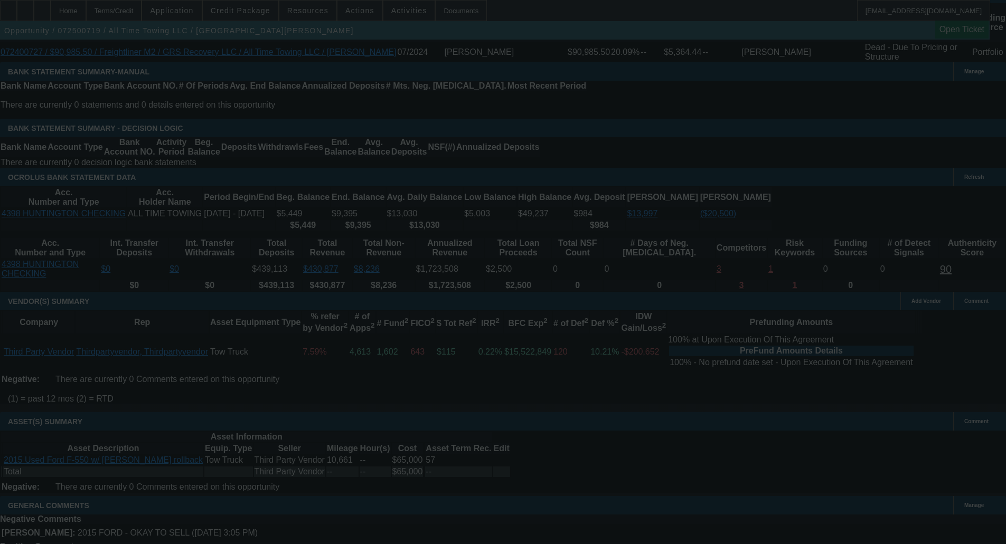
scroll to position [0, 0]
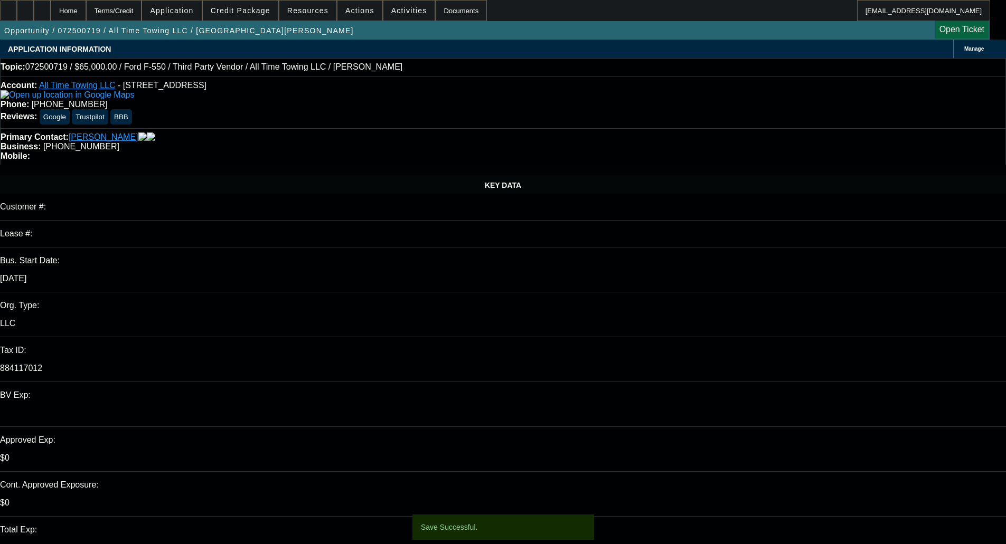
select select "0"
select select "3"
select select "0"
select select "6"
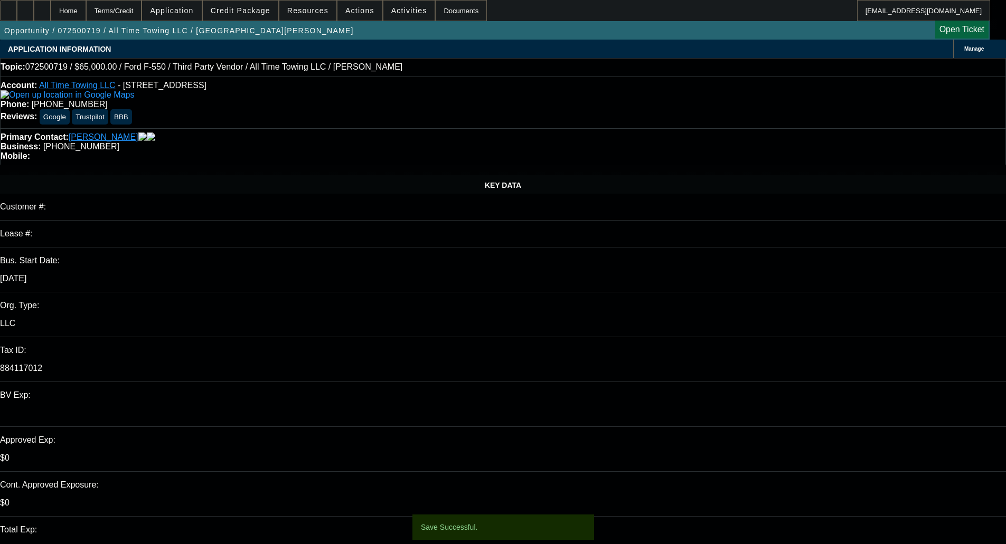
select select "0"
select select "3"
select select "0"
select select "6"
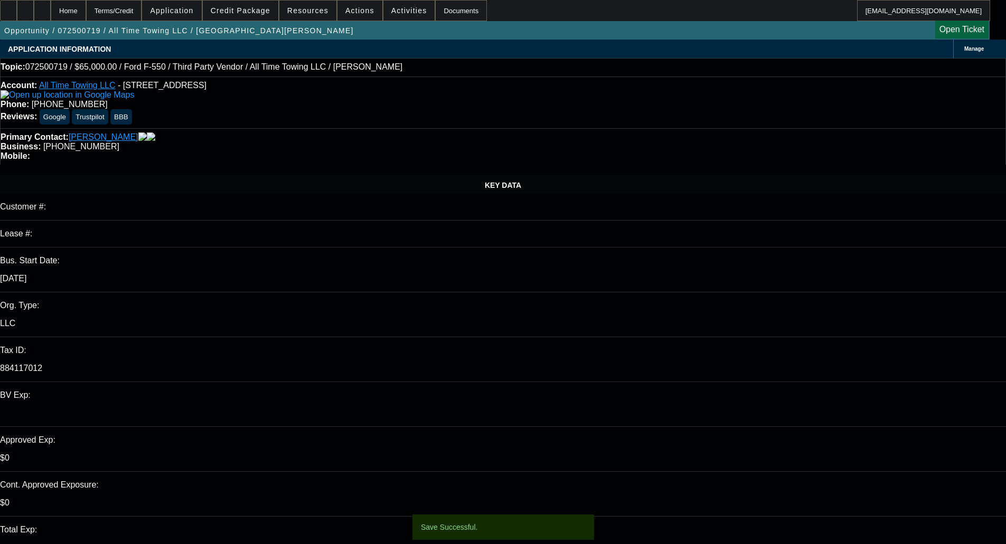
select select "0"
select select "3"
select select "0"
select select "6"
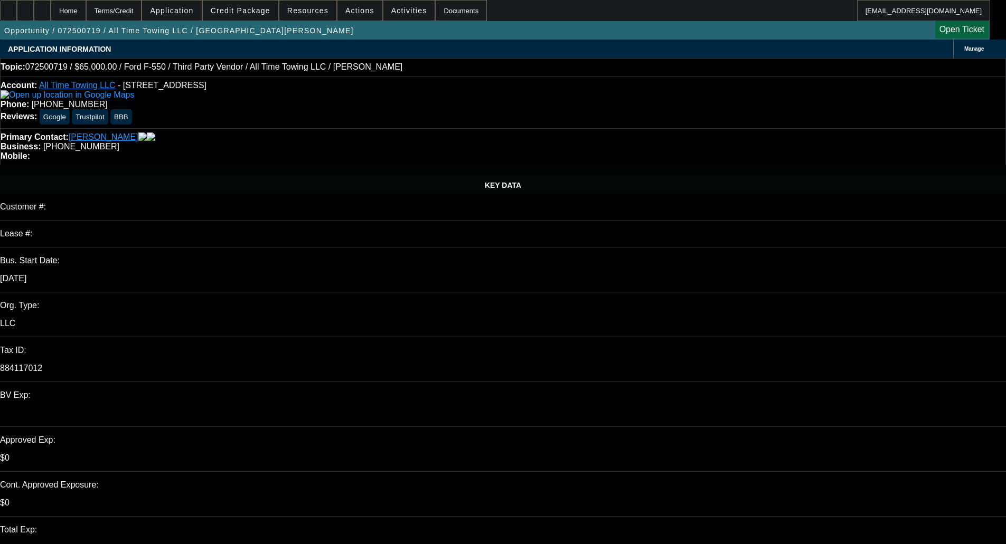
click at [255, 12] on span "Credit Package" at bounding box center [241, 10] width 60 height 8
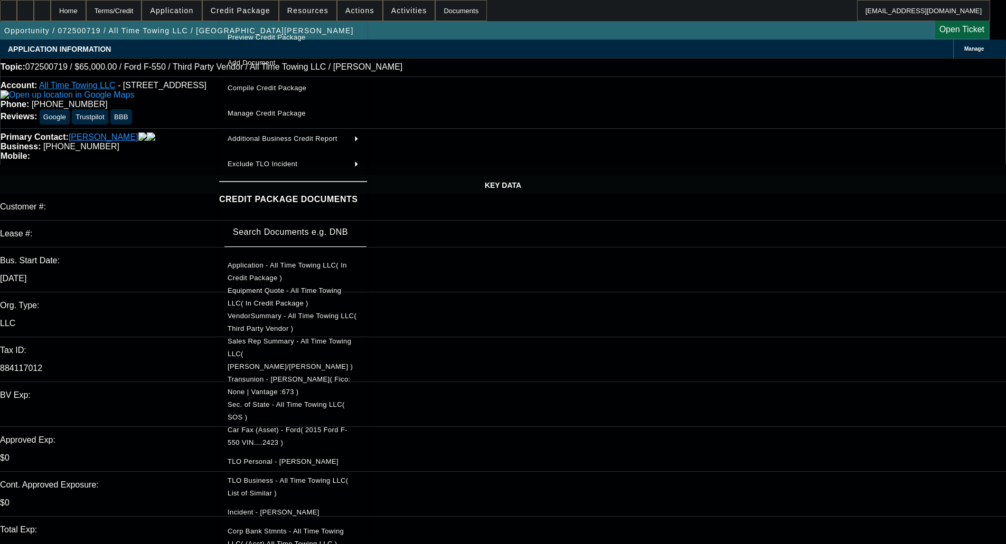
click at [296, 426] on span "Car Fax (Asset) - Ford( 2015 Ford F-550 VIN....2423 )" at bounding box center [288, 436] width 120 height 21
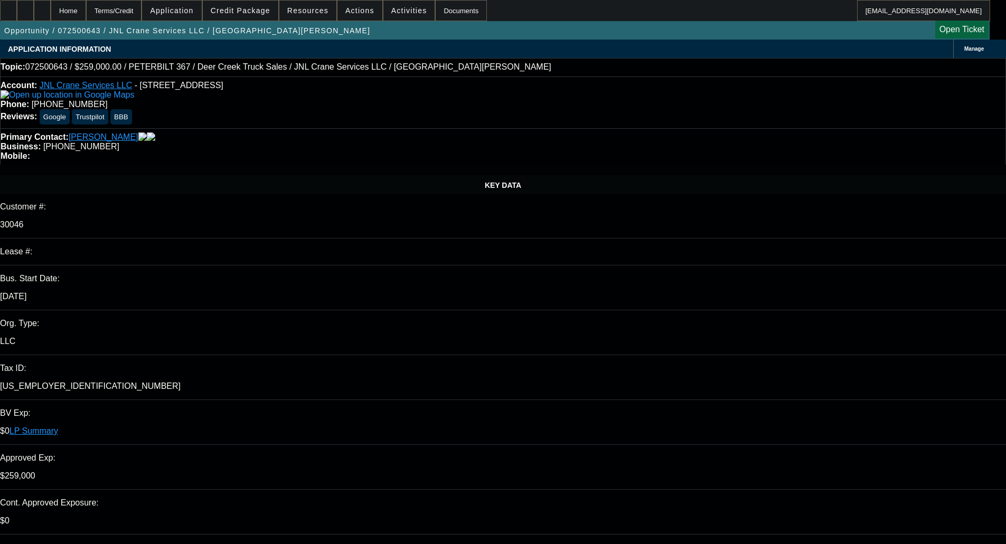
select select "0"
select select "2"
select select "0"
select select "2"
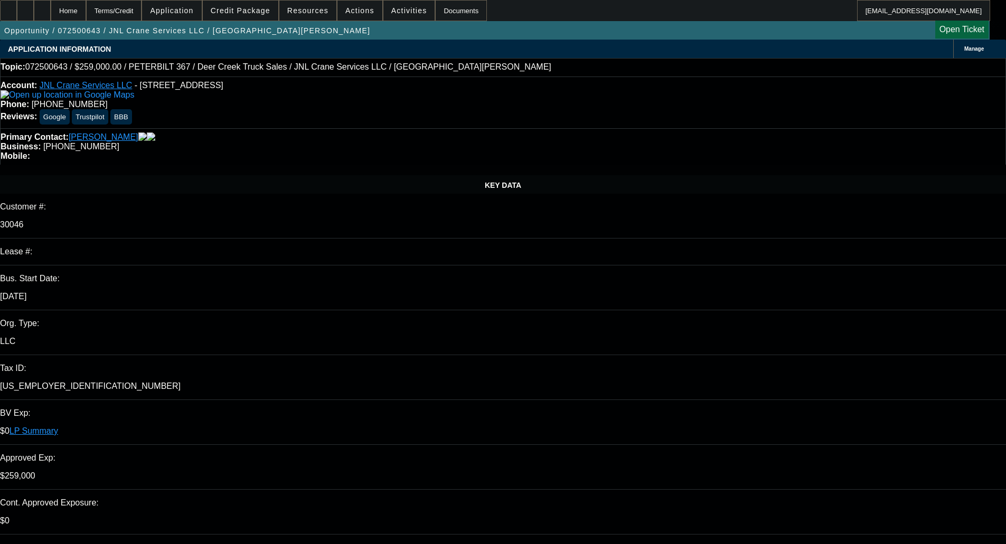
select select "0"
select select "2"
select select "0"
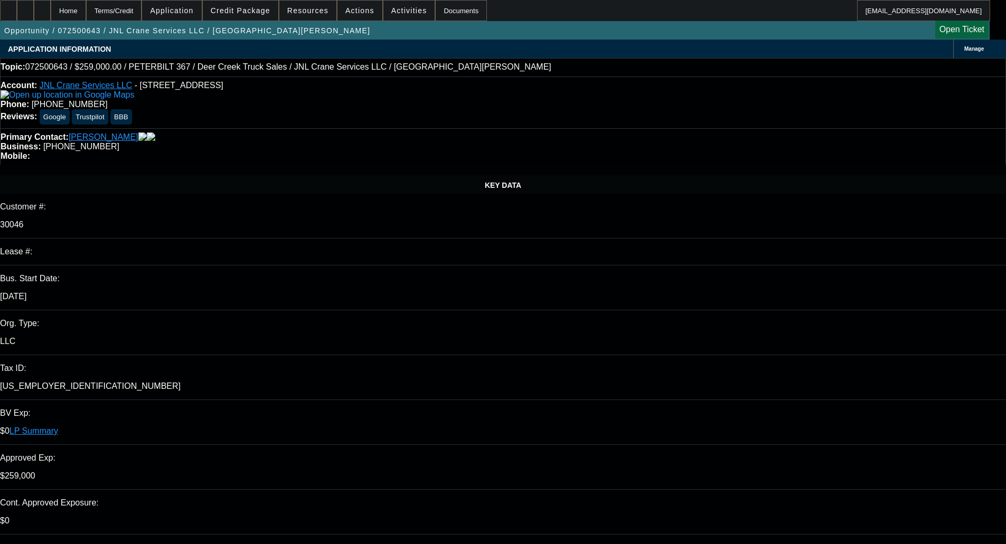
select select "2"
select select "0"
select select "1"
select select "2"
select select "6"
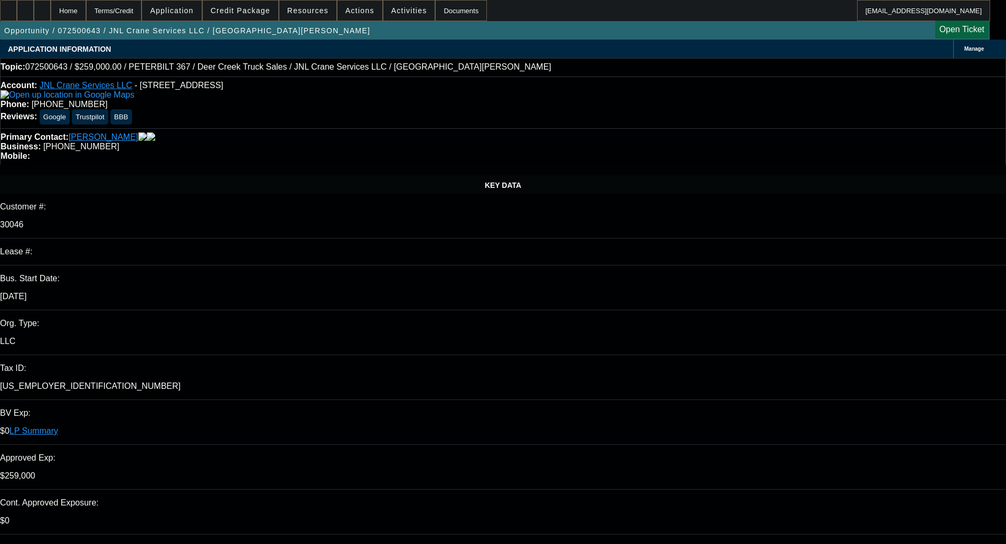
select select "1"
select select "2"
select select "6"
select select "1"
select select "2"
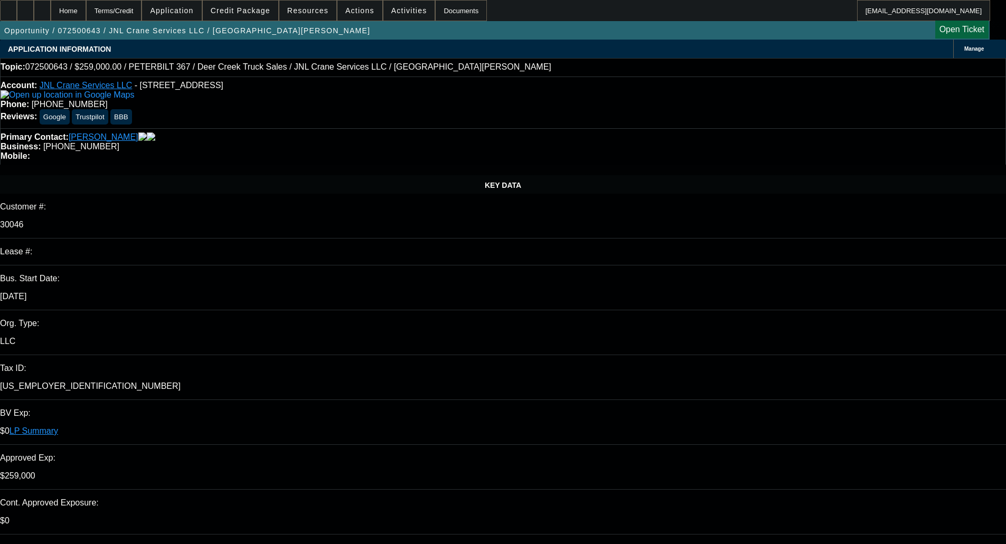
select select "6"
select select "1"
select select "2"
select select "6"
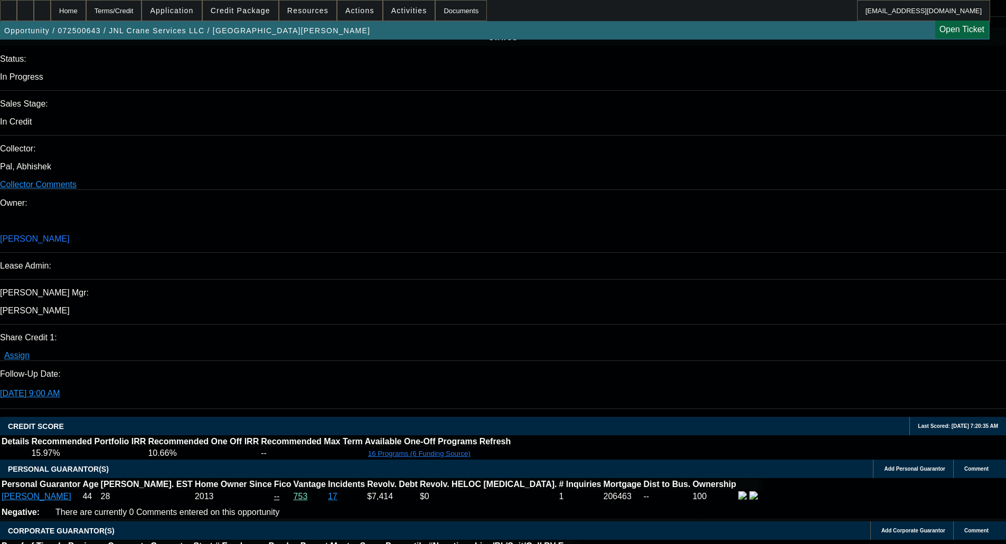
scroll to position [1267, 0]
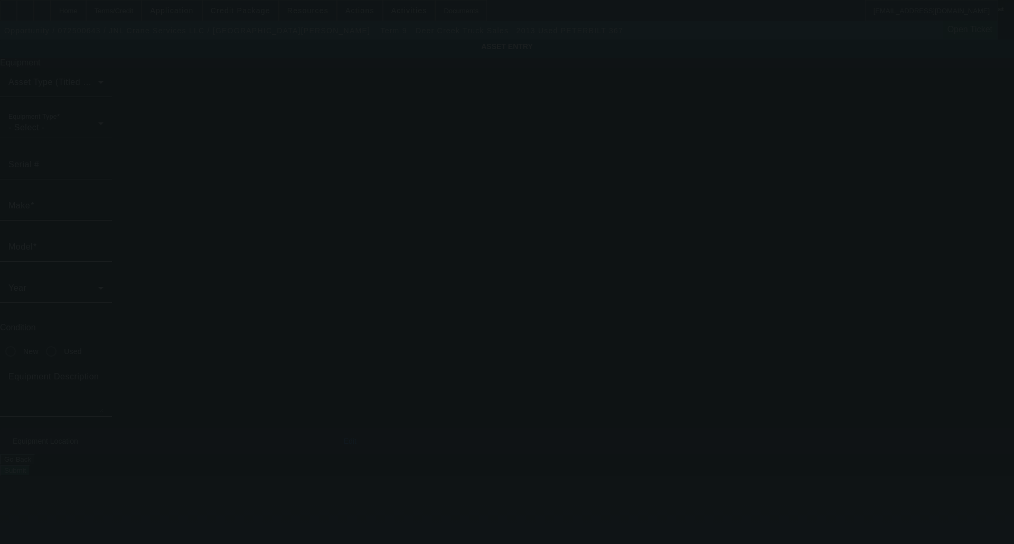
type input "[US_VEHICLE_IDENTIFICATION_NUMBER]"
type input "Peterbilt"
type input "367"
radio input "true"
type textarea "Cummins diesel, 8LL trans, rear tandem axle plus pusher axle"
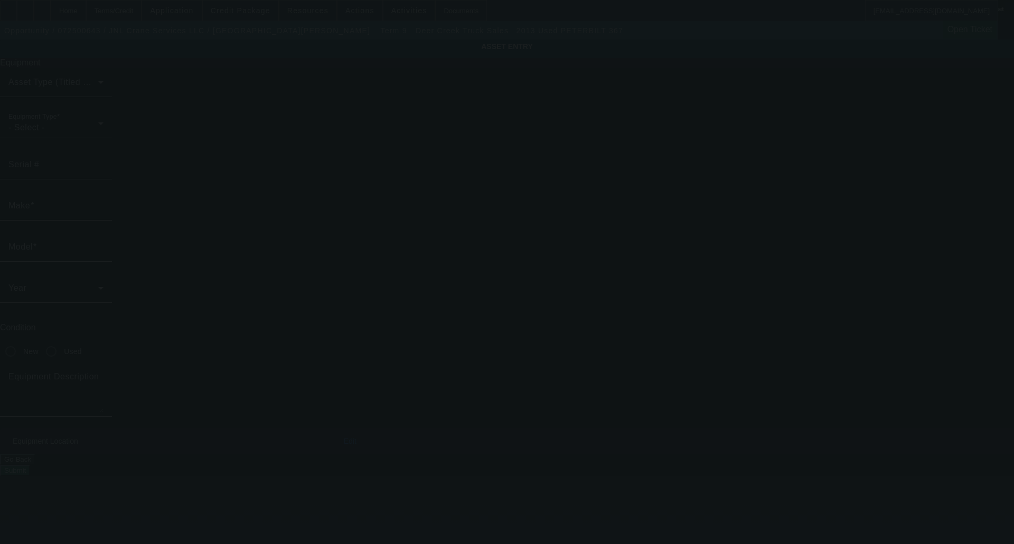
type input "[STREET_ADDRESS]"
type input "[PERSON_NAME]"
type input "29526"
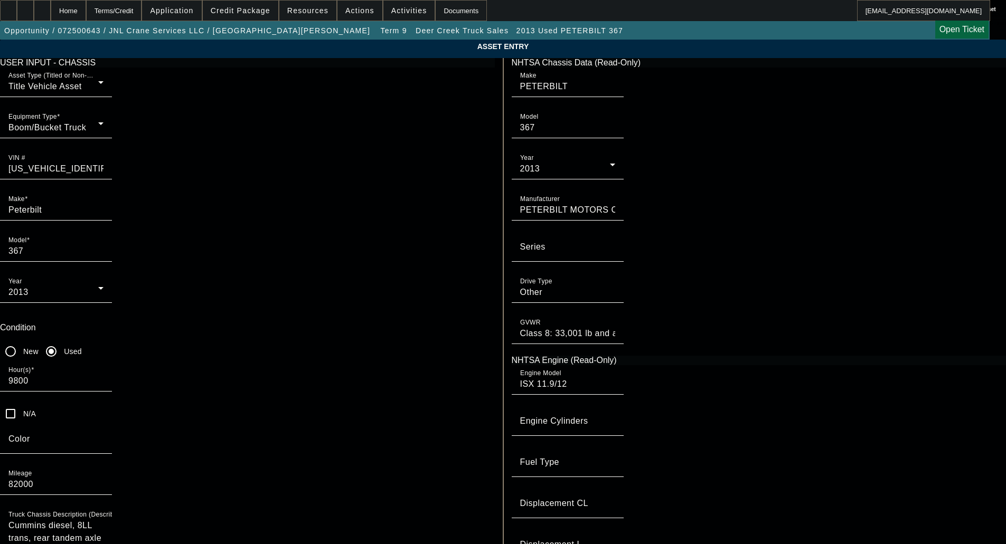
click at [103, 163] on input "[US_VEHICLE_IDENTIFICATION_NUMBER]" at bounding box center [55, 169] width 95 height 13
click at [95, 184] on app-asset-collateral-manage "ASSET ENTRY Delete asset USER INPUT - CHASSIS Asset Type (Titled or Non-Titled)…" at bounding box center [503, 482] width 1006 height 884
click at [86, 13] on div "Home" at bounding box center [68, 10] width 35 height 21
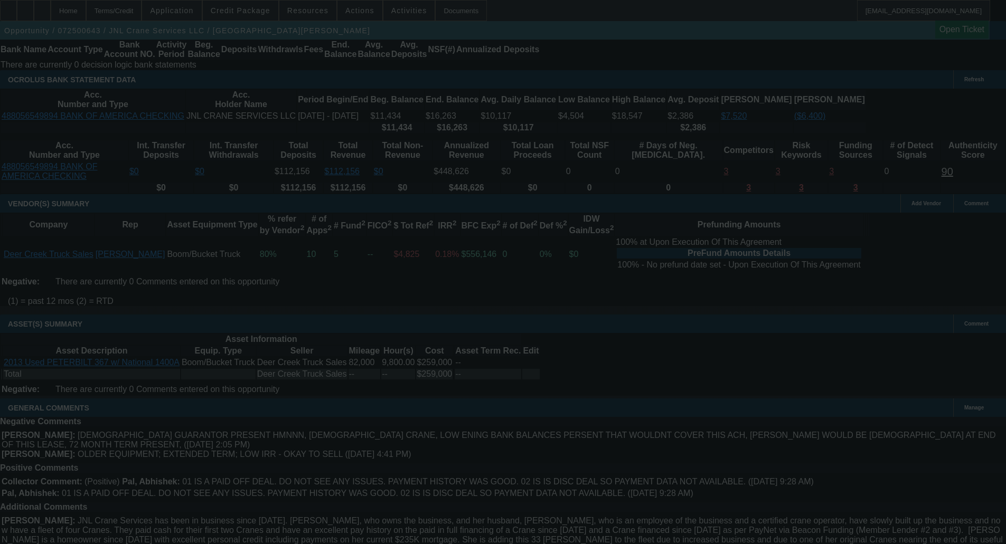
scroll to position [2015, 0]
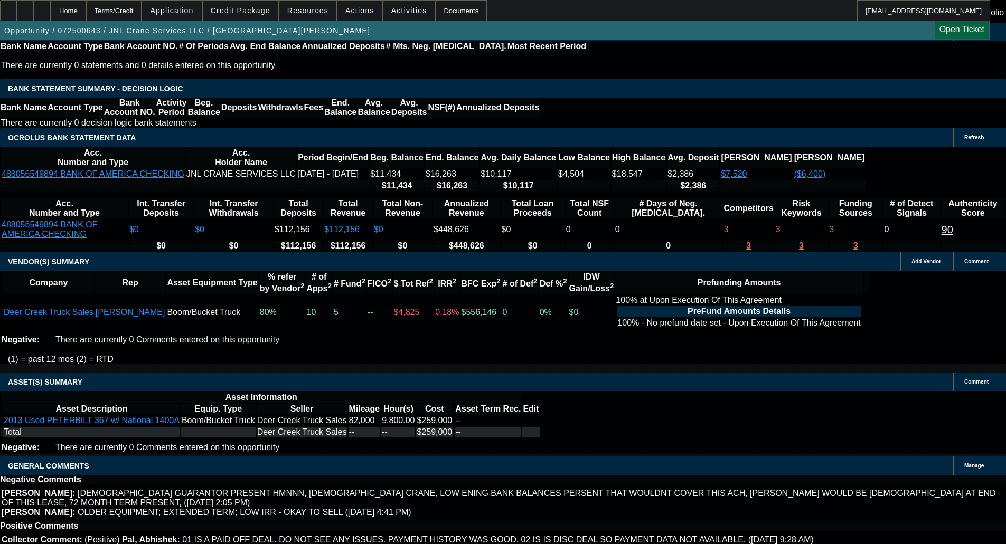
select select "0"
select select "2"
select select "0"
select select "6"
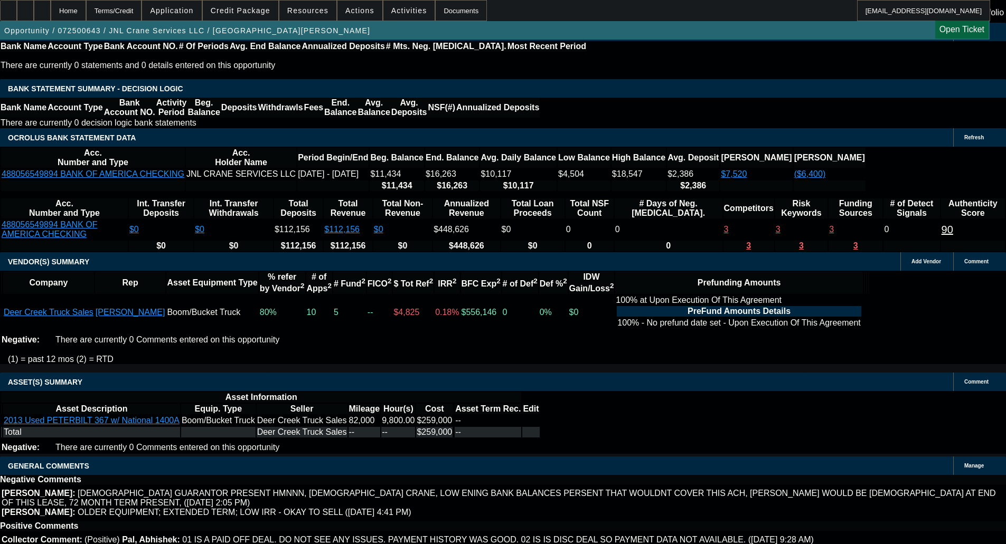
select select "0"
select select "2"
select select "0"
select select "6"
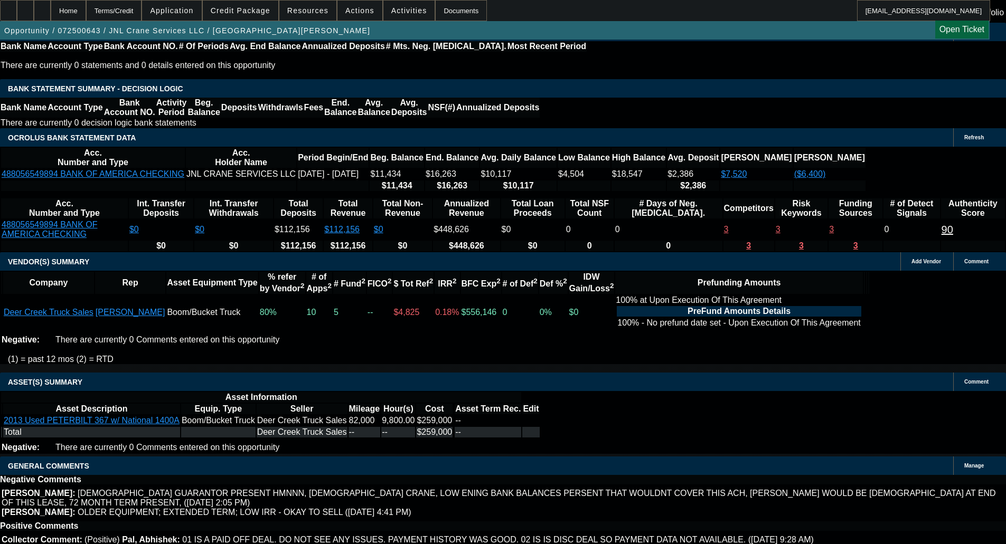
select select "0"
select select "2"
select select "0"
select select "6"
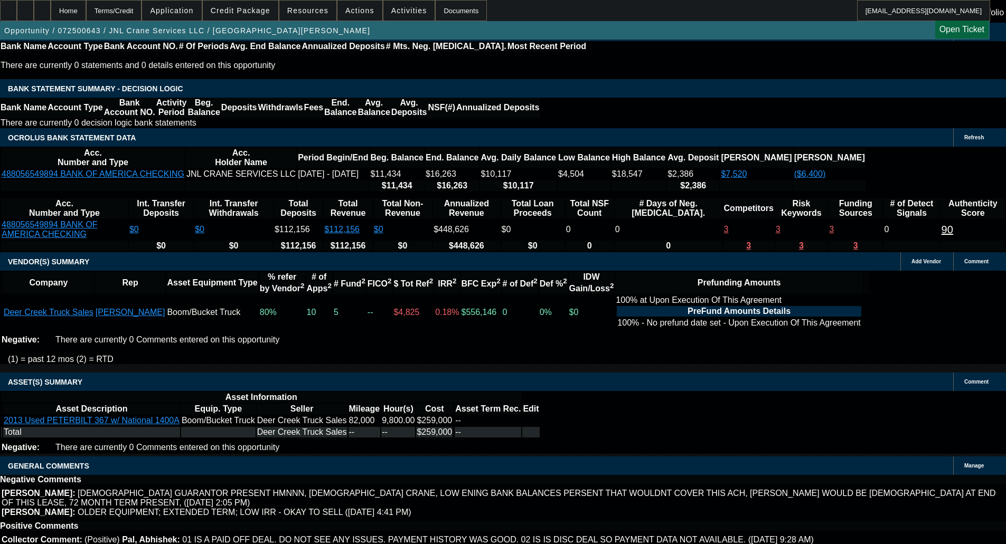
select select "0"
select select "2"
select select "0"
select select "6"
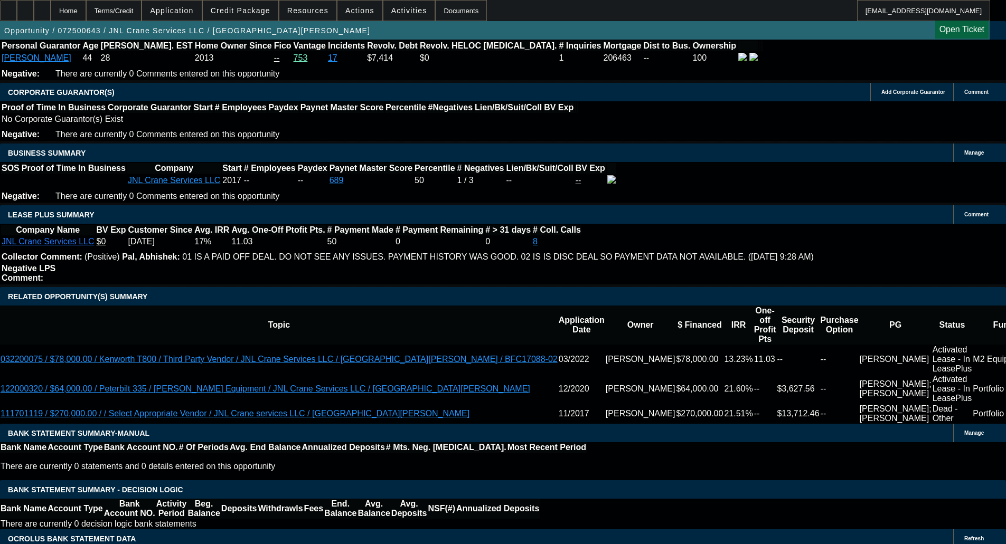
scroll to position [1628, 0]
